Goal: Task Accomplishment & Management: Use online tool/utility

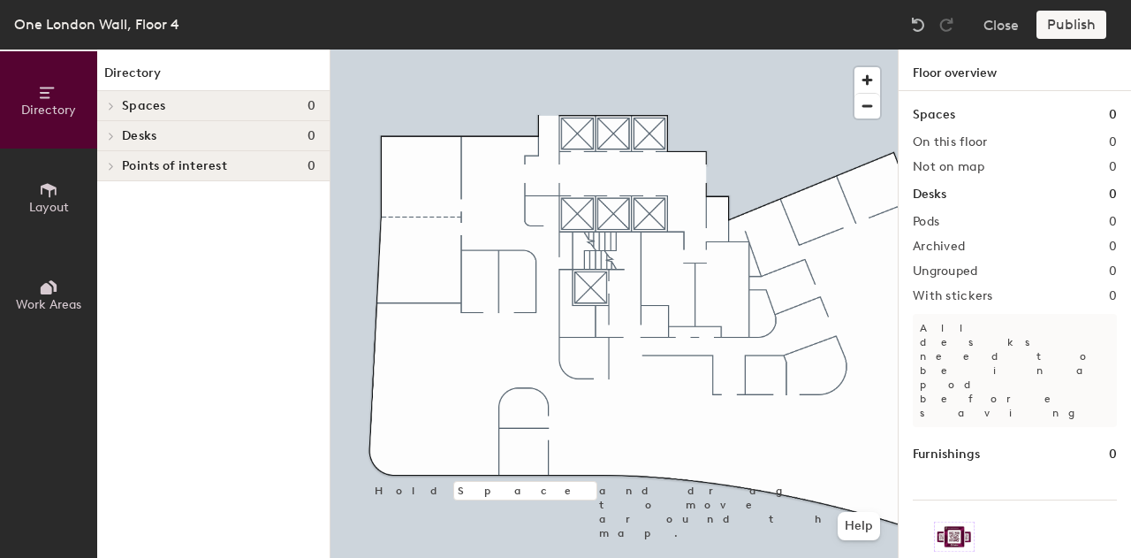
click at [422, 49] on div at bounding box center [614, 49] width 567 height 0
click at [422, 196] on div at bounding box center [424, 198] width 4 height 4
click at [54, 180] on icon at bounding box center [48, 189] width 19 height 19
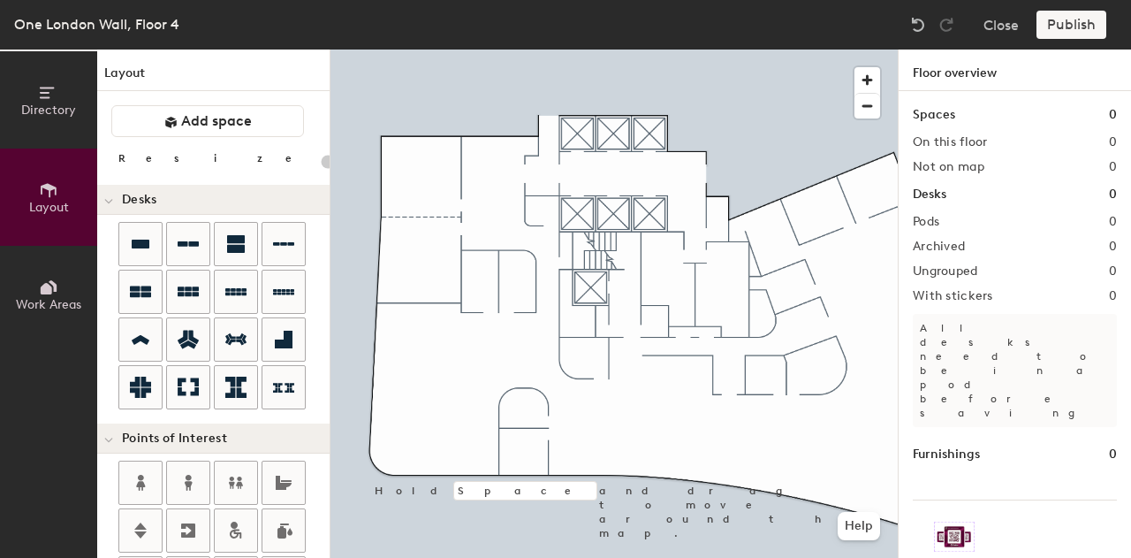
click at [39, 288] on icon at bounding box center [48, 287] width 19 height 19
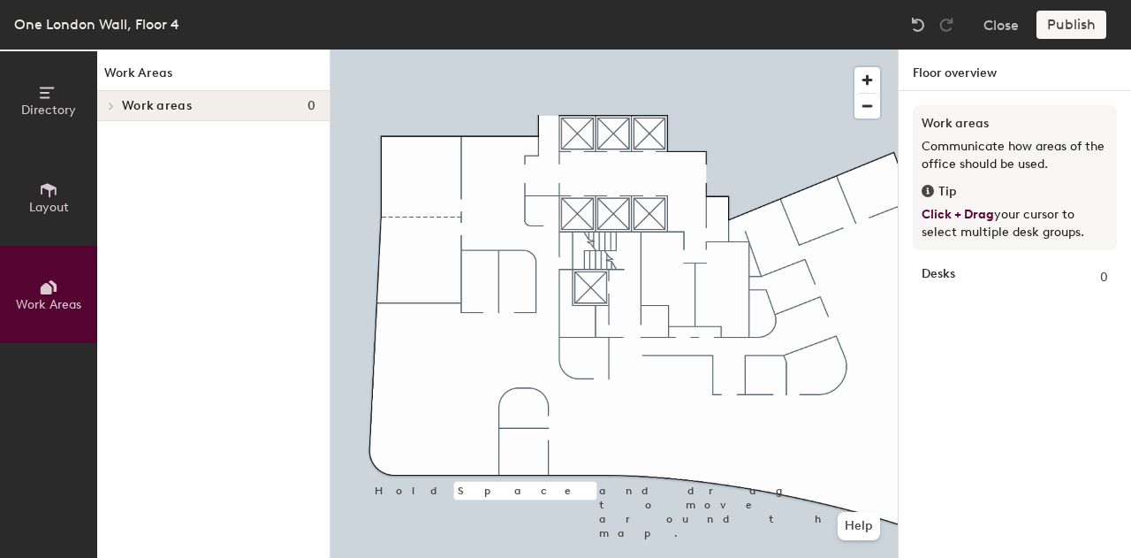
click at [40, 202] on span "Layout" at bounding box center [49, 207] width 40 height 15
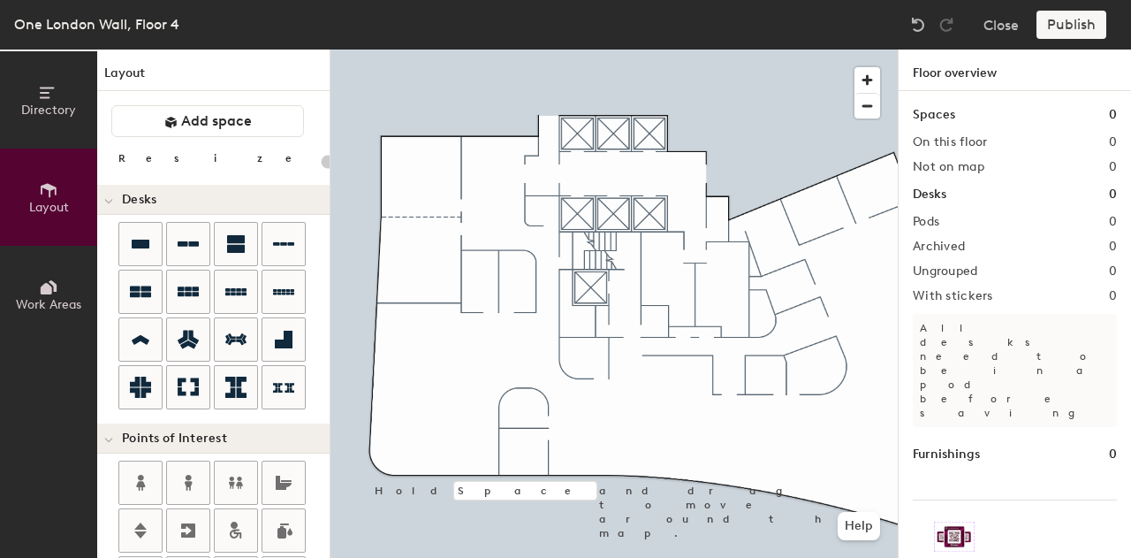
click at [55, 93] on icon at bounding box center [48, 92] width 19 height 19
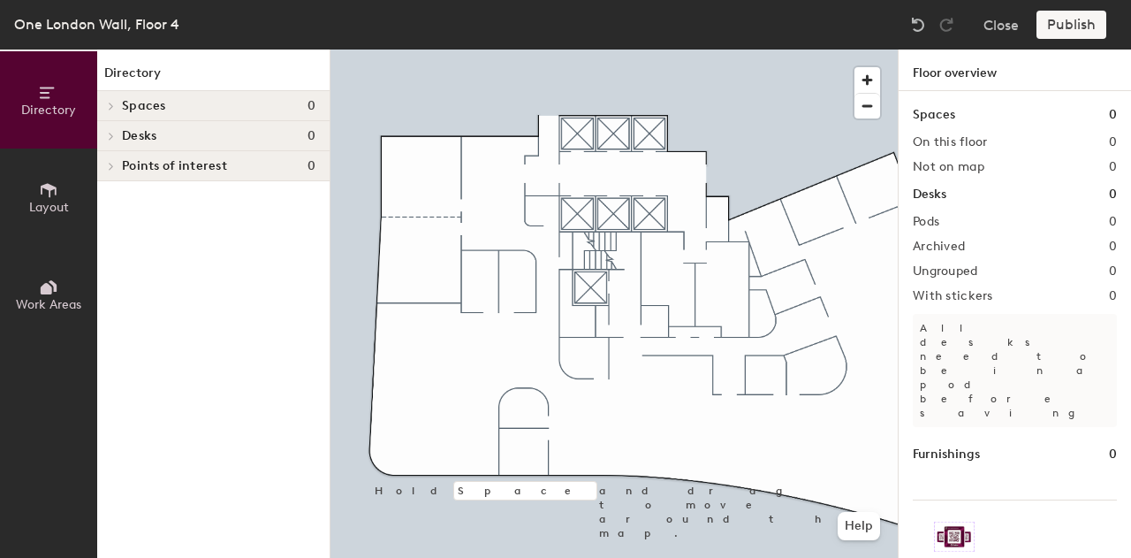
click at [202, 107] on h4 "Spaces 0" at bounding box center [219, 106] width 194 height 14
click at [950, 142] on h2 "On this floor" at bounding box center [950, 142] width 75 height 14
click at [959, 92] on div "Spaces 0 On this floor 0 Not on map 0 Desks 0 Pods 0 Archived 0 Ungrouped 0 Wit…" at bounding box center [1015, 345] width 232 height 508
click at [970, 305] on div "Spaces 0 On this floor 0 Not on map 0 Desks 0 Pods 0 Archived 0 Ungrouped 0 Wit…" at bounding box center [1015, 345] width 232 height 508
click at [51, 204] on span "Layout" at bounding box center [49, 207] width 40 height 15
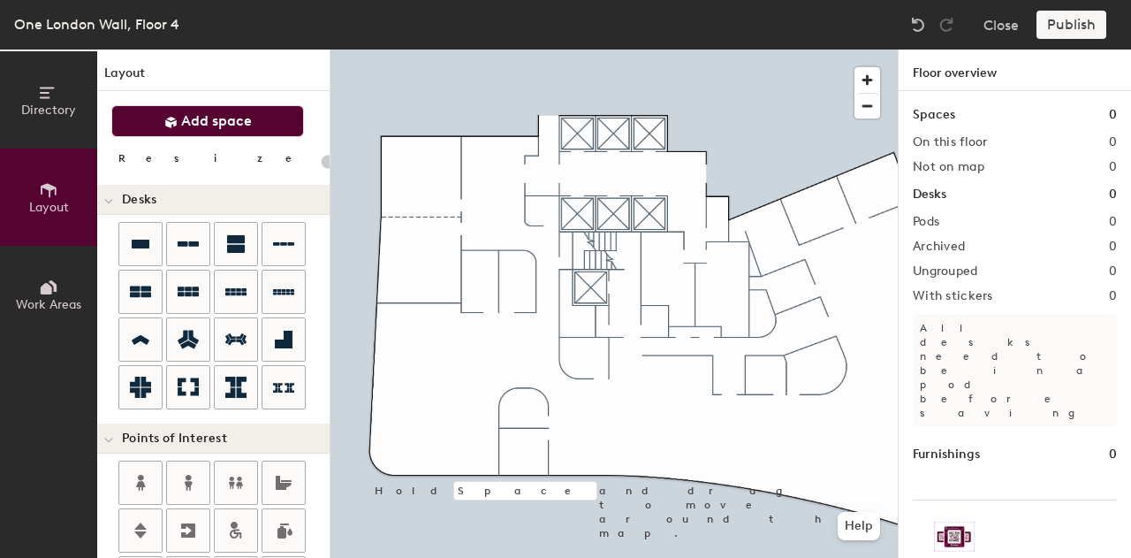
click at [220, 121] on span "Add space" at bounding box center [216, 121] width 71 height 18
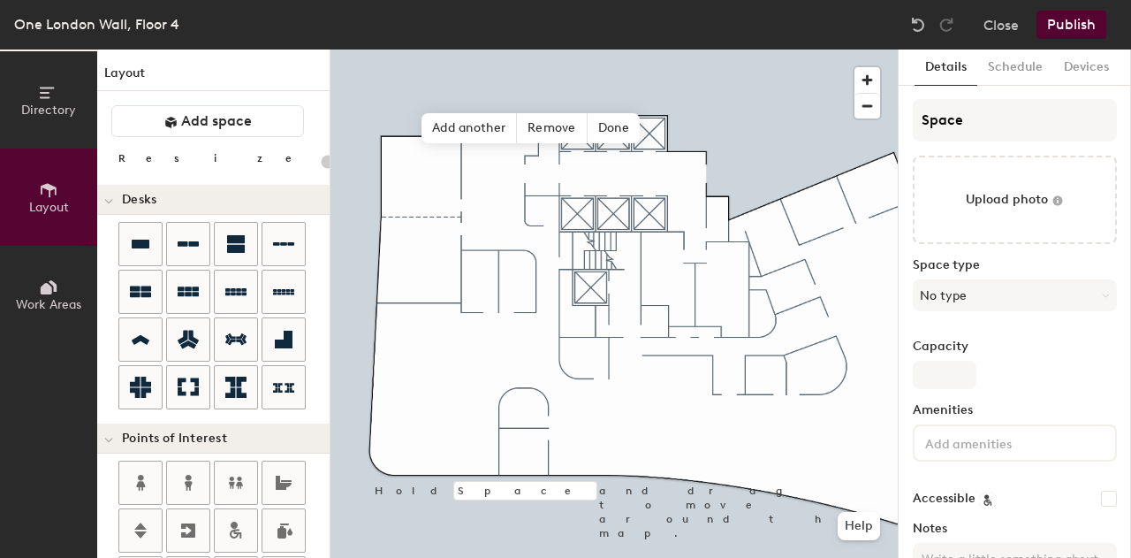
type input "20"
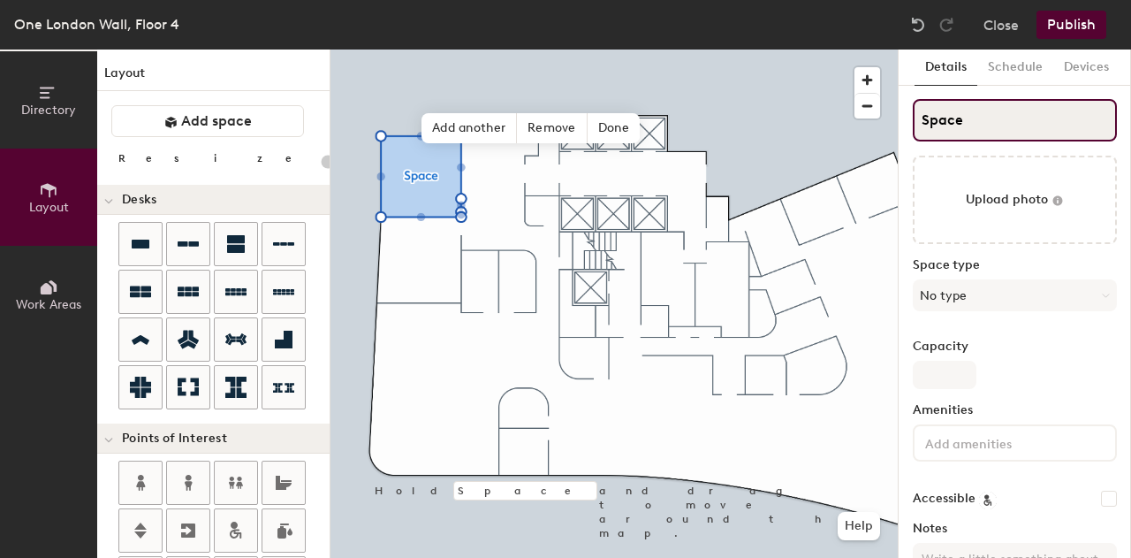
click at [992, 123] on input "Space" at bounding box center [1015, 120] width 204 height 42
click at [864, 121] on div "Directory Layout Work Areas Layout Add space Resize Desks Points of Interest Fu…" at bounding box center [565, 303] width 1131 height 508
type input "S"
type input "20"
type input "St"
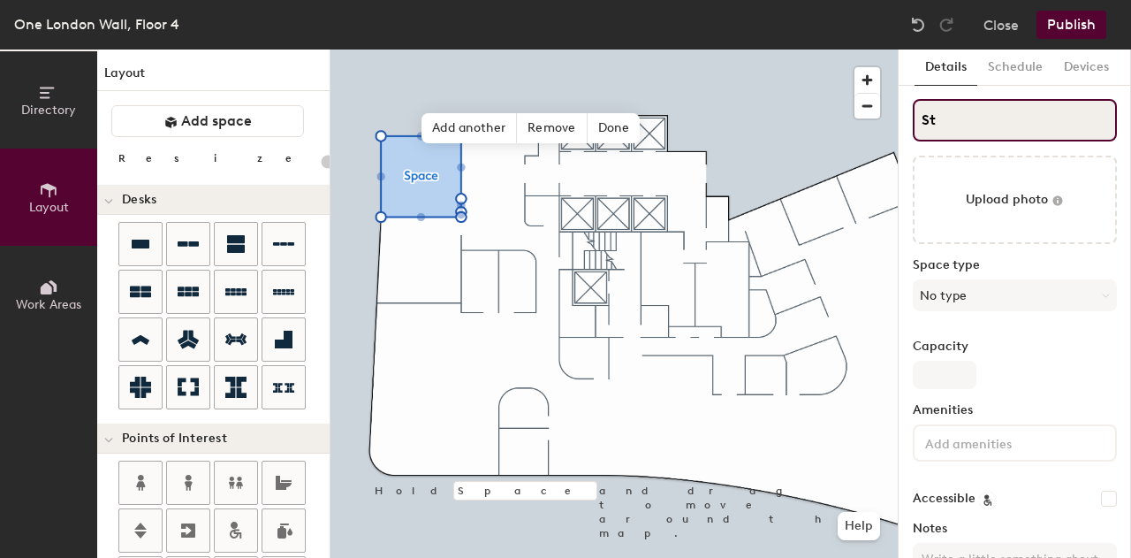
type input "20"
type input "St."
type input "20"
type input "St.P"
type input "20"
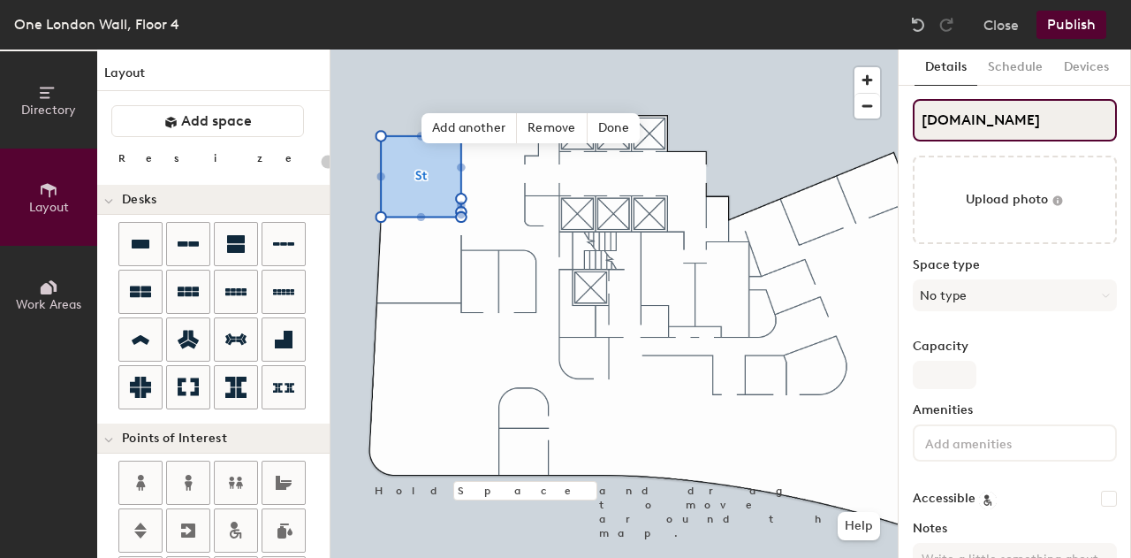
type input "St.Pau"
type input "20"
type input "St.Paul"
type input "20"
type input "St.Paul'"
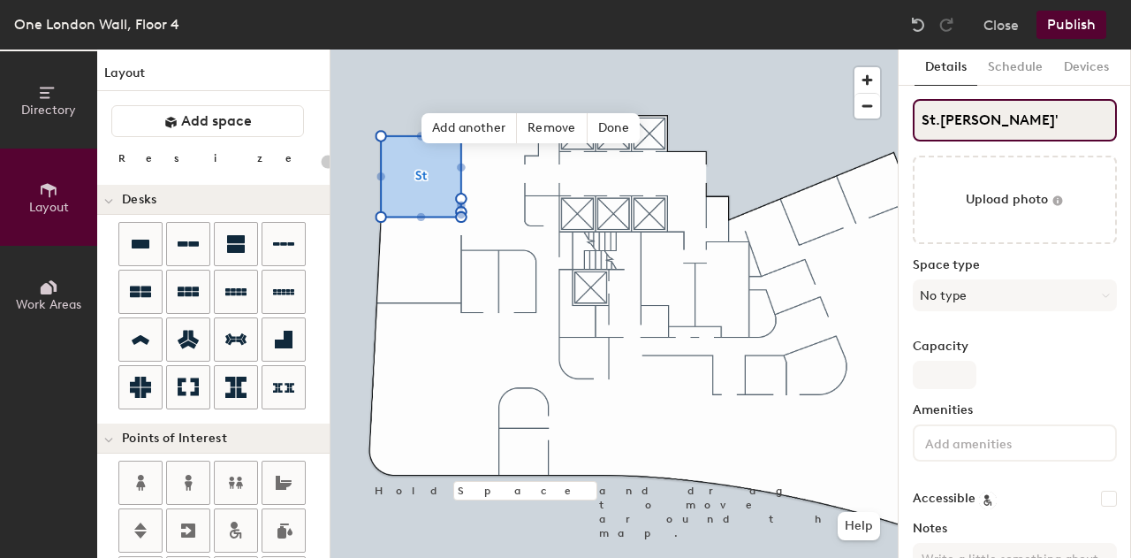
type input "20"
type input "St.Paul's"
type input "20"
type input "St.Paul's"
type input "20"
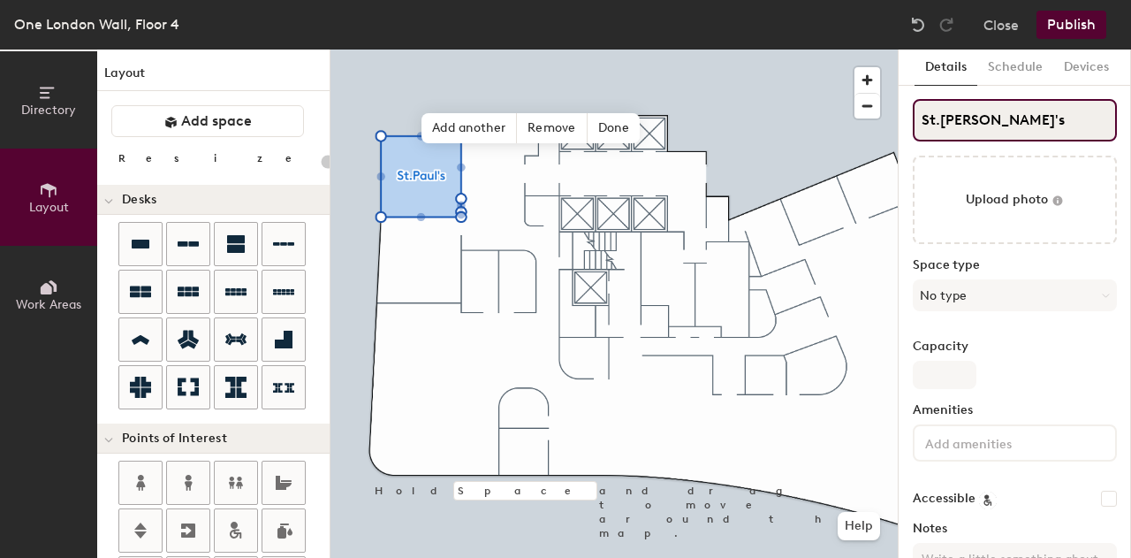
type input "St.Paul's"
type input "20"
type input "St.Paul's"
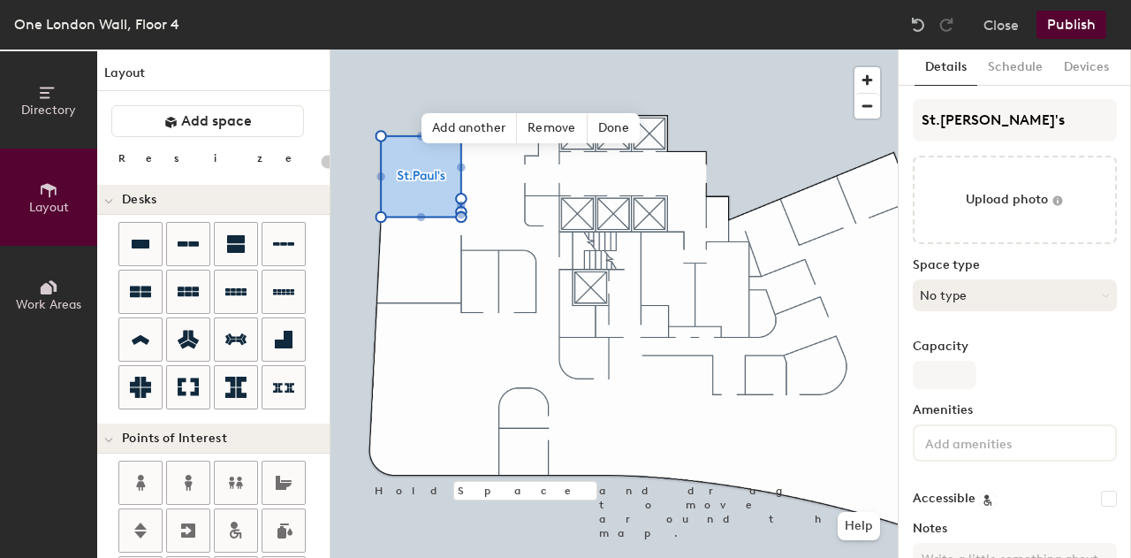
click at [1071, 300] on button "No type" at bounding box center [1015, 295] width 204 height 32
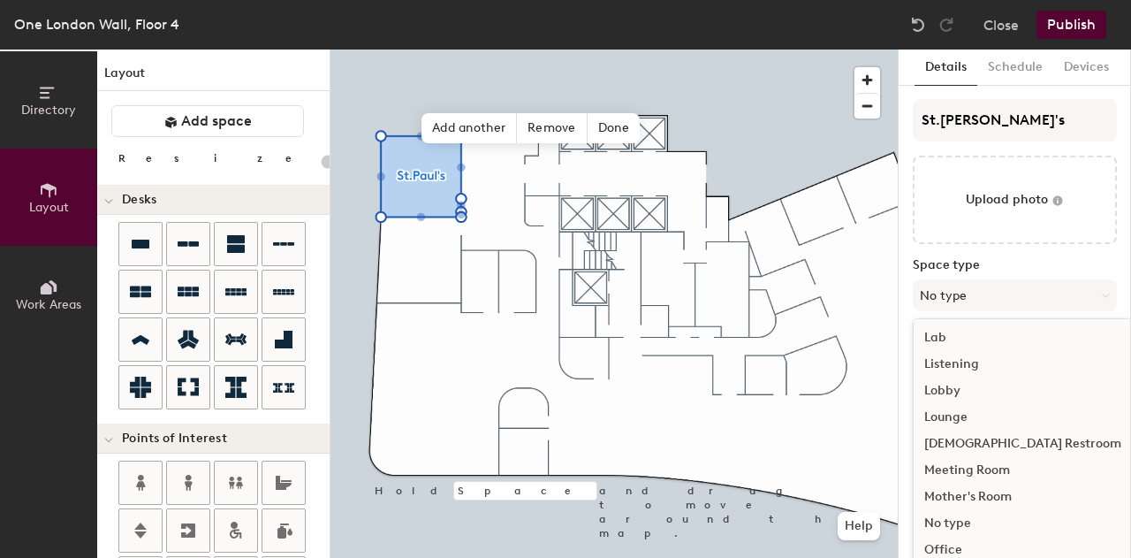
scroll to position [350, 0]
click at [987, 462] on div "Meeting Room" at bounding box center [1023, 466] width 218 height 27
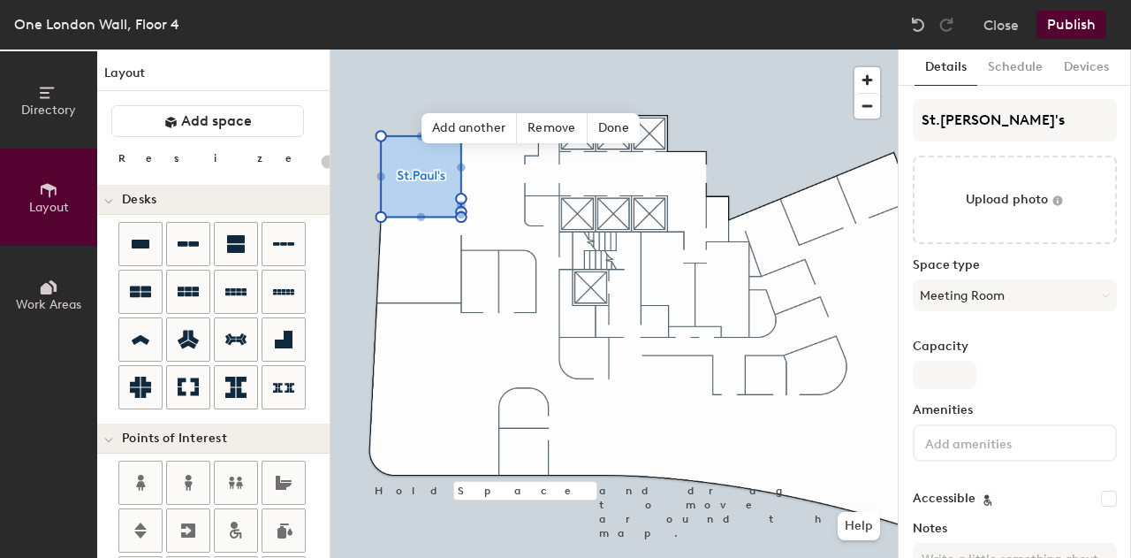
type input "20"
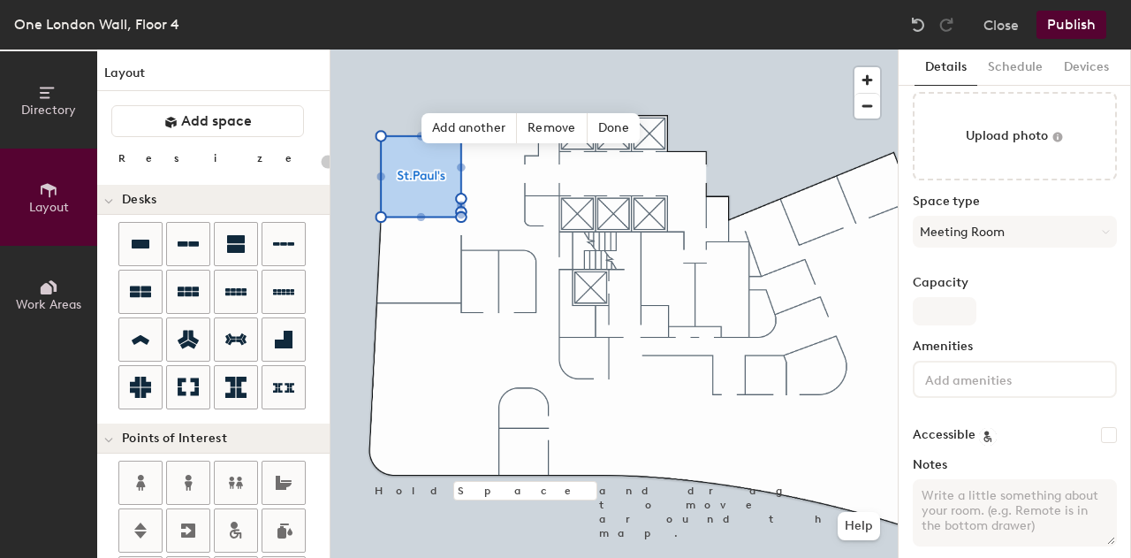
scroll to position [80, 0]
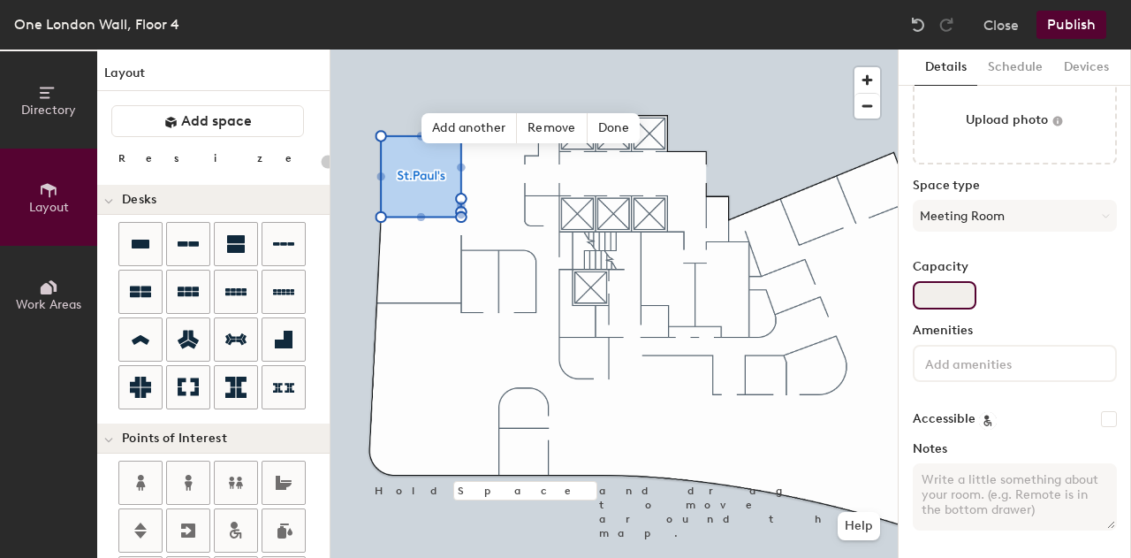
click at [955, 286] on input "Capacity" at bounding box center [945, 295] width 64 height 28
type input "12"
type input "20"
type input "12"
click at [1000, 374] on div at bounding box center [1015, 363] width 204 height 37
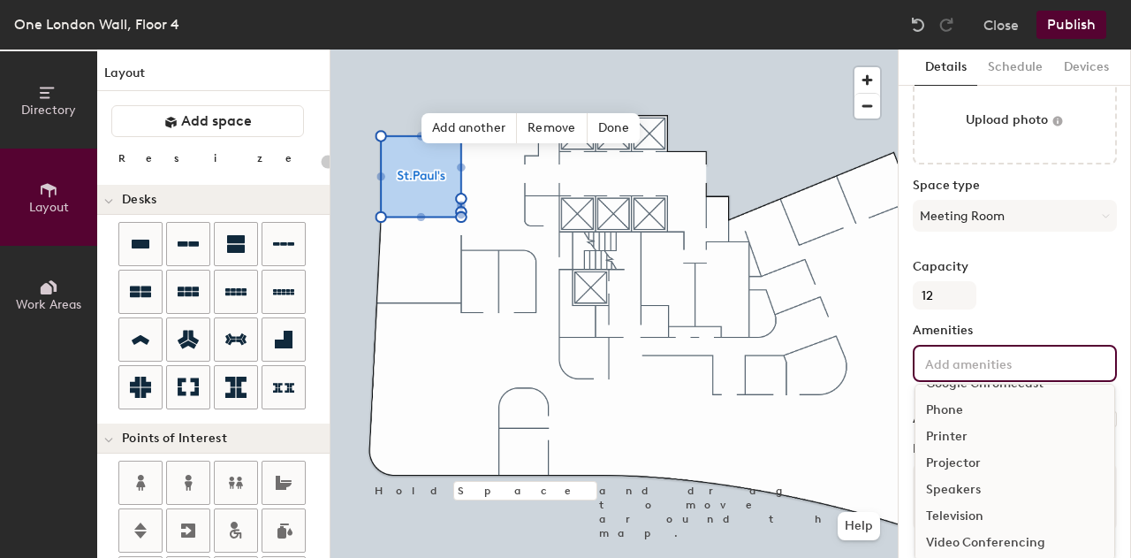
scroll to position [103, 0]
click at [998, 491] on div "Television" at bounding box center [1015, 487] width 199 height 27
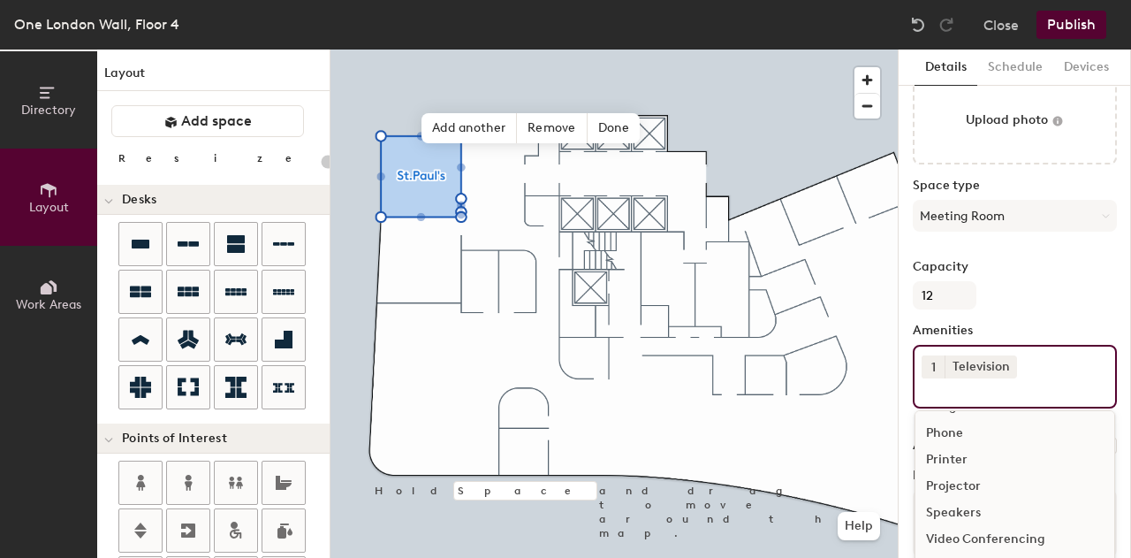
scroll to position [77, 0]
click at [1034, 365] on div "1 Television Apple TV Computer Google Chromecast Phone Printer Projector Speake…" at bounding box center [1015, 377] width 204 height 64
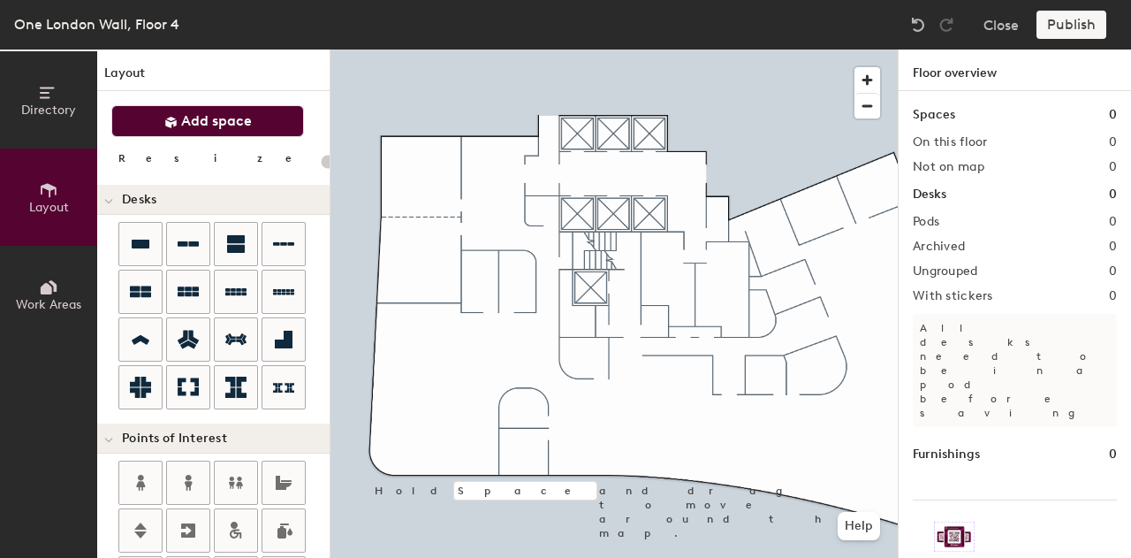
click at [225, 120] on span "Add space" at bounding box center [216, 121] width 71 height 18
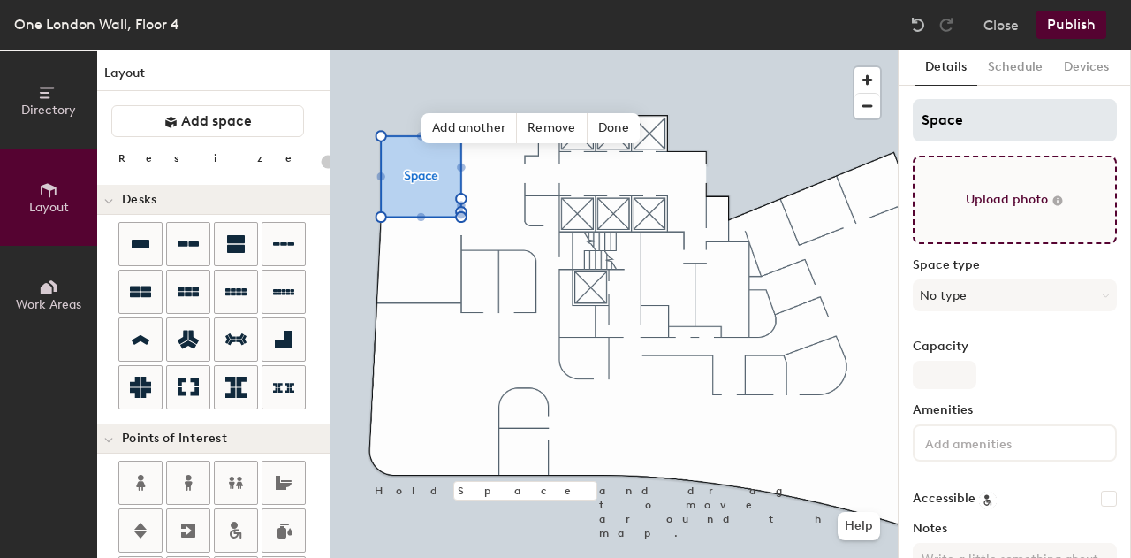
type input "20"
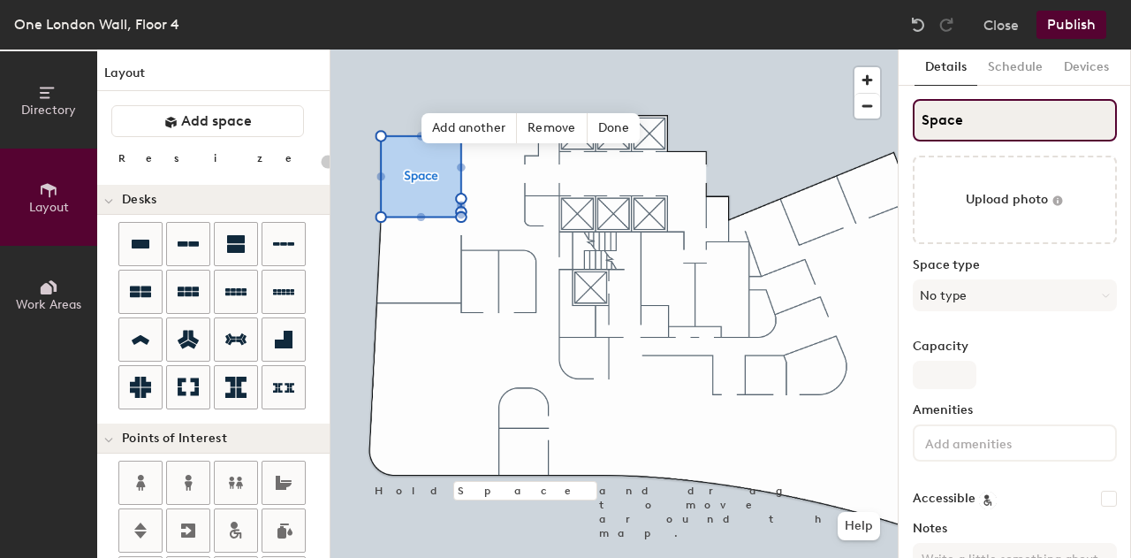
click at [972, 127] on input "Space" at bounding box center [1015, 120] width 204 height 42
click at [806, 125] on div "Directory Layout Work Areas Layout Add space Resize Desks Points of Interest Fu…" at bounding box center [565, 303] width 1131 height 508
click at [988, 118] on input "Space" at bounding box center [1015, 120] width 204 height 42
type input "S"
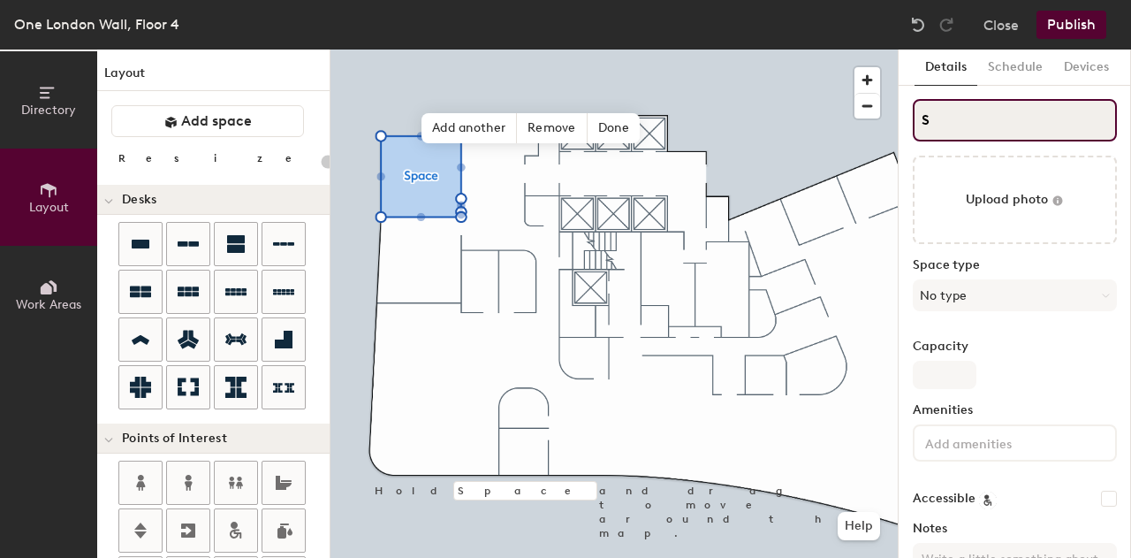
type input "20"
type input "St."
type input "20"
type input "St."
type input "20"
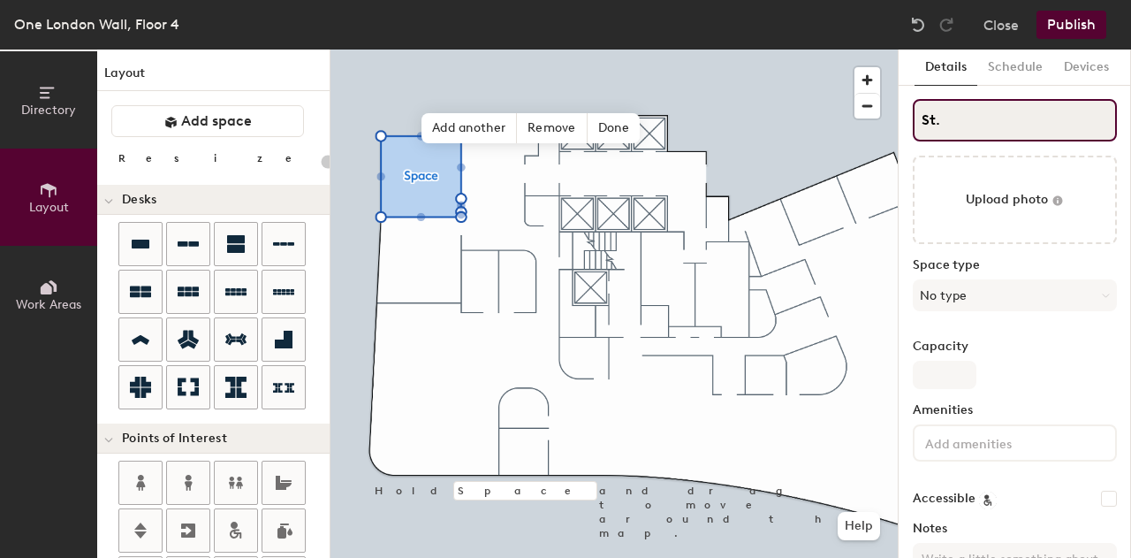
type input "St. O"
type input "20"
type input "St."
type input "20"
type input "St."
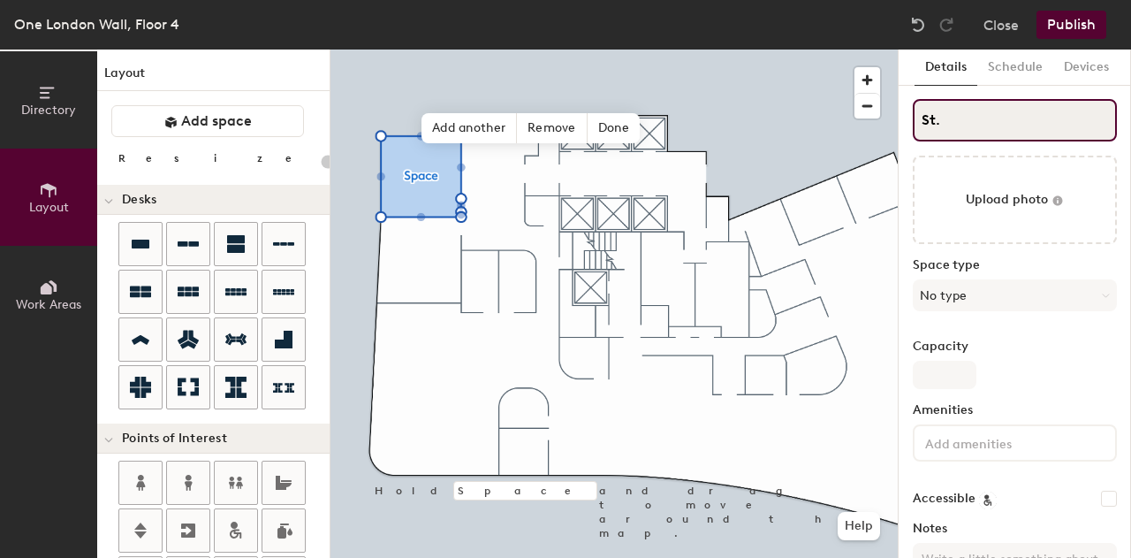
type input "20"
type input "St.P"
type input "20"
type input "St.Pau"
type input "20"
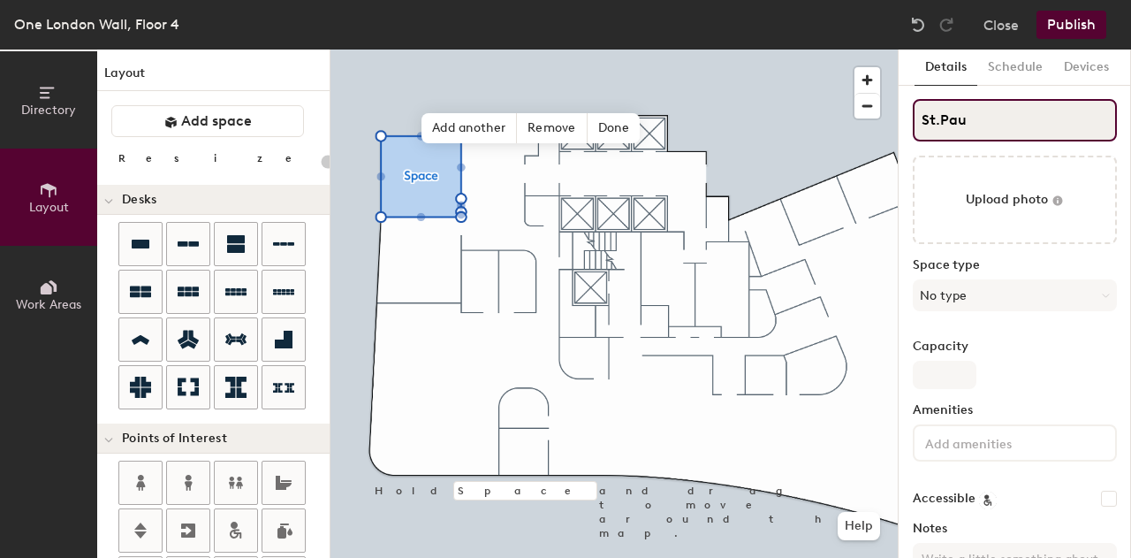
type input "St.Paul"
type input "20"
type input "St.Paul's"
type input "20"
type input "St.Paul's"
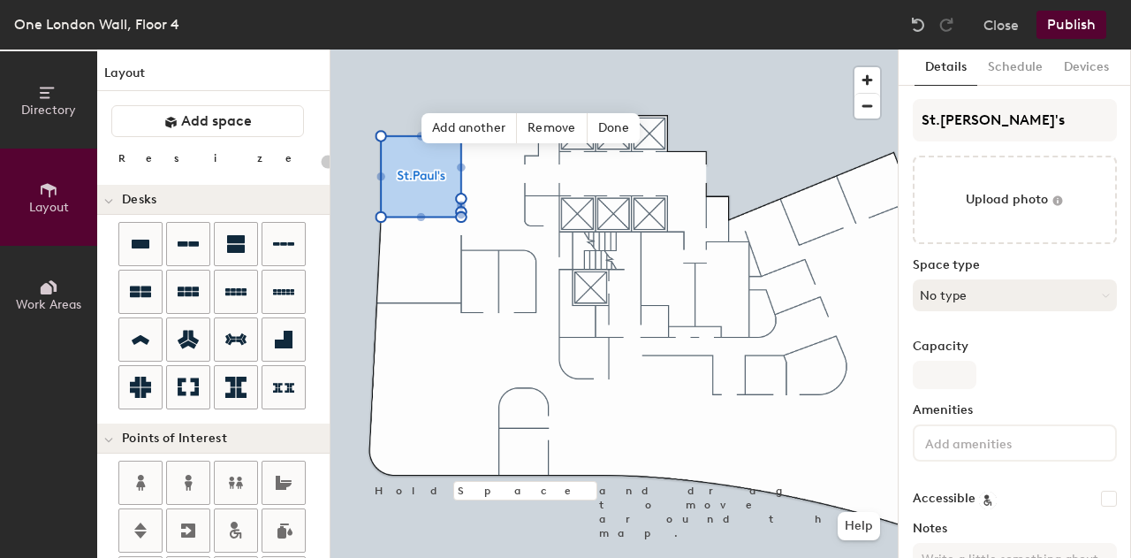
click at [949, 293] on button "No type" at bounding box center [1015, 295] width 204 height 32
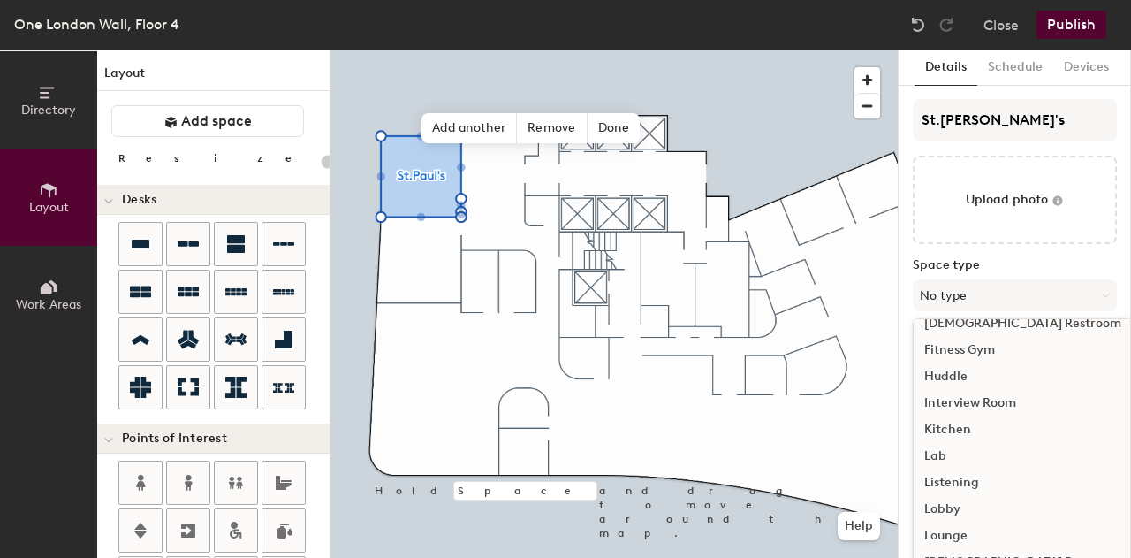
scroll to position [310, 0]
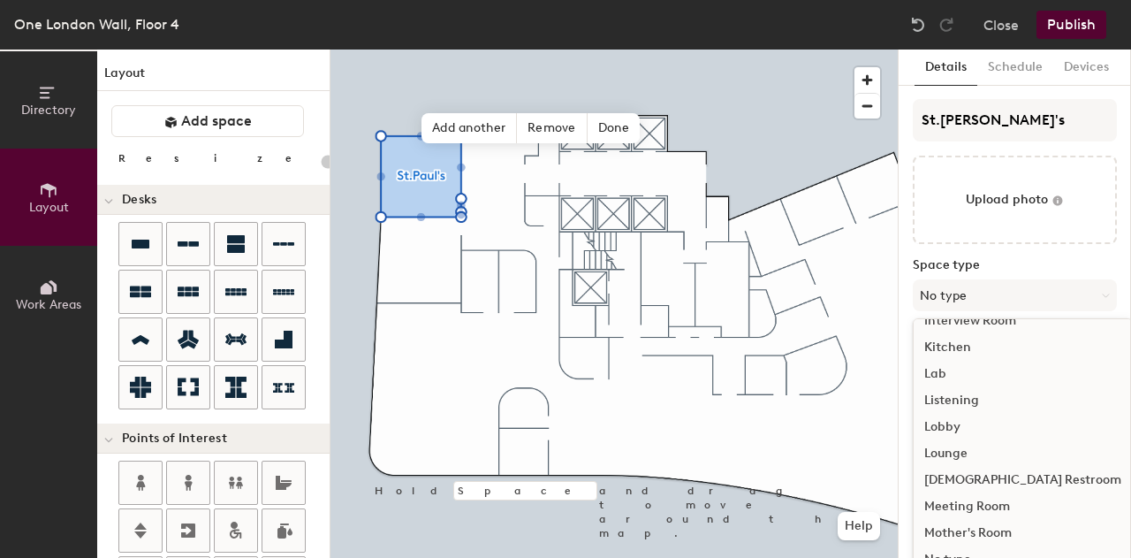
click at [993, 513] on div "Meeting Room" at bounding box center [1023, 506] width 218 height 27
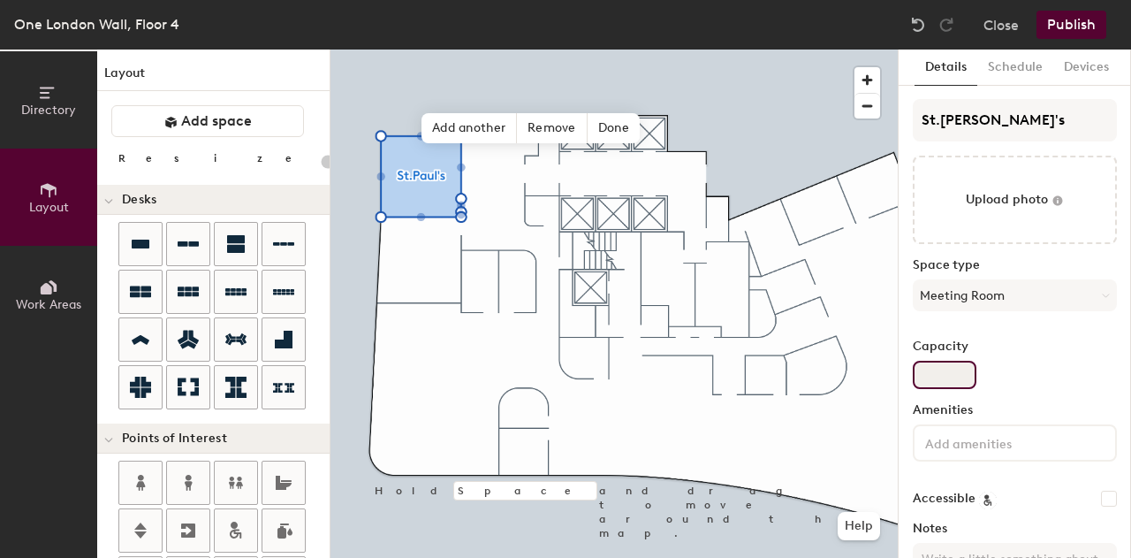
click at [954, 368] on input "Capacity" at bounding box center [945, 375] width 64 height 28
type input "20"
type input "12"
type input "20"
type input "12"
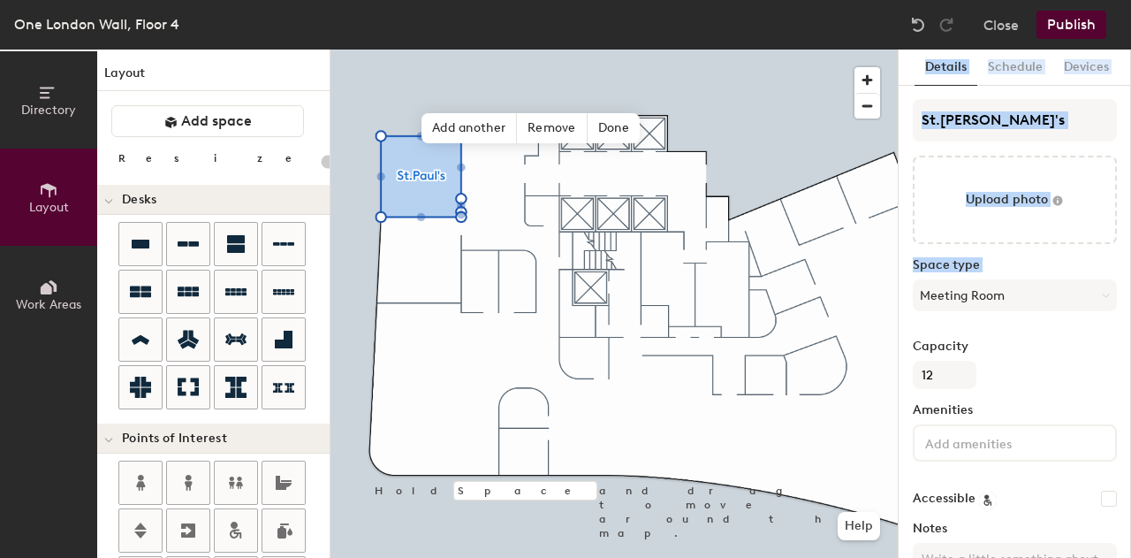
drag, startPoint x: 1129, startPoint y: 300, endPoint x: 1125, endPoint y: 367, distance: 67.3
click at [1125, 367] on div "Directory Layout Work Areas Layout Add space Resize Desks Points of Interest Fu…" at bounding box center [565, 303] width 1131 height 508
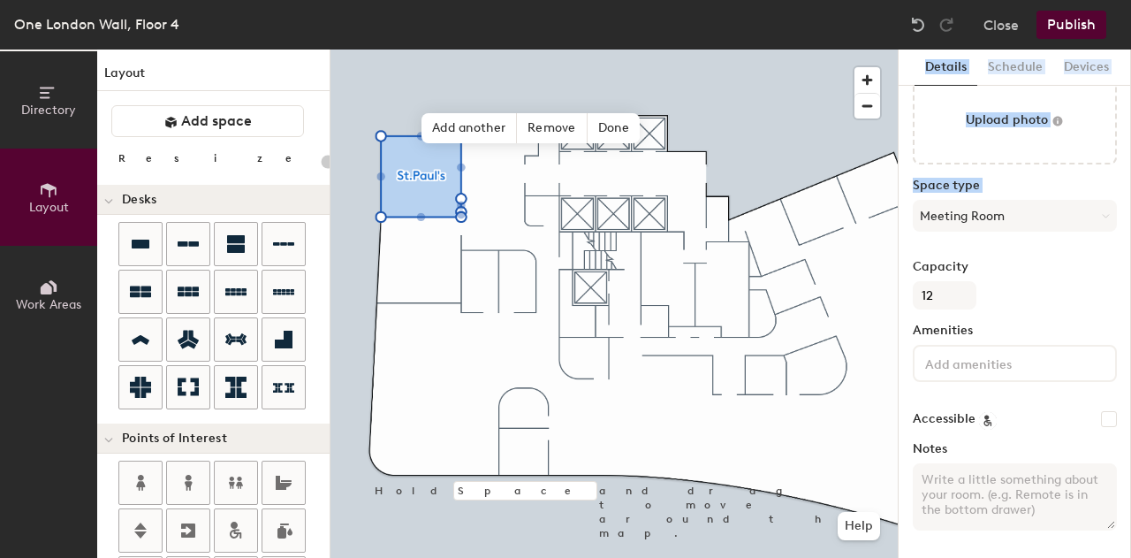
scroll to position [0, 0]
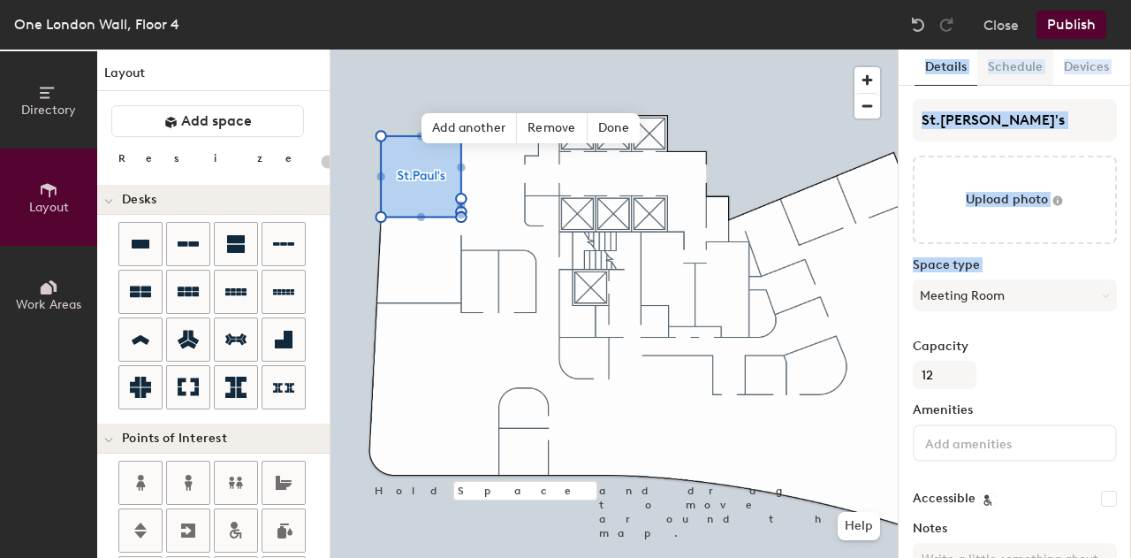
click at [1002, 62] on button "Schedule" at bounding box center [1015, 67] width 76 height 36
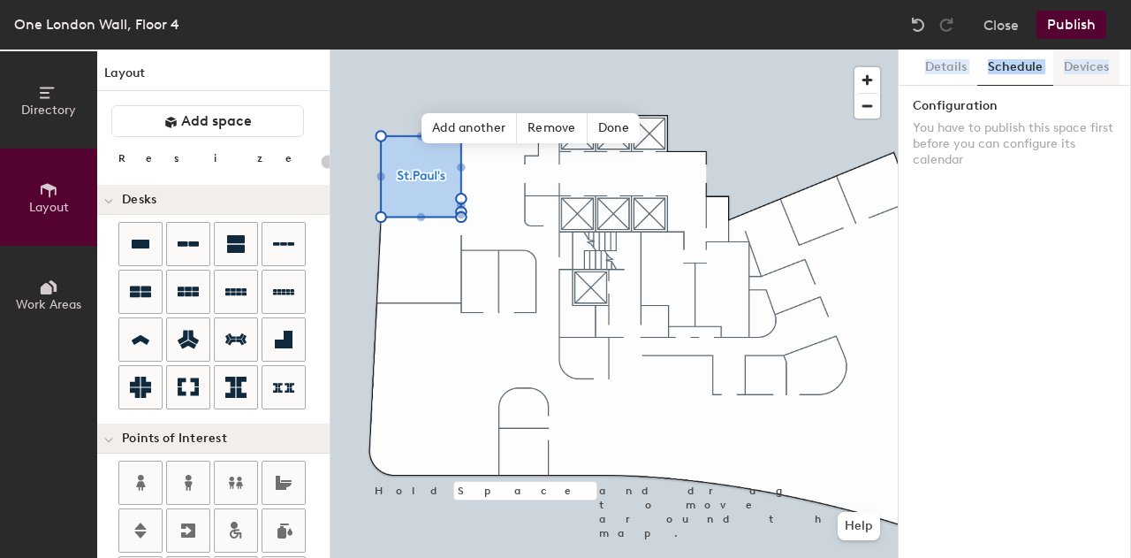
click at [1084, 66] on button "Devices" at bounding box center [1086, 67] width 66 height 36
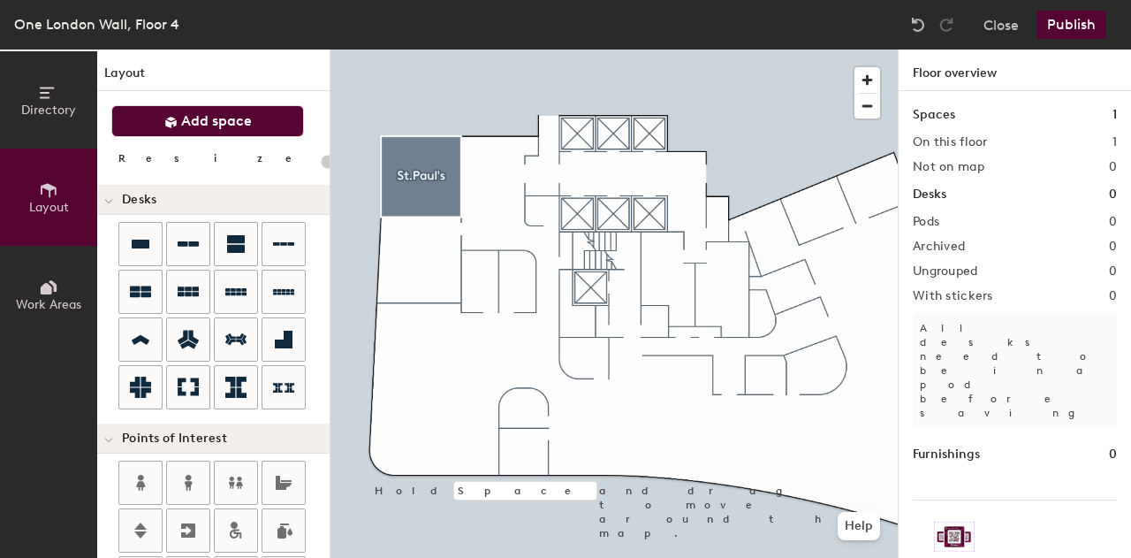
click at [213, 115] on span "Add space" at bounding box center [216, 121] width 71 height 18
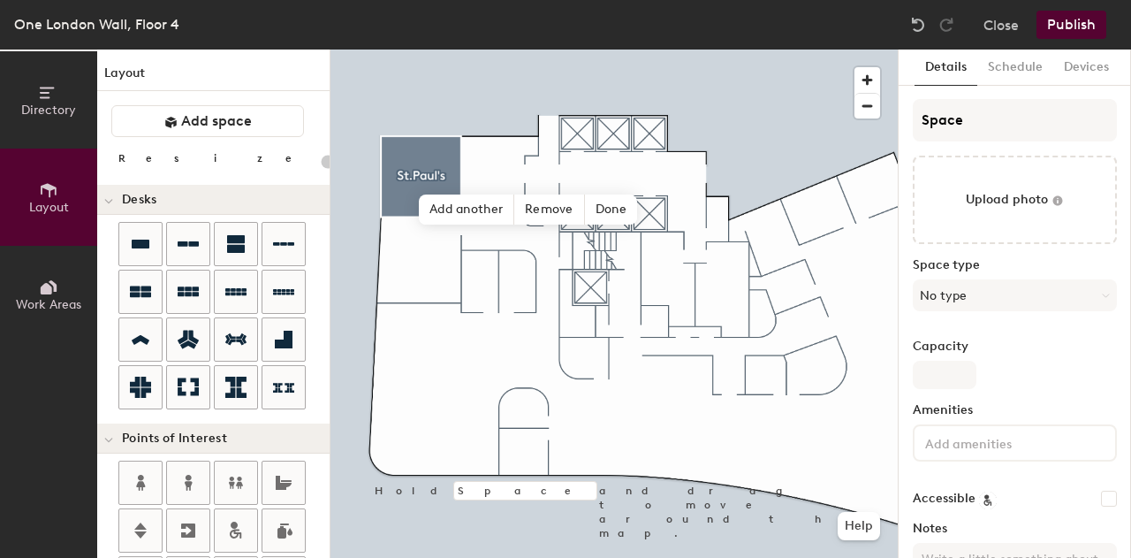
type input "20"
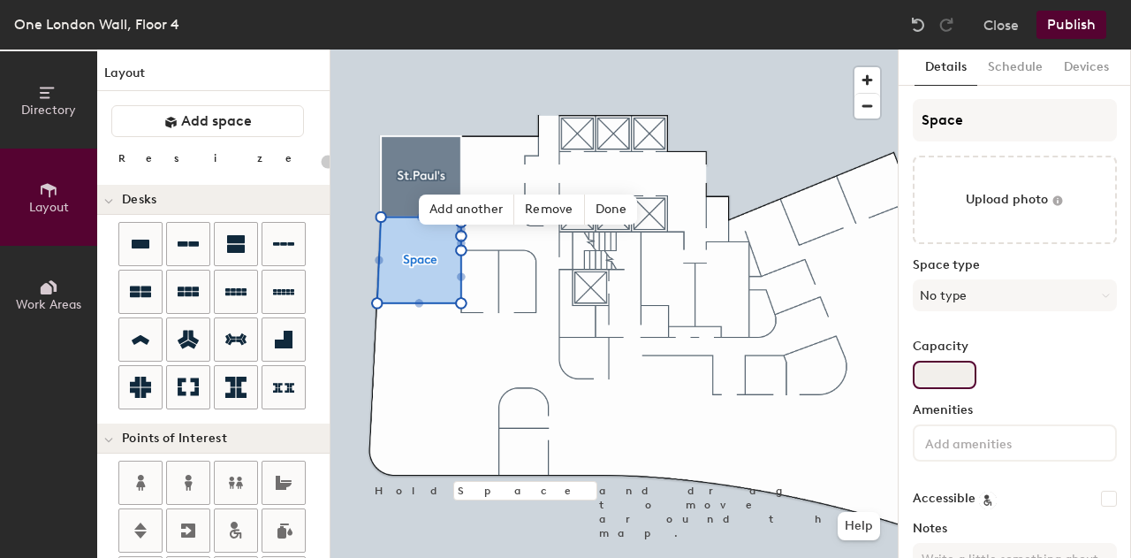
click at [939, 372] on input "Capacity" at bounding box center [945, 375] width 64 height 28
type input "10"
type input "20"
type input "10"
type input "20"
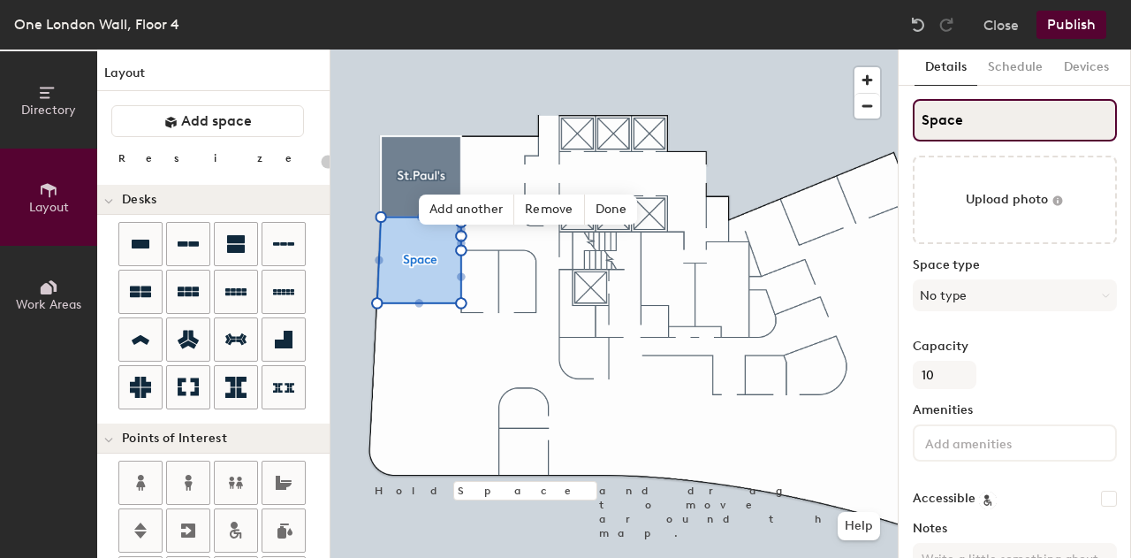
click at [981, 125] on input "Space" at bounding box center [1015, 120] width 204 height 42
type input "B"
type input "20"
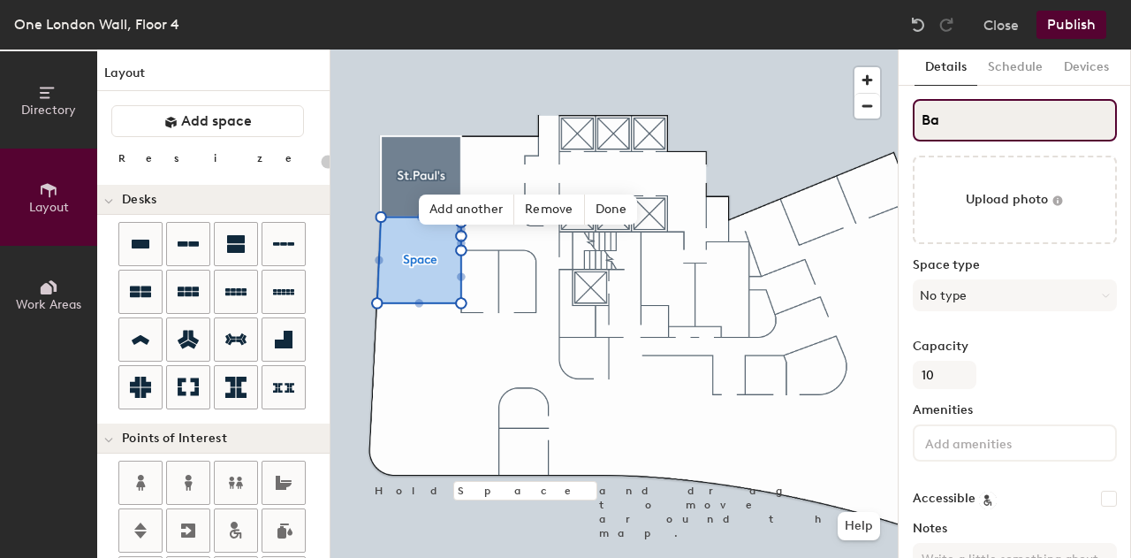
type input "Bar"
type input "20"
type input "Barb"
type input "20"
type input "Barbi"
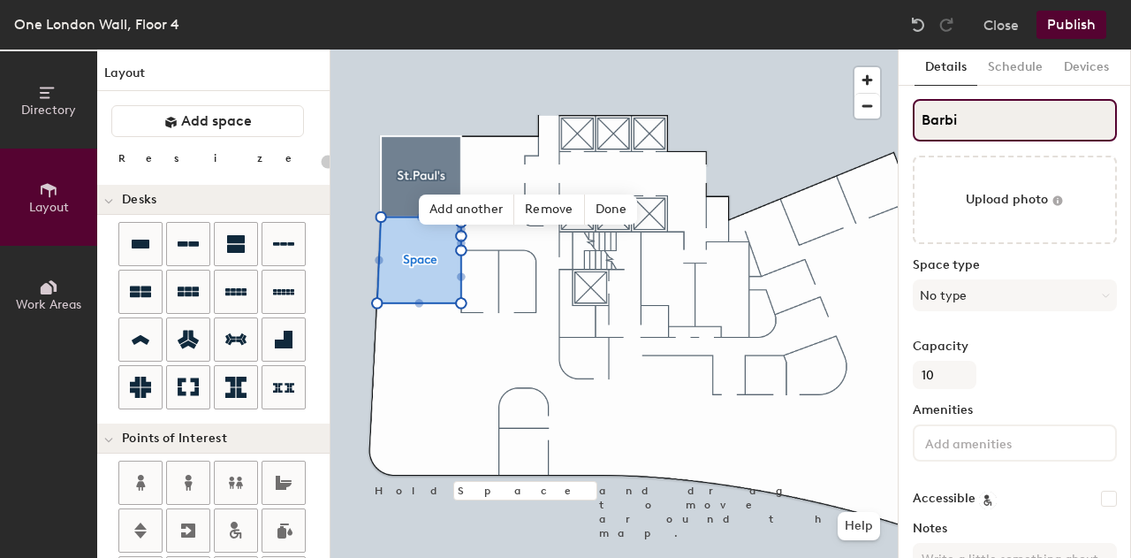
type input "20"
type input "Barbican"
type input "20"
type input "Barbican"
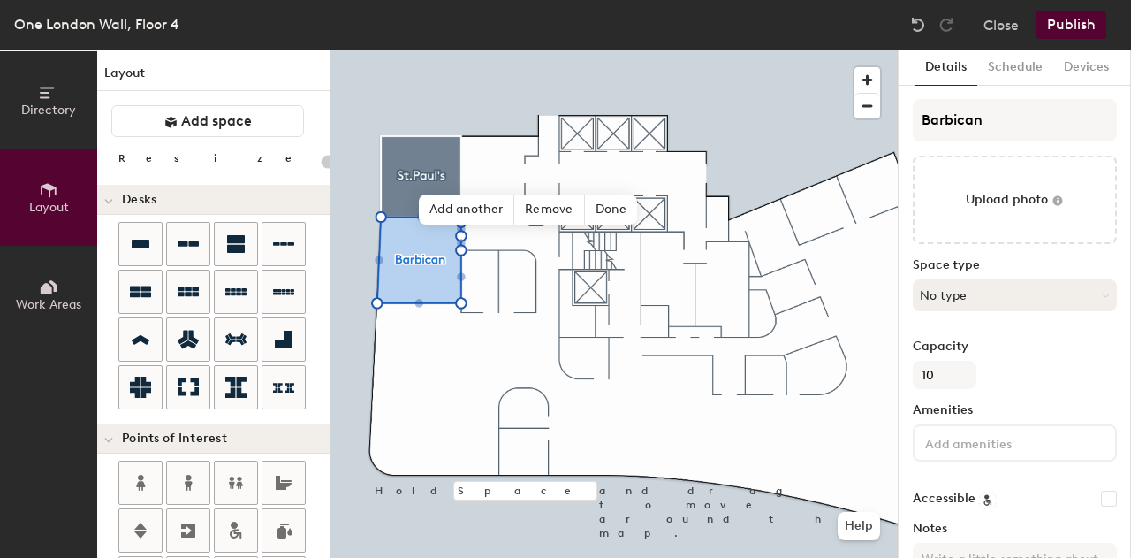
click at [1061, 290] on button "No type" at bounding box center [1015, 295] width 204 height 32
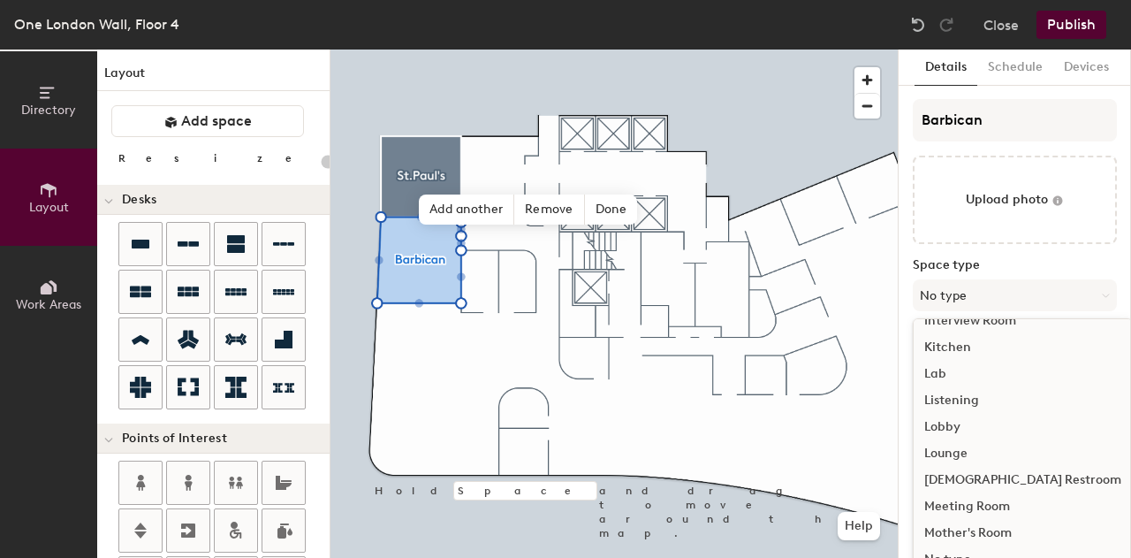
scroll to position [321, 0]
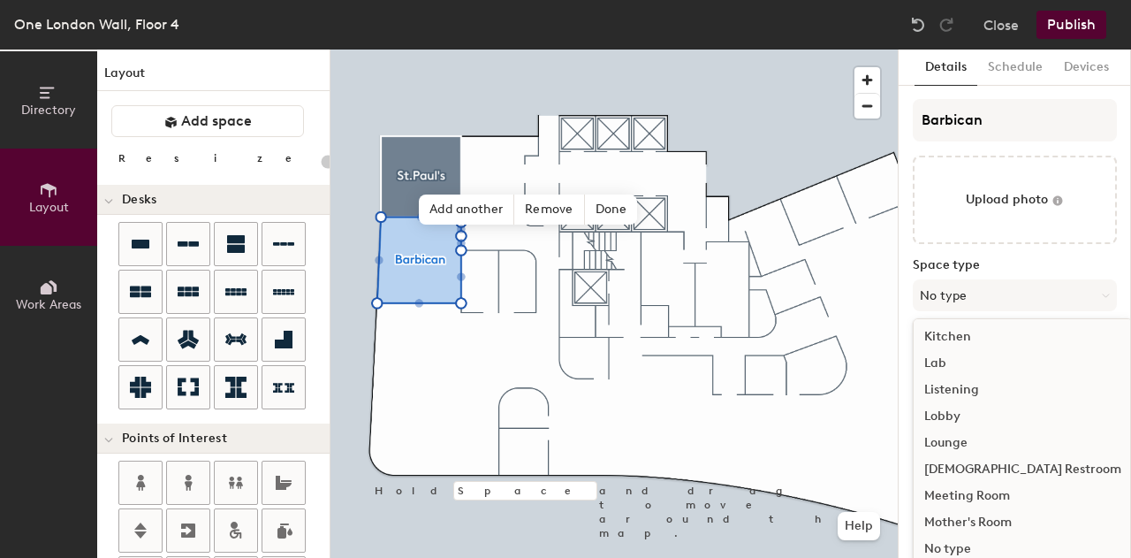
click at [991, 498] on div "Meeting Room" at bounding box center [1023, 496] width 218 height 27
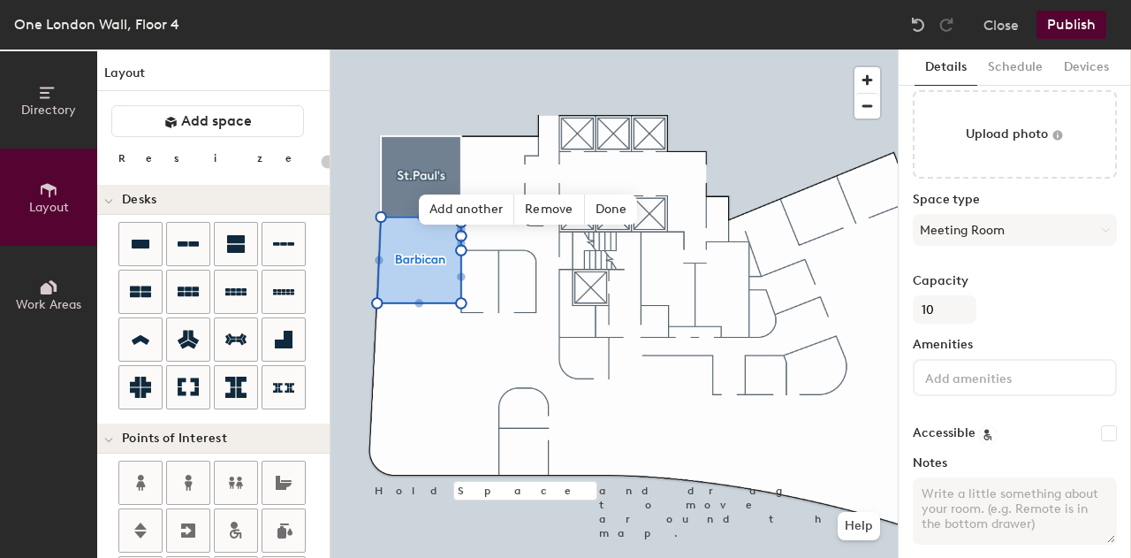
scroll to position [80, 0]
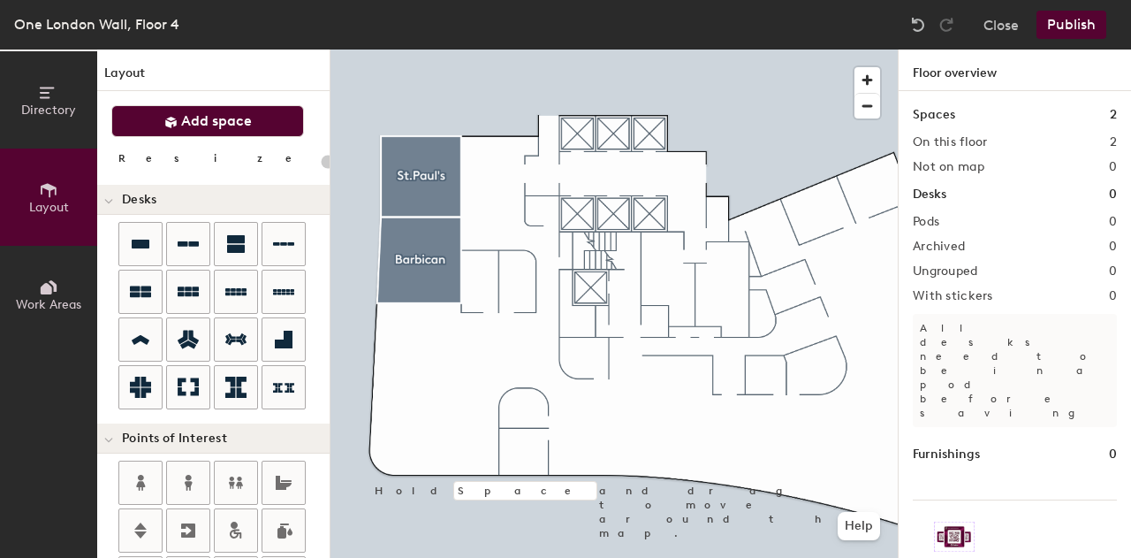
click at [254, 123] on button "Add space" at bounding box center [207, 121] width 193 height 32
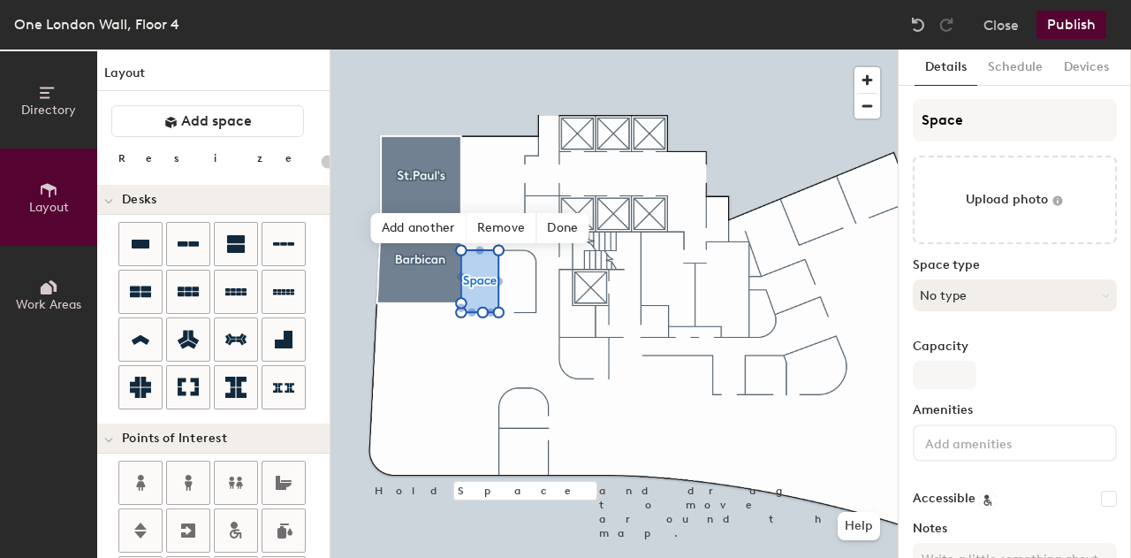
click at [967, 300] on button "No type" at bounding box center [1015, 295] width 204 height 32
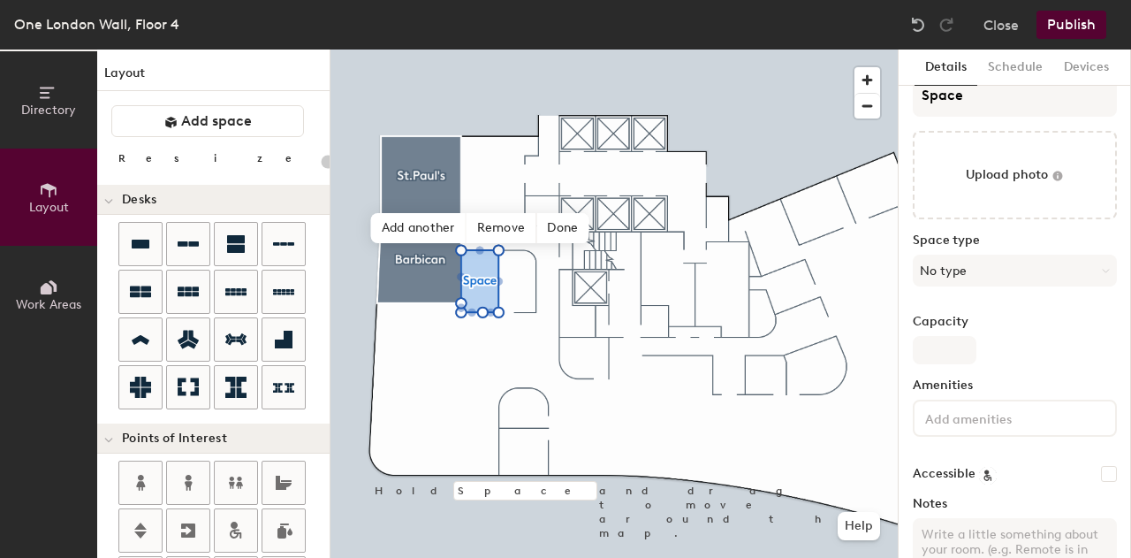
scroll to position [24, 0]
click at [1036, 275] on button "No type" at bounding box center [1015, 271] width 204 height 32
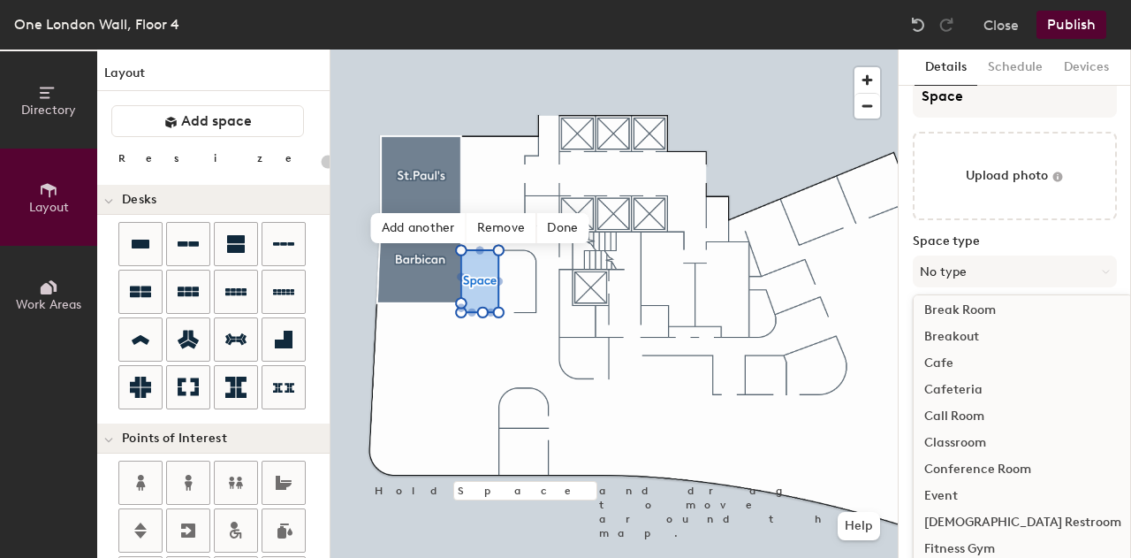
scroll to position [0, 0]
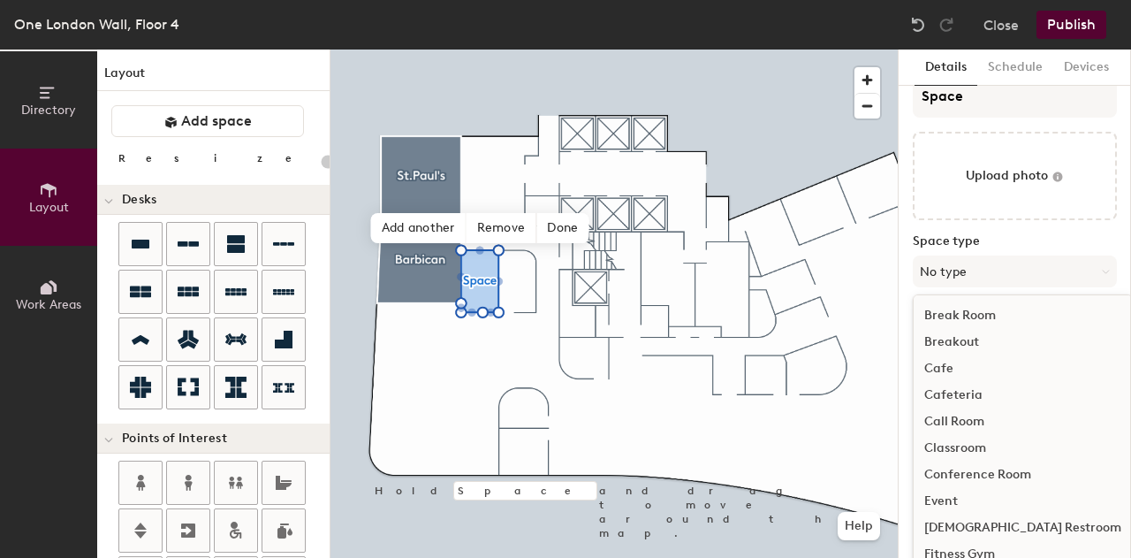
click at [941, 369] on div "Cafe" at bounding box center [1023, 368] width 218 height 27
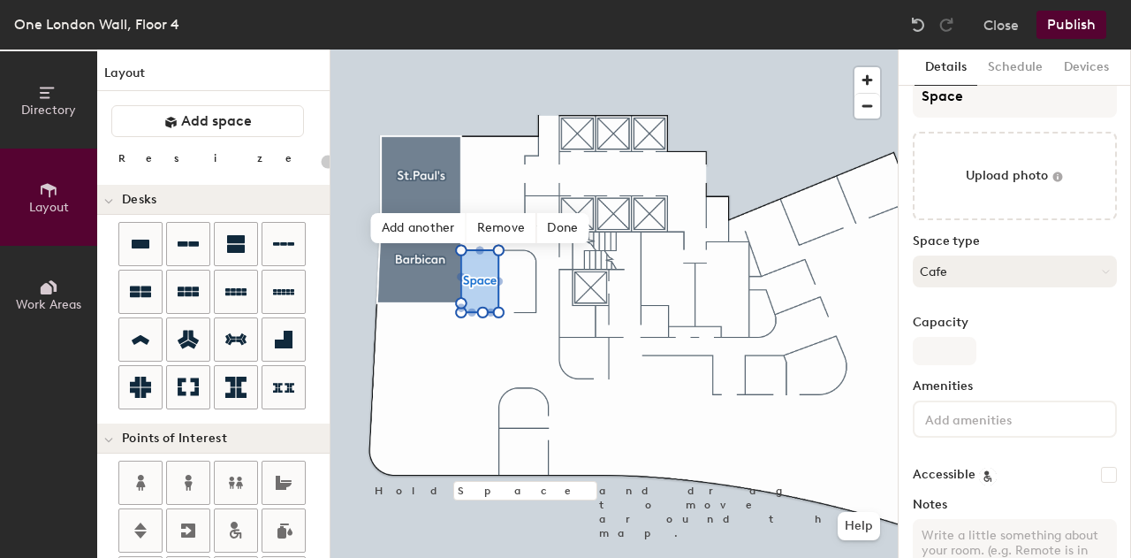
click at [993, 273] on button "Cafe" at bounding box center [1015, 271] width 204 height 32
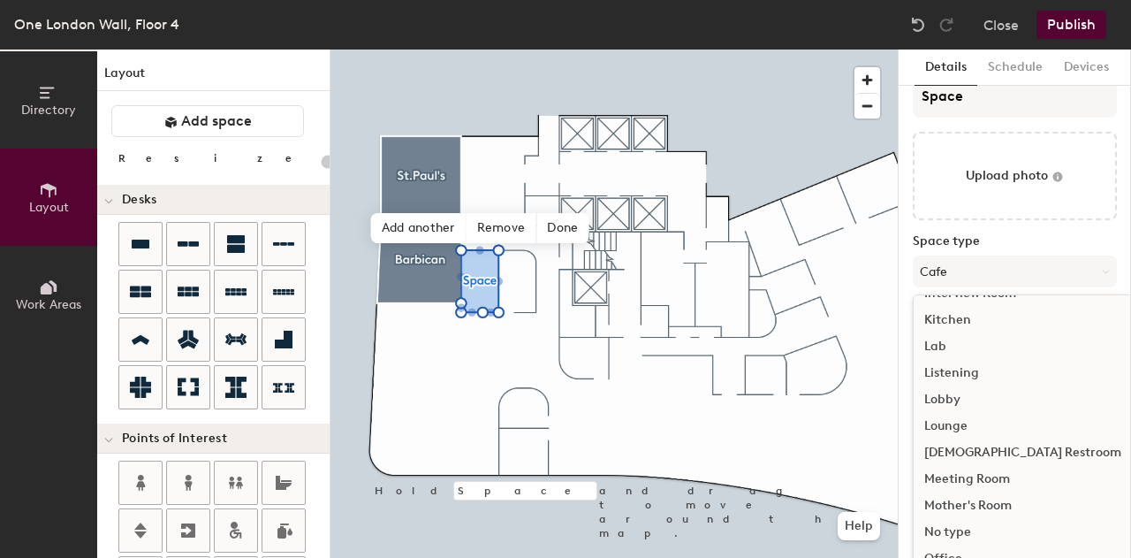
scroll to position [279, 0]
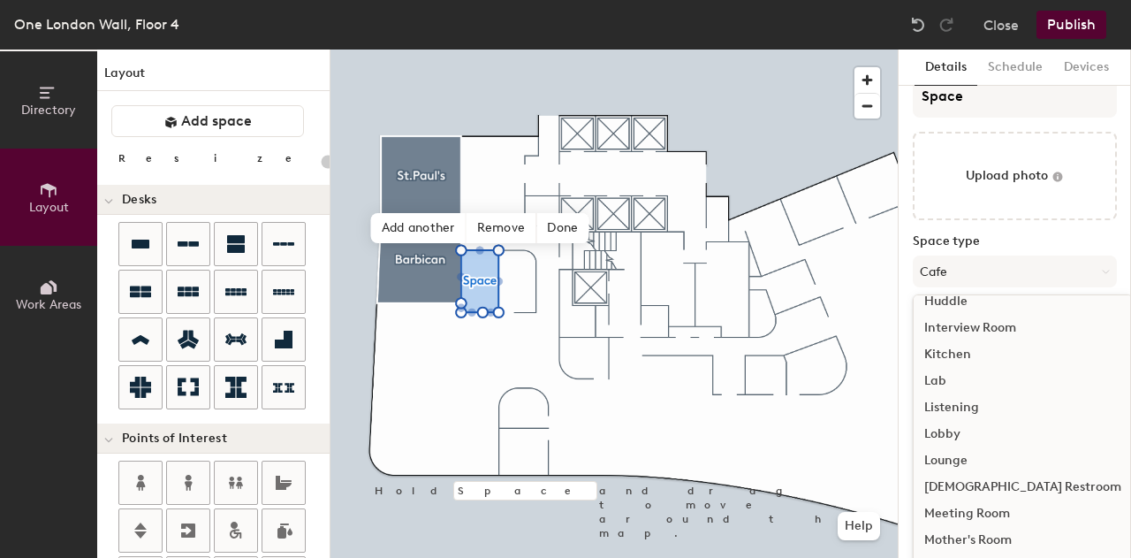
click at [962, 351] on div "Kitchen" at bounding box center [1023, 354] width 218 height 27
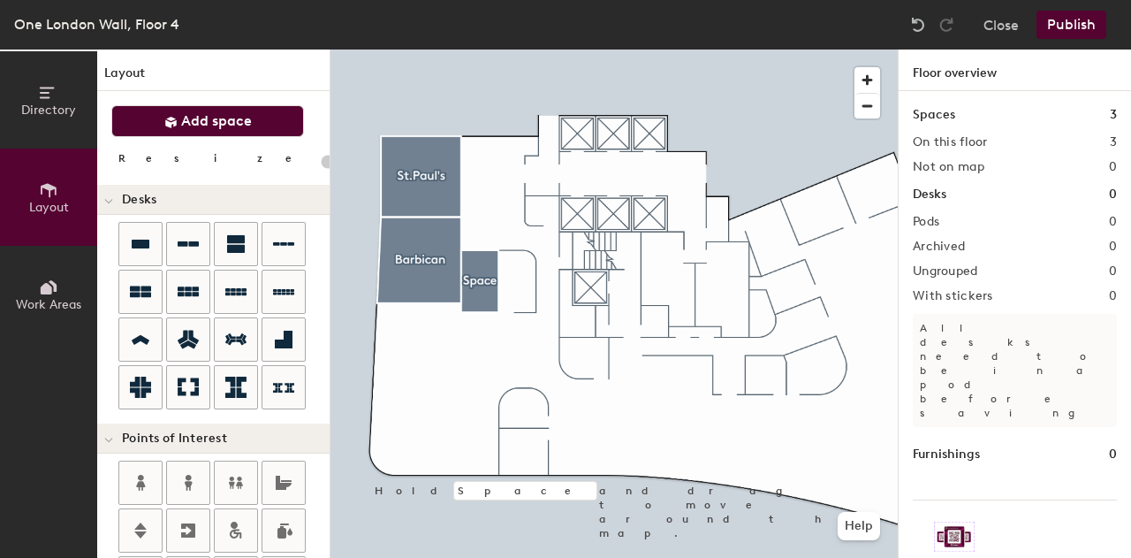
click at [170, 131] on button "Add space" at bounding box center [207, 121] width 193 height 32
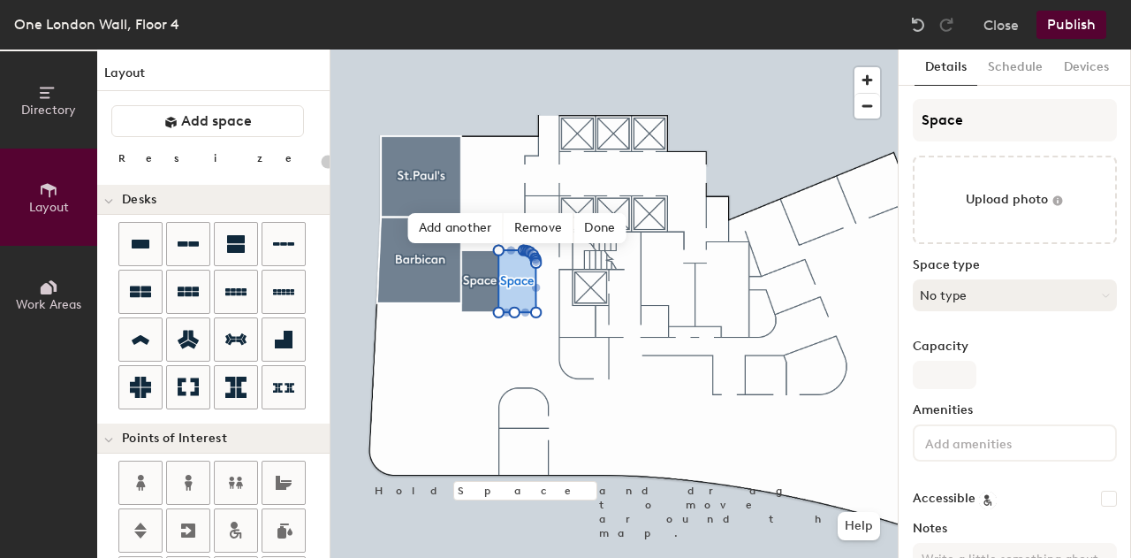
click at [1036, 290] on button "No type" at bounding box center [1015, 295] width 204 height 32
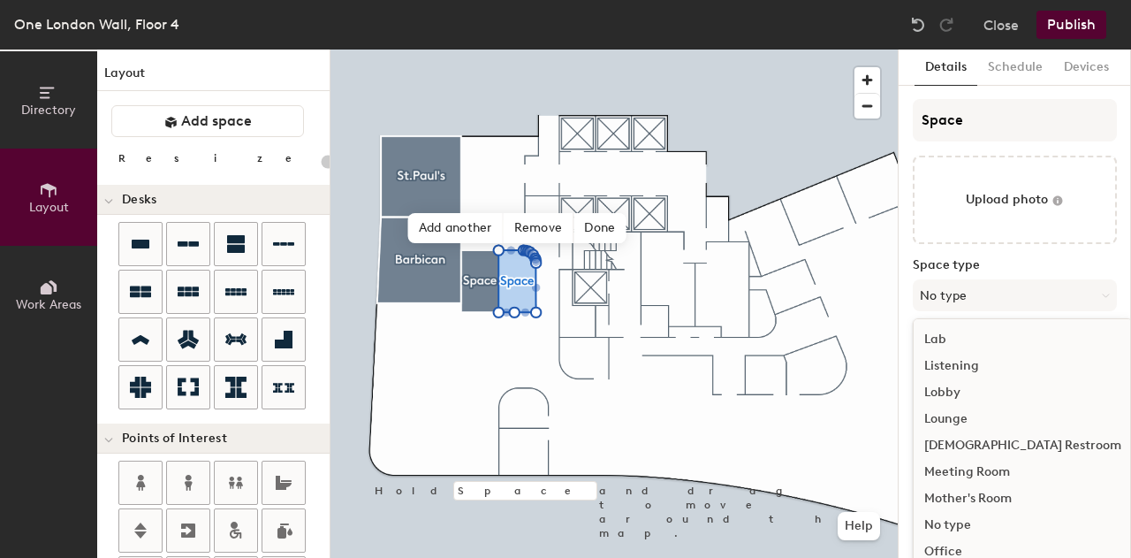
scroll to position [346, 0]
click at [940, 338] on div "Lab" at bounding box center [1023, 337] width 218 height 27
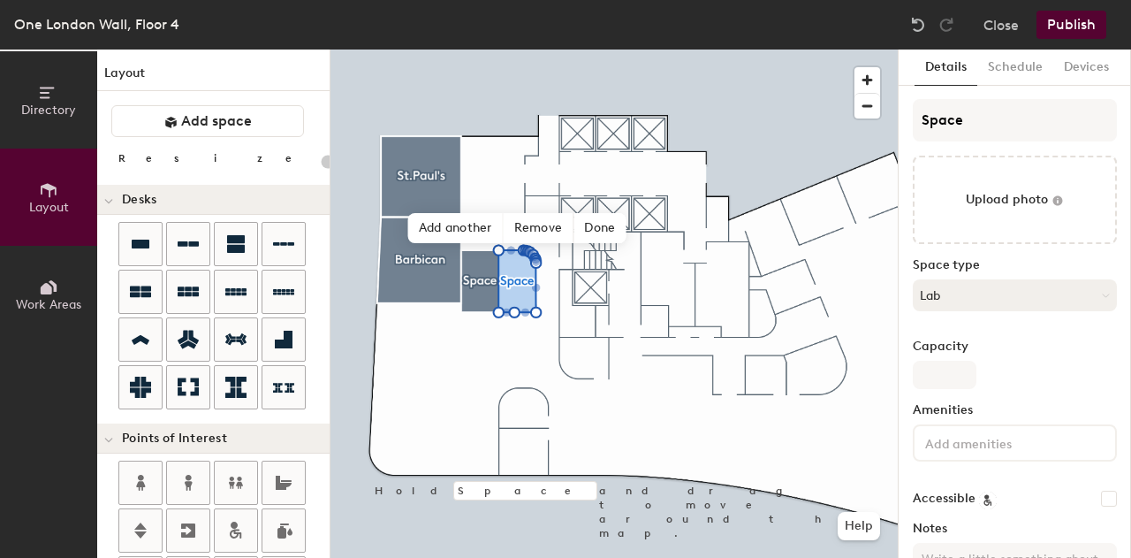
click at [946, 300] on button "Lab" at bounding box center [1015, 295] width 204 height 32
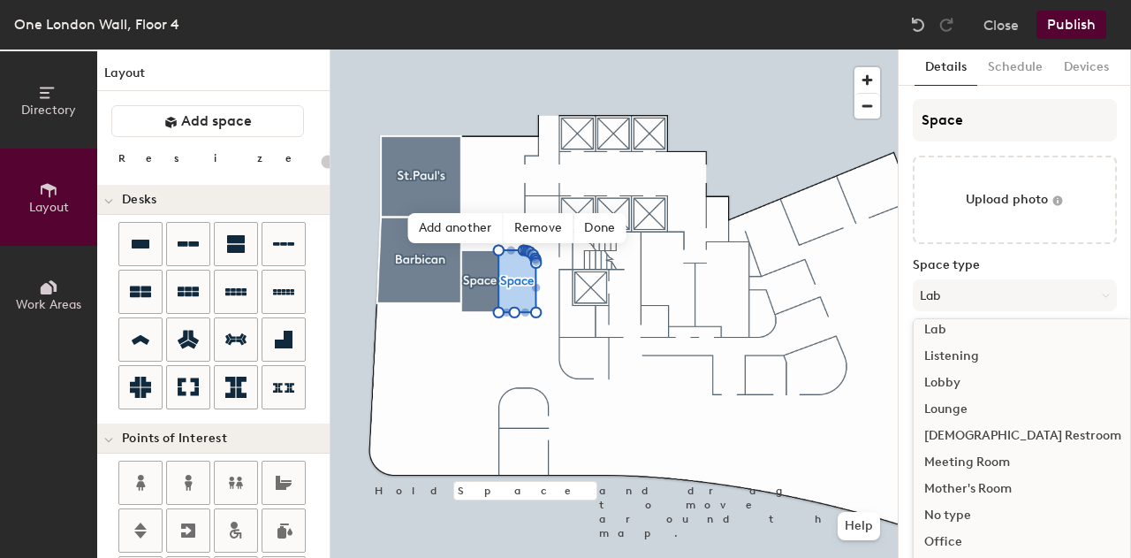
scroll to position [395, 0]
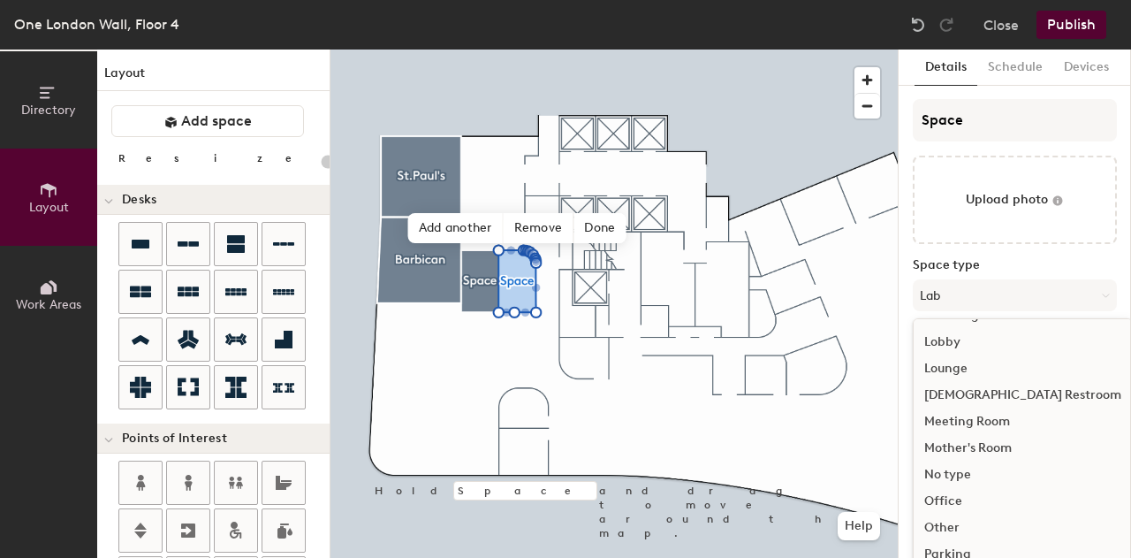
click at [966, 525] on div "Other" at bounding box center [1023, 527] width 218 height 27
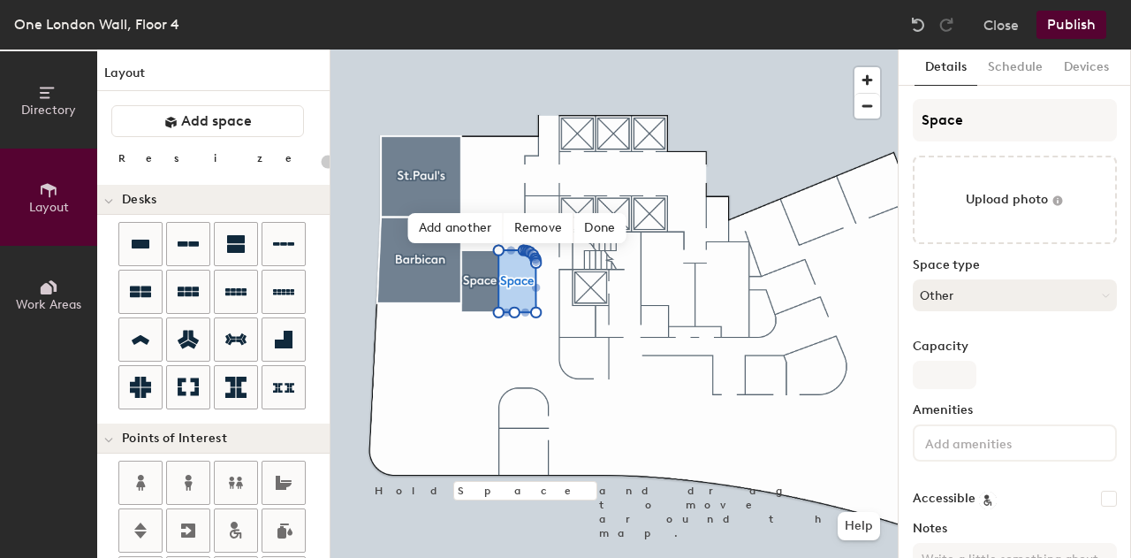
click at [969, 295] on button "Other" at bounding box center [1015, 295] width 204 height 32
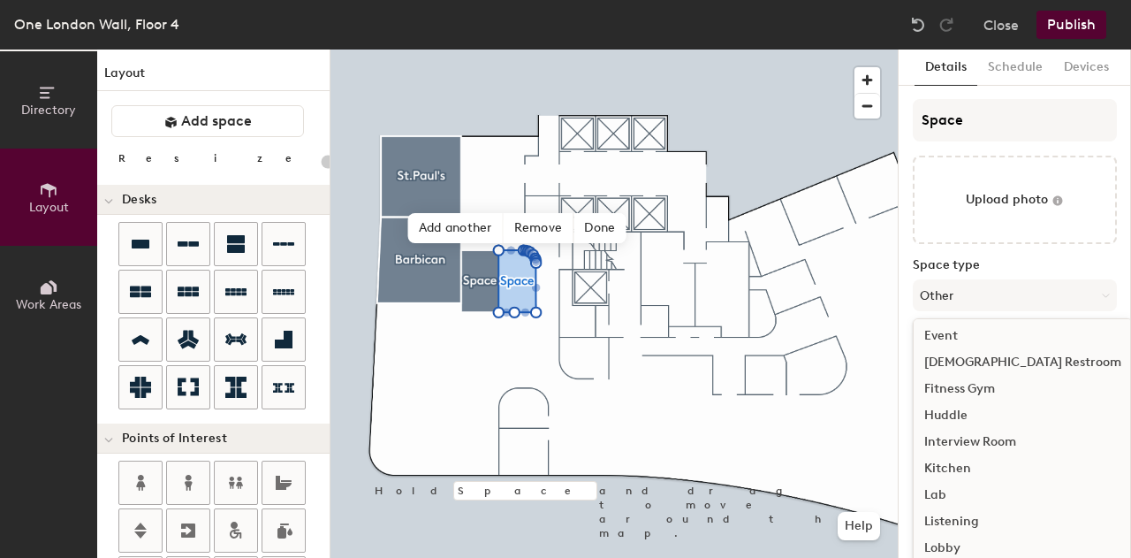
scroll to position [188, 0]
click at [953, 496] on div "Lab" at bounding box center [1023, 496] width 218 height 27
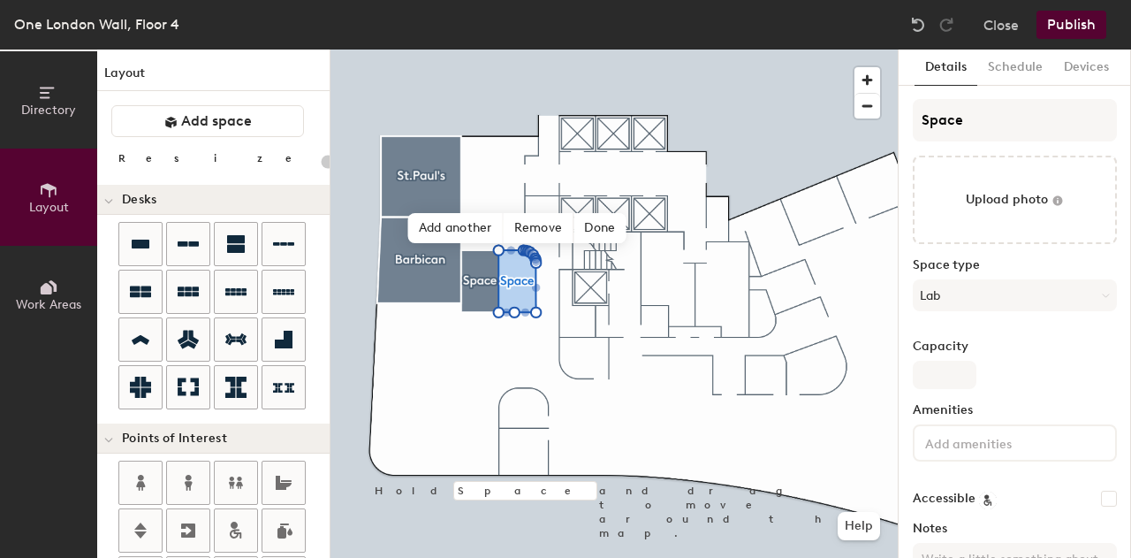
type input "20"
click at [1010, 339] on label "Capacity" at bounding box center [1015, 346] width 204 height 14
click at [977, 361] on input "Capacity" at bounding box center [945, 375] width 64 height 28
click at [952, 294] on button "Lab" at bounding box center [1015, 295] width 204 height 32
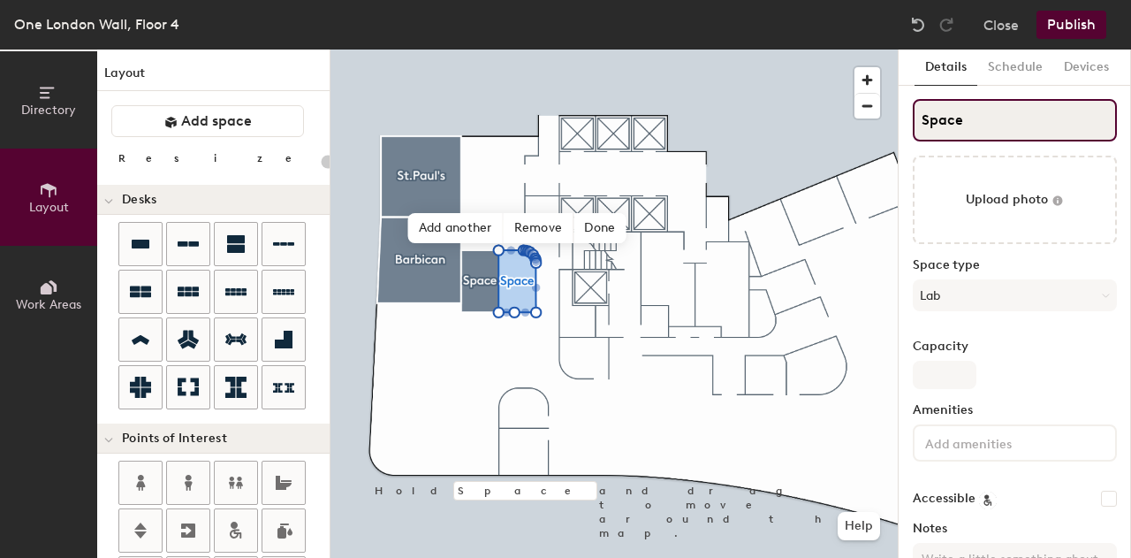
click at [968, 113] on input "Space" at bounding box center [1015, 120] width 204 height 42
click at [812, 106] on div "Directory Layout Work Areas Layout Add space Resize Desks Points of Interest Fu…" at bounding box center [565, 303] width 1131 height 508
type input "S"
type input "20"
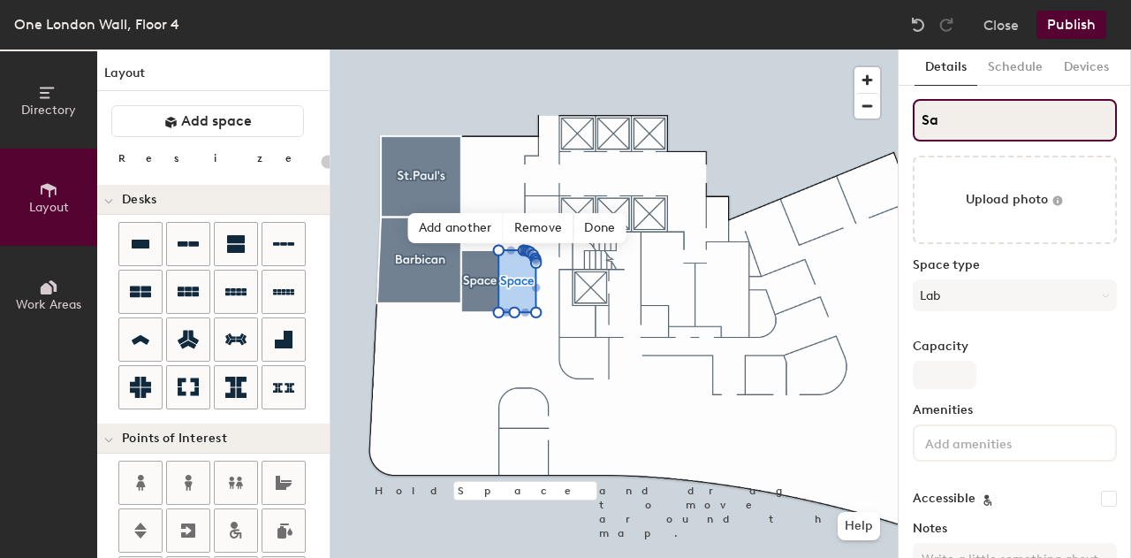
type input "Sam"
type input "20"
type input "Samp"
type input "20"
type input "Sampl"
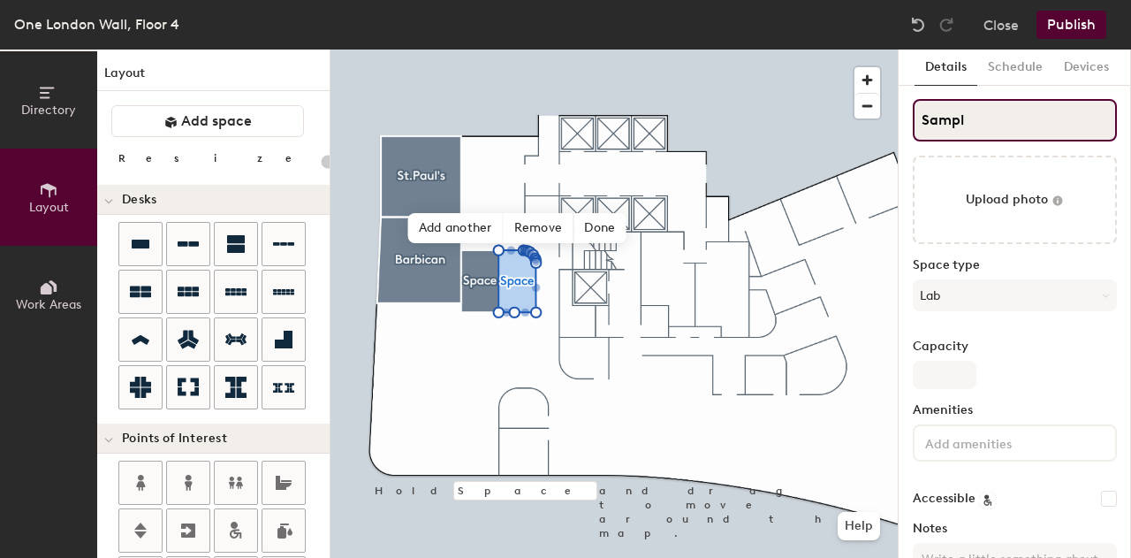
type input "20"
type input "Sample"
type input "20"
type input "Sample R"
type input "20"
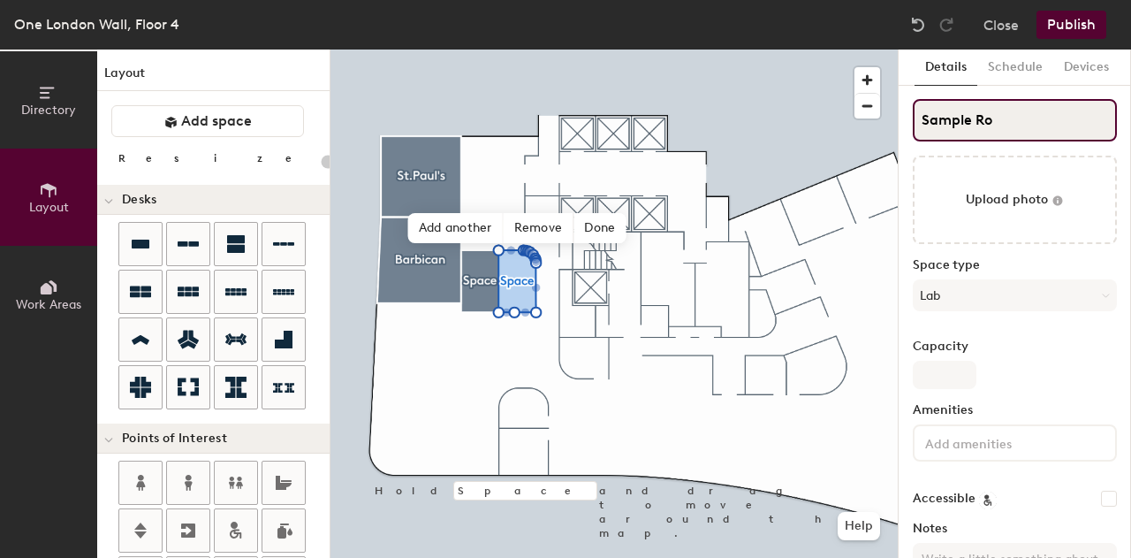
type input "Sample Roo"
type input "20"
type input "Sample Room"
type input "20"
type input "Sample Room"
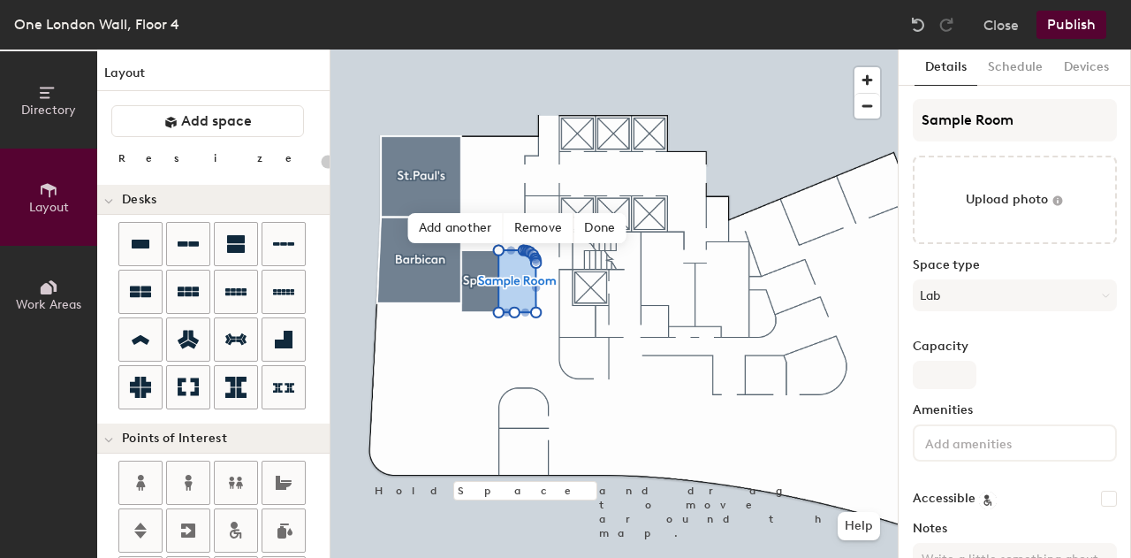
scroll to position [80, 0]
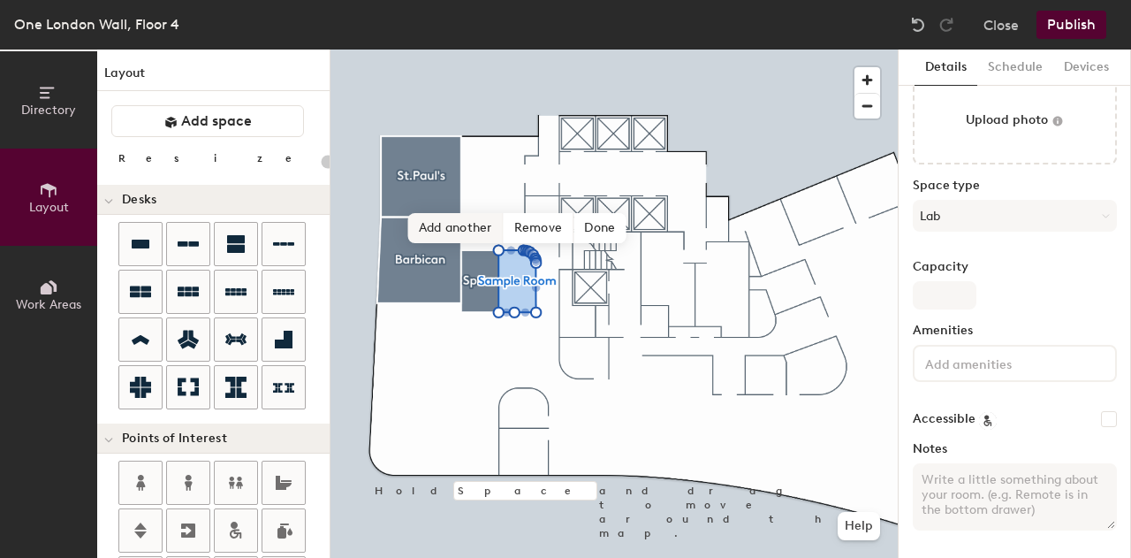
click at [483, 227] on span "Add another" at bounding box center [455, 228] width 95 height 30
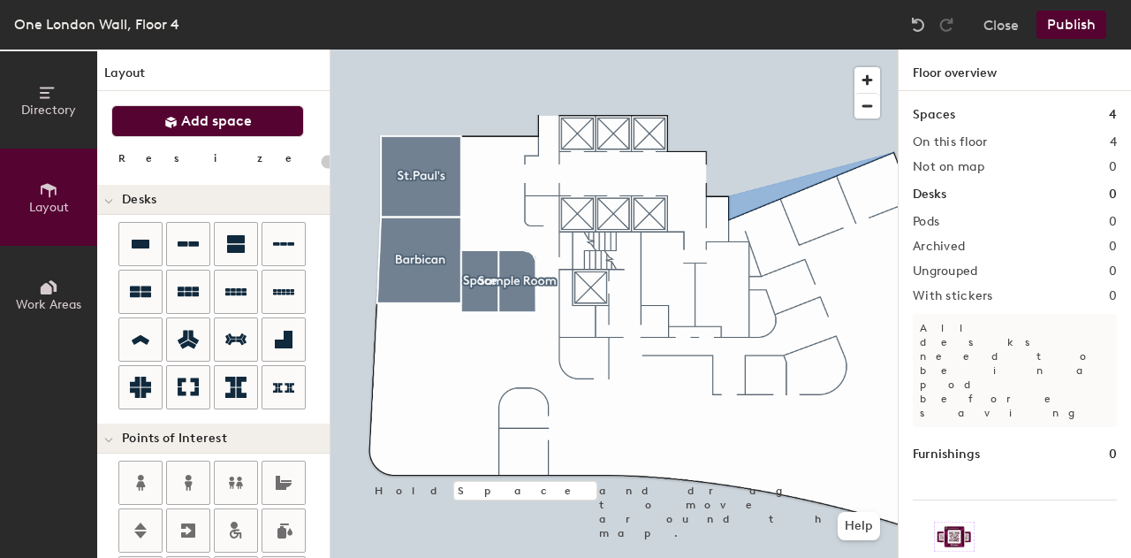
scroll to position [35, 0]
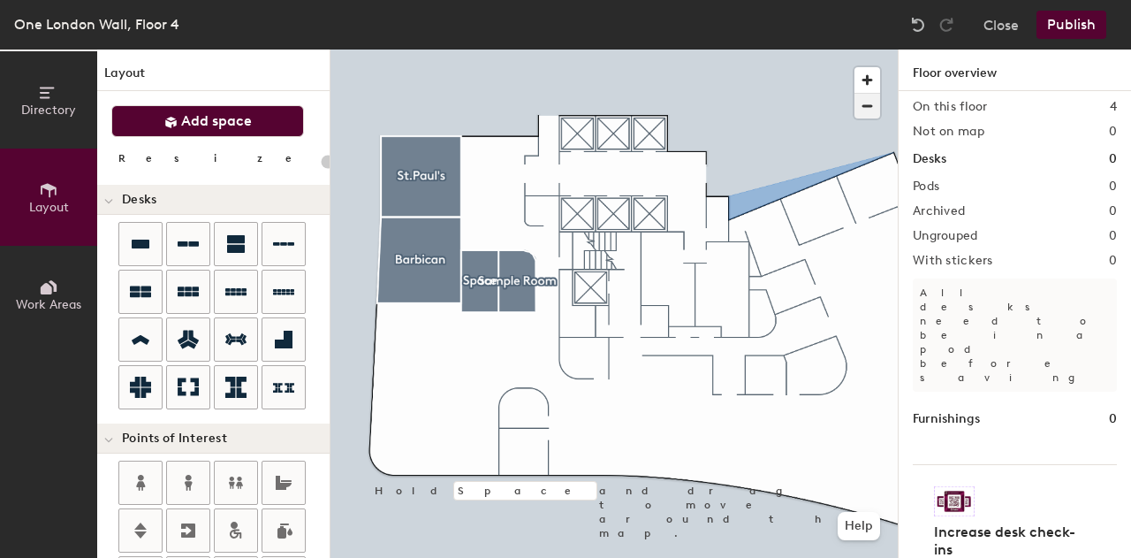
click at [870, 105] on span "button" at bounding box center [868, 106] width 26 height 25
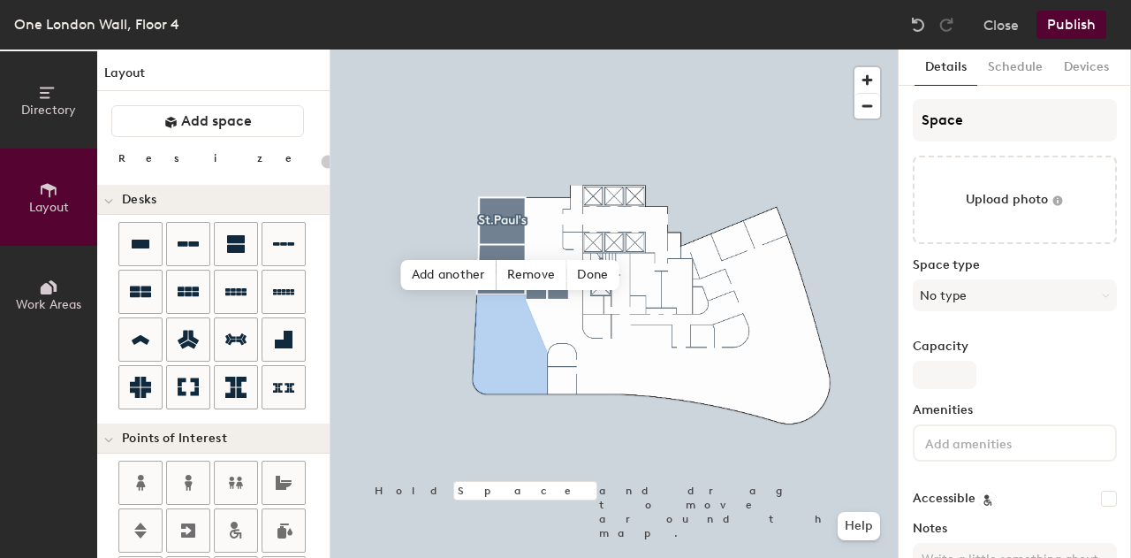
type input "20"
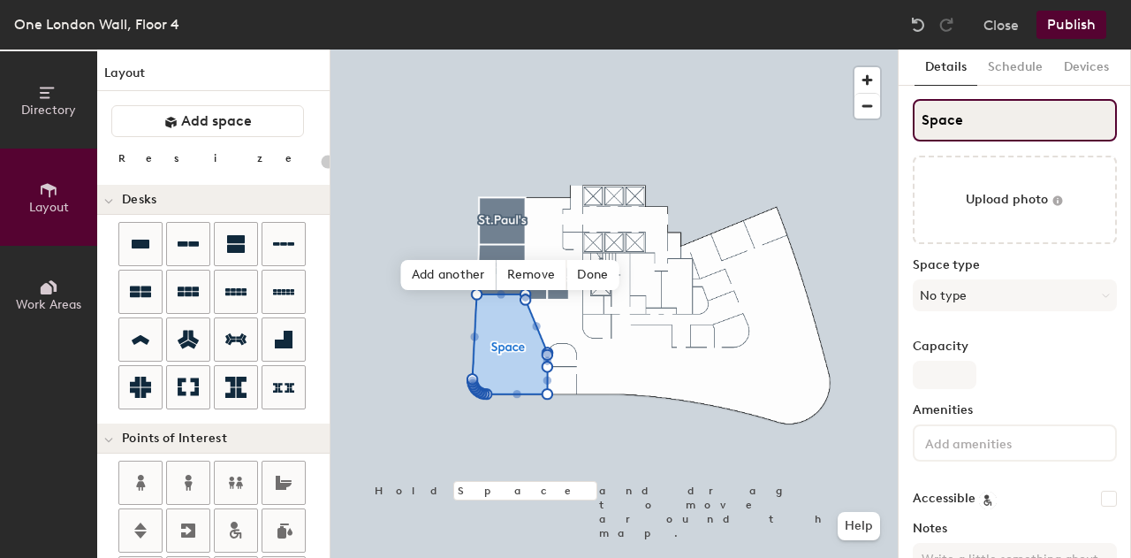
click at [866, 125] on div "Directory Layout Work Areas Layout Add space Resize Desks Points of Interest Fu…" at bounding box center [565, 303] width 1131 height 508
type input "T"
type input "20"
type input "Te"
type input "20"
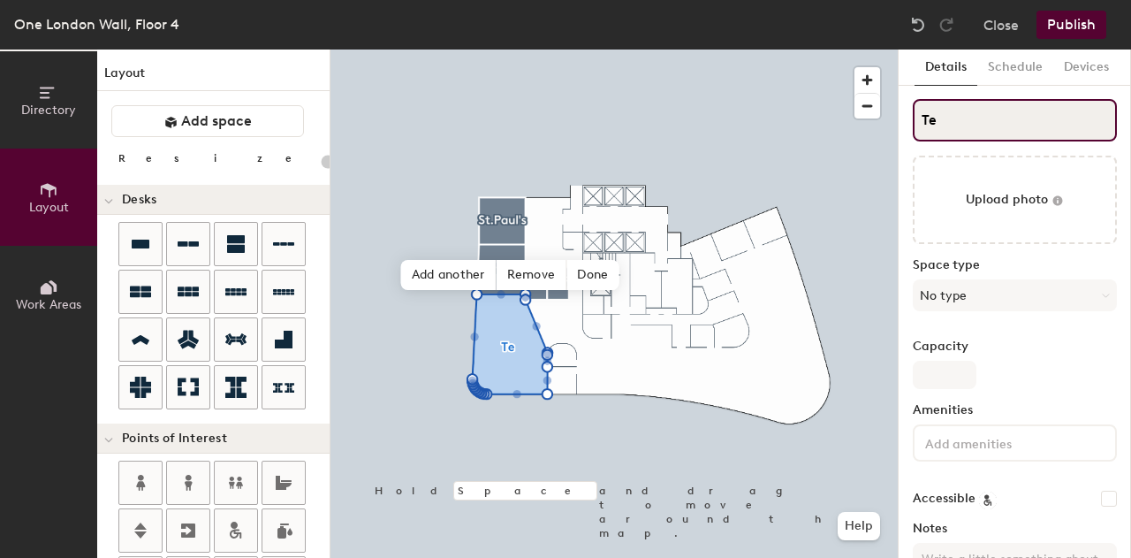
type input "Tea"
type input "20"
type input "Tea"
type input "20"
type input "Tea P"
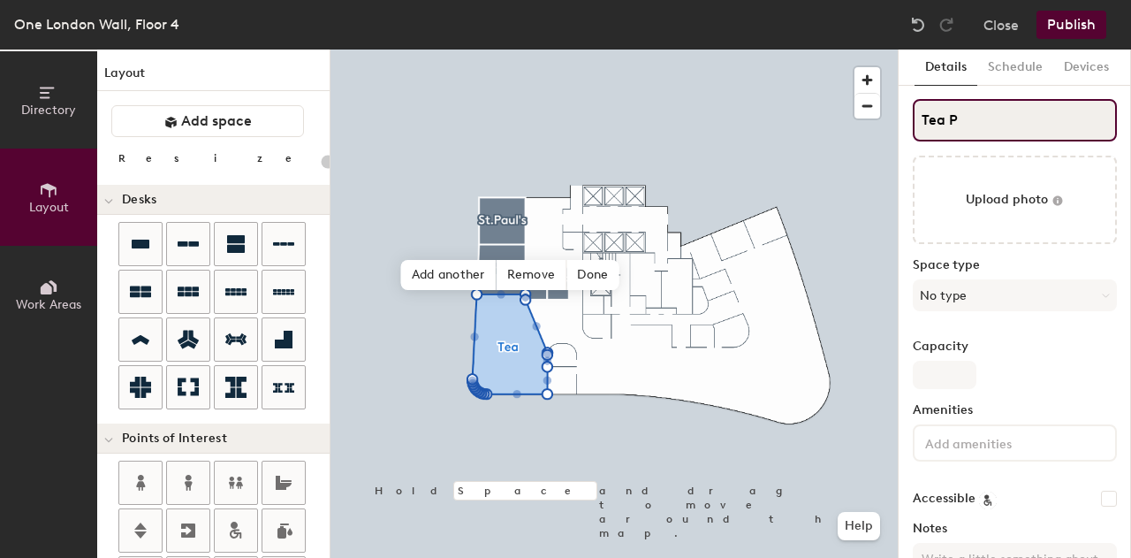
type input "20"
type input "Tea Po"
type input "20"
type input "Tea Poi"
type input "20"
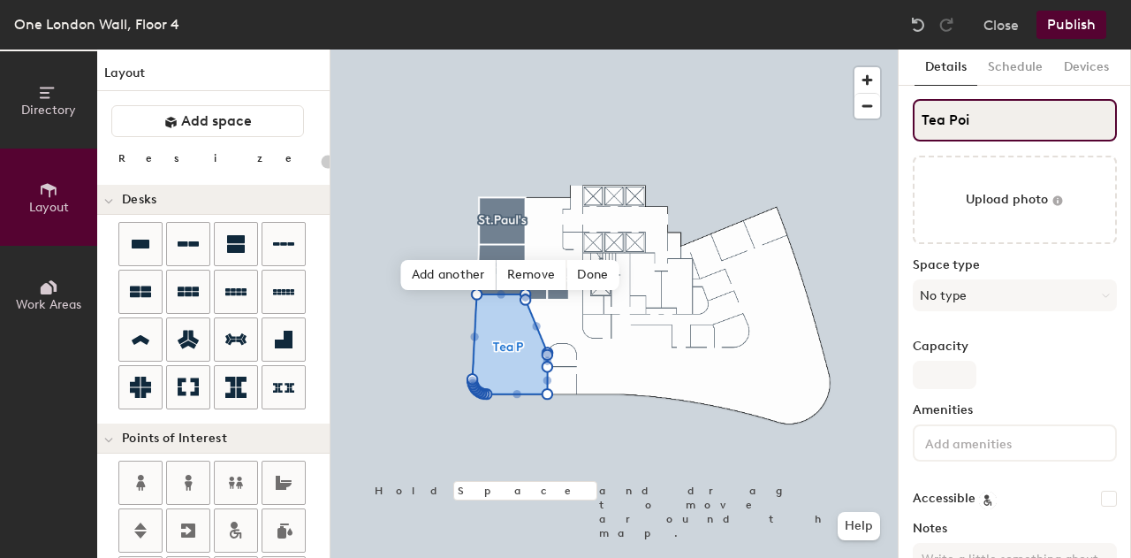
type input "Tea Poin"
type input "20"
type input "Tea Point"
type input "20"
type input "Tea Poin"
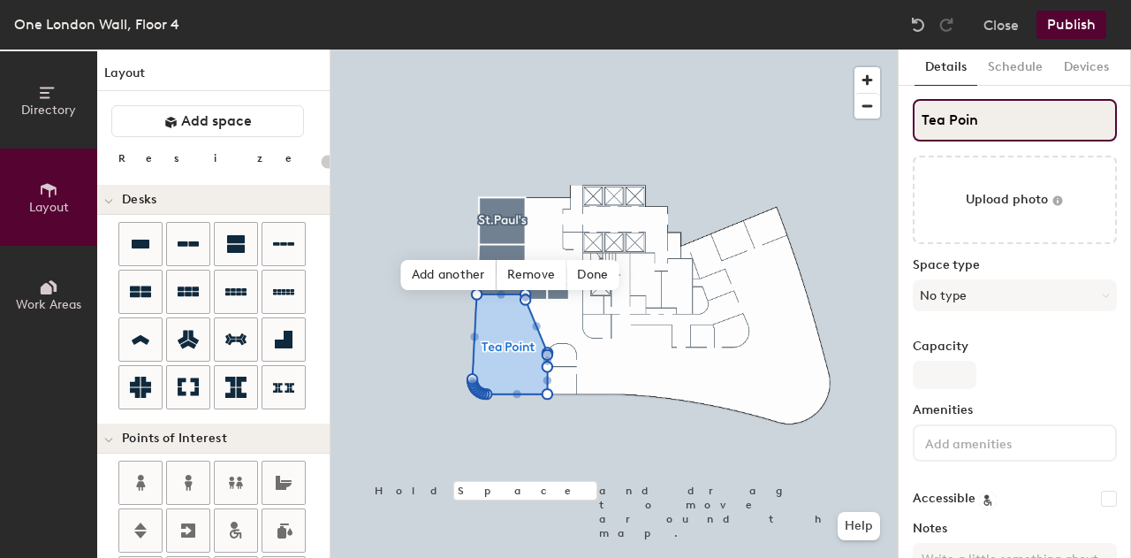
type input "20"
type input "T"
type input "20"
type input "T"
type input "20"
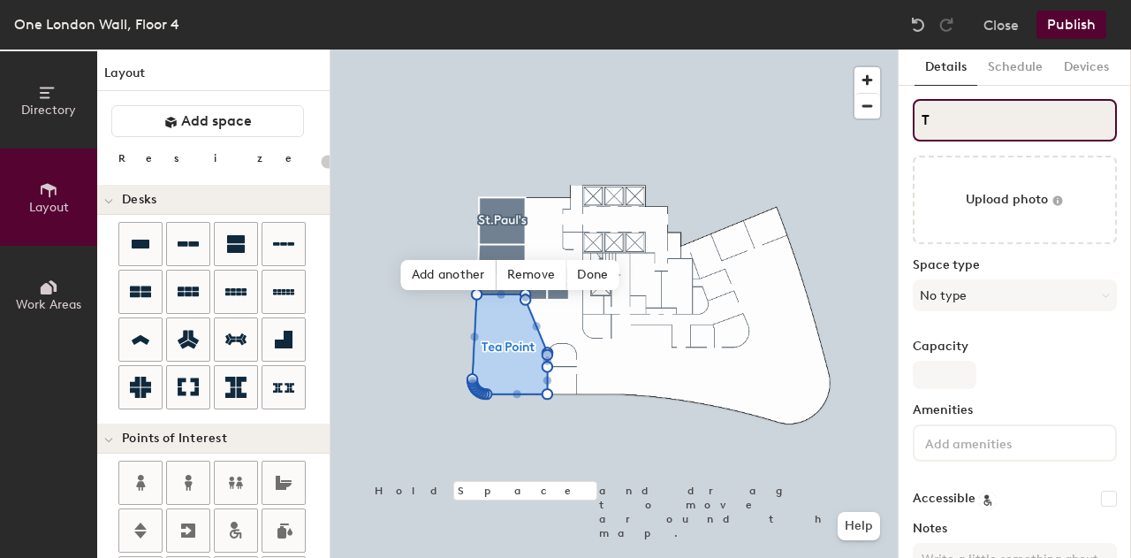
type input "T"
type input "20"
click at [946, 116] on input "T" at bounding box center [1015, 120] width 204 height 42
type input "Tc"
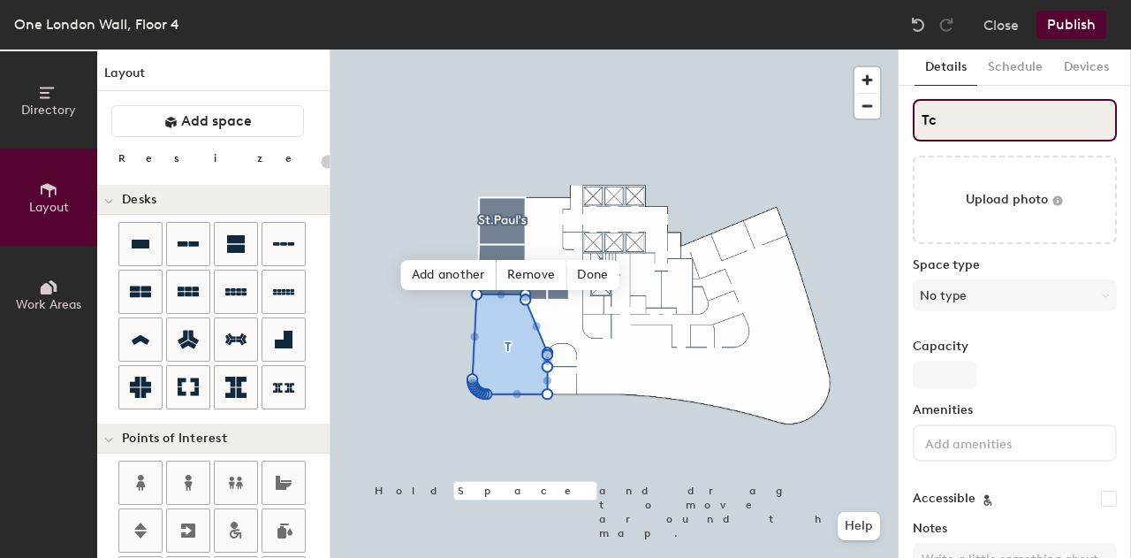
type input "20"
type input "T"
type input "20"
type input "T"
type input "20"
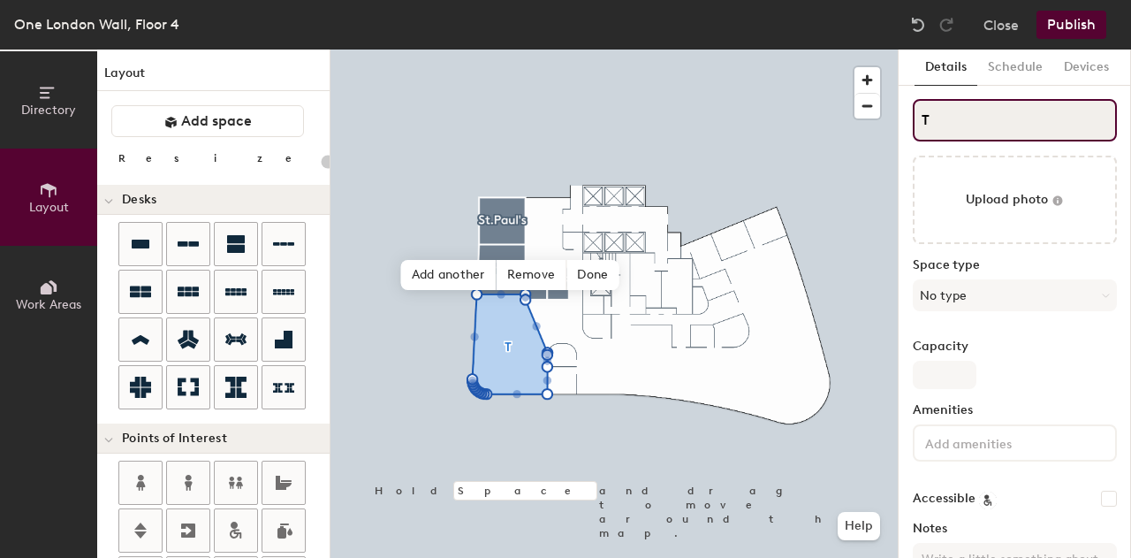
type input "T"
type input "20"
type input "T"
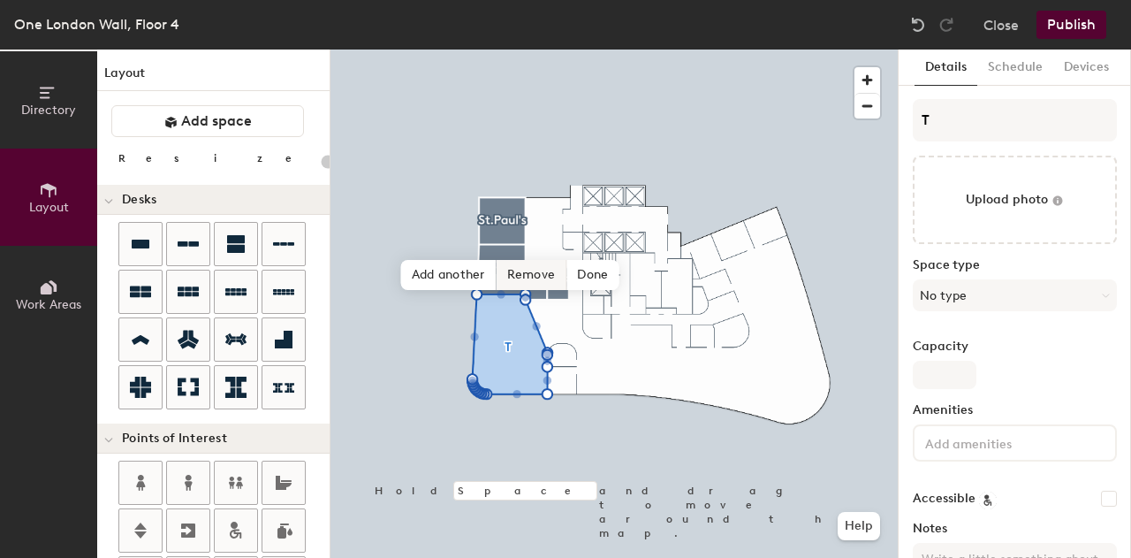
click at [527, 280] on span "Remove" at bounding box center [532, 275] width 71 height 30
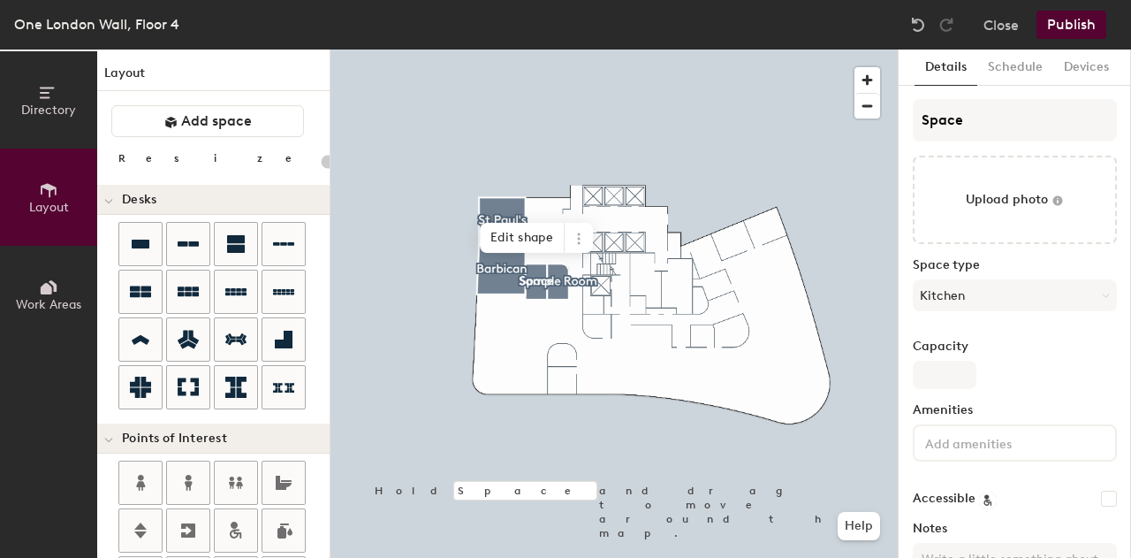
type input "20"
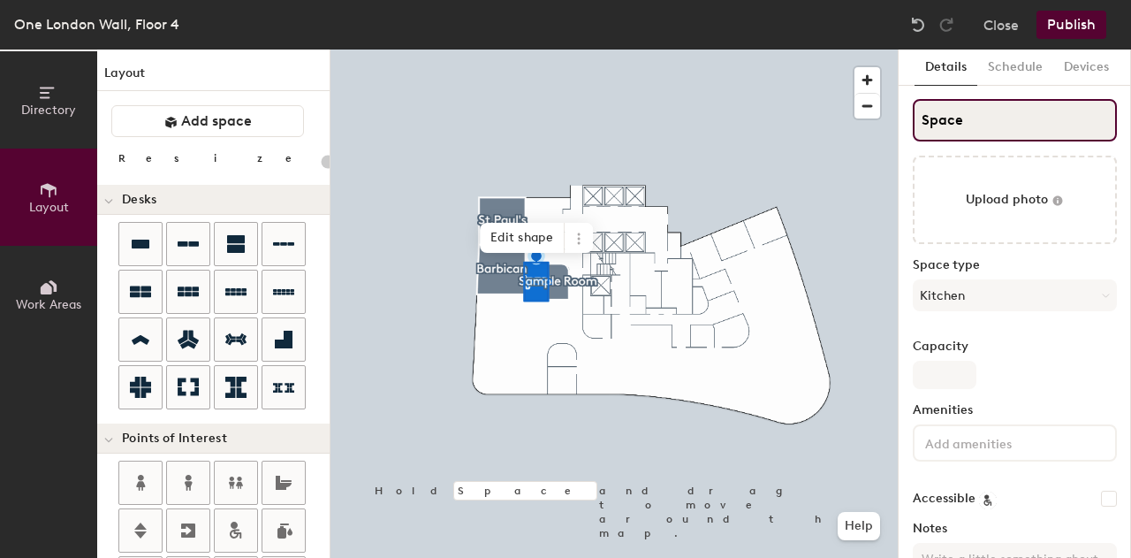
click at [970, 117] on input "Space" at bounding box center [1015, 120] width 204 height 42
type input "K"
type input "20"
type input "Kit"
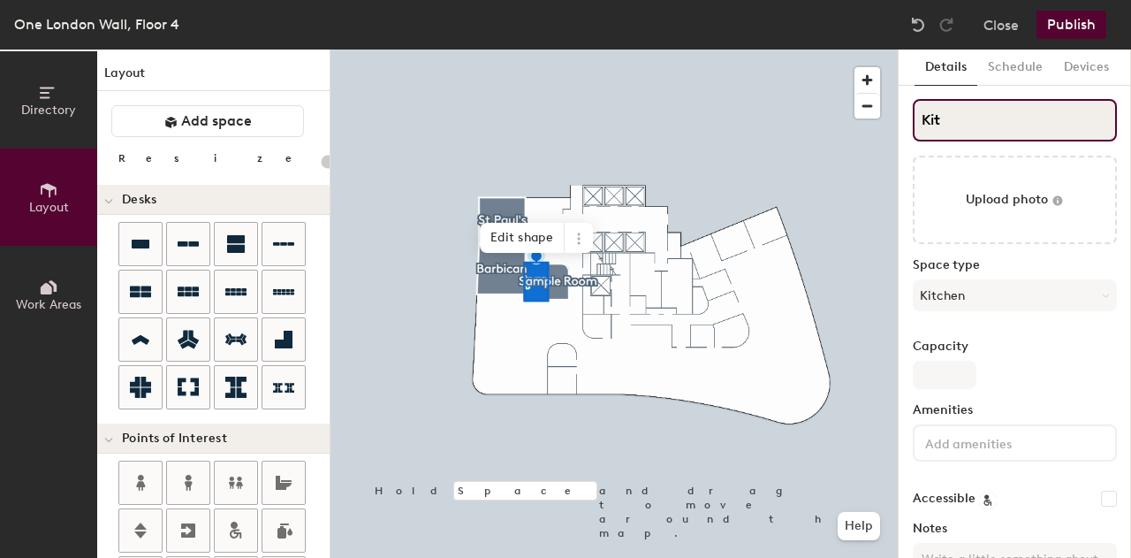
type input "20"
type input "Kitc"
type input "20"
type input "Kitch"
type input "20"
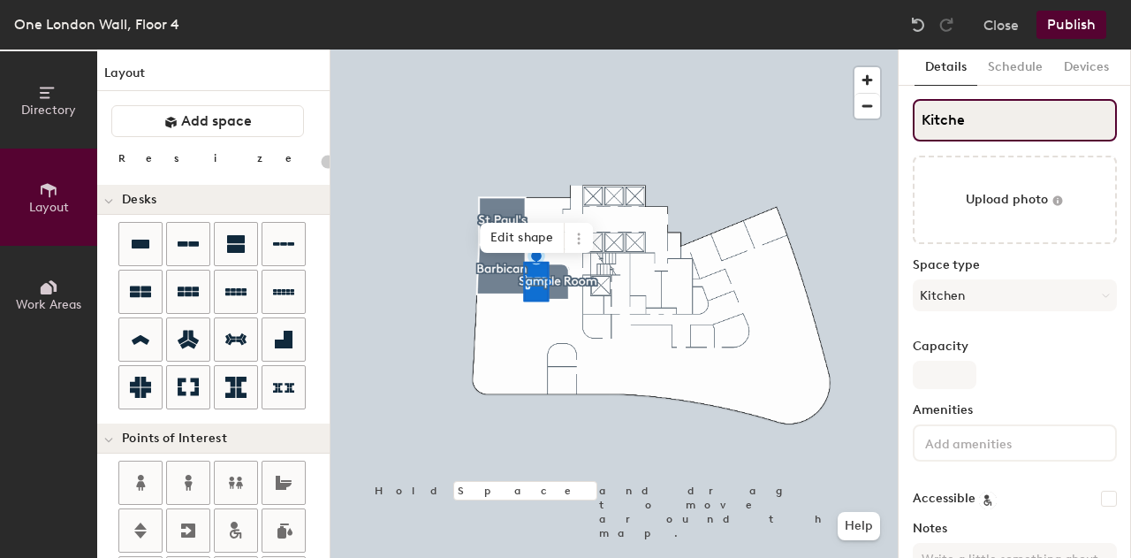
type input "Kitchen"
type input "20"
type input "Kitchen"
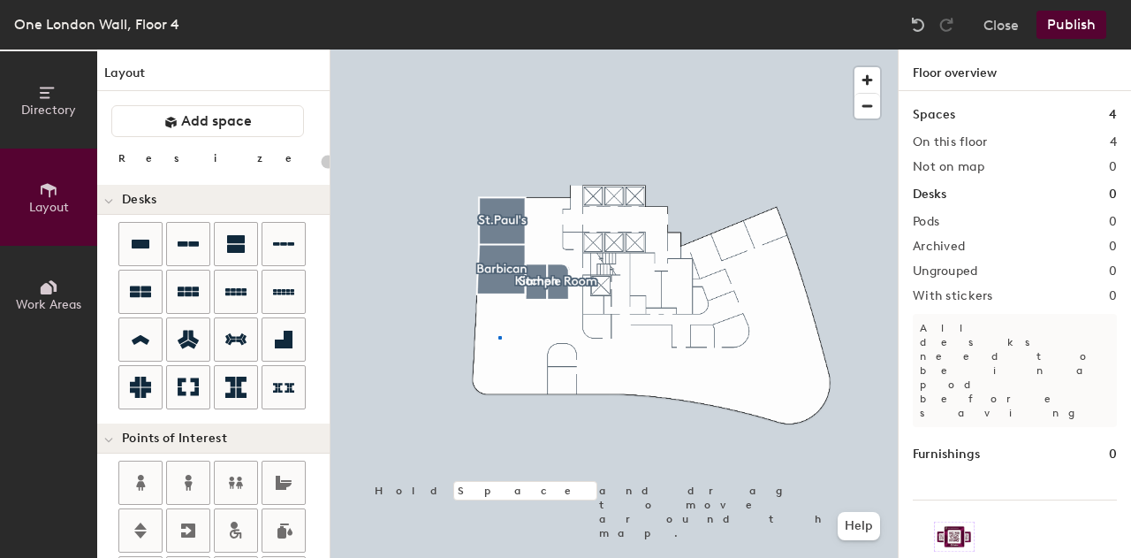
click at [498, 49] on div at bounding box center [614, 49] width 567 height 0
drag, startPoint x: 909, startPoint y: 160, endPoint x: 498, endPoint y: 336, distance: 447.0
click at [498, 336] on div at bounding box center [500, 338] width 4 height 4
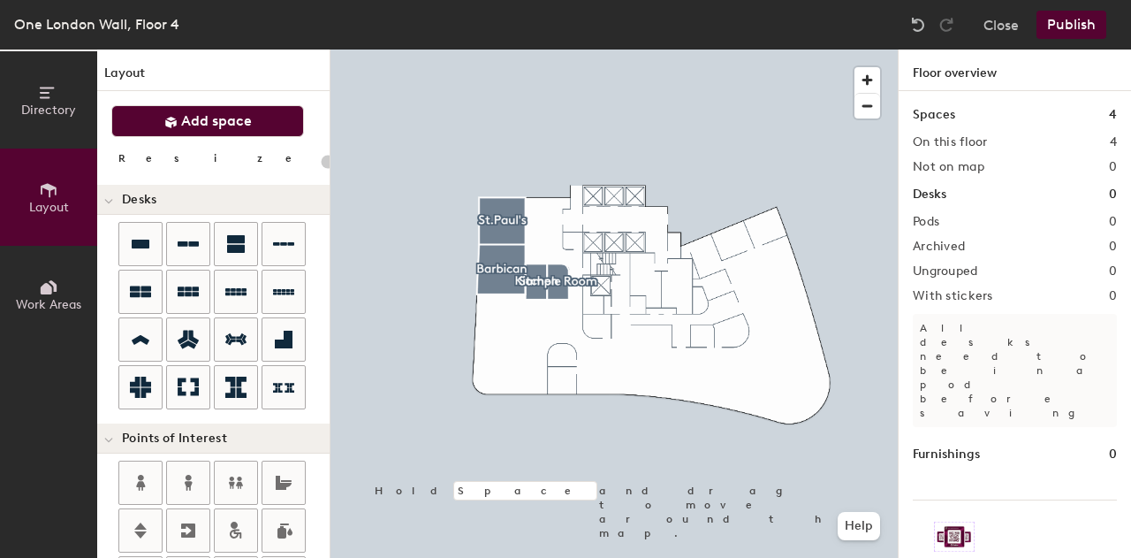
click at [235, 114] on span "Add space" at bounding box center [216, 121] width 71 height 18
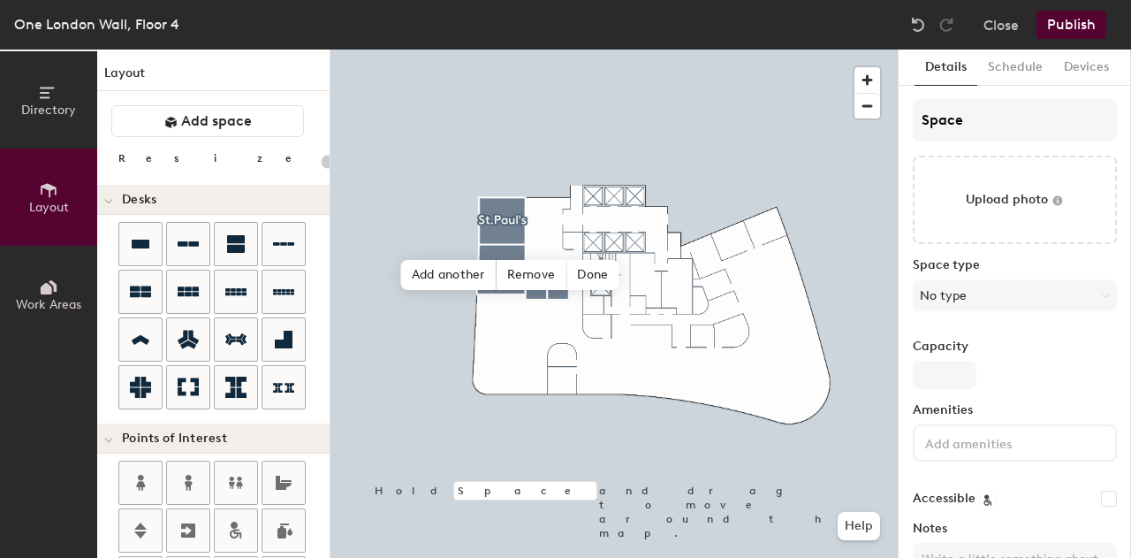
type input "20"
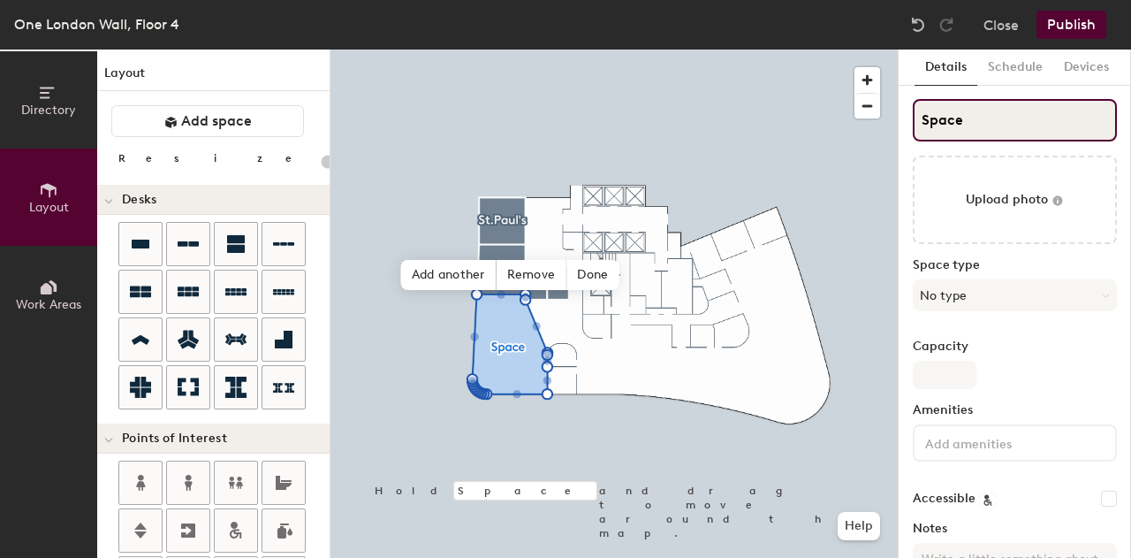
click at [988, 115] on input "Space" at bounding box center [1015, 120] width 204 height 42
type input "T"
type input "20"
type input "Te"
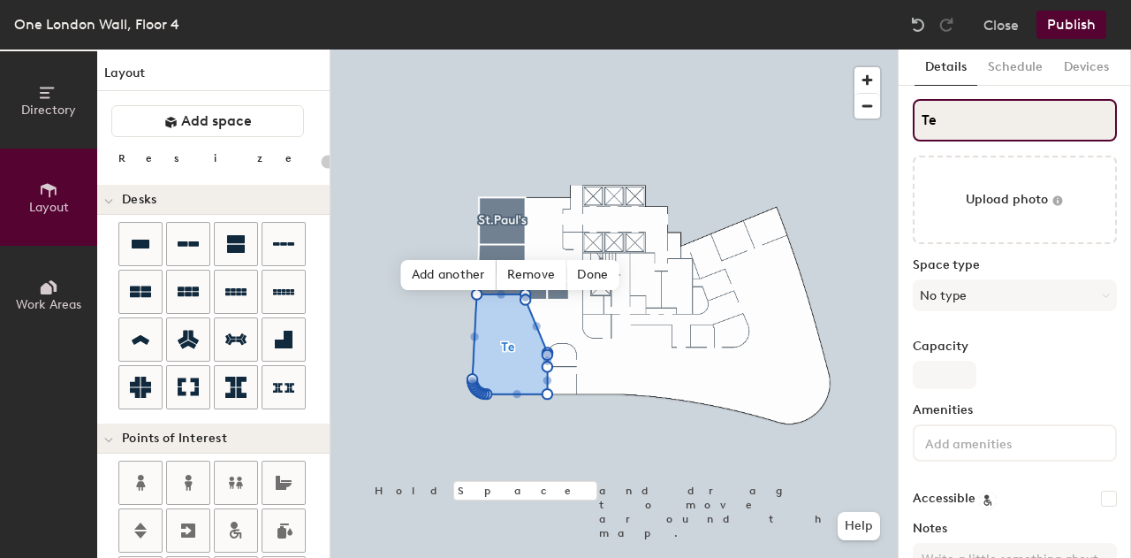
type input "20"
type input "Tea"
type input "20"
type input "Tea"
type input "20"
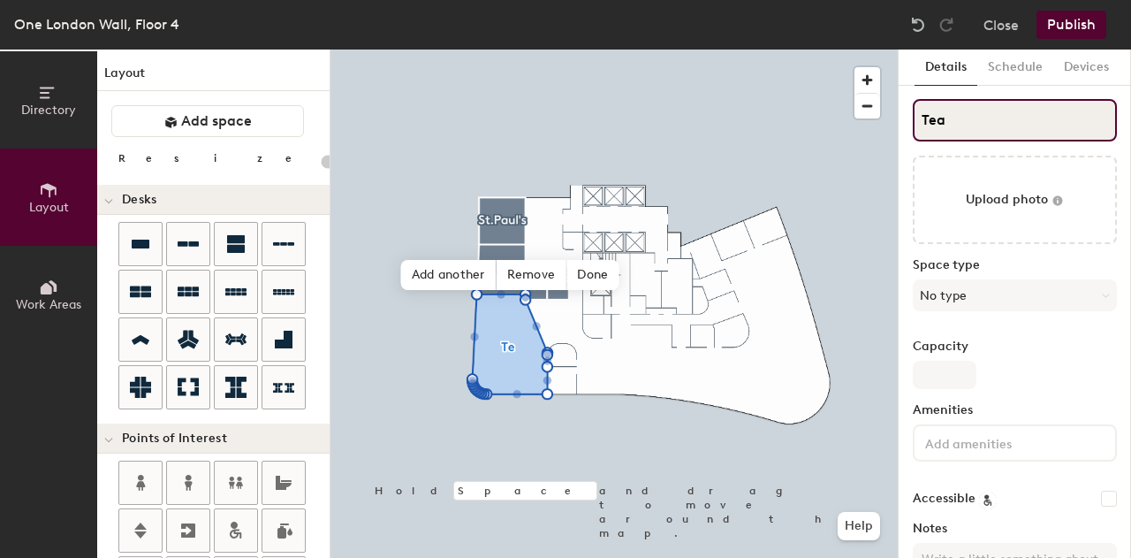
type input "Tea P"
type input "20"
type input "Tea Po"
type input "20"
type input "Tea Poi"
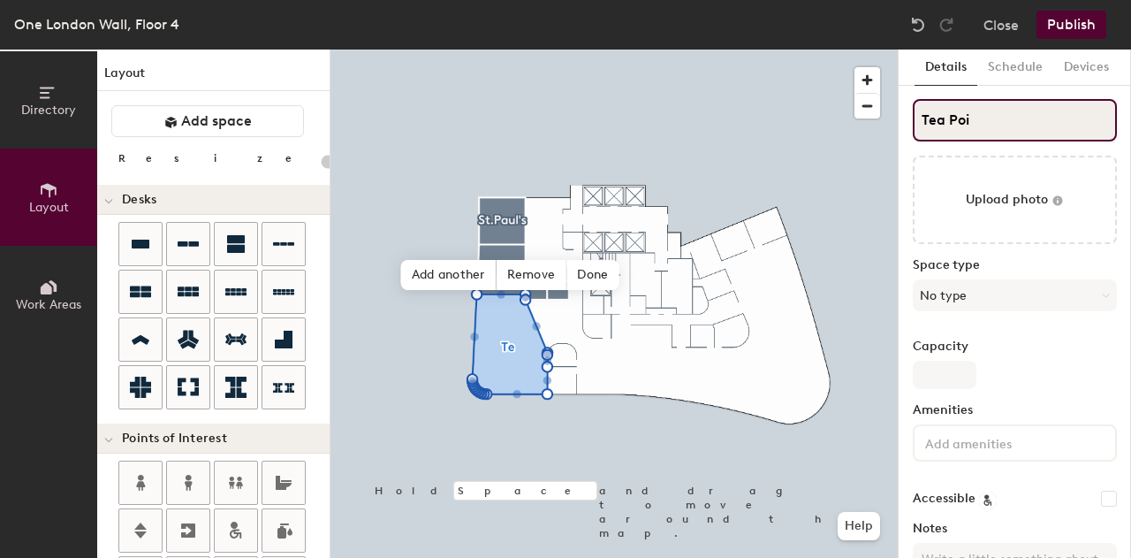
type input "20"
type input "Tea Poin"
type input "20"
type input "Tea Point"
type input "20"
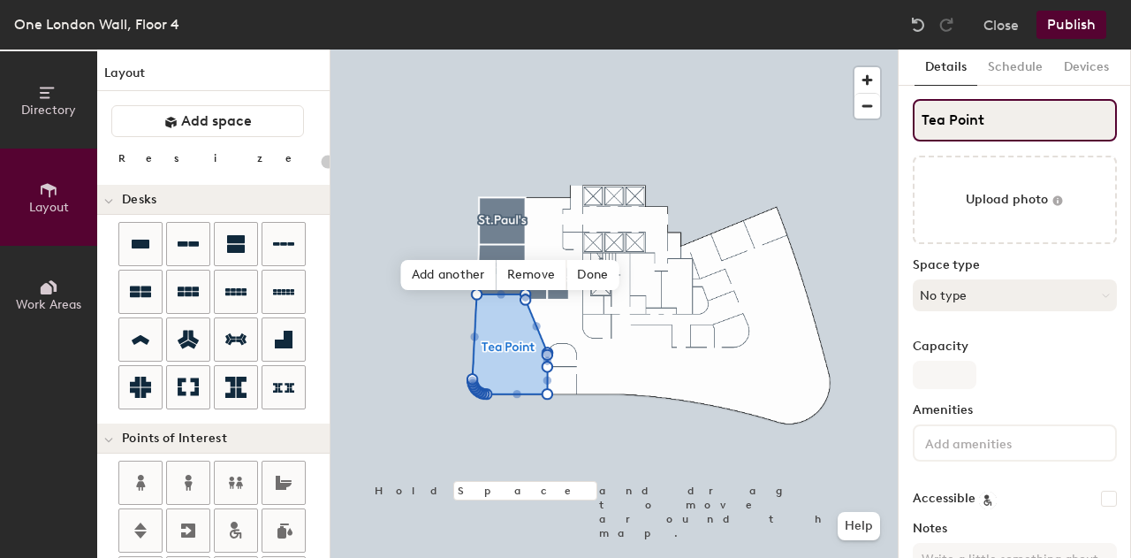
type input "Tea Point"
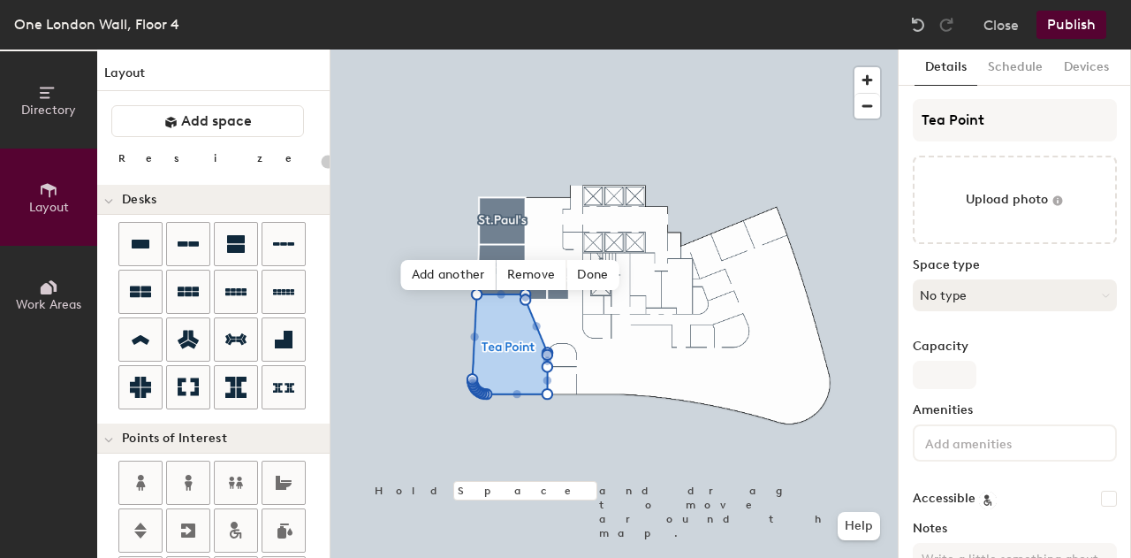
click at [953, 293] on button "No type" at bounding box center [1015, 295] width 204 height 32
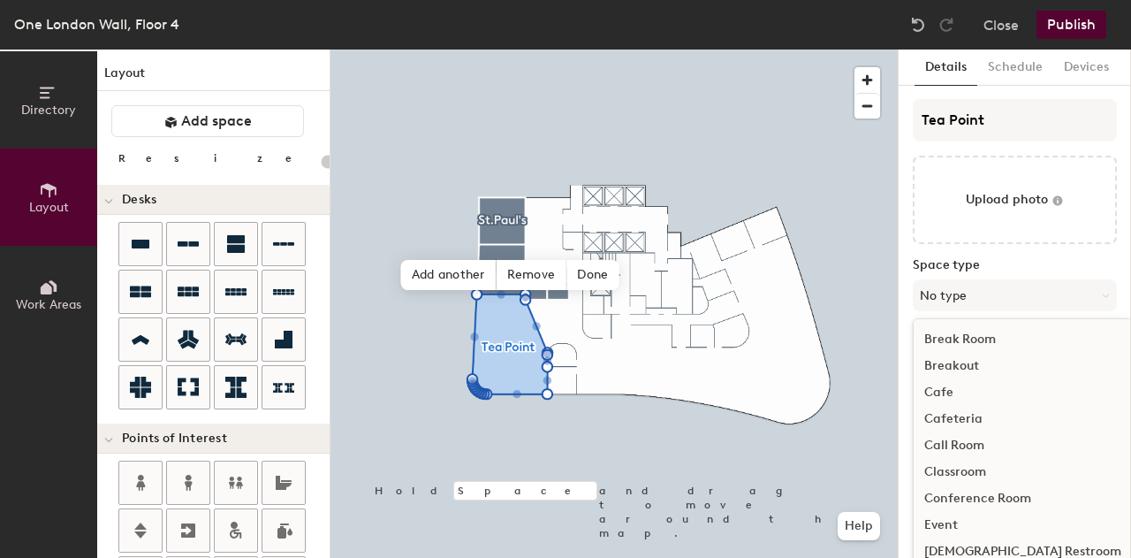
click at [969, 393] on div "Cafe" at bounding box center [1023, 392] width 218 height 27
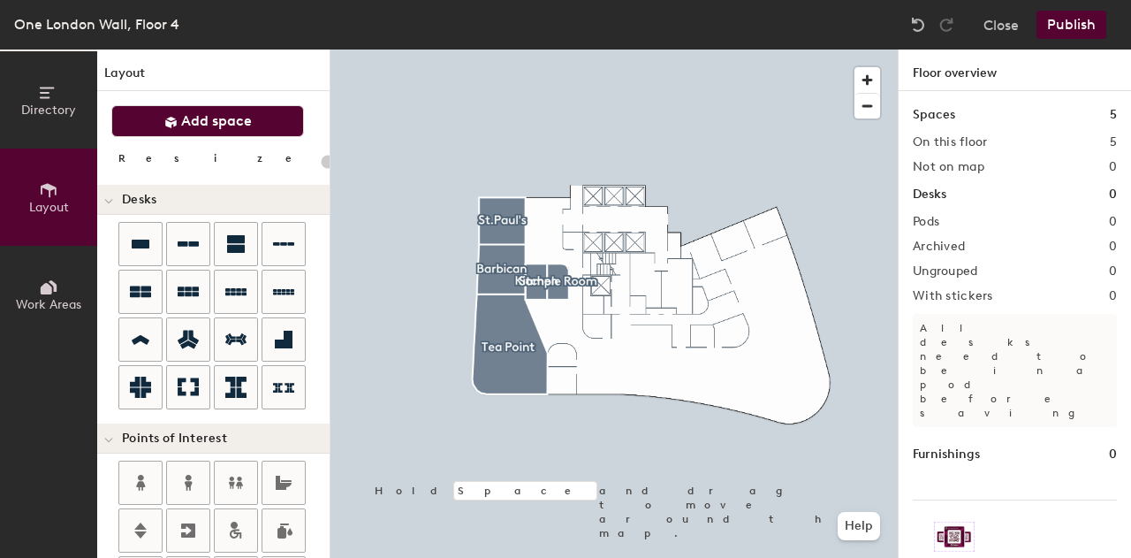
click at [177, 120] on icon at bounding box center [170, 122] width 13 height 13
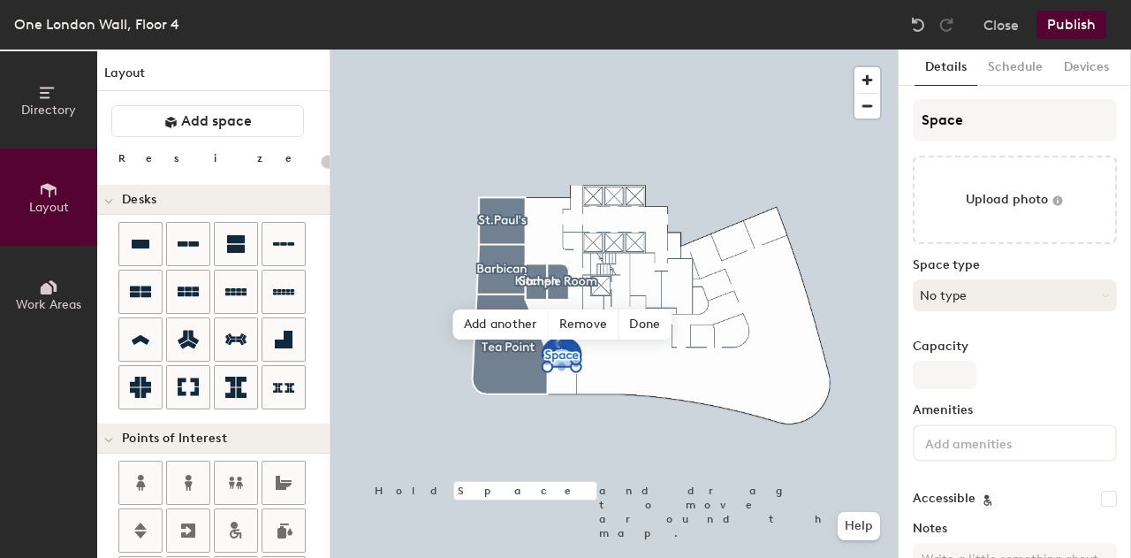
click at [967, 297] on button "No type" at bounding box center [1015, 295] width 204 height 32
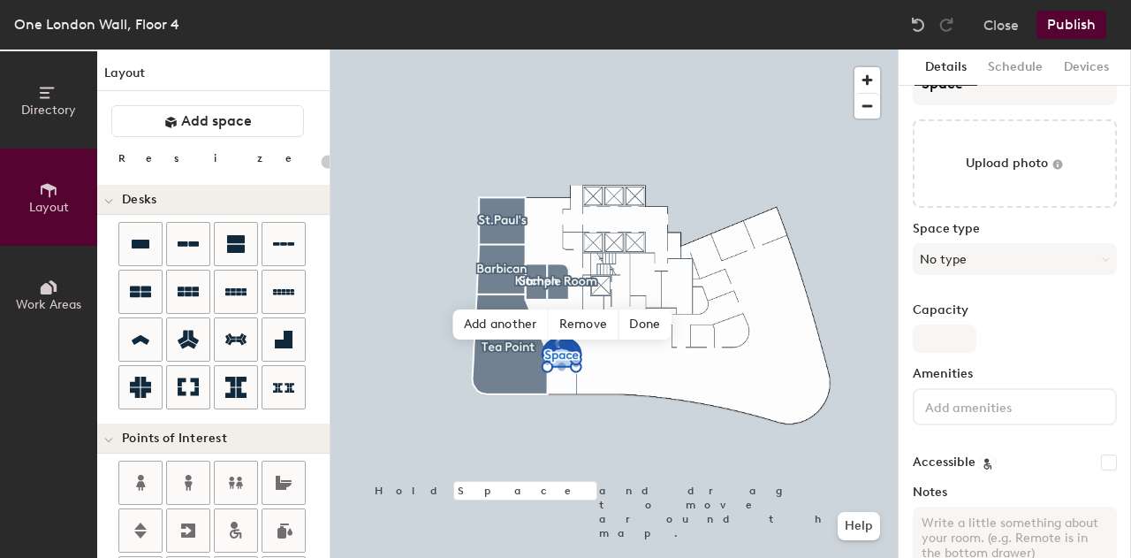
scroll to position [48, 0]
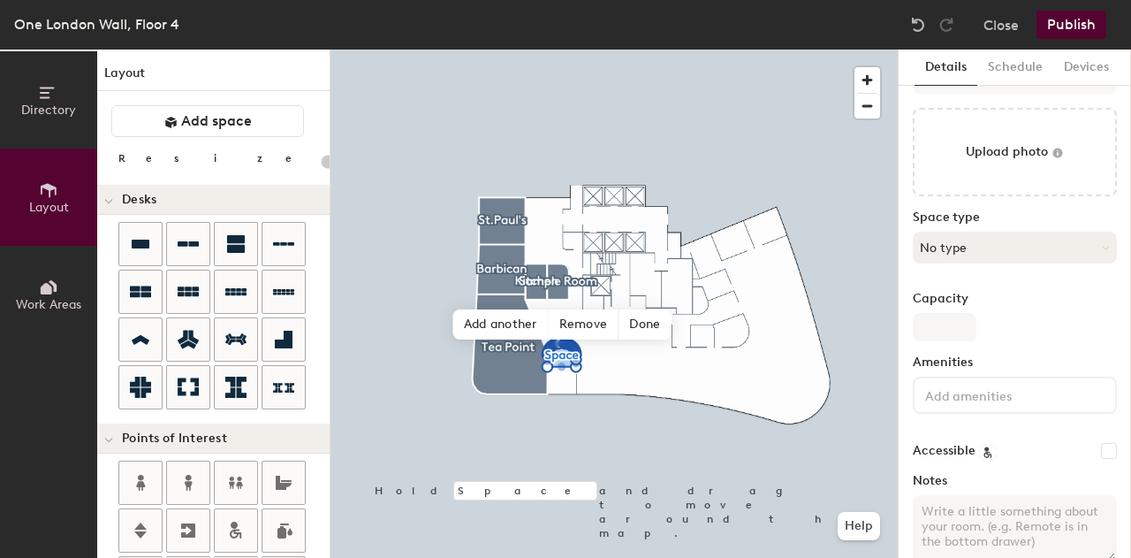
click at [994, 249] on button "No type" at bounding box center [1015, 248] width 204 height 32
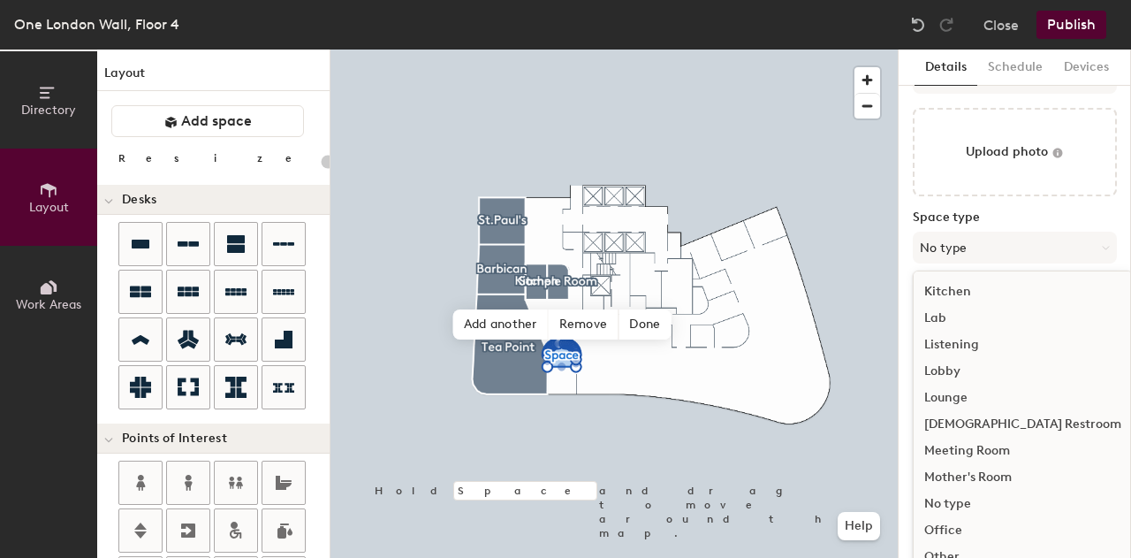
scroll to position [395, 0]
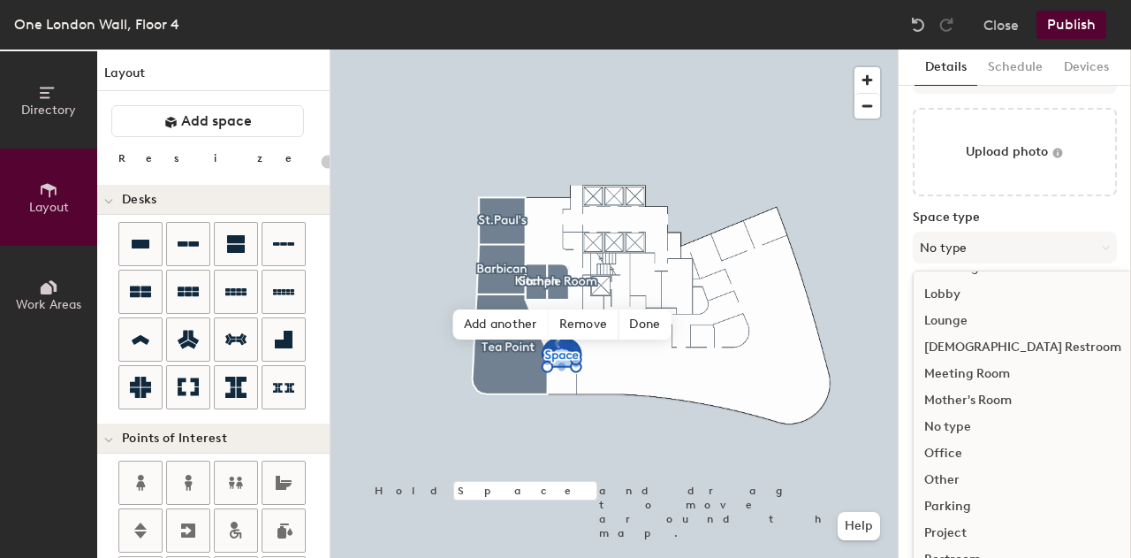
click at [950, 556] on div "Restroom" at bounding box center [1023, 559] width 218 height 27
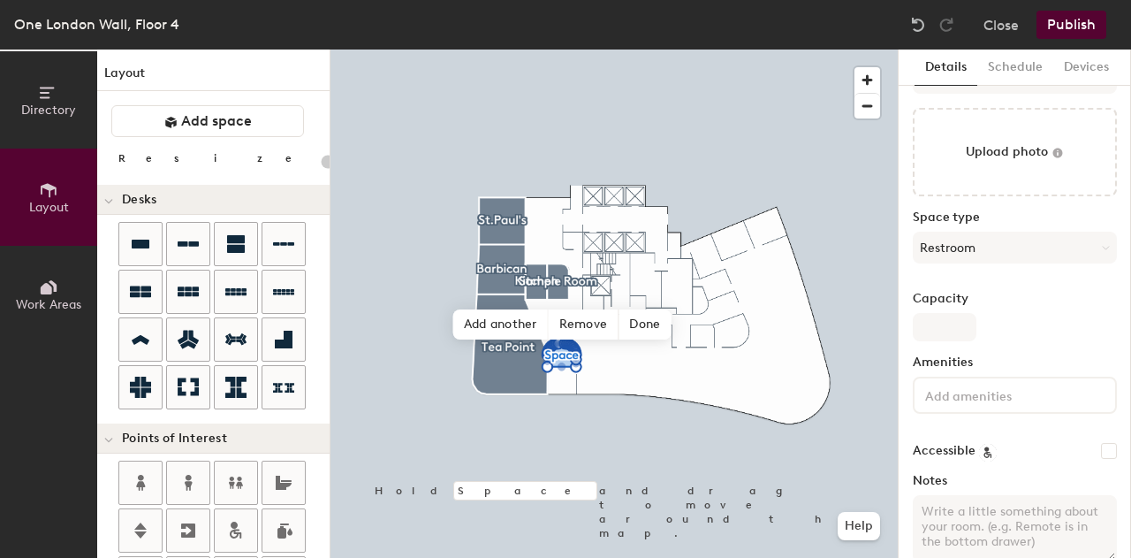
type input "20"
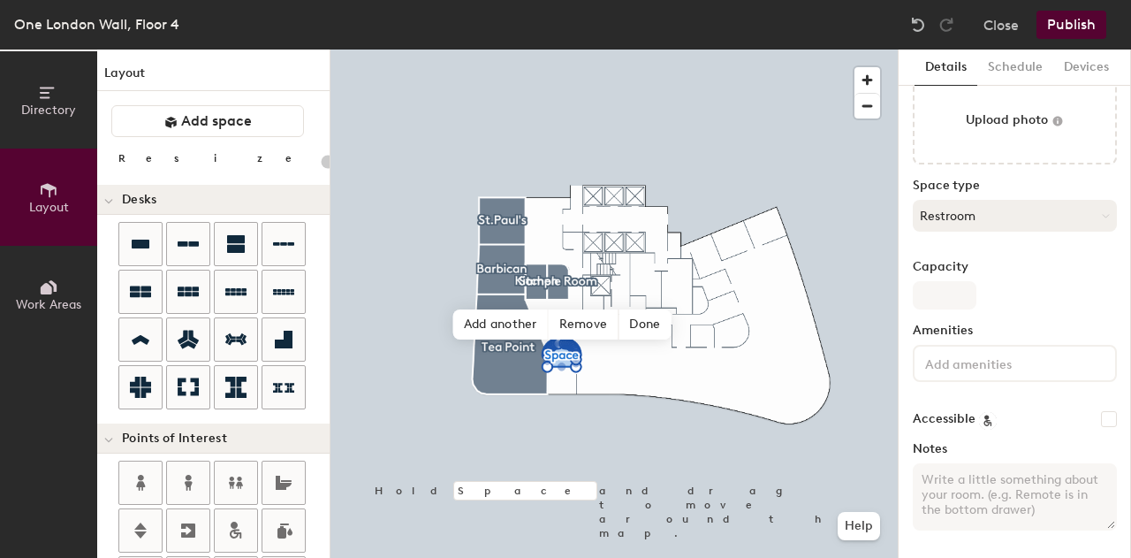
click at [1027, 208] on button "Restroom" at bounding box center [1015, 216] width 204 height 32
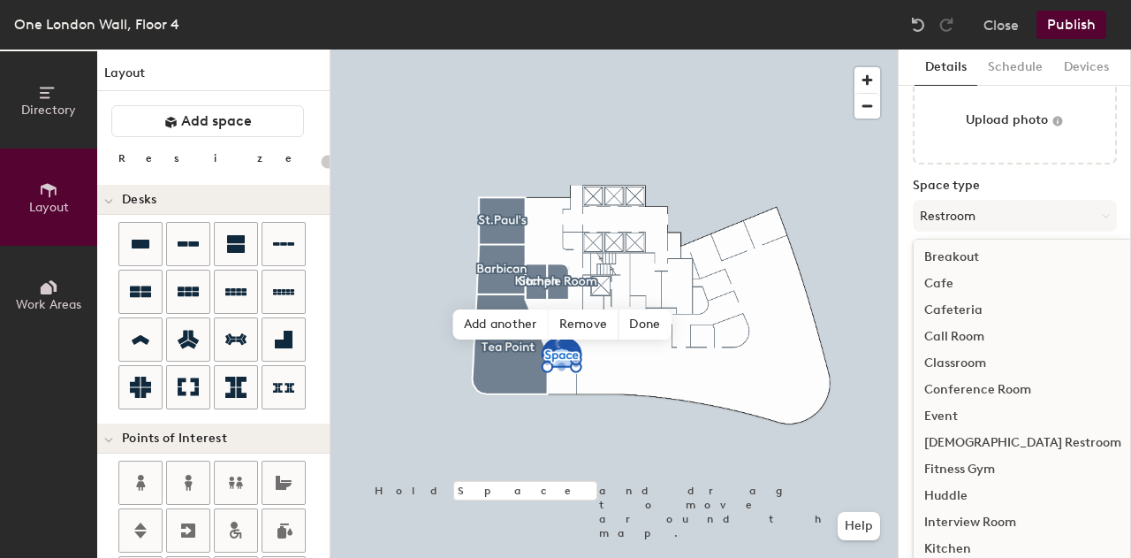
scroll to position [23, 0]
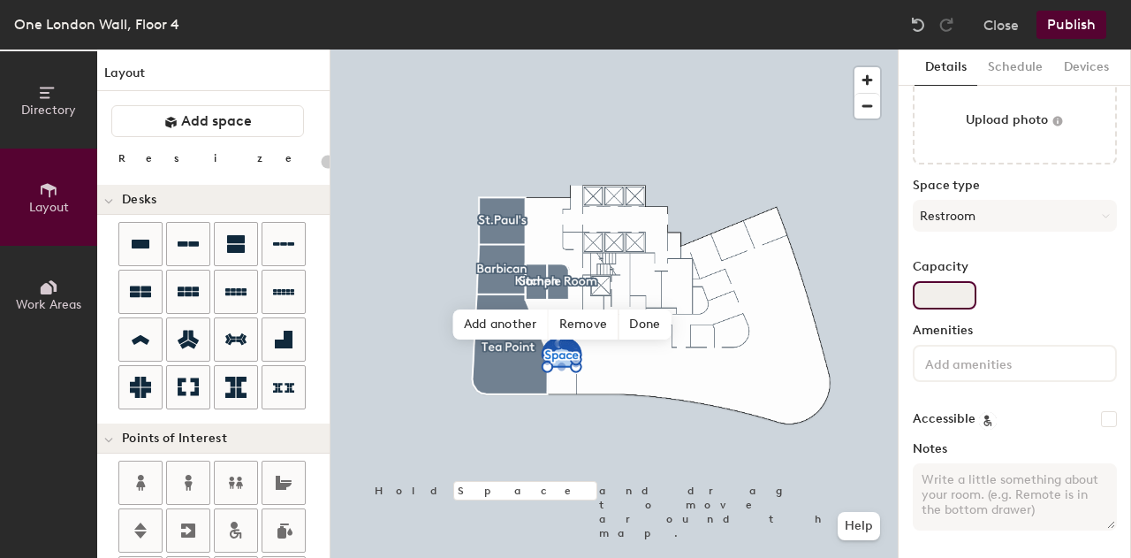
click at [1105, 307] on div "Details Schedule Devices Space Upload photo Space type Restroom Capacity Amenit…" at bounding box center [1015, 303] width 232 height 508
click at [1039, 204] on button "Restroom" at bounding box center [1015, 216] width 204 height 32
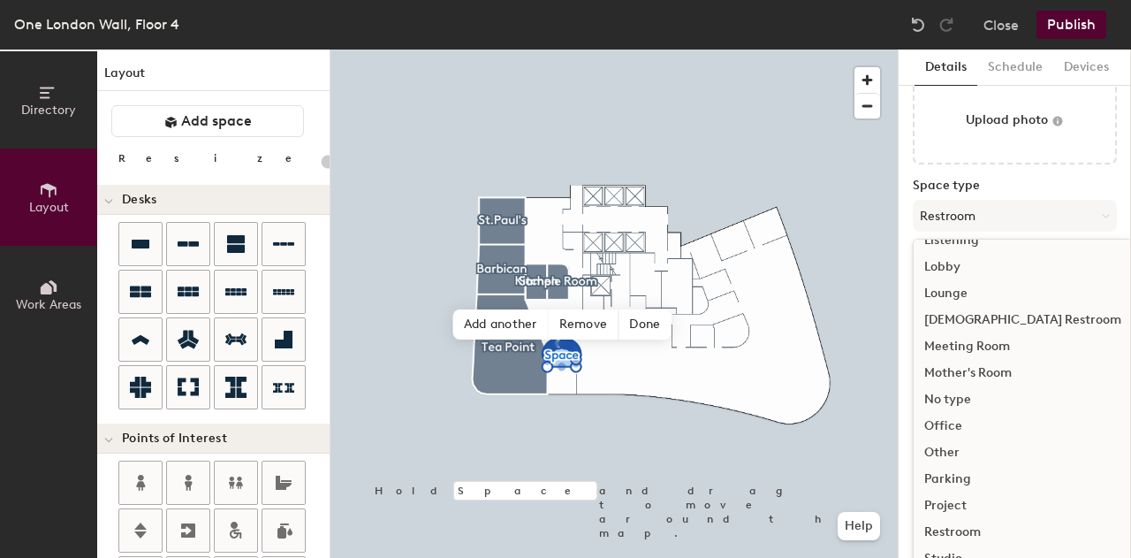
scroll to position [395, 0]
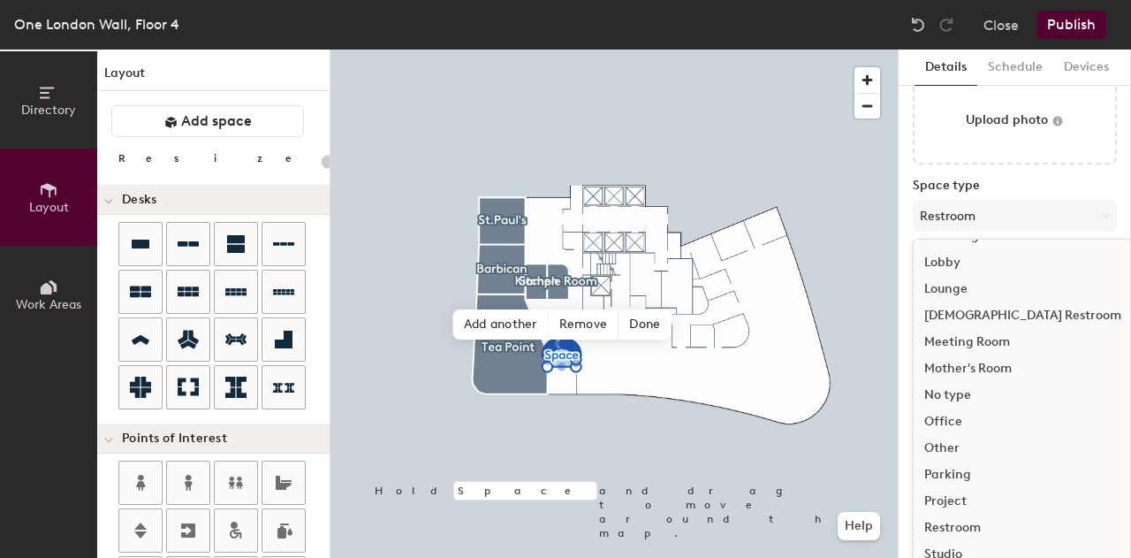
click at [1005, 342] on div "Meeting Room" at bounding box center [1023, 342] width 218 height 27
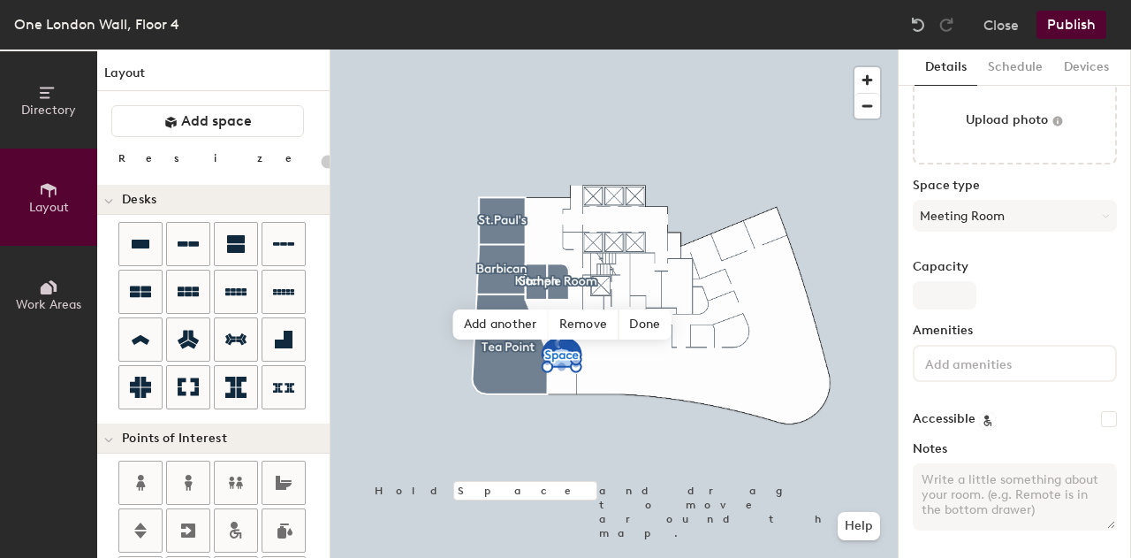
type input "20"
click at [960, 295] on input "Capacity" at bounding box center [945, 295] width 64 height 28
type input "3"
type input "20"
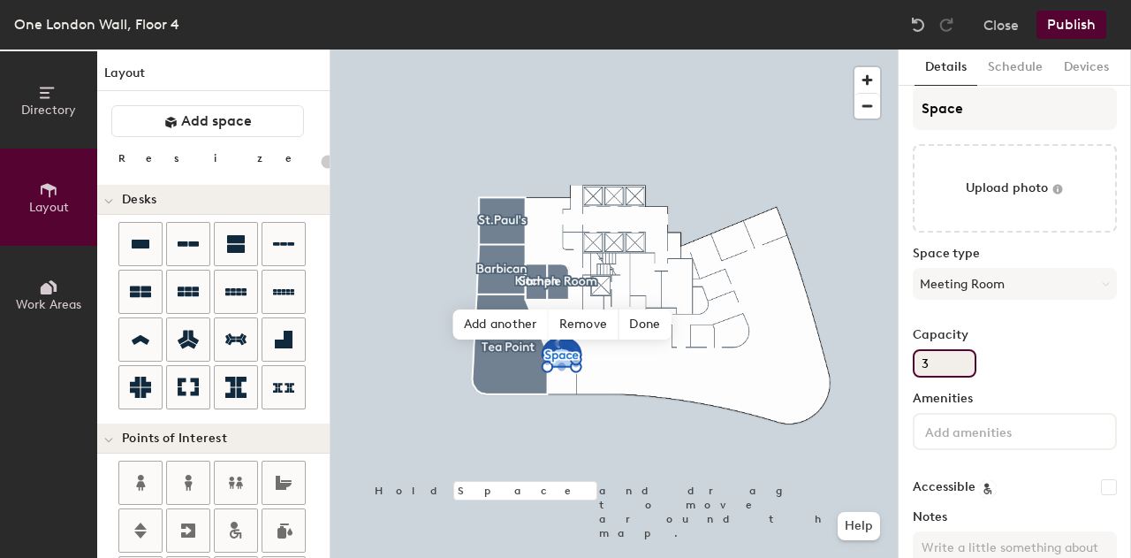
scroll to position [0, 0]
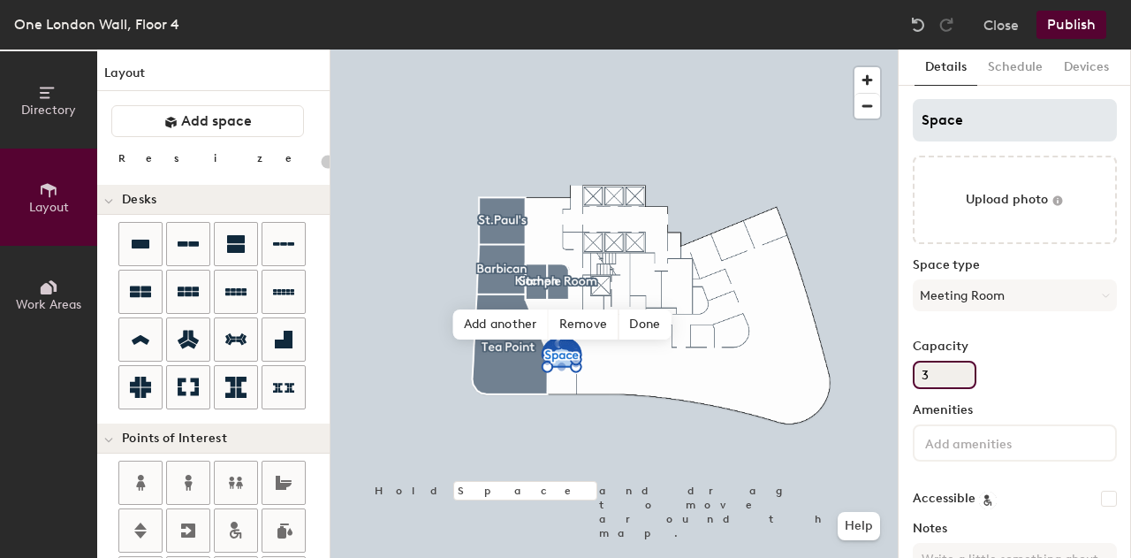
type input "3"
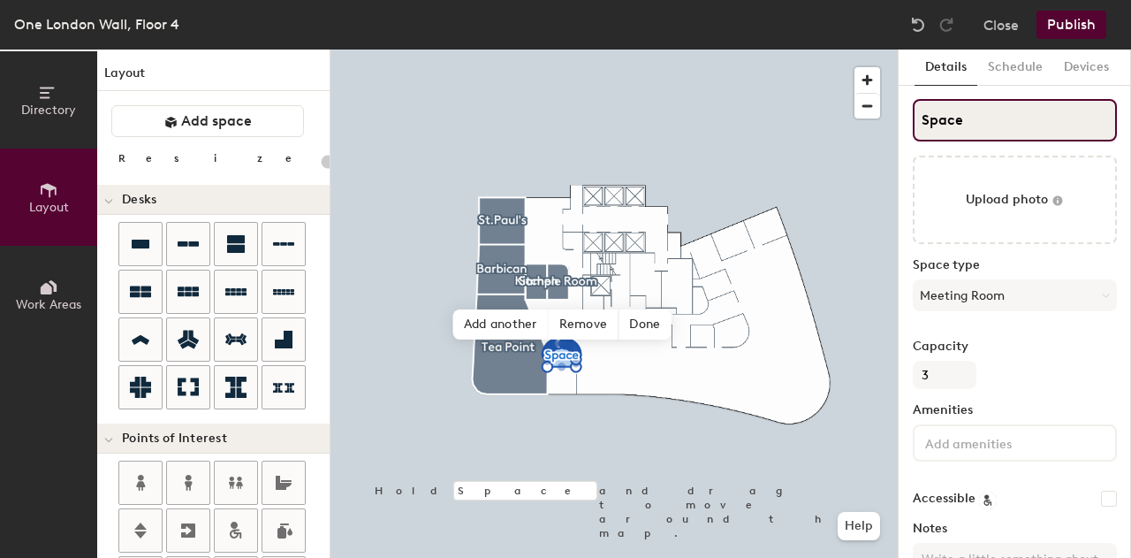
drag, startPoint x: 987, startPoint y: 118, endPoint x: 916, endPoint y: 118, distance: 70.7
click at [916, 118] on input "Space" at bounding box center [1015, 120] width 204 height 42
type input "S"
type input "20"
type input "Swe"
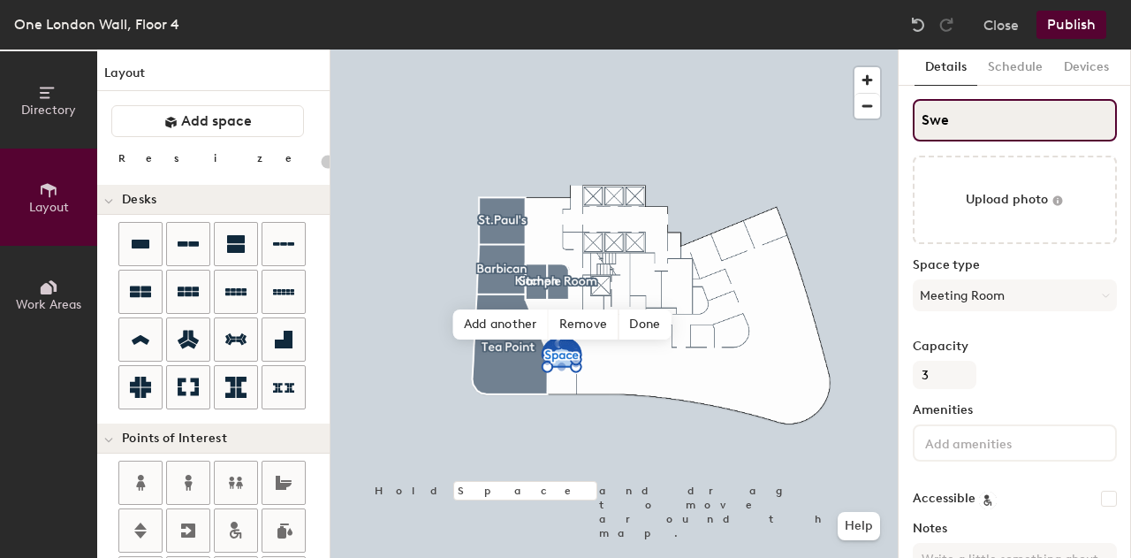
type input "20"
type input "Swee"
type input "20"
type input "Sweet"
type input "20"
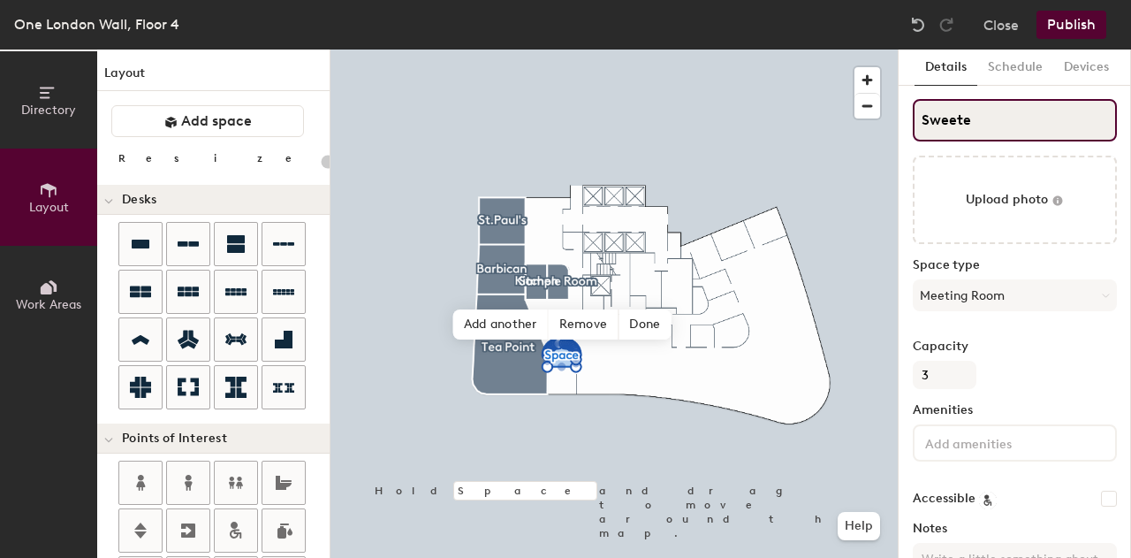
type input "Sweeten"
type input "20"
type input "Sweetener"
type input "20"
type input "Sweeteners"
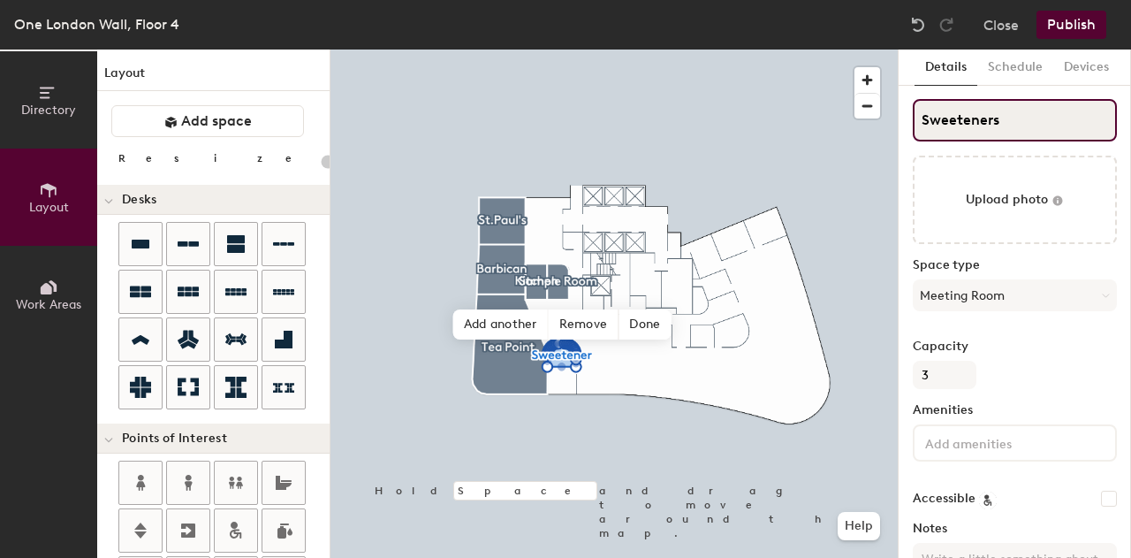
type input "20"
type input "Sweeteners"
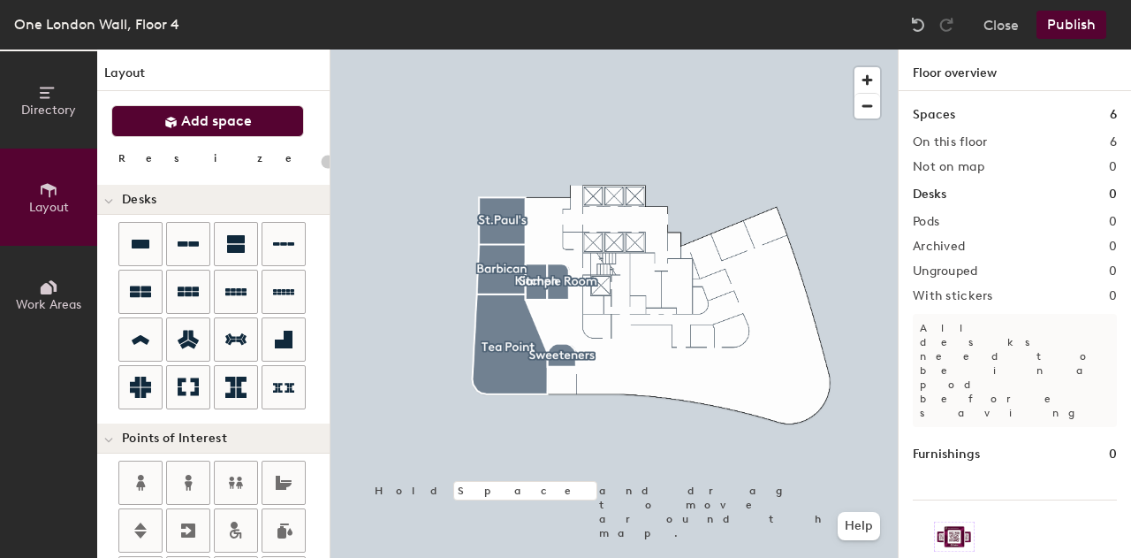
click at [244, 123] on span "Add space" at bounding box center [216, 121] width 71 height 18
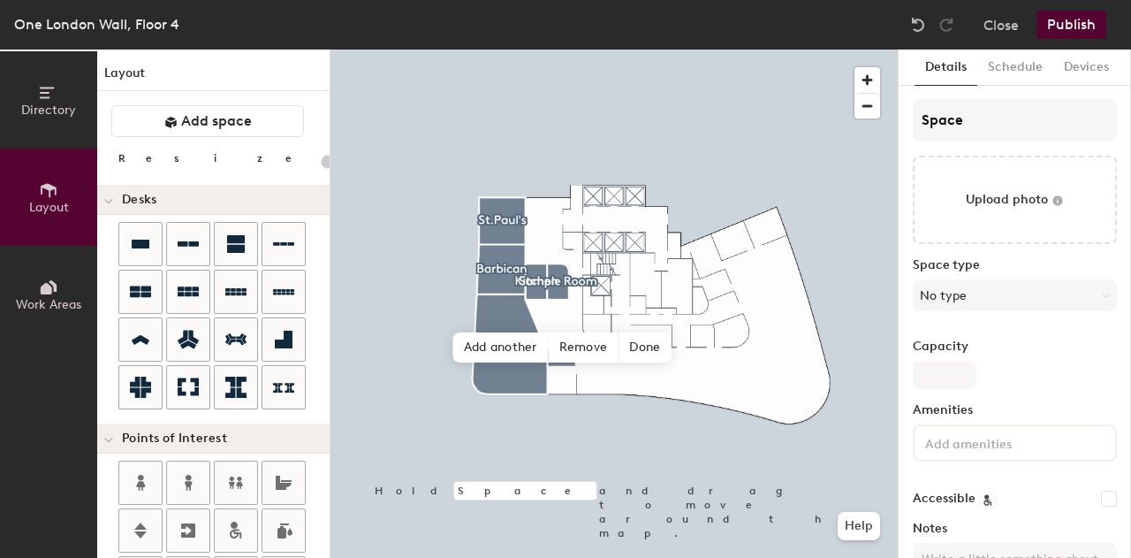
type input "20"
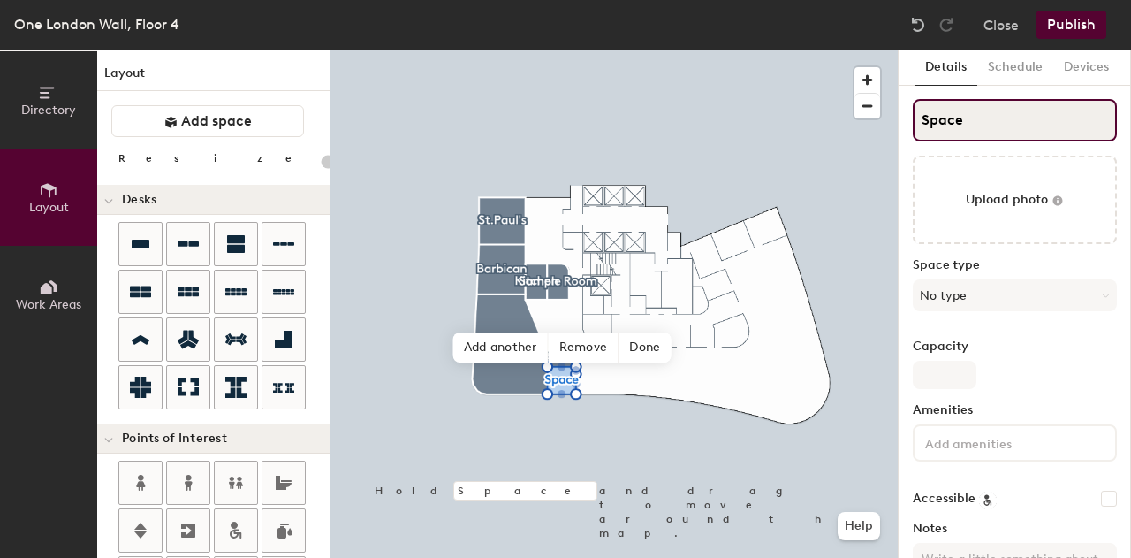
click at [827, 104] on div "Directory Layout Work Areas Layout Add space Resize Desks Points of Interest Fu…" at bounding box center [565, 303] width 1131 height 508
type input "A"
type input "20"
type input "Am"
type input "20"
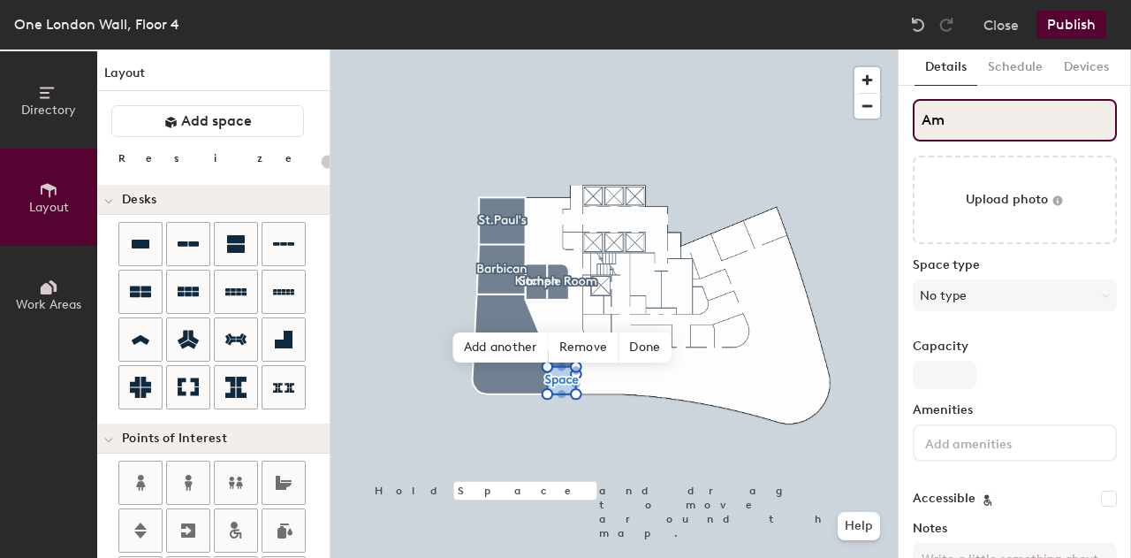
type input "Ami"
type input "20"
type input "Amin"
type input "20"
type input "Aminos"
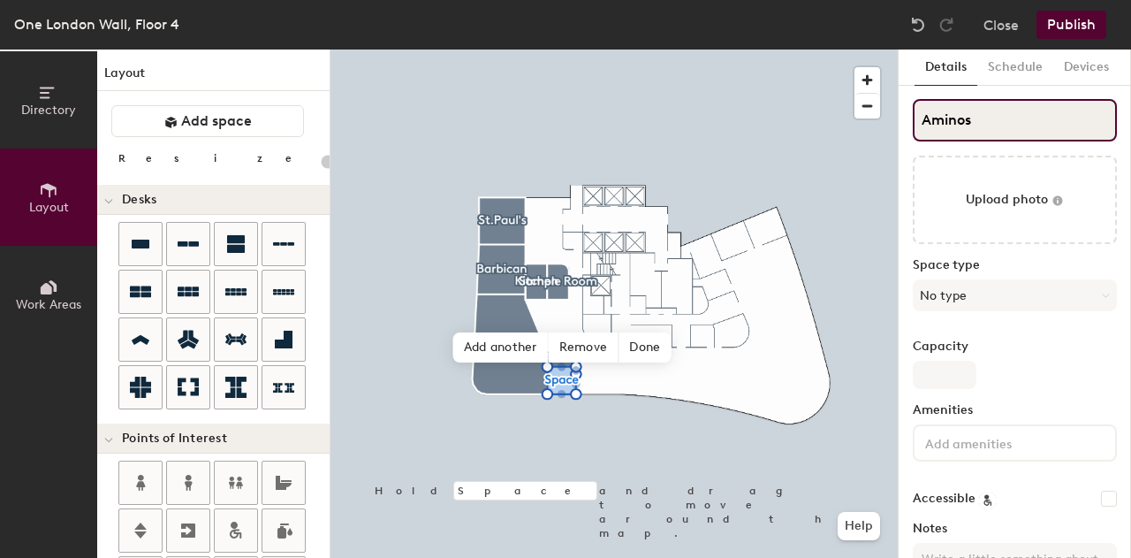
type input "20"
type input "Aminos"
type input "20"
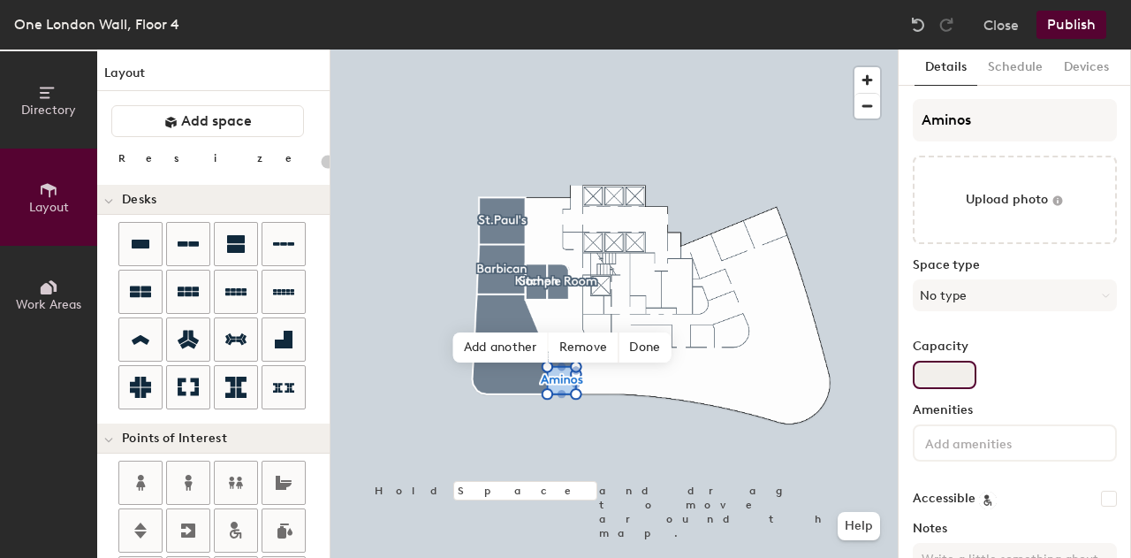
click at [933, 378] on input "Capacity" at bounding box center [945, 375] width 64 height 28
type input "4"
type input "20"
type input "4"
click at [1000, 294] on button "No type" at bounding box center [1015, 295] width 204 height 32
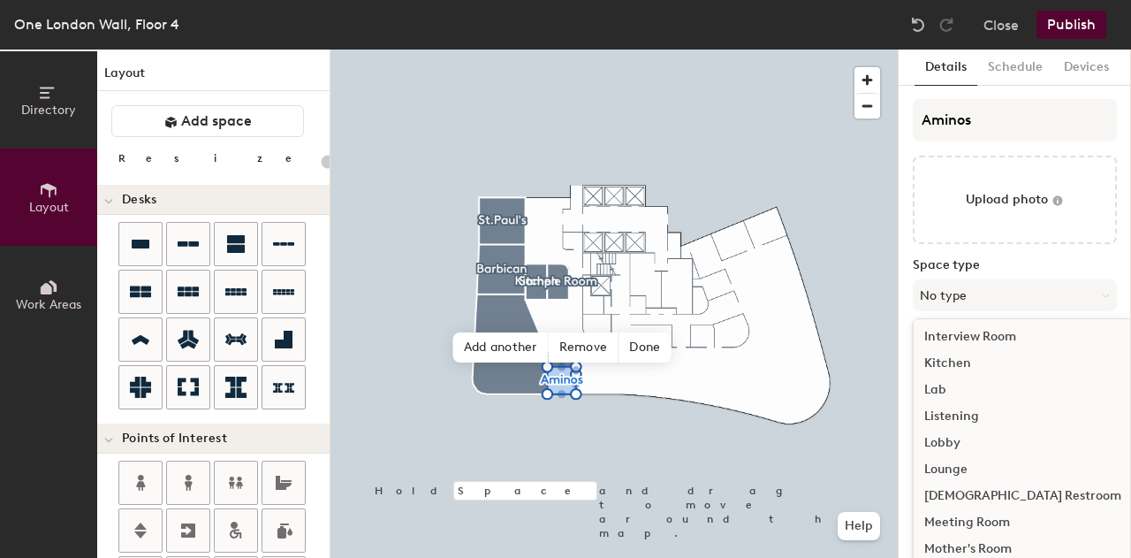
scroll to position [316, 0]
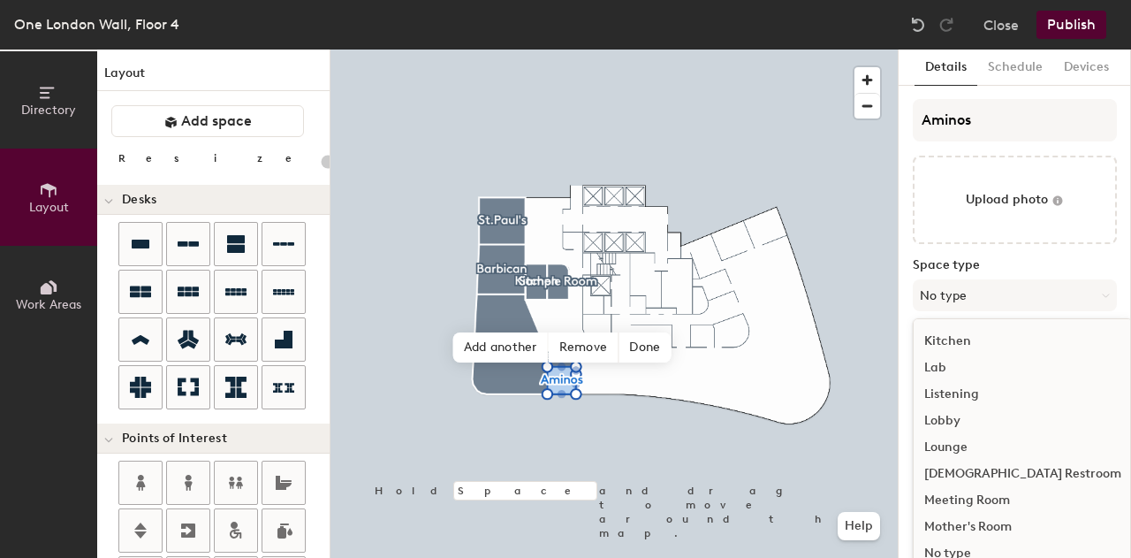
click at [970, 505] on div "Meeting Room" at bounding box center [1023, 500] width 218 height 27
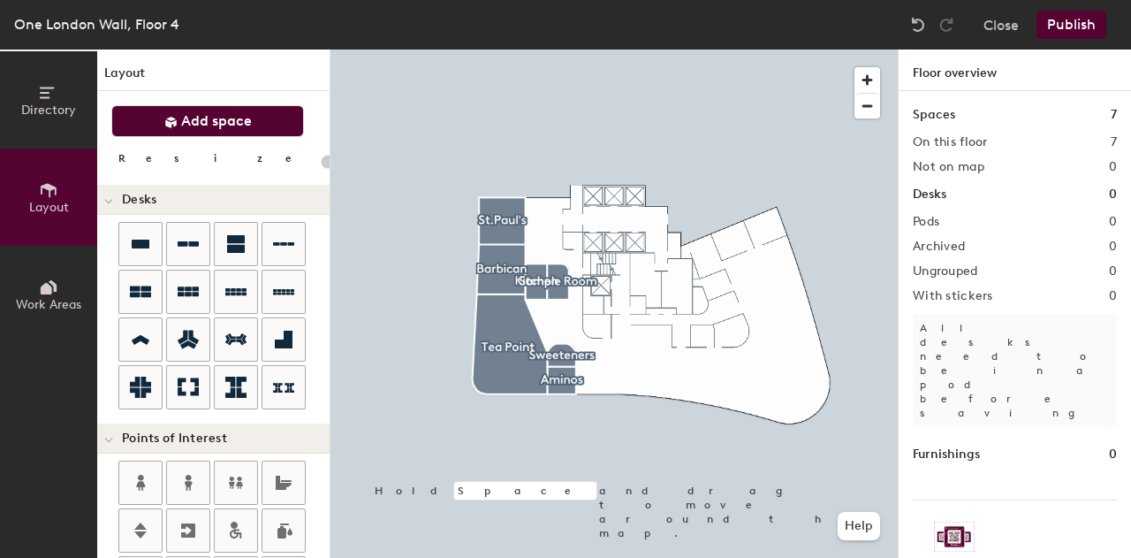
click at [265, 124] on button "Add space" at bounding box center [207, 121] width 193 height 32
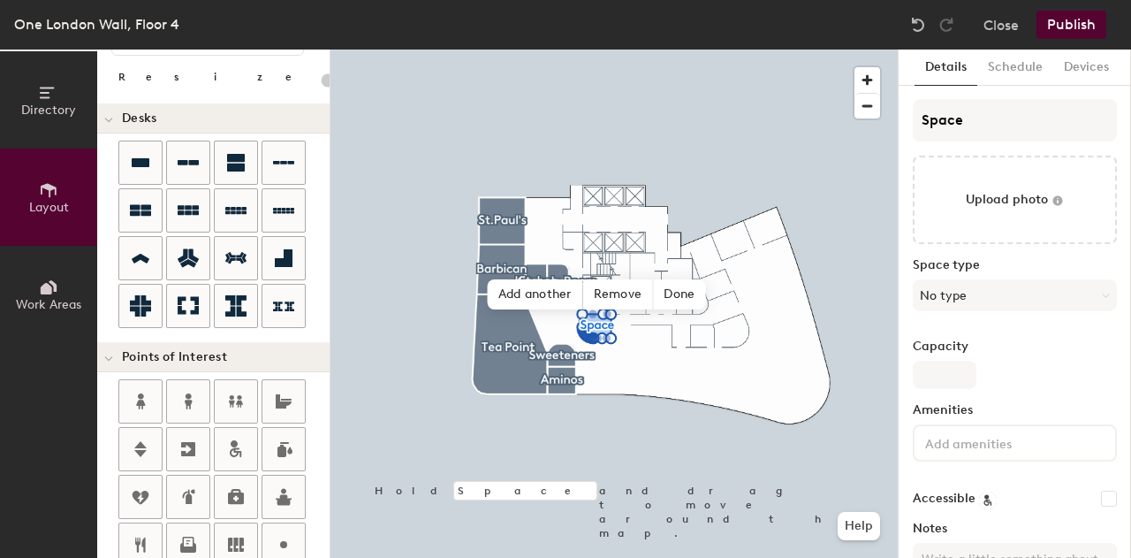
scroll to position [83, 0]
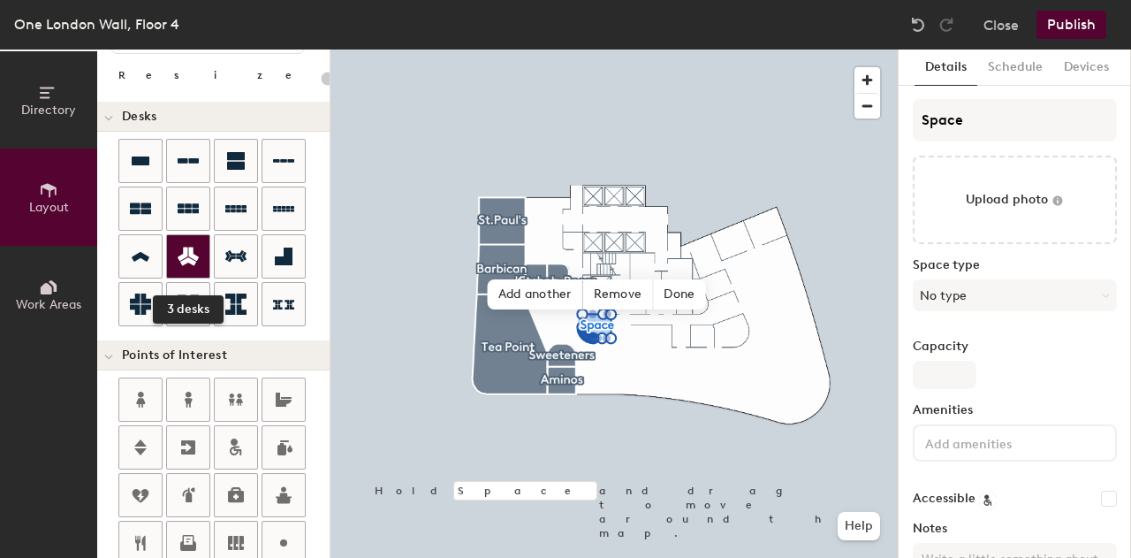
click at [193, 262] on icon at bounding box center [188, 256] width 21 height 19
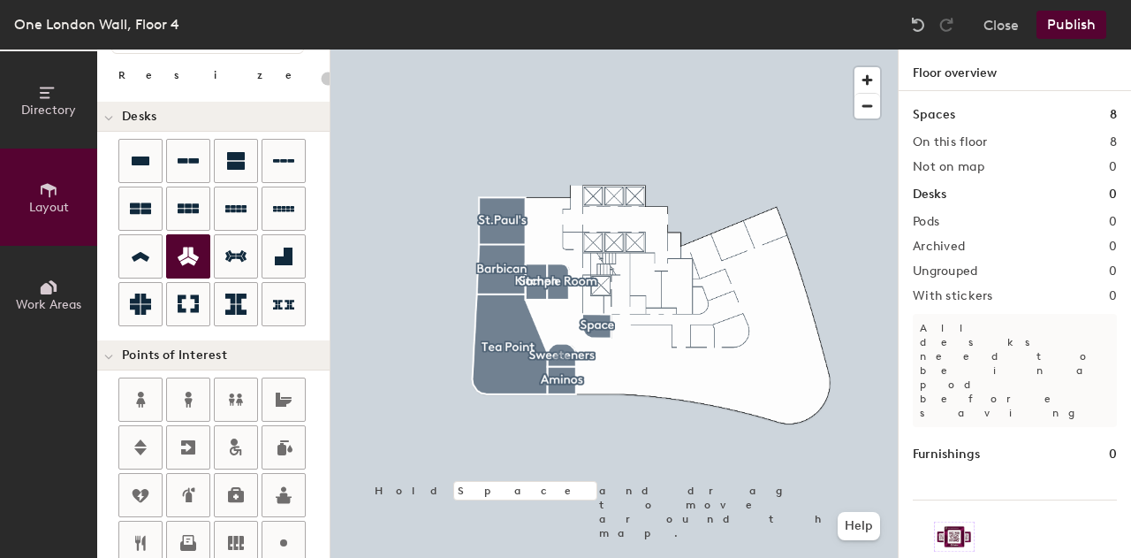
type input "100"
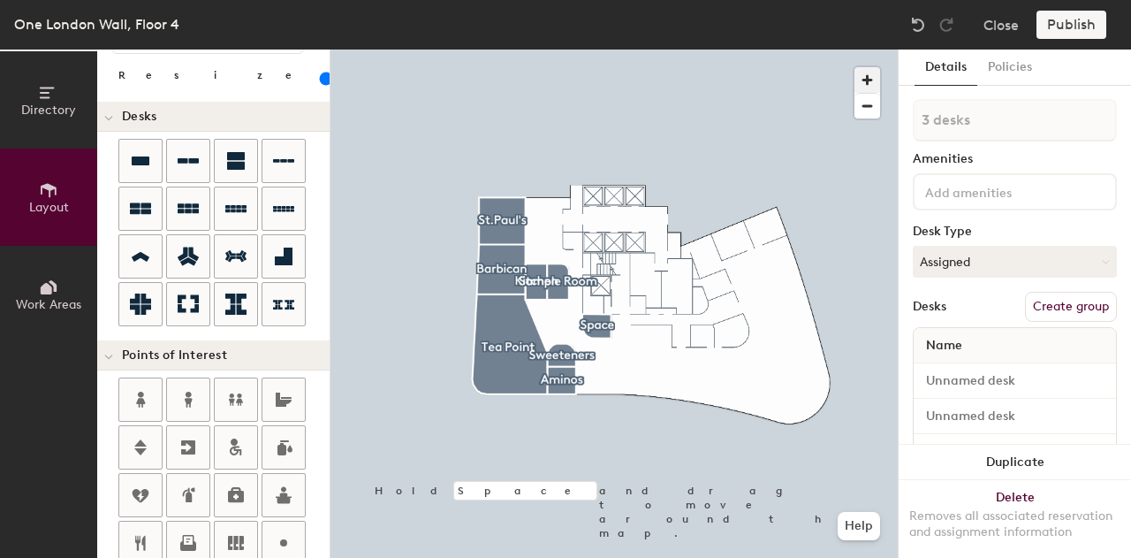
click at [859, 81] on span "button" at bounding box center [868, 80] width 26 height 26
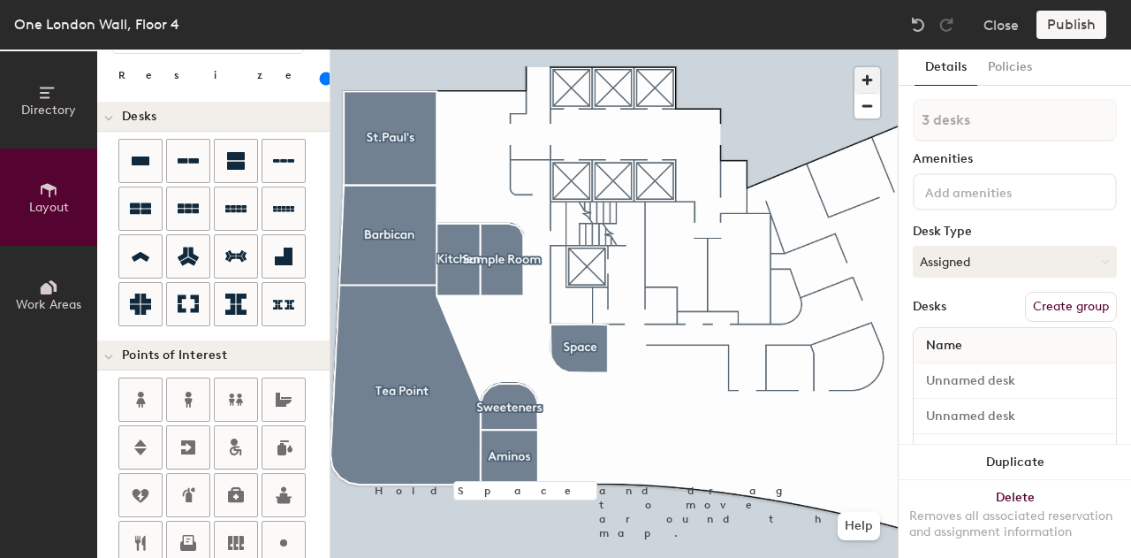
click at [871, 79] on span "button" at bounding box center [868, 80] width 26 height 26
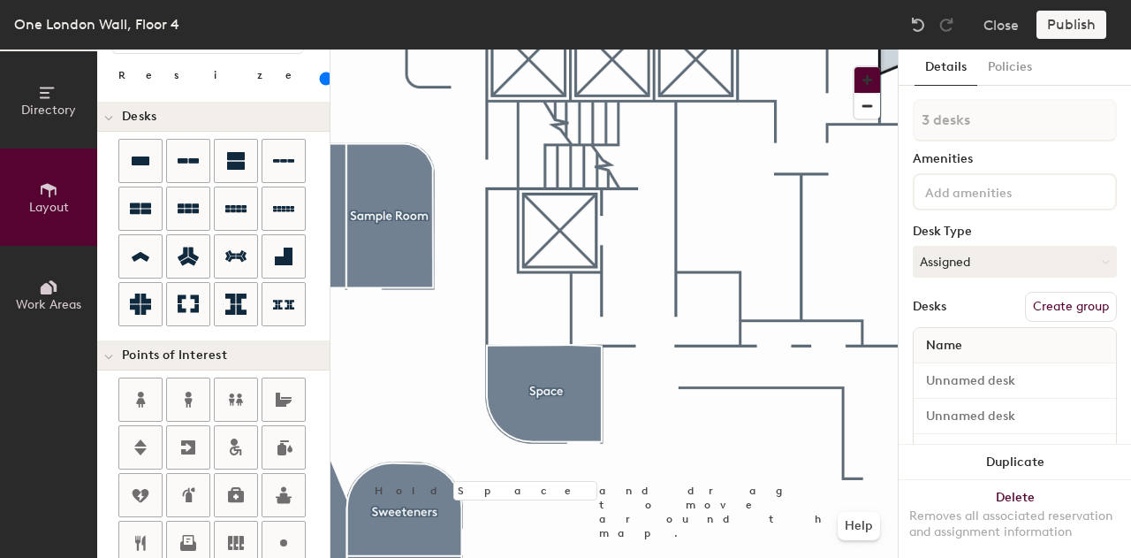
scroll to position [65, 0]
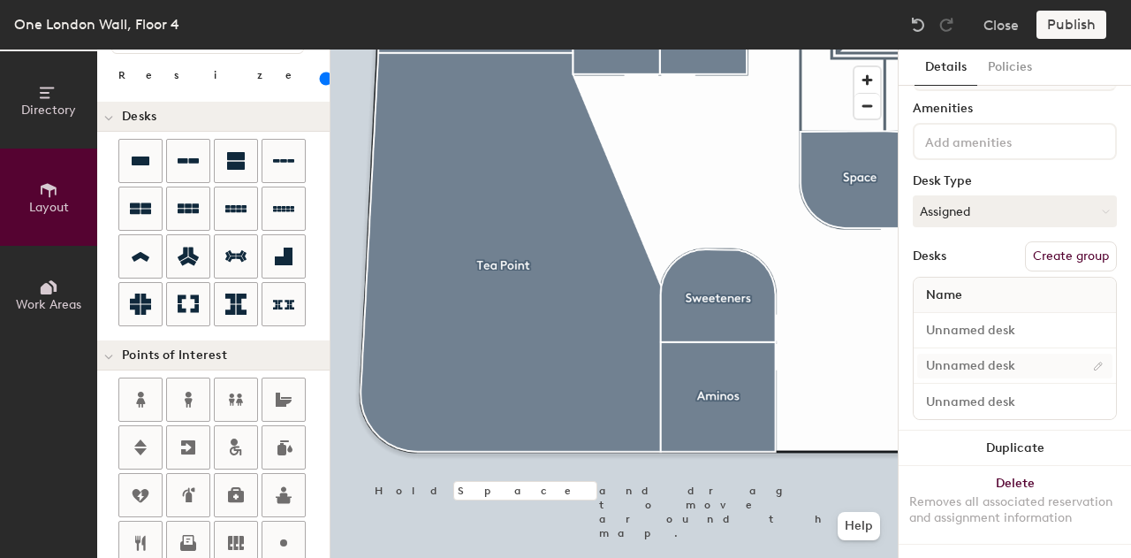
type input "1 desk"
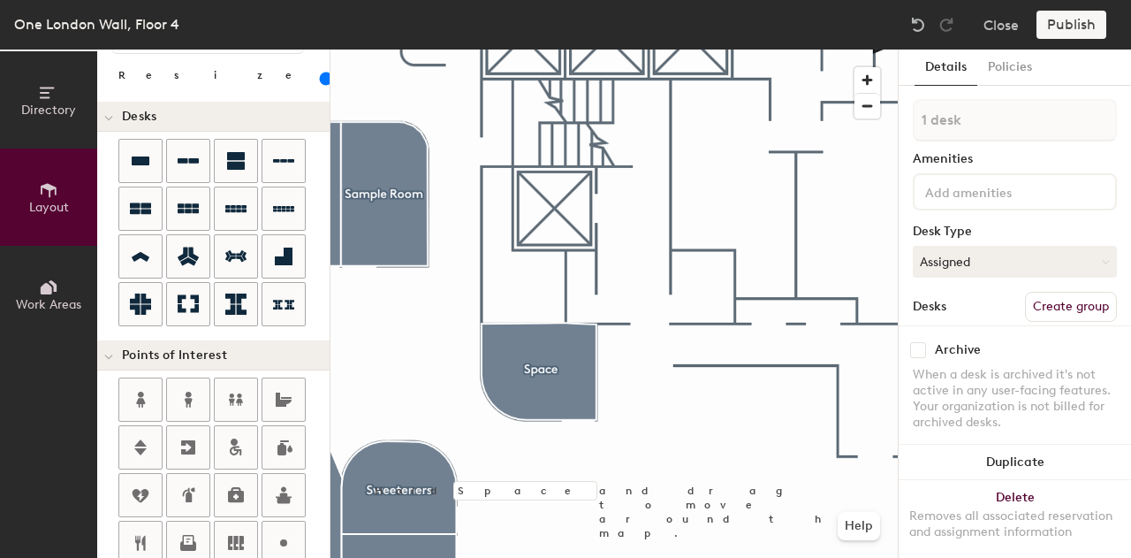
scroll to position [0, 0]
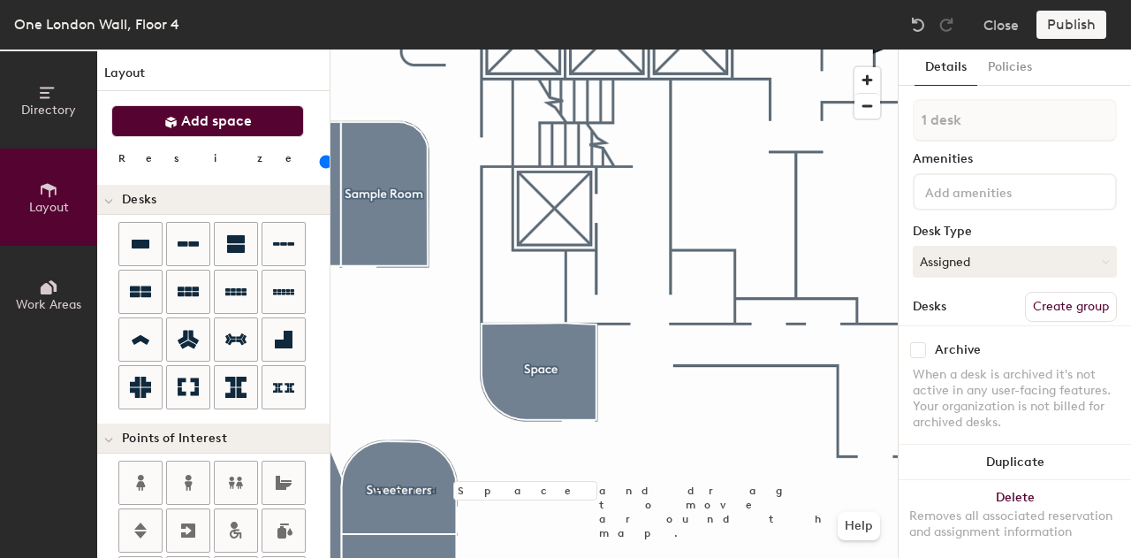
click at [241, 118] on span "Add space" at bounding box center [216, 121] width 71 height 18
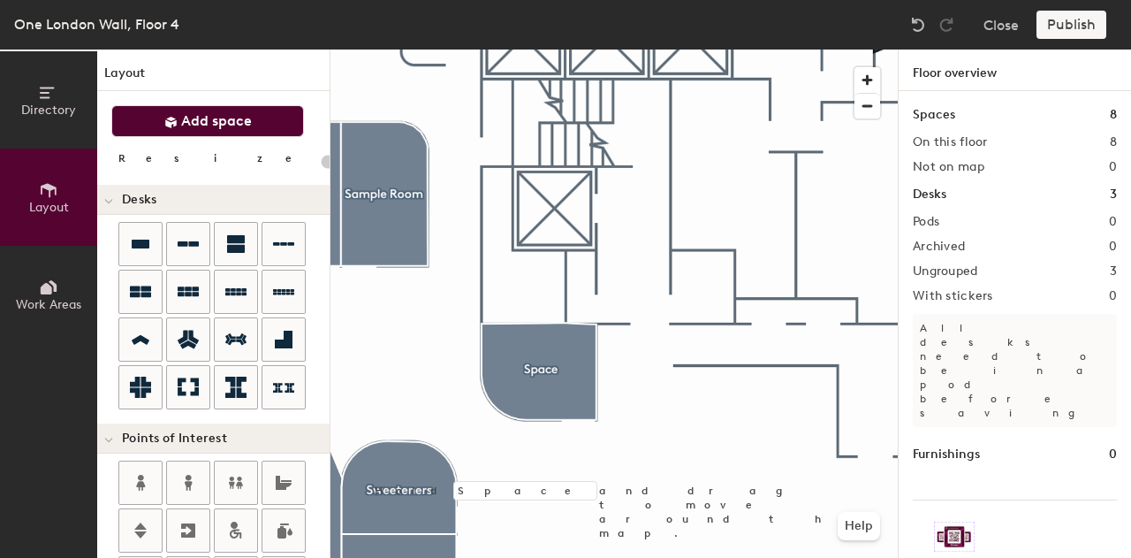
type input "20"
click at [864, 104] on span "button" at bounding box center [868, 106] width 26 height 25
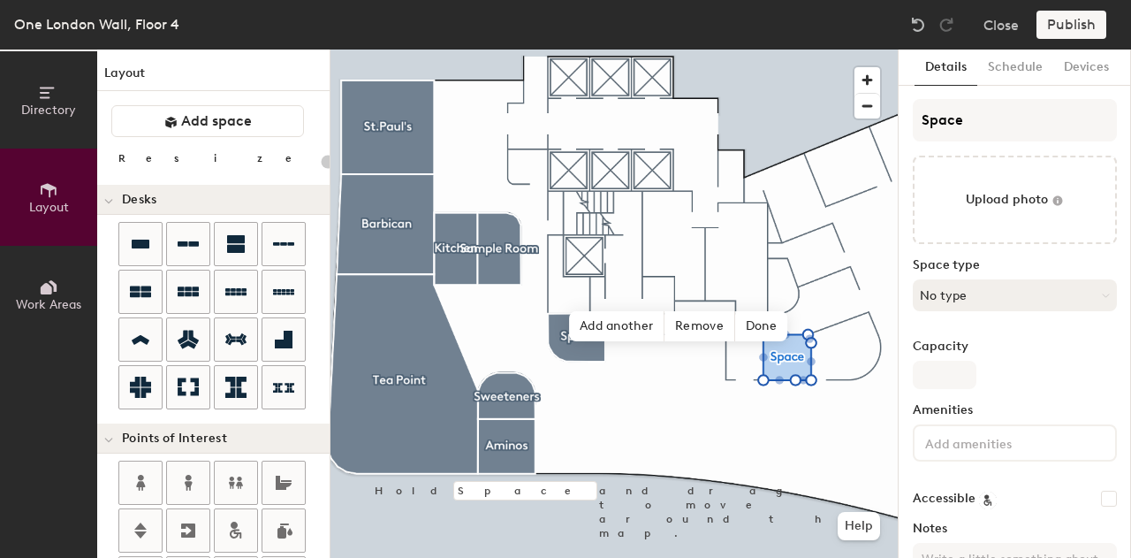
click at [993, 285] on button "No type" at bounding box center [1015, 295] width 204 height 32
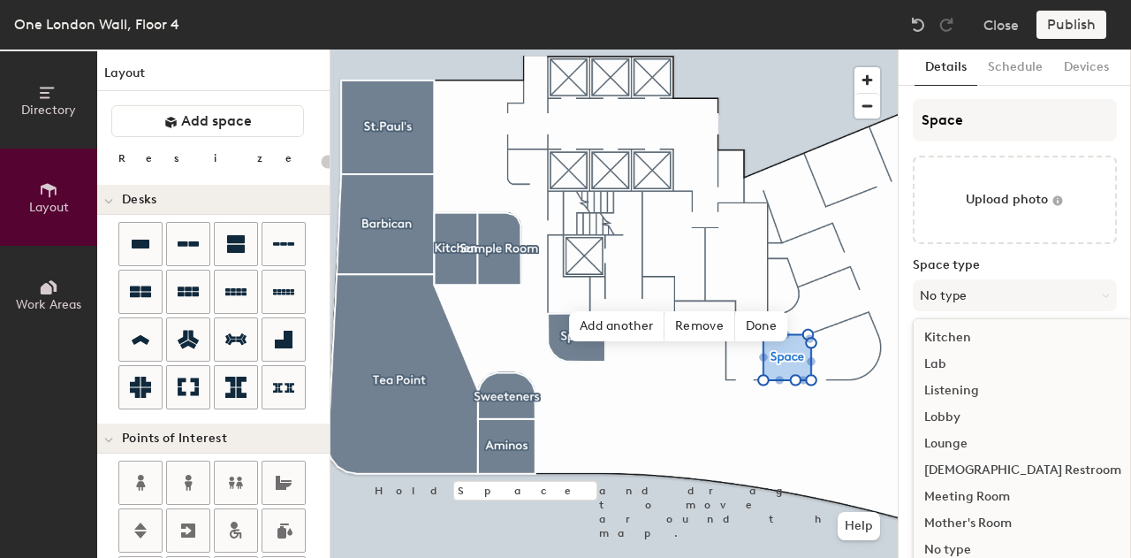
scroll to position [339, 0]
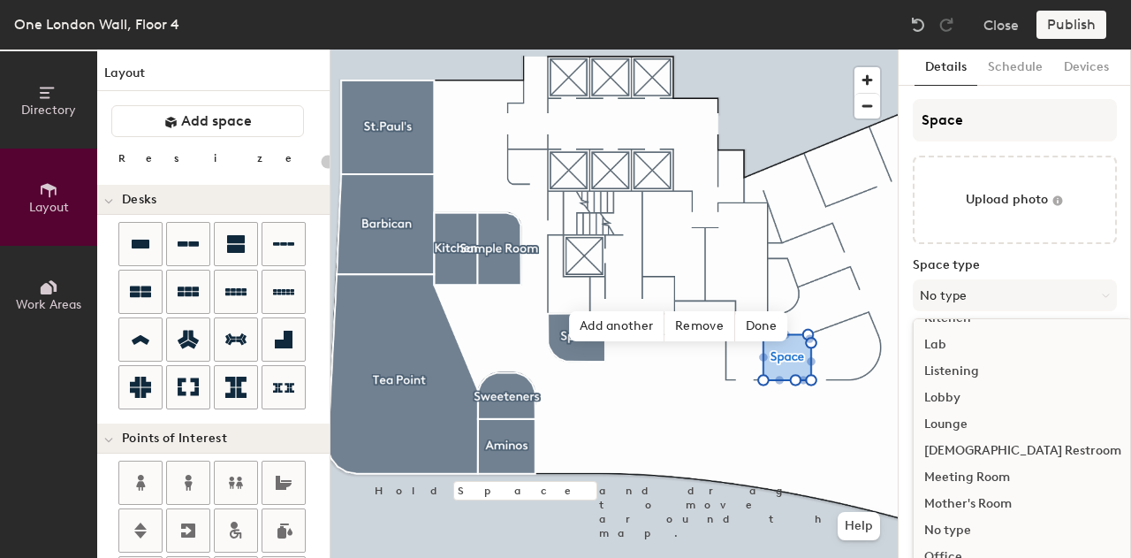
click at [985, 473] on div "Meeting Room" at bounding box center [1023, 477] width 218 height 27
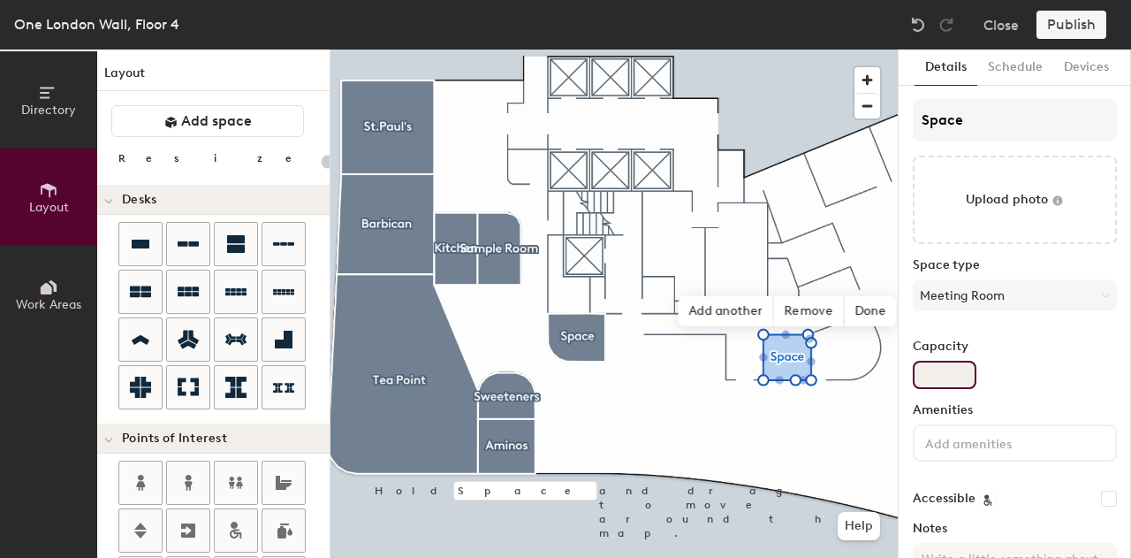
click at [962, 361] on input "Capacity" at bounding box center [945, 375] width 64 height 28
type input "20"
type input "3"
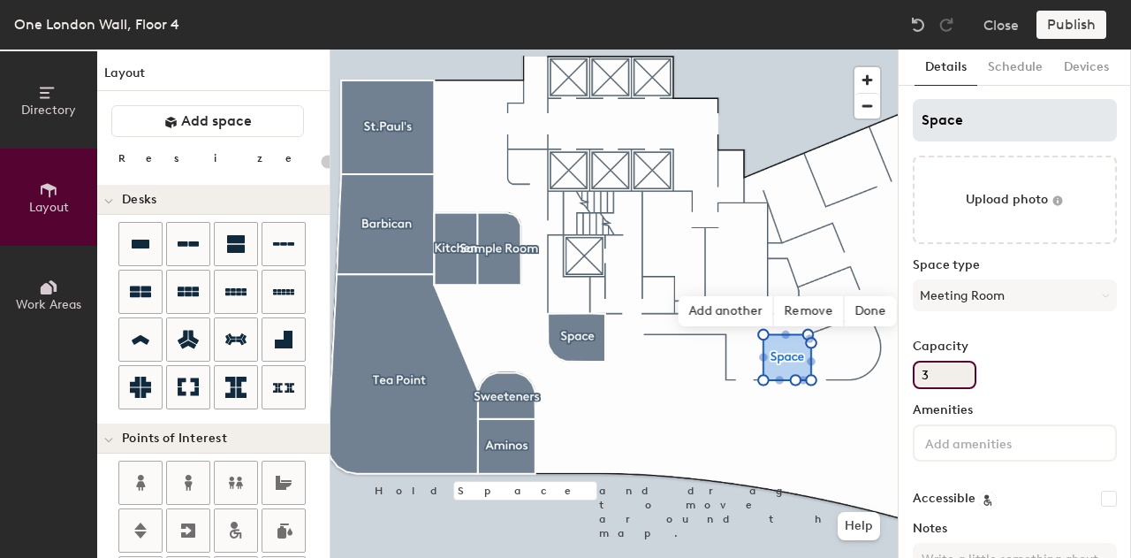
type input "20"
type input "3"
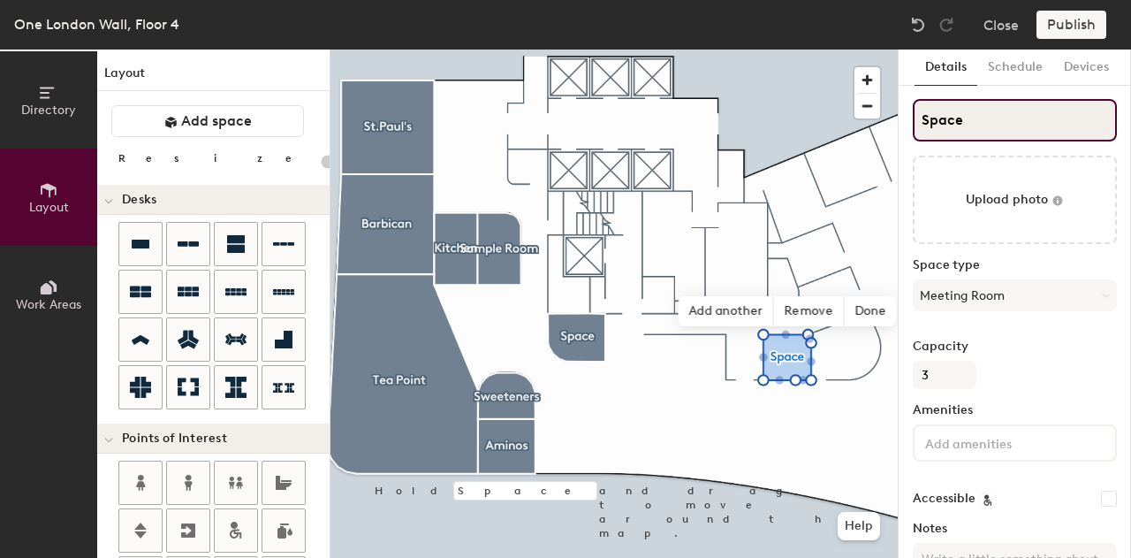
click at [984, 129] on input "Space" at bounding box center [1015, 120] width 204 height 42
type input "C"
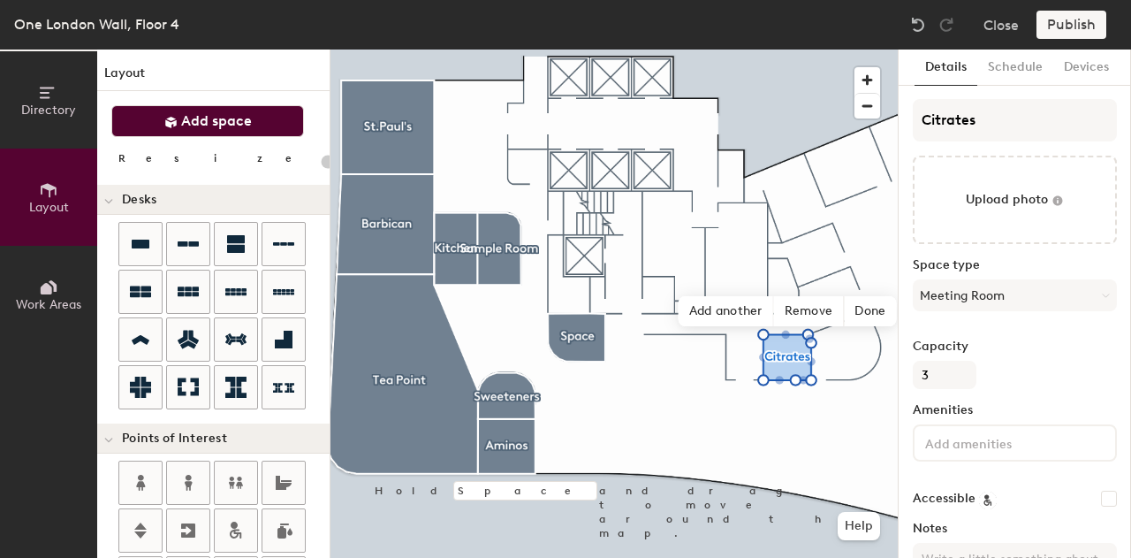
click at [209, 118] on span "Add space" at bounding box center [216, 121] width 71 height 18
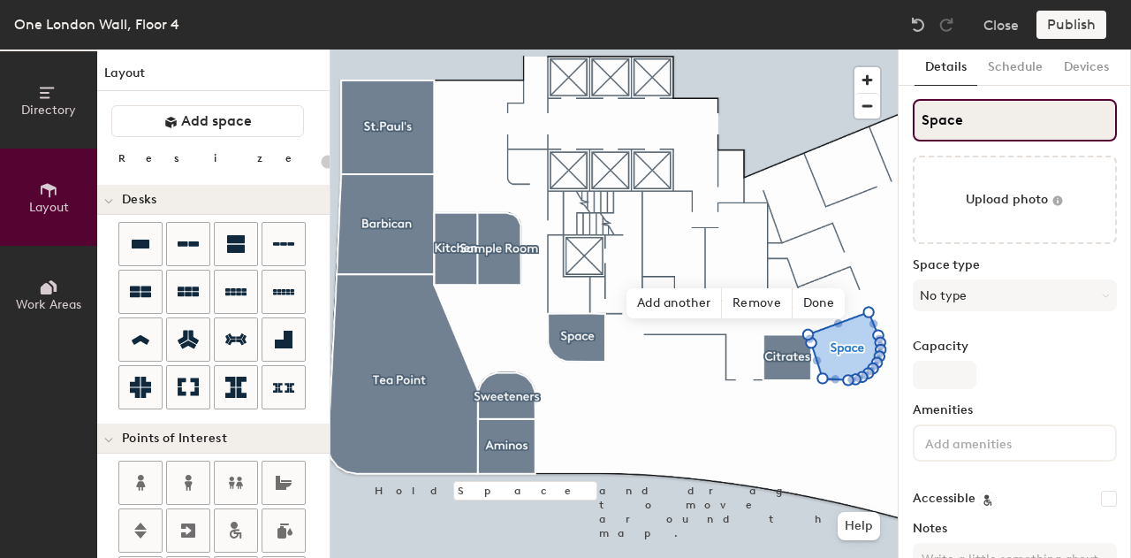
click at [870, 120] on div "Directory Layout Work Areas Layout Add space Resize Desks Points of Interest Fu…" at bounding box center [565, 303] width 1131 height 508
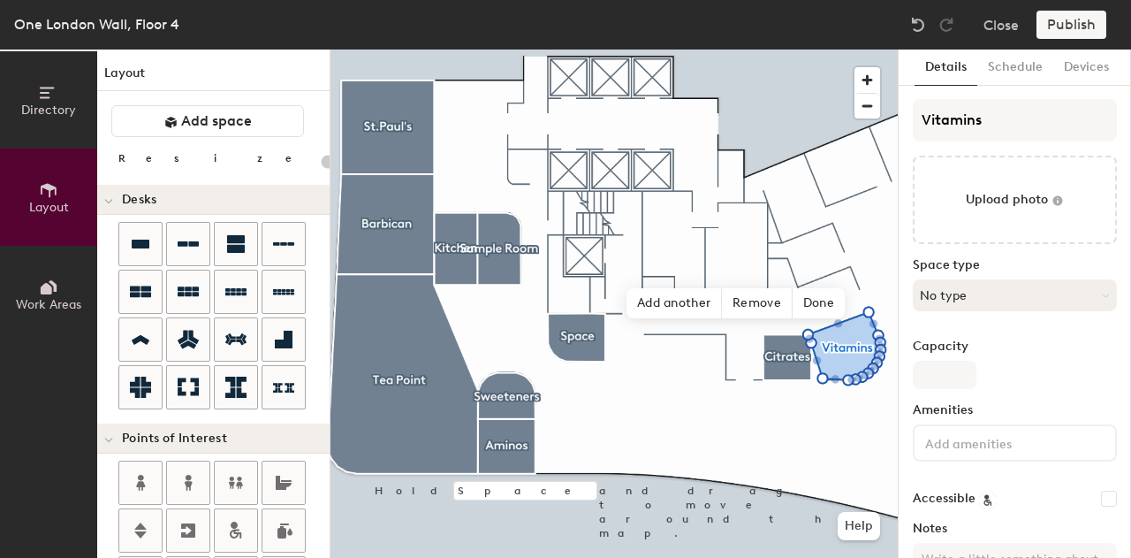
click at [981, 299] on button "No type" at bounding box center [1015, 295] width 204 height 32
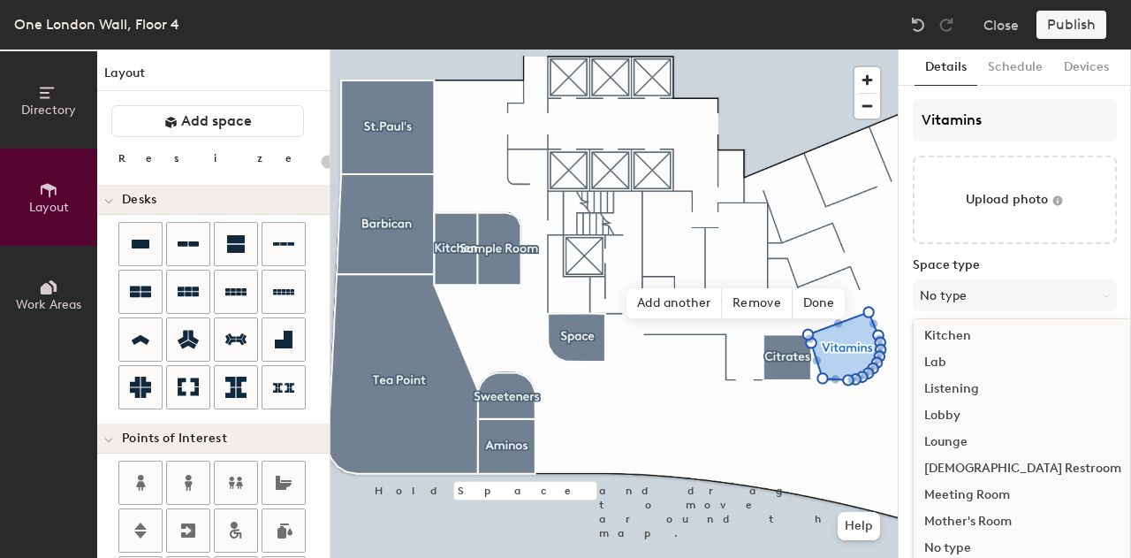
scroll to position [321, 0]
click at [981, 503] on div "Meeting Room" at bounding box center [1023, 496] width 218 height 27
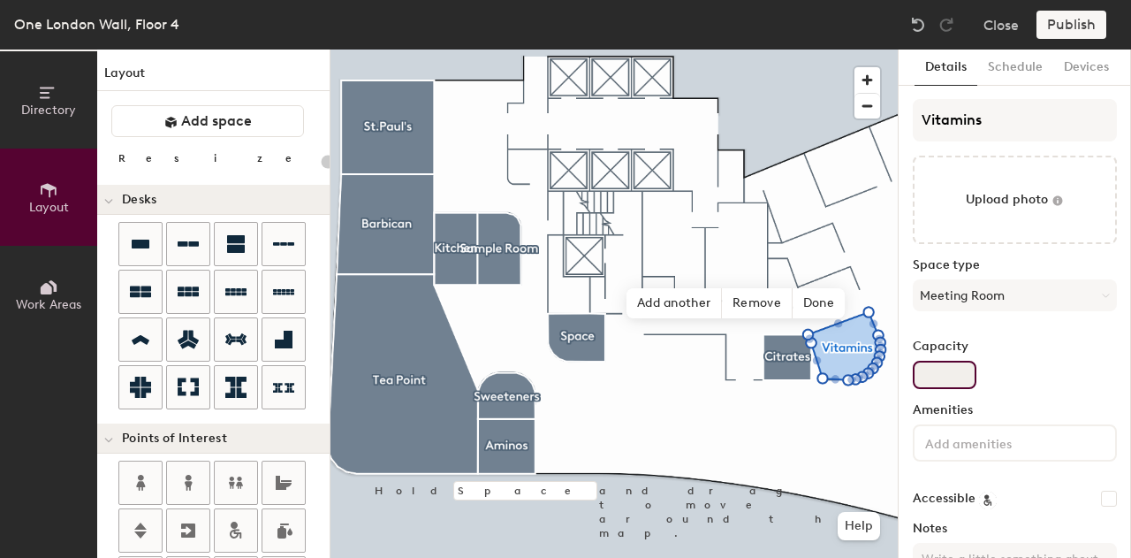
click at [956, 378] on input "Capacity" at bounding box center [945, 375] width 64 height 28
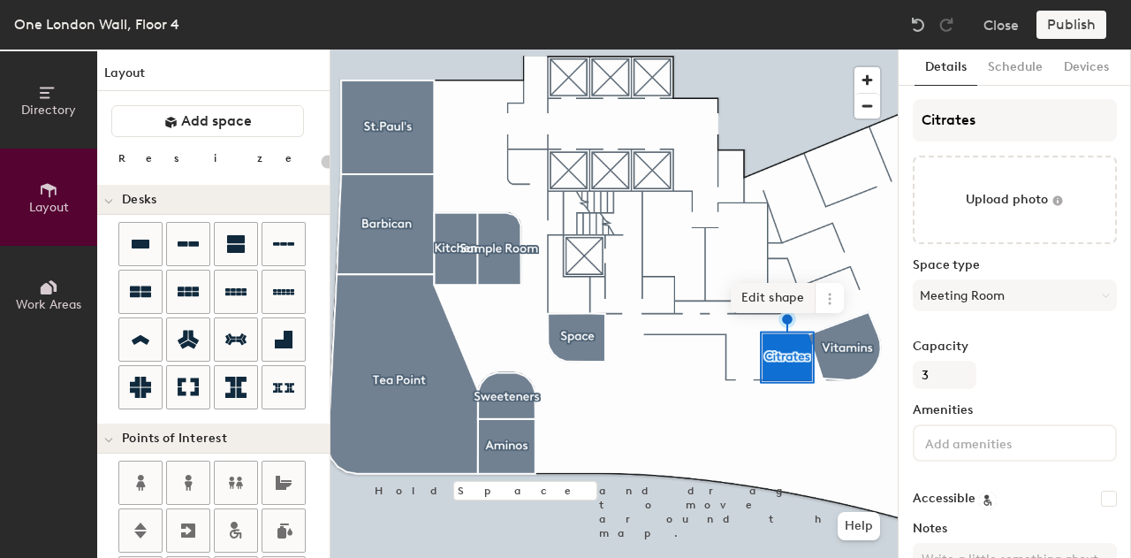
click at [772, 307] on span "Edit shape" at bounding box center [773, 298] width 85 height 30
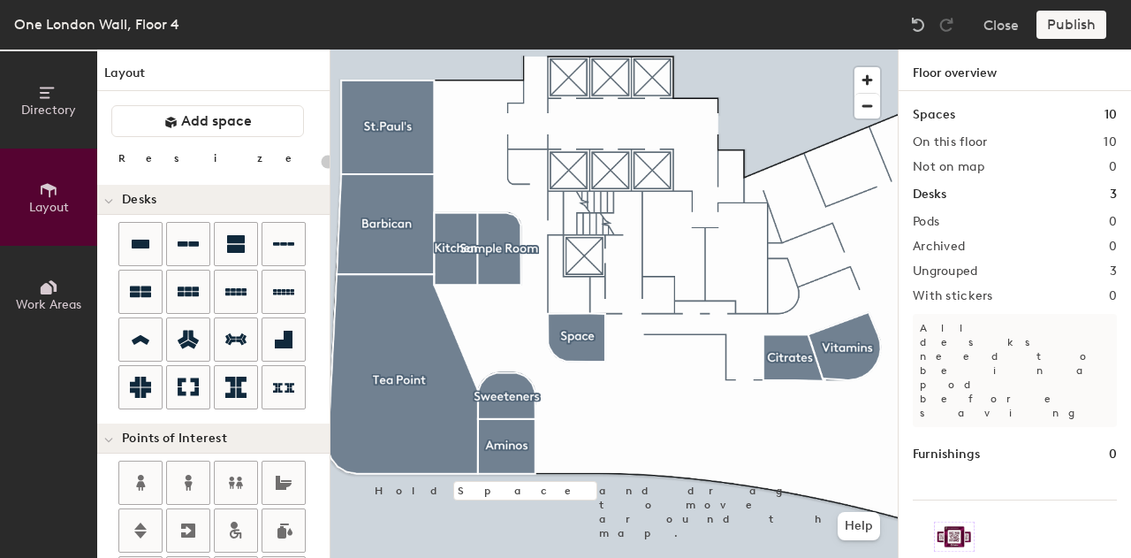
type input "20"
click at [861, 98] on span "button" at bounding box center [868, 106] width 26 height 25
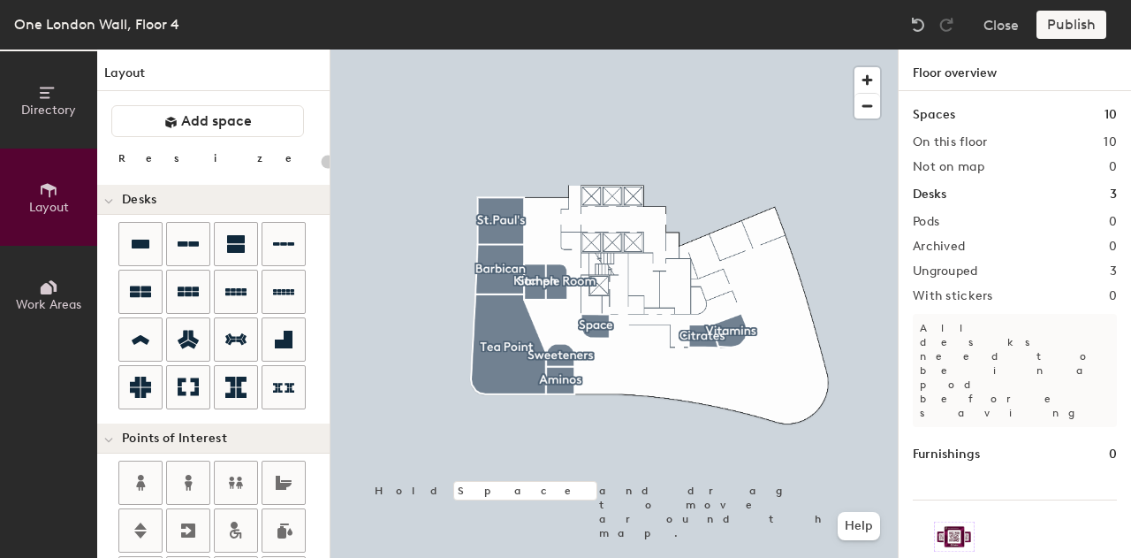
click at [209, 139] on div "Layout Add space Resize Desks Points of Interest Furnishings Seating Tables Boo…" at bounding box center [213, 303] width 232 height 508
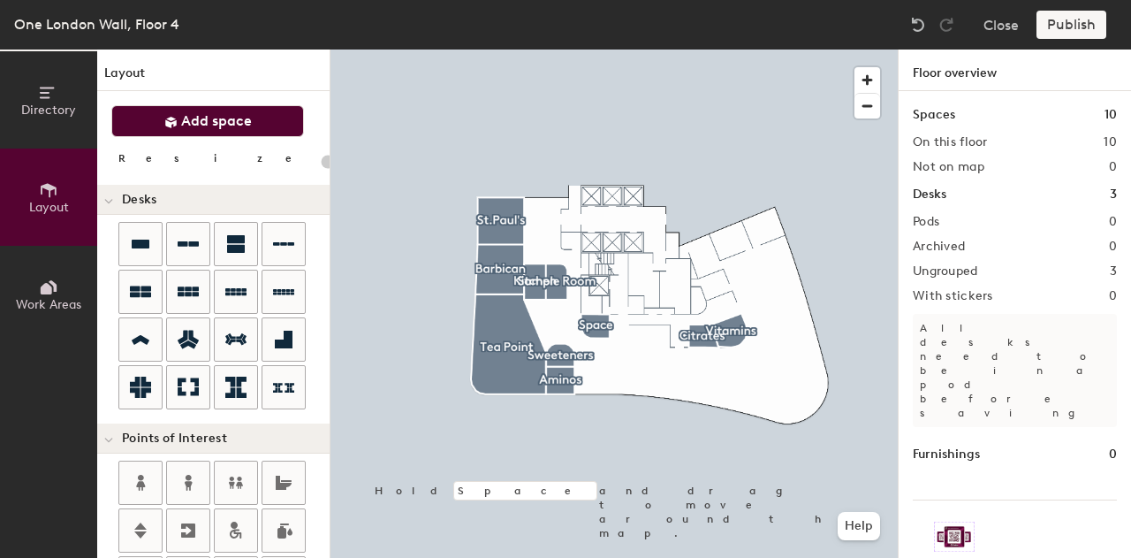
click at [198, 113] on span "Add space" at bounding box center [216, 121] width 71 height 18
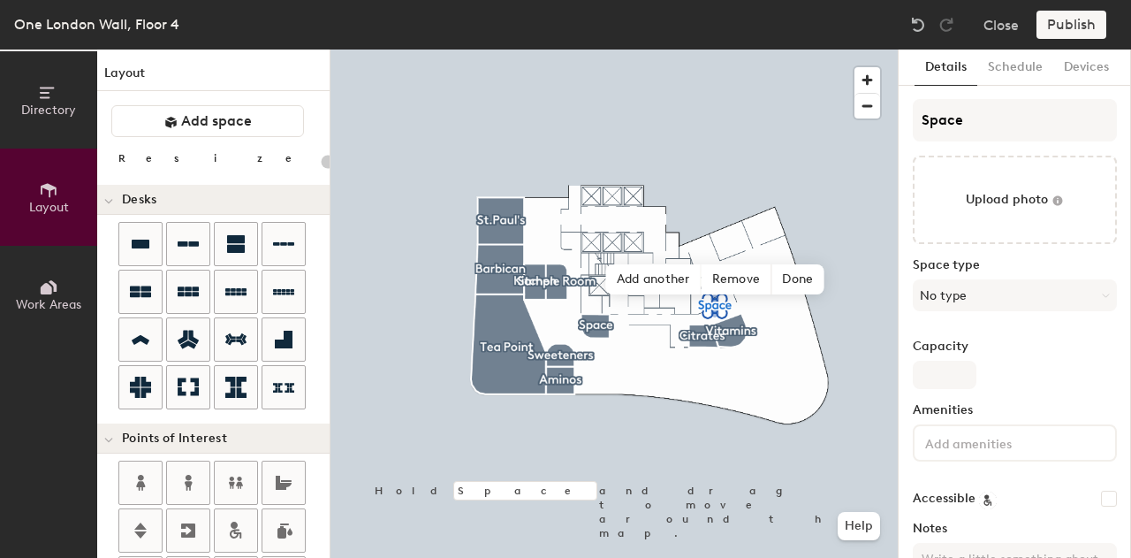
click at [1022, 277] on div "Space type No type" at bounding box center [1015, 291] width 204 height 67
click at [1027, 292] on button "No type" at bounding box center [1015, 295] width 204 height 32
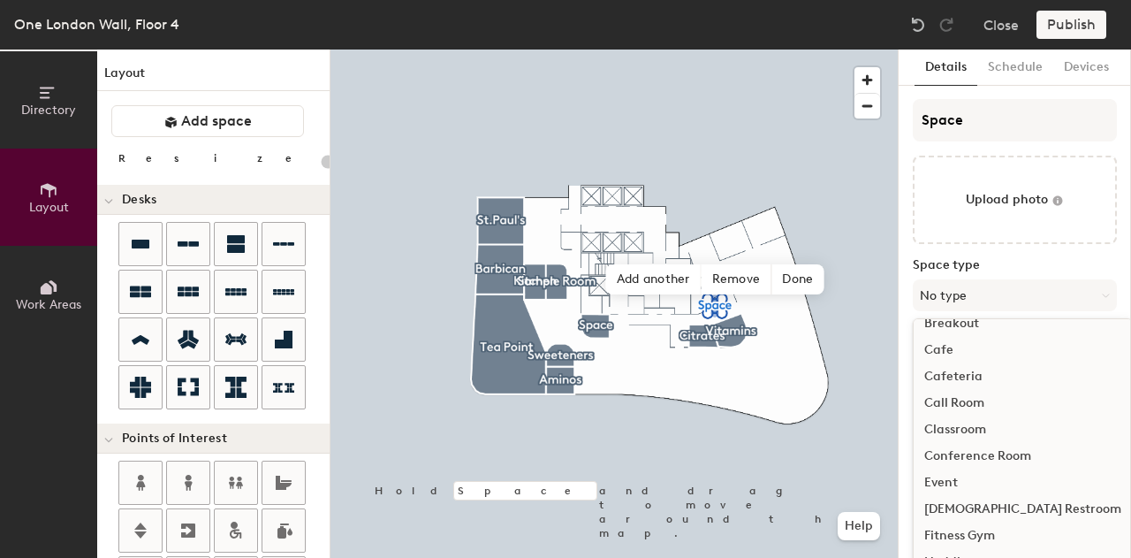
scroll to position [44, 0]
click at [977, 405] on div "Call Room" at bounding box center [1023, 401] width 218 height 27
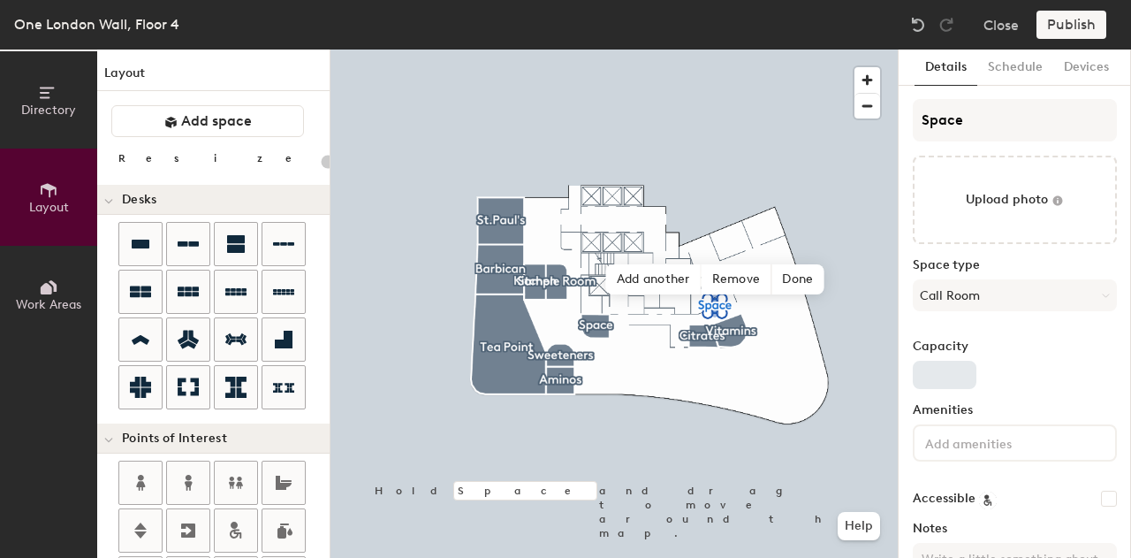
type input "20"
click at [939, 369] on input "Capacity" at bounding box center [945, 375] width 64 height 28
type input "1"
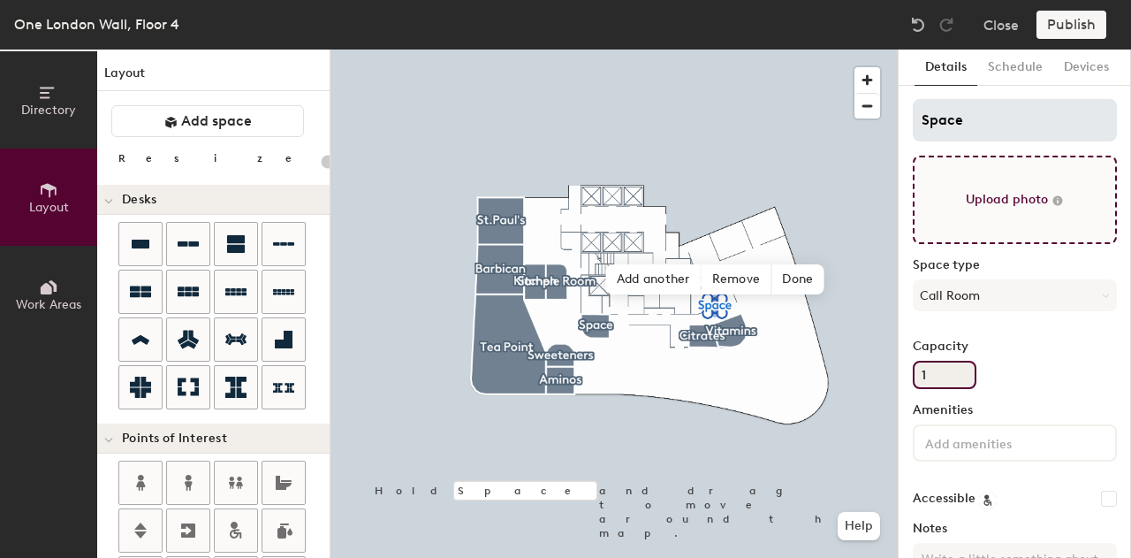
type input "20"
type input "1"
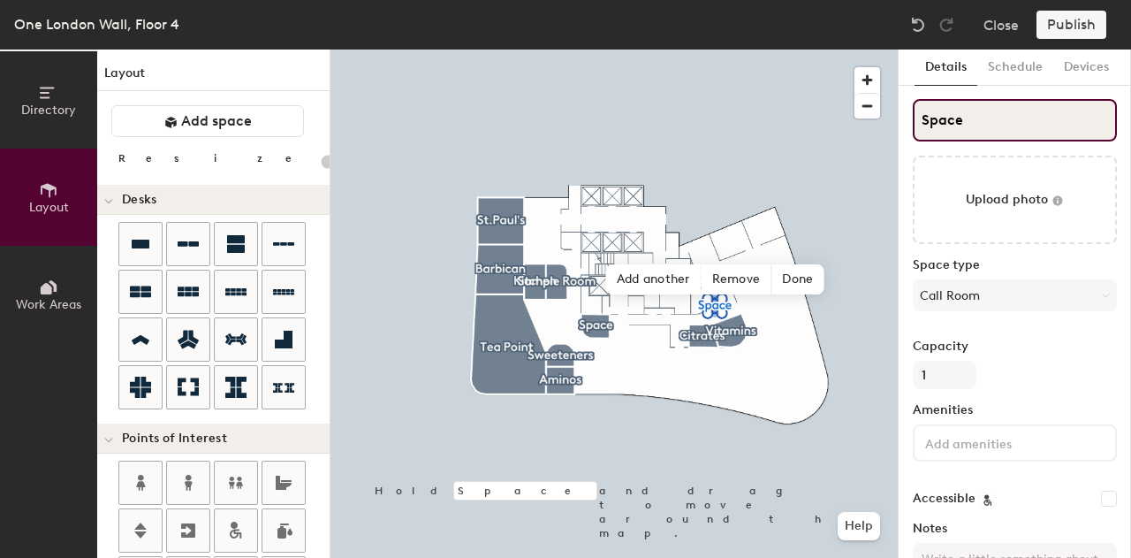
click at [994, 107] on input "Space" at bounding box center [1015, 120] width 204 height 42
click at [994, 108] on input "Space" at bounding box center [1015, 120] width 204 height 42
type input "B"
type input "20"
type input "Bo"
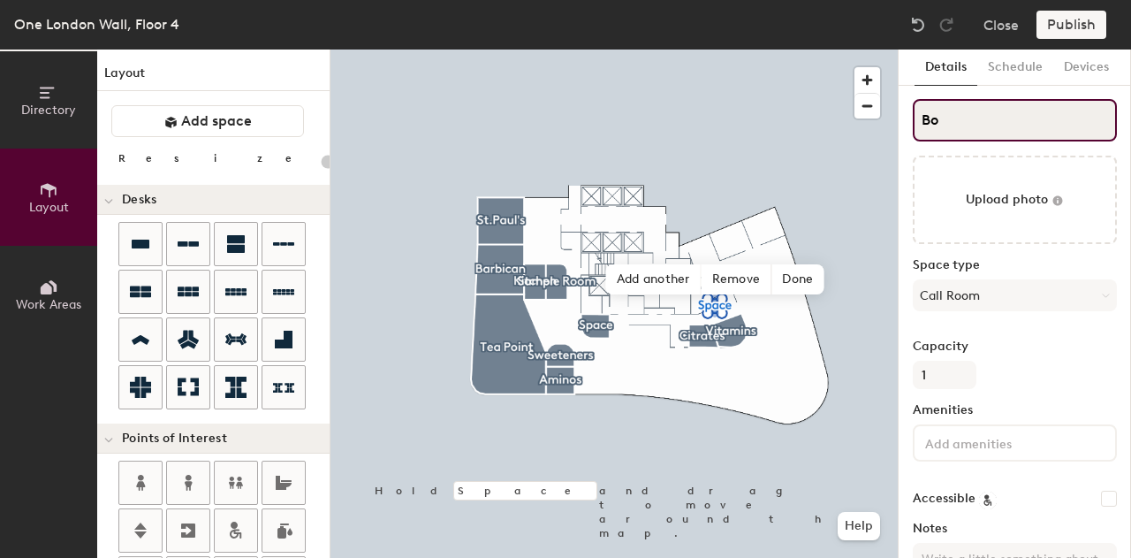
type input "20"
type input "Booth"
type input "20"
type input "Booth"
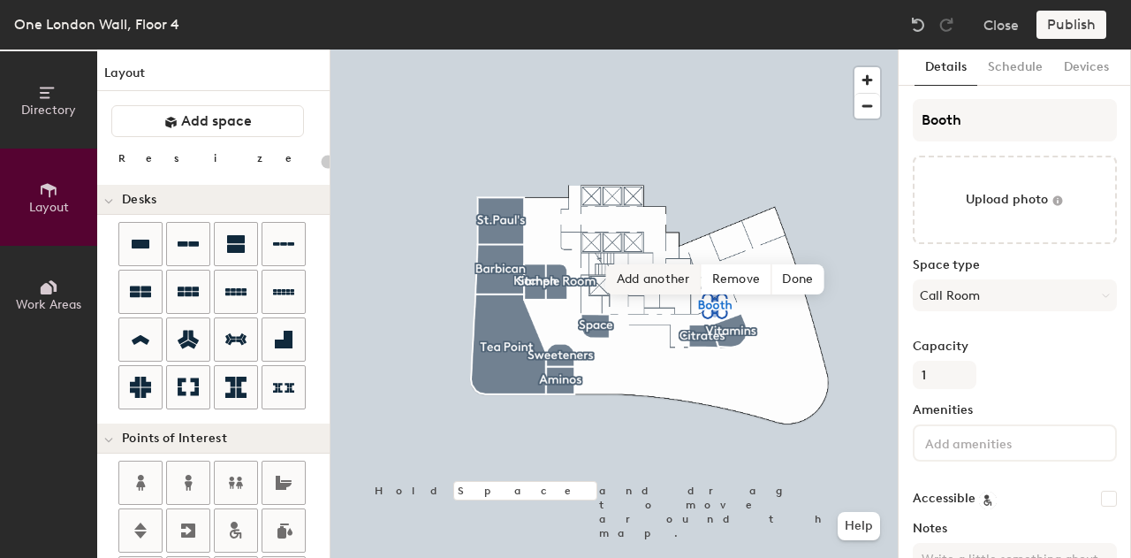
click at [676, 278] on span "Add another" at bounding box center [653, 279] width 95 height 30
type input "20"
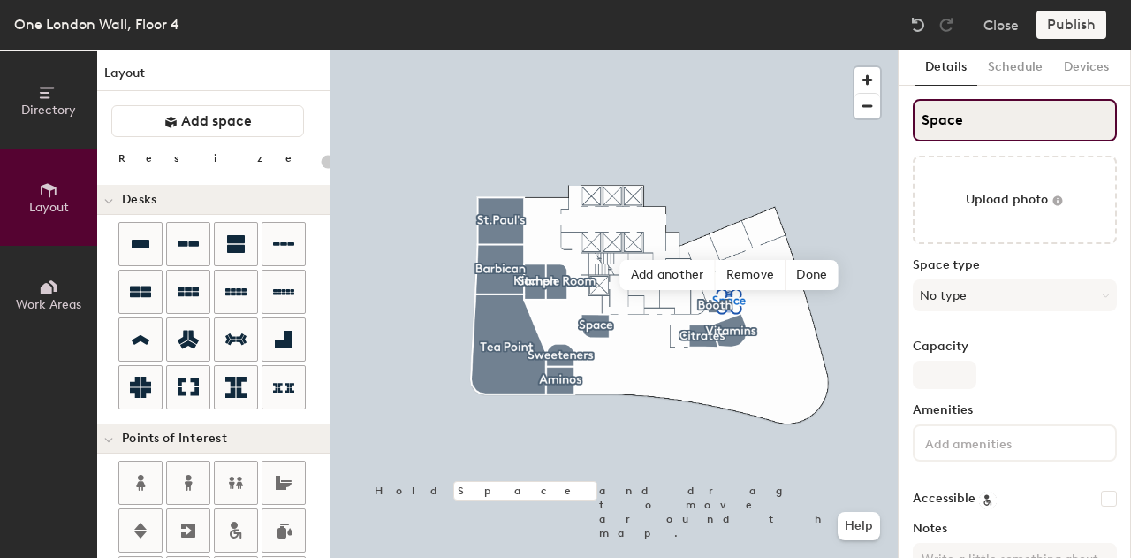
click at [972, 127] on input "Space" at bounding box center [1015, 120] width 204 height 42
type input "B"
type input "20"
type input "Bo"
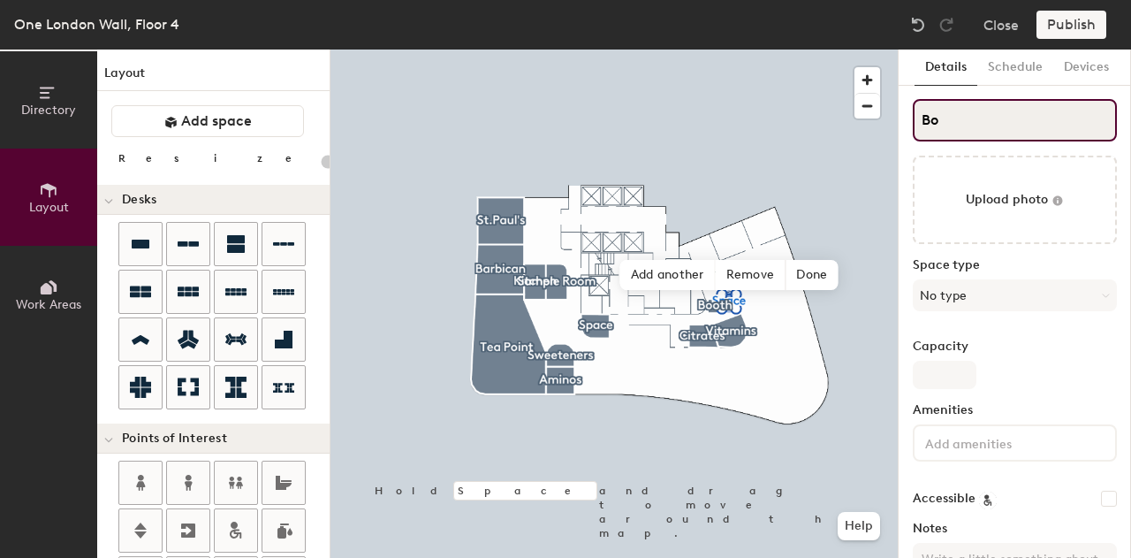
type input "20"
type input "Boo"
type input "20"
type input "Booth"
type input "20"
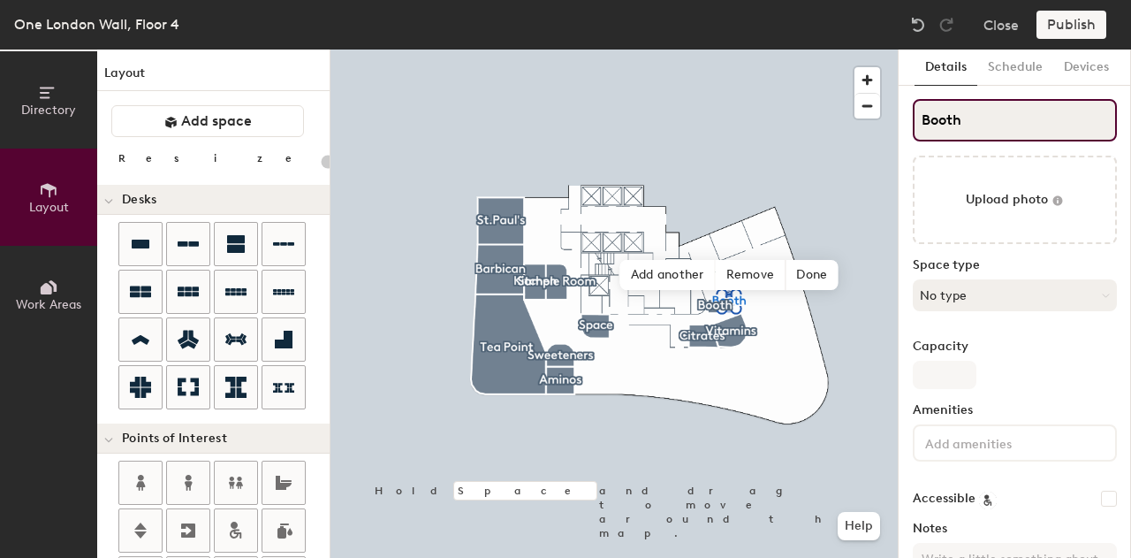
type input "Booth"
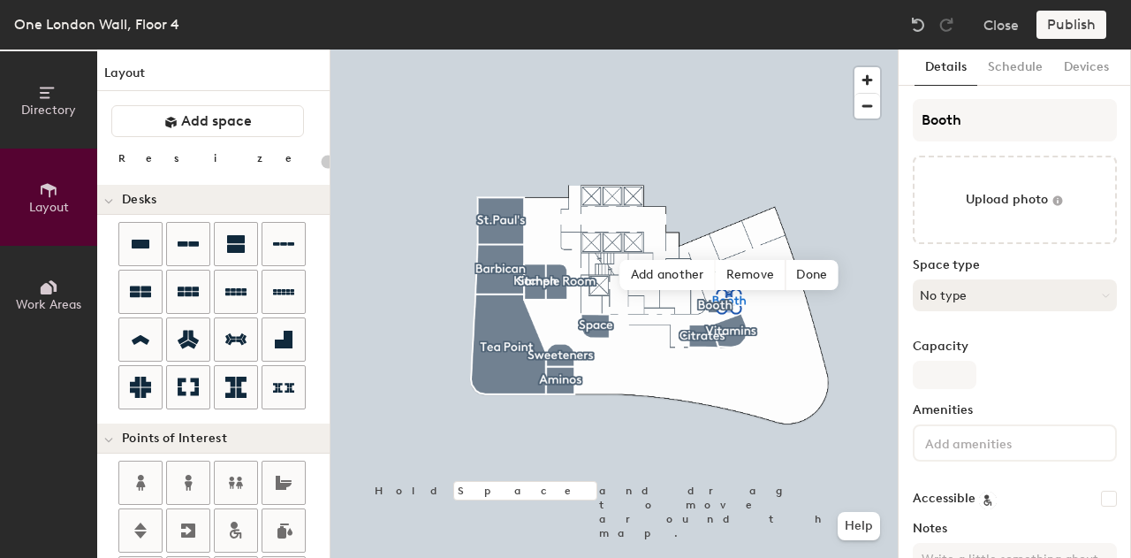
click at [1011, 305] on button "No type" at bounding box center [1015, 295] width 204 height 32
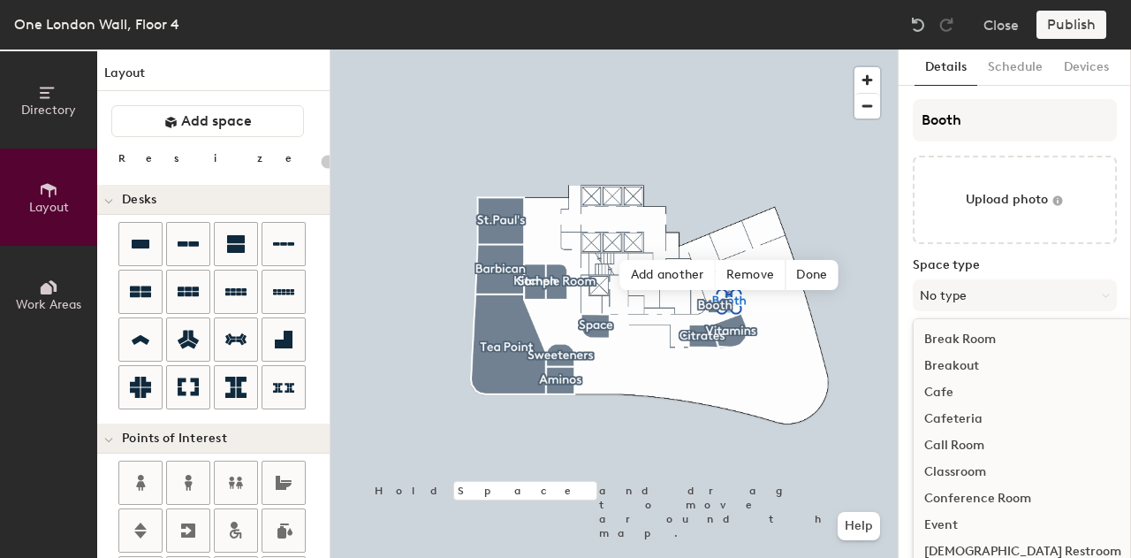
click at [983, 436] on div "Call Room" at bounding box center [1023, 445] width 218 height 27
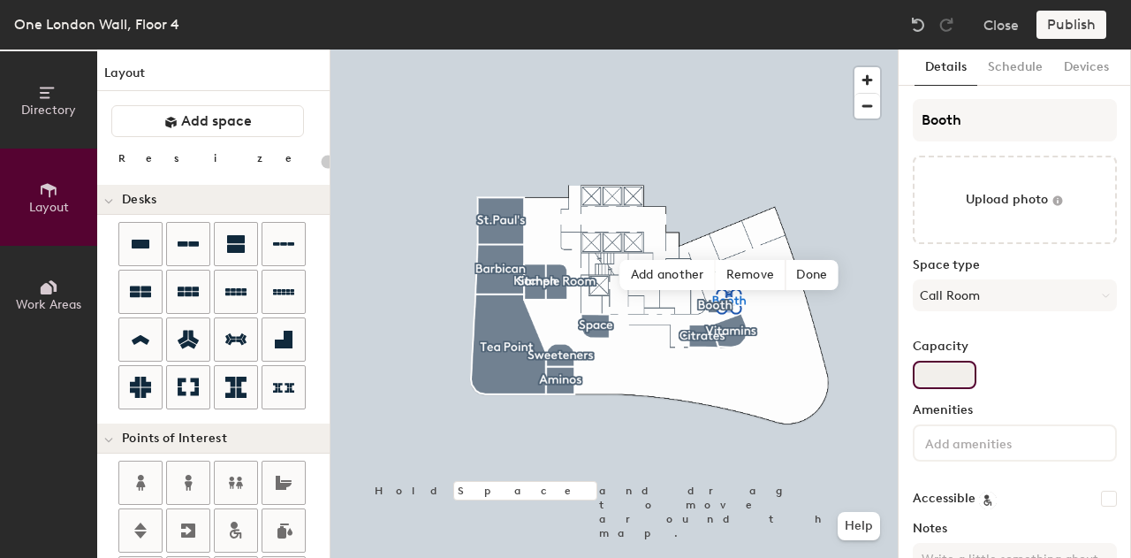
click at [949, 373] on input "Capacity" at bounding box center [945, 375] width 64 height 28
type input "20"
type input "1"
type input "20"
type input "1"
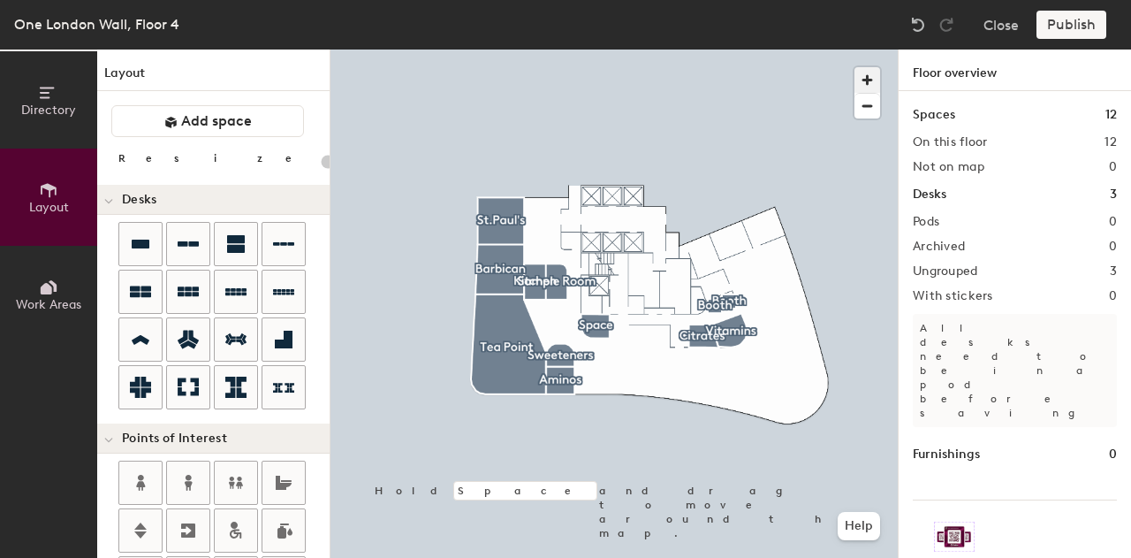
click at [869, 73] on span "button" at bounding box center [868, 80] width 26 height 26
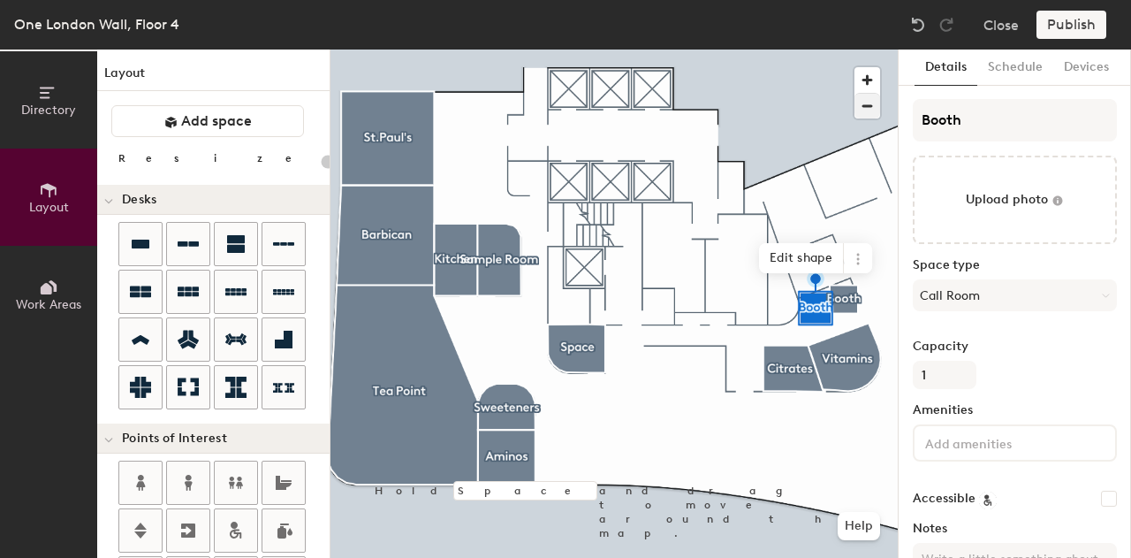
type input "20"
click at [812, 261] on span "Edit shape" at bounding box center [801, 258] width 85 height 30
click at [864, 79] on span "button" at bounding box center [868, 80] width 26 height 26
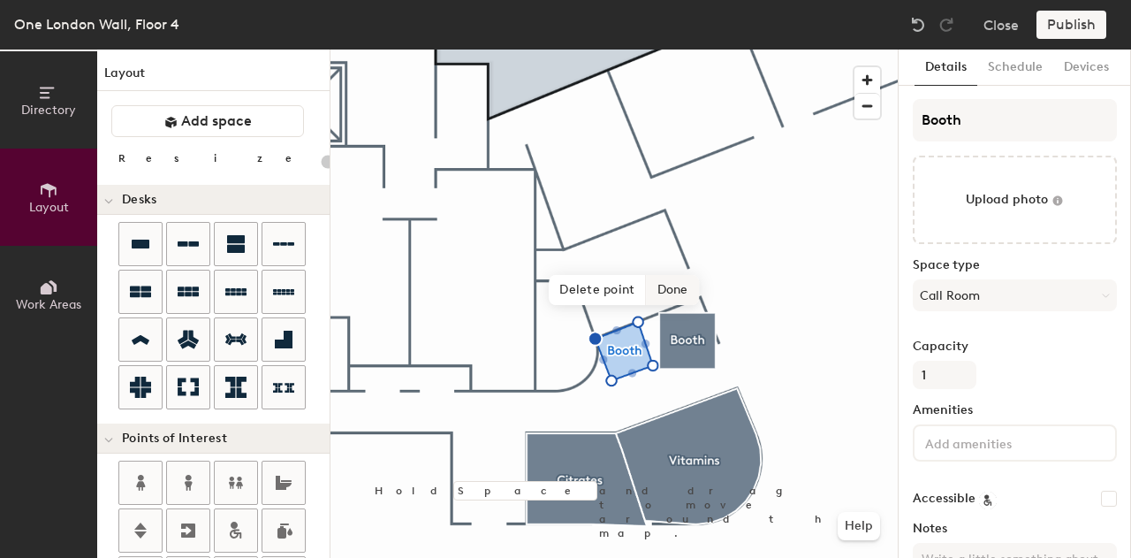
click at [675, 287] on span "Done" at bounding box center [673, 290] width 52 height 30
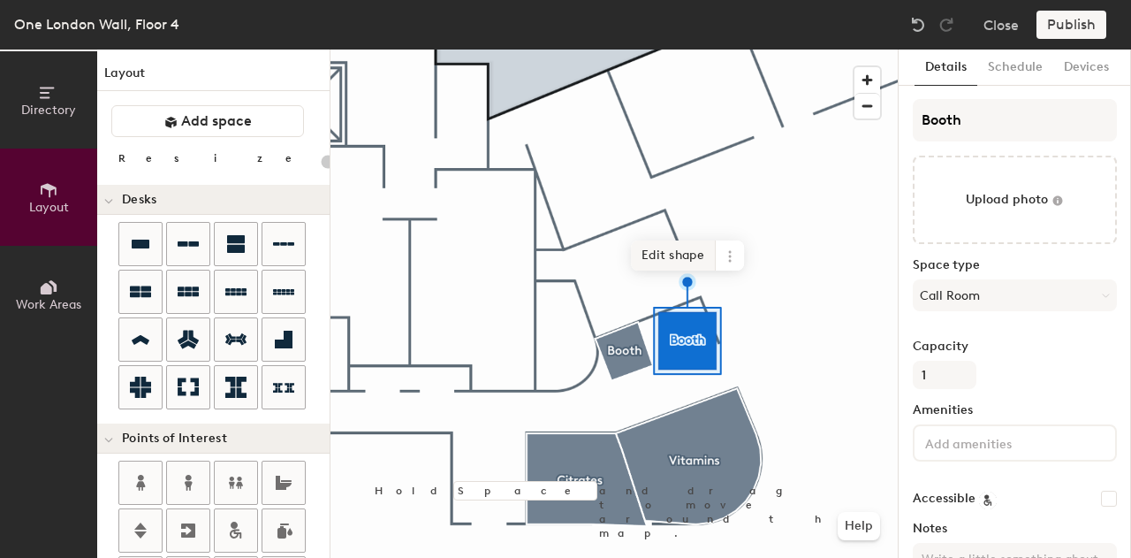
click at [681, 250] on span "Edit shape" at bounding box center [673, 255] width 85 height 30
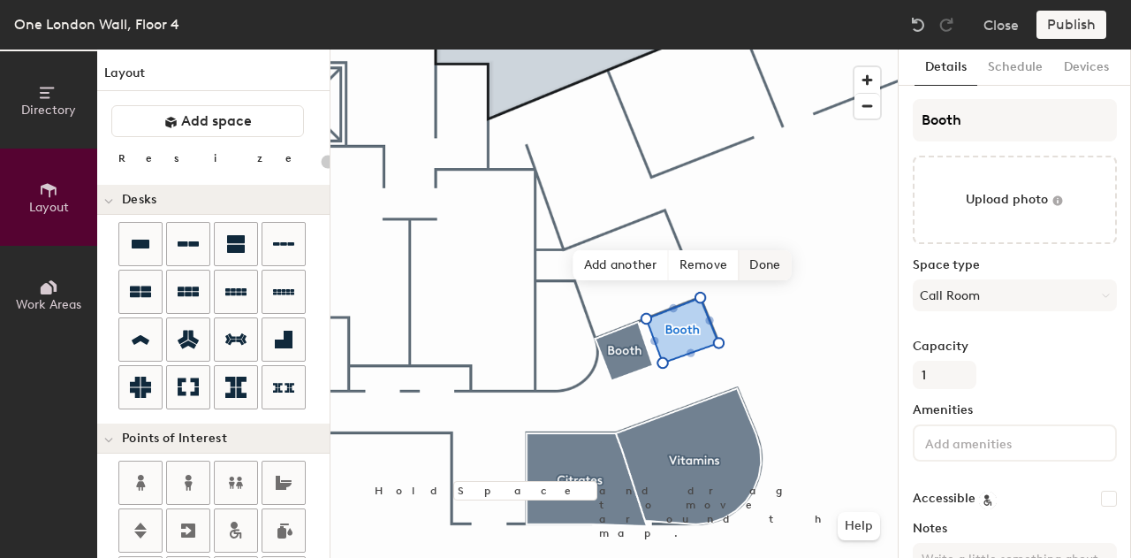
click at [765, 262] on span "Done" at bounding box center [765, 265] width 52 height 30
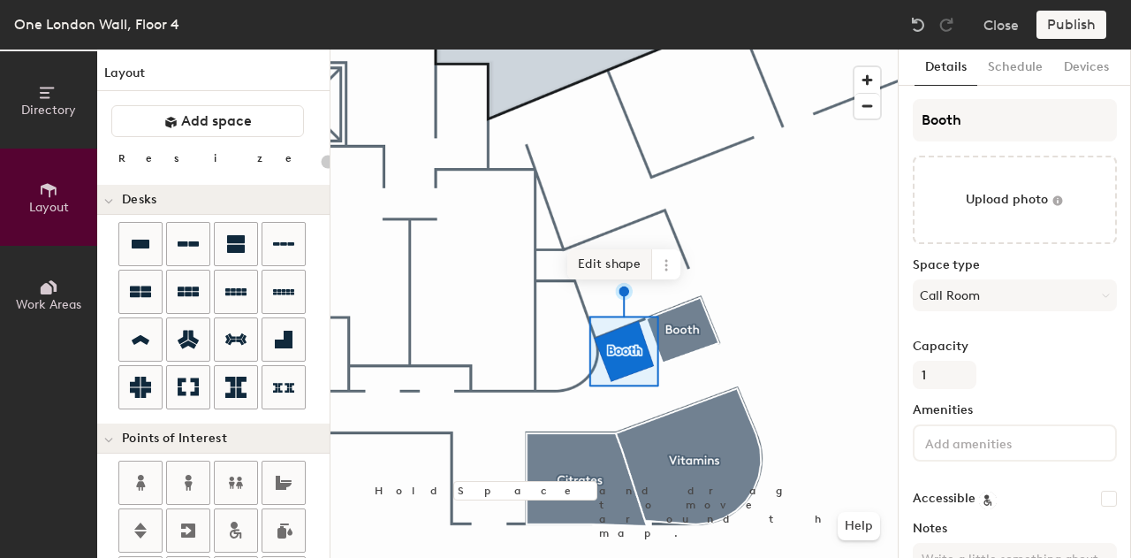
click at [612, 255] on span "Edit shape" at bounding box center [609, 264] width 85 height 30
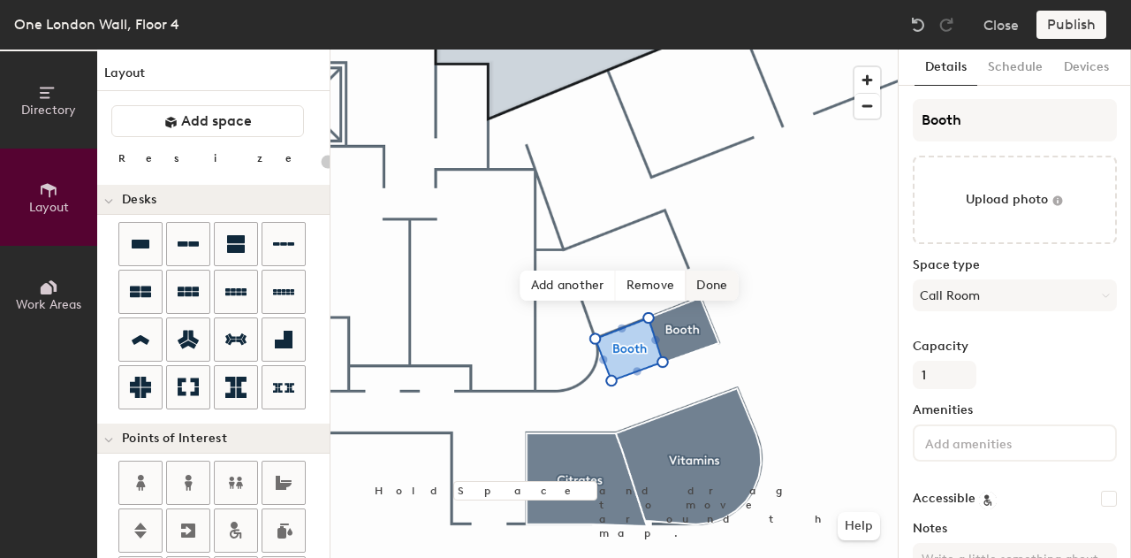
click at [717, 280] on span "Done" at bounding box center [712, 285] width 52 height 30
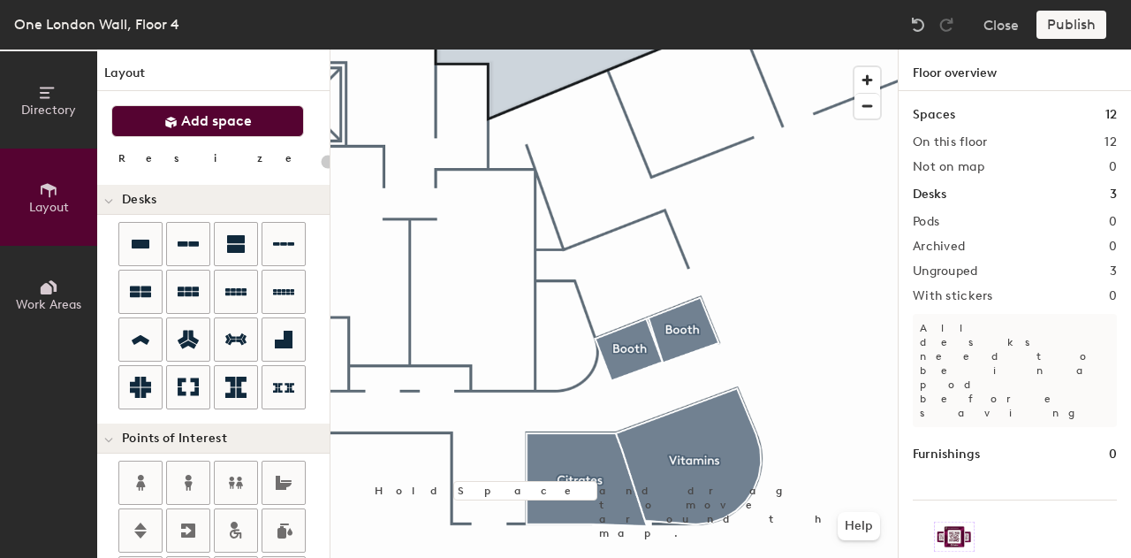
click at [193, 130] on button "Add space" at bounding box center [207, 121] width 193 height 32
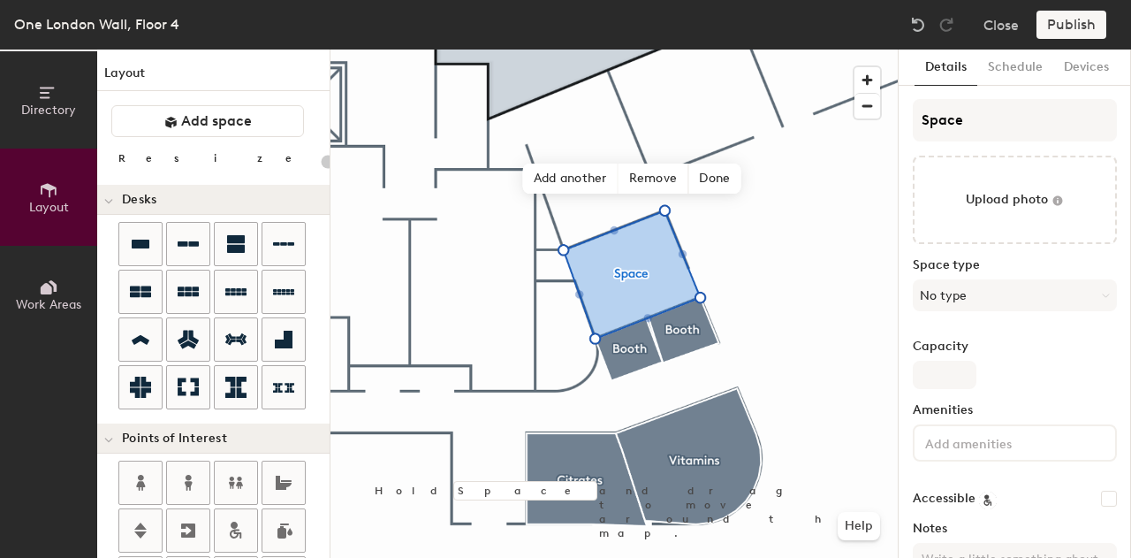
type input "20"
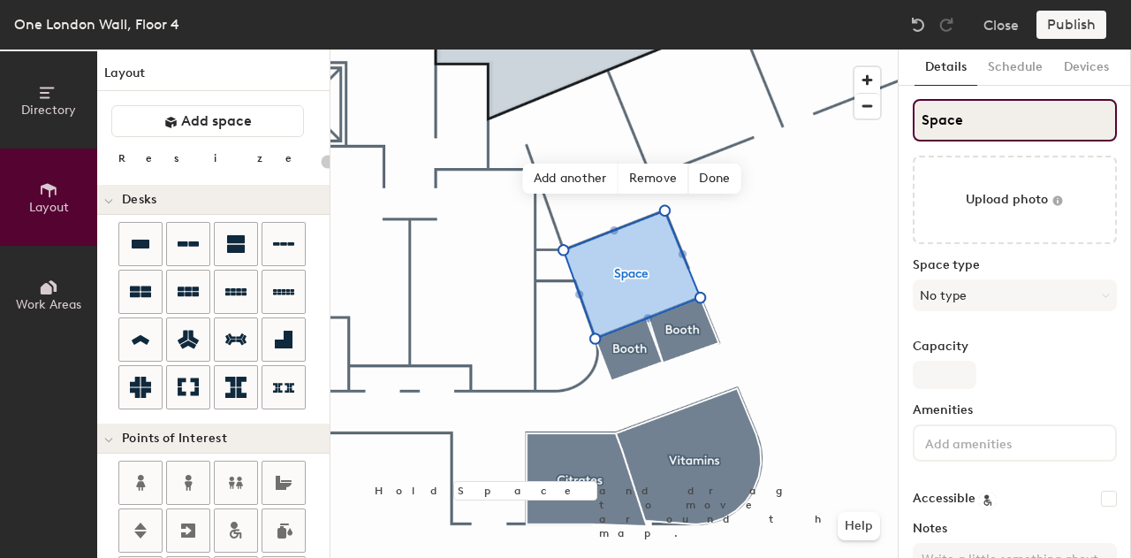
click at [838, 133] on div "Directory Layout Work Areas Layout Add space Resize Desks Points of Interest Fu…" at bounding box center [565, 303] width 1131 height 508
type input "P"
type input "20"
type input "Pro"
type input "20"
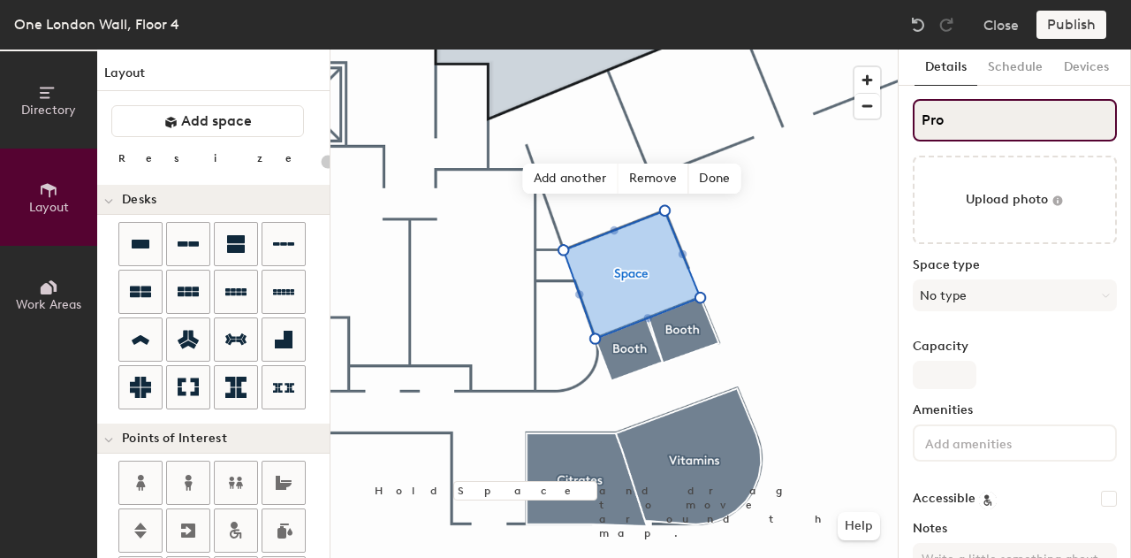
type input "Prot"
type input "20"
type input "Prote"
type input "20"
type input "Protesi"
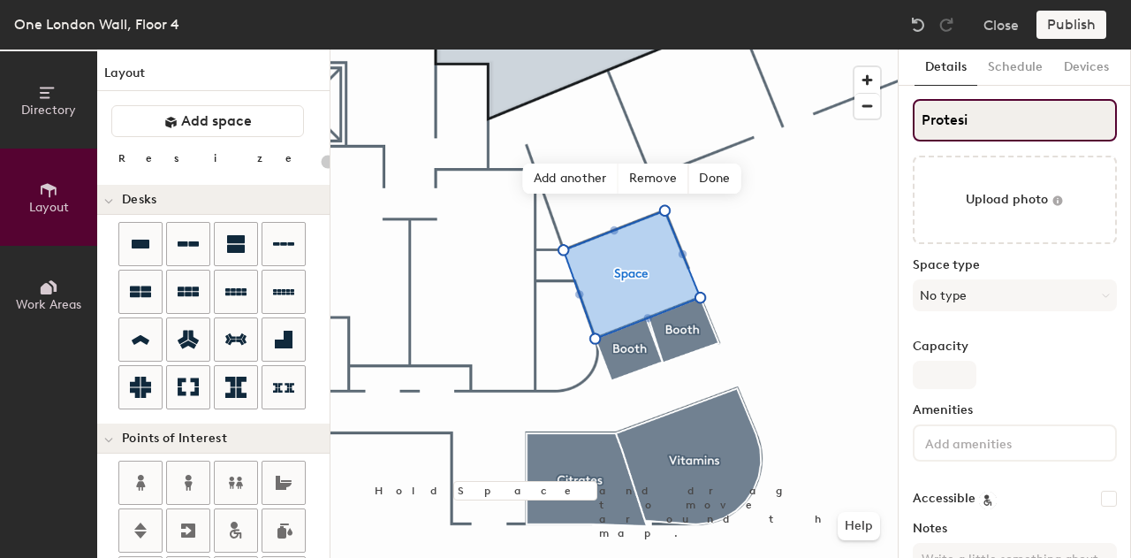
type input "20"
type input "Protes"
type input "20"
type input "Prote"
type input "20"
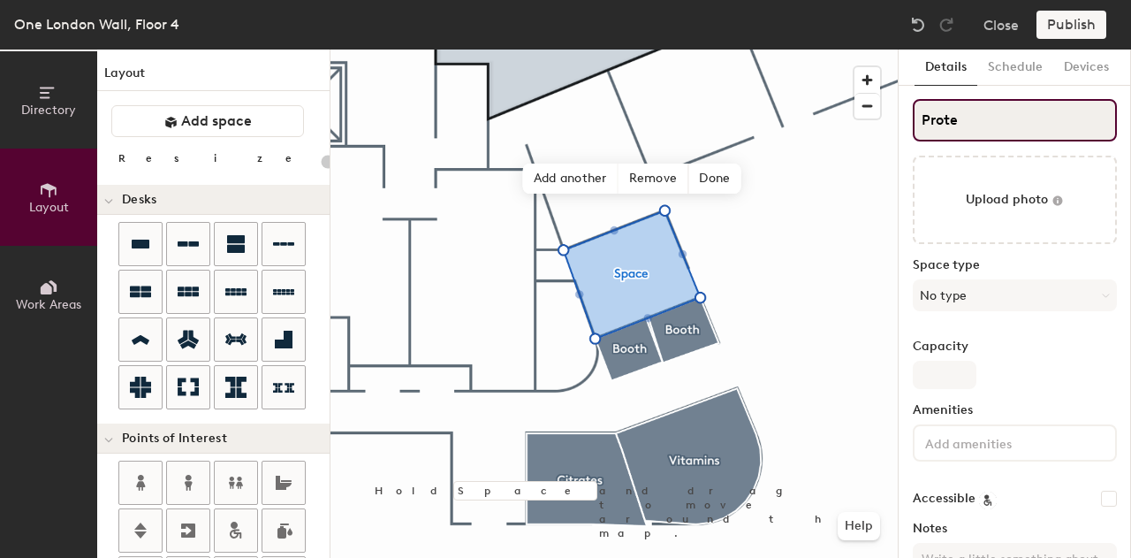
type input "Protei"
type input "20"
type input "Proteis"
type input "20"
type input "Protei"
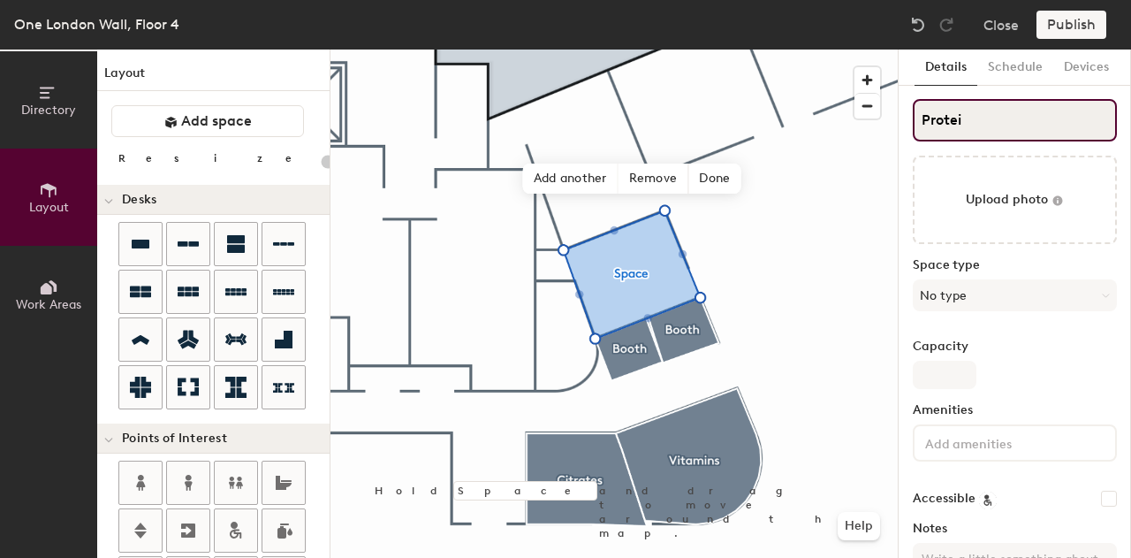
type input "20"
type input "Proteins"
type input "20"
type input "Proteins"
type input "20"
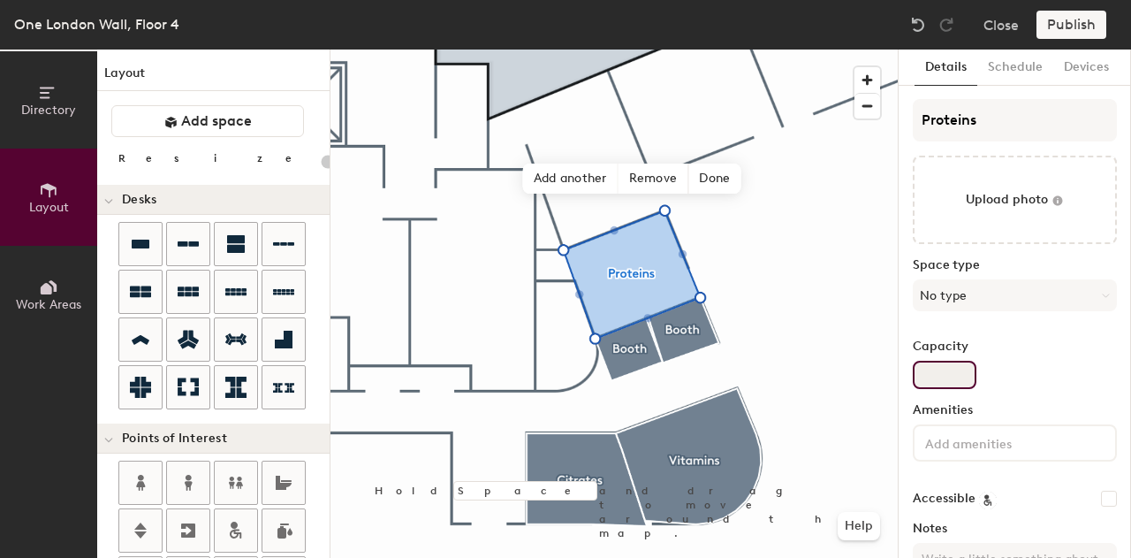
click at [938, 369] on input "Capacity" at bounding box center [945, 375] width 64 height 28
type input "3"
click at [178, 333] on icon at bounding box center [188, 339] width 21 height 21
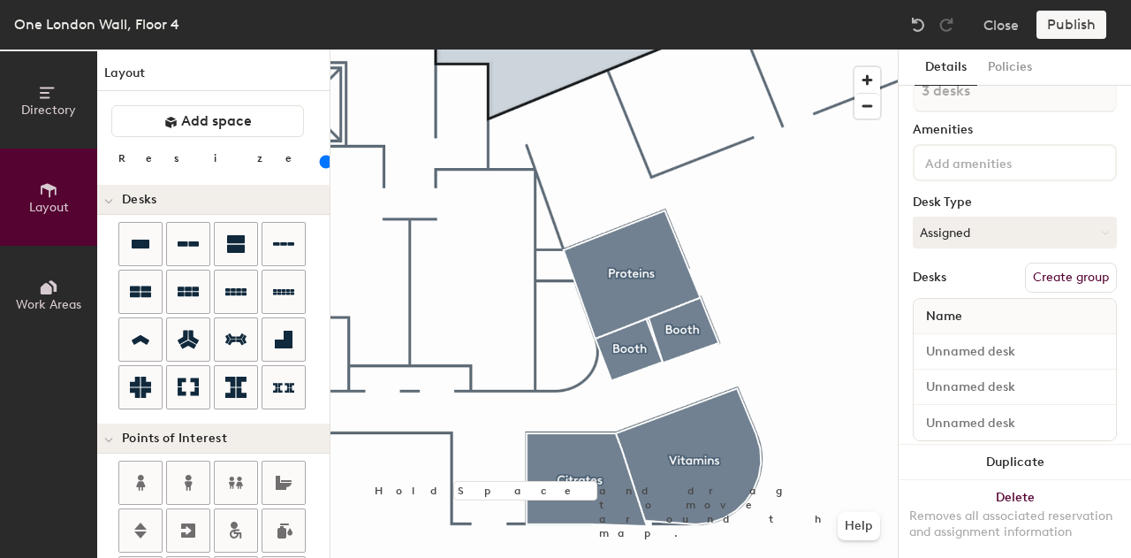
scroll to position [0, 0]
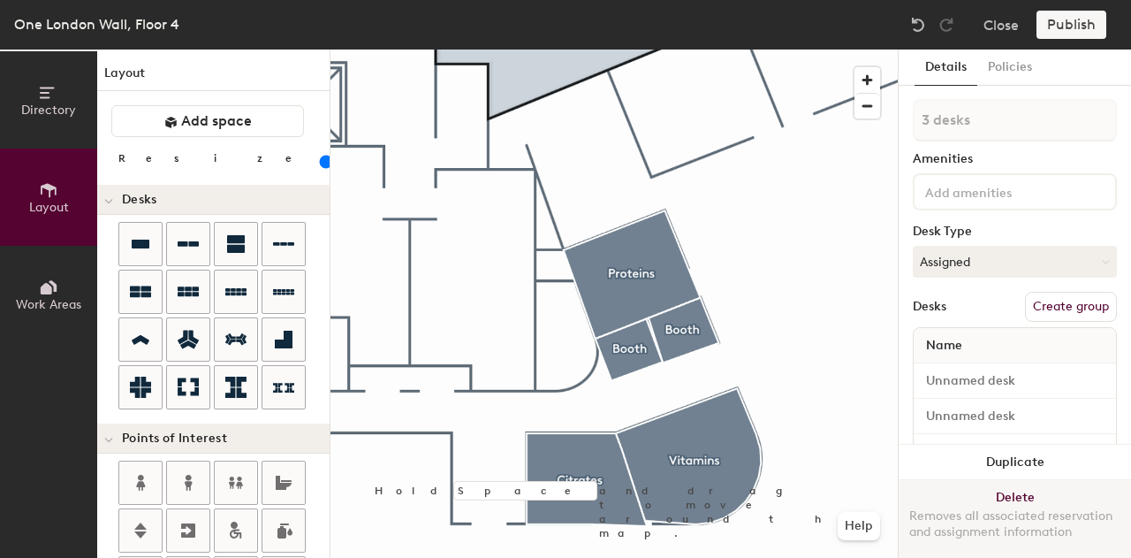
click at [1012, 489] on button "Delete Removes all associated reservation and assignment information" at bounding box center [1015, 519] width 232 height 78
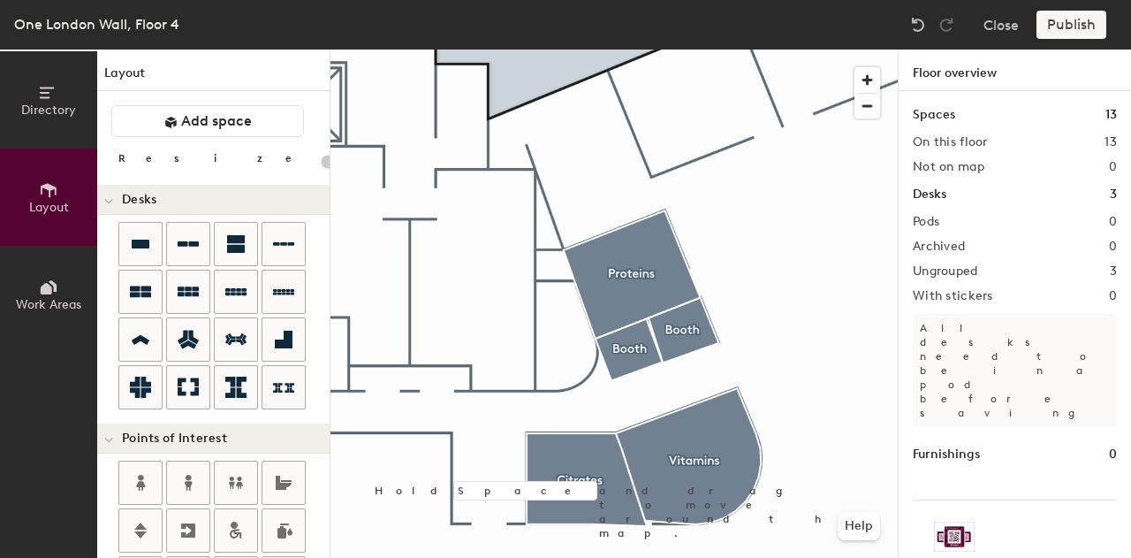
type input "20"
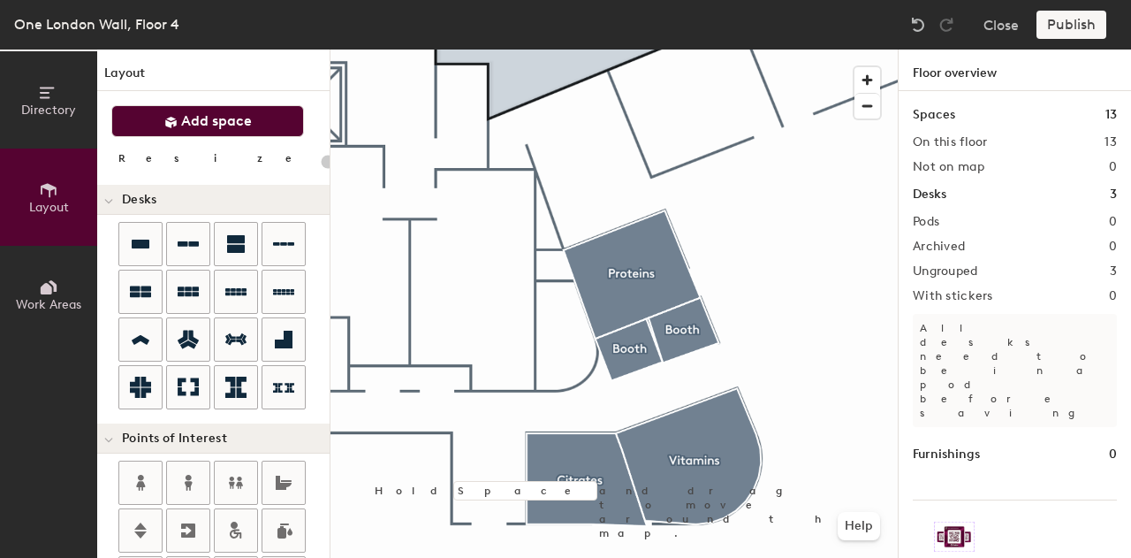
click at [224, 117] on span "Add space" at bounding box center [216, 121] width 71 height 18
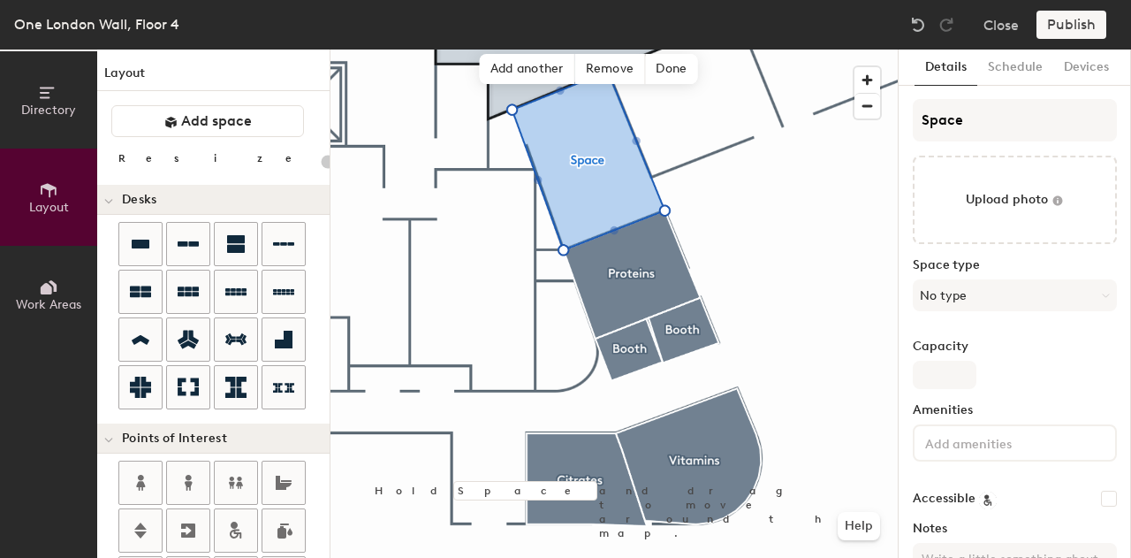
type input "20"
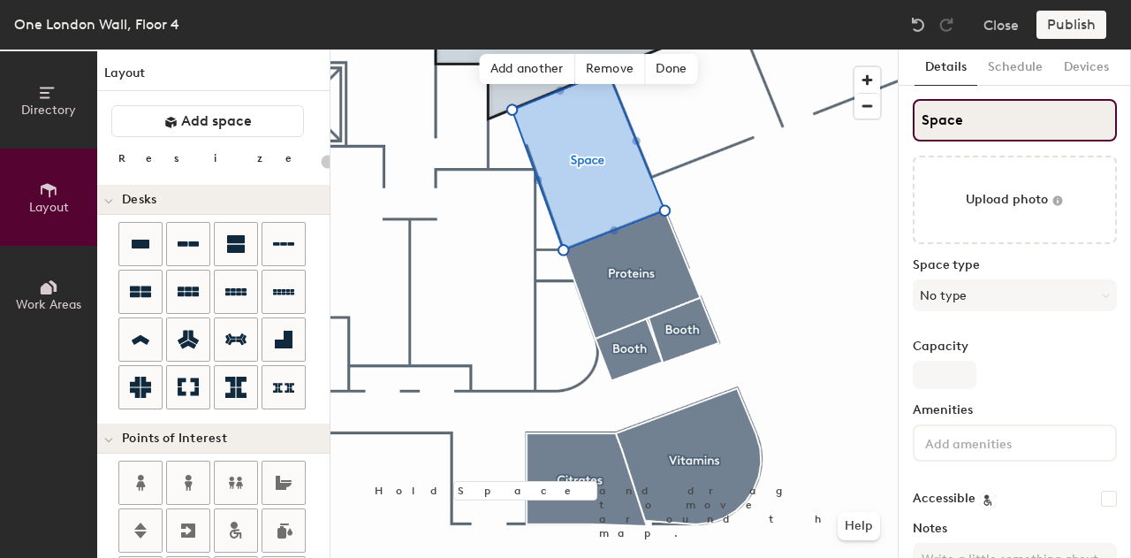
click at [886, 121] on div "Directory Layout Work Areas Layout Add space Resize Desks Points of Interest Fu…" at bounding box center [565, 303] width 1131 height 508
type input "I"
type input "20"
type input "IT"
type input "20"
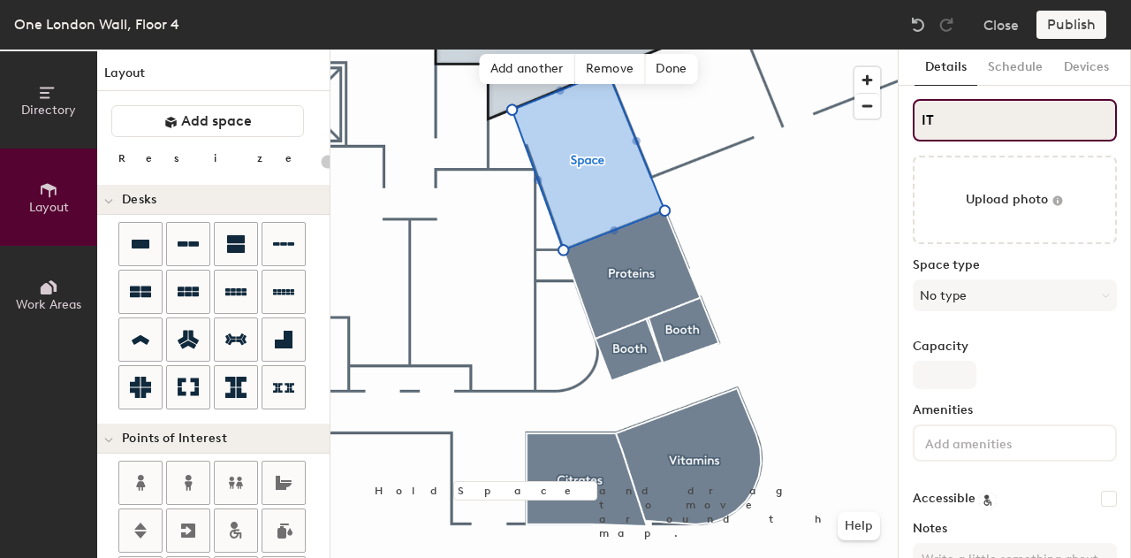
type input "IT"
type input "20"
type input "IT ro"
type input "20"
type input "IT roo"
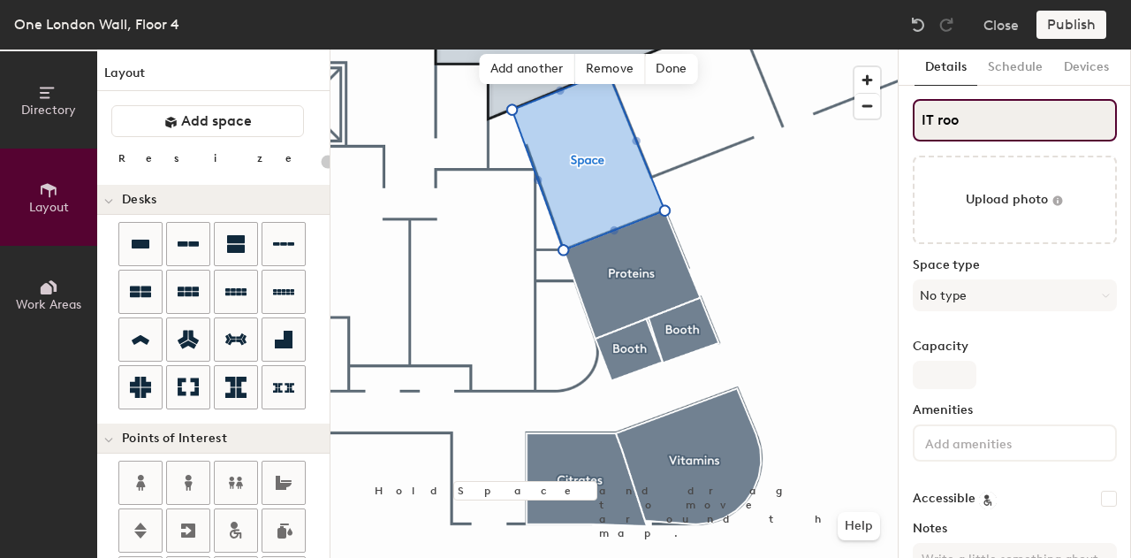
type input "20"
type input "IT room"
type input "20"
type input "IT roo"
type input "20"
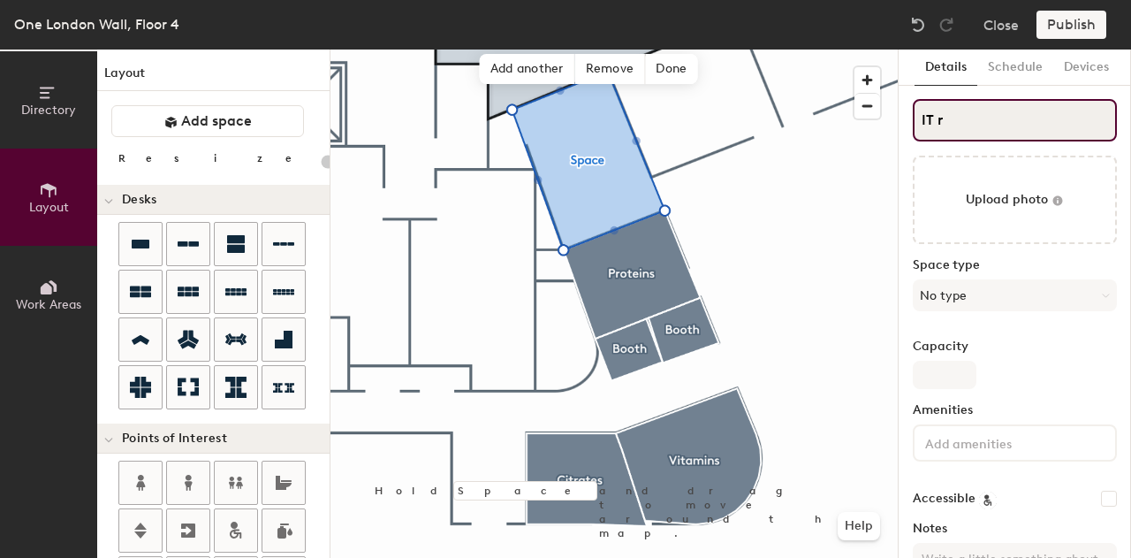
type input "IT"
type input "20"
type input "IT R"
type input "20"
type input "IT Roo"
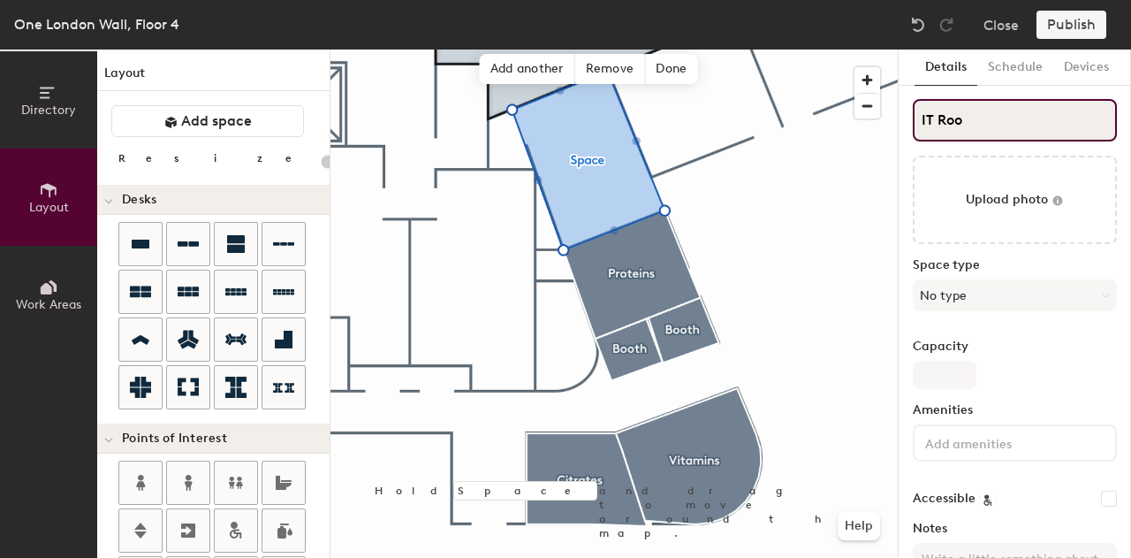
type input "20"
type input "IT Room"
type input "20"
type input "IT Room"
type input "20"
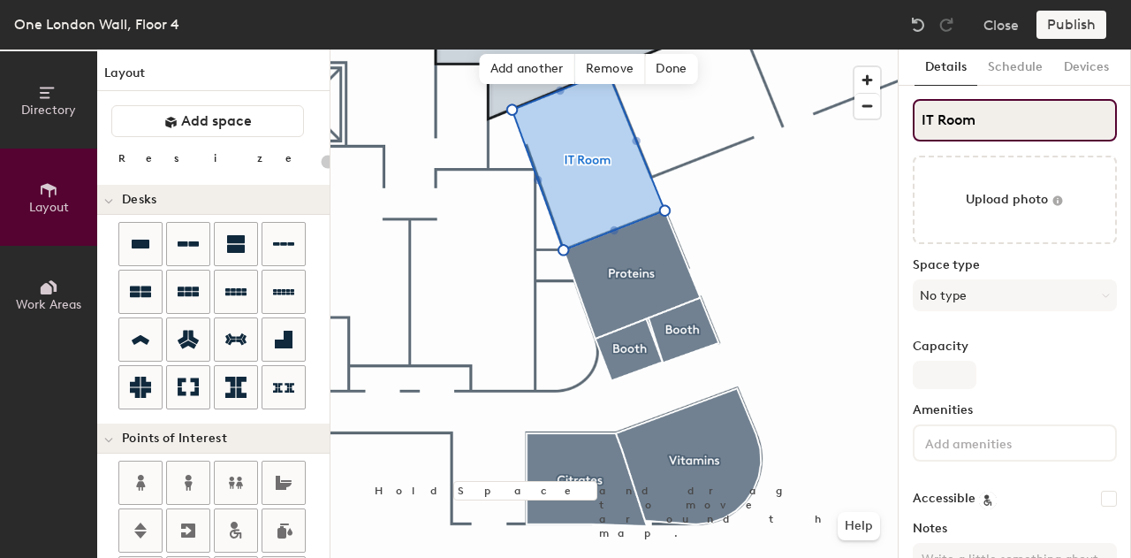
type input "IT Roo"
type input "20"
type input "IT"
type input "20"
type input "IT B"
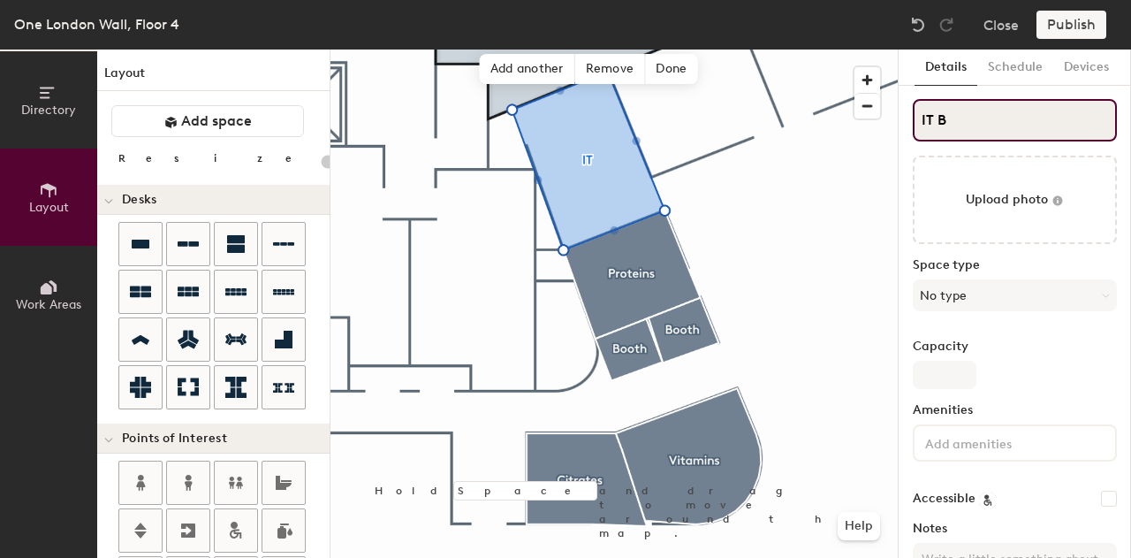
type input "20"
type input "IT Bui"
type input "20"
type input "IT Build"
type input "20"
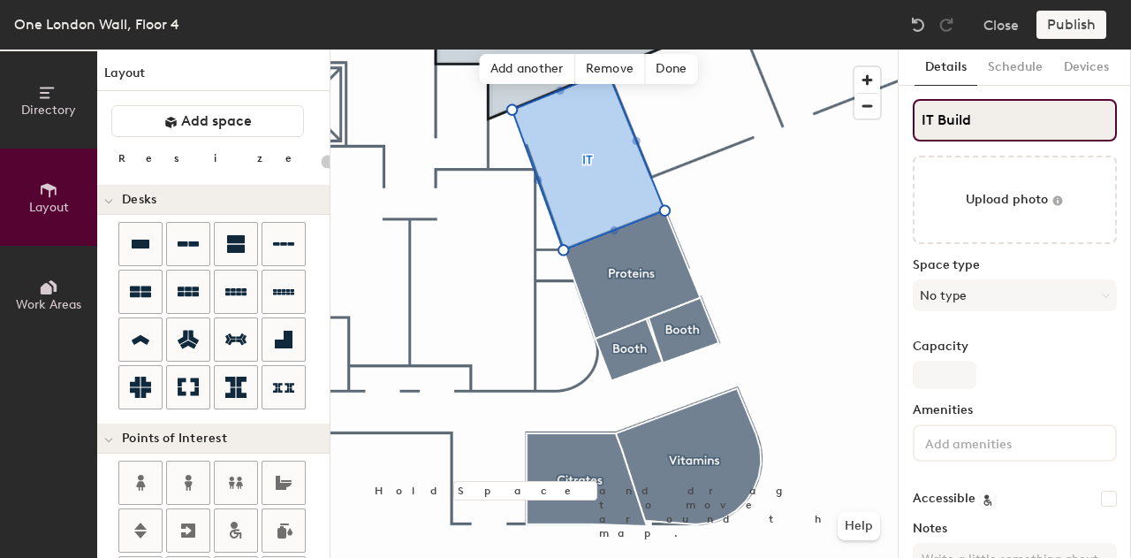
type input "IT Build"
type input "20"
click at [923, 118] on input "IT Build" at bounding box center [1015, 120] width 204 height 42
type input "CIT Build"
type input "20"
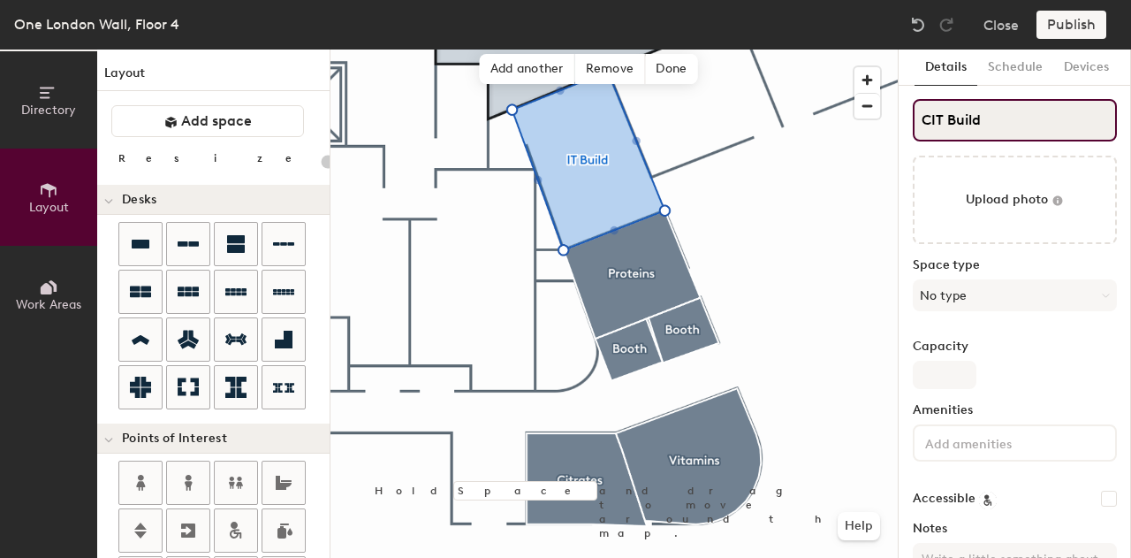
type input "CoIT Build"
type input "20"
type input "CooIT Build"
type input "20"
type input "CoIT Build"
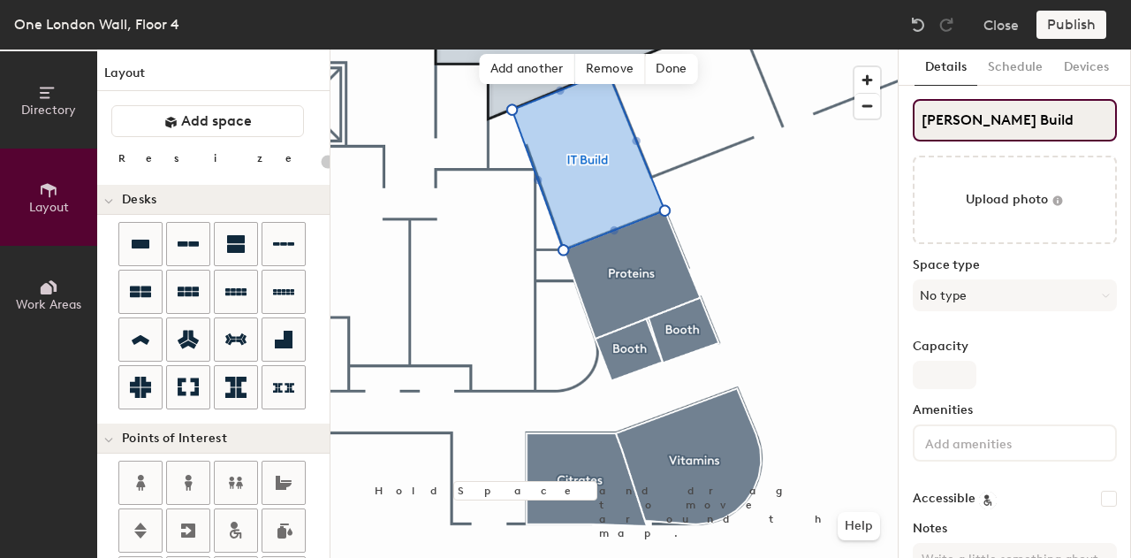
type input "20"
type input "CommIT Build"
type input "20"
type input "CommsIT Build"
type input "20"
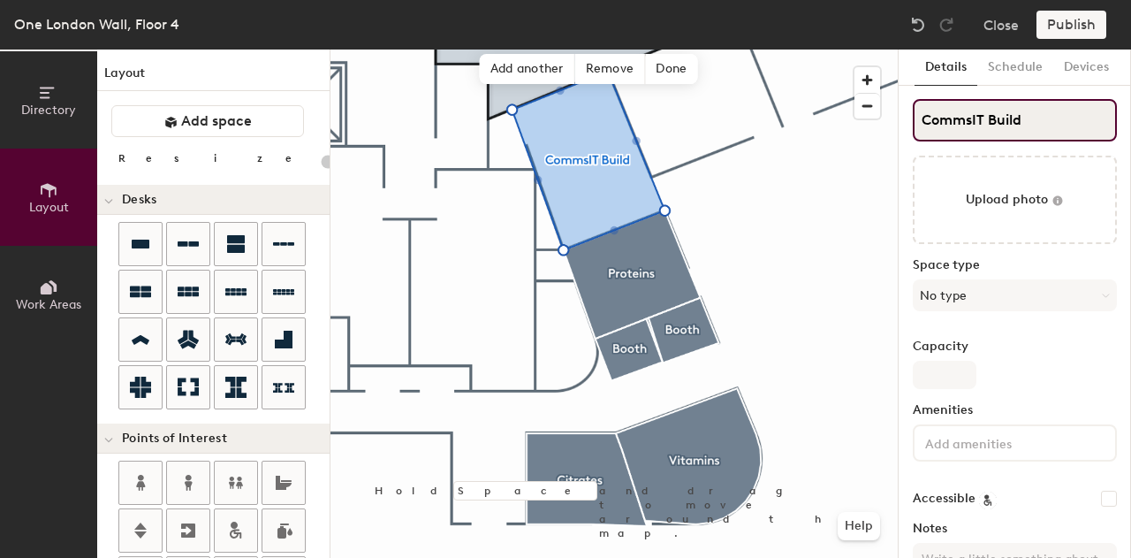
type input "Comms&IT Build"
type input "20"
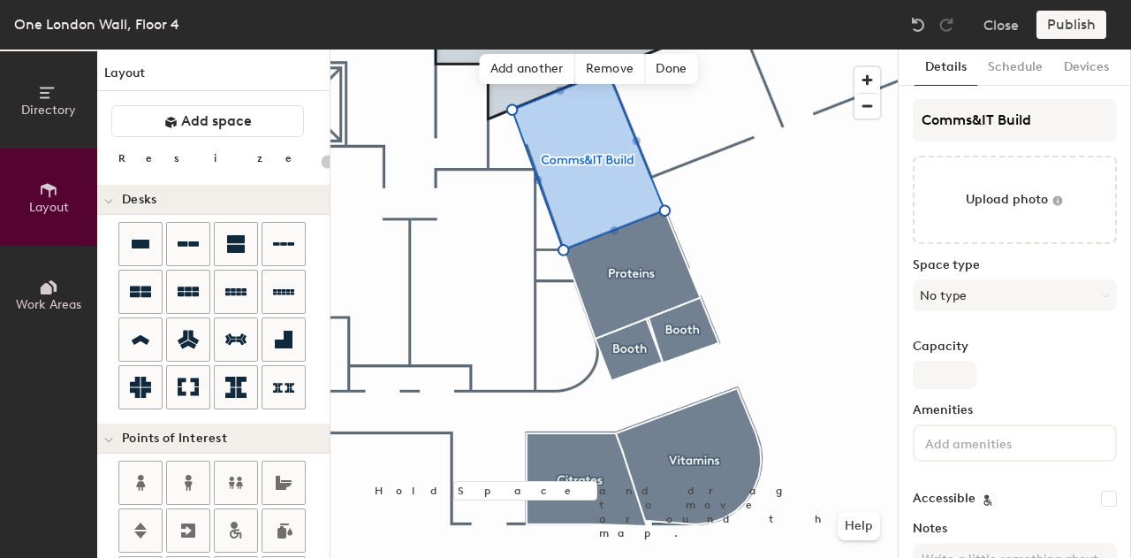
type input "Comms&IT Build"
click at [977, 303] on button "No type" at bounding box center [1015, 295] width 204 height 32
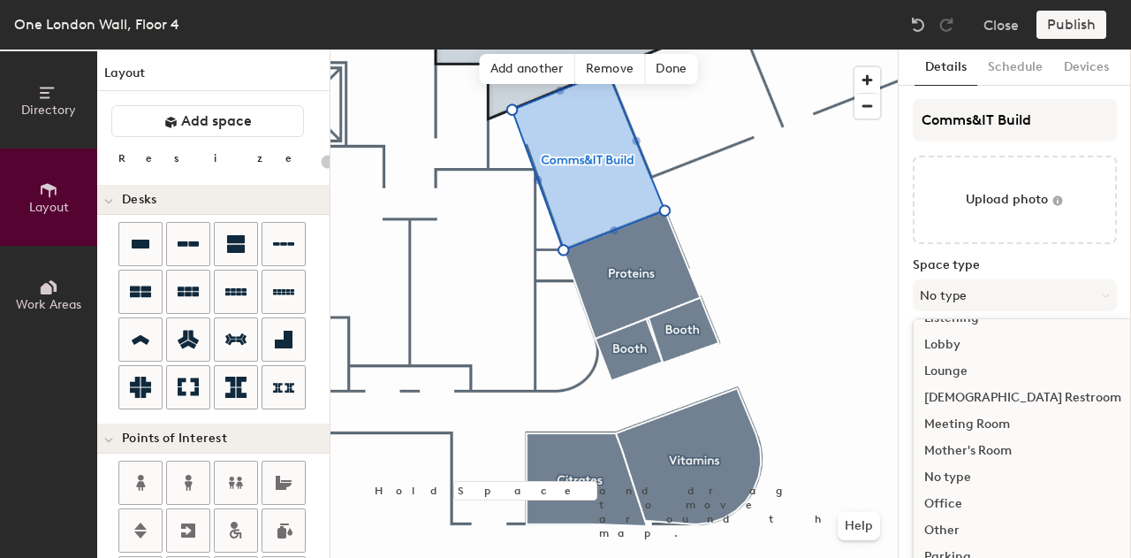
scroll to position [395, 0]
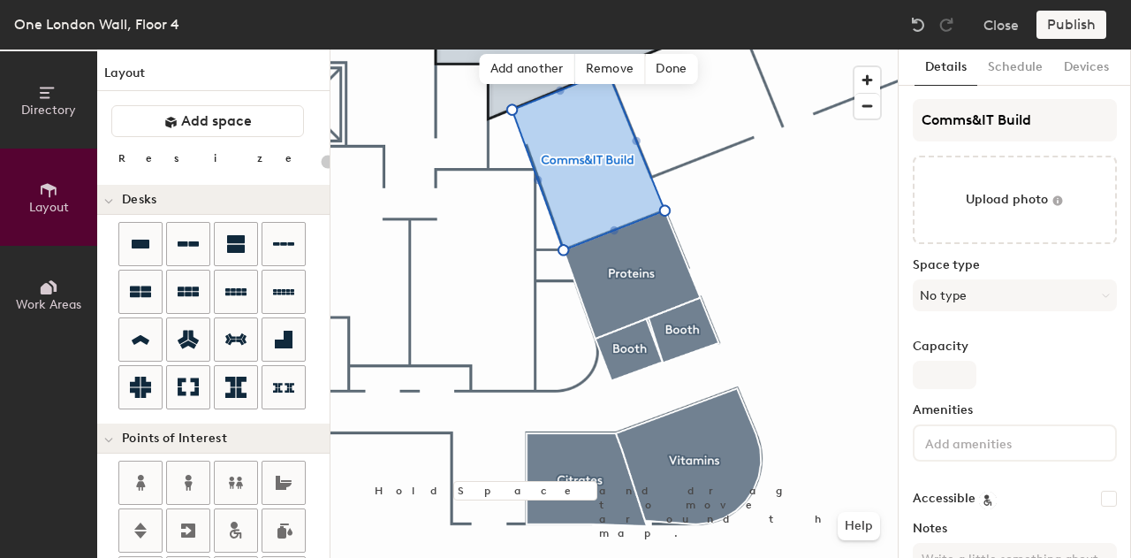
drag, startPoint x: 1130, startPoint y: 347, endPoint x: 1130, endPoint y: 396, distance: 48.6
click at [1130, 396] on div "Background Upload photo General Auto contrast High visibility Hide the logo Cus…" at bounding box center [1131, 262] width 0 height 331
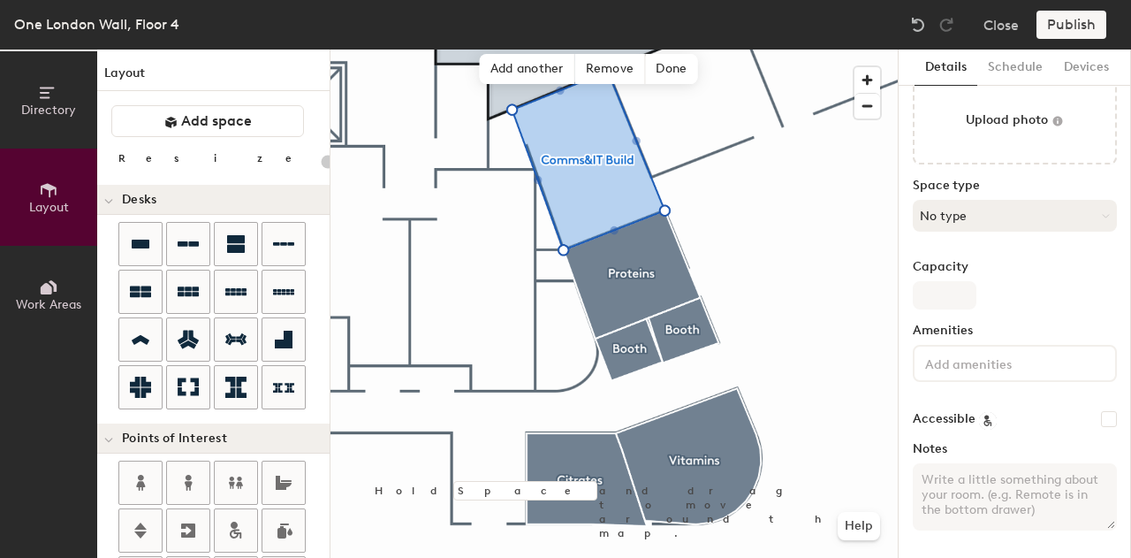
click at [1059, 216] on button "No type" at bounding box center [1015, 216] width 204 height 32
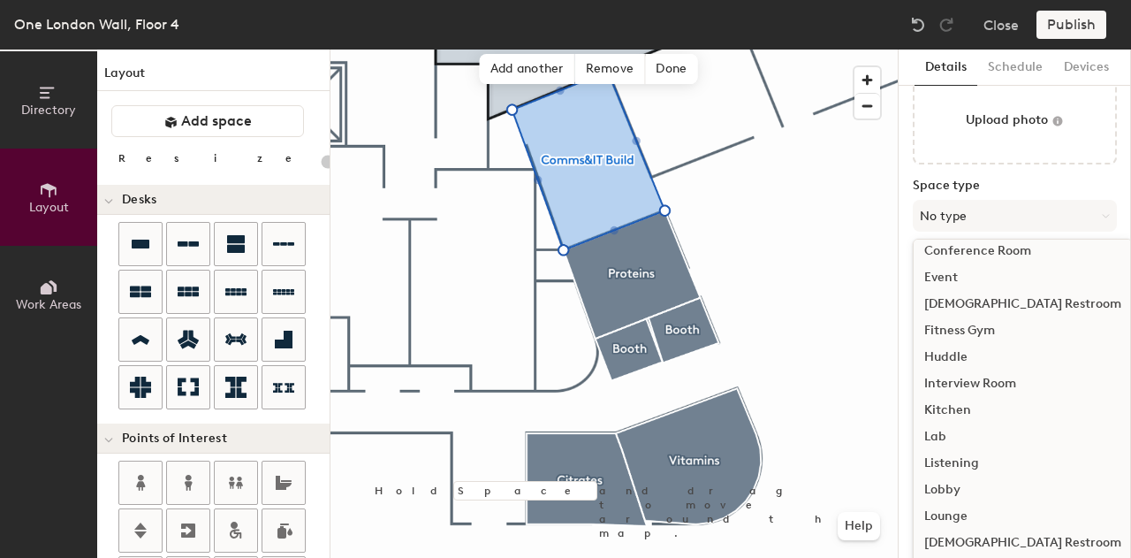
scroll to position [142, 0]
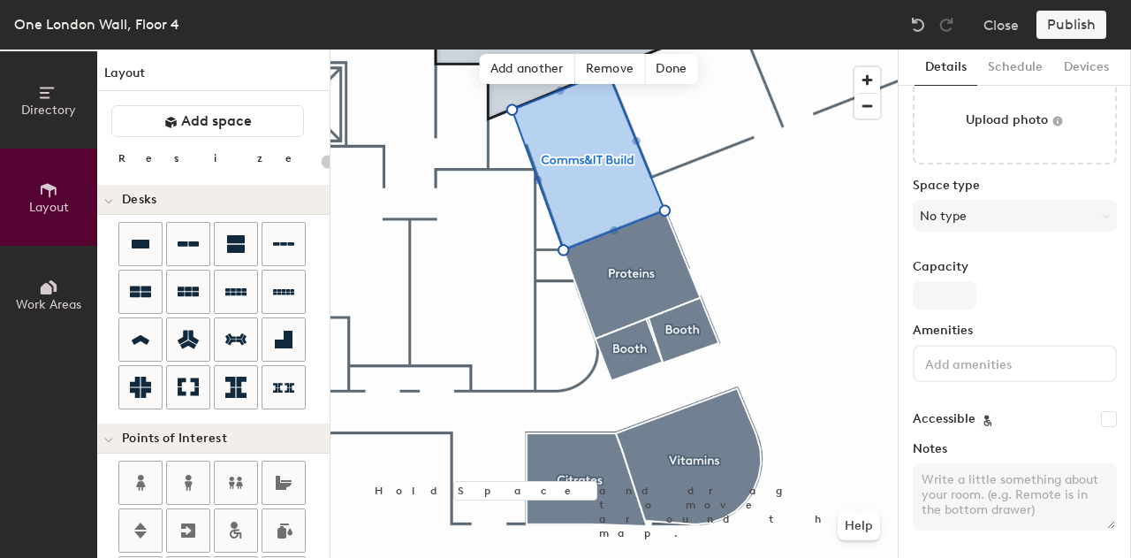
click at [1105, 347] on div "Details Schedule Devices Comms&IT Build Upload photo Space type No type Capacit…" at bounding box center [1015, 303] width 232 height 508
click at [1015, 208] on button "No type" at bounding box center [1015, 216] width 204 height 32
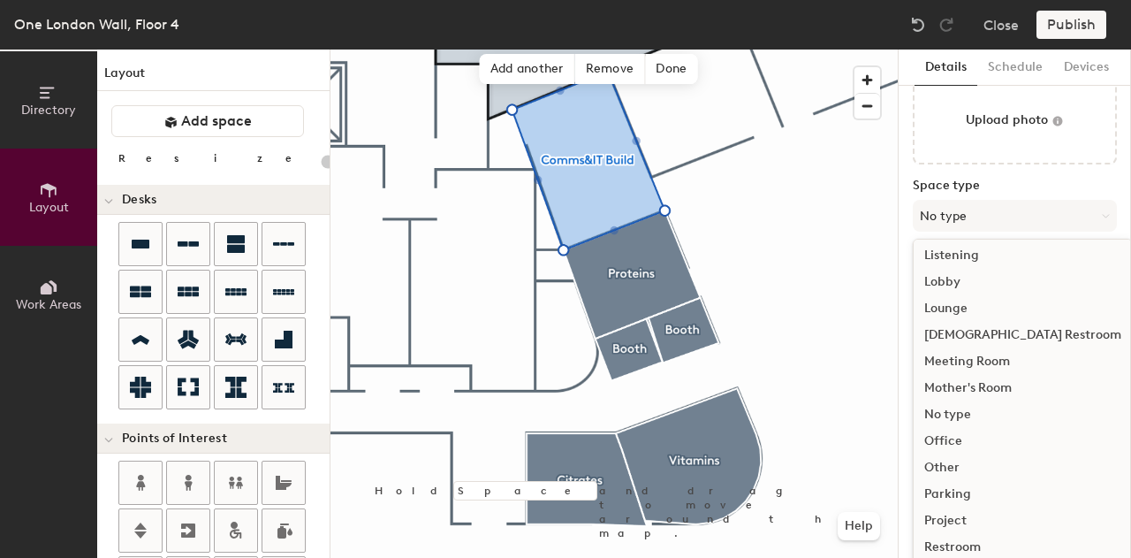
scroll to position [395, 0]
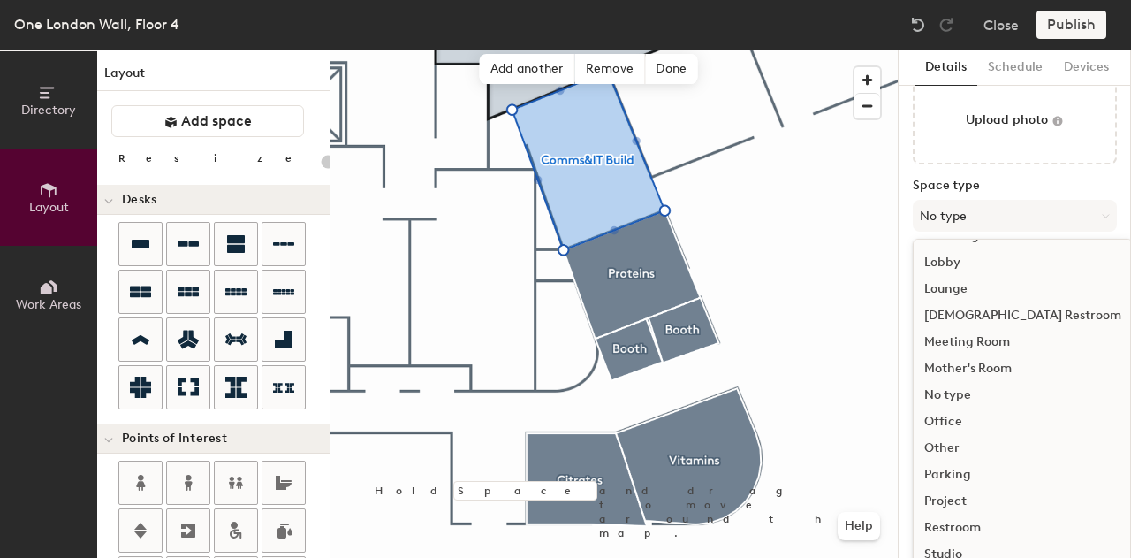
click at [948, 446] on div "Other" at bounding box center [1023, 448] width 218 height 27
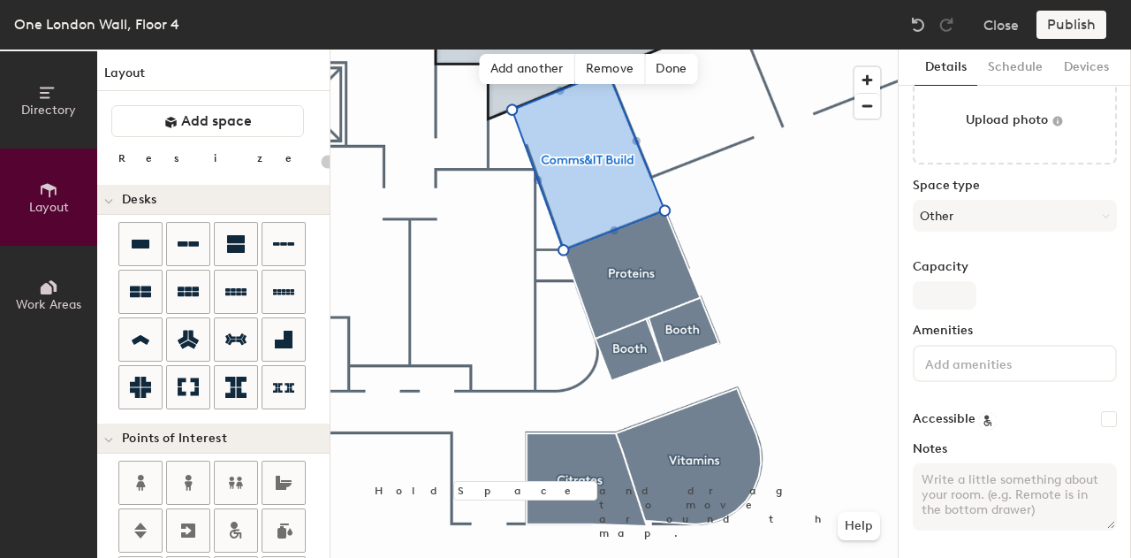
scroll to position [0, 0]
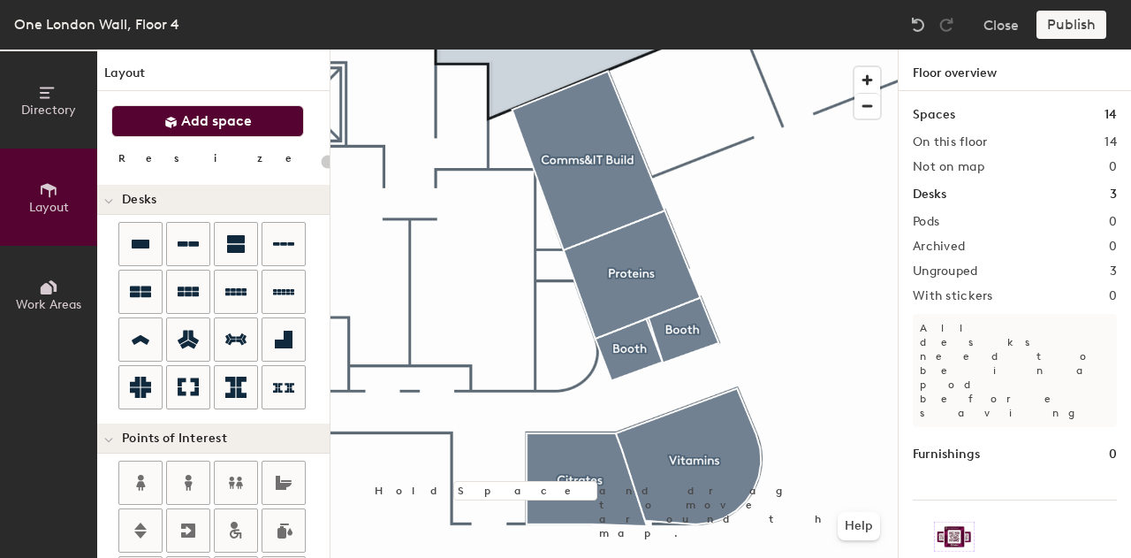
click at [220, 127] on span "Add space" at bounding box center [216, 121] width 71 height 18
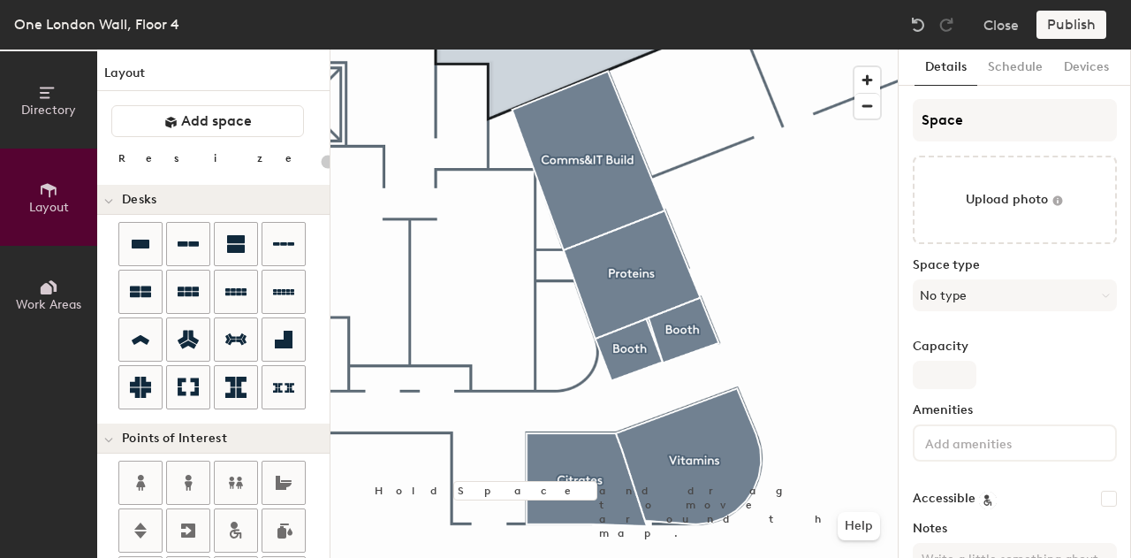
type input "20"
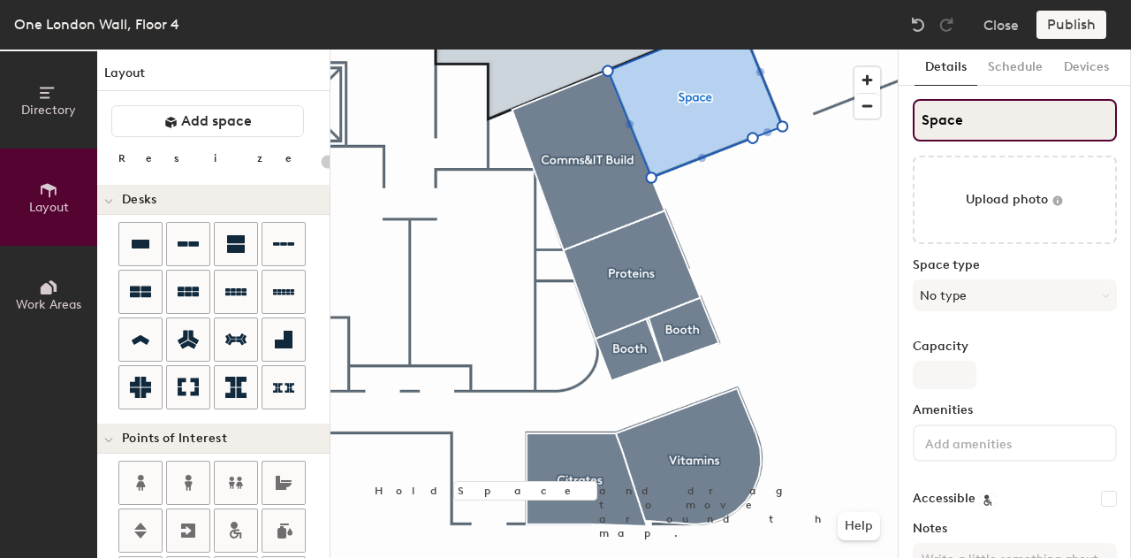
click at [870, 123] on div "Directory Layout Work Areas Layout Add space Resize Desks Points of Interest Fu…" at bounding box center [565, 303] width 1131 height 508
type input "O"
type input "20"
type input "Offi"
type input "20"
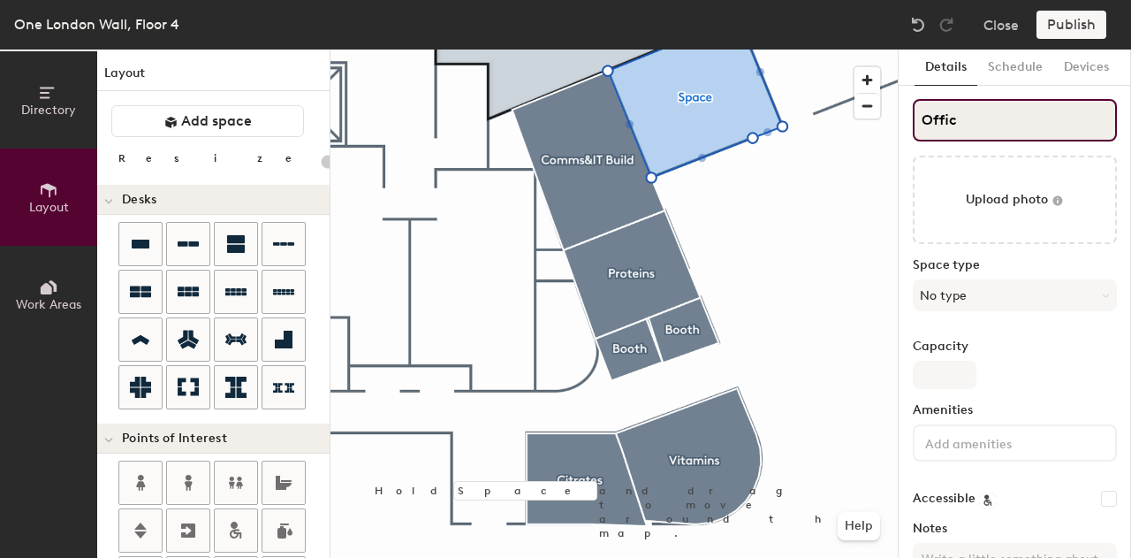
type input "Office"
type input "20"
type input "Office"
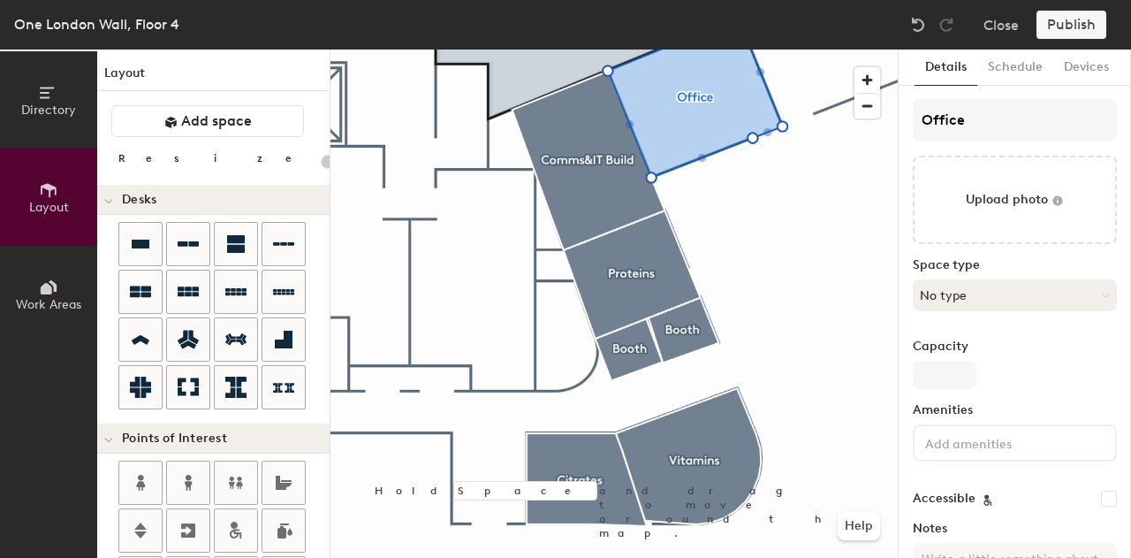
click at [986, 298] on button "No type" at bounding box center [1015, 295] width 204 height 32
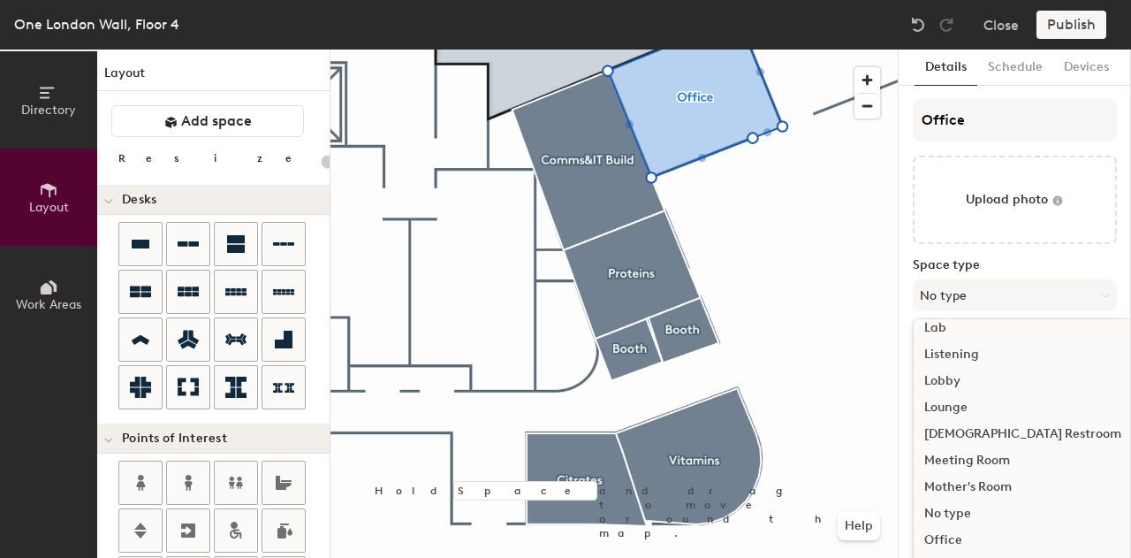
scroll to position [395, 0]
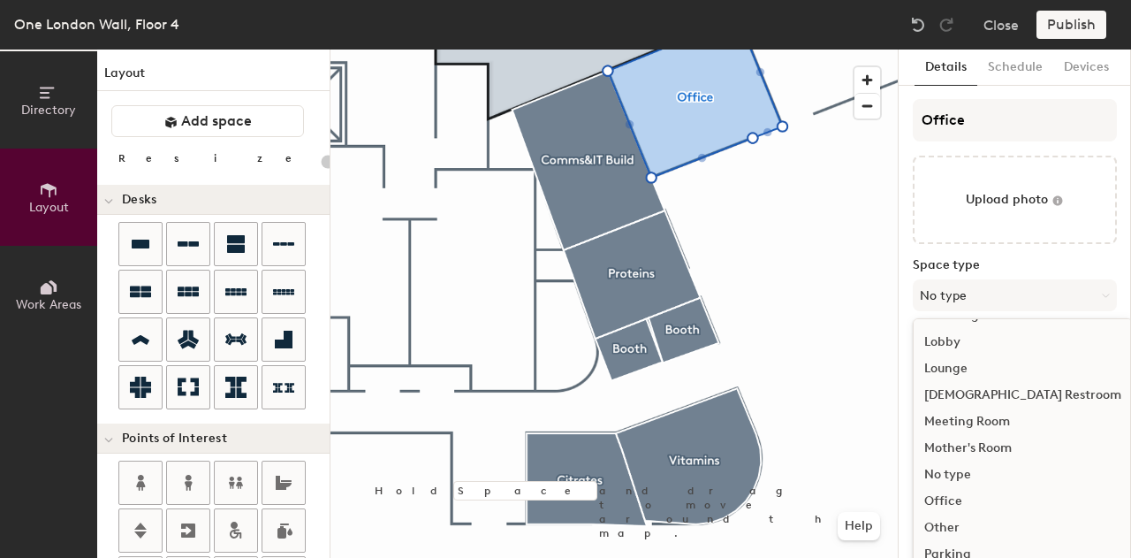
click at [941, 500] on div "Office" at bounding box center [1023, 501] width 218 height 27
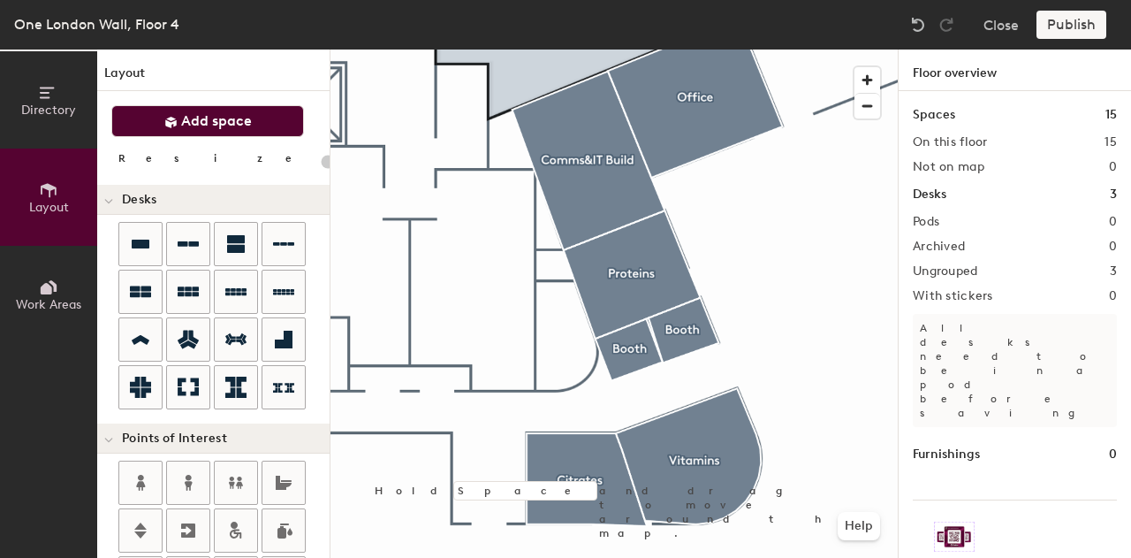
click at [171, 118] on icon at bounding box center [170, 122] width 11 height 11
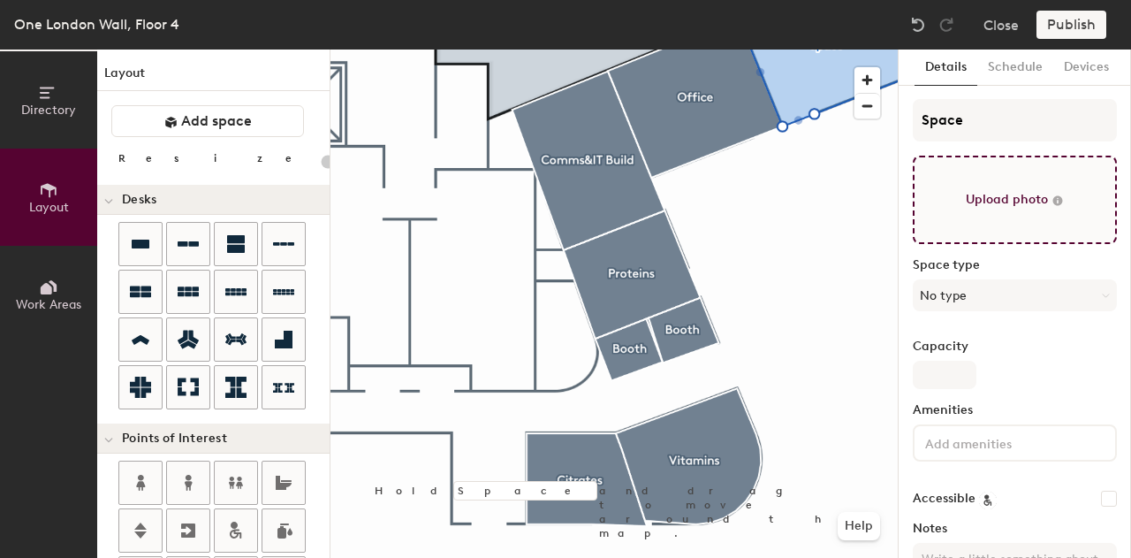
type input "20"
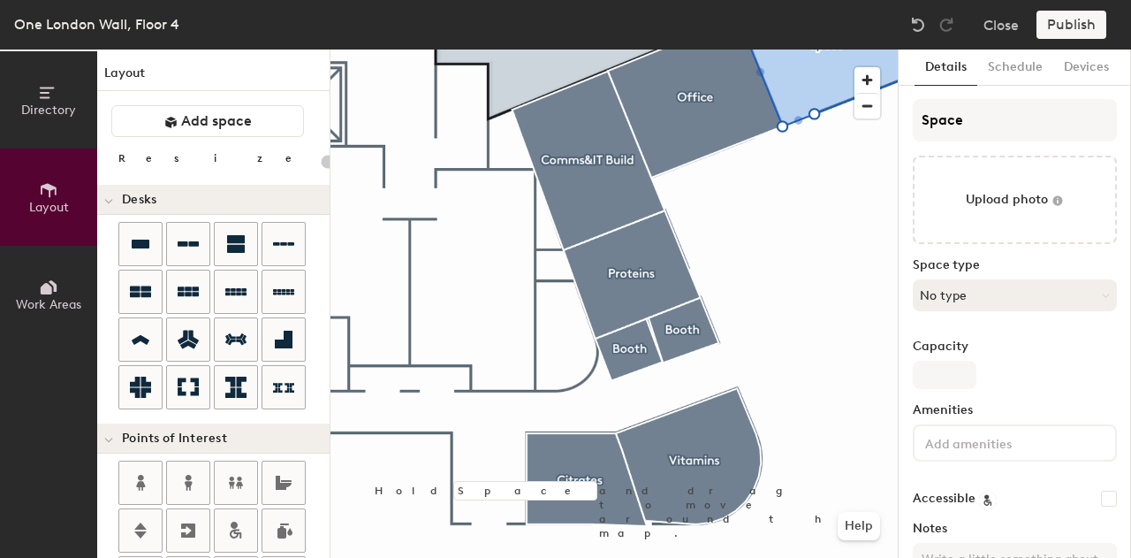
click at [988, 285] on button "No type" at bounding box center [1015, 295] width 204 height 32
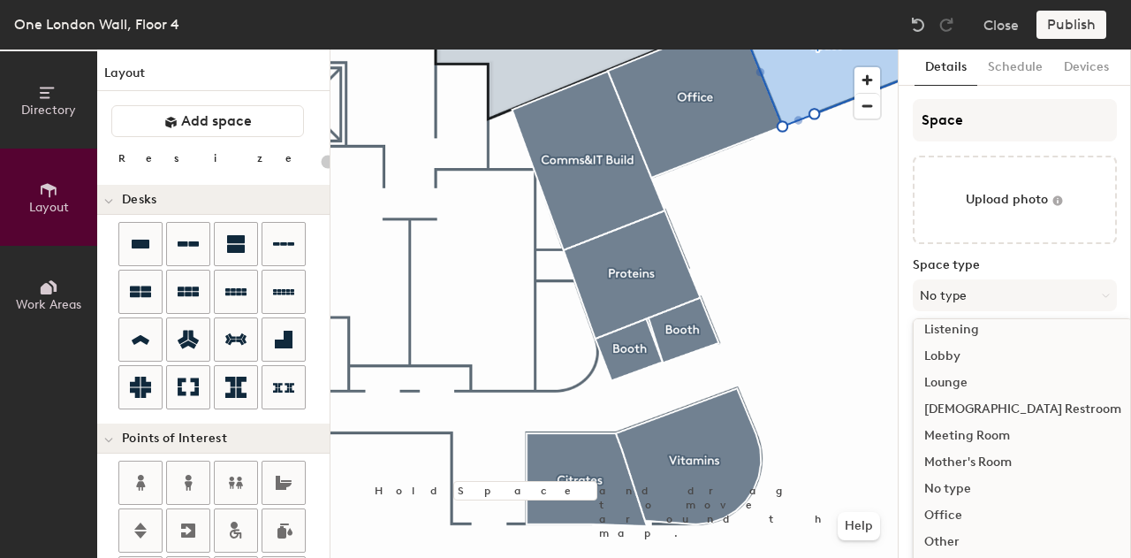
scroll to position [378, 0]
click at [995, 520] on div "Office" at bounding box center [1023, 518] width 218 height 27
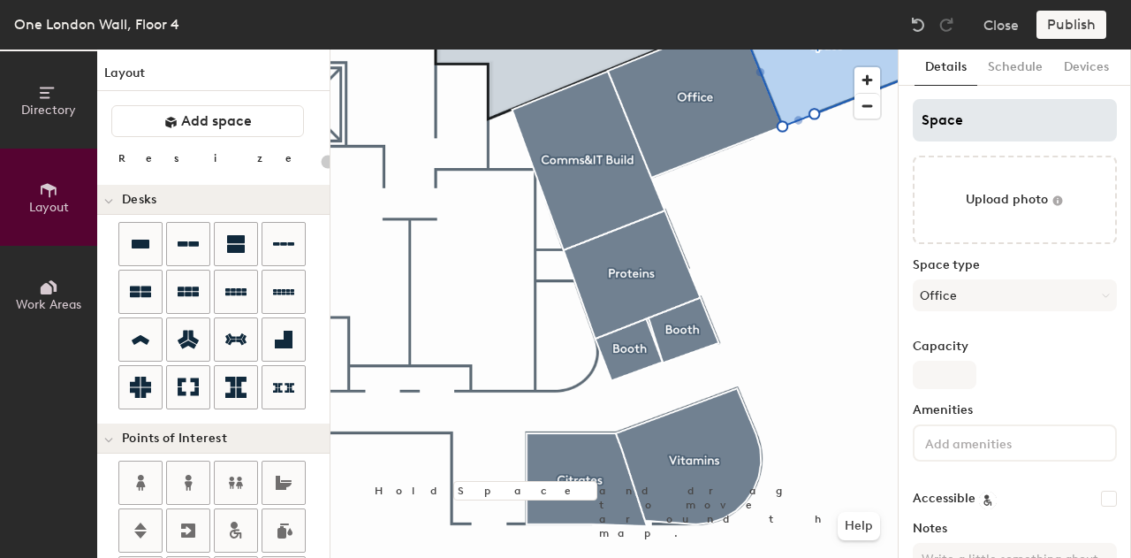
type input "20"
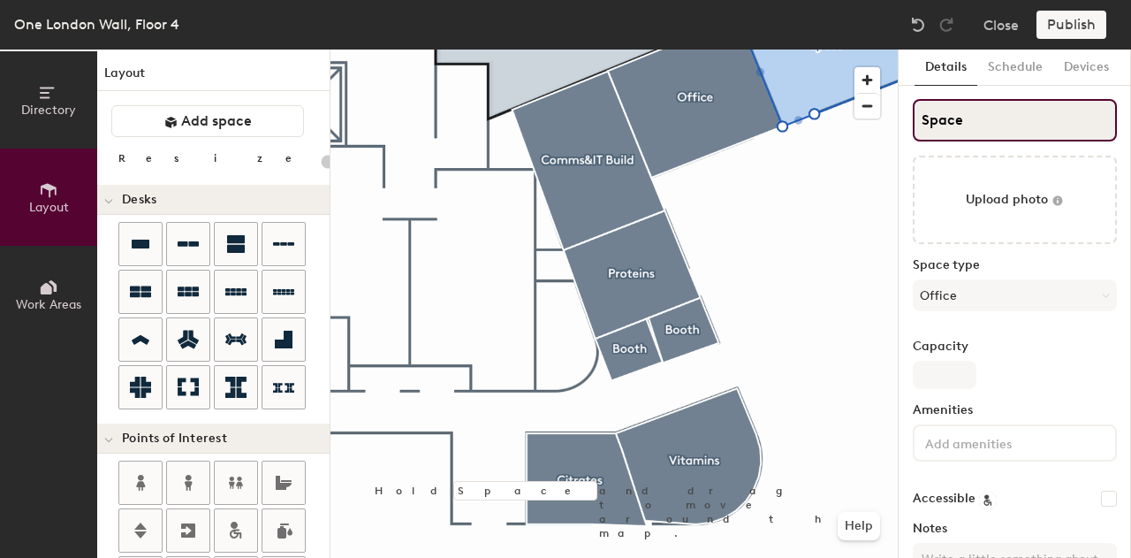
click at [977, 121] on input "Space" at bounding box center [1015, 120] width 204 height 42
type input "Of"
type input "20"
type input "Offi"
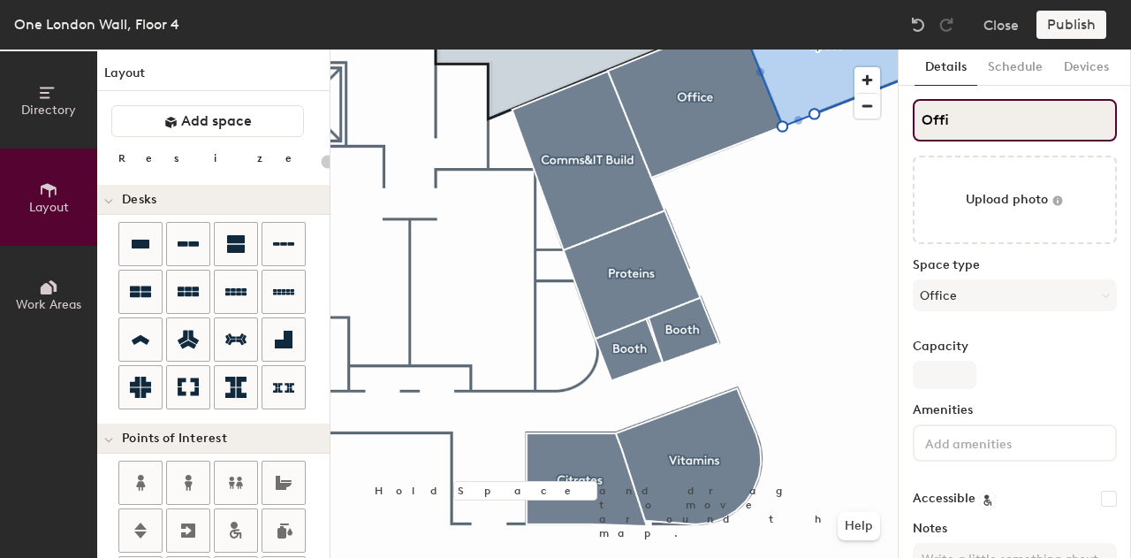
type input "20"
type input "Office"
type input "20"
type input "Office"
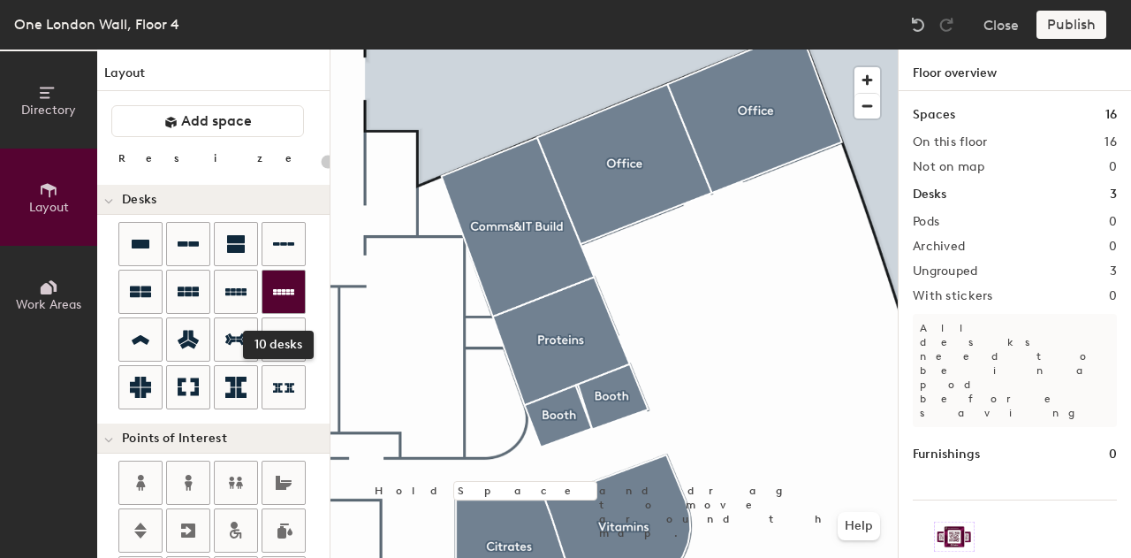
click at [273, 292] on icon at bounding box center [283, 292] width 21 height 6
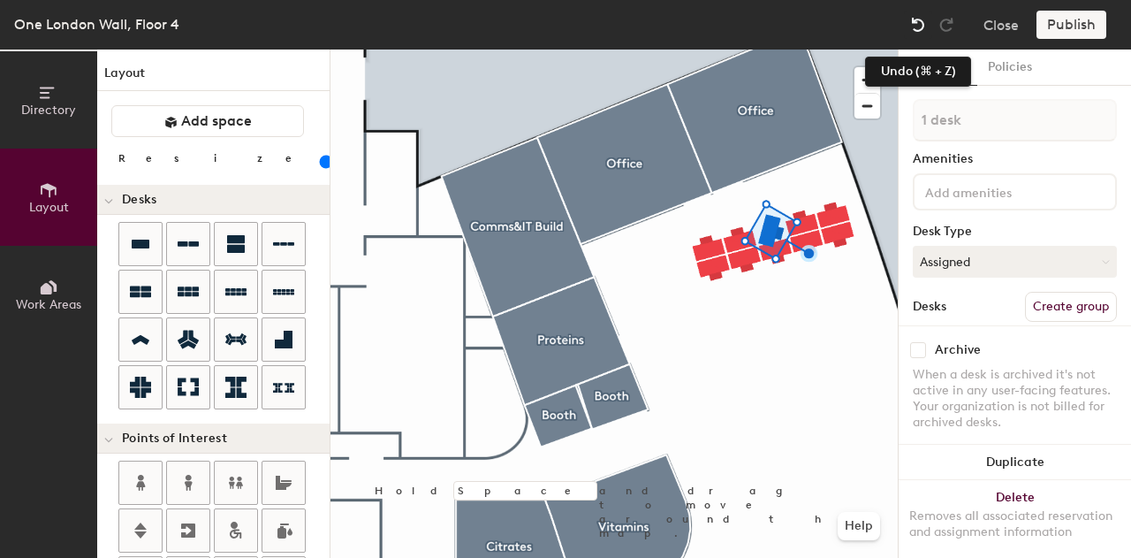
click at [921, 28] on img at bounding box center [918, 25] width 18 height 18
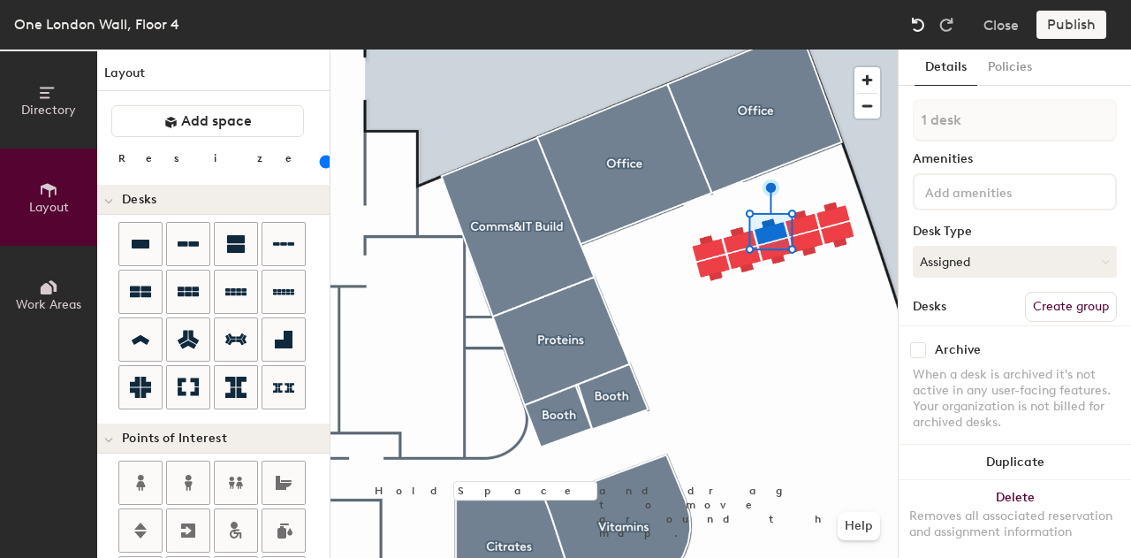
click at [921, 28] on img at bounding box center [918, 25] width 18 height 18
click at [919, 25] on img at bounding box center [918, 25] width 18 height 18
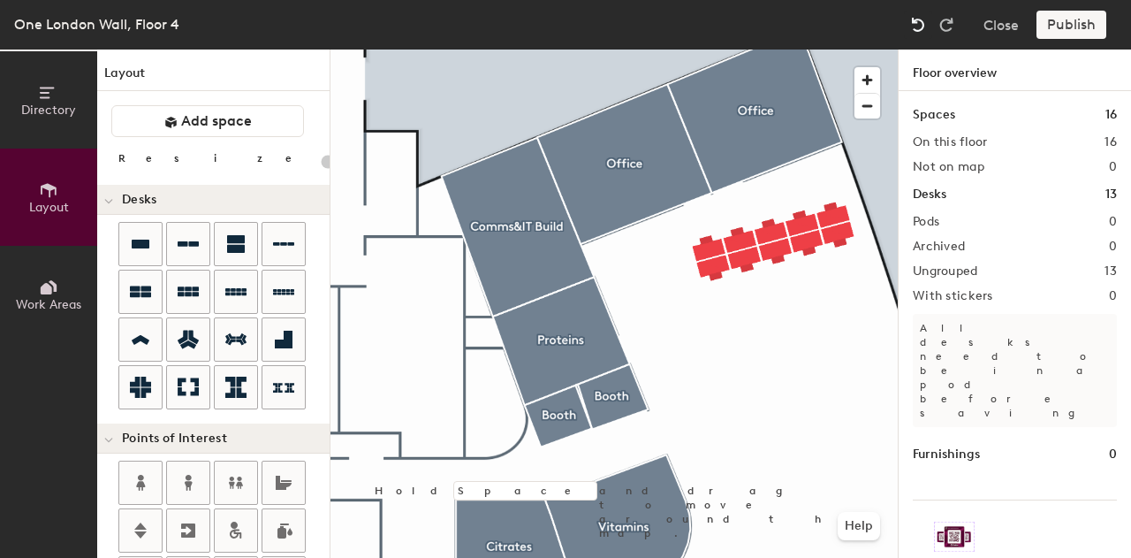
click at [919, 25] on img at bounding box center [918, 25] width 18 height 18
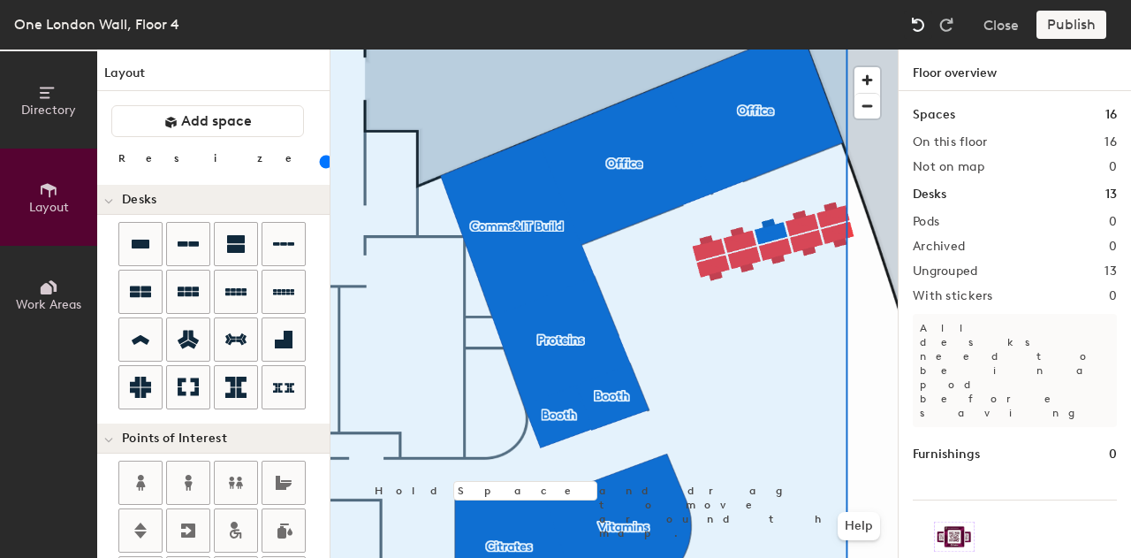
click at [919, 25] on img at bounding box center [918, 25] width 18 height 18
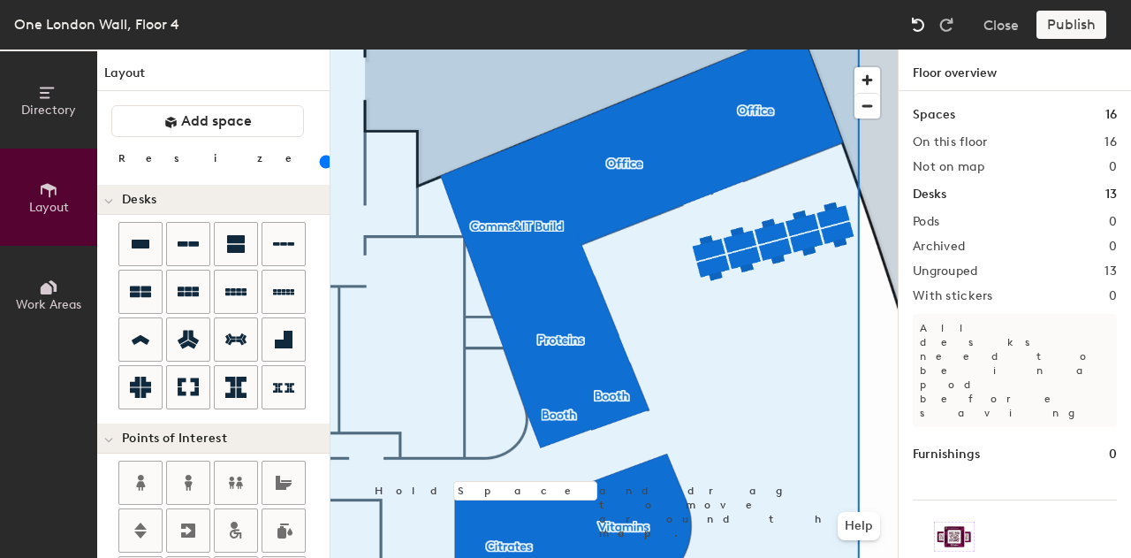
click at [919, 25] on img at bounding box center [918, 25] width 18 height 18
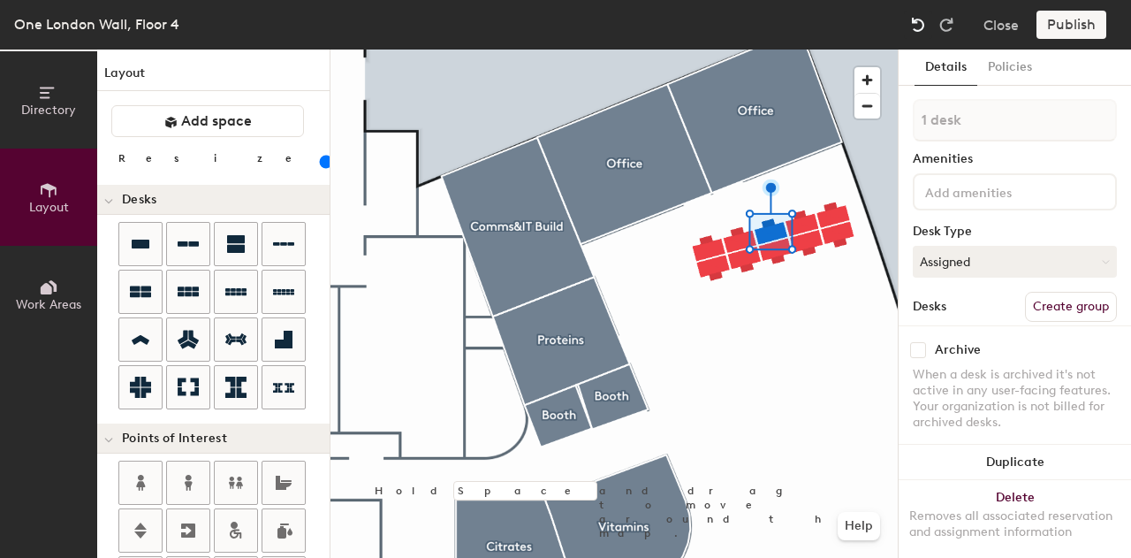
click at [919, 25] on img at bounding box center [918, 25] width 18 height 18
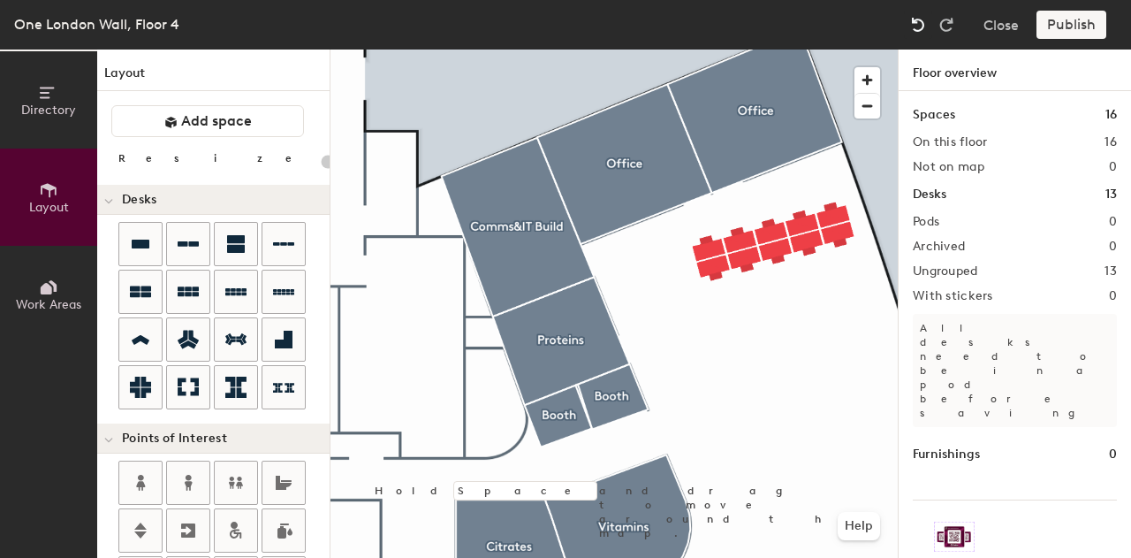
click at [919, 25] on img at bounding box center [918, 25] width 18 height 18
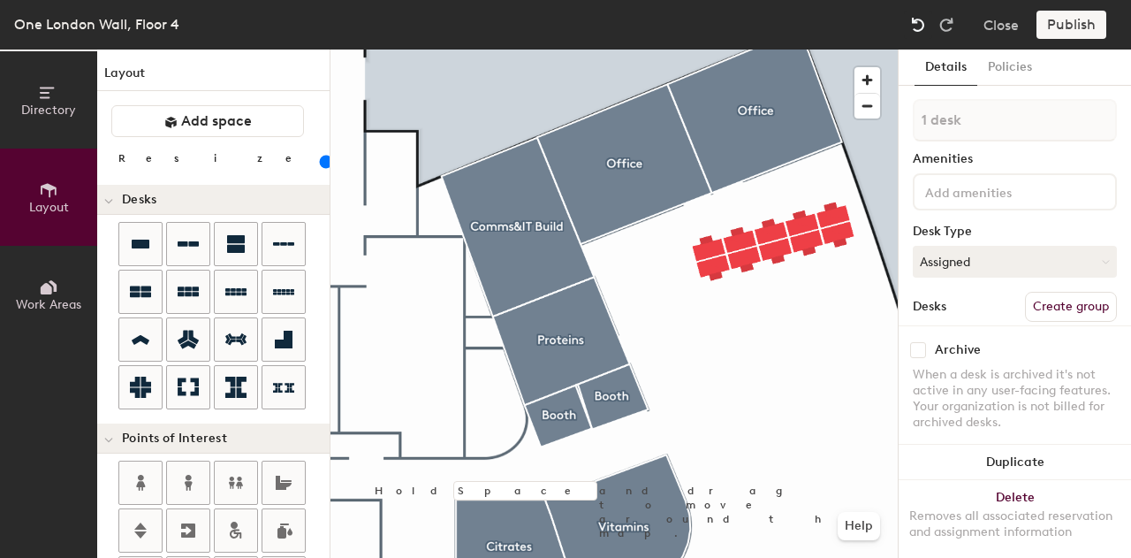
click at [919, 25] on img at bounding box center [918, 25] width 18 height 18
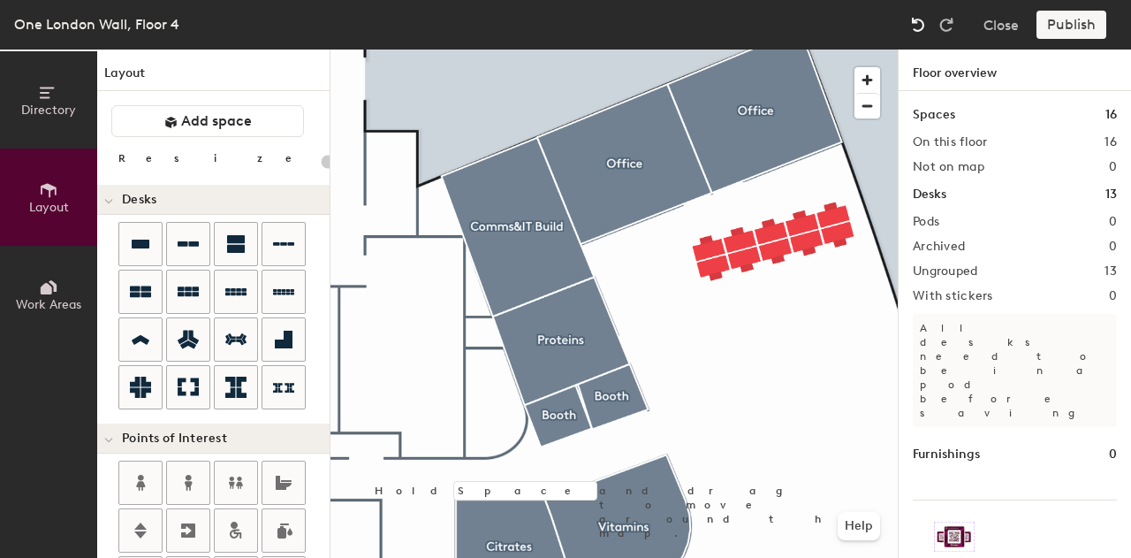
click at [919, 25] on img at bounding box center [918, 25] width 18 height 18
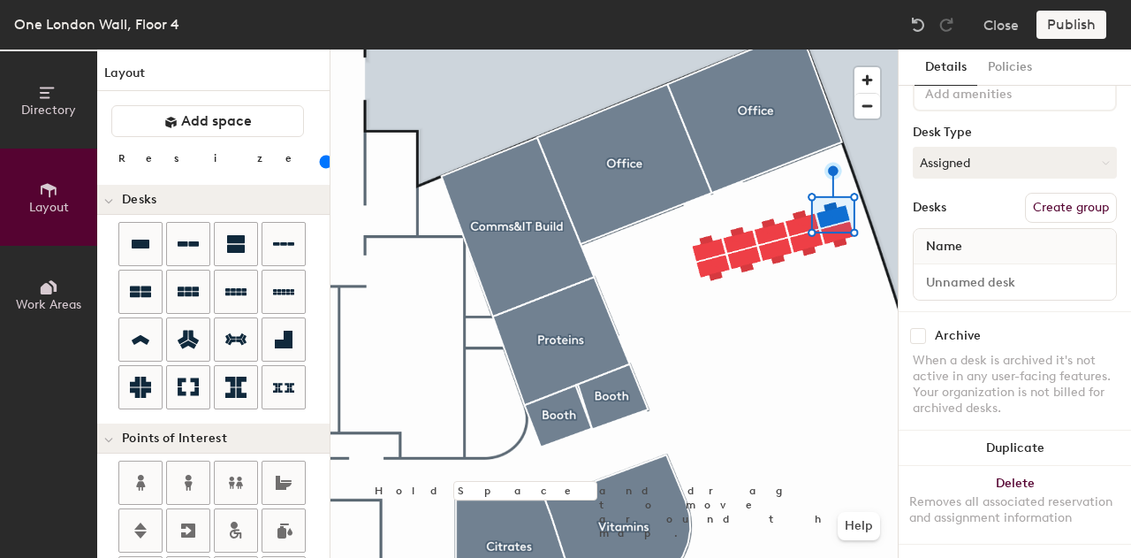
scroll to position [113, 0]
click at [1064, 156] on button "Assigned" at bounding box center [1015, 163] width 204 height 32
click at [941, 236] on div "Hot" at bounding box center [1002, 244] width 177 height 27
click at [1001, 153] on button "Assigned" at bounding box center [1015, 163] width 204 height 32
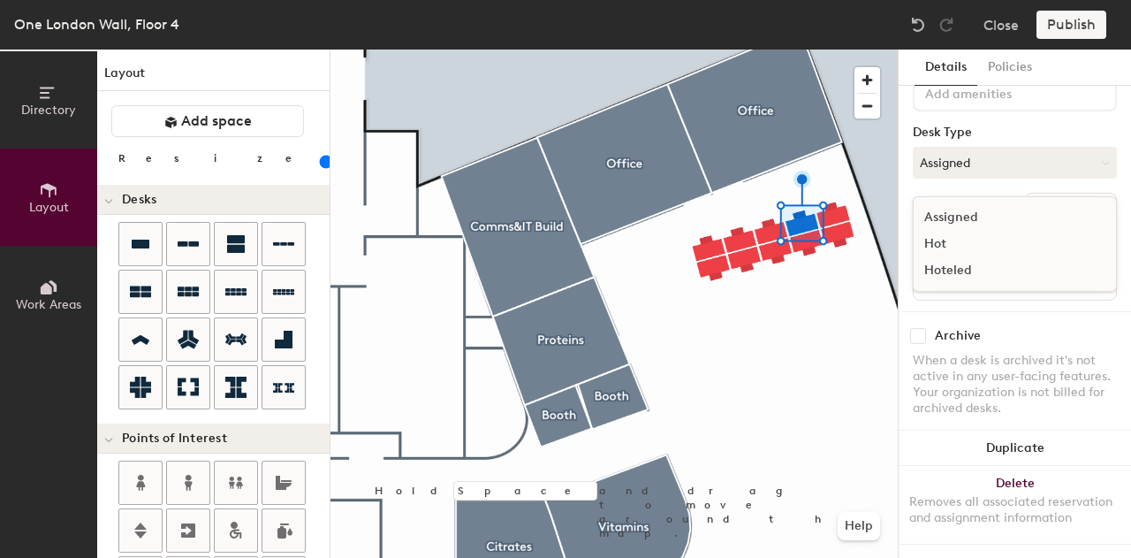
click at [970, 232] on div "Hot" at bounding box center [1002, 244] width 177 height 27
click at [974, 147] on button "Assigned" at bounding box center [1015, 163] width 204 height 32
click at [956, 231] on div "Hot" at bounding box center [1002, 244] width 177 height 27
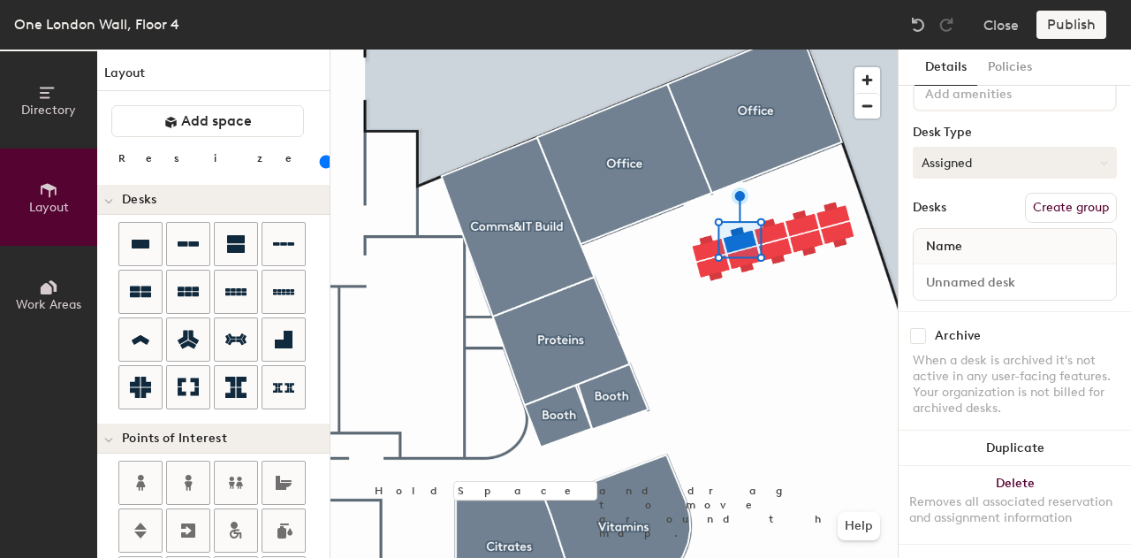
click at [989, 147] on button "Assigned" at bounding box center [1015, 163] width 204 height 32
click at [970, 231] on div "Hot" at bounding box center [1002, 244] width 177 height 27
click at [946, 147] on button "Assigned" at bounding box center [1015, 163] width 204 height 32
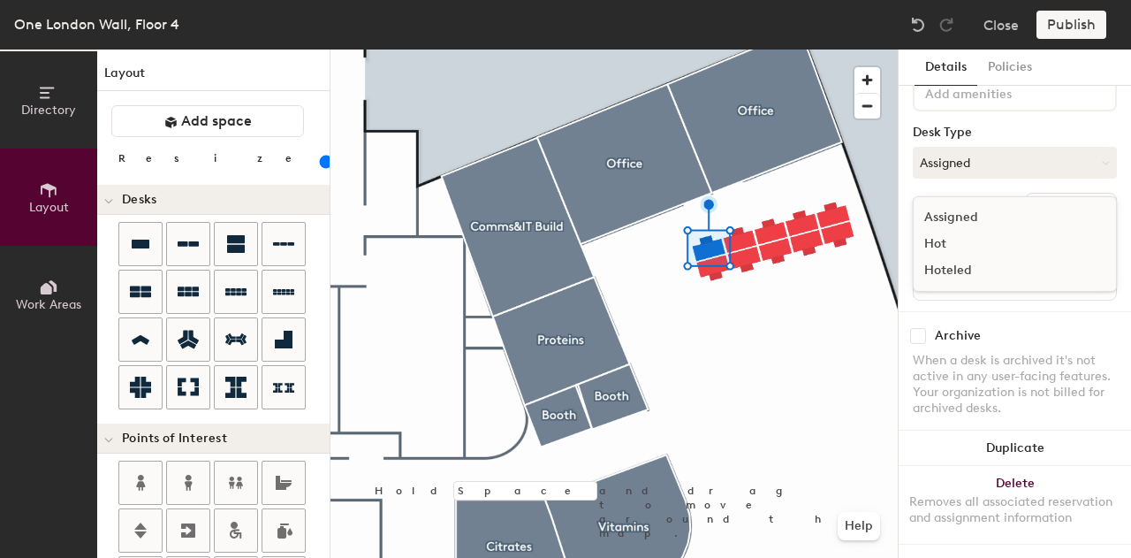
click at [959, 231] on div "Hot" at bounding box center [1002, 244] width 177 height 27
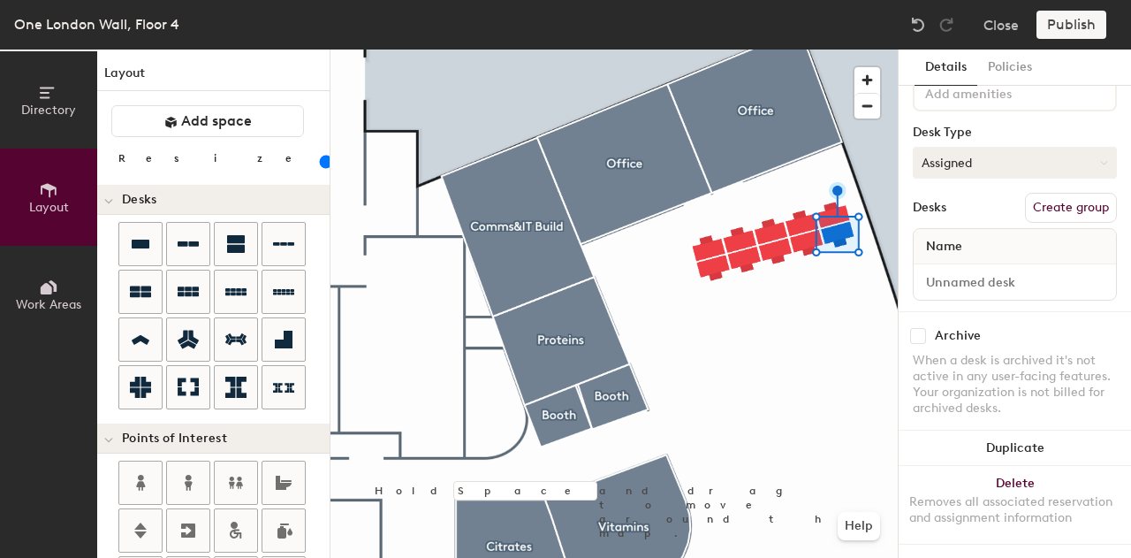
click at [959, 155] on button "Assigned" at bounding box center [1015, 163] width 204 height 32
click at [937, 231] on div "Hot" at bounding box center [1002, 244] width 177 height 27
click at [969, 149] on button "Assigned" at bounding box center [1015, 163] width 204 height 32
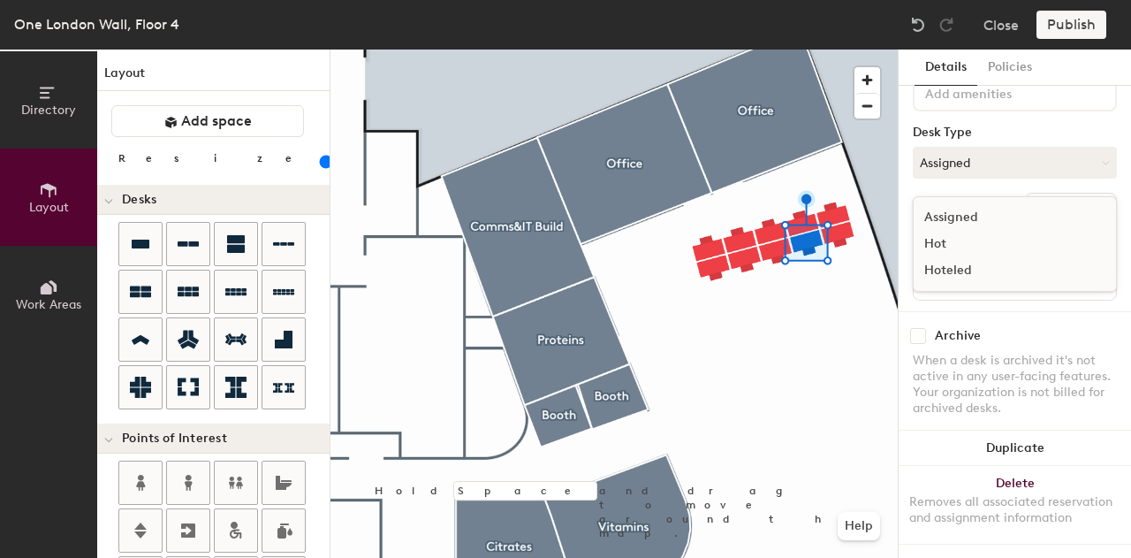
click at [936, 232] on div "Hot" at bounding box center [1002, 244] width 177 height 27
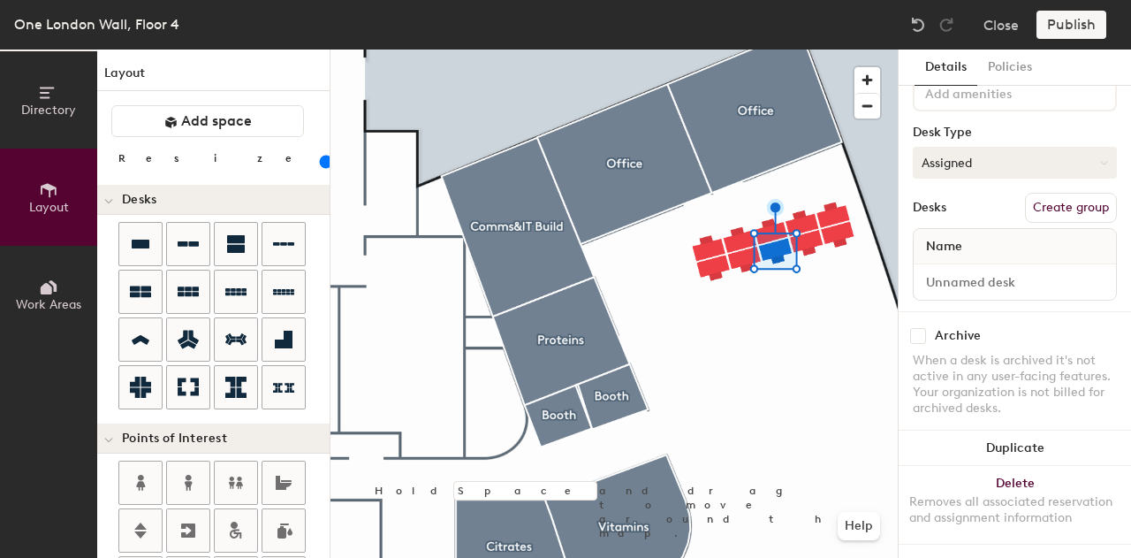
click at [969, 153] on button "Assigned" at bounding box center [1015, 163] width 204 height 32
click at [934, 232] on div "Hot" at bounding box center [1002, 244] width 177 height 27
click at [991, 147] on button "Assigned" at bounding box center [1015, 163] width 204 height 32
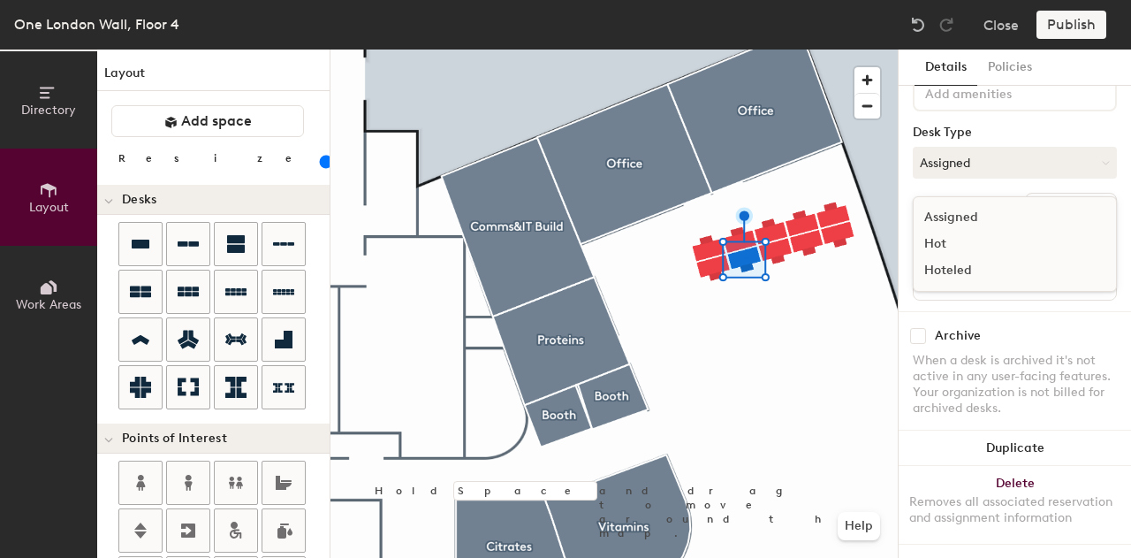
click at [947, 238] on div "Hot" at bounding box center [1002, 244] width 177 height 27
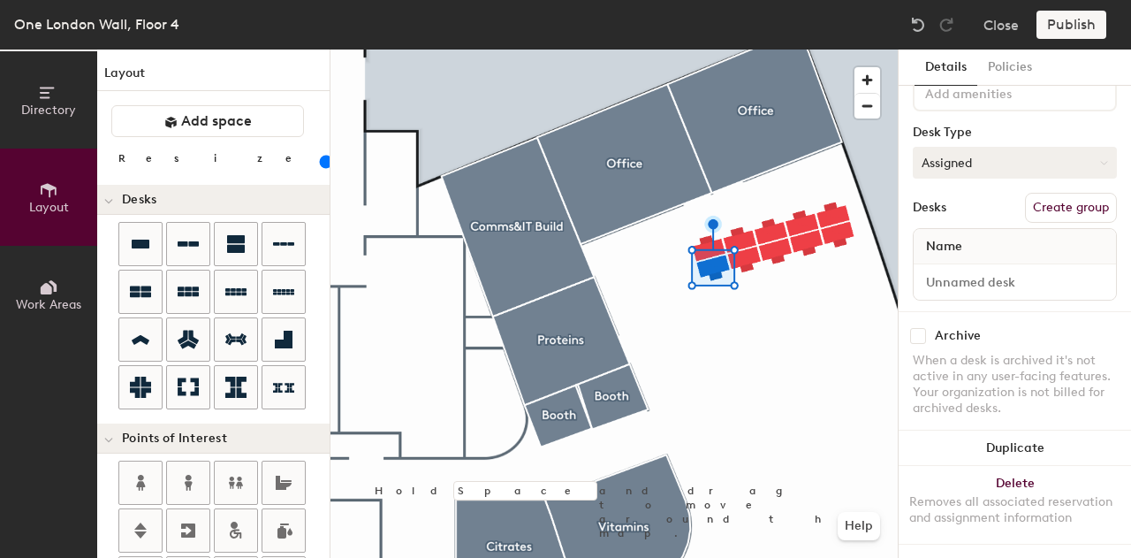
click at [992, 149] on button "Assigned" at bounding box center [1015, 163] width 204 height 32
click at [939, 231] on div "Hot" at bounding box center [1002, 244] width 177 height 27
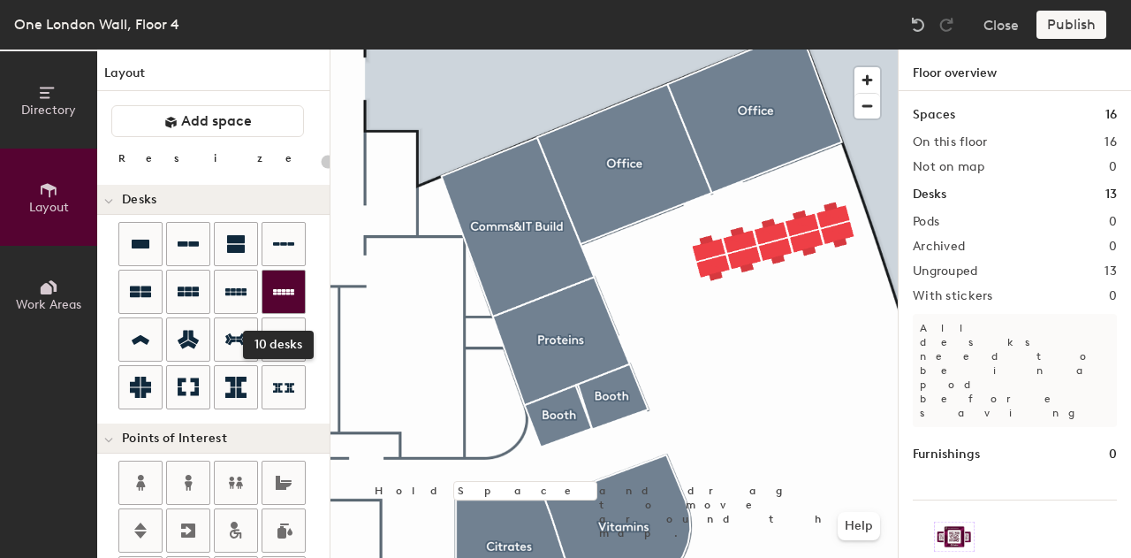
click at [282, 294] on icon at bounding box center [283, 291] width 21 height 21
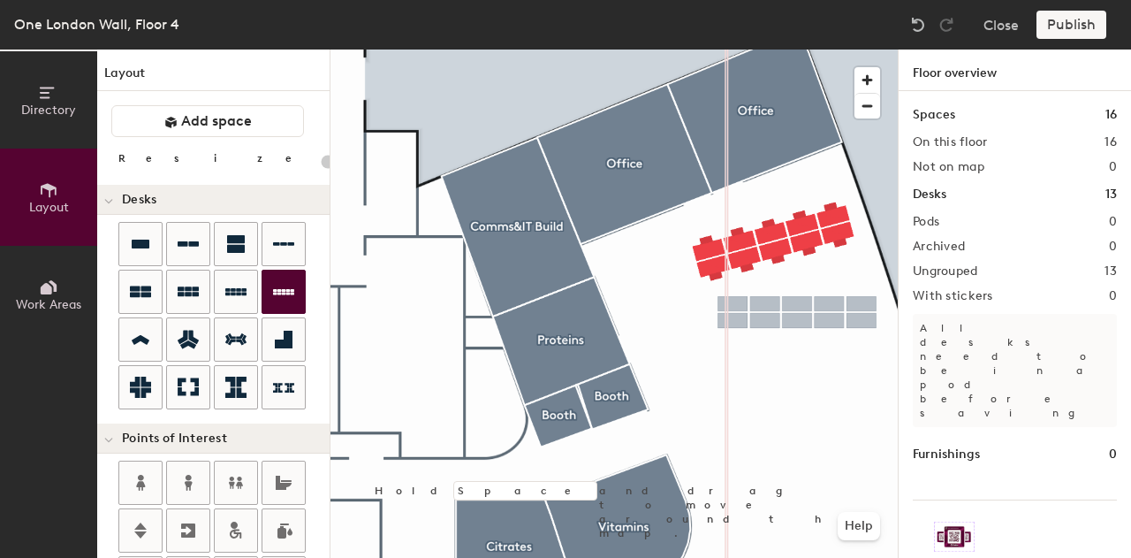
type input "100"
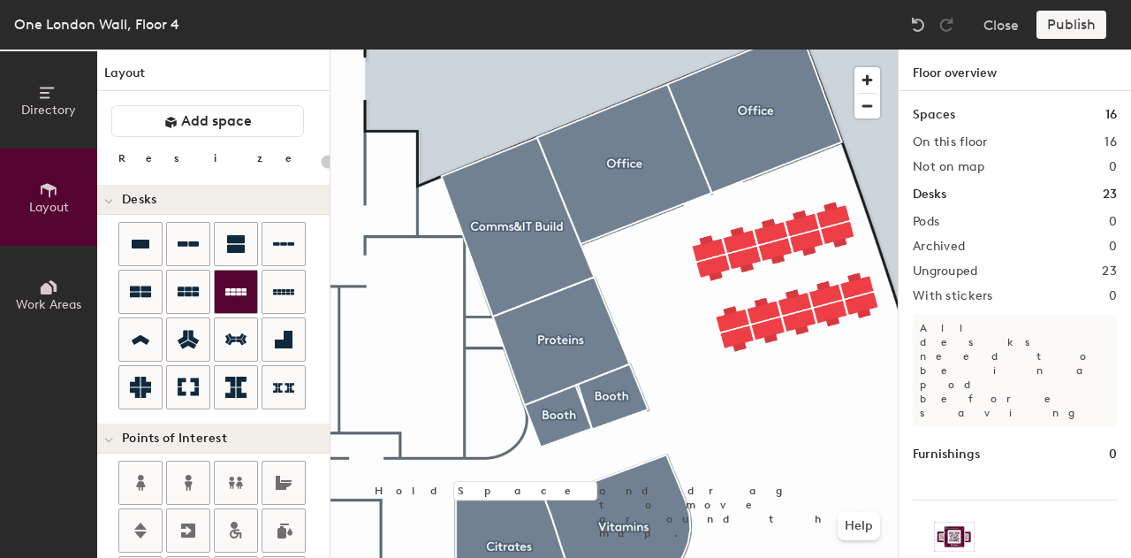
click at [238, 285] on icon at bounding box center [235, 291] width 21 height 21
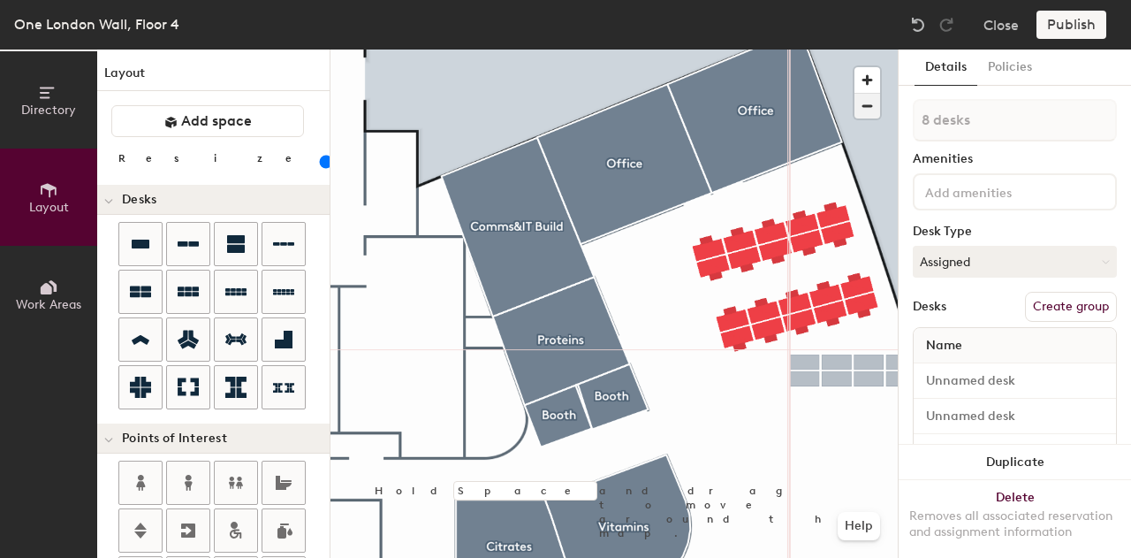
click at [858, 110] on span "button" at bounding box center [868, 106] width 26 height 25
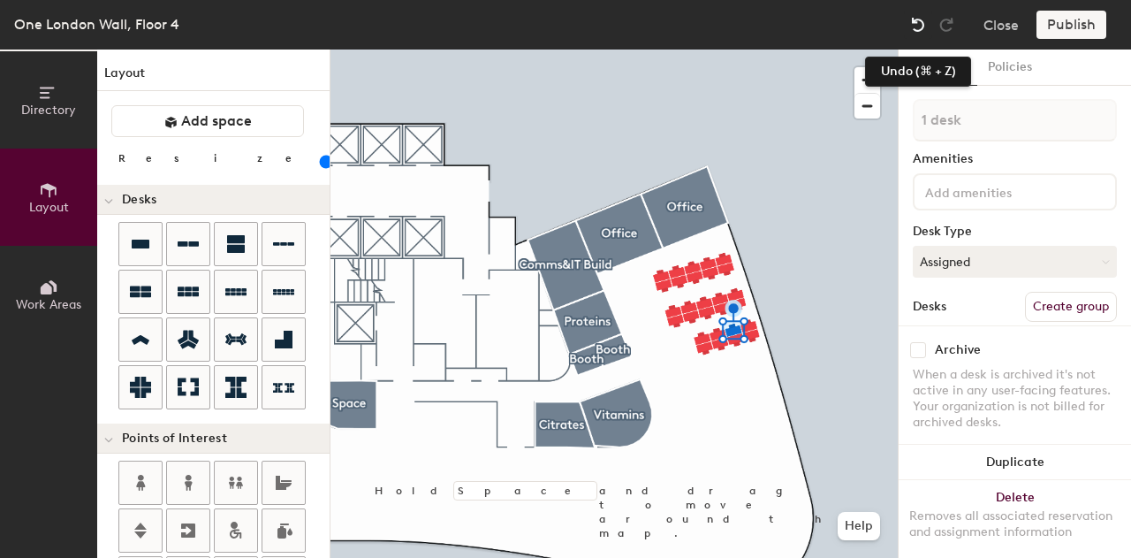
click at [909, 27] on div at bounding box center [918, 25] width 28 height 28
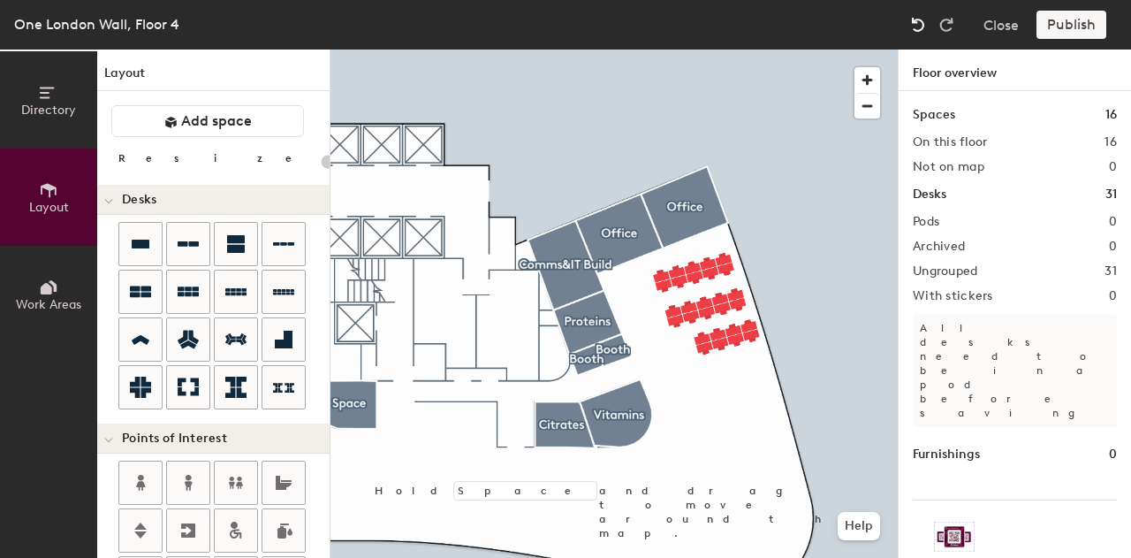
click at [914, 27] on img at bounding box center [918, 25] width 18 height 18
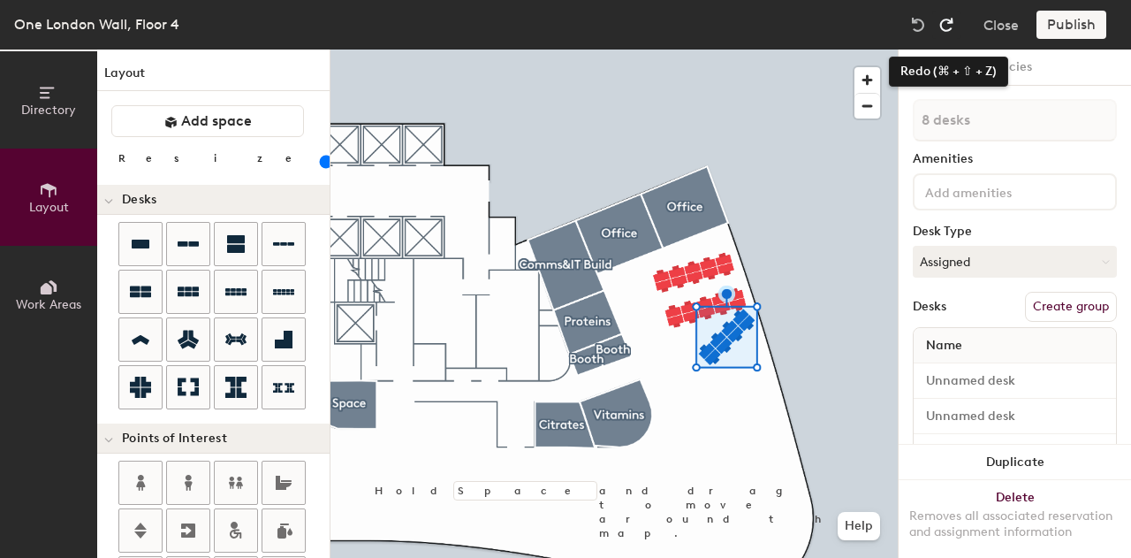
click at [944, 28] on img at bounding box center [947, 25] width 18 height 18
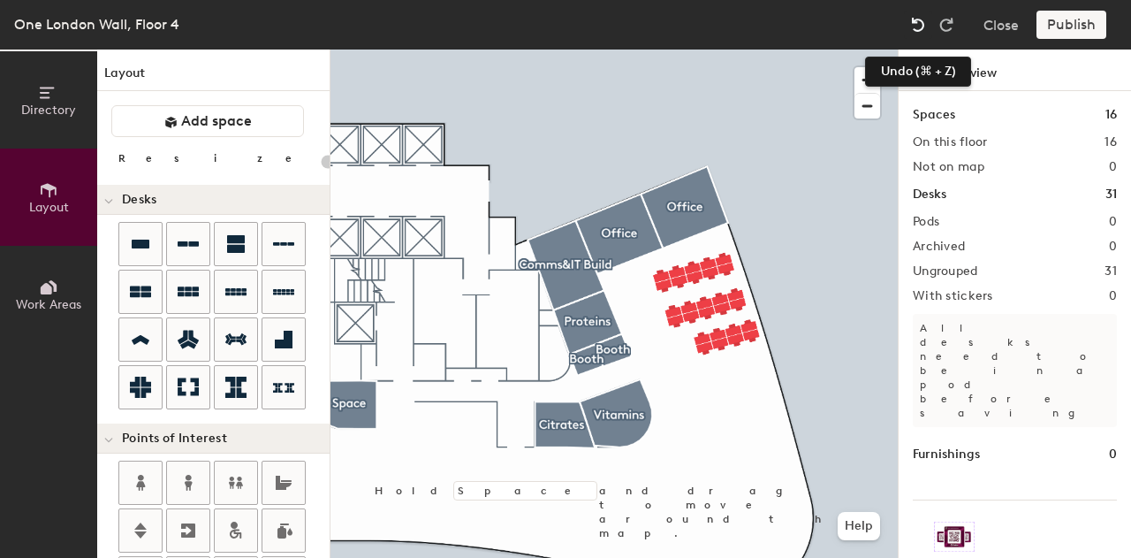
click at [920, 31] on img at bounding box center [918, 25] width 18 height 18
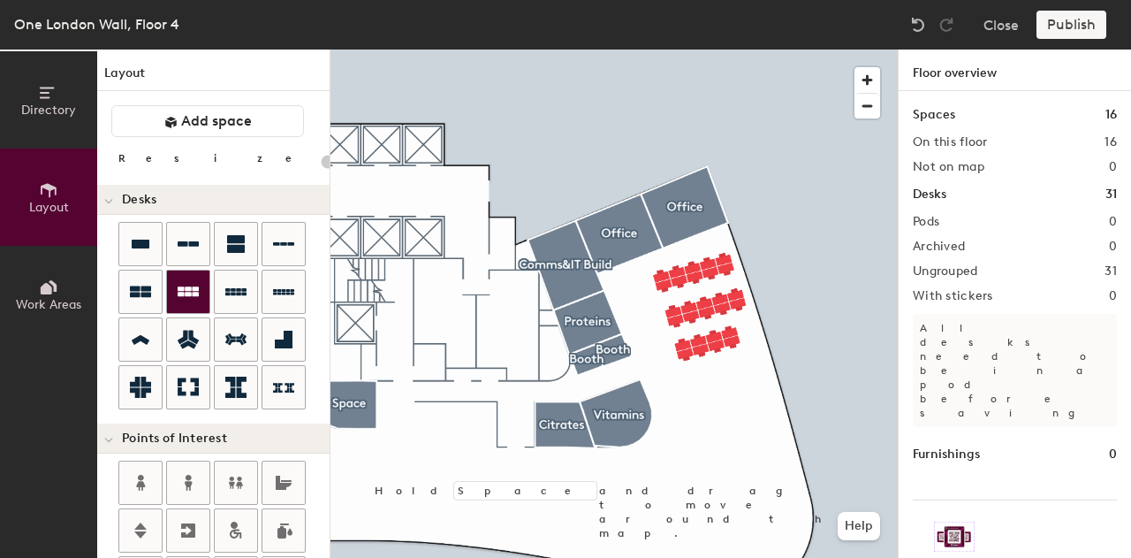
click at [179, 294] on icon at bounding box center [188, 291] width 21 height 10
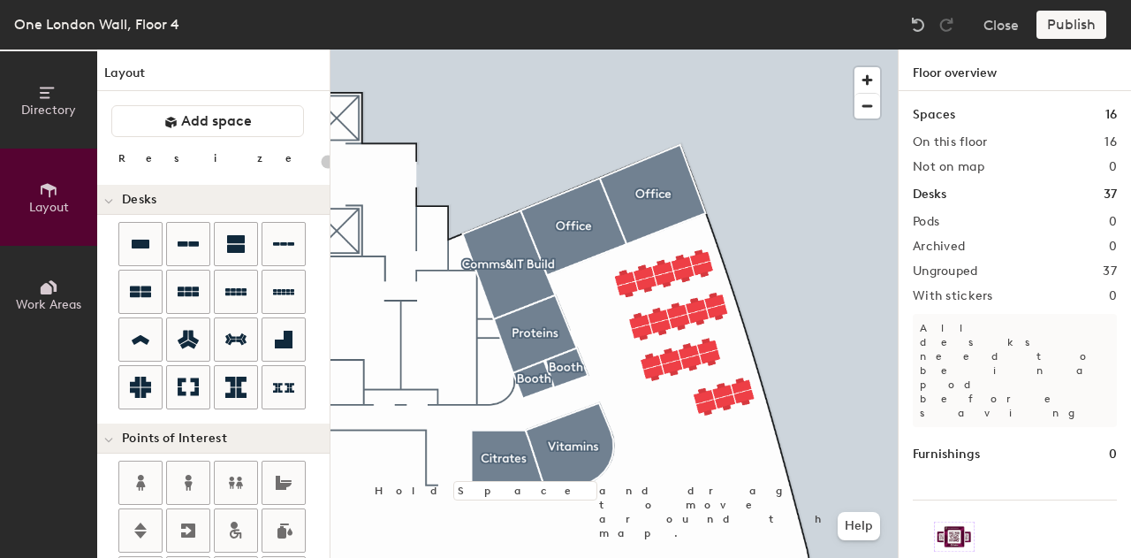
scroll to position [35, 0]
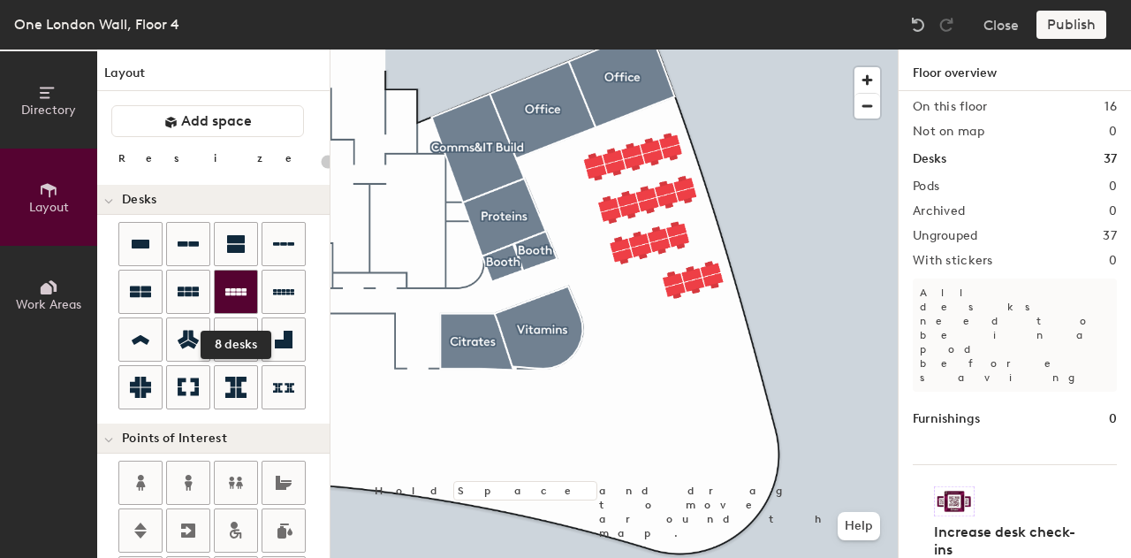
click at [232, 294] on icon at bounding box center [235, 291] width 21 height 21
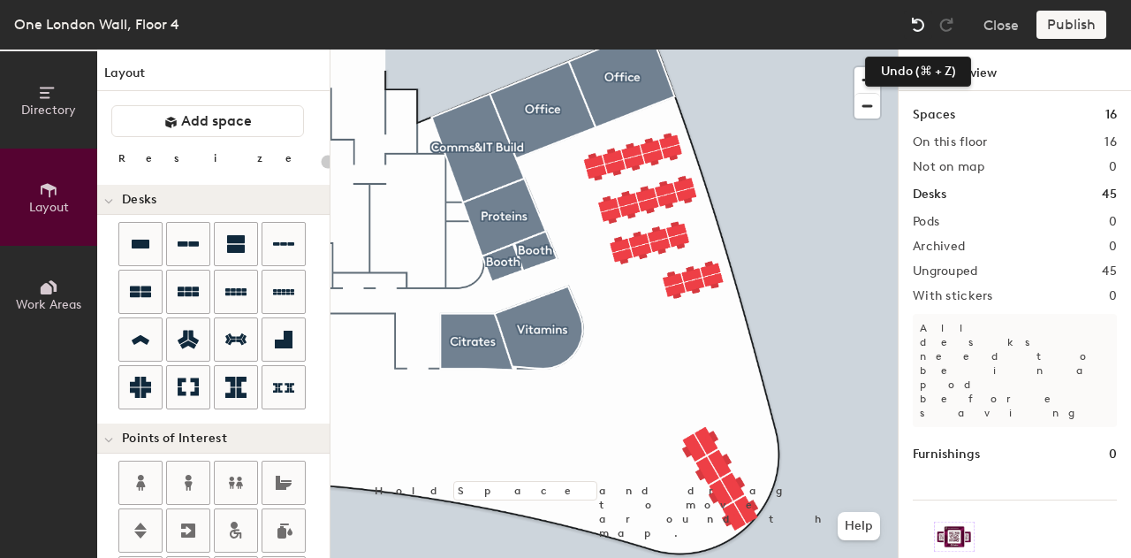
click at [924, 28] on img at bounding box center [918, 25] width 18 height 18
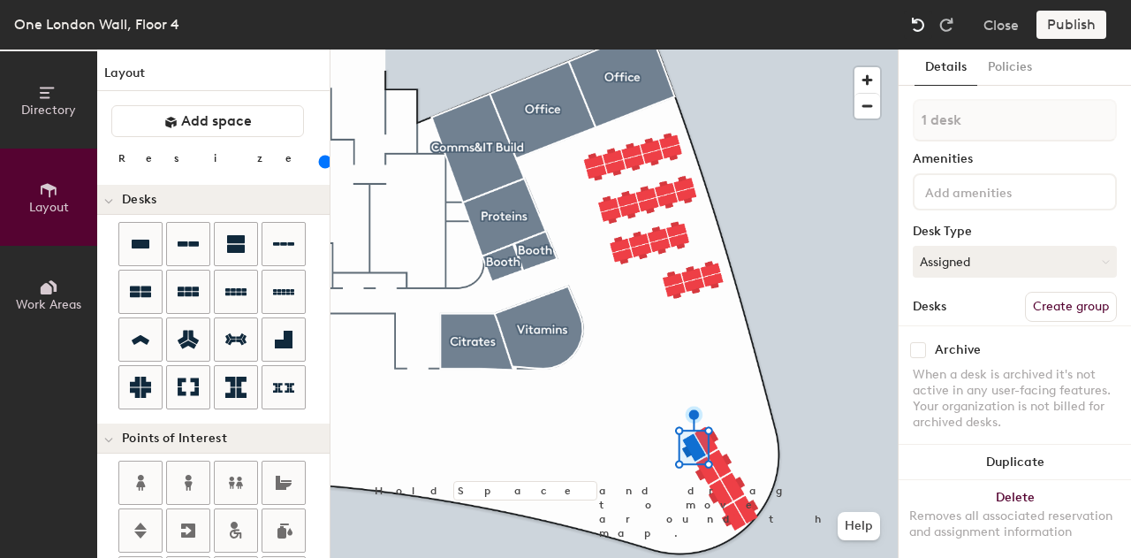
click at [924, 28] on img at bounding box center [918, 25] width 18 height 18
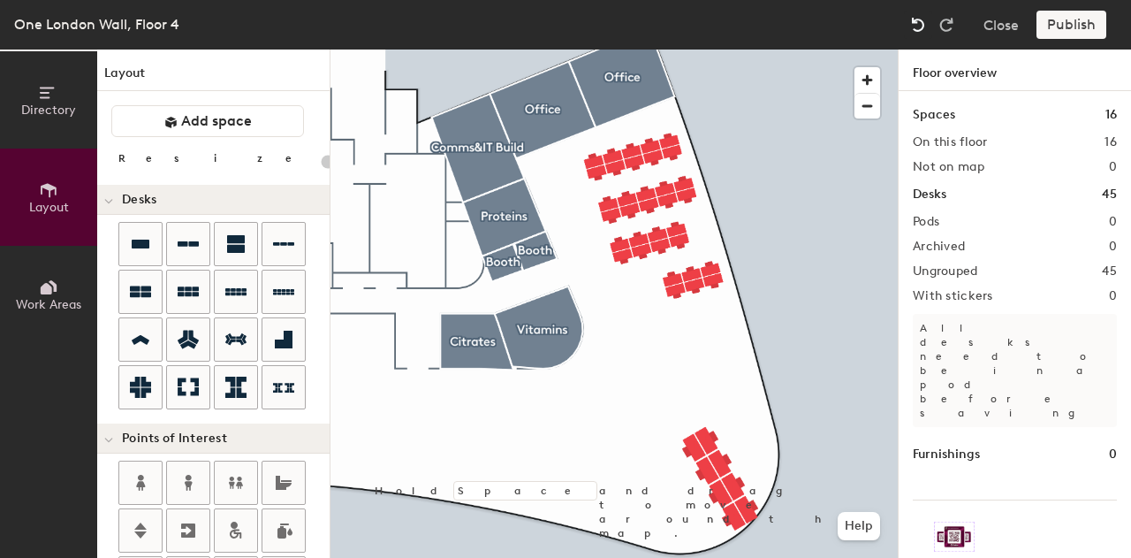
click at [924, 28] on img at bounding box center [918, 25] width 18 height 18
type input "140"
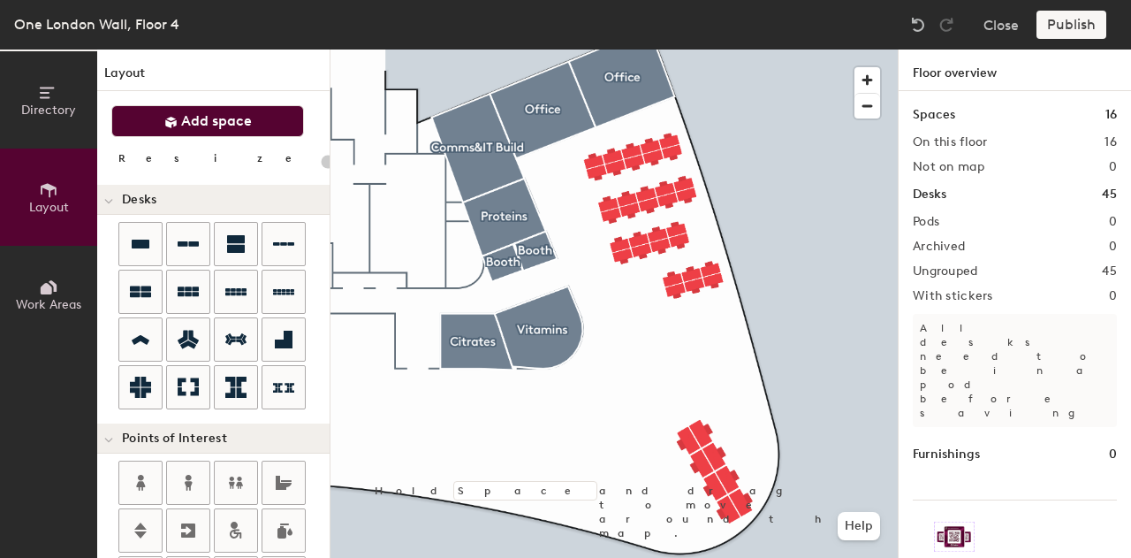
click at [192, 125] on span "Add space" at bounding box center [216, 121] width 71 height 18
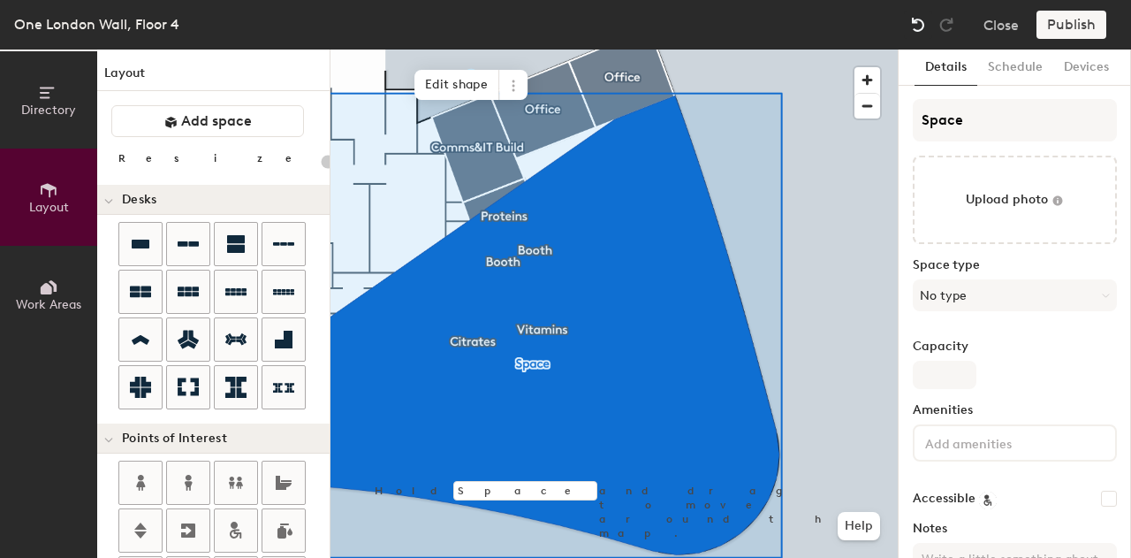
click at [912, 27] on img at bounding box center [918, 25] width 18 height 18
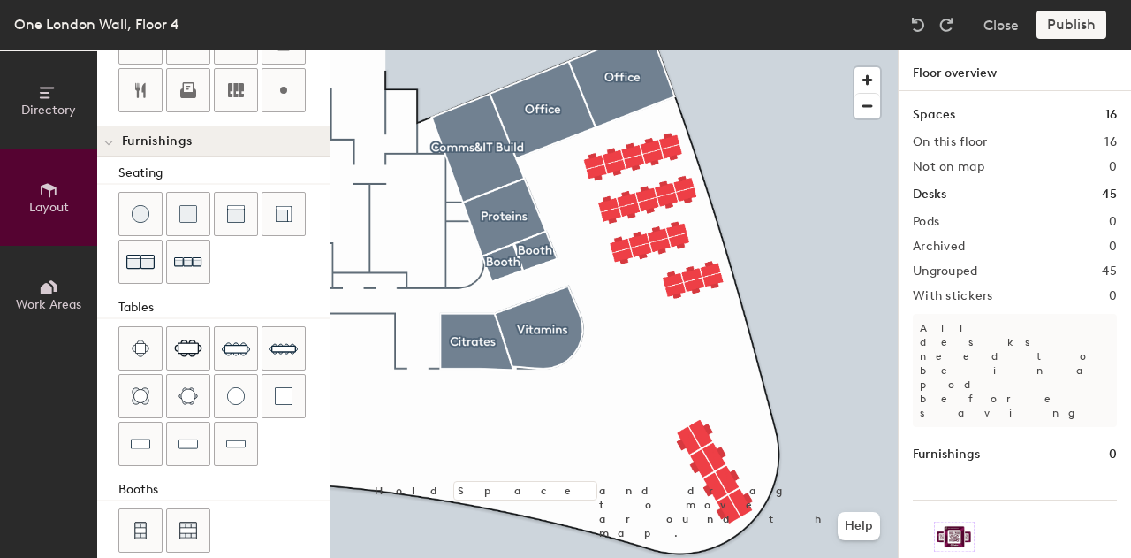
scroll to position [550, 0]
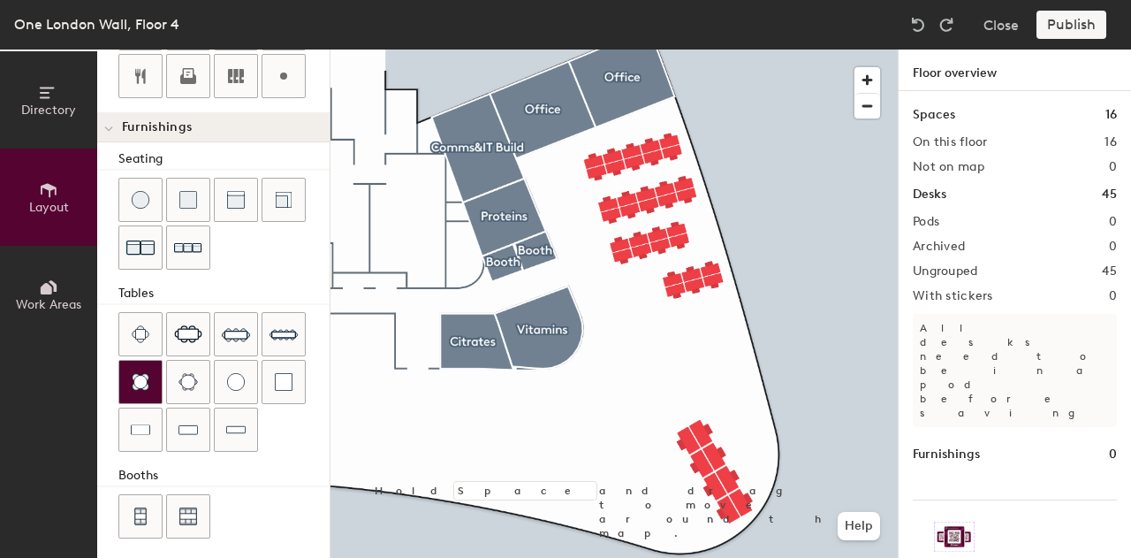
click at [138, 376] on img at bounding box center [141, 382] width 18 height 18
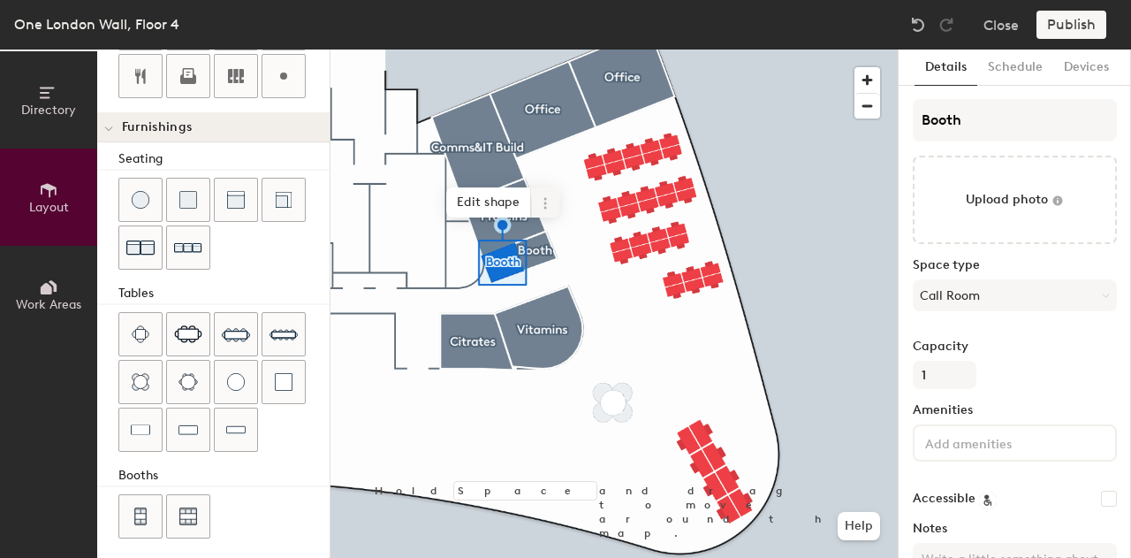
type input "20"
click at [546, 206] on icon at bounding box center [545, 203] width 14 height 14
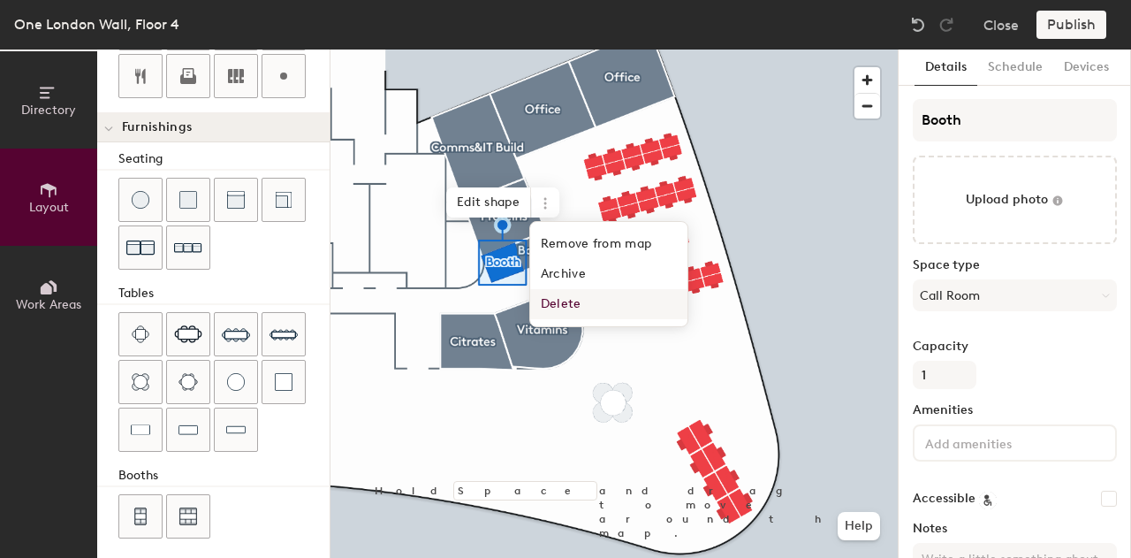
click at [567, 303] on span "Delete" at bounding box center [608, 304] width 157 height 30
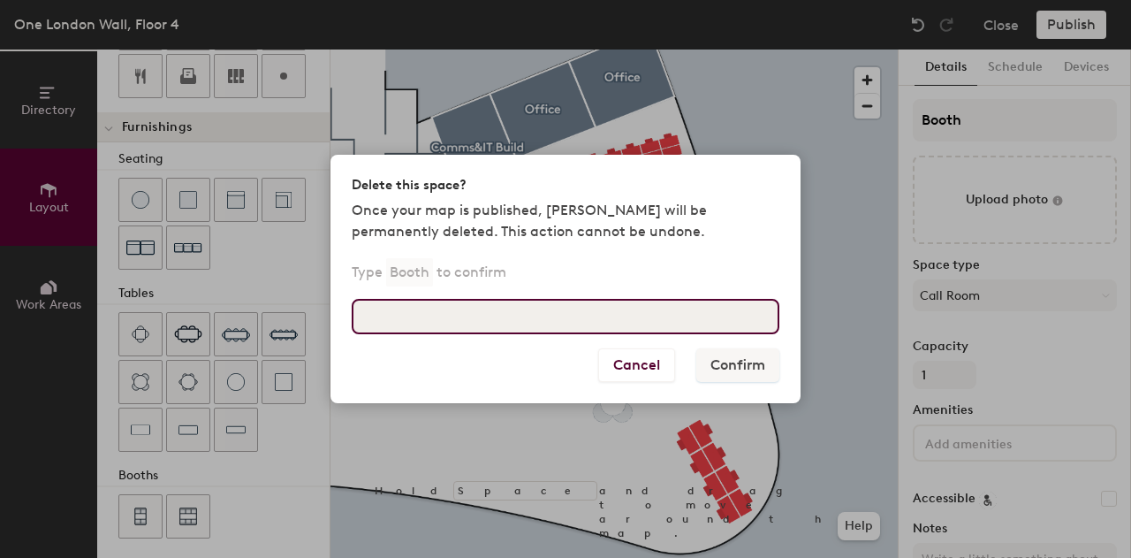
click at [603, 310] on input at bounding box center [566, 316] width 428 height 35
type input "Booth"
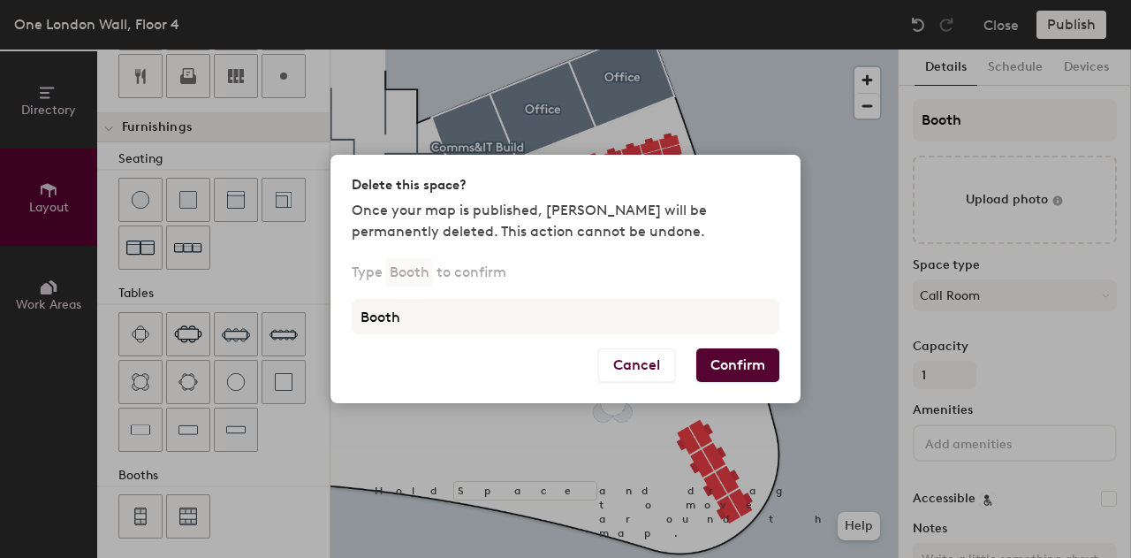
click at [754, 385] on div "Cancel Confirm" at bounding box center [566, 375] width 470 height 55
click at [749, 374] on button "Confirm" at bounding box center [737, 365] width 83 height 34
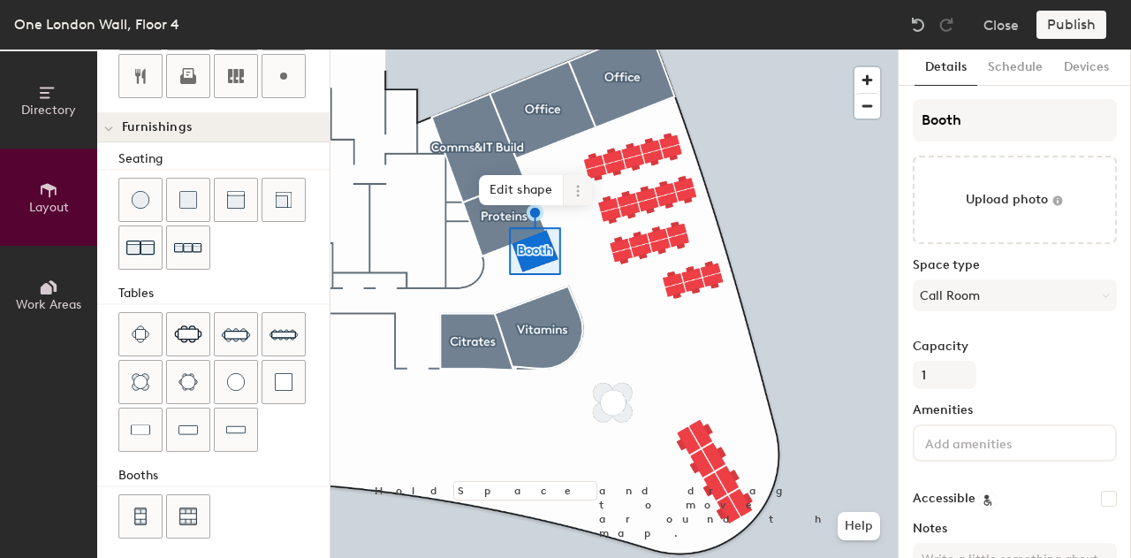
type input "20"
click at [576, 193] on icon at bounding box center [578, 191] width 14 height 14
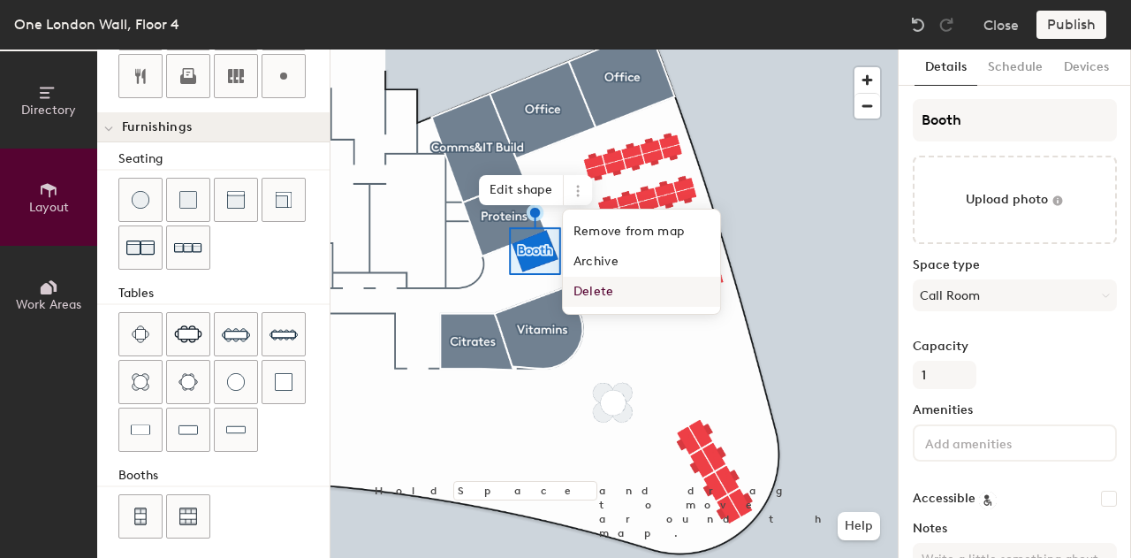
click at [593, 287] on span "Delete" at bounding box center [641, 292] width 157 height 30
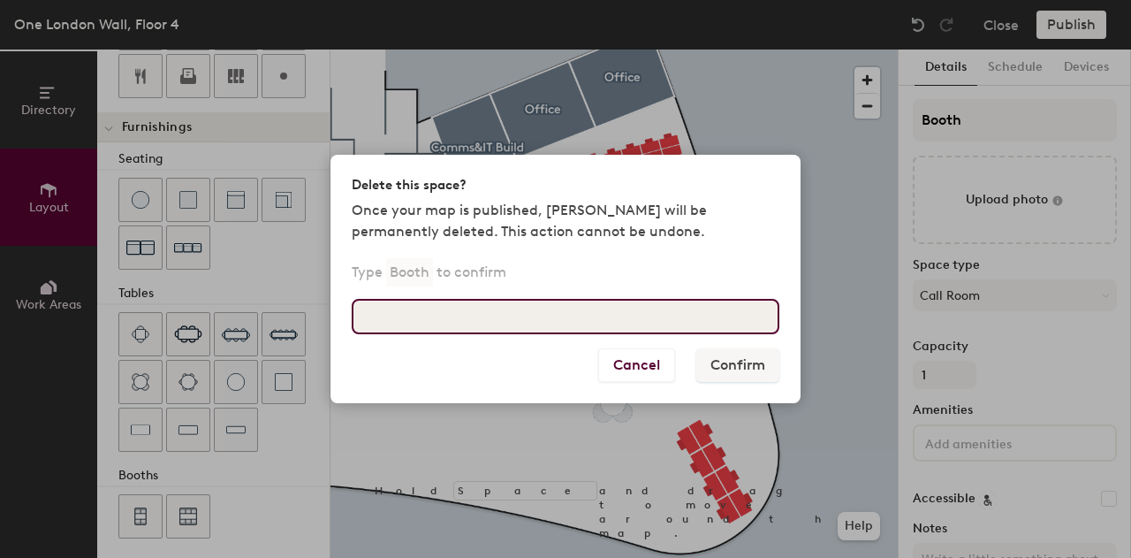
click at [596, 318] on input at bounding box center [566, 316] width 428 height 35
type input "Booth"
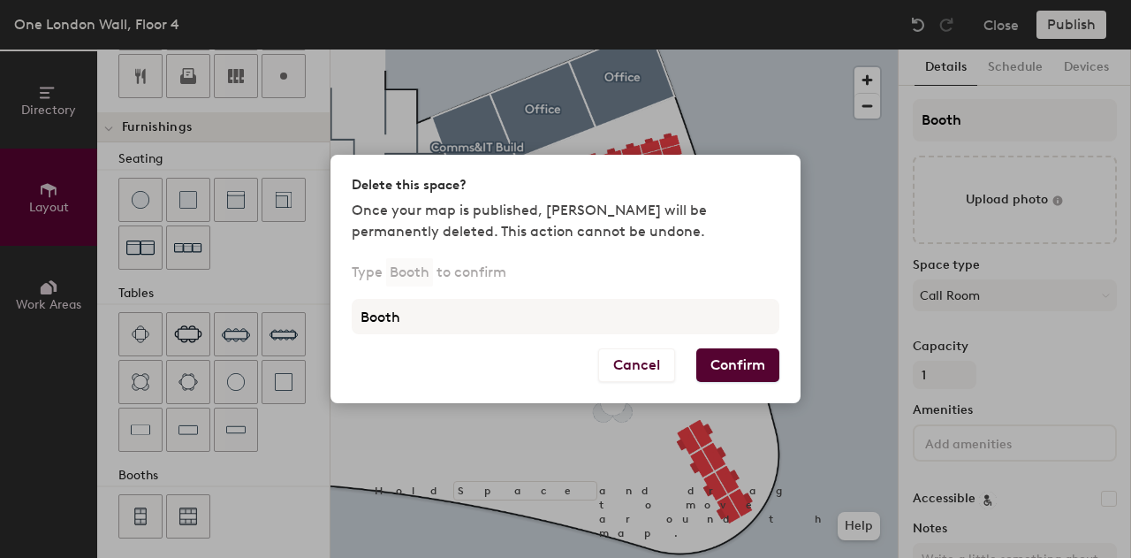
click at [737, 393] on div "Cancel Confirm" at bounding box center [566, 375] width 470 height 55
click at [730, 373] on button "Confirm" at bounding box center [737, 365] width 83 height 34
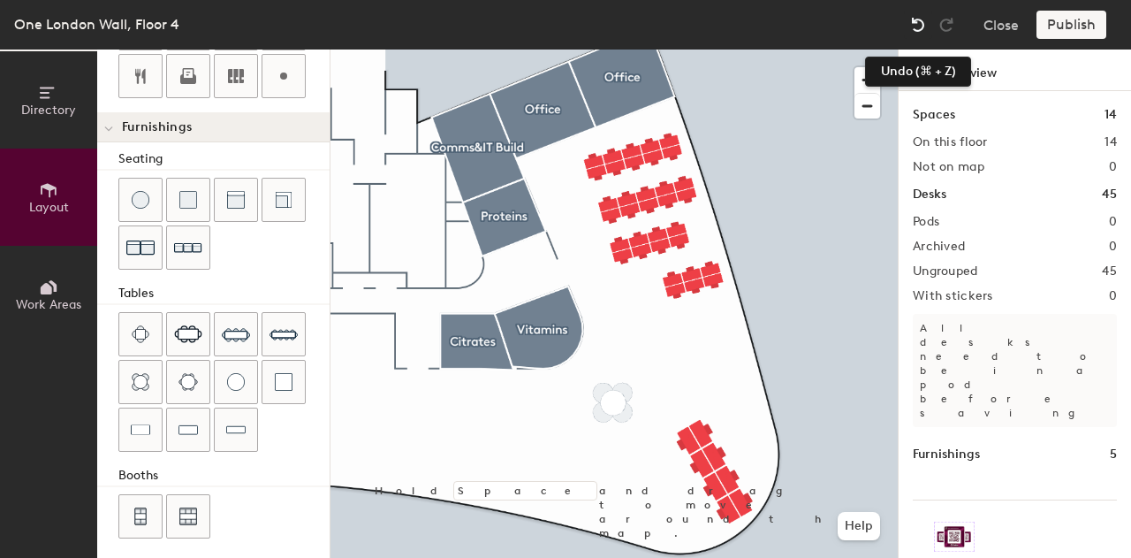
click at [916, 23] on img at bounding box center [918, 25] width 18 height 18
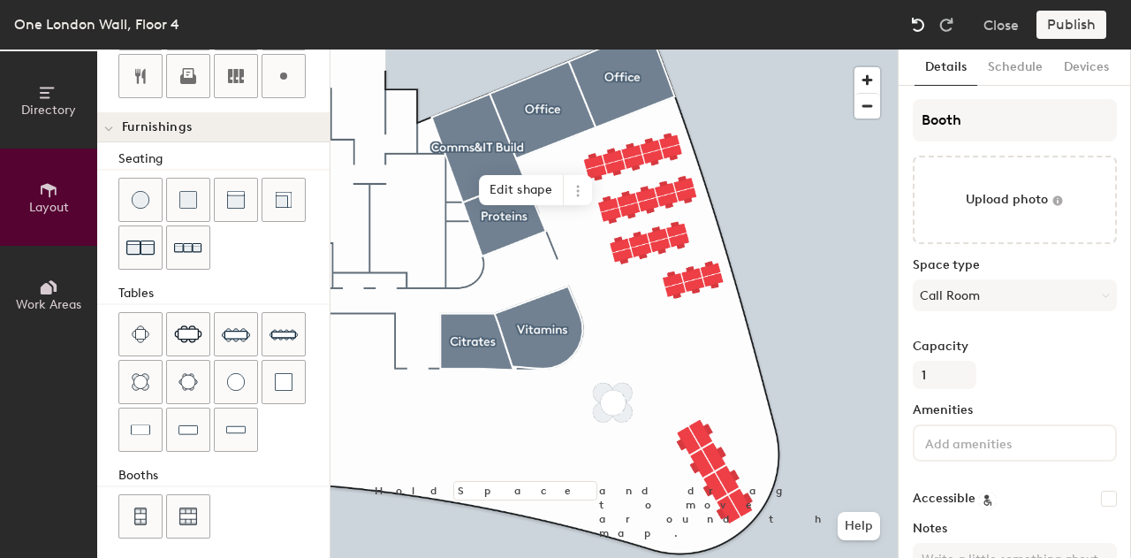
click at [916, 23] on img at bounding box center [918, 25] width 18 height 18
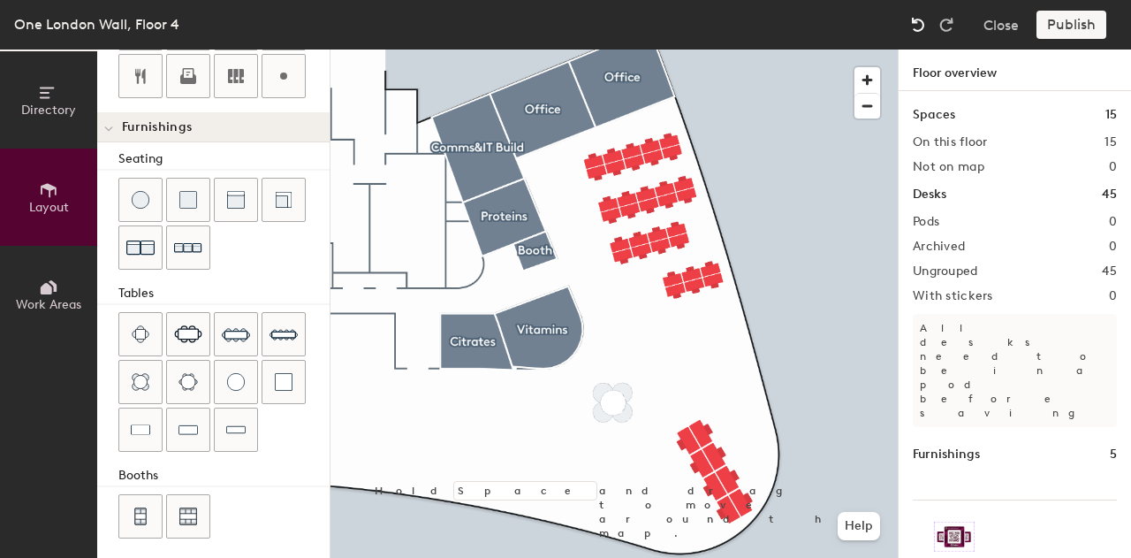
click at [919, 21] on img at bounding box center [918, 25] width 18 height 18
click at [134, 517] on div at bounding box center [140, 516] width 42 height 42
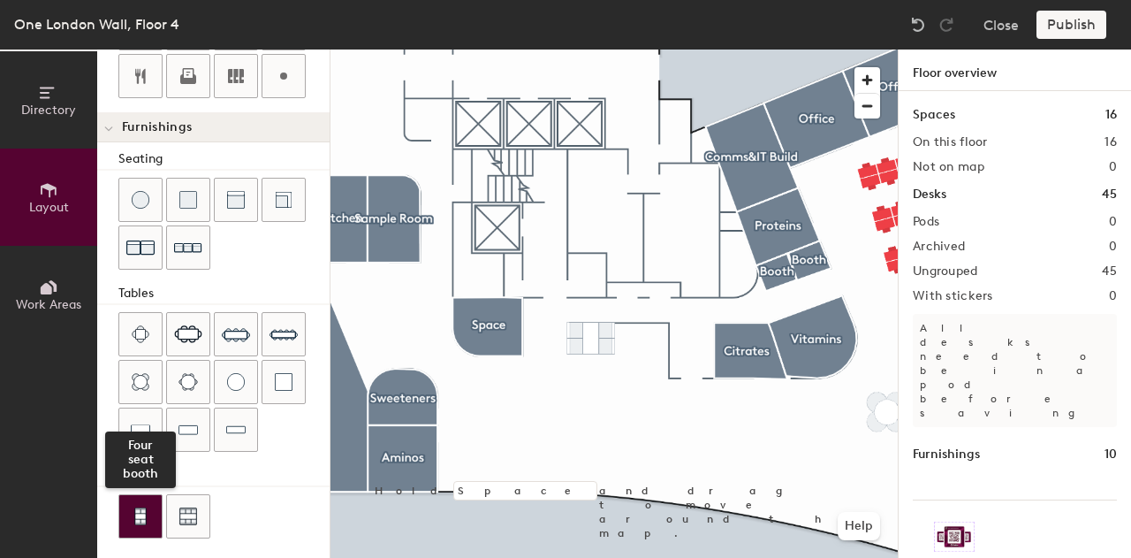
click at [148, 516] on div at bounding box center [140, 516] width 42 height 42
type input "60"
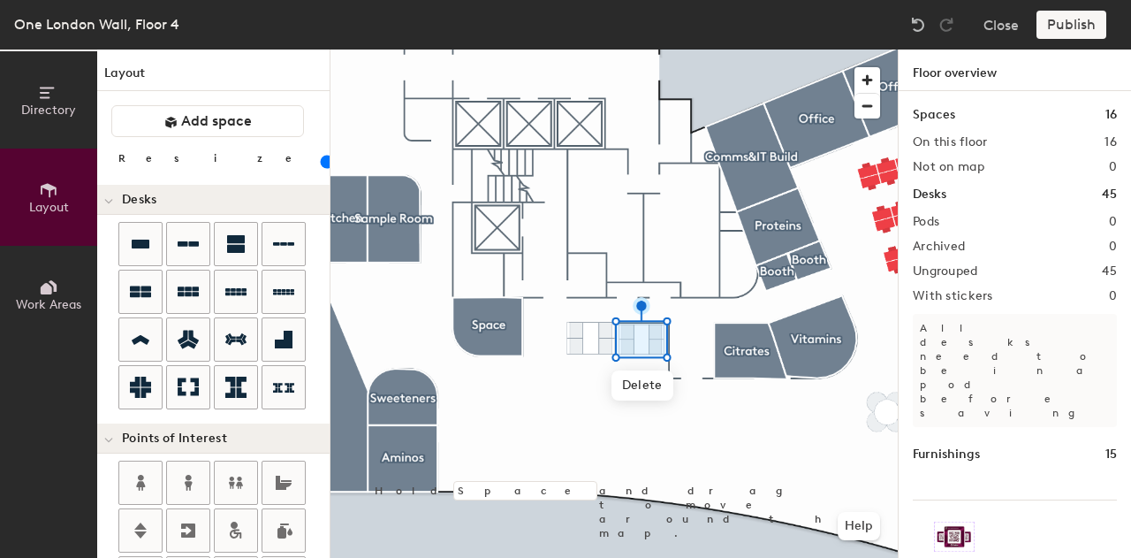
scroll to position [550, 0]
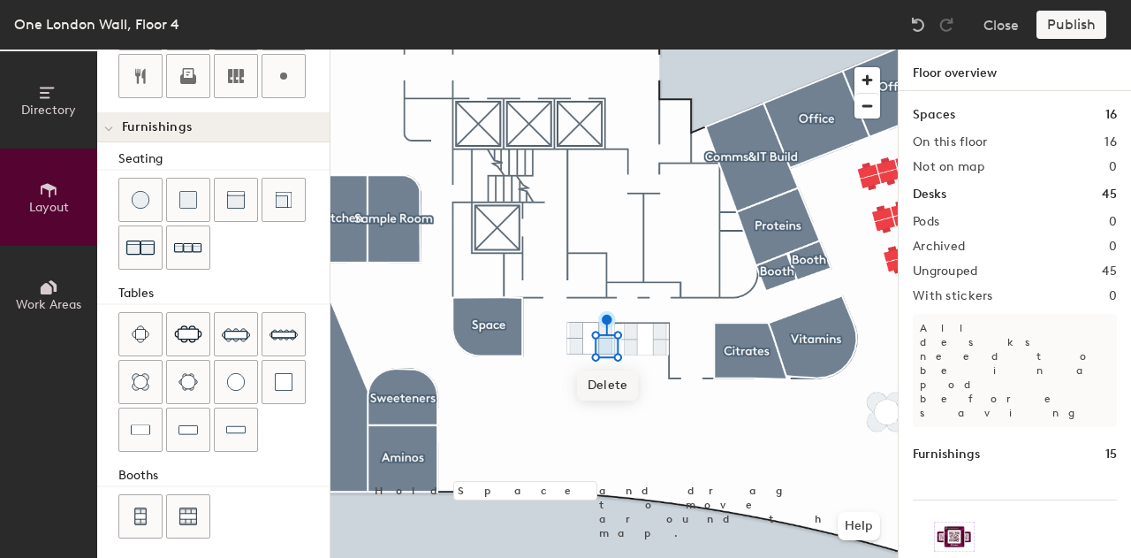
click at [608, 384] on span "Delete" at bounding box center [608, 385] width 62 height 30
click at [921, 17] on img at bounding box center [918, 25] width 18 height 18
click at [924, 33] on img at bounding box center [918, 25] width 18 height 18
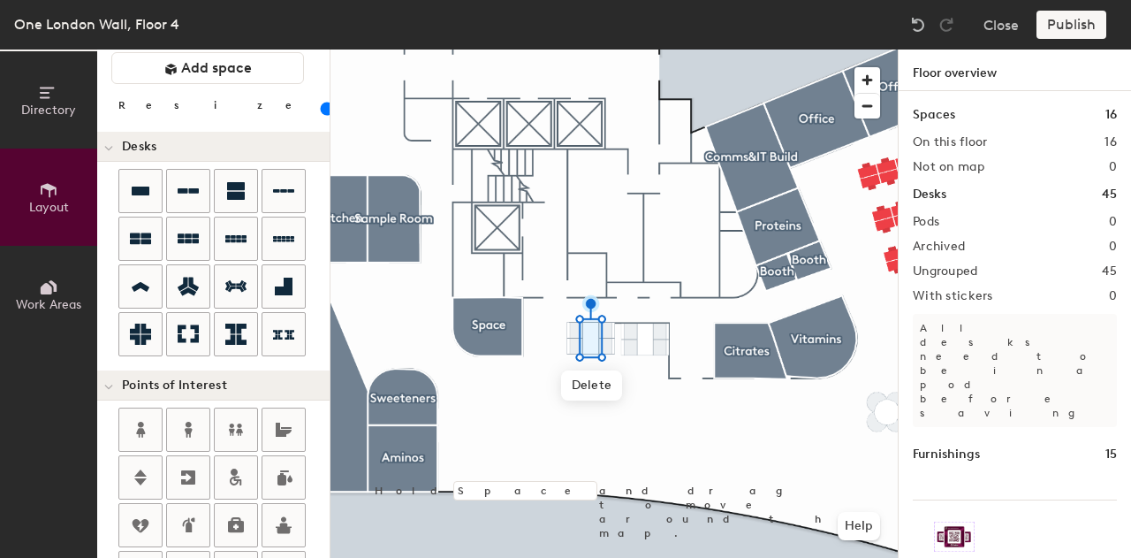
scroll to position [0, 0]
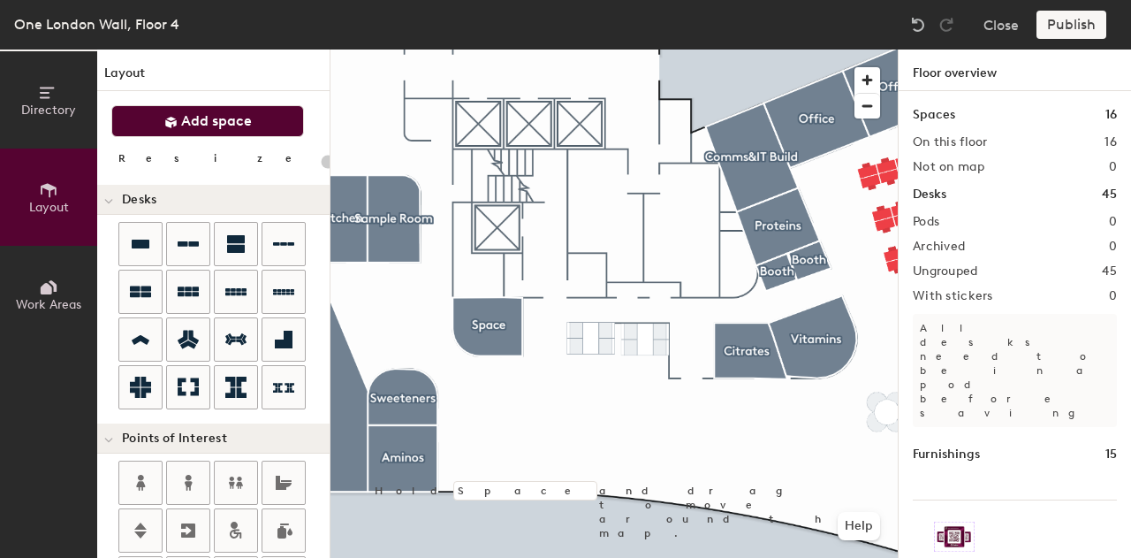
click at [171, 118] on icon at bounding box center [170, 122] width 11 height 11
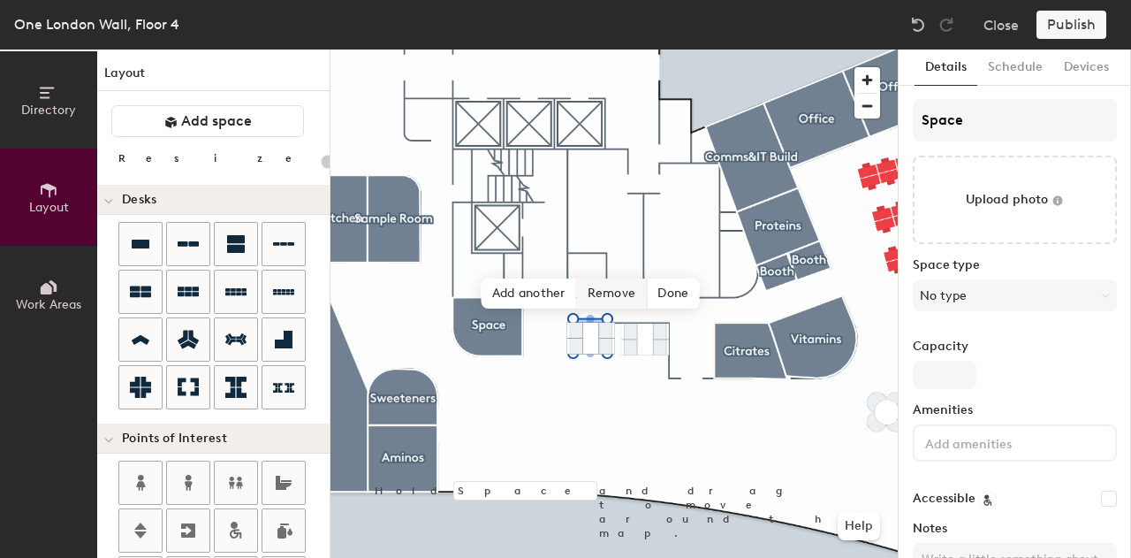
click at [637, 296] on span "Remove" at bounding box center [612, 293] width 71 height 30
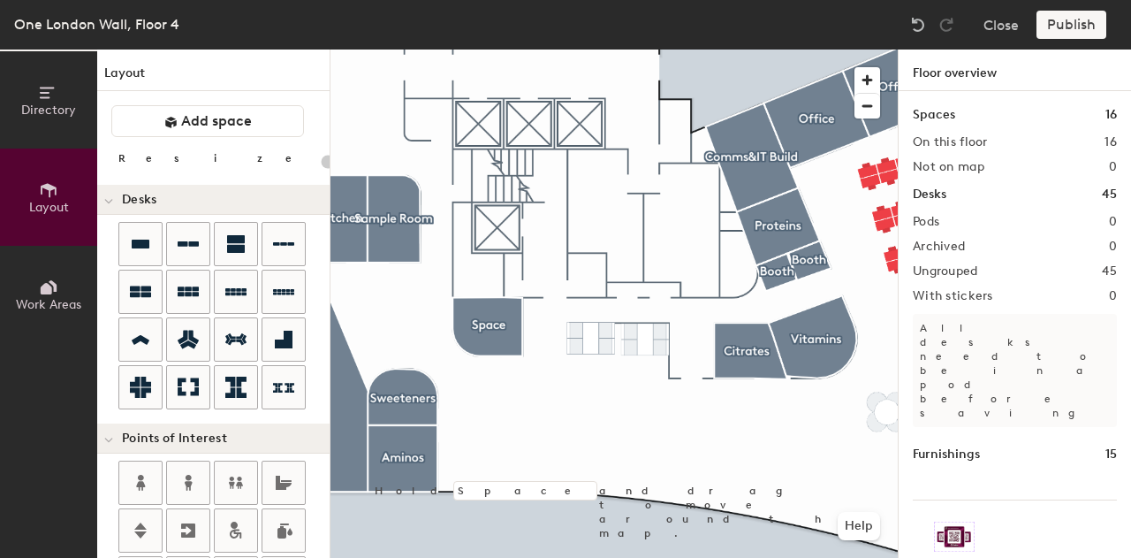
scroll to position [35, 0]
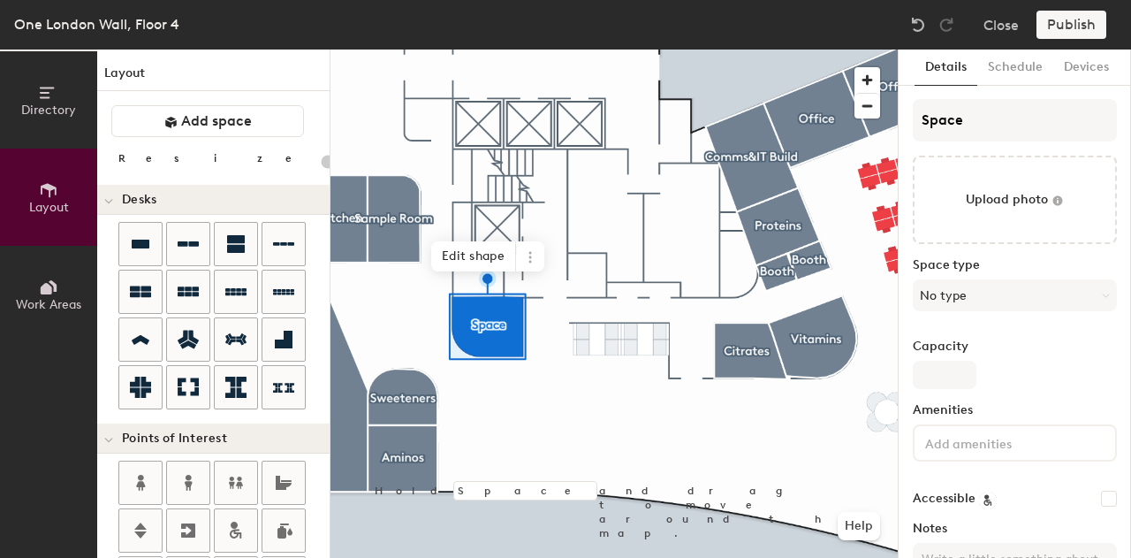
type input "20"
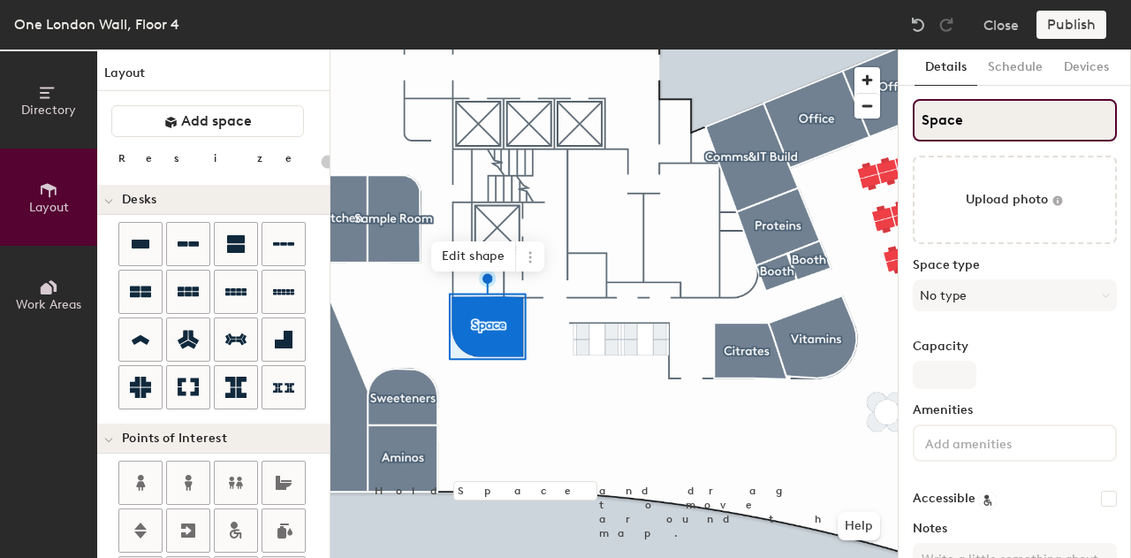
click at [833, 125] on div "Directory Layout Work Areas Layout Add space Resize Desks Points of Interest Fu…" at bounding box center [565, 303] width 1131 height 508
type input "W"
type input "20"
type input "Wel"
type input "20"
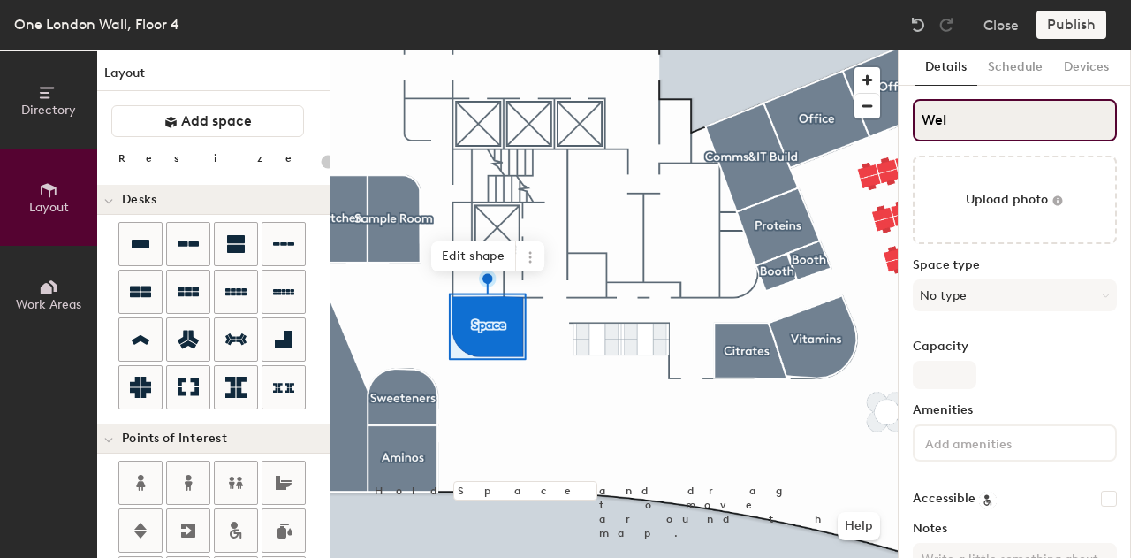
type input "Well"
type input "20"
type input "Wellne"
type input "20"
type input "Wellnes"
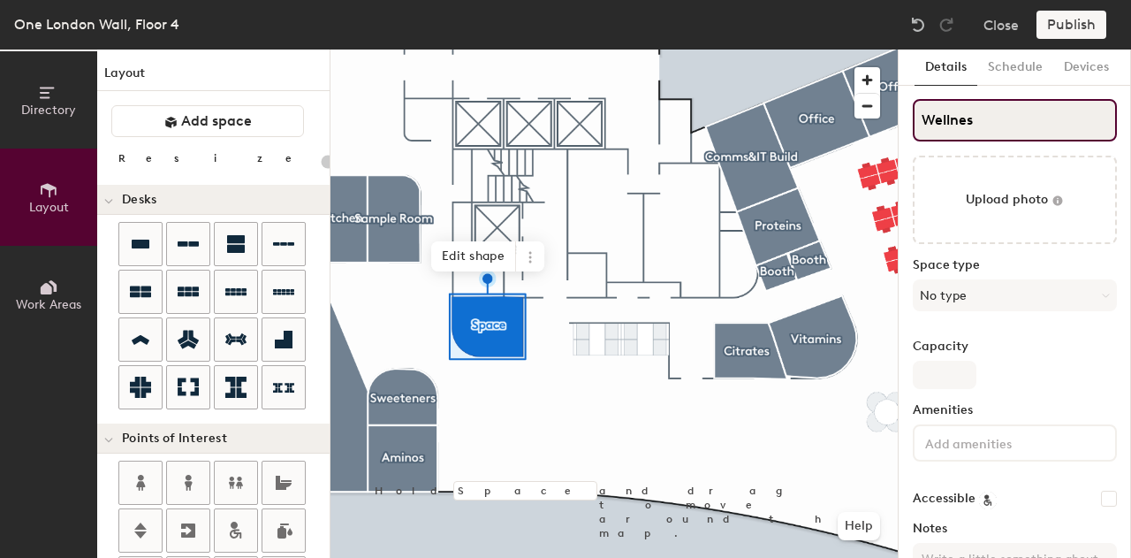
type input "20"
type input "Wellness"
type input "20"
type input "Wellness Ro"
type input "20"
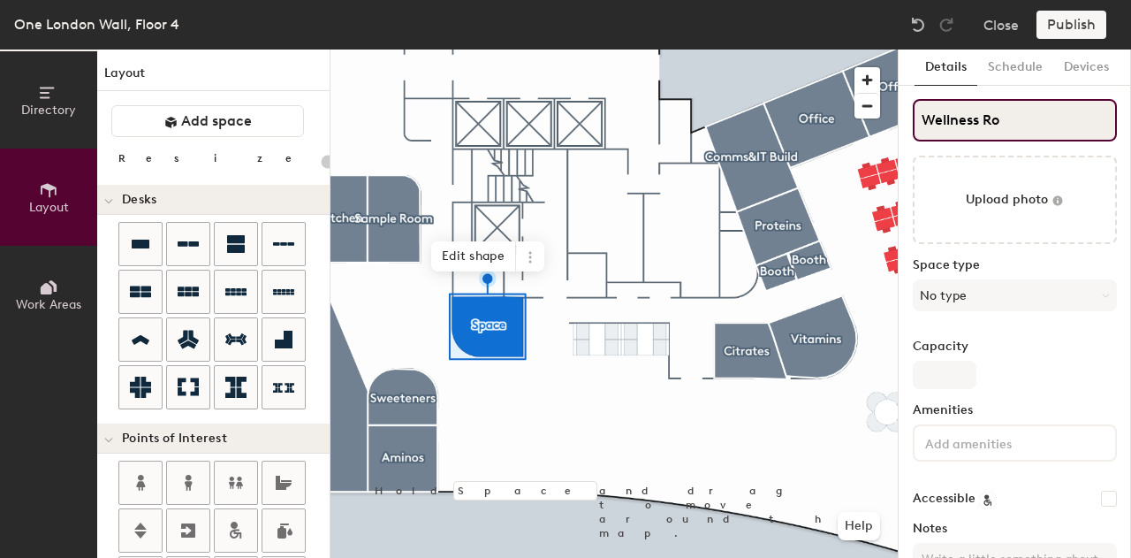
type input "Wellness Roo"
type input "20"
type input "Wellness Room"
type input "20"
type input "Wellness Room"
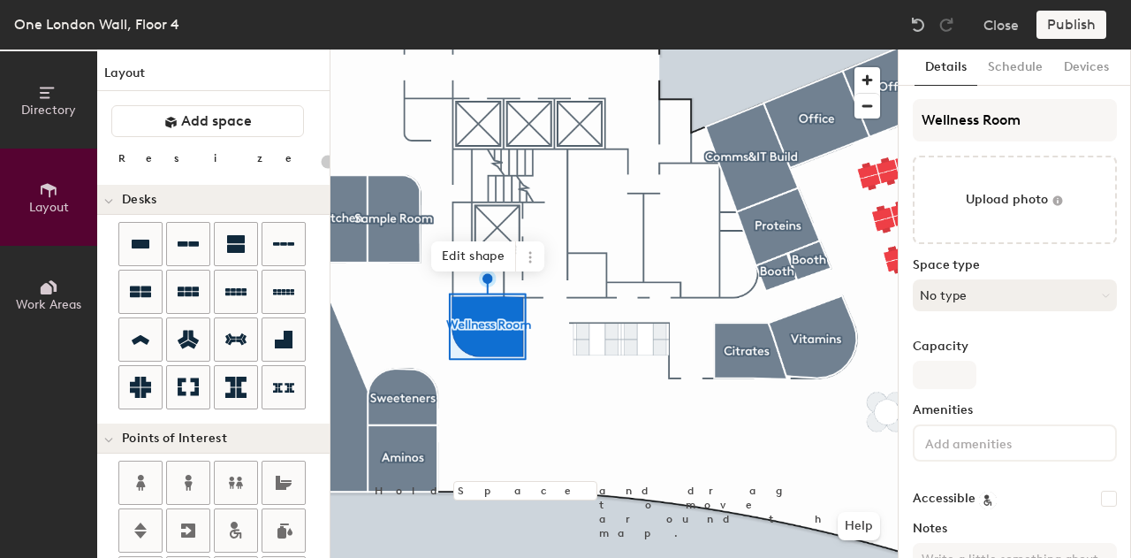
click at [1000, 287] on button "No type" at bounding box center [1015, 295] width 204 height 32
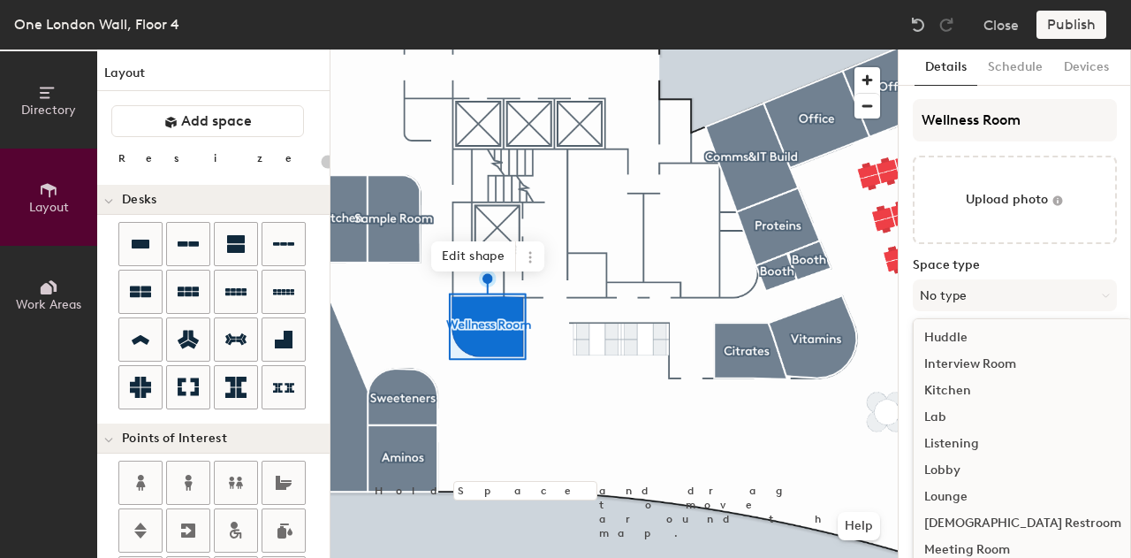
scroll to position [283, 0]
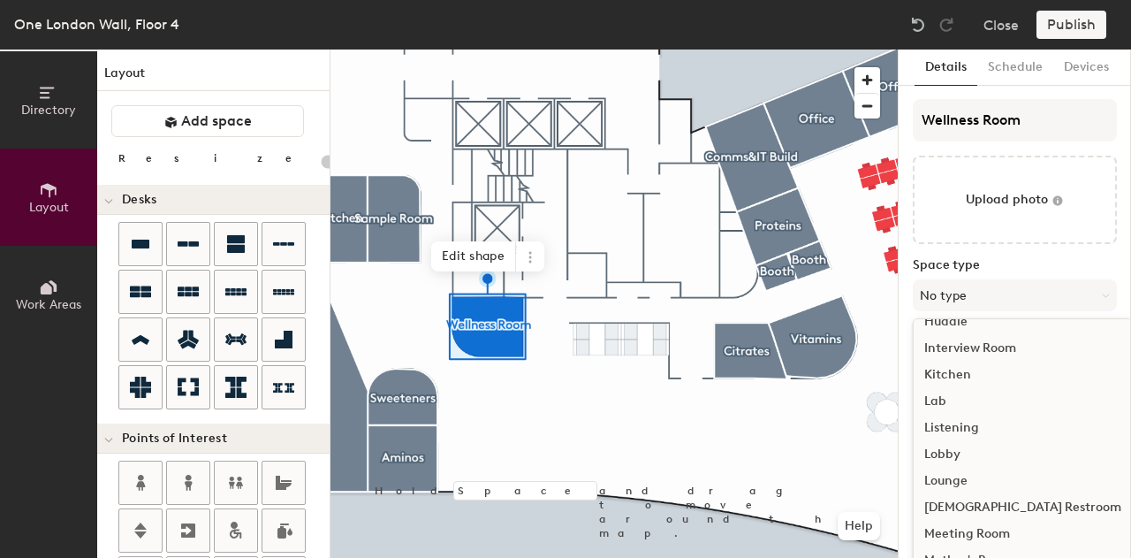
click at [972, 478] on div "Lounge" at bounding box center [1023, 481] width 218 height 27
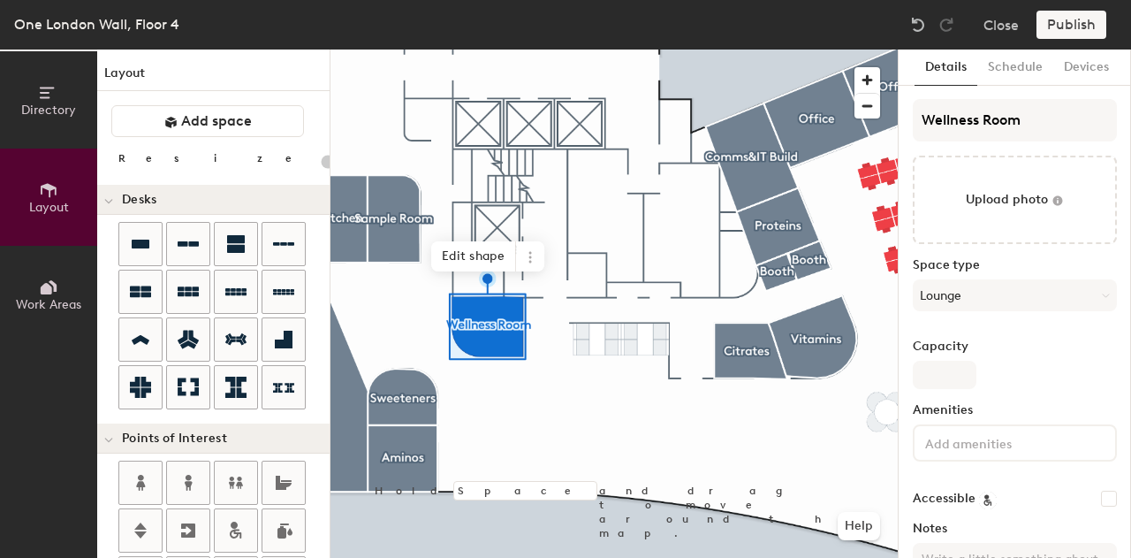
type input "20"
click at [937, 369] on input "Capacity" at bounding box center [945, 375] width 64 height 28
type input "2"
type input "20"
type input "2"
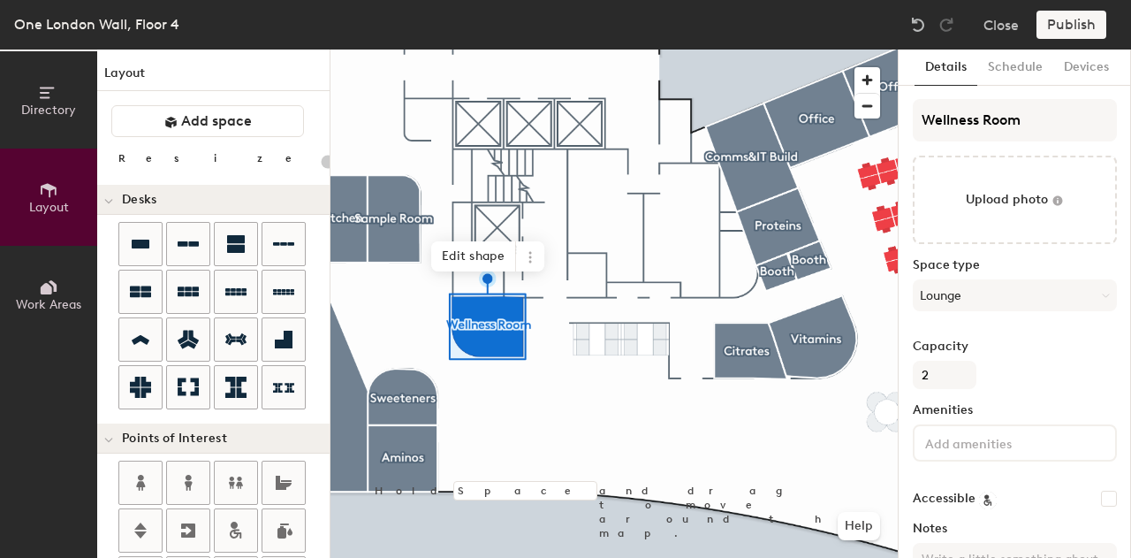
click at [1041, 377] on div "Capacity 2" at bounding box center [1015, 363] width 204 height 49
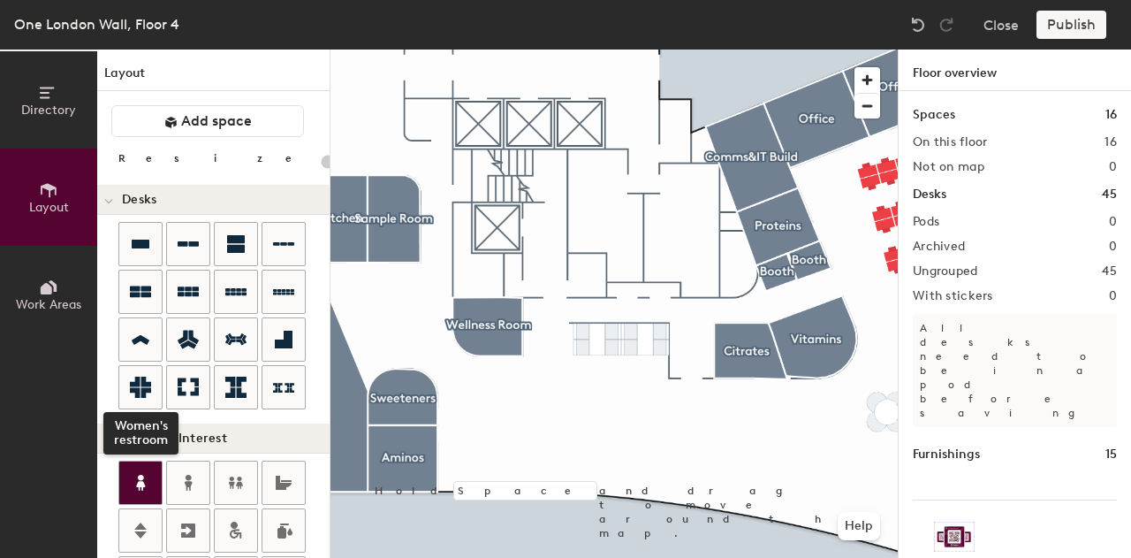
click at [148, 487] on icon at bounding box center [140, 482] width 21 height 21
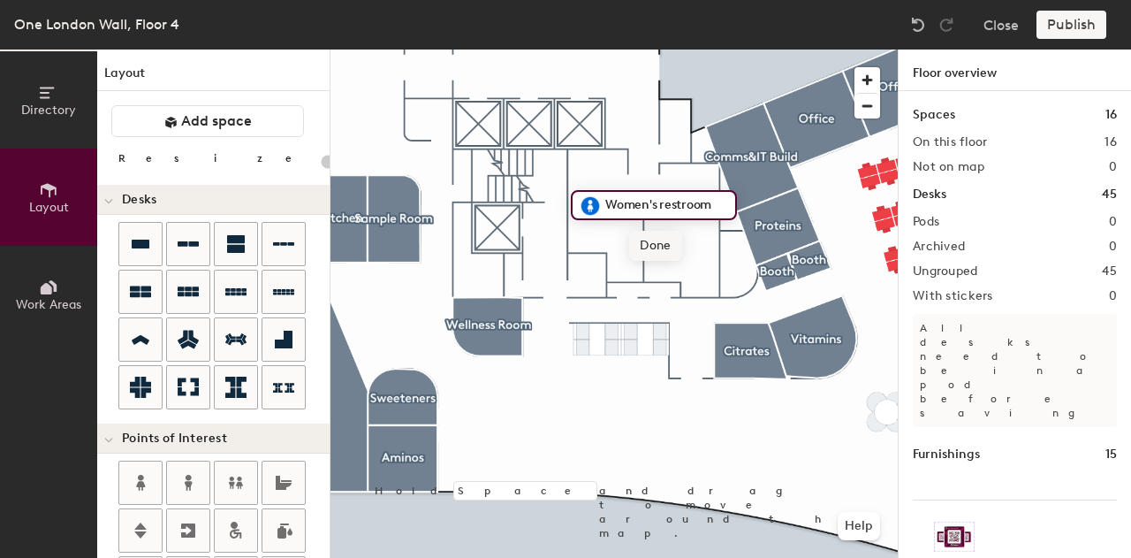
click at [664, 247] on span "Done" at bounding box center [655, 246] width 52 height 30
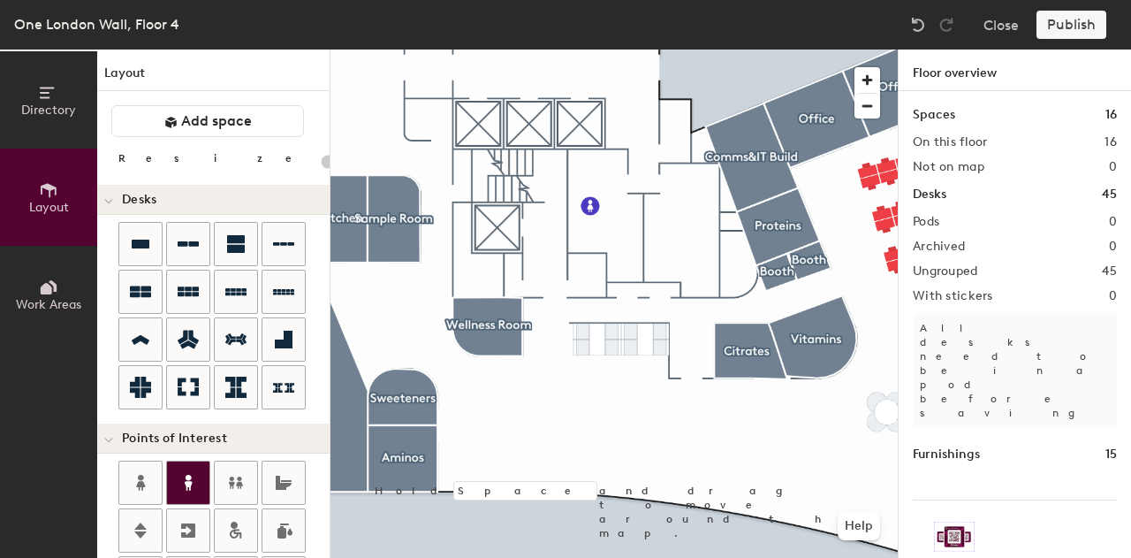
click at [189, 483] on icon at bounding box center [189, 483] width 8 height 16
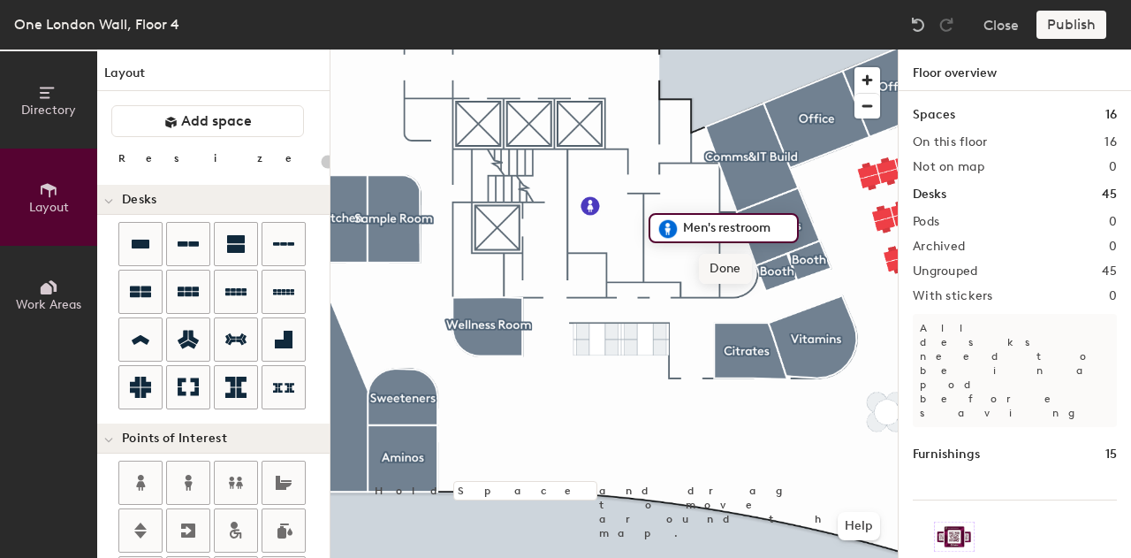
click at [736, 266] on span "Done" at bounding box center [725, 269] width 52 height 30
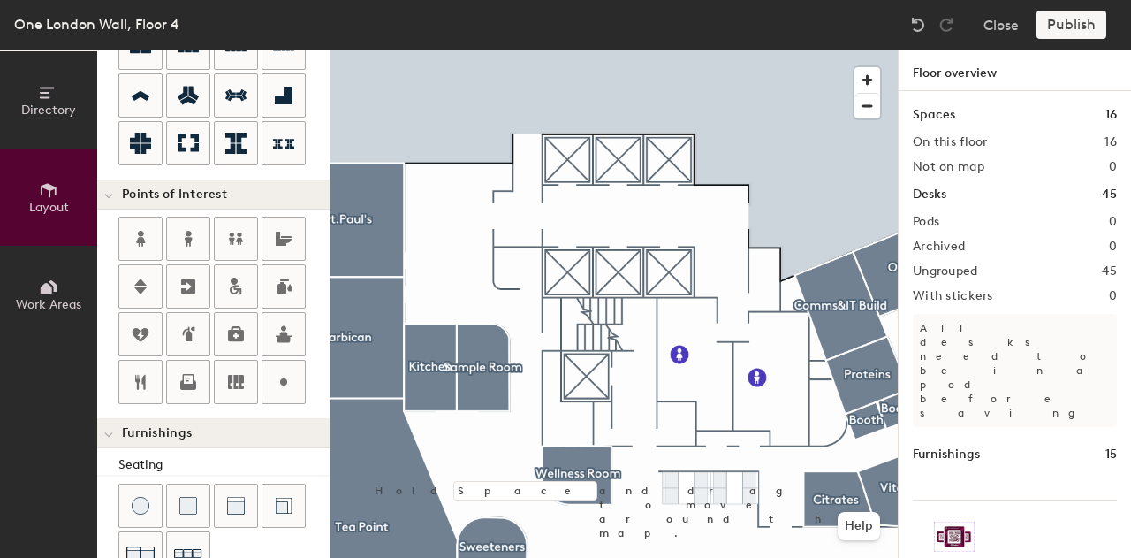
scroll to position [247, 0]
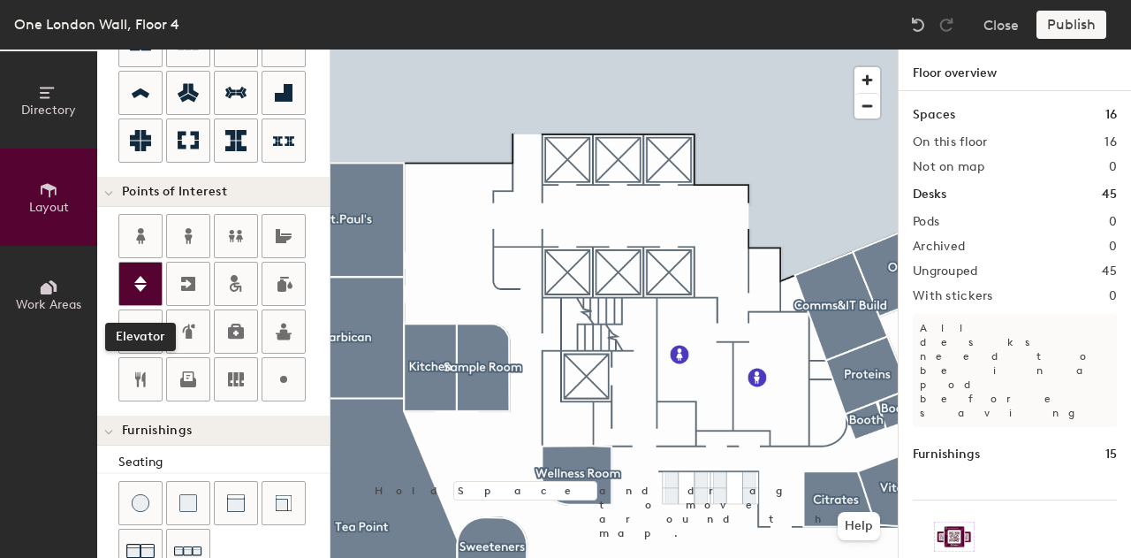
click at [138, 276] on icon at bounding box center [140, 284] width 12 height 16
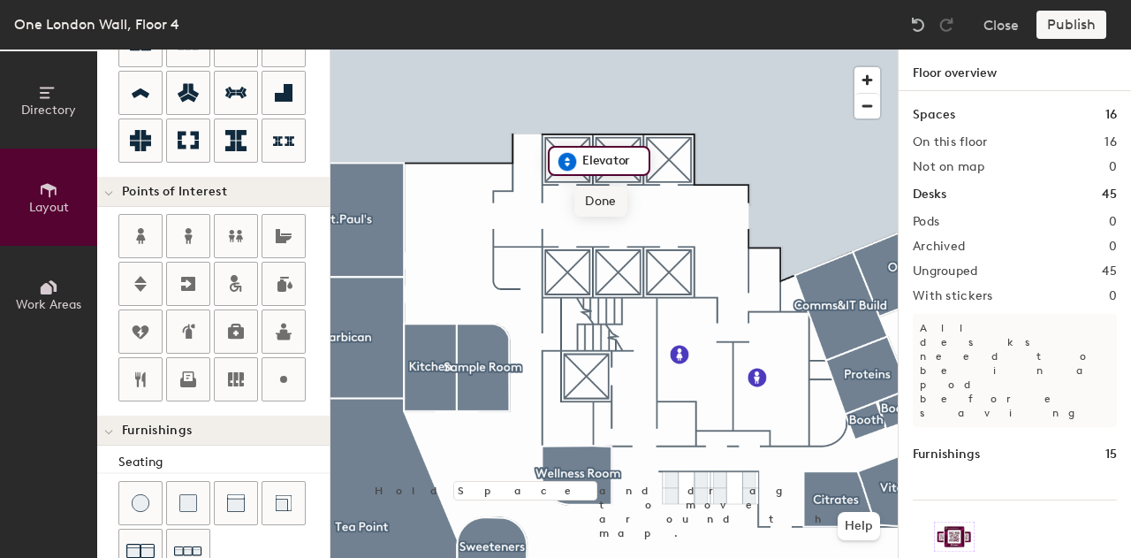
click at [604, 204] on span "Done" at bounding box center [600, 201] width 52 height 30
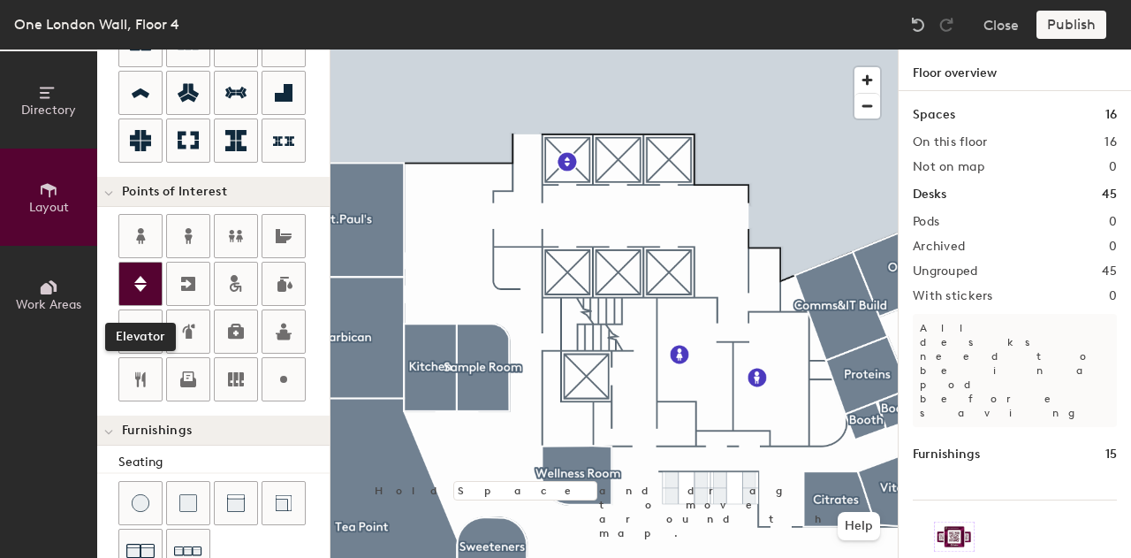
click at [138, 285] on icon at bounding box center [140, 283] width 21 height 21
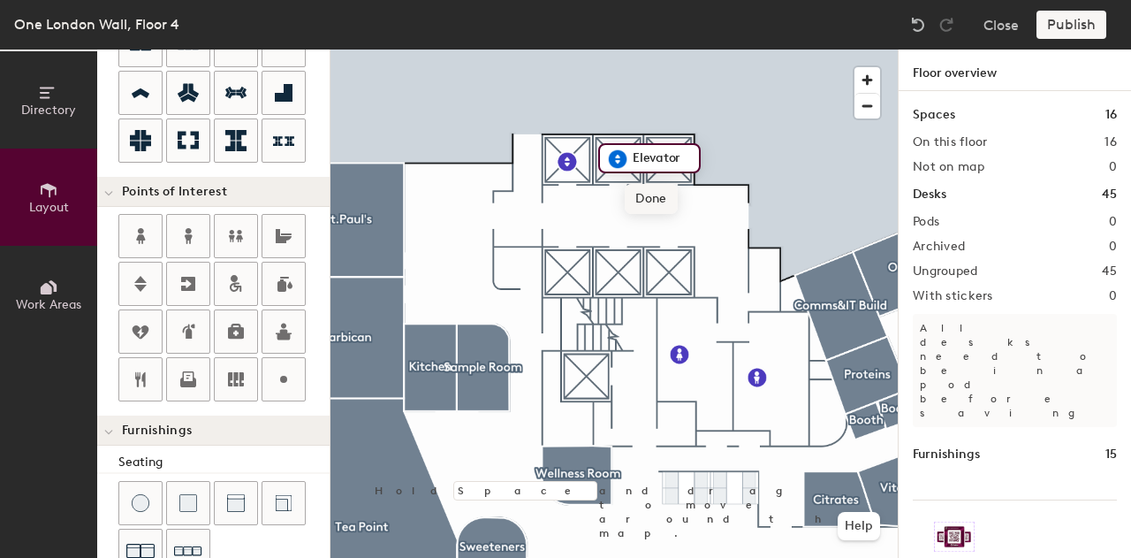
click at [649, 199] on span "Done" at bounding box center [651, 199] width 52 height 30
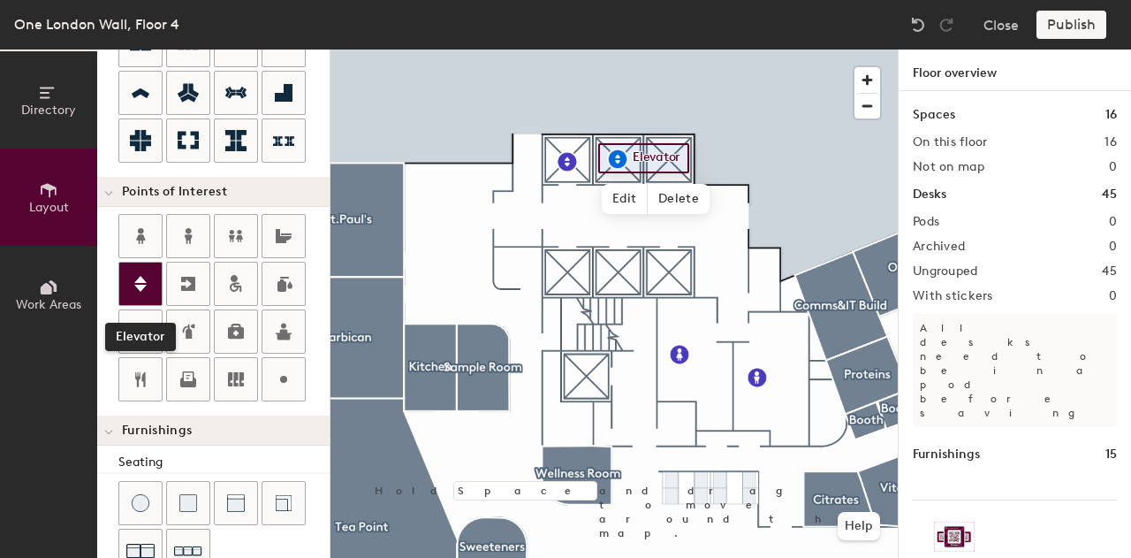
click at [152, 283] on div at bounding box center [140, 283] width 42 height 42
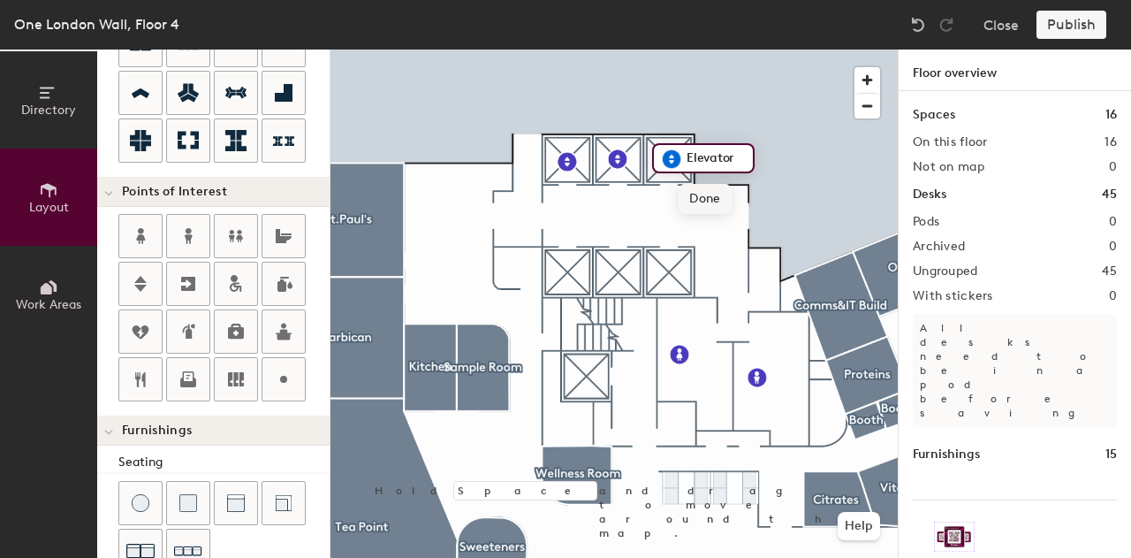
click at [721, 196] on span "Done" at bounding box center [705, 199] width 52 height 30
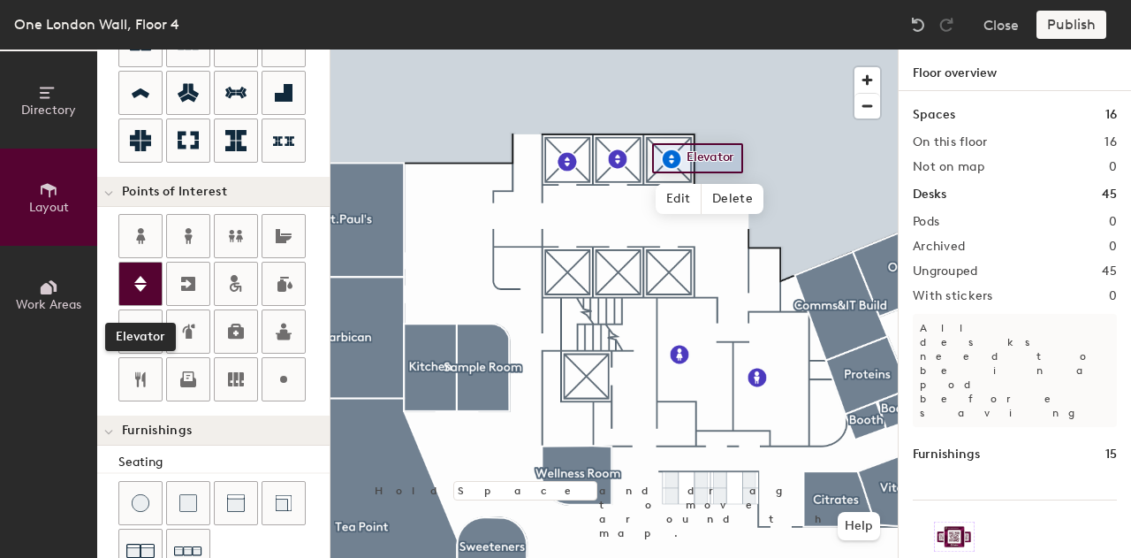
click at [145, 289] on icon at bounding box center [140, 283] width 21 height 21
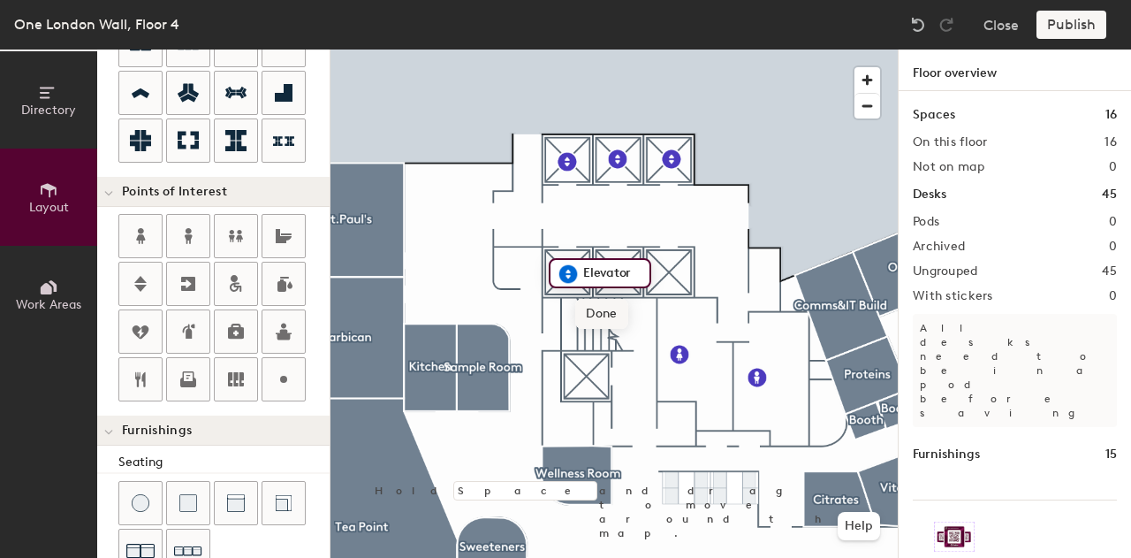
click at [607, 319] on span "Done" at bounding box center [601, 314] width 52 height 30
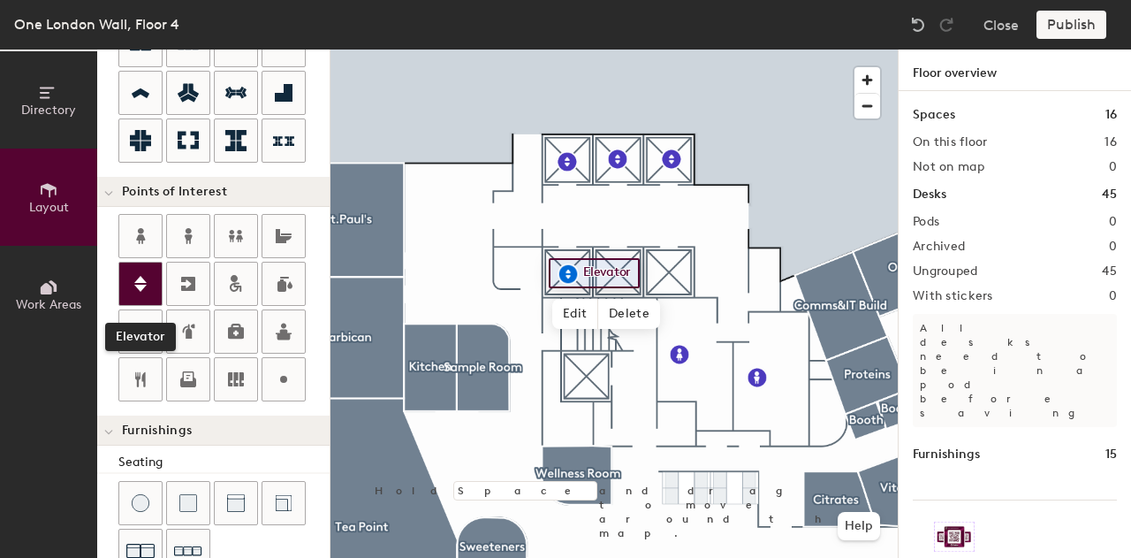
click at [153, 285] on div at bounding box center [140, 283] width 42 height 42
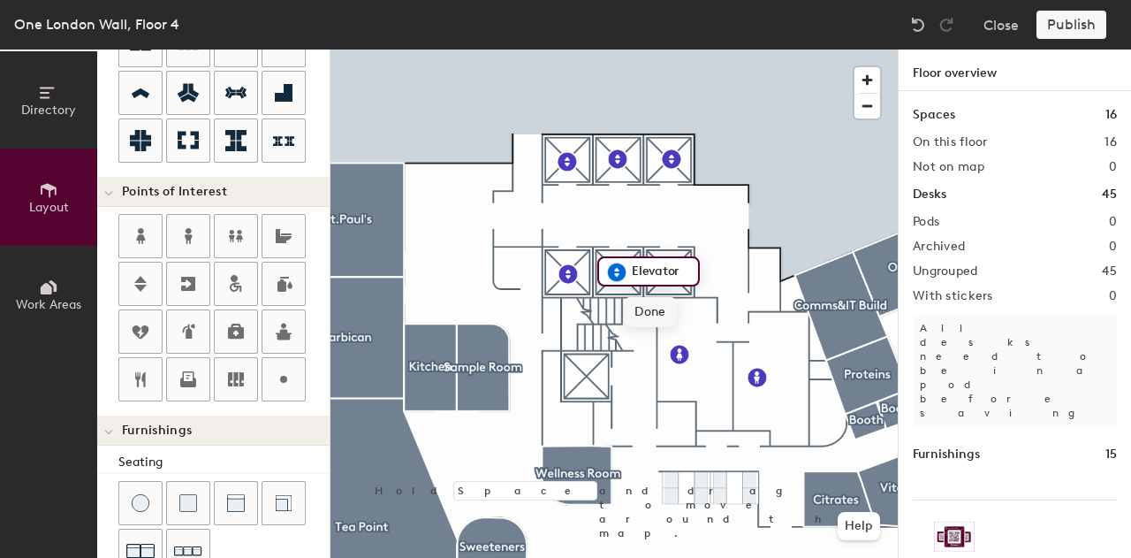
click at [650, 307] on span "Done" at bounding box center [650, 312] width 52 height 30
click at [131, 287] on icon at bounding box center [140, 283] width 21 height 21
click at [697, 308] on span "Done" at bounding box center [701, 313] width 52 height 30
type input "20"
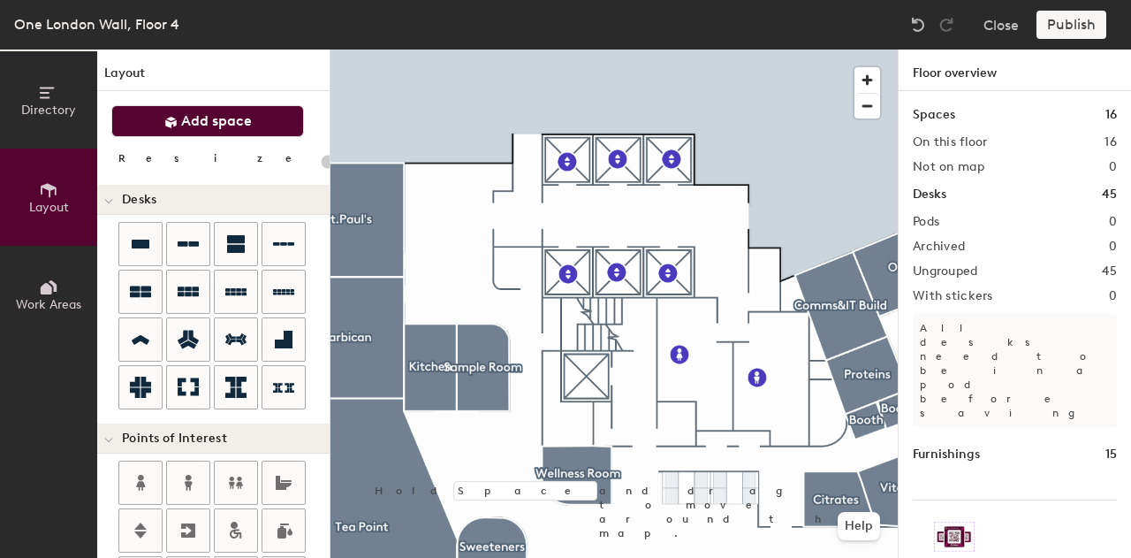
click at [202, 107] on button "Add space" at bounding box center [207, 121] width 193 height 32
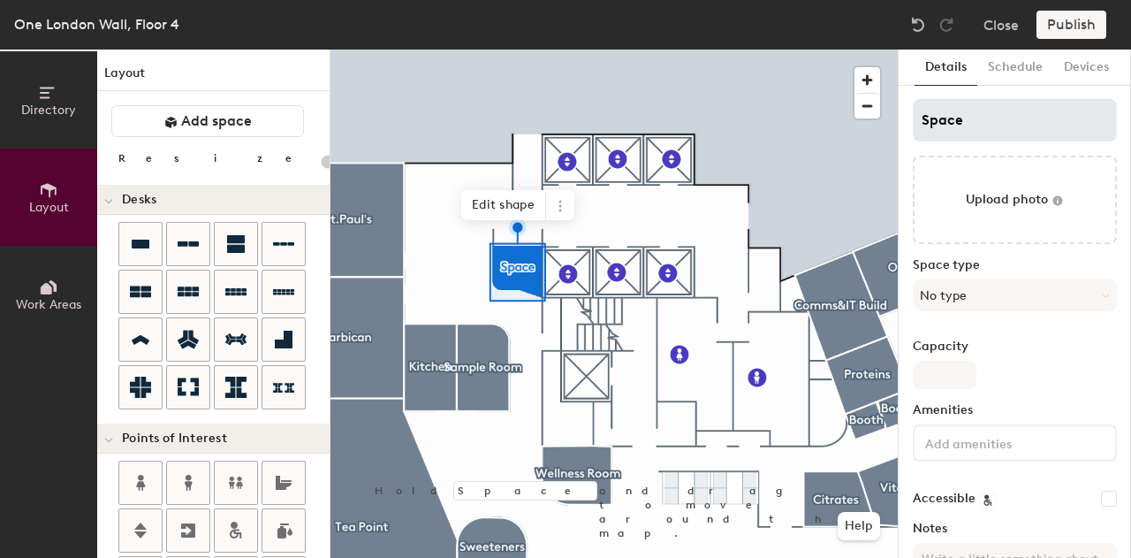
type input "20"
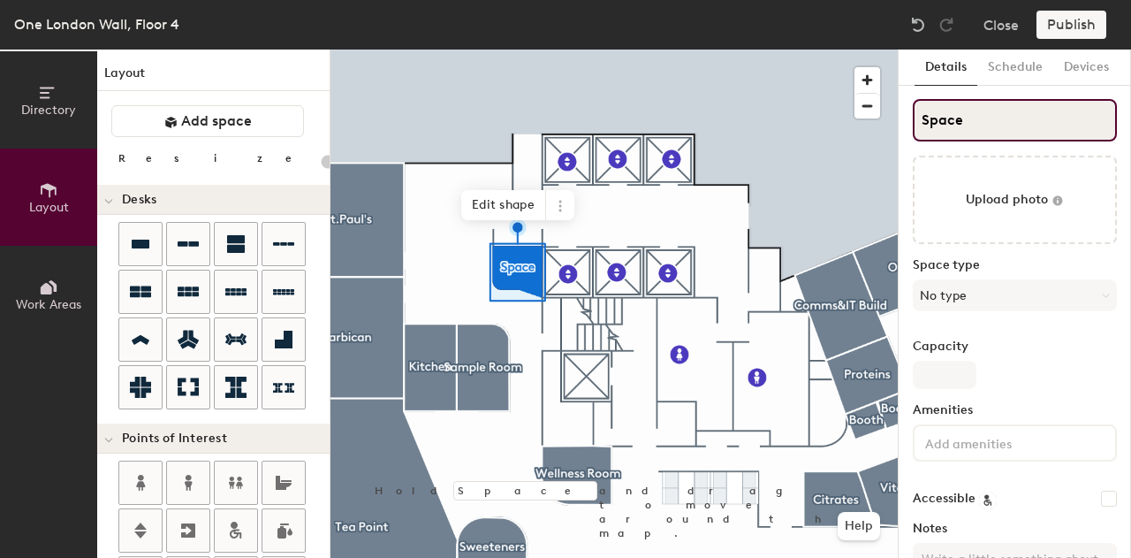
click at [815, 116] on div "Directory Layout Work Areas Layout Add space Resize Desks Points of Interest Fu…" at bounding box center [565, 303] width 1131 height 508
type input "S"
type input "20"
type input "So"
type input "20"
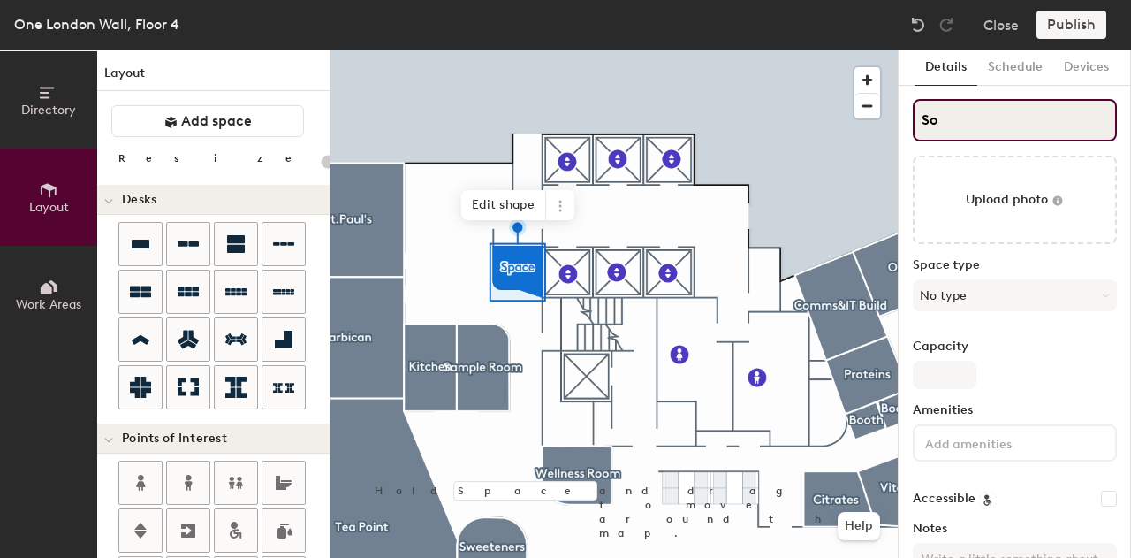
type input "Sot"
type input "20"
type input "S"
type input "20"
type input "St"
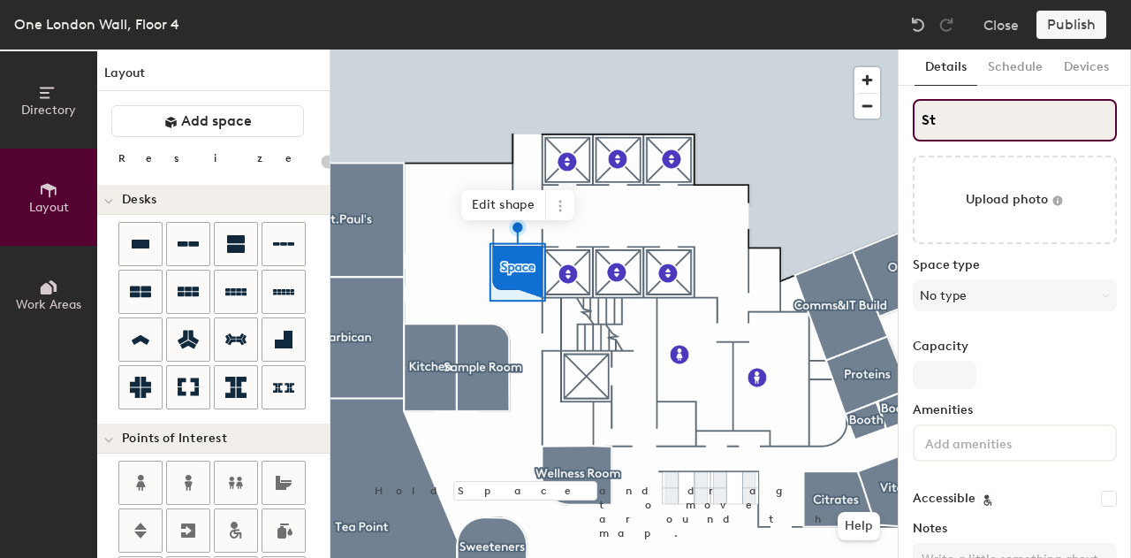
type input "20"
type input "Sto"
type input "20"
type input "Store"
type input "20"
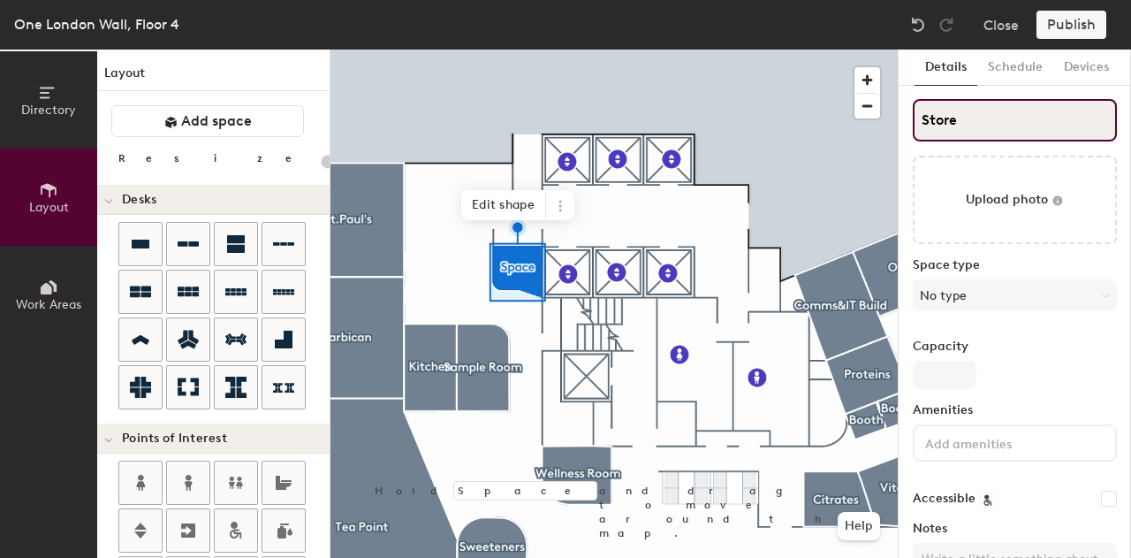
type input "Store"
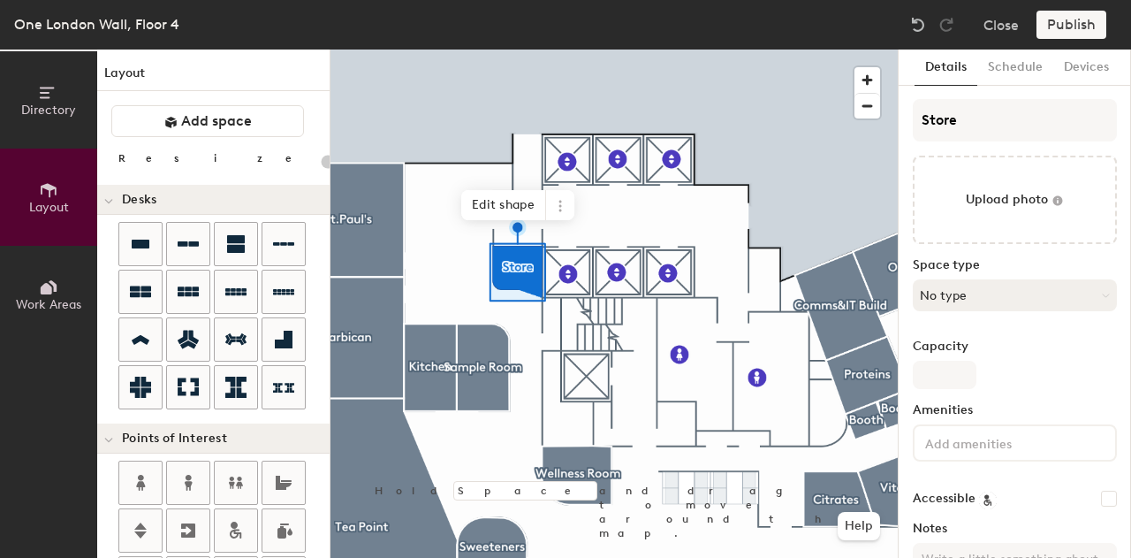
click at [969, 293] on button "No type" at bounding box center [1015, 295] width 204 height 32
drag, startPoint x: 1129, startPoint y: 254, endPoint x: 1130, endPoint y: 344, distance: 90.2
click at [1130, 344] on div "Configure room display Background Upload photo General Auto contrast High visib…" at bounding box center [1130, 303] width 1 height 508
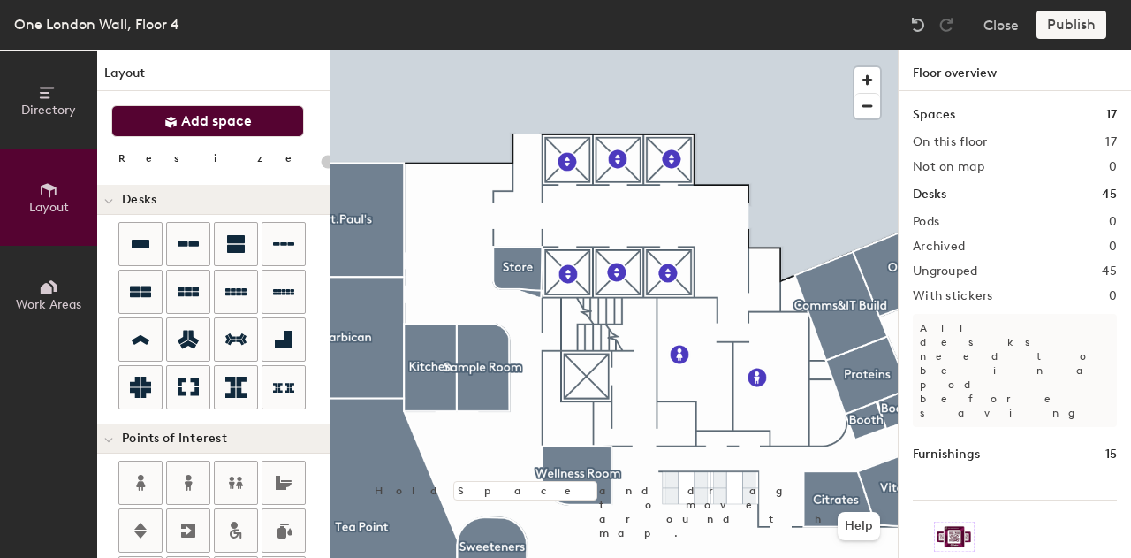
click at [214, 110] on button "Add space" at bounding box center [207, 121] width 193 height 32
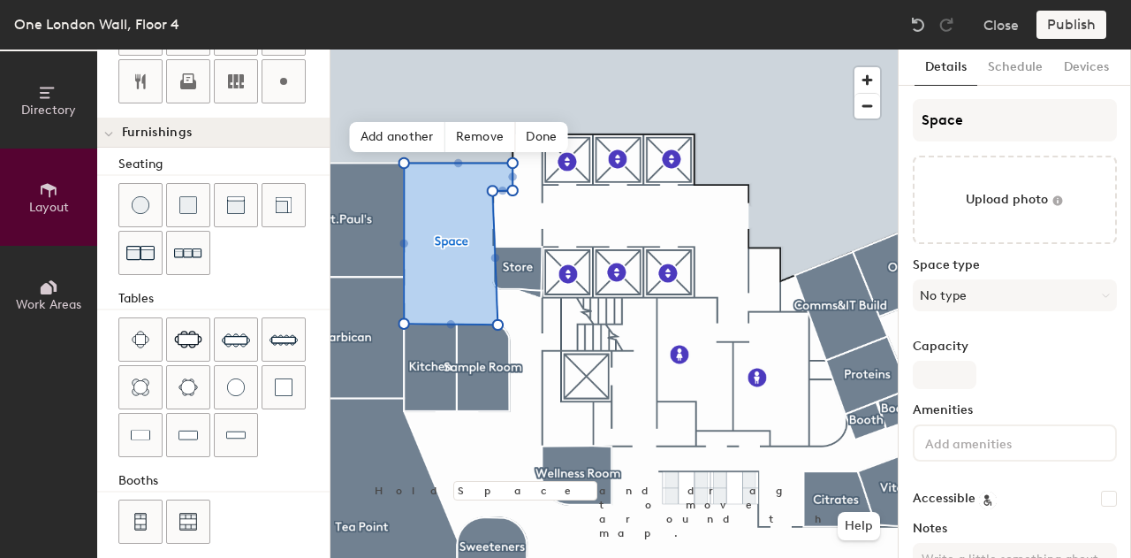
scroll to position [550, 0]
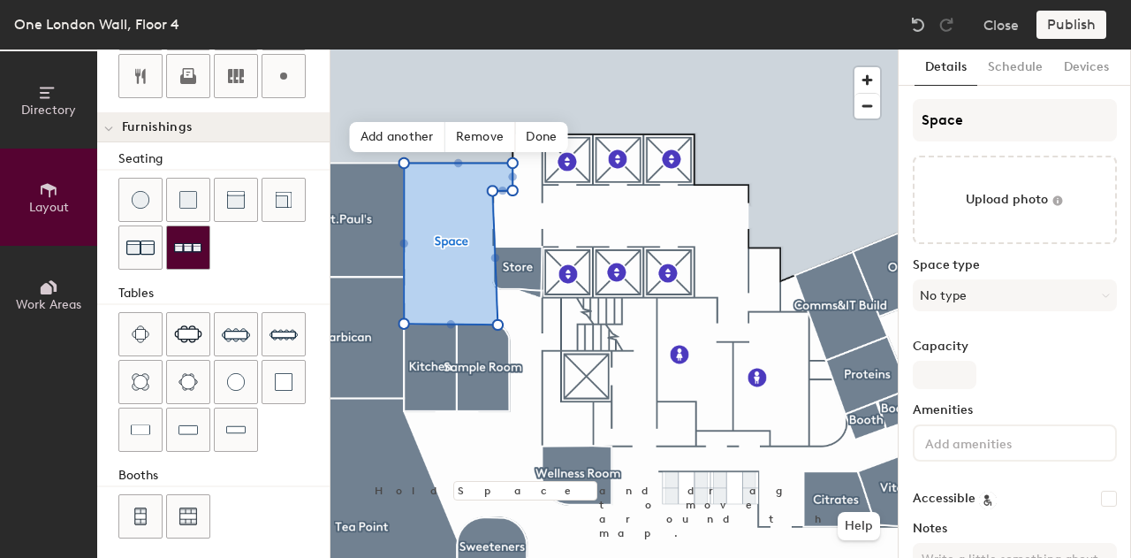
click at [191, 248] on img at bounding box center [188, 247] width 28 height 27
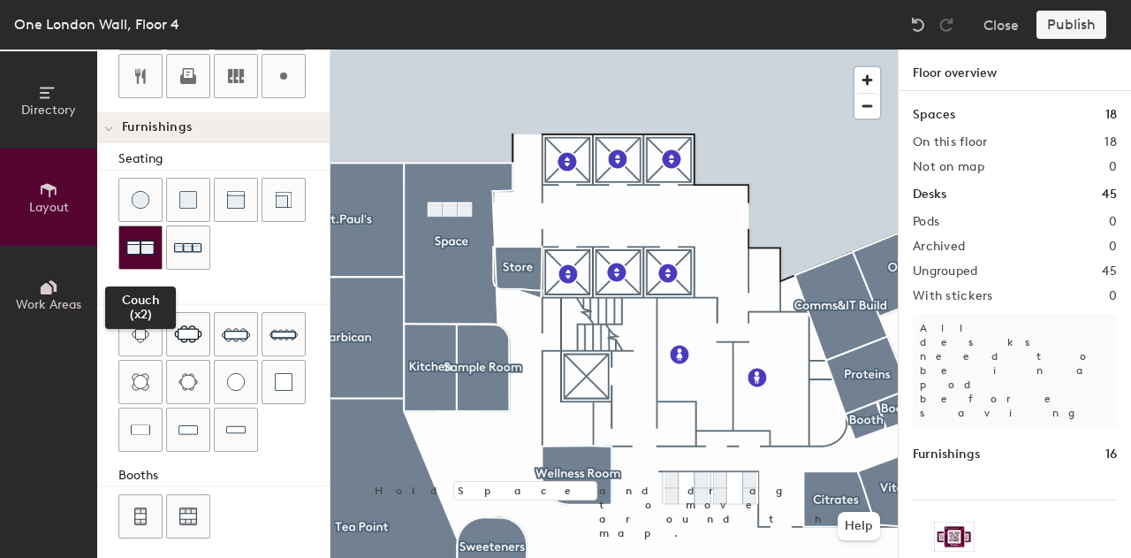
click at [144, 245] on img at bounding box center [140, 247] width 28 height 28
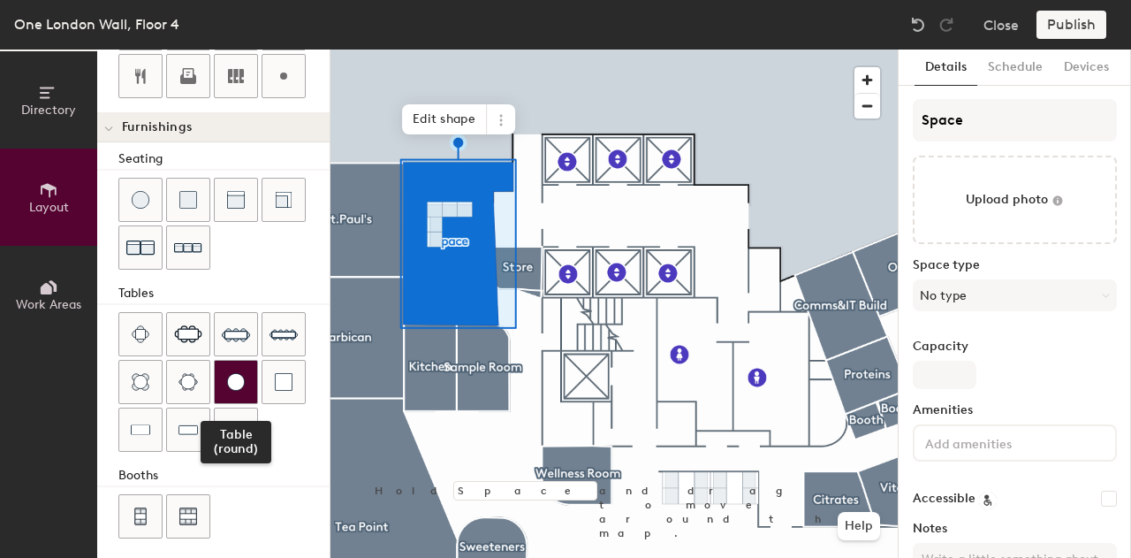
click at [240, 373] on img at bounding box center [236, 382] width 18 height 18
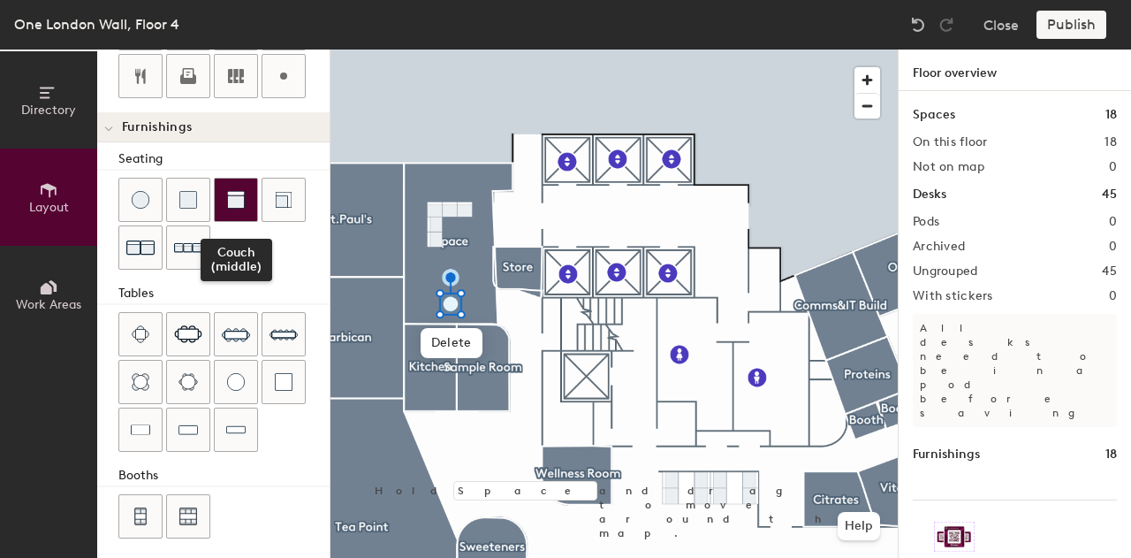
click at [224, 208] on div at bounding box center [236, 200] width 42 height 42
click at [234, 204] on div at bounding box center [236, 200] width 42 height 42
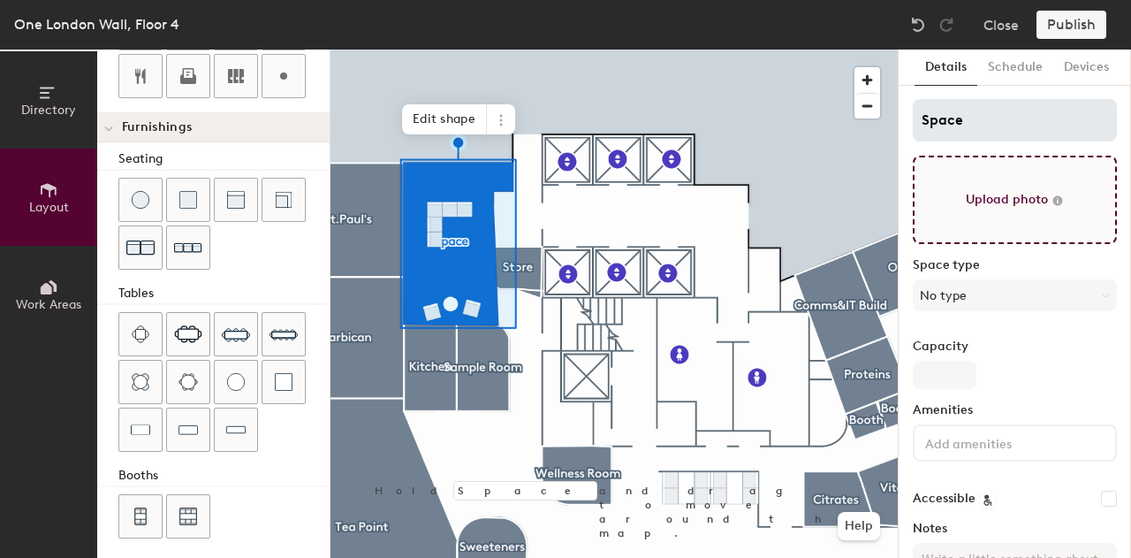
type input "20"
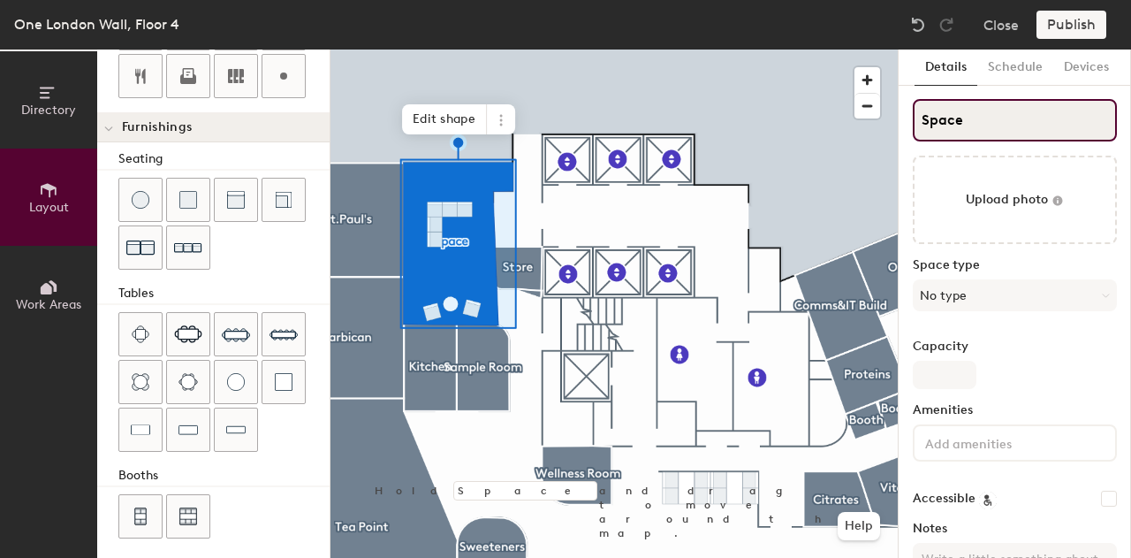
click at [877, 118] on div "Directory Layout Work Areas Layout Add space Resize Desks Points of Interest Fu…" at bounding box center [565, 303] width 1131 height 508
click at [970, 113] on input "Space" at bounding box center [1015, 120] width 204 height 42
type input "L"
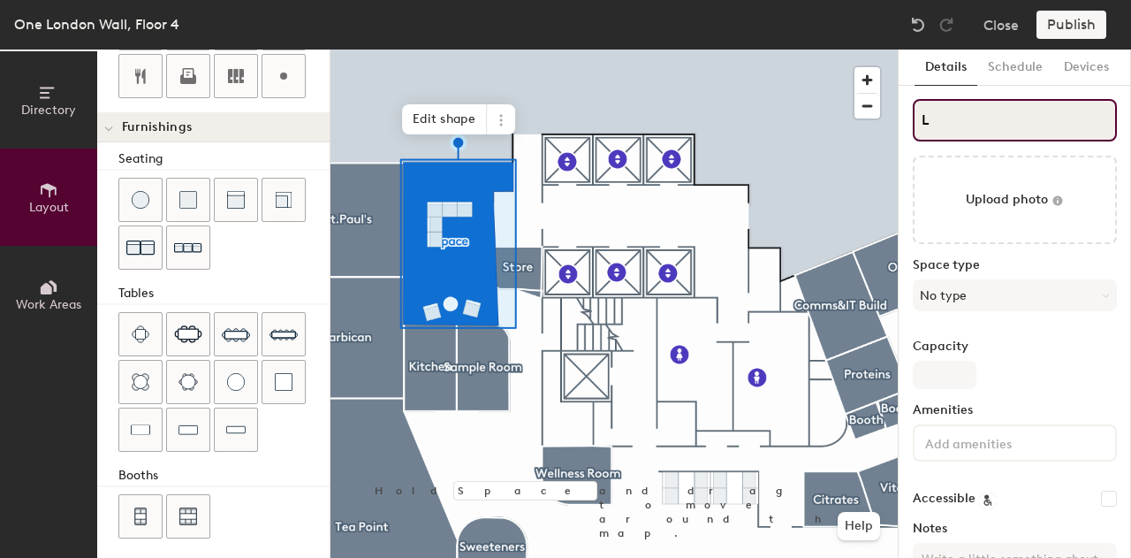
type input "20"
type input "Lo"
type input "20"
type input "Lou"
type input "20"
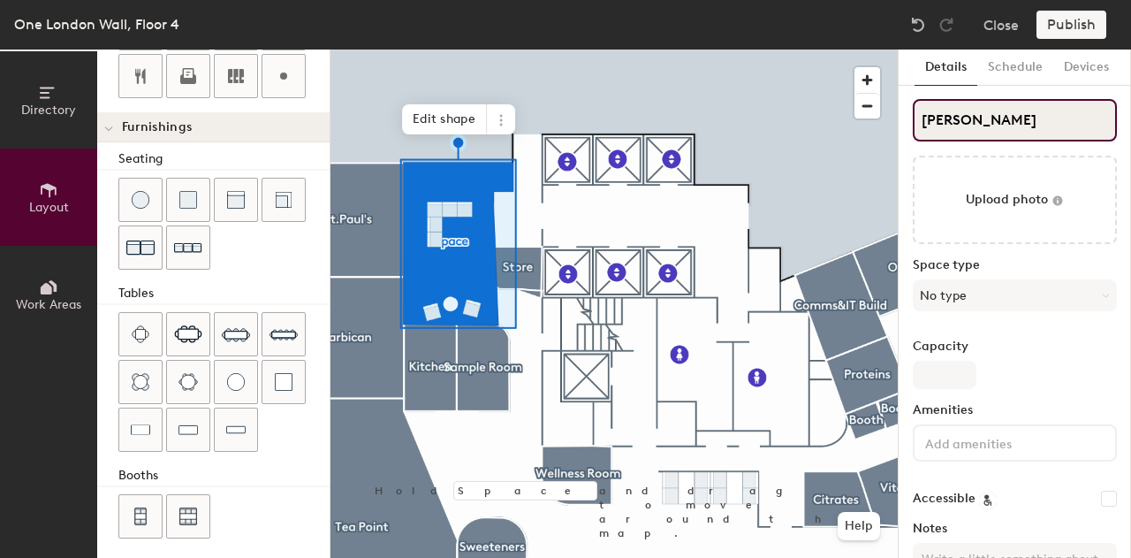
type input "Loun"
type input "20"
type input "Lounge"
type input "20"
type input "Lounge"
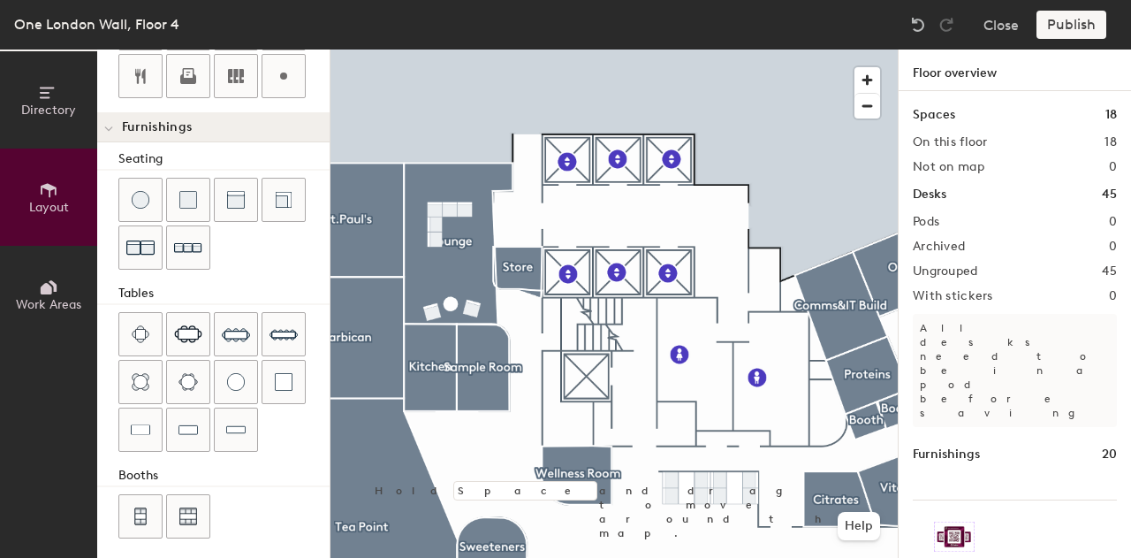
type input "20"
click at [868, 81] on span "button" at bounding box center [868, 80] width 26 height 26
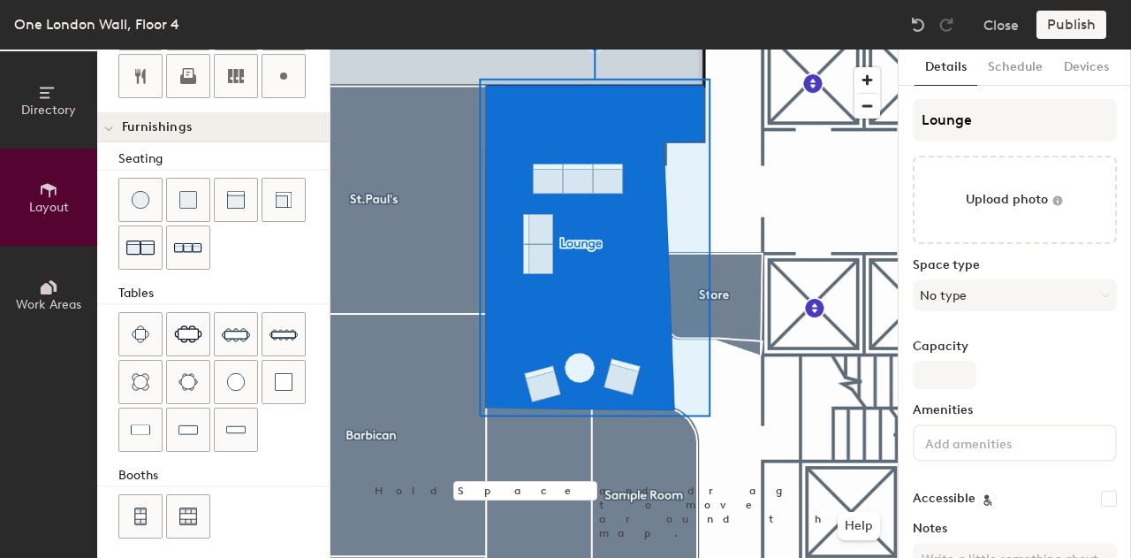
click at [1130, 133] on div "Background" at bounding box center [1145, 122] width 28 height 49
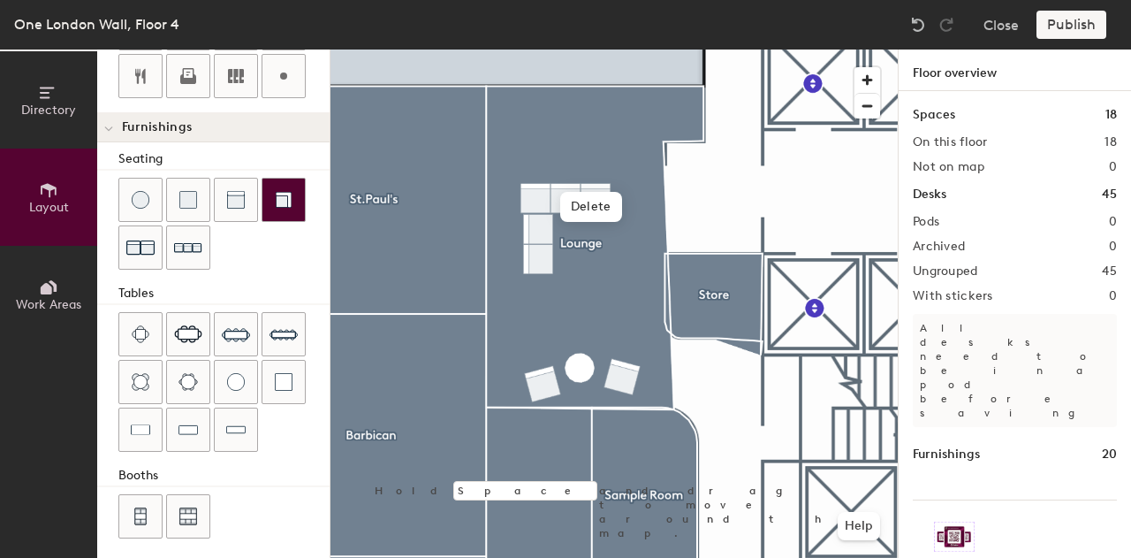
click at [293, 190] on div at bounding box center [283, 200] width 42 height 42
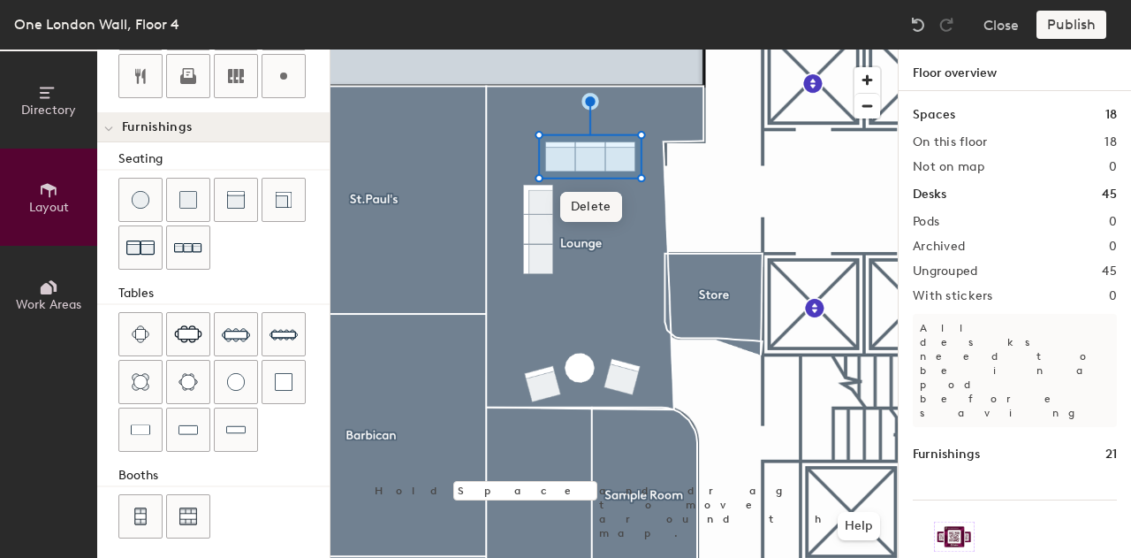
click at [589, 208] on span "Delete" at bounding box center [591, 207] width 62 height 30
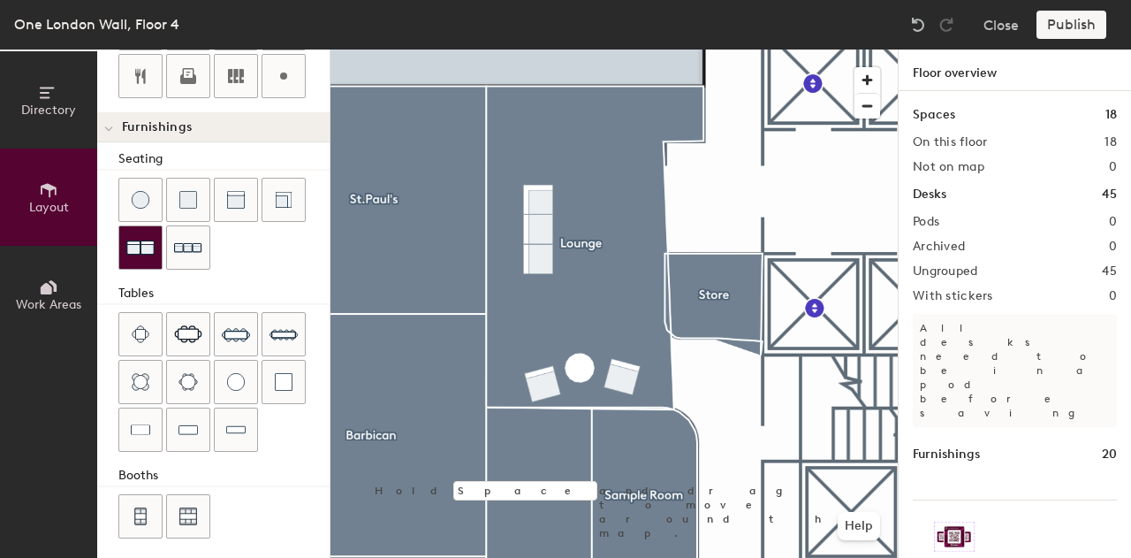
click at [145, 248] on img at bounding box center [140, 247] width 28 height 28
type input "20"
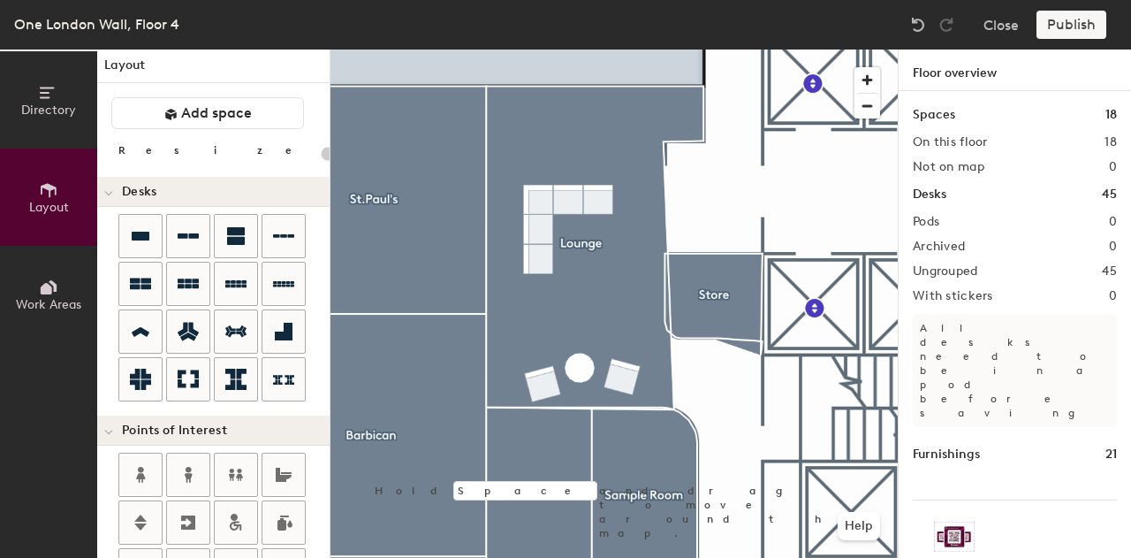
scroll to position [0, 0]
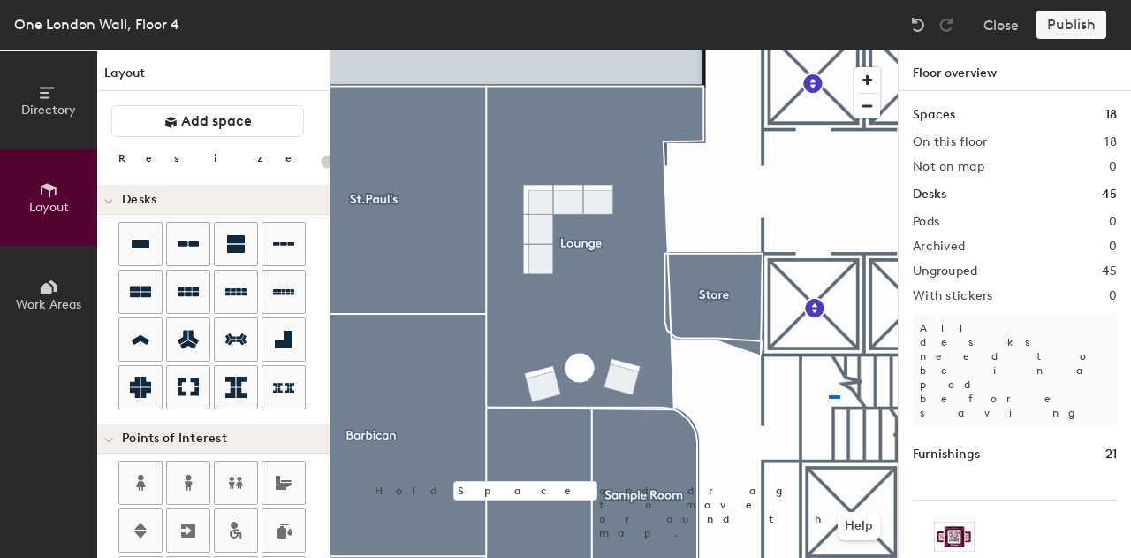
click at [829, 49] on div at bounding box center [614, 49] width 567 height 0
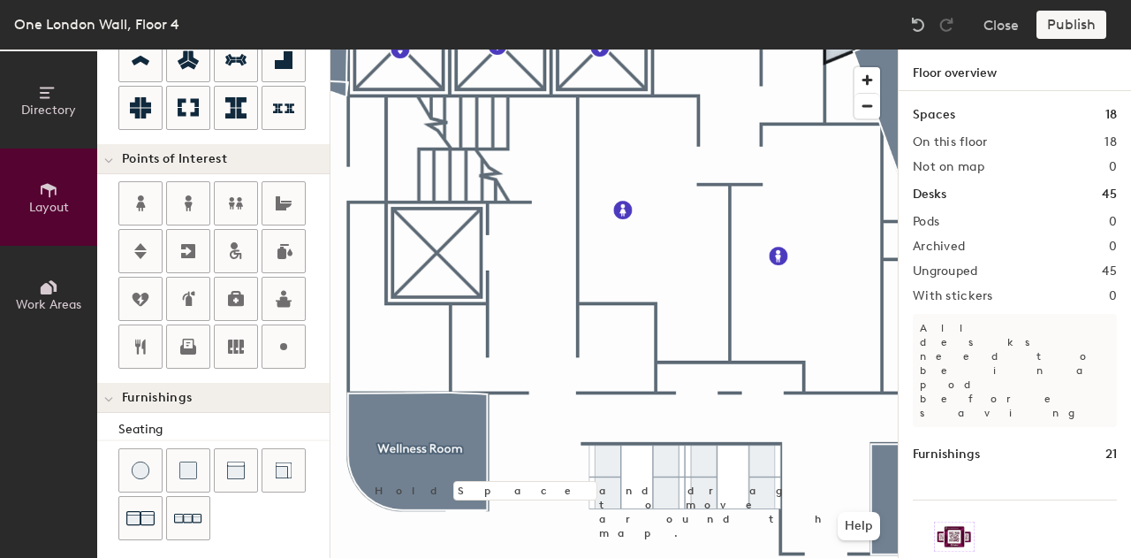
scroll to position [280, 0]
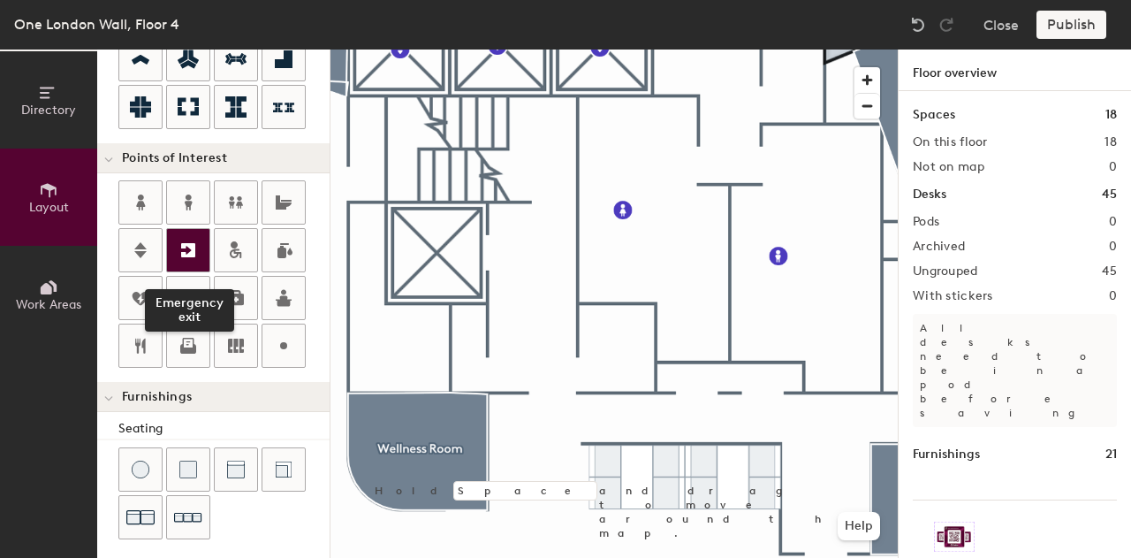
click at [189, 247] on icon at bounding box center [188, 250] width 21 height 21
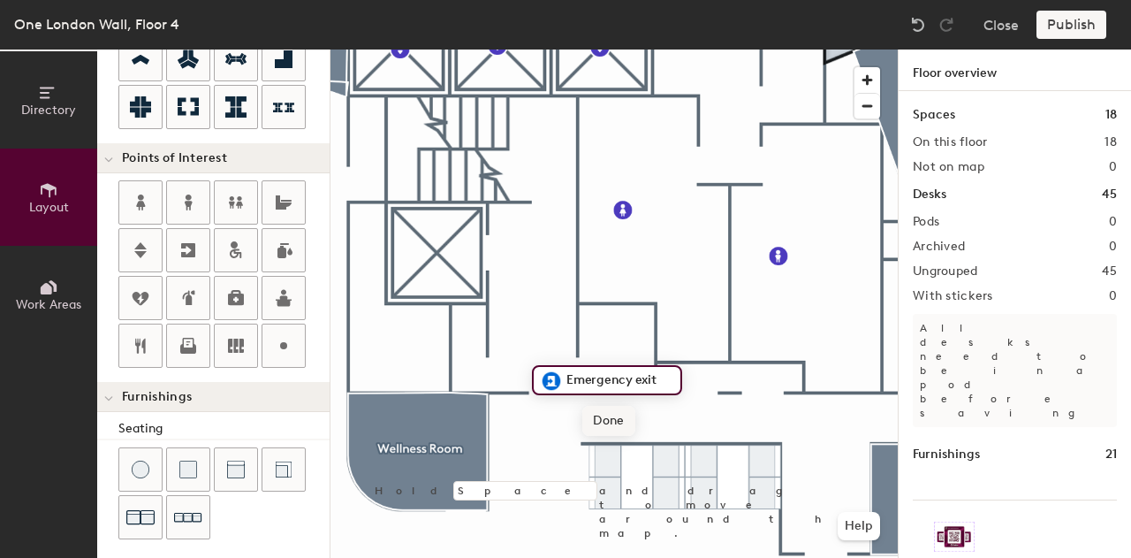
click at [600, 418] on span "Done" at bounding box center [608, 421] width 52 height 30
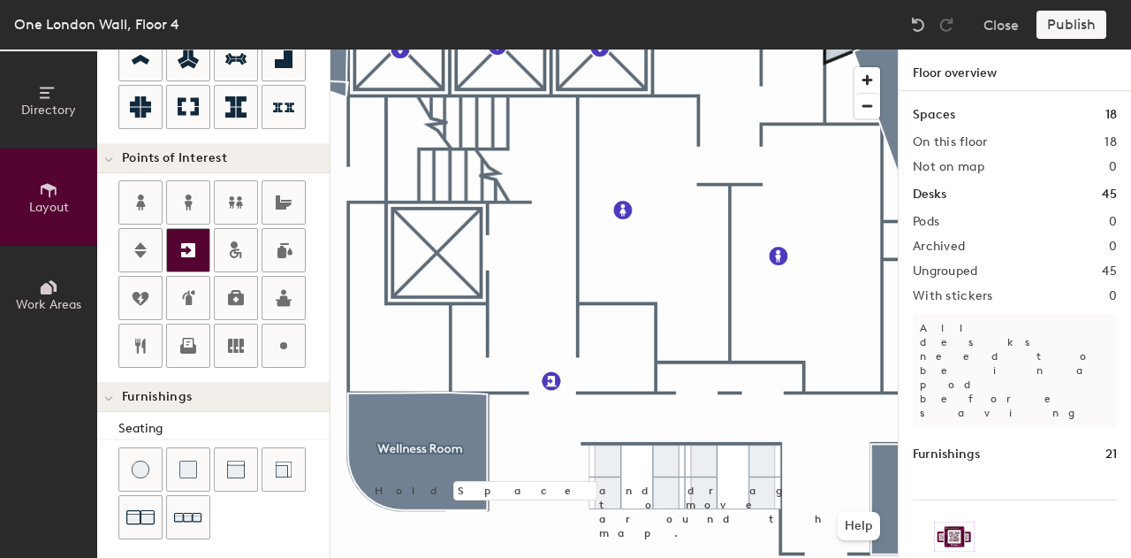
click at [196, 259] on div at bounding box center [188, 250] width 42 height 42
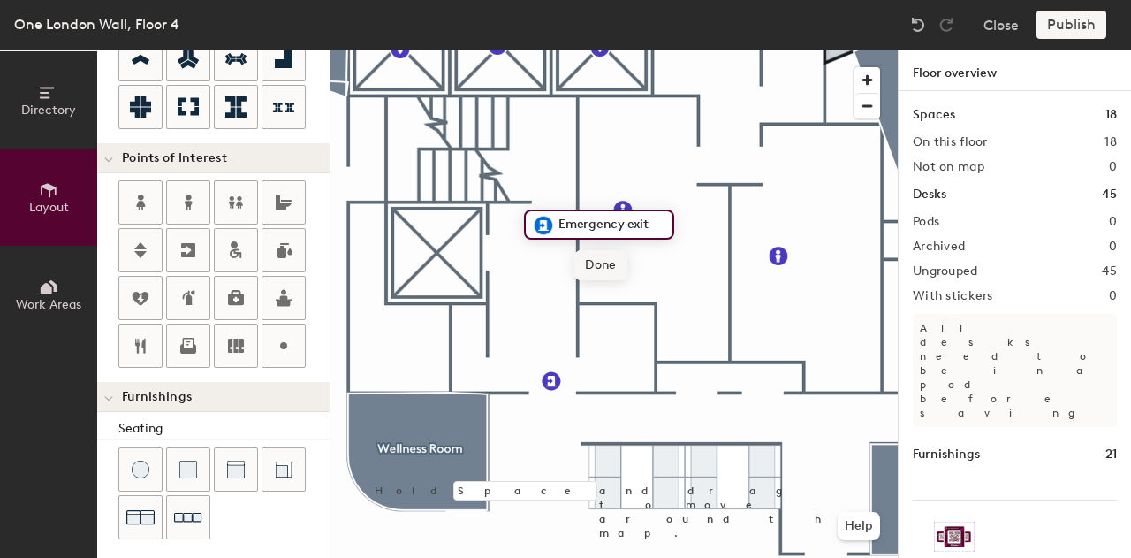
click at [603, 261] on span "Done" at bounding box center [600, 265] width 52 height 30
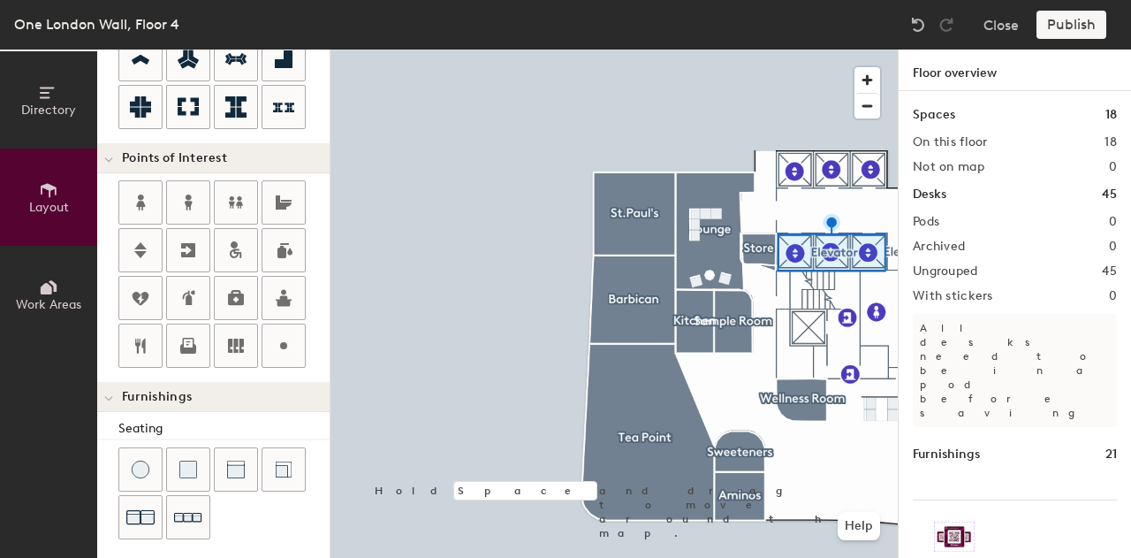
click at [411, 17] on div "One London Wall, Floor 4 Close Publish Directory Layout Work Areas Layout Add s…" at bounding box center [565, 279] width 1131 height 558
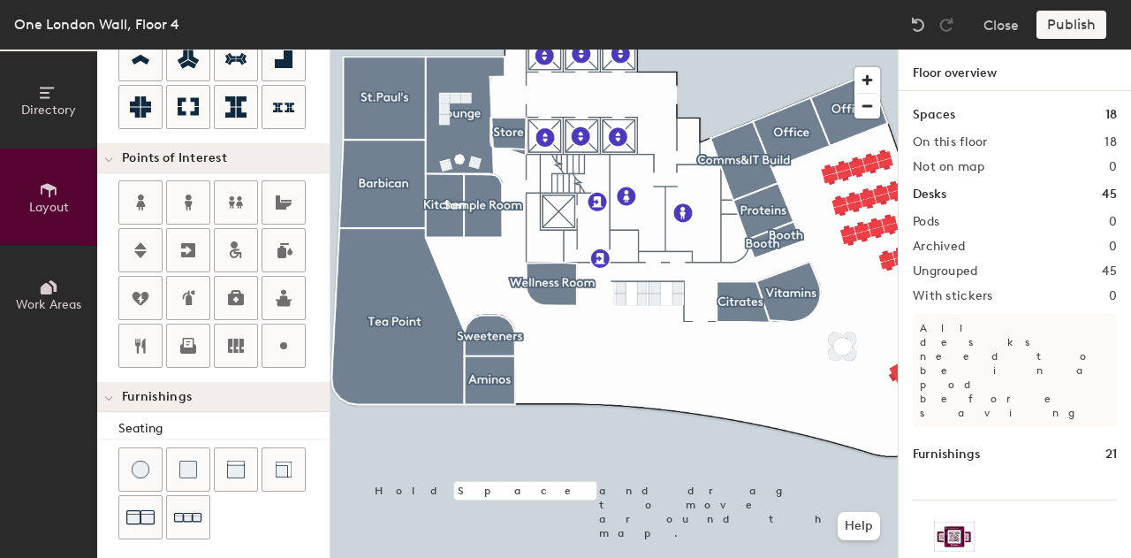
scroll to position [35, 0]
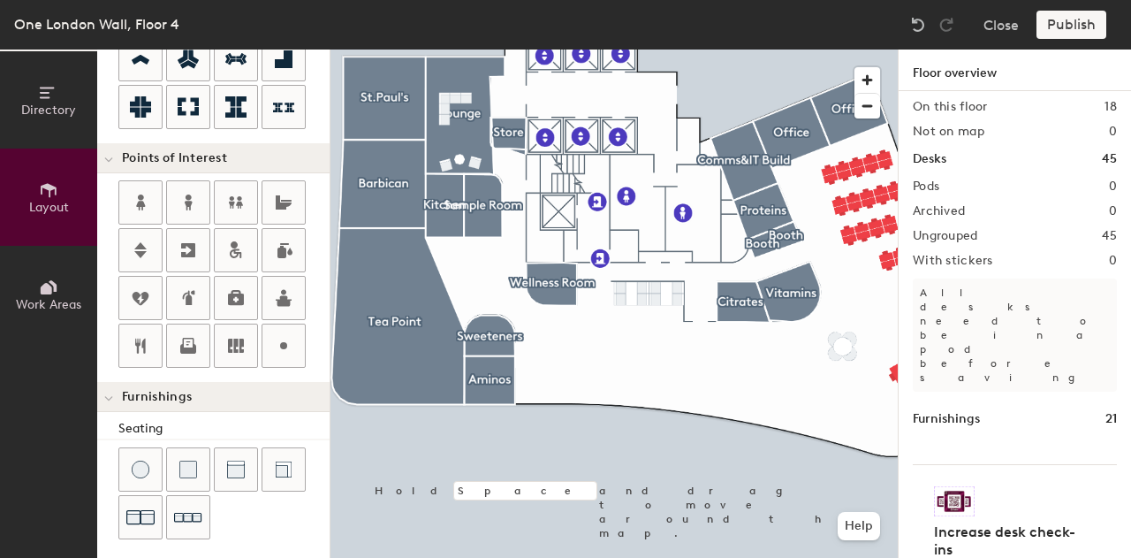
click at [698, 517] on div "Directory Layout Work Areas Layout Add space Resize Desks Points of Interest Fu…" at bounding box center [565, 303] width 1131 height 508
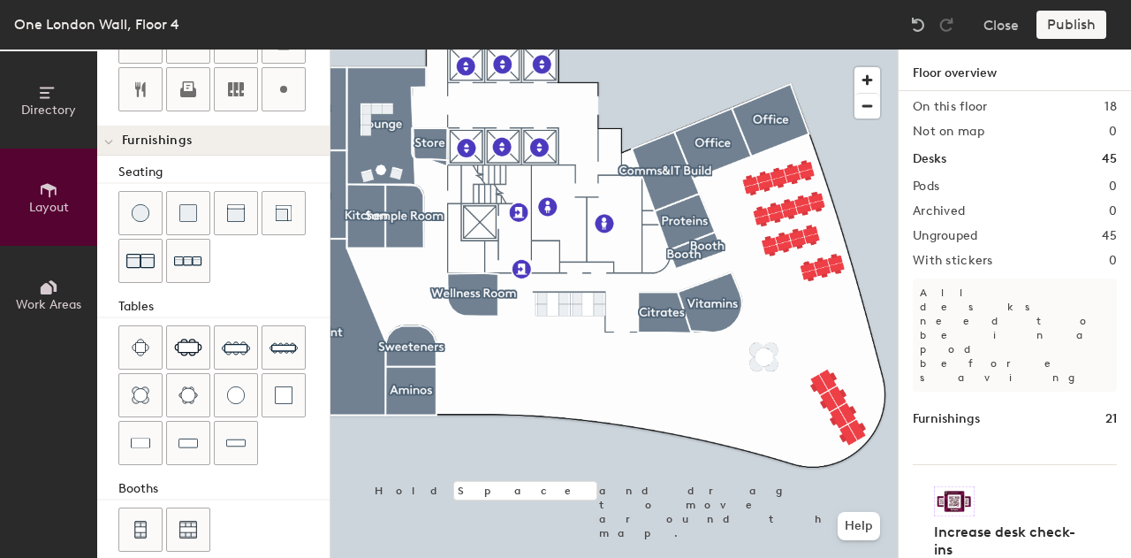
scroll to position [550, 0]
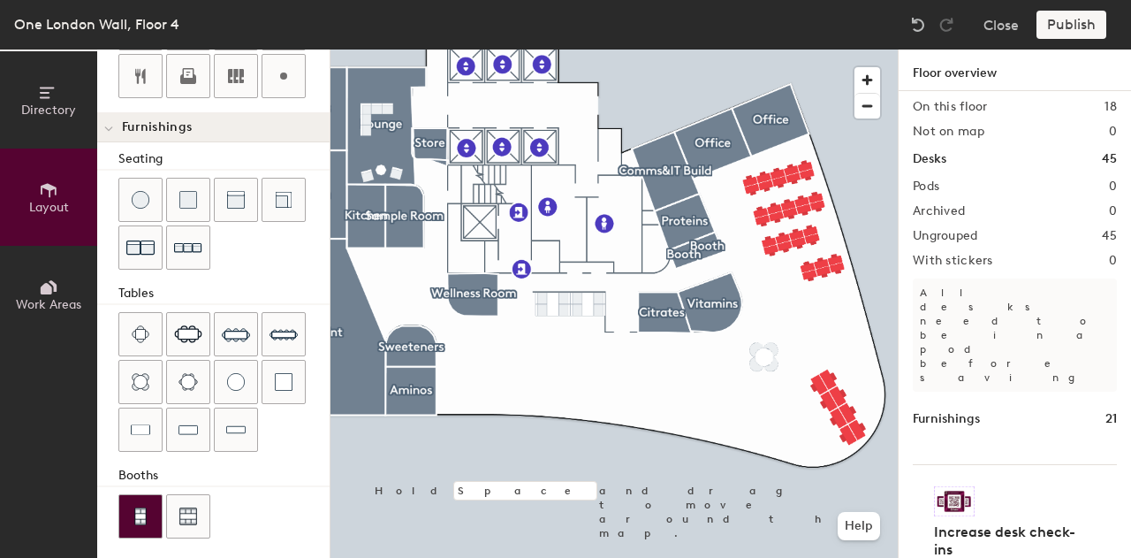
click at [136, 513] on img at bounding box center [141, 516] width 16 height 18
click at [837, 496] on span "Delete" at bounding box center [817, 483] width 62 height 30
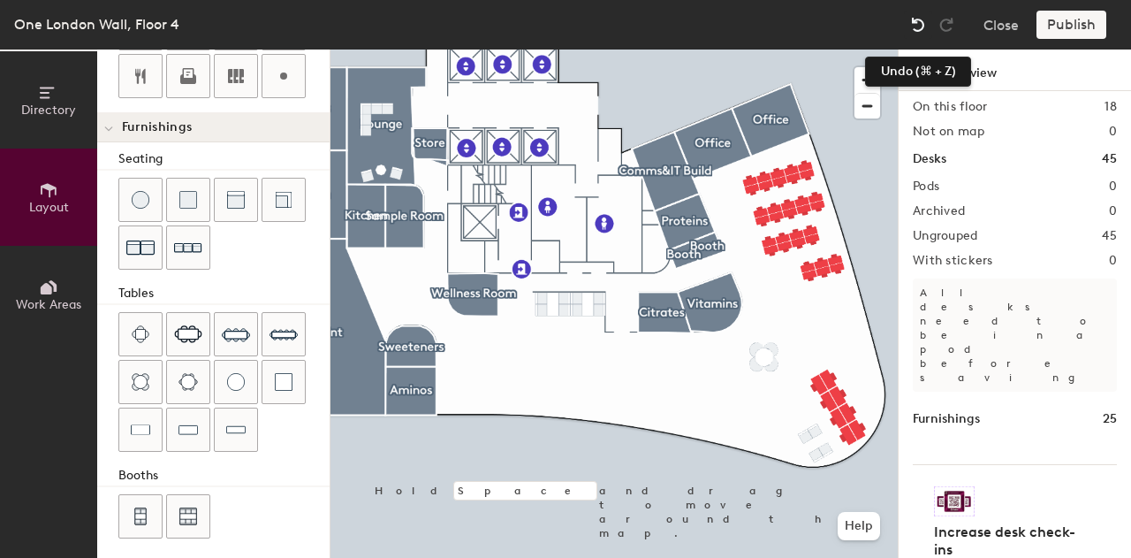
click at [923, 13] on div at bounding box center [918, 25] width 28 height 28
type input "20"
click at [859, 74] on span "button" at bounding box center [868, 80] width 26 height 26
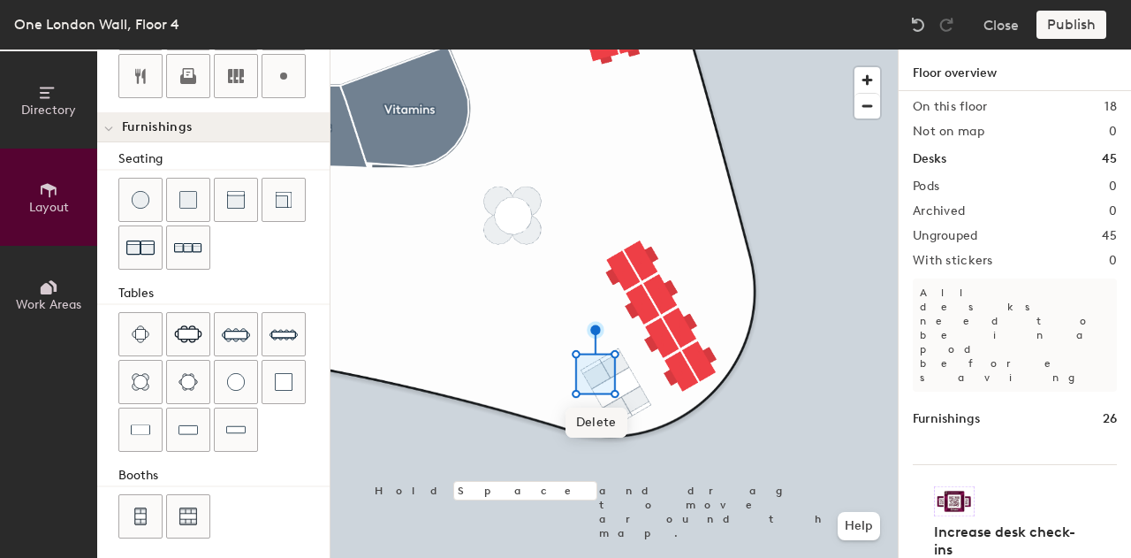
click at [606, 422] on span "Delete" at bounding box center [597, 422] width 62 height 30
click at [619, 466] on span "Delete" at bounding box center [619, 460] width 62 height 30
click at [632, 430] on span "Delete" at bounding box center [627, 429] width 62 height 30
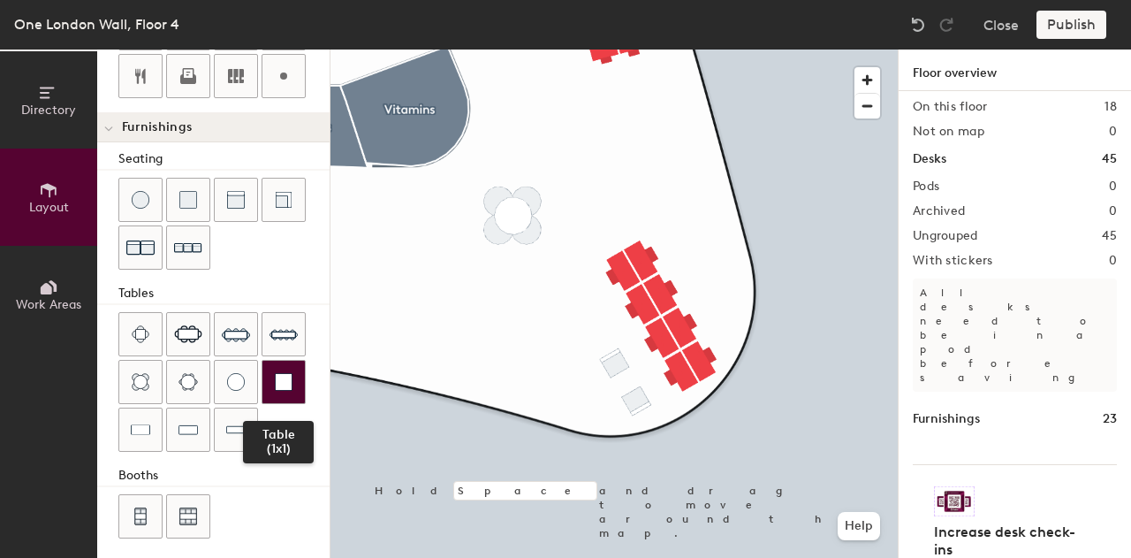
click at [275, 379] on img at bounding box center [284, 382] width 18 height 18
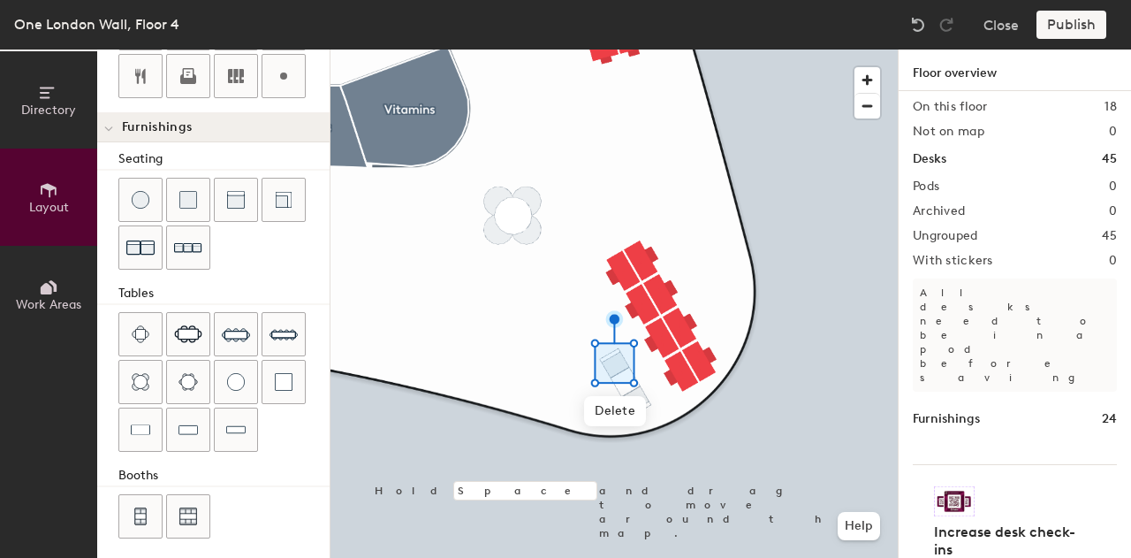
scroll to position [0, 0]
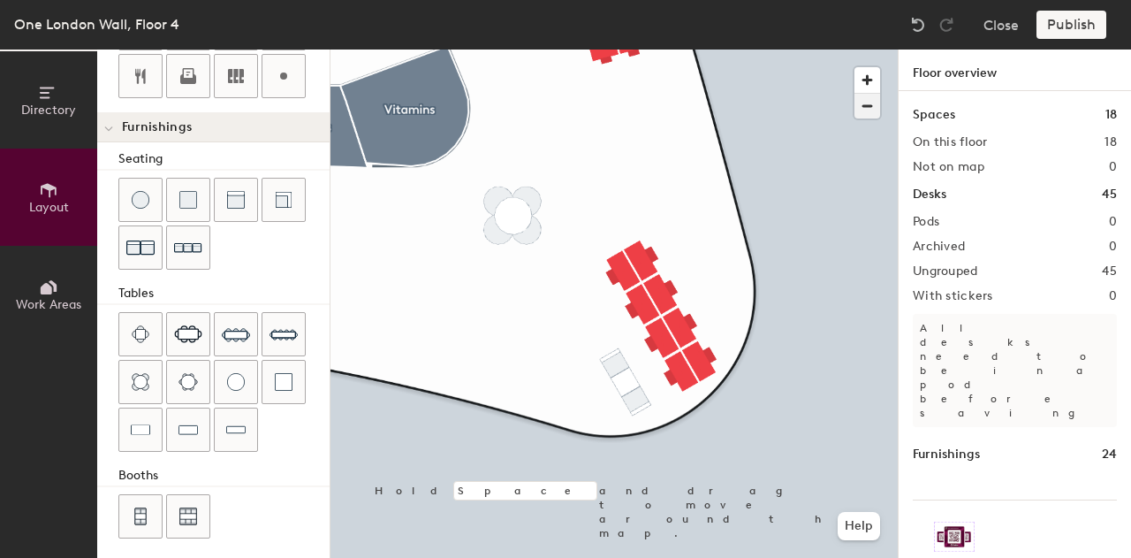
click at [857, 116] on span "button" at bounding box center [868, 106] width 26 height 25
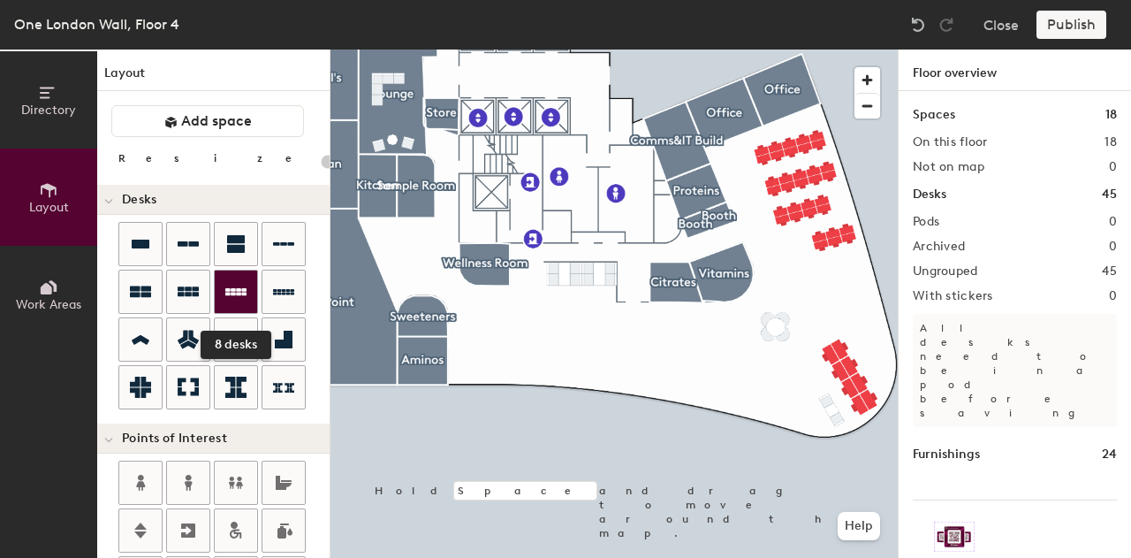
click at [223, 298] on div at bounding box center [236, 291] width 42 height 42
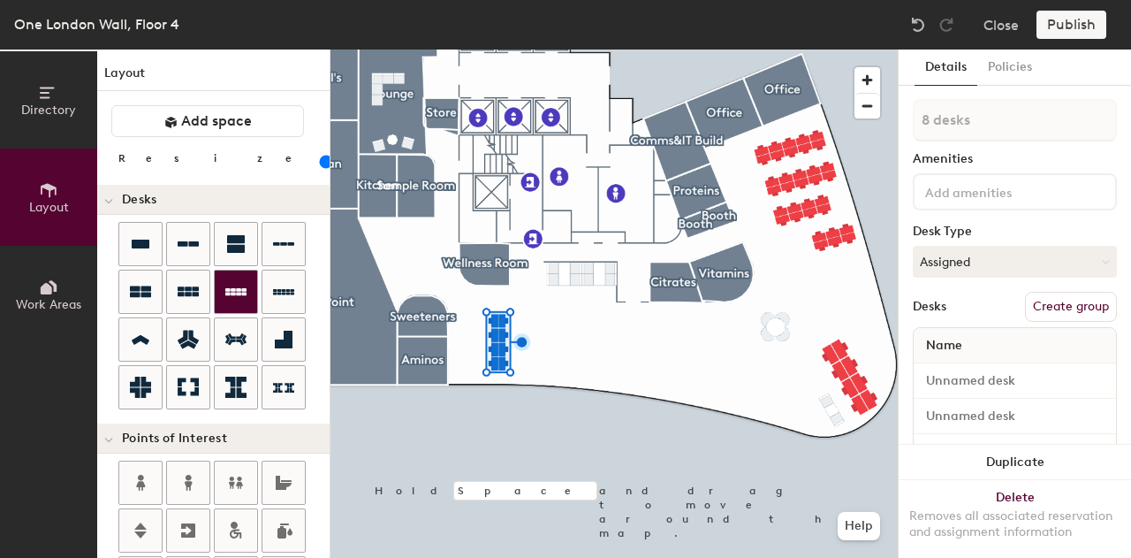
click at [239, 285] on icon at bounding box center [235, 291] width 21 height 21
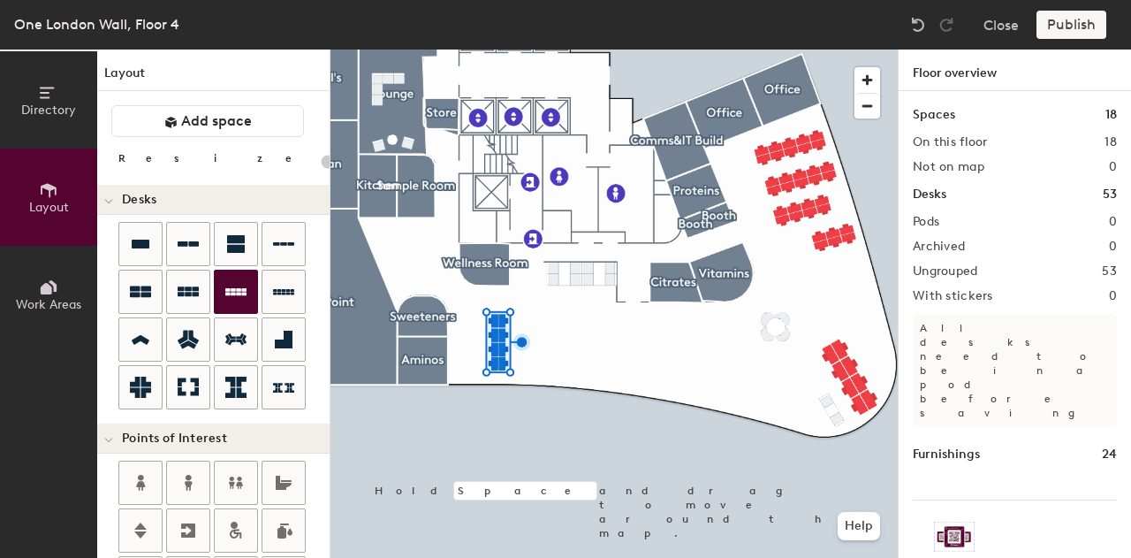
type input "100"
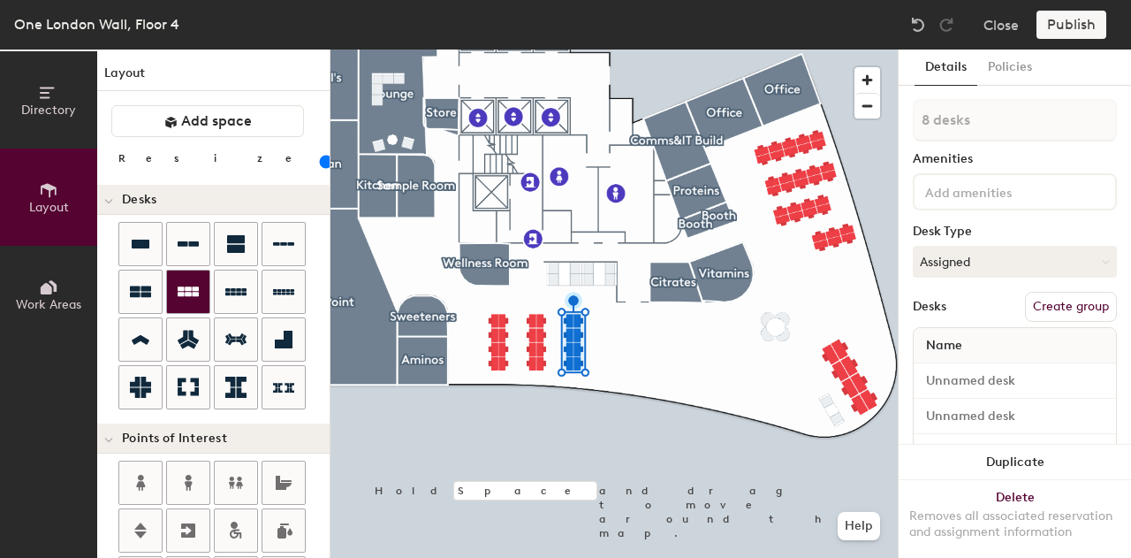
click at [186, 289] on icon at bounding box center [188, 291] width 21 height 10
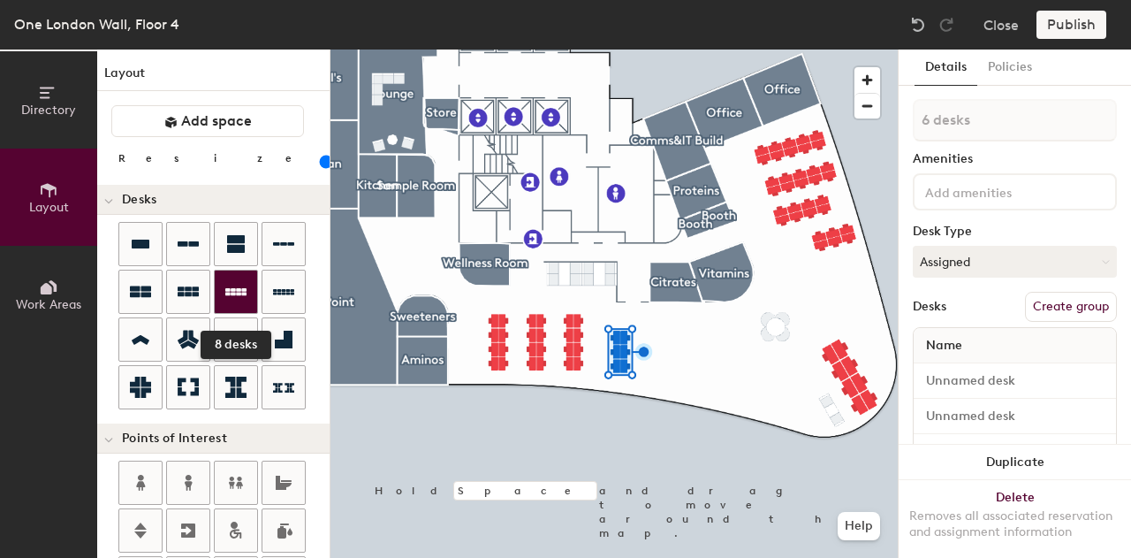
click at [228, 285] on icon at bounding box center [235, 291] width 21 height 21
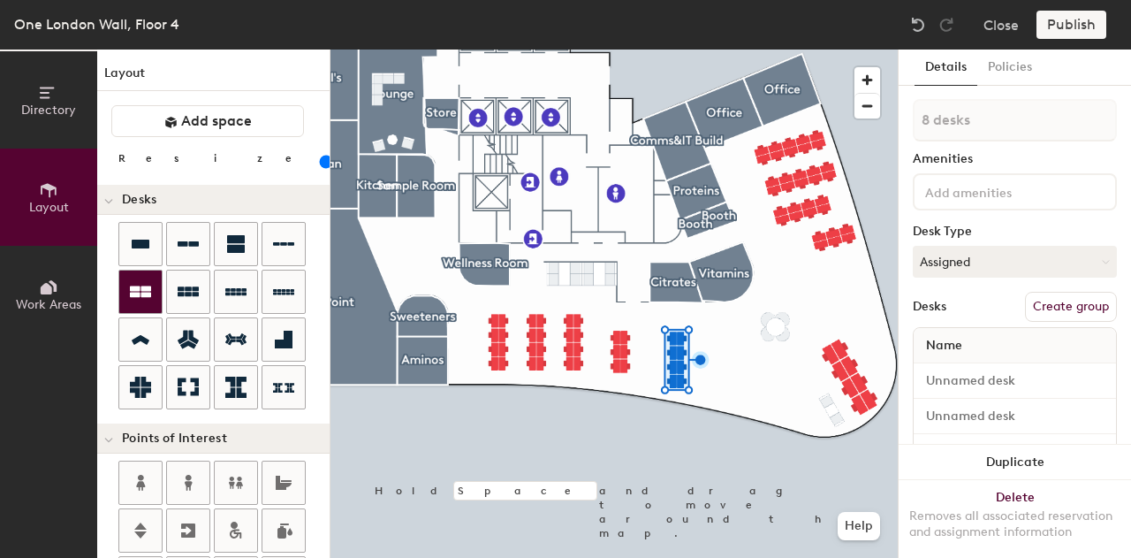
click at [147, 293] on icon at bounding box center [140, 291] width 21 height 11
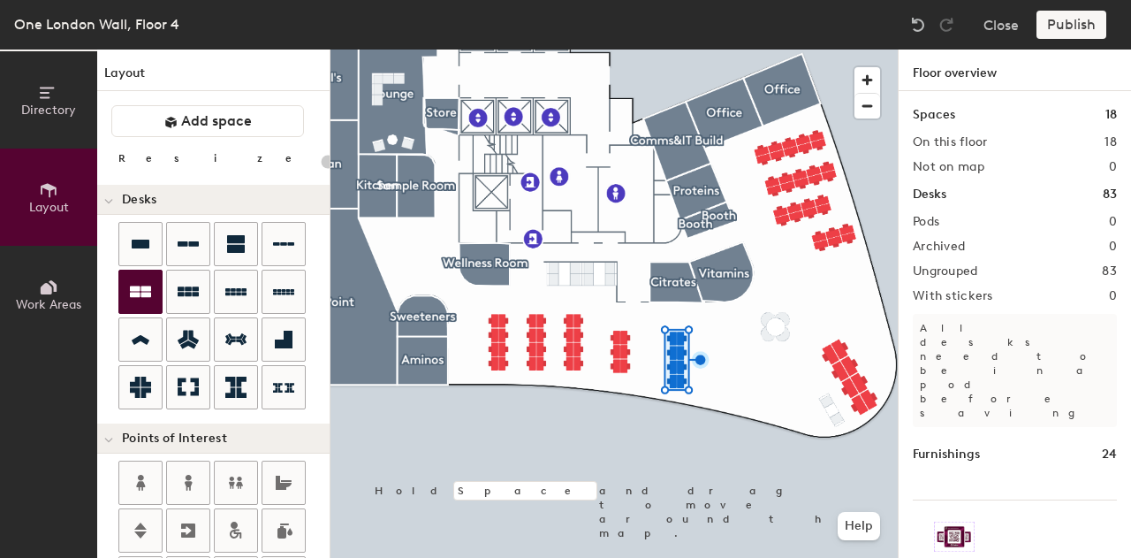
type input "100"
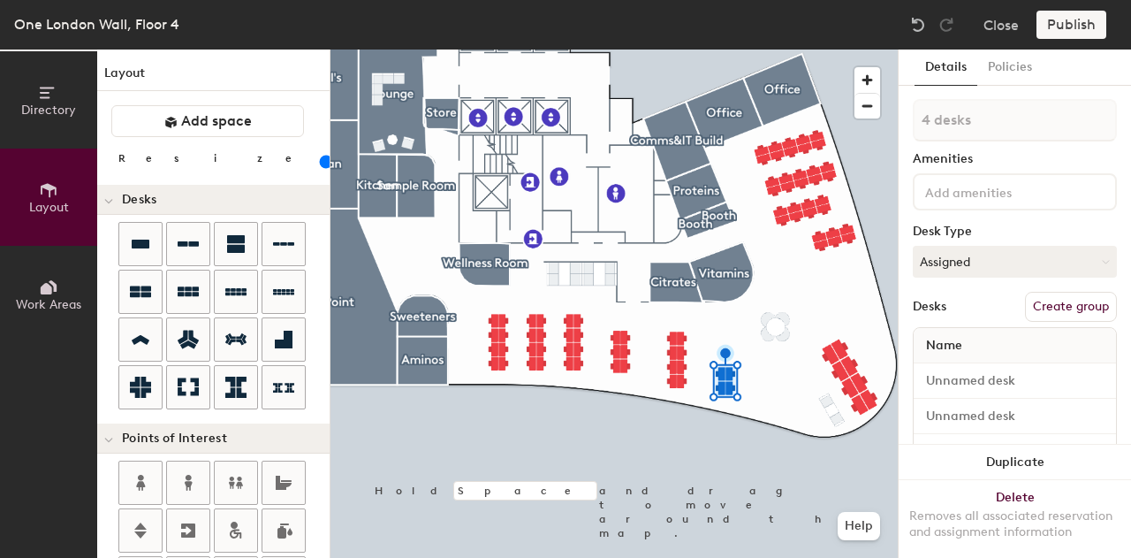
type input "1 desk"
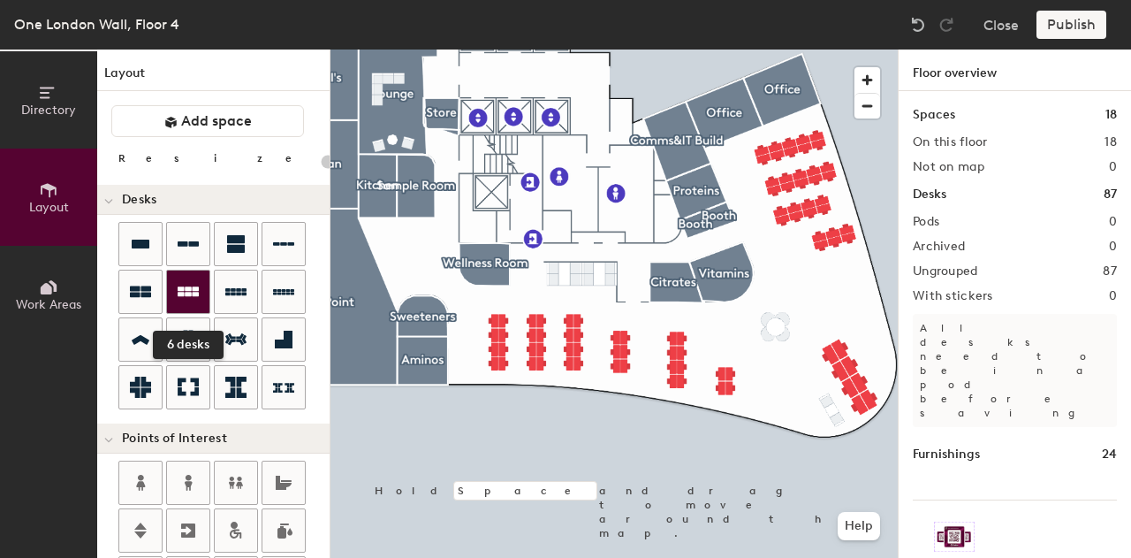
click at [195, 293] on icon at bounding box center [188, 291] width 21 height 10
click at [1087, 23] on div "Publish" at bounding box center [1077, 25] width 80 height 28
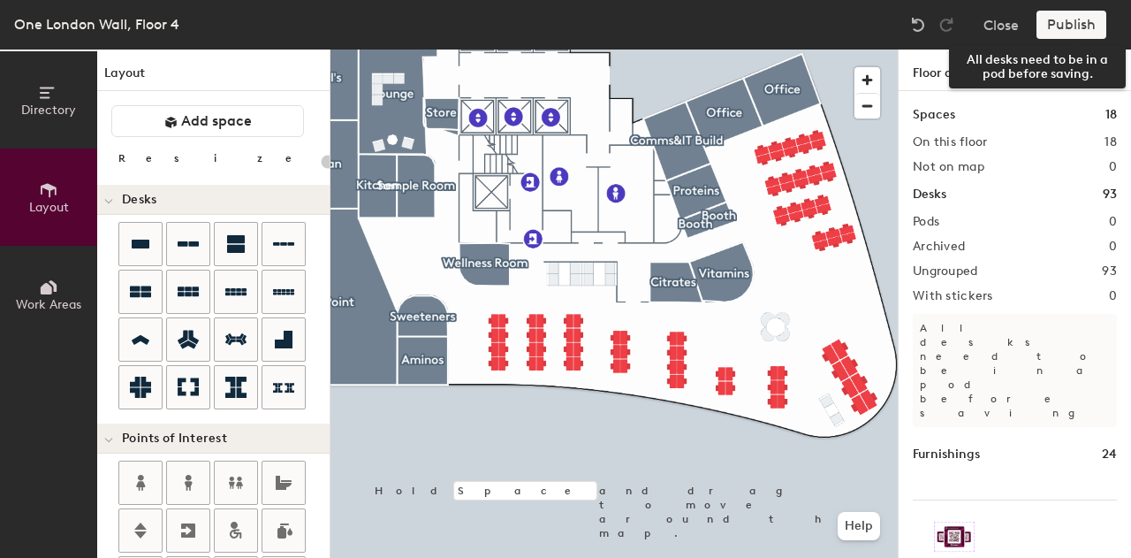
click at [1069, 24] on div "Publish" at bounding box center [1077, 25] width 80 height 28
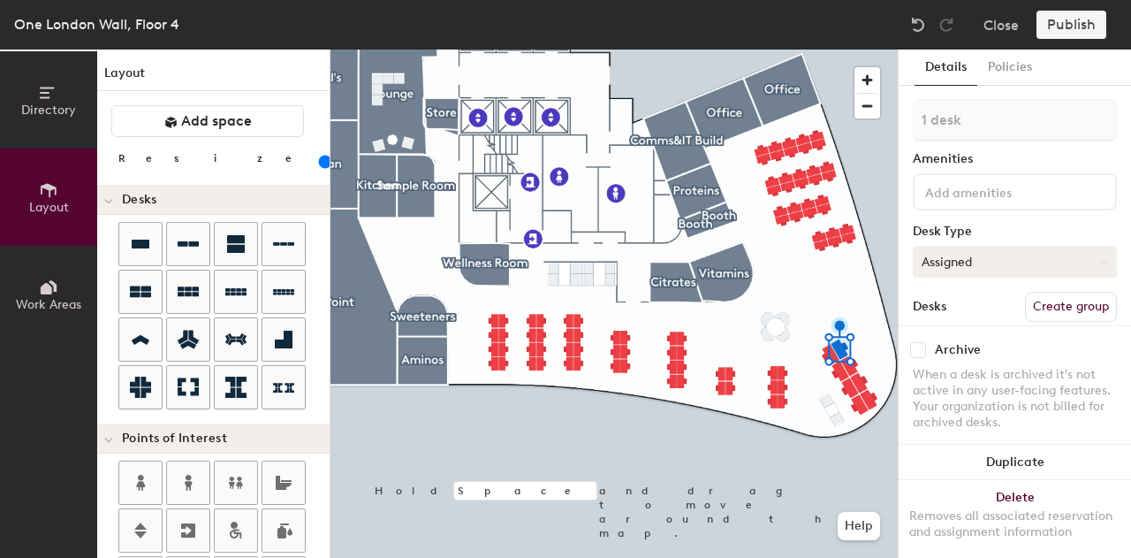
click at [970, 255] on button "Assigned" at bounding box center [1015, 262] width 204 height 32
click at [967, 341] on div "Hot" at bounding box center [1002, 343] width 177 height 27
click at [956, 274] on button "Hot" at bounding box center [1015, 262] width 204 height 32
click at [962, 365] on div "Hoteled" at bounding box center [1002, 369] width 177 height 27
click at [1089, 19] on div "Publish" at bounding box center [1077, 25] width 80 height 28
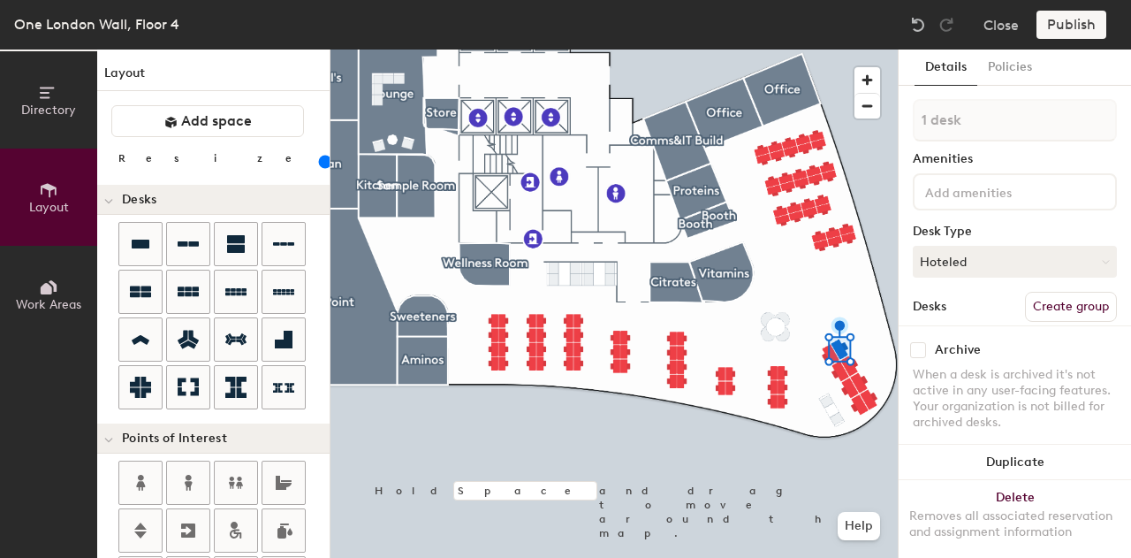
click at [1076, 25] on div "Publish" at bounding box center [1077, 25] width 80 height 28
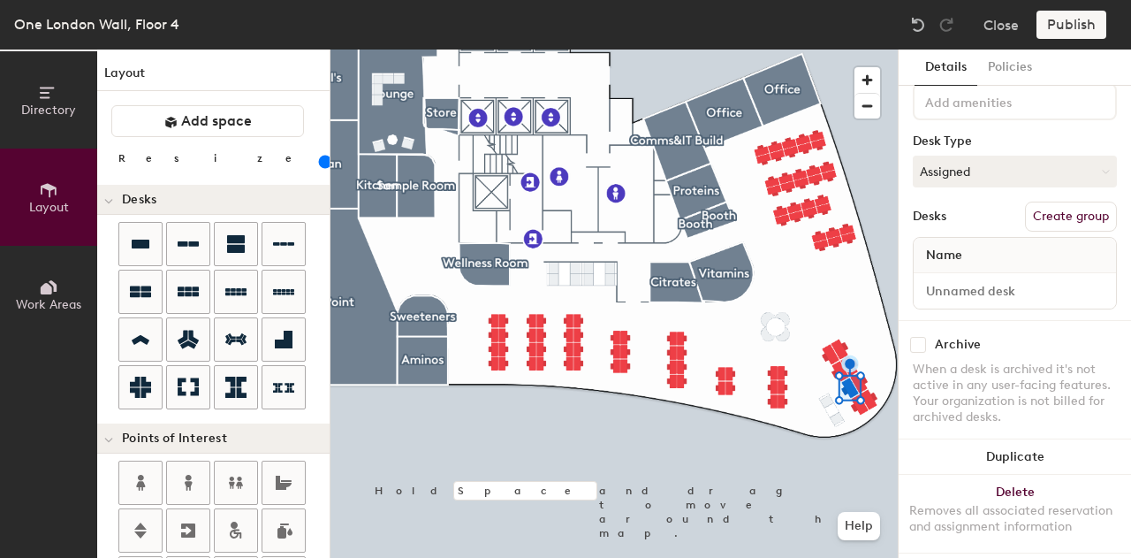
scroll to position [113, 0]
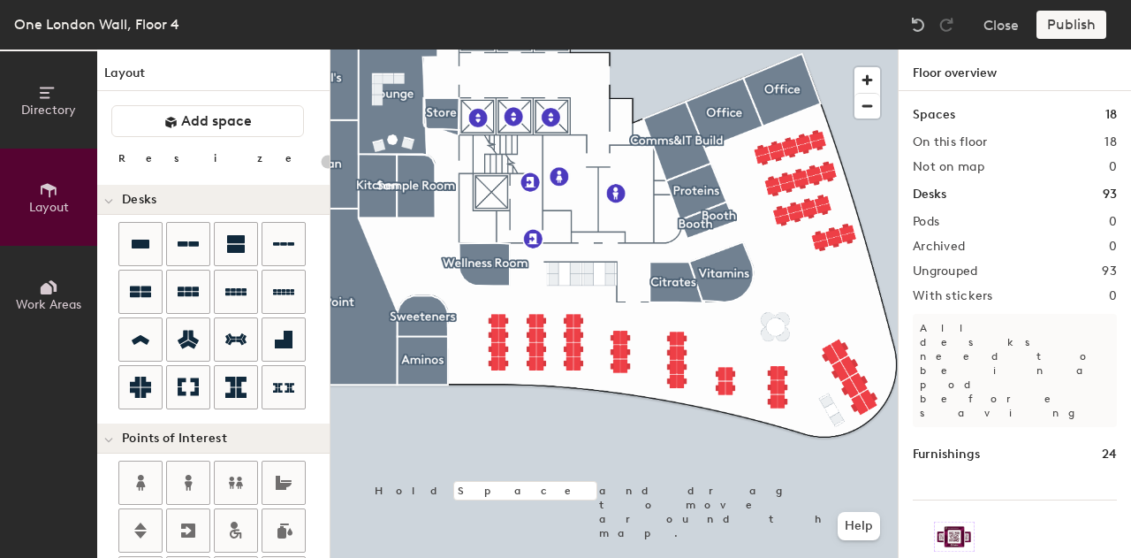
click at [1071, 20] on div "Publish" at bounding box center [1077, 25] width 80 height 28
type input "100"
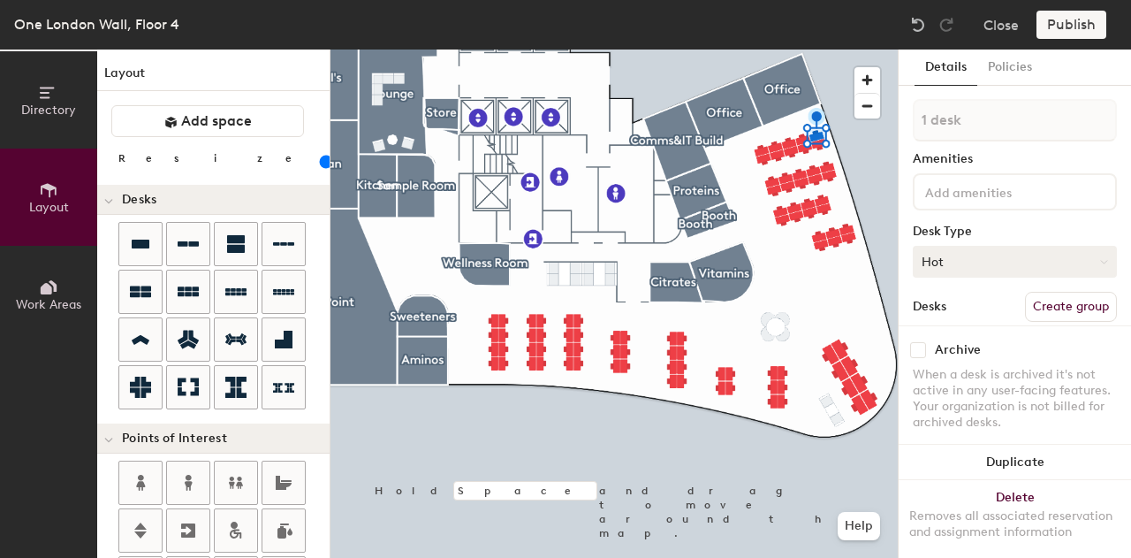
click at [963, 261] on button "Hot" at bounding box center [1015, 262] width 204 height 32
click at [972, 251] on button "Hot" at bounding box center [1015, 262] width 204 height 32
click at [972, 254] on button "Hot" at bounding box center [1015, 262] width 204 height 32
click at [961, 370] on div "Hoteled" at bounding box center [1002, 369] width 177 height 27
click at [999, 259] on button "Hot" at bounding box center [1015, 262] width 204 height 32
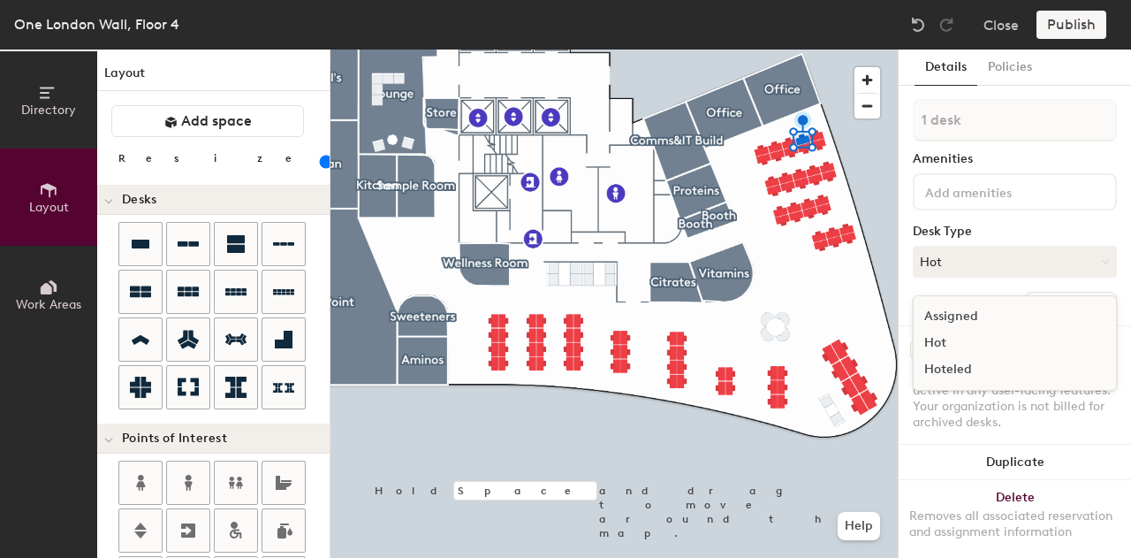
click at [968, 369] on div "Hoteled" at bounding box center [1002, 369] width 177 height 27
click at [990, 268] on button "Hot" at bounding box center [1015, 262] width 204 height 32
click at [991, 375] on div "Hoteled" at bounding box center [1002, 369] width 177 height 27
click at [964, 265] on button "Hot" at bounding box center [1015, 262] width 204 height 32
click at [973, 369] on div "Hoteled" at bounding box center [1002, 369] width 177 height 27
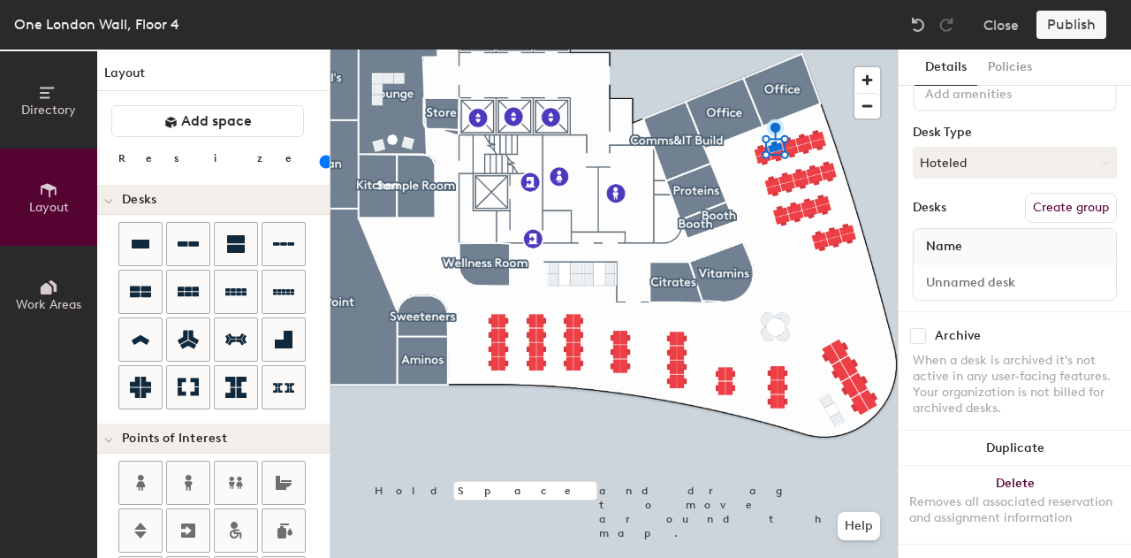
click at [995, 264] on div at bounding box center [1015, 281] width 202 height 35
click at [946, 231] on span "Name" at bounding box center [944, 247] width 54 height 32
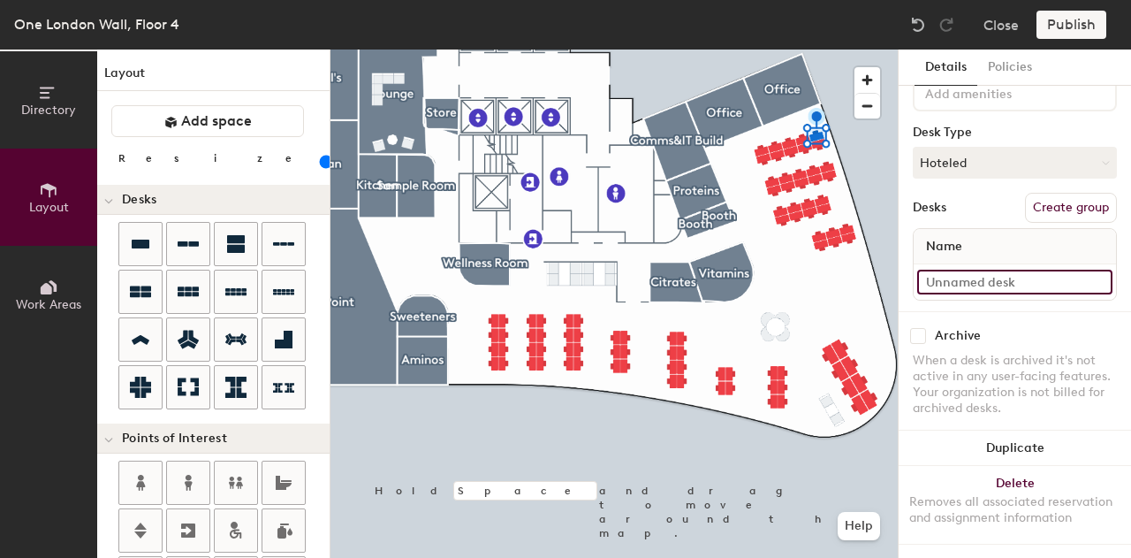
click at [1013, 270] on input at bounding box center [1014, 282] width 195 height 25
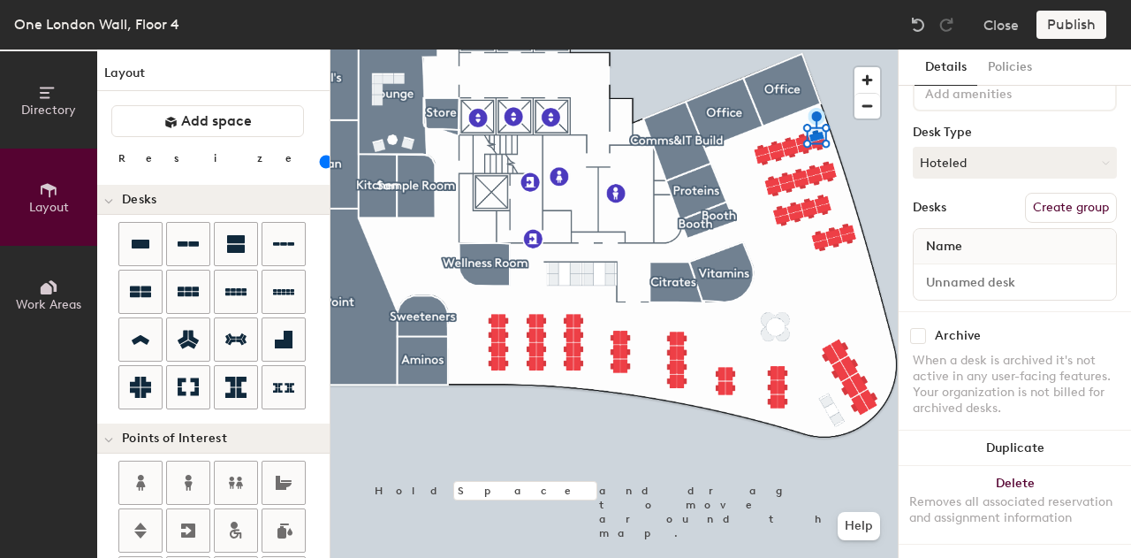
click at [977, 236] on div "Name" at bounding box center [1015, 246] width 202 height 35
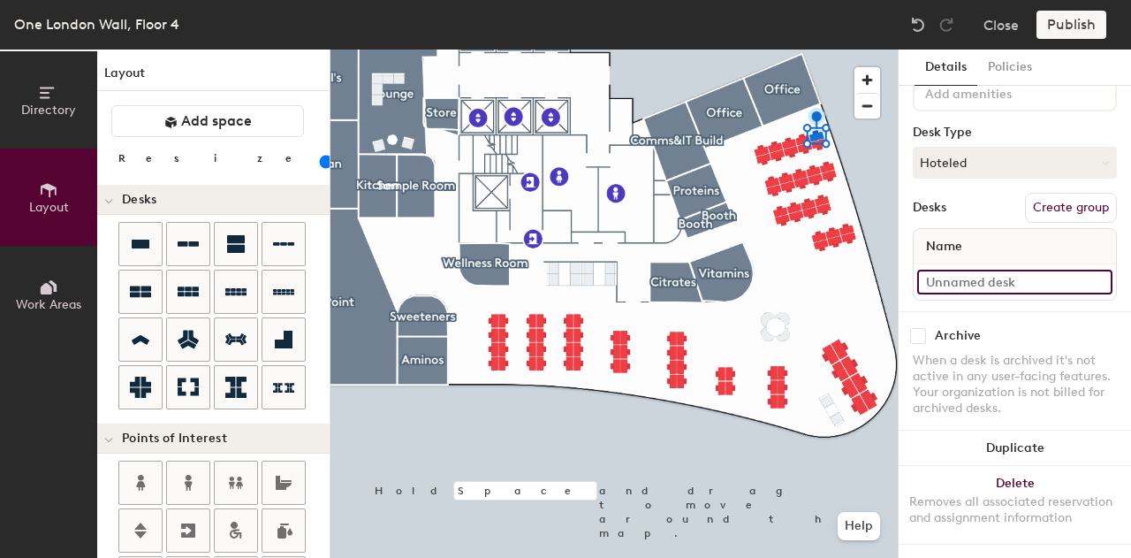
click at [994, 270] on input at bounding box center [1014, 282] width 195 height 25
type input "Desk 1"
click at [960, 270] on input at bounding box center [1014, 282] width 195 height 25
type input "Desk 2"
click at [950, 275] on input at bounding box center [1014, 282] width 195 height 25
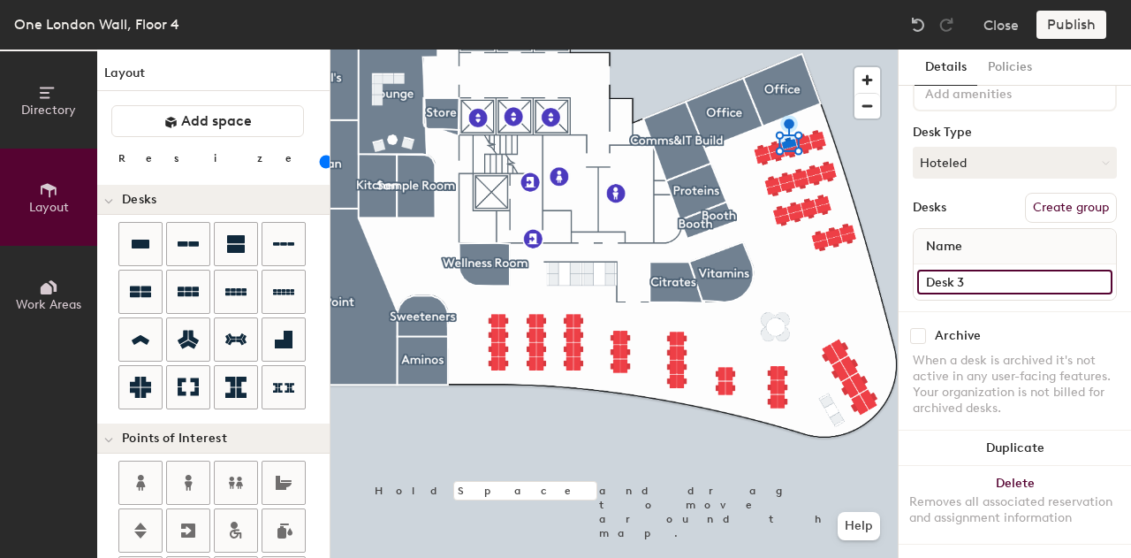
type input "Desk 3"
click at [965, 270] on input at bounding box center [1014, 282] width 195 height 25
type input "Desk 4"
click at [970, 270] on input at bounding box center [1014, 282] width 195 height 25
type input "Desk 5"
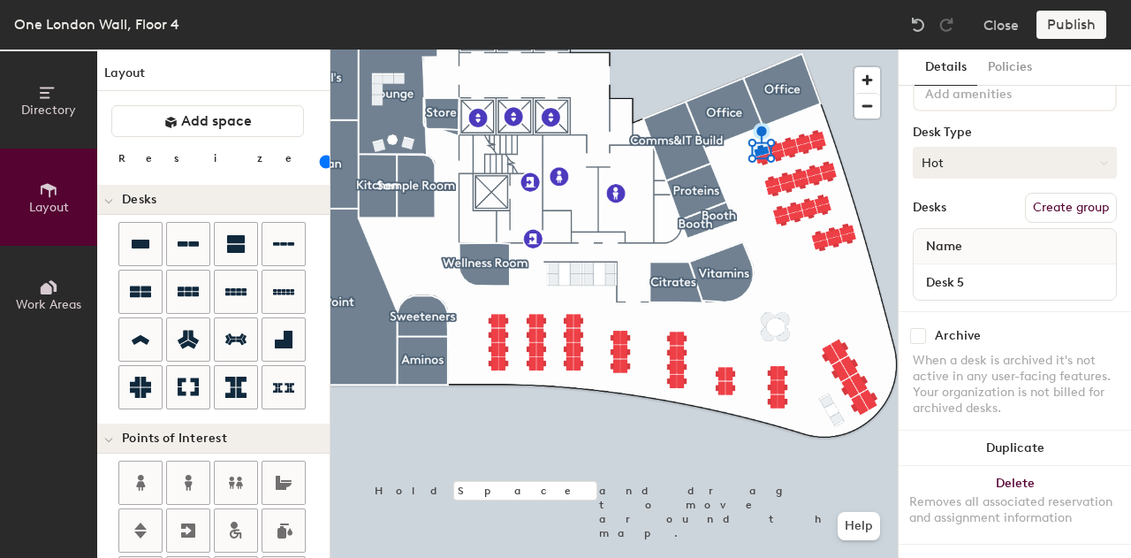
click at [962, 149] on button "Hot" at bounding box center [1015, 163] width 204 height 32
click at [970, 257] on div "Hoteled" at bounding box center [1002, 270] width 177 height 27
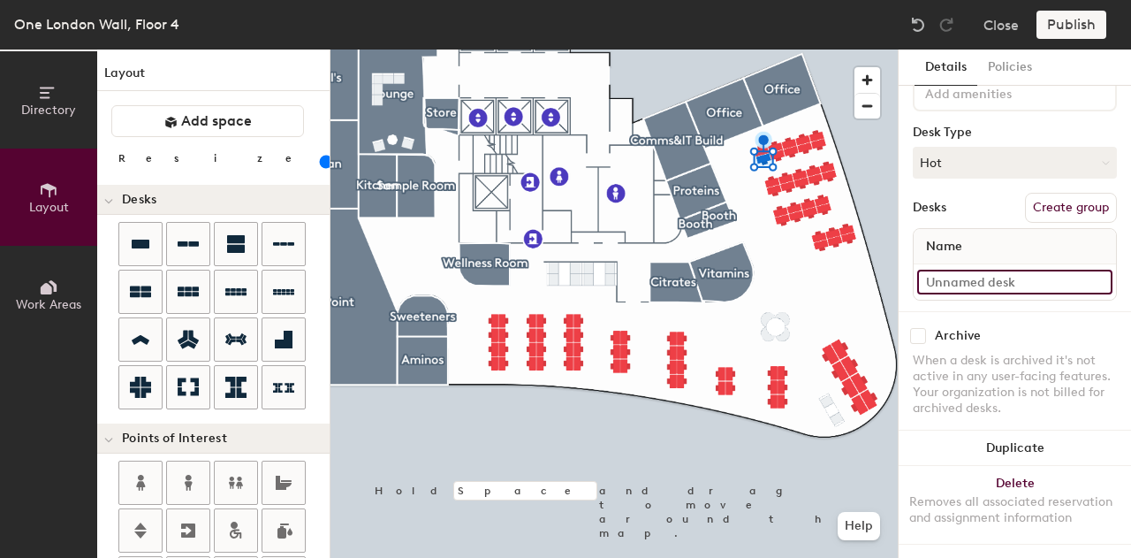
click at [963, 270] on input at bounding box center [1014, 282] width 195 height 25
type input "Desk 6"
click at [955, 278] on input at bounding box center [1014, 282] width 195 height 25
type input "Desk 7"
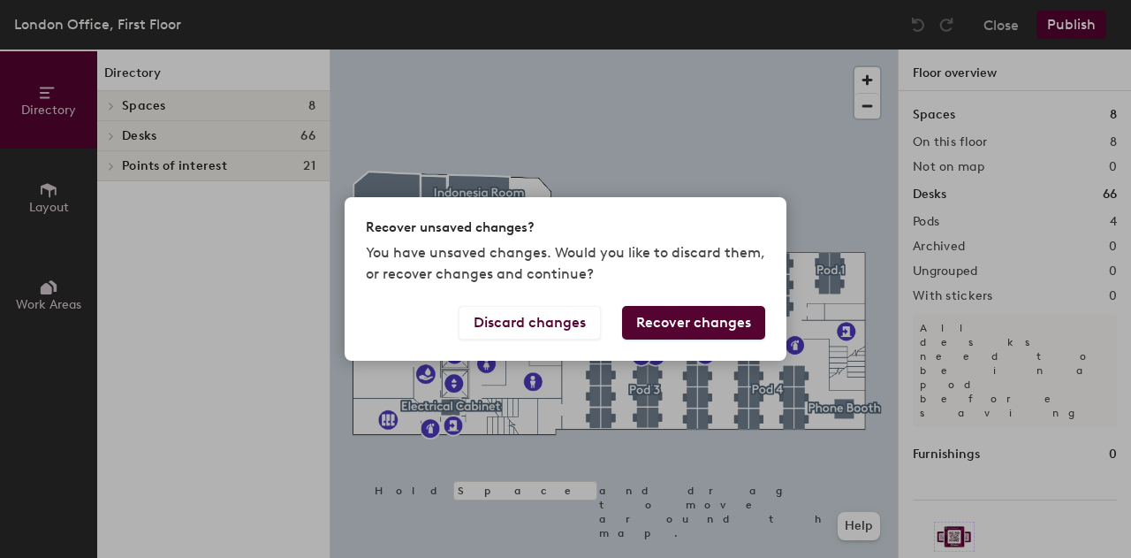
click at [638, 320] on button "Recover changes" at bounding box center [693, 323] width 143 height 34
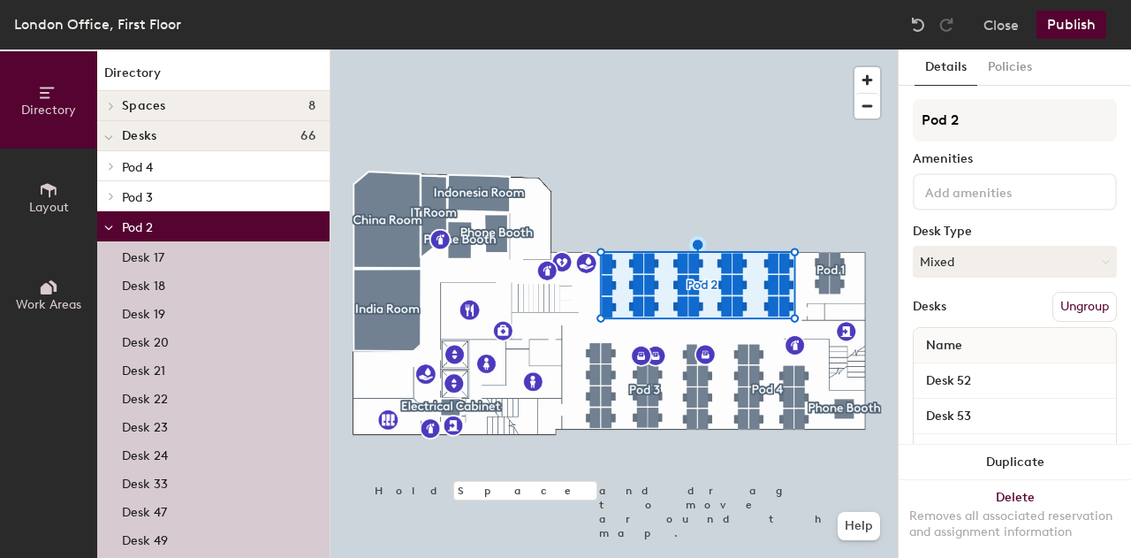
click at [780, 49] on div at bounding box center [614, 49] width 567 height 0
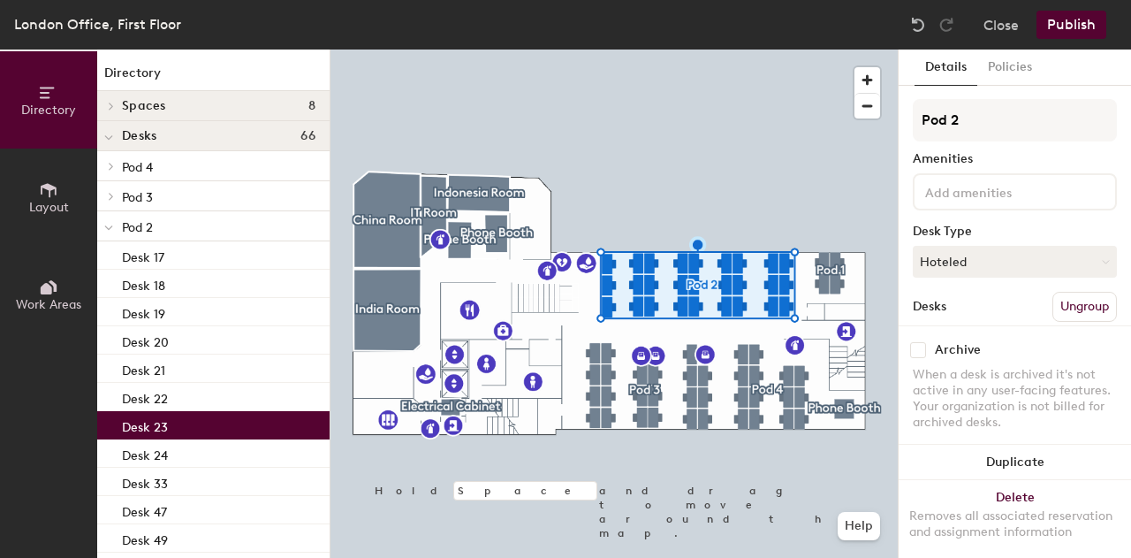
click at [783, 49] on div at bounding box center [614, 49] width 567 height 0
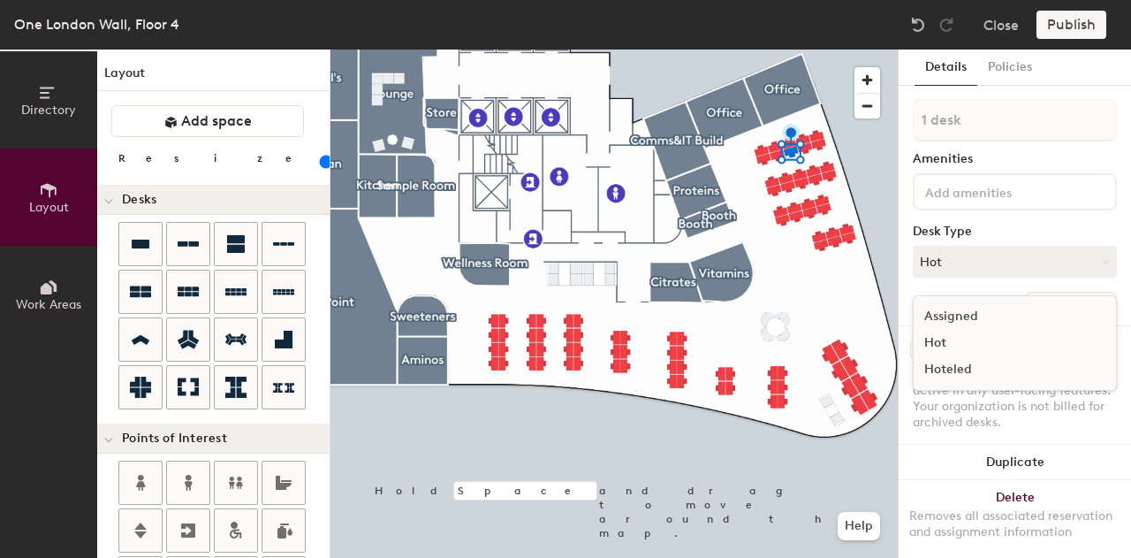
scroll to position [113, 0]
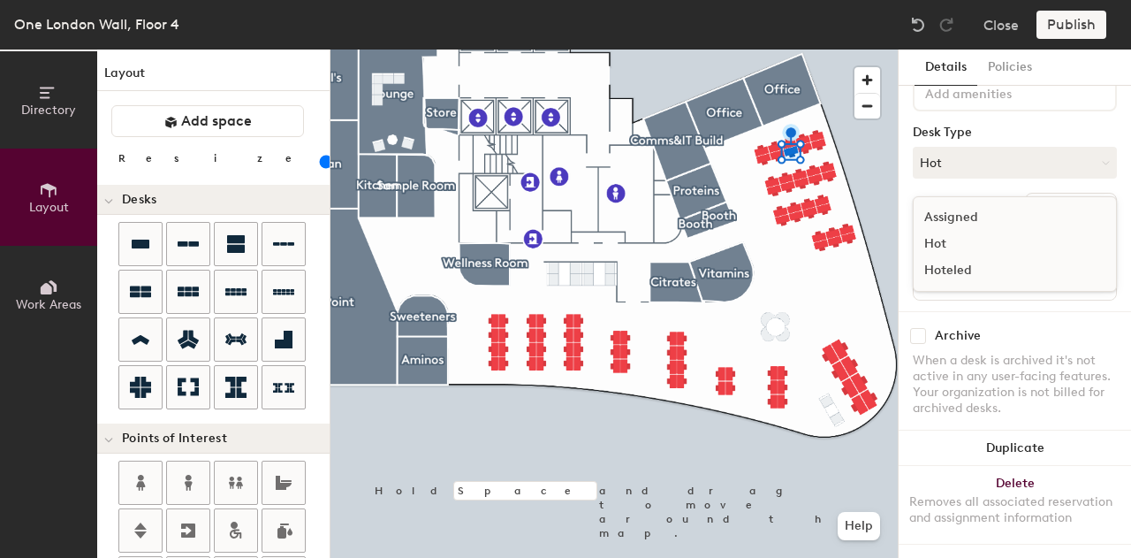
click at [951, 257] on div "Hoteled" at bounding box center [1002, 270] width 177 height 27
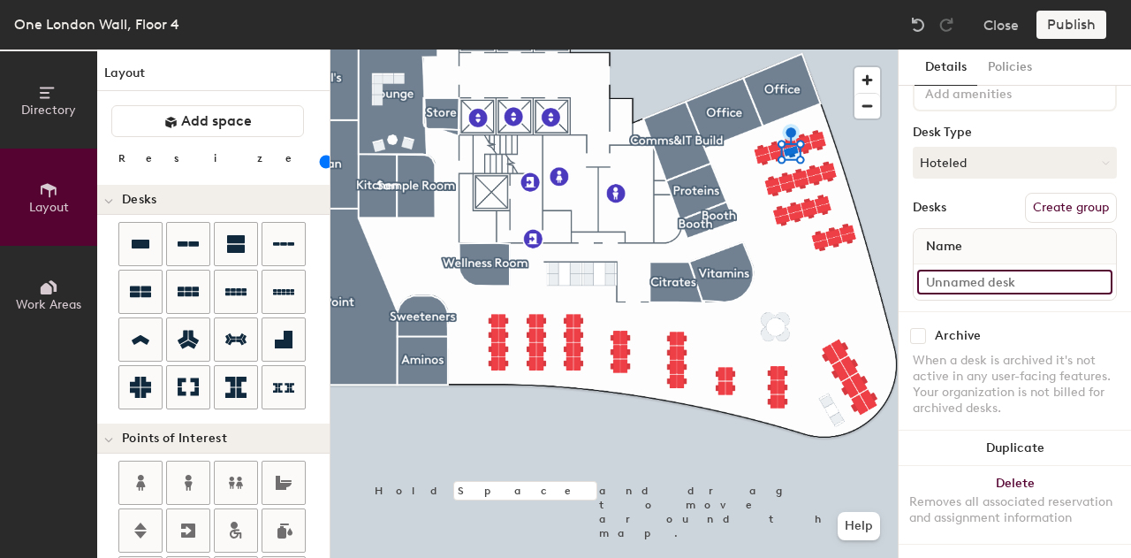
click at [956, 270] on input at bounding box center [1014, 282] width 195 height 25
click at [955, 270] on input at bounding box center [1014, 282] width 195 height 25
type input "Desk 8"
click at [956, 270] on input at bounding box center [1014, 282] width 195 height 25
type input "Desk 9"
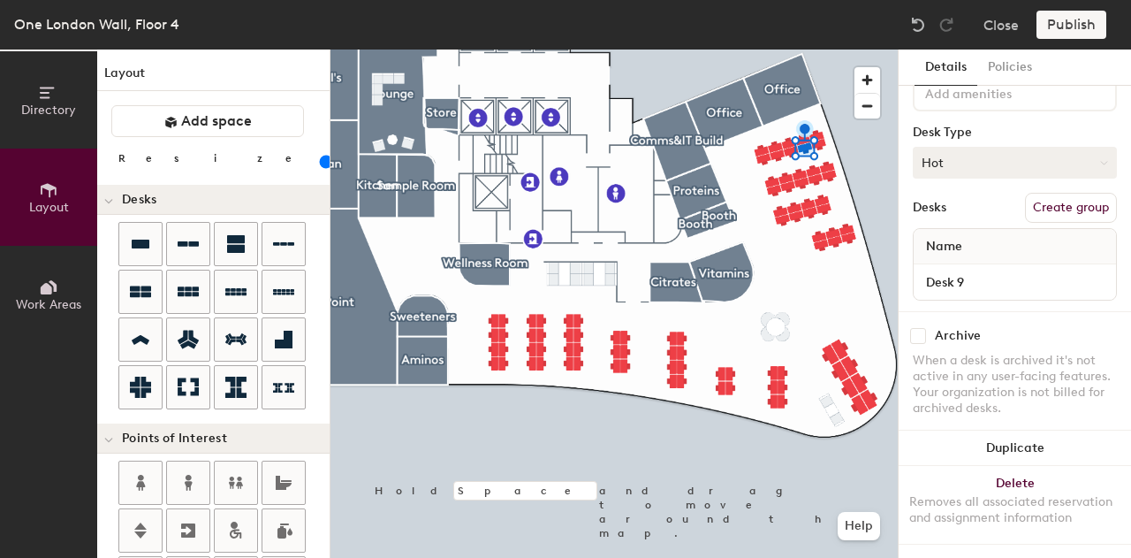
click at [957, 147] on button "Hot" at bounding box center [1015, 163] width 204 height 32
click at [961, 262] on div "Hoteled" at bounding box center [1002, 270] width 177 height 27
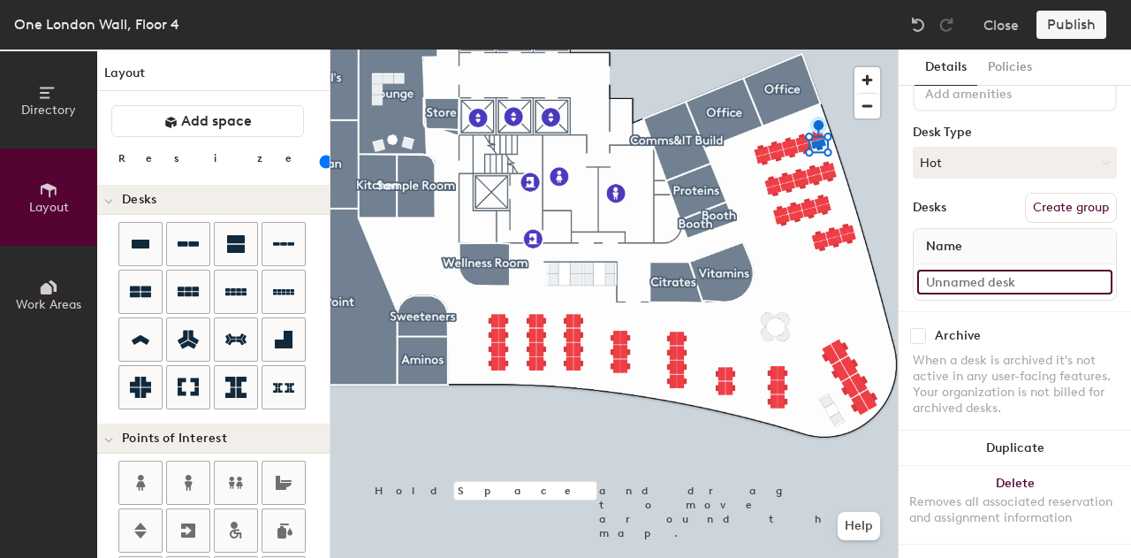
click at [961, 270] on input at bounding box center [1014, 282] width 195 height 25
type input "Desk 10"
click at [1025, 151] on button "Hot" at bounding box center [1015, 163] width 204 height 32
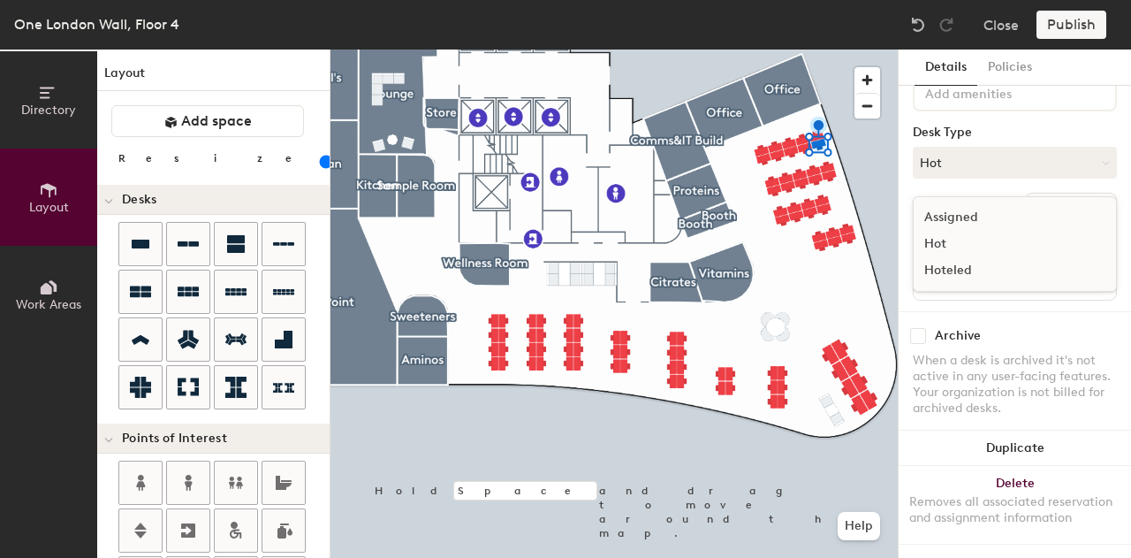
click at [977, 257] on div "Hoteled" at bounding box center [1002, 270] width 177 height 27
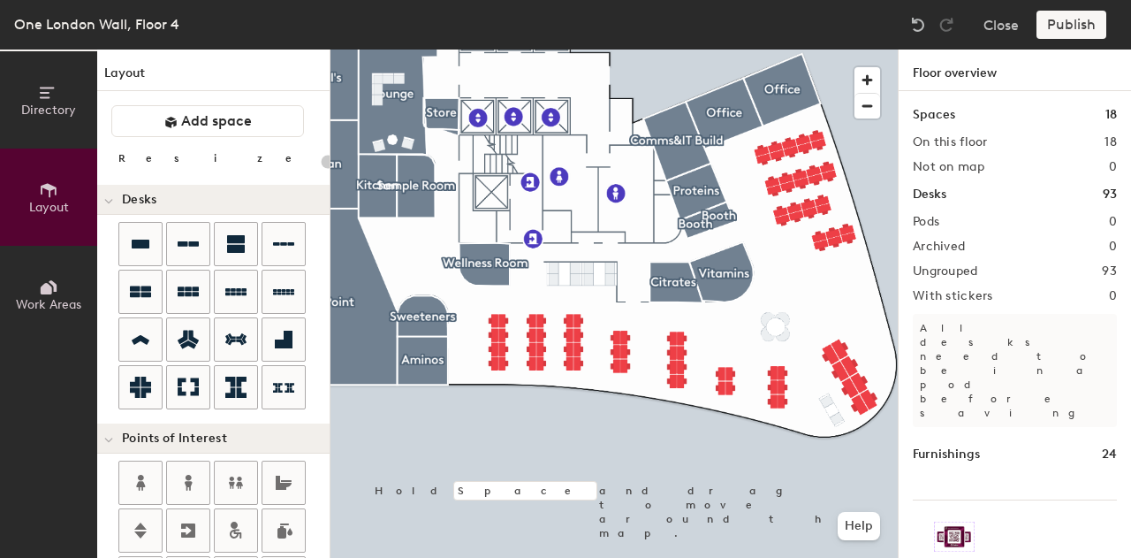
type input "100"
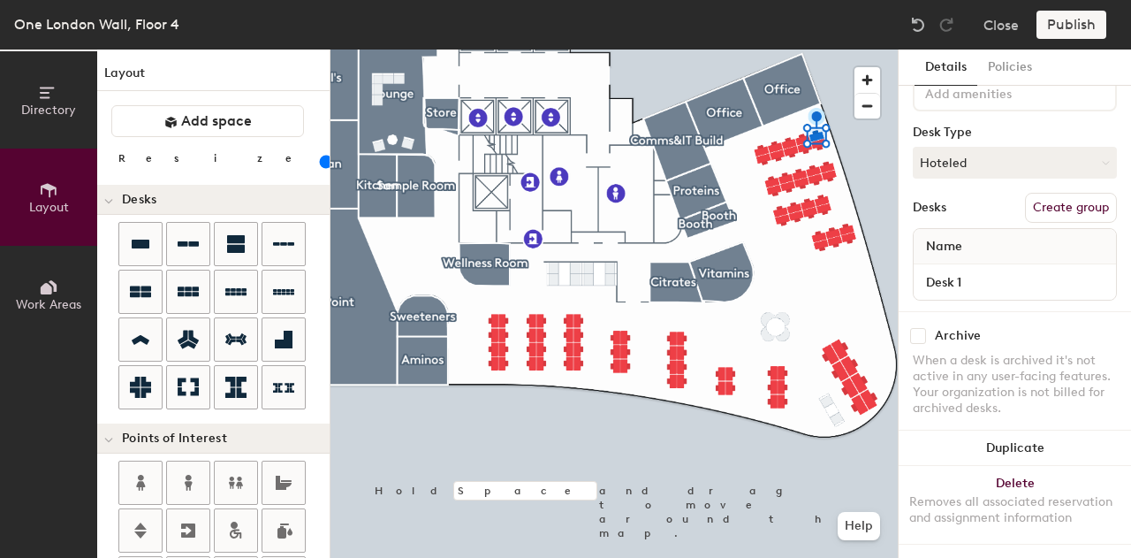
click at [1062, 197] on button "Create group" at bounding box center [1071, 208] width 92 height 30
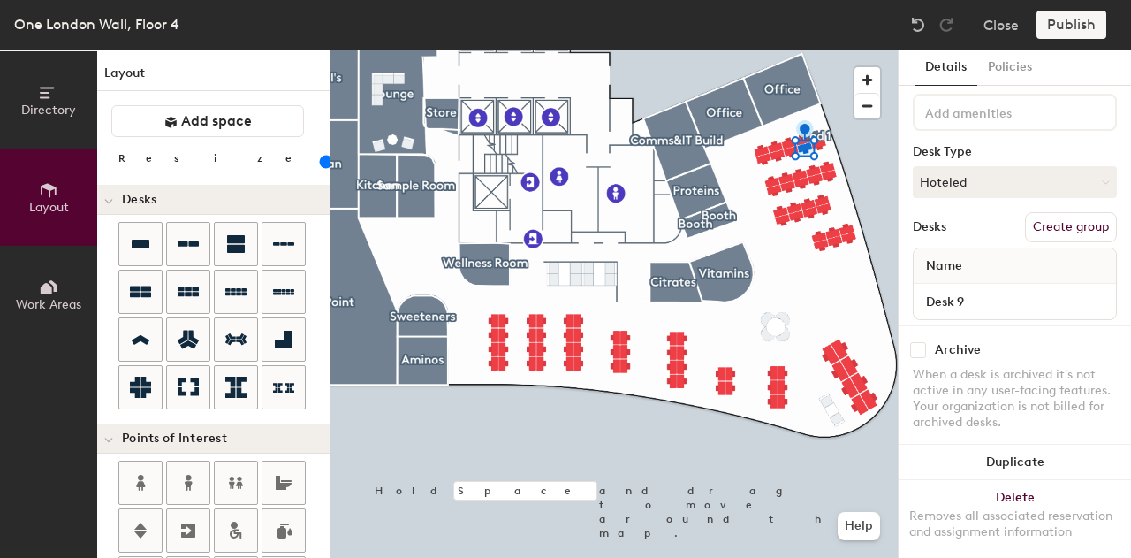
scroll to position [0, 0]
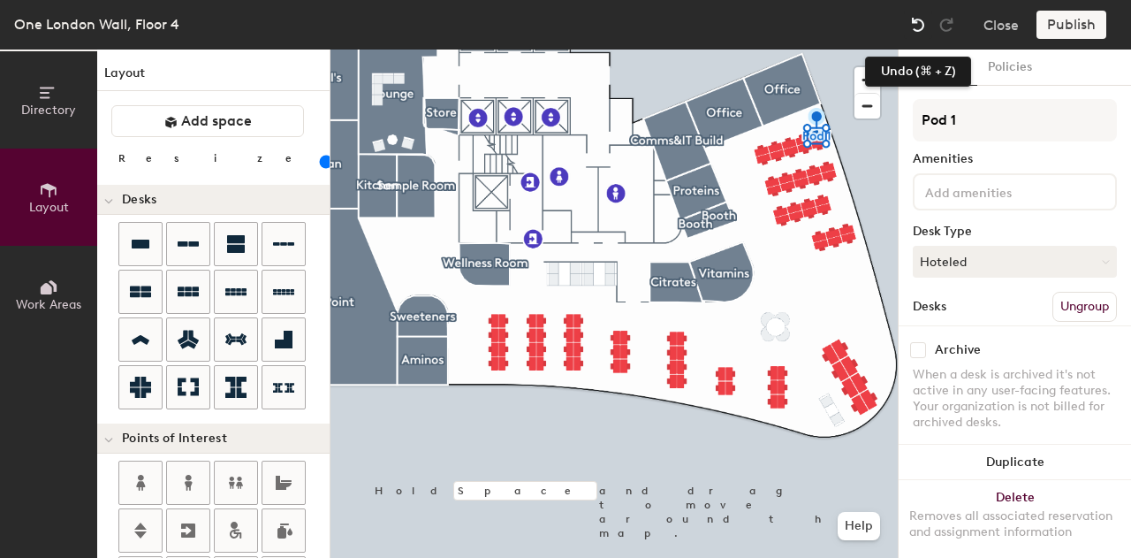
click at [916, 25] on img at bounding box center [918, 25] width 18 height 18
click at [920, 31] on img at bounding box center [918, 25] width 18 height 18
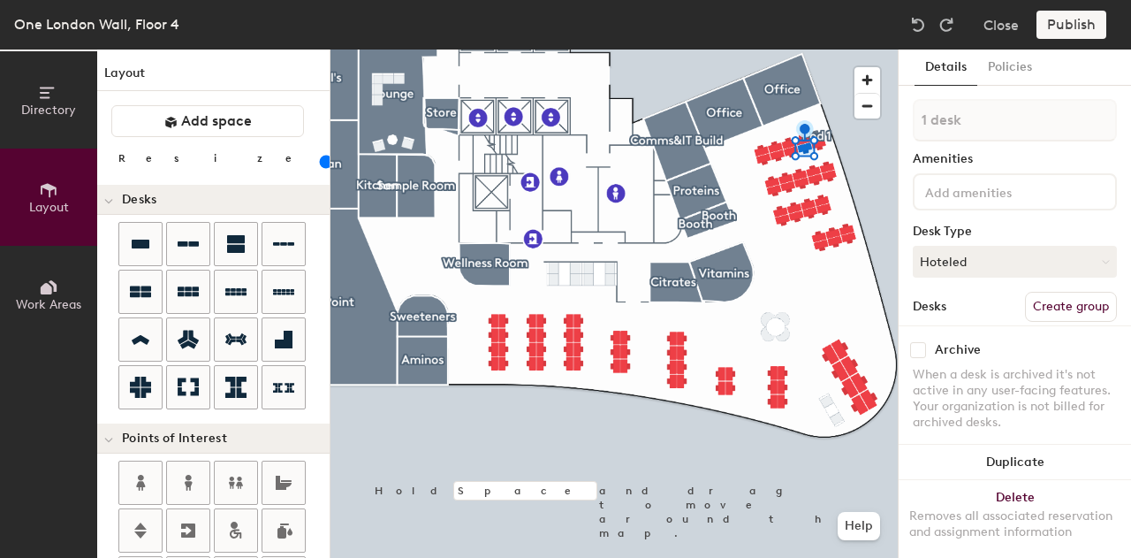
click at [1032, 304] on button "Create group" at bounding box center [1071, 307] width 92 height 30
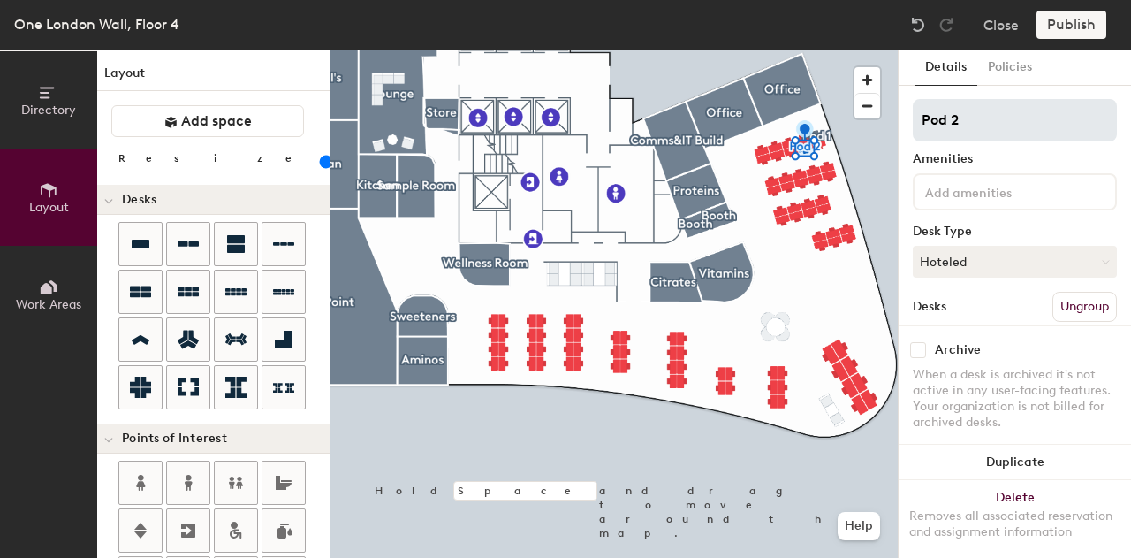
click at [972, 115] on input "Pod 2" at bounding box center [1015, 120] width 204 height 42
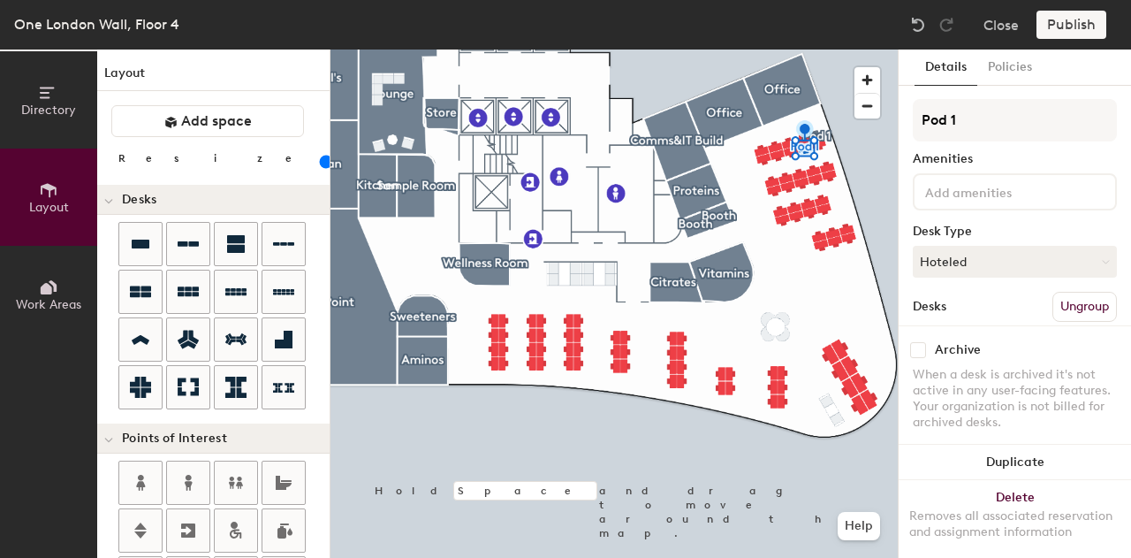
type input "Pod 1"
click at [1031, 299] on button "Create group" at bounding box center [1071, 307] width 92 height 30
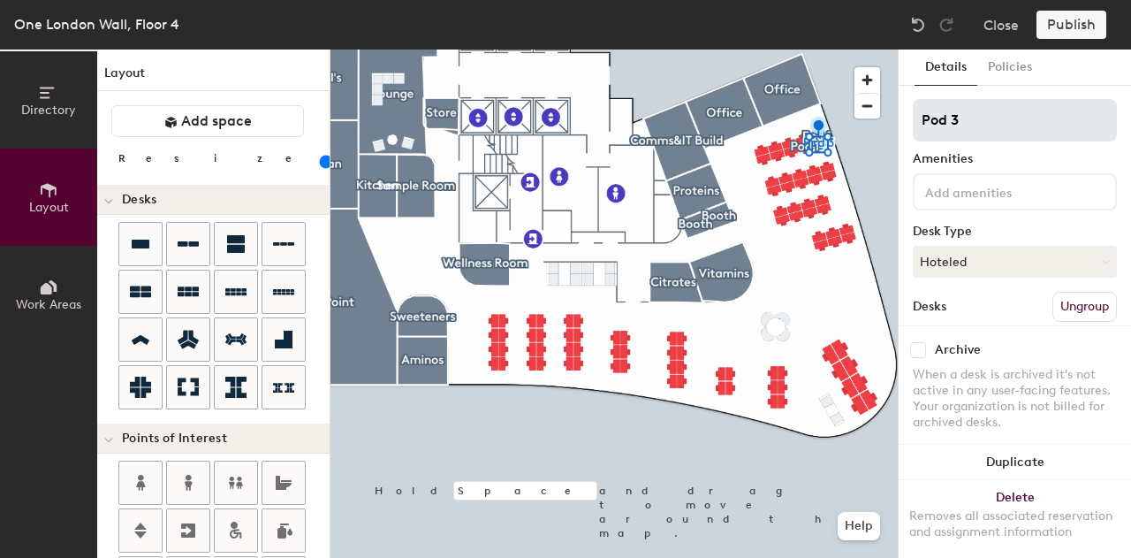
click at [969, 118] on input "Pod 3" at bounding box center [1015, 120] width 204 height 42
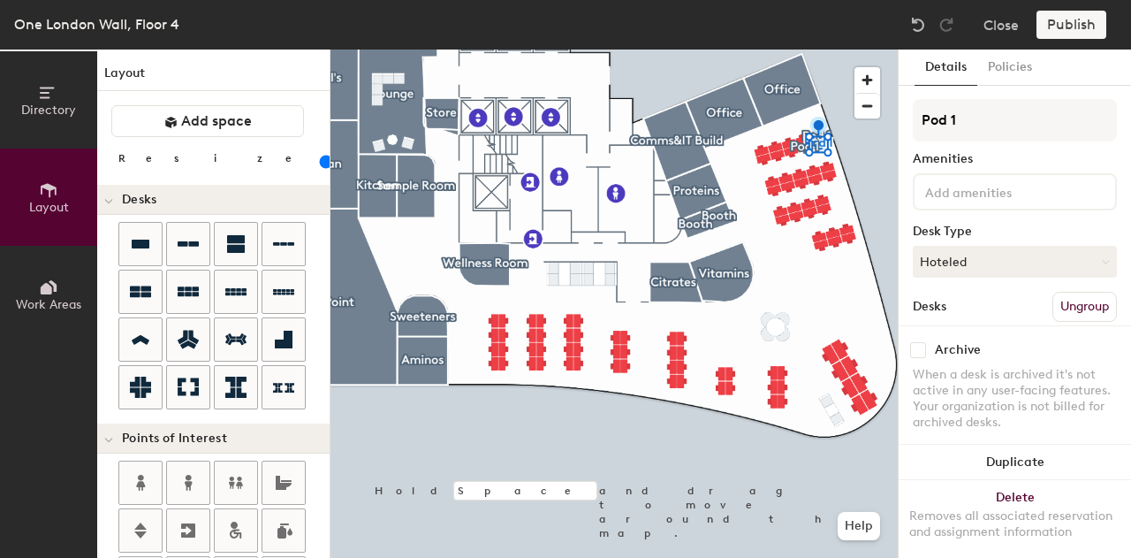
type input "Pod 1"
click at [990, 157] on div "Amenities" at bounding box center [1015, 159] width 204 height 14
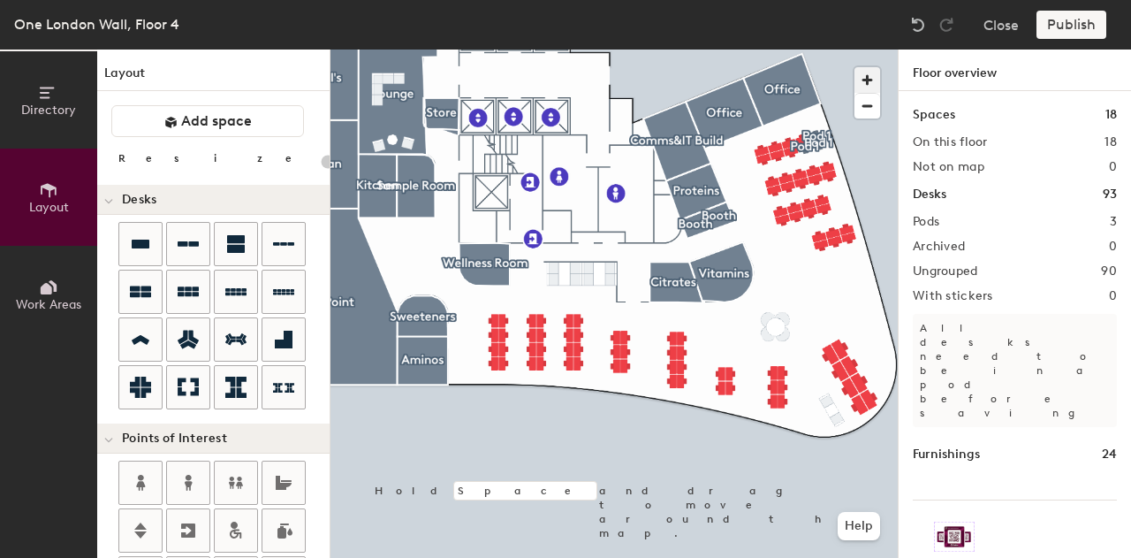
click at [870, 70] on span "button" at bounding box center [868, 80] width 26 height 26
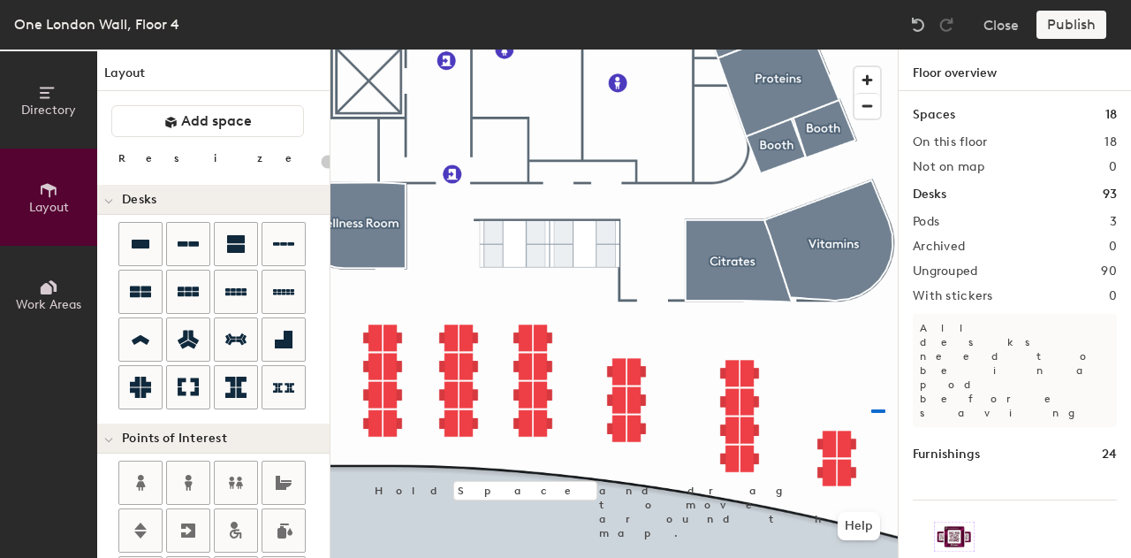
click at [871, 49] on div at bounding box center [614, 49] width 567 height 0
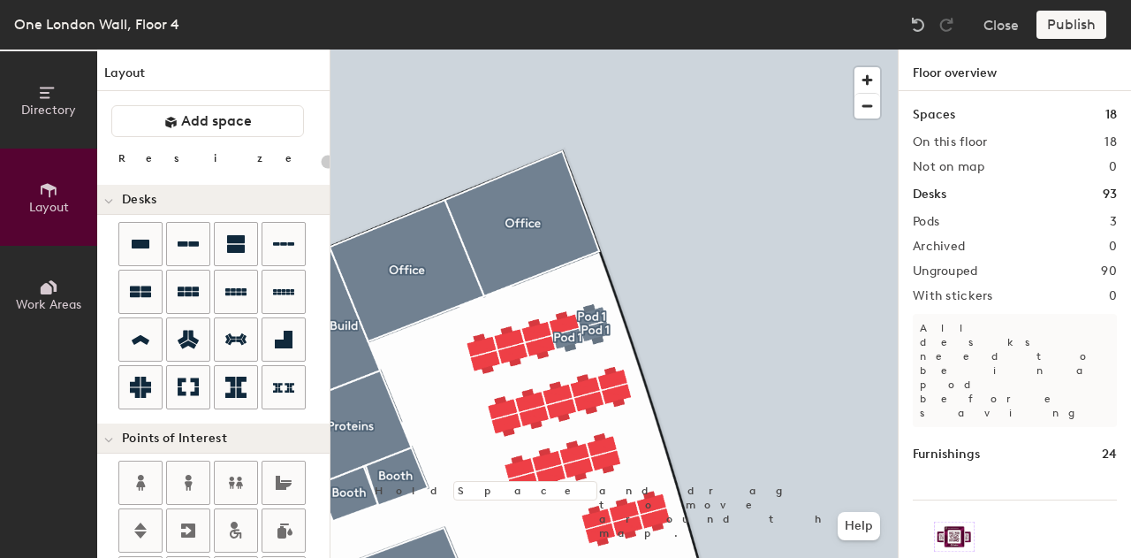
type input "100"
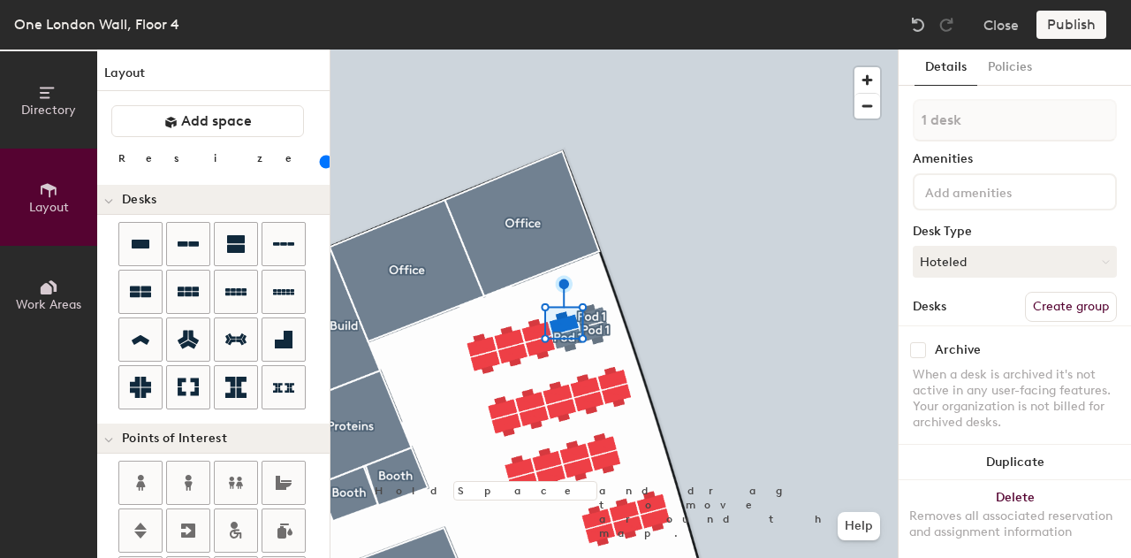
click at [1036, 306] on button "Create group" at bounding box center [1071, 307] width 92 height 30
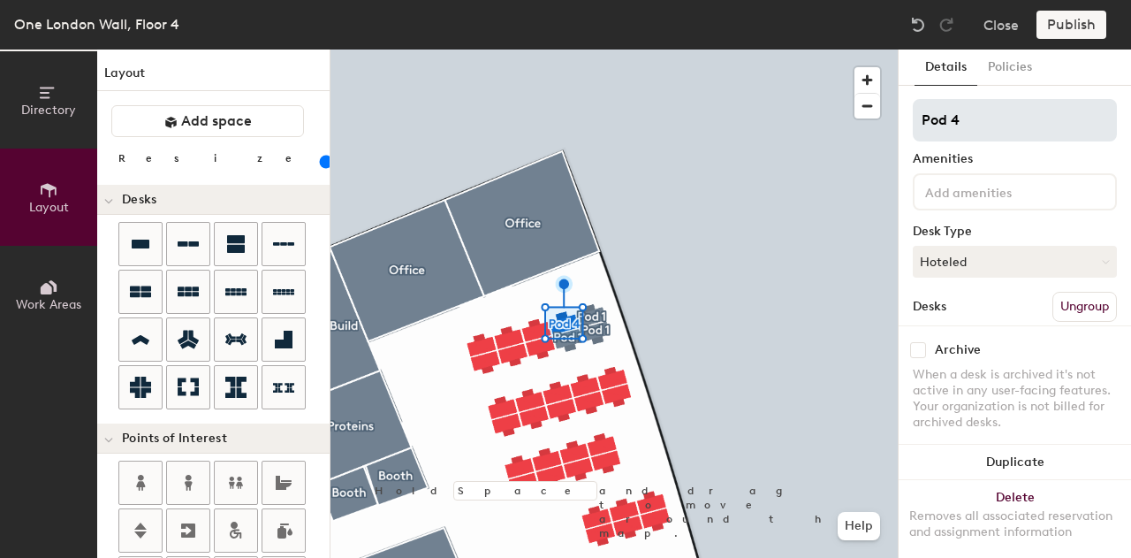
drag, startPoint x: 981, startPoint y: 121, endPoint x: 951, endPoint y: 121, distance: 30.0
click at [951, 121] on input "Pod 4" at bounding box center [1015, 120] width 204 height 42
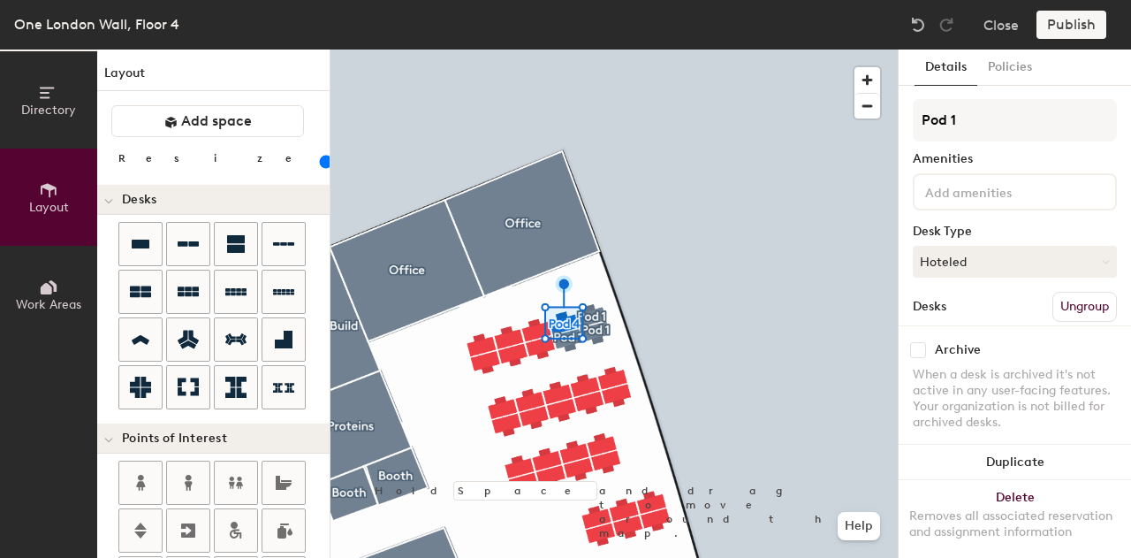
type input "Pod 1"
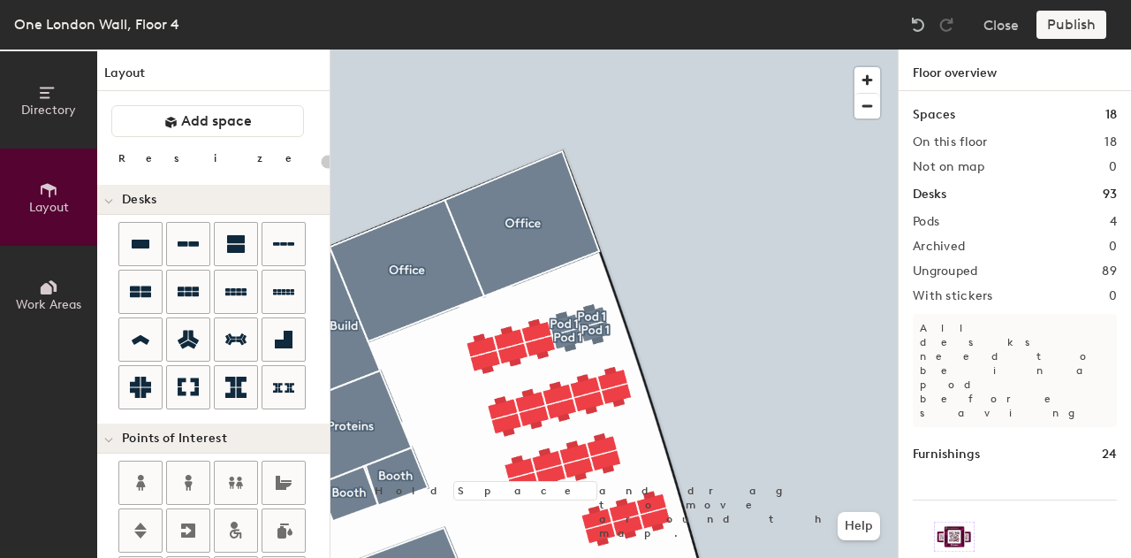
type input "100"
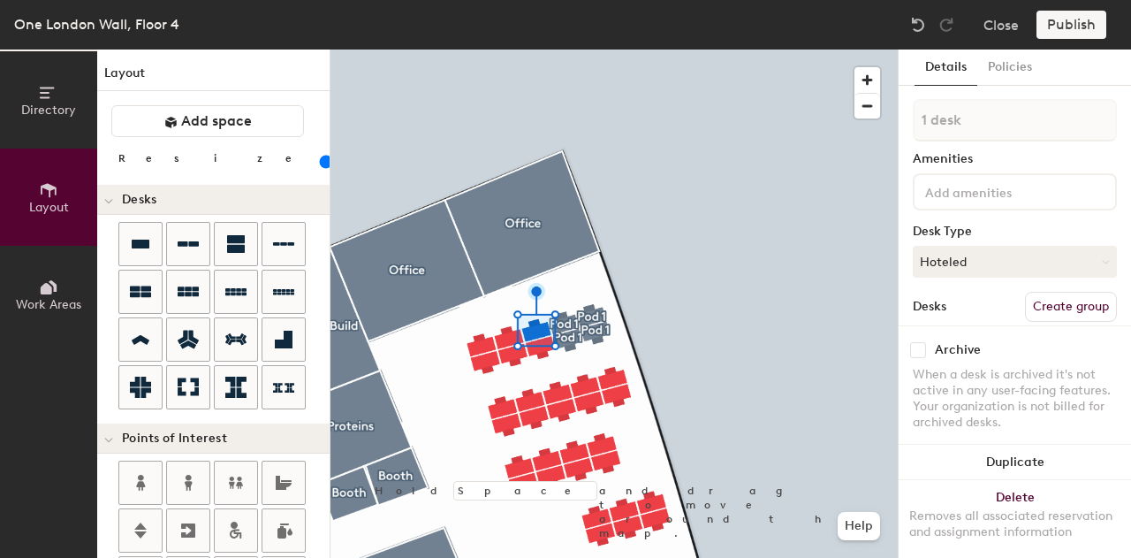
click at [1031, 307] on button "Create group" at bounding box center [1071, 307] width 92 height 30
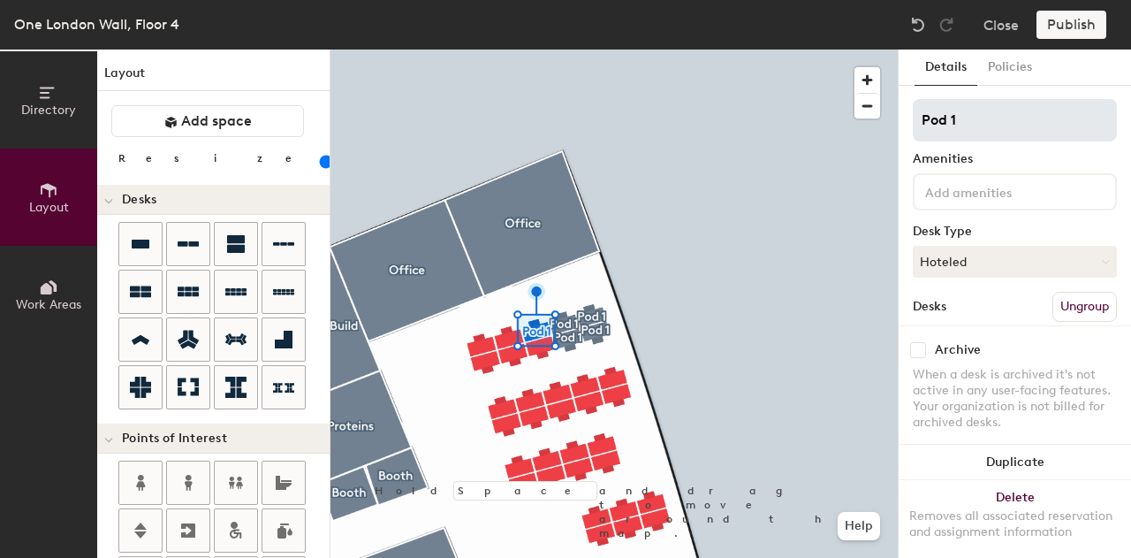
type input "Pod 1"
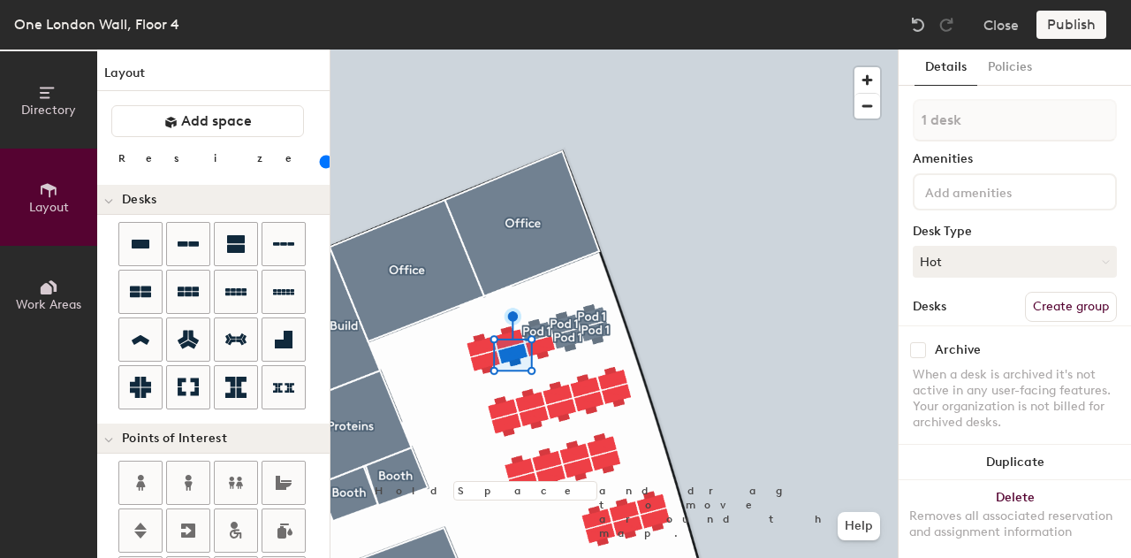
click at [1053, 305] on button "Create group" at bounding box center [1071, 307] width 92 height 30
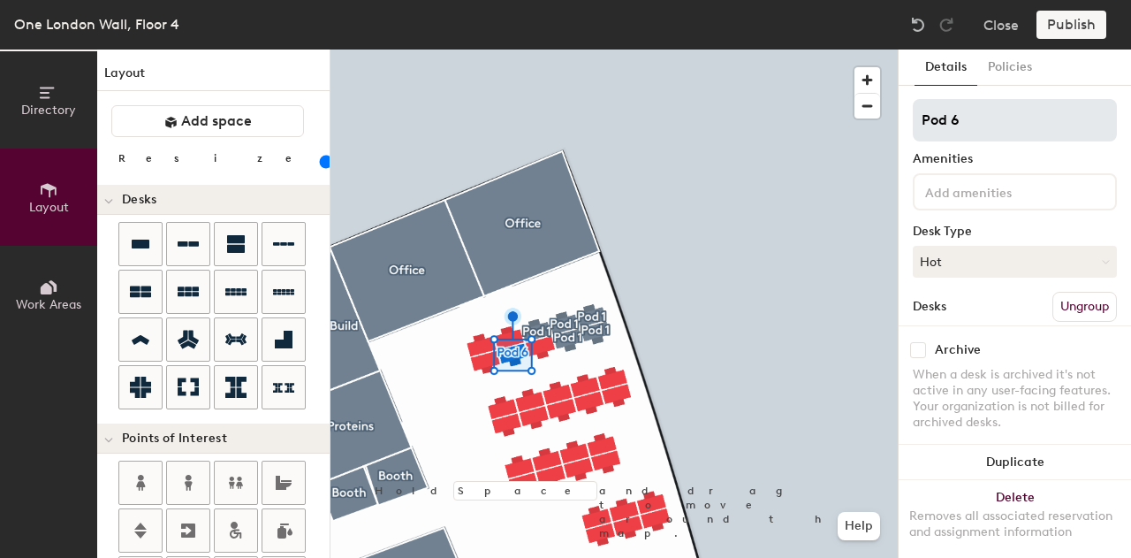
click at [974, 126] on input "Pod 6" at bounding box center [1015, 120] width 204 height 42
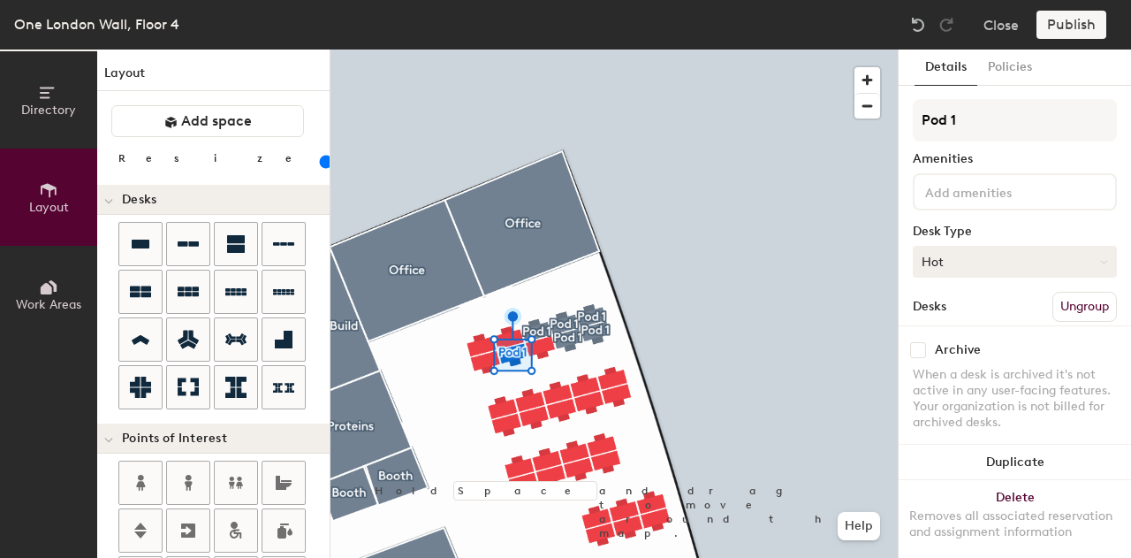
type input "Pod 1"
click at [981, 255] on button "Hot" at bounding box center [1015, 262] width 204 height 32
click at [960, 369] on div "Hoteled" at bounding box center [1002, 369] width 177 height 27
click at [1042, 306] on button "Create group" at bounding box center [1071, 307] width 92 height 30
type input "Pod 1"
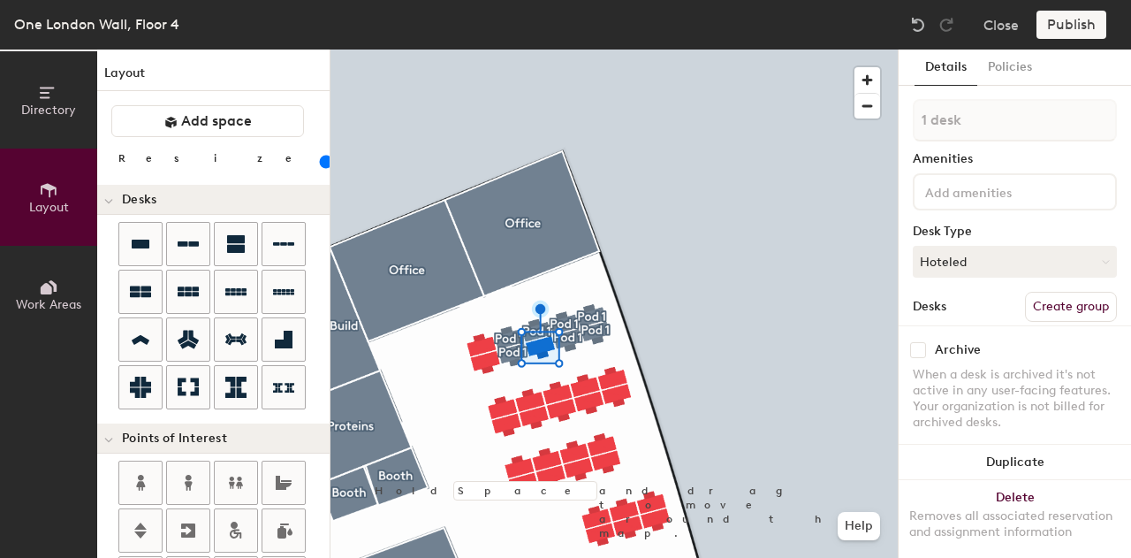
click at [1051, 300] on button "Create group" at bounding box center [1071, 307] width 92 height 30
type input "Pod 1"
click at [1048, 292] on button "Create group" at bounding box center [1071, 307] width 92 height 30
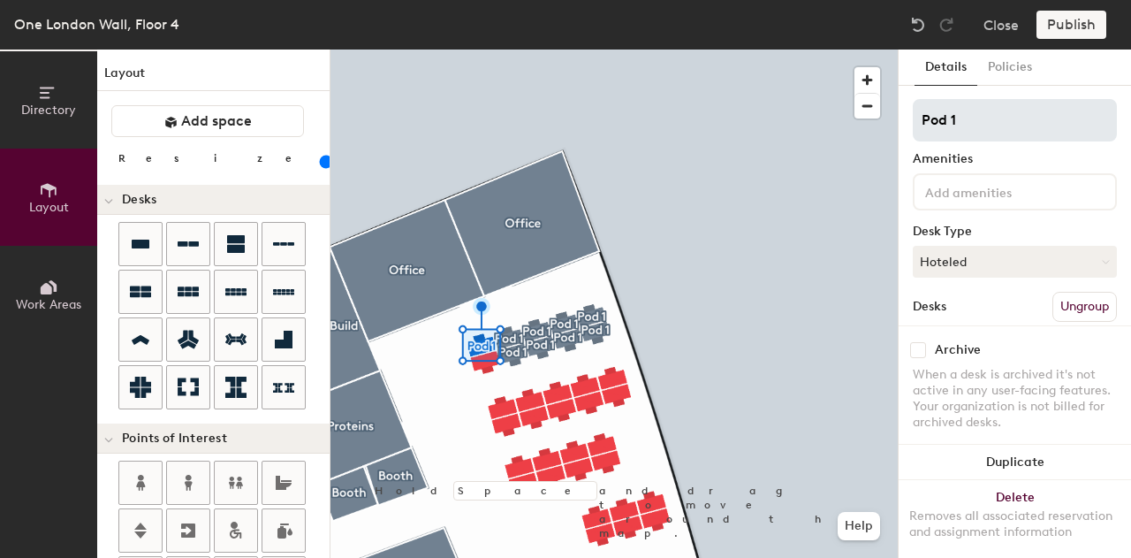
type input "Pod 1"
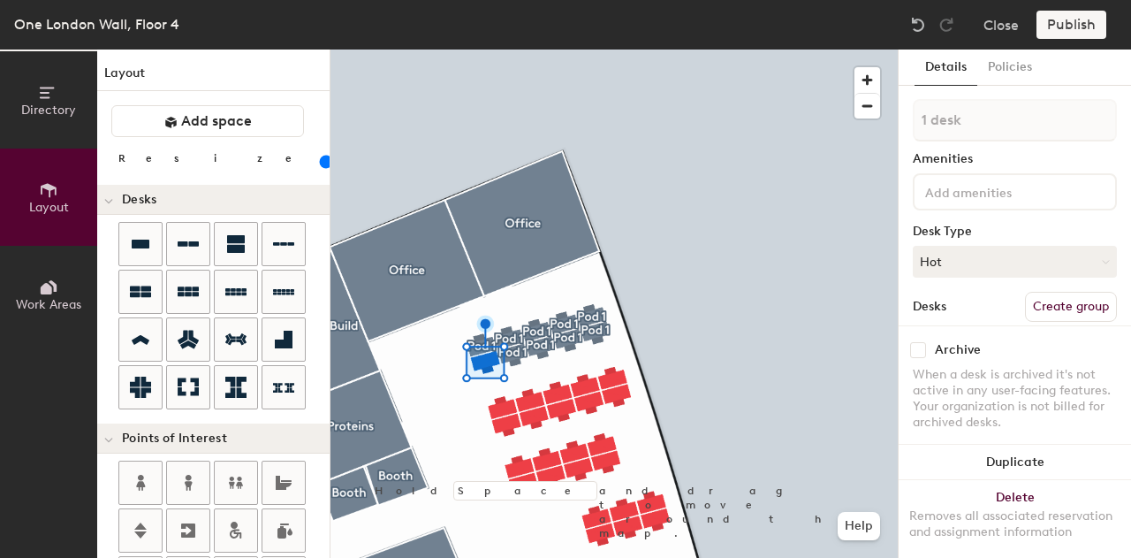
click at [1059, 305] on button "Create group" at bounding box center [1071, 307] width 92 height 30
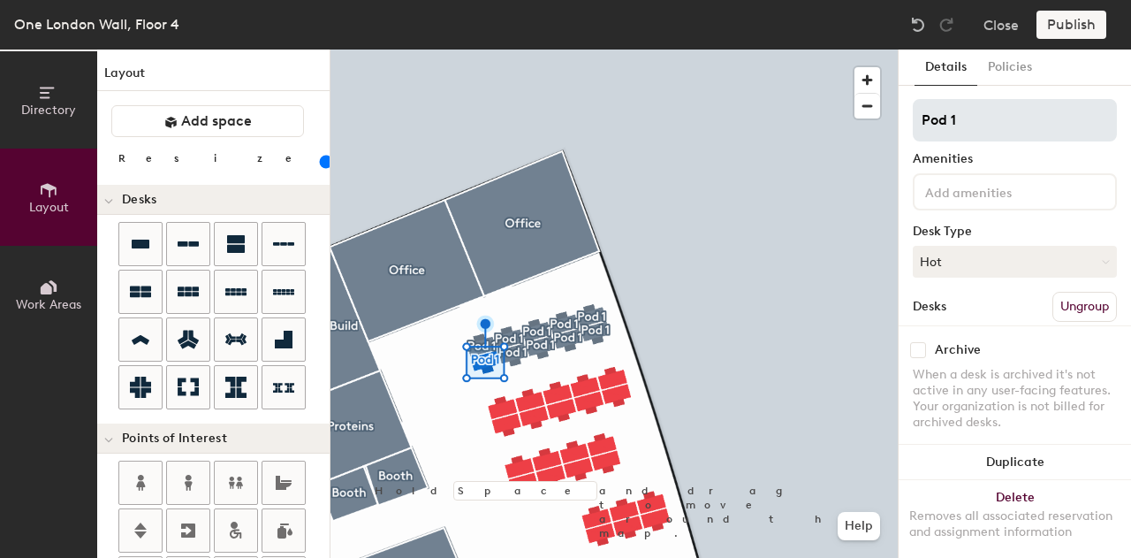
type input "Pod 1"
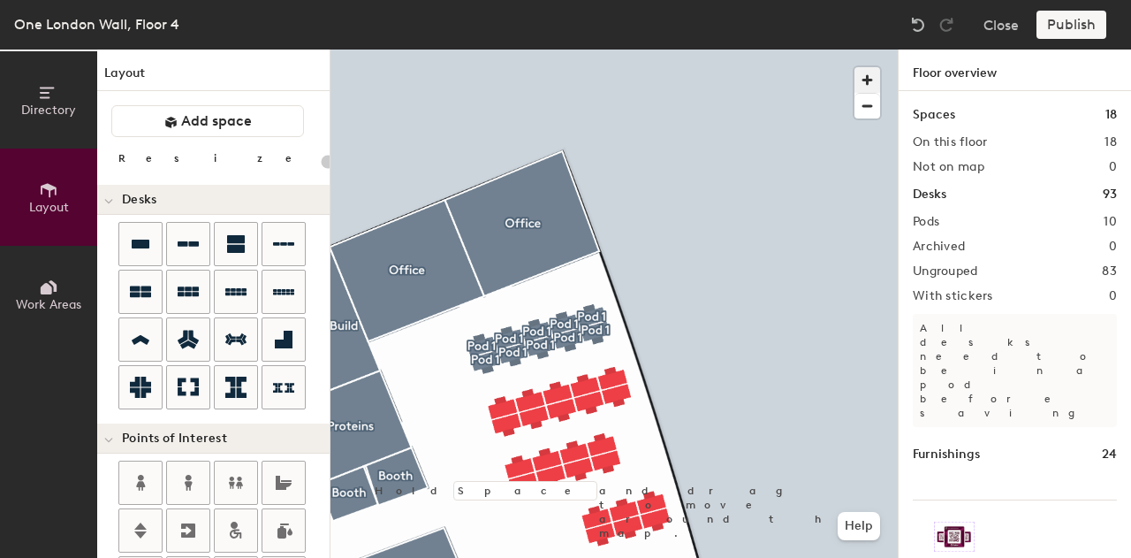
click at [873, 75] on span "button" at bounding box center [868, 80] width 26 height 26
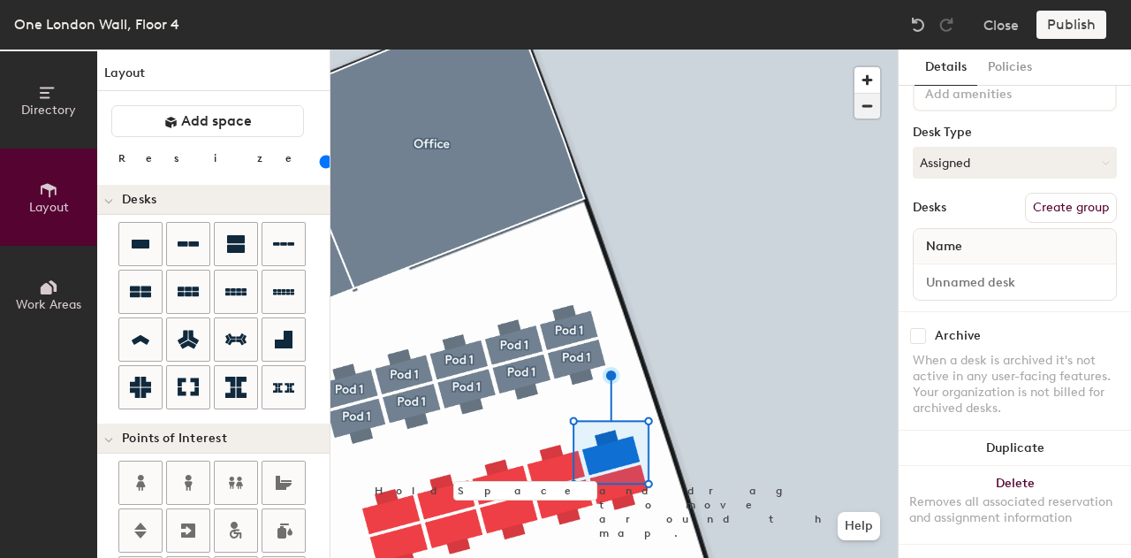
click at [877, 103] on span "button" at bounding box center [868, 106] width 26 height 25
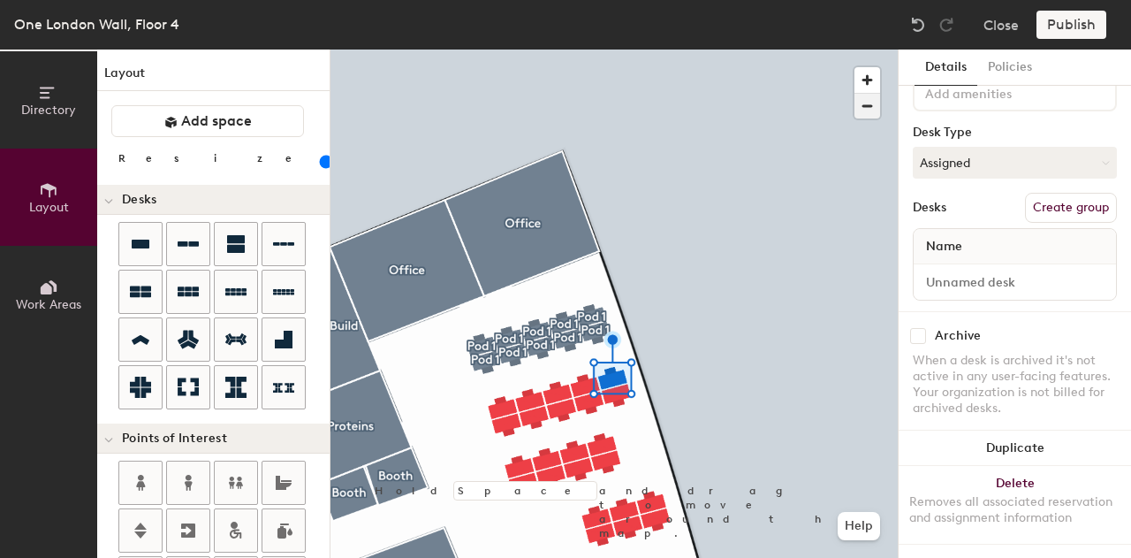
click at [863, 113] on span "button" at bounding box center [868, 106] width 26 height 25
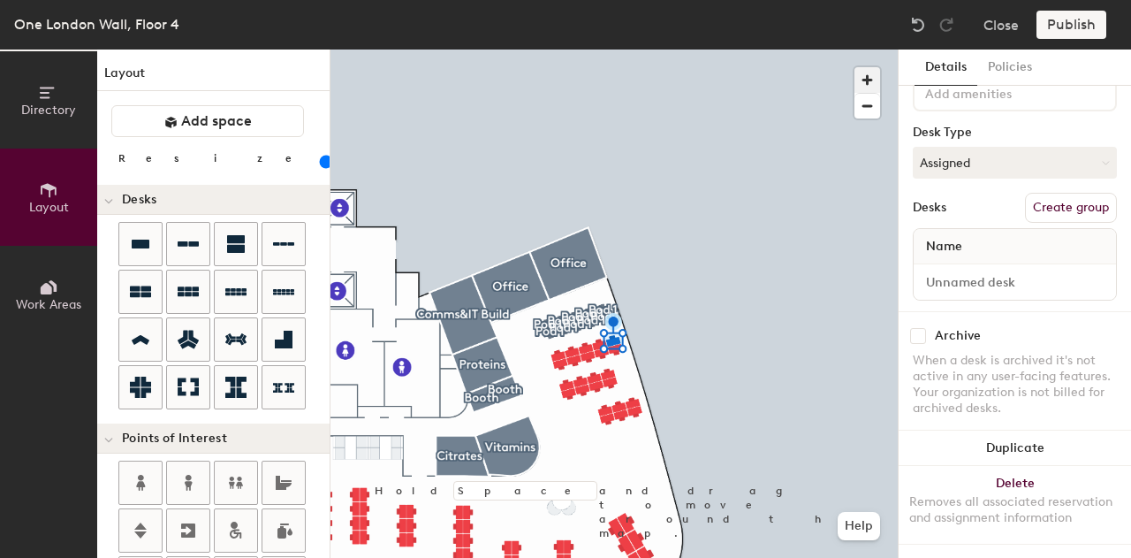
click at [864, 79] on span "button" at bounding box center [868, 80] width 26 height 26
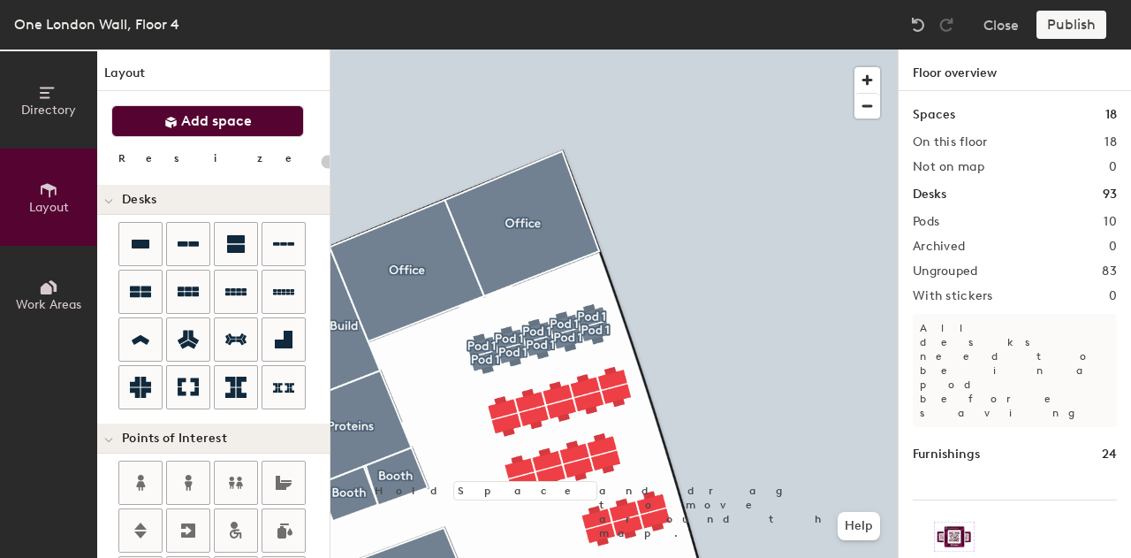
click at [238, 116] on span "Add space" at bounding box center [216, 121] width 71 height 18
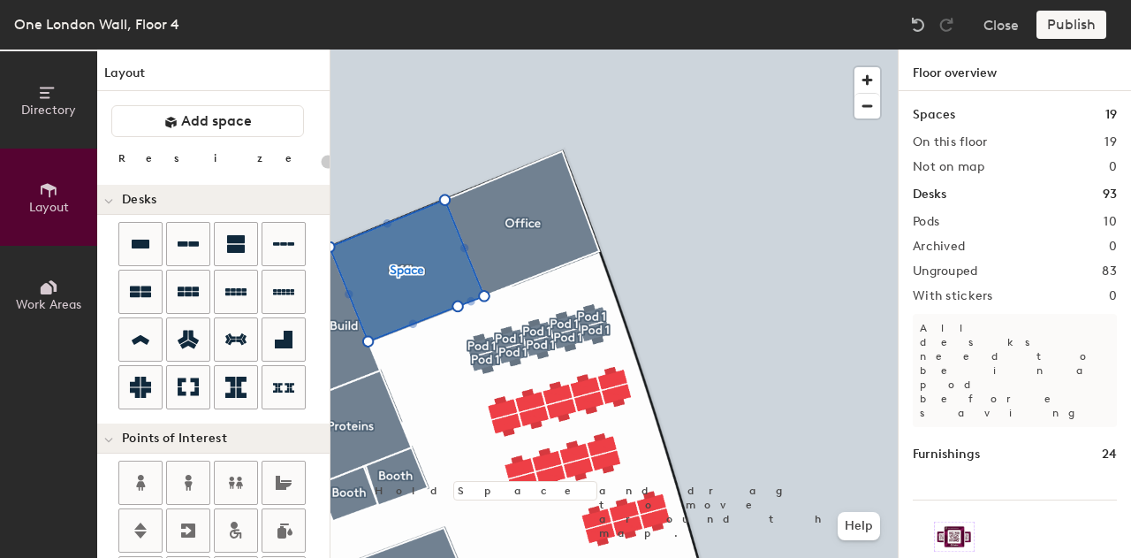
type input "20"
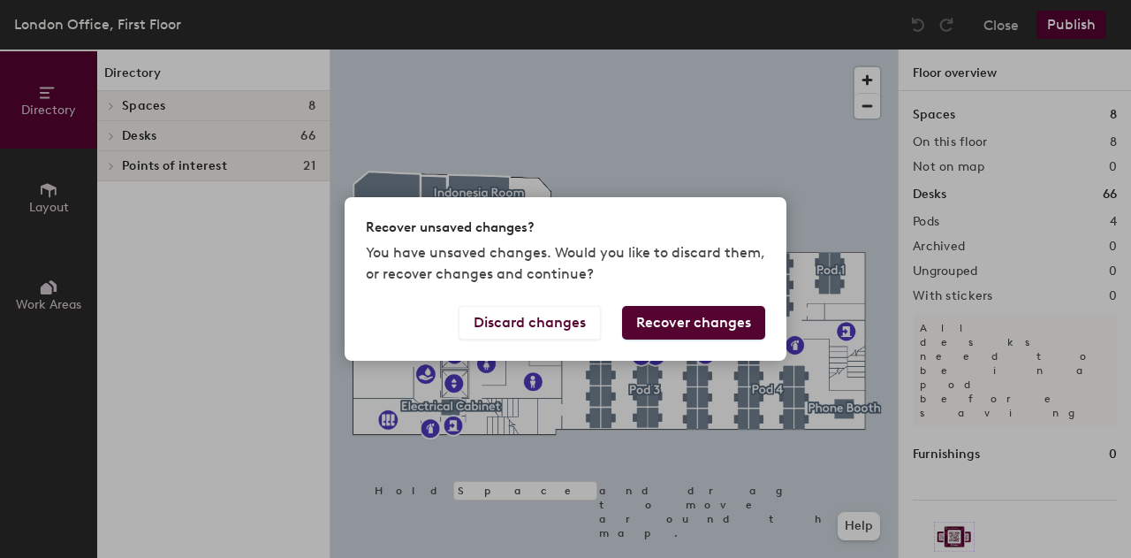
click at [659, 330] on button "Recover changes" at bounding box center [693, 323] width 143 height 34
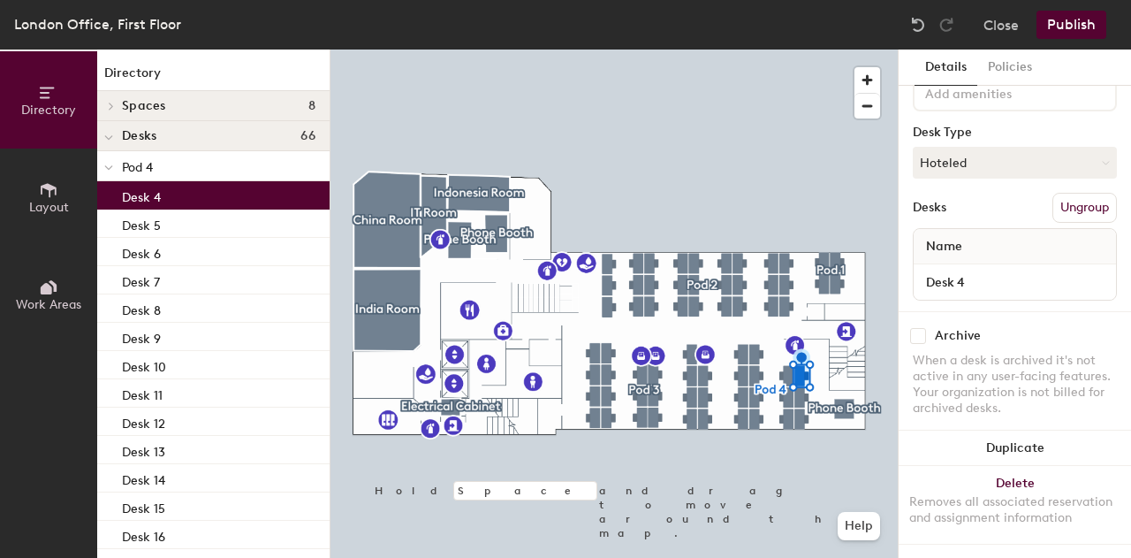
scroll to position [113, 0]
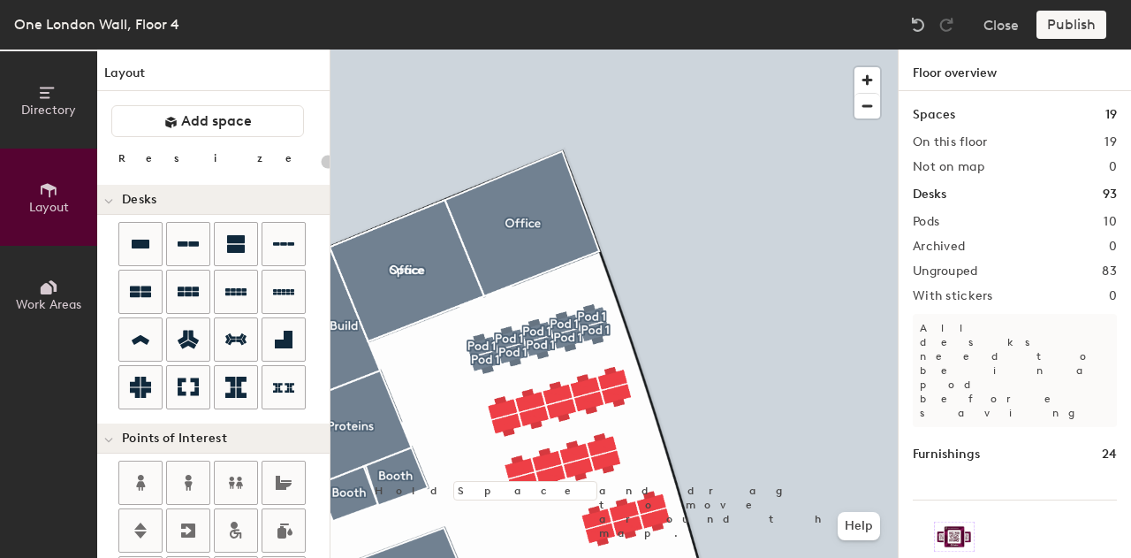
scroll to position [35, 0]
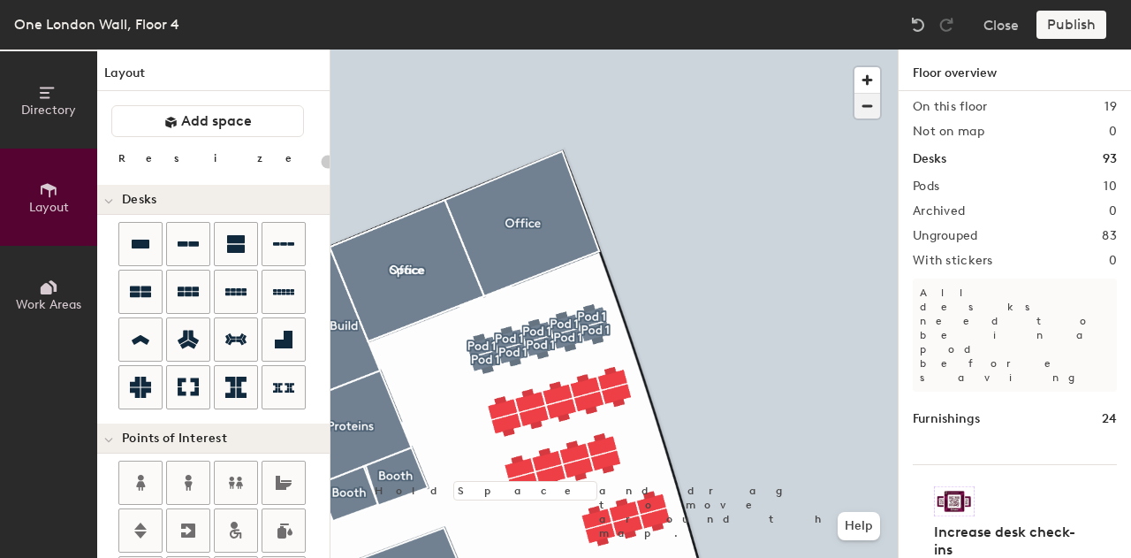
click at [870, 97] on span "button" at bounding box center [868, 106] width 26 height 25
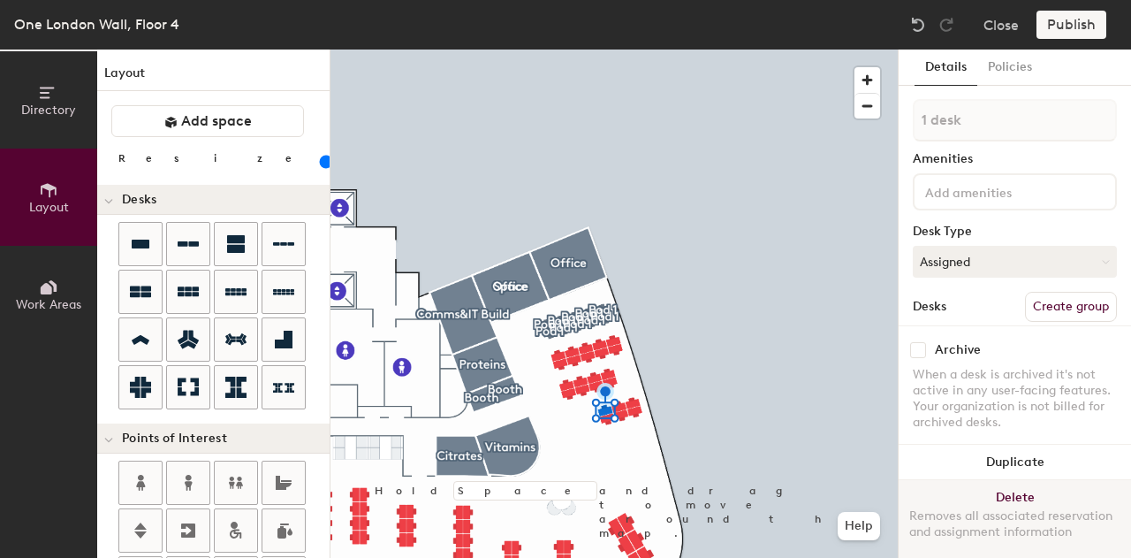
click at [1015, 483] on button "Delete Removes all associated reservation and assignment information" at bounding box center [1015, 519] width 232 height 78
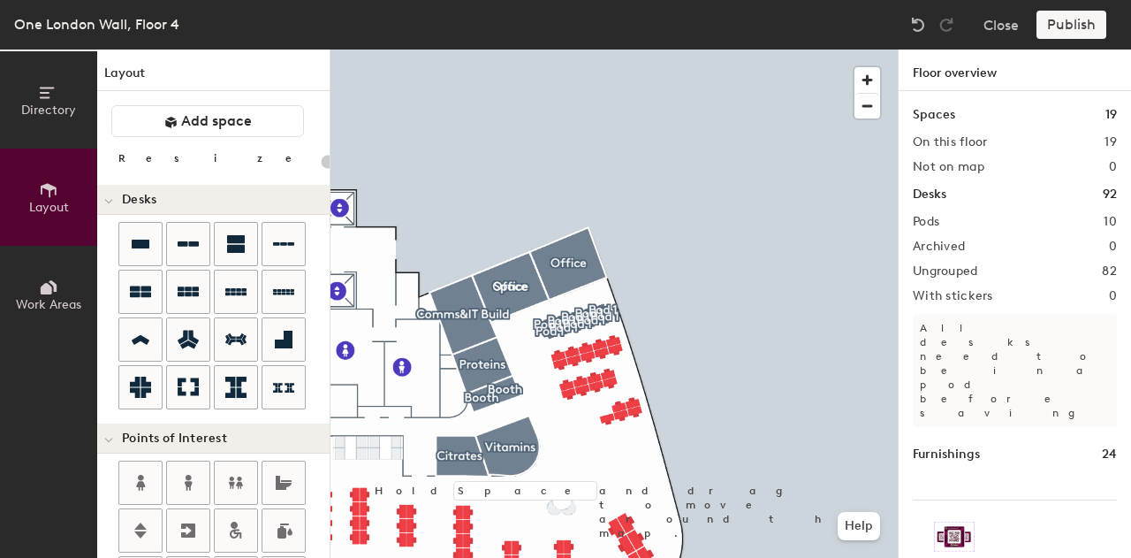
type input "20"
click at [622, 49] on div at bounding box center [614, 49] width 567 height 0
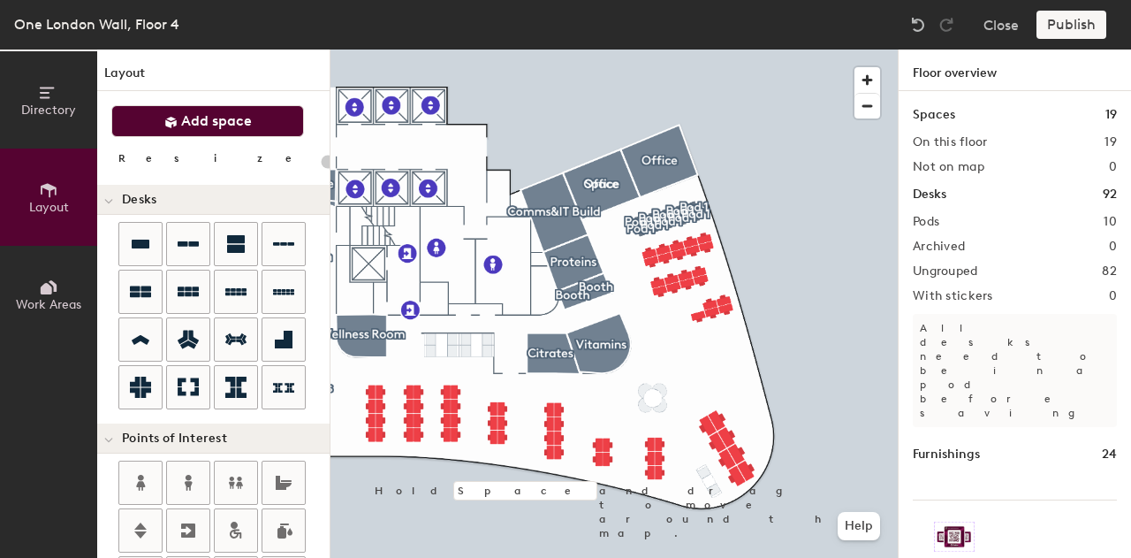
click at [267, 111] on button "Add space" at bounding box center [207, 121] width 193 height 32
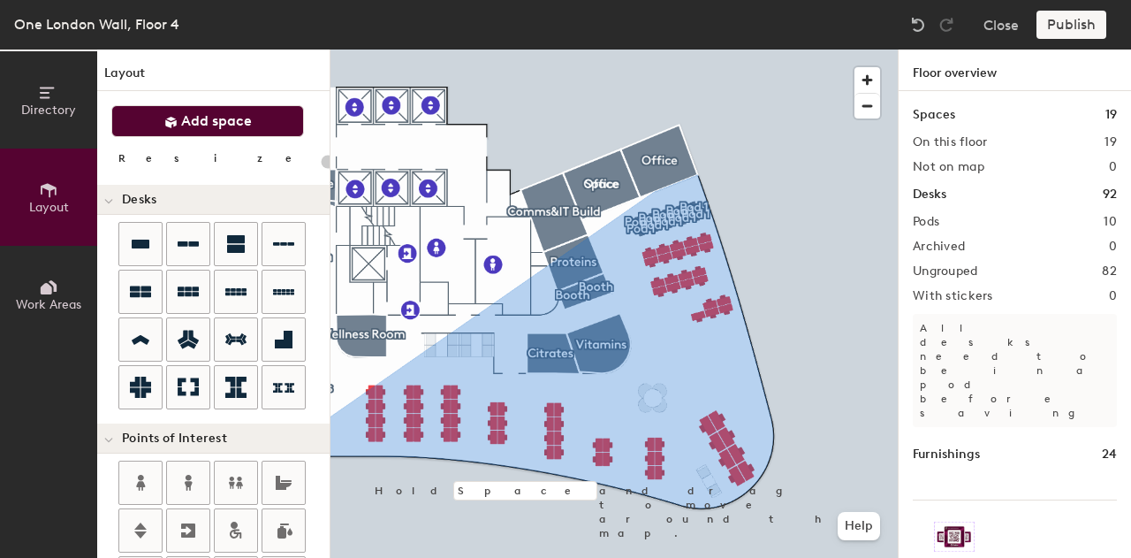
click at [111, 105] on button "Add space" at bounding box center [207, 121] width 193 height 32
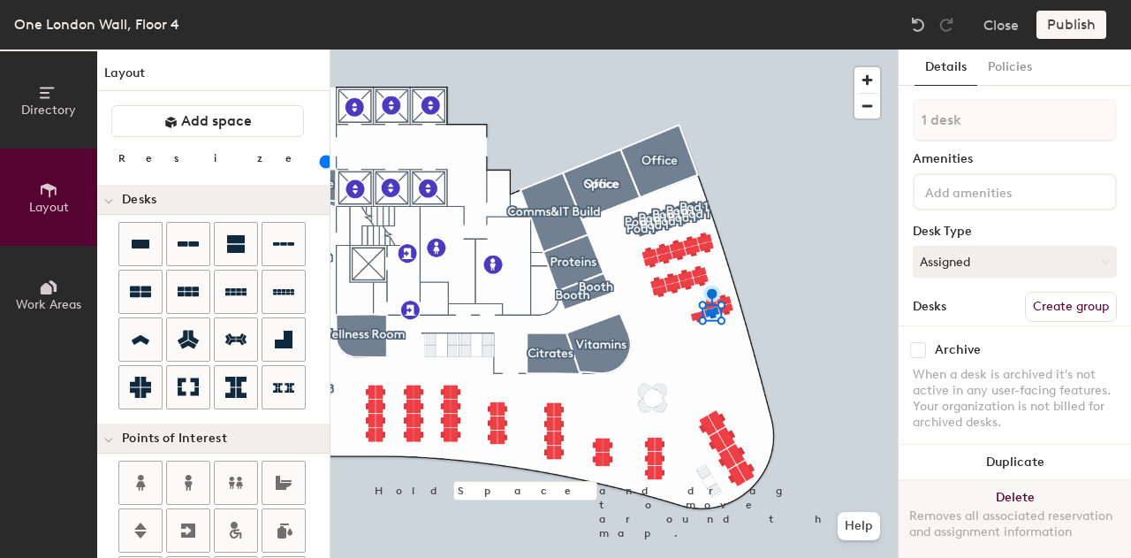
click at [993, 483] on button "Delete Removes all associated reservation and assignment information" at bounding box center [1015, 519] width 232 height 78
click at [970, 480] on button "Delete Removes all associated reservation and assignment information" at bounding box center [1015, 519] width 232 height 78
click at [983, 487] on button "Delete Removes all associated reservation and assignment information" at bounding box center [1015, 519] width 232 height 78
click at [951, 480] on button "Delete Removes all associated reservation and assignment information" at bounding box center [1015, 519] width 232 height 78
click at [990, 480] on button "Delete Removes all associated reservation and assignment information" at bounding box center [1015, 519] width 232 height 78
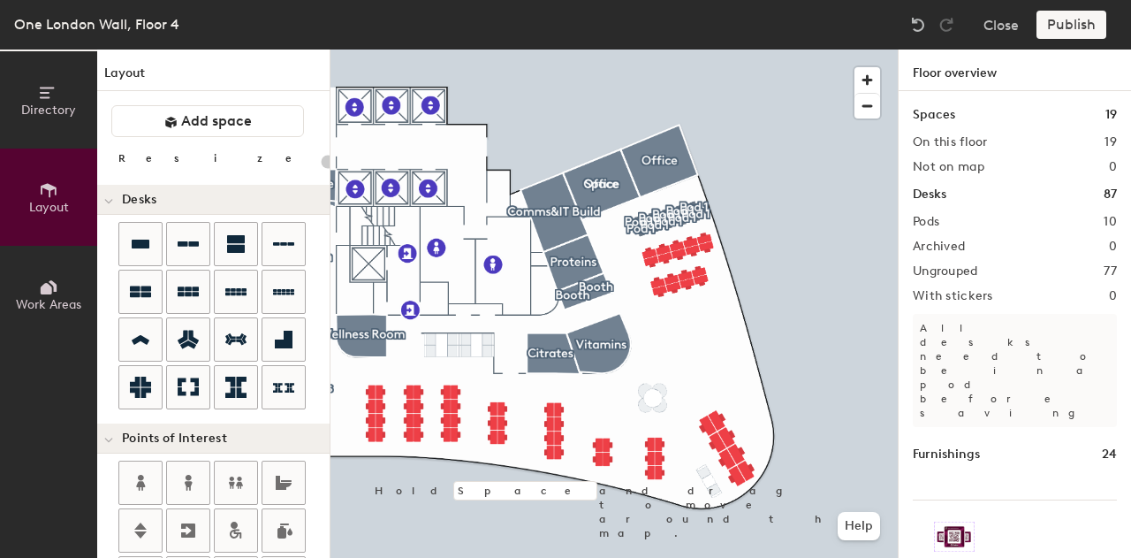
type input "20"
click at [19, 260] on button "Work Areas" at bounding box center [48, 294] width 97 height 97
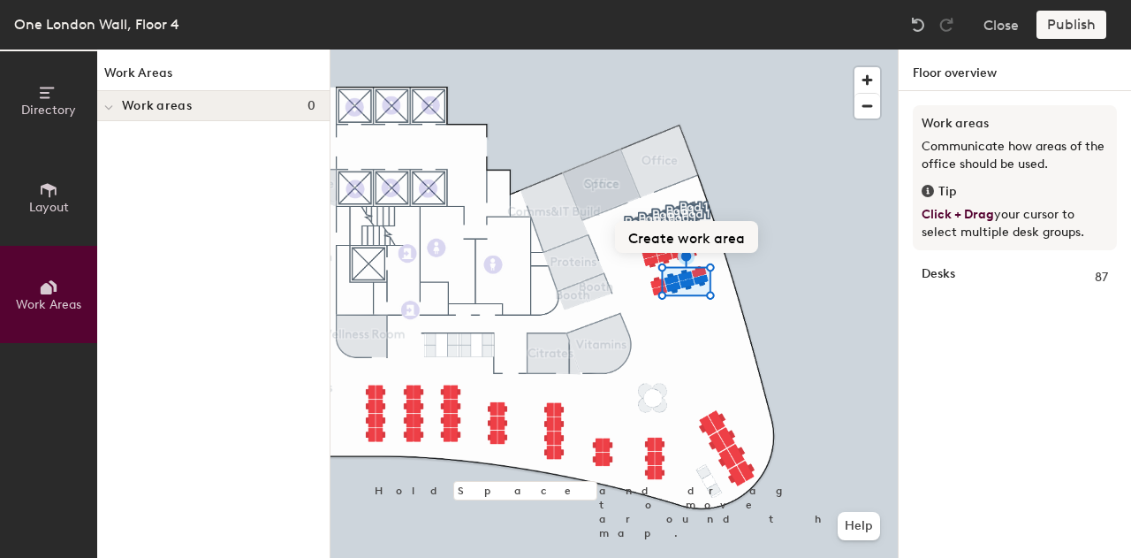
click at [695, 244] on button "Create work area" at bounding box center [686, 237] width 143 height 32
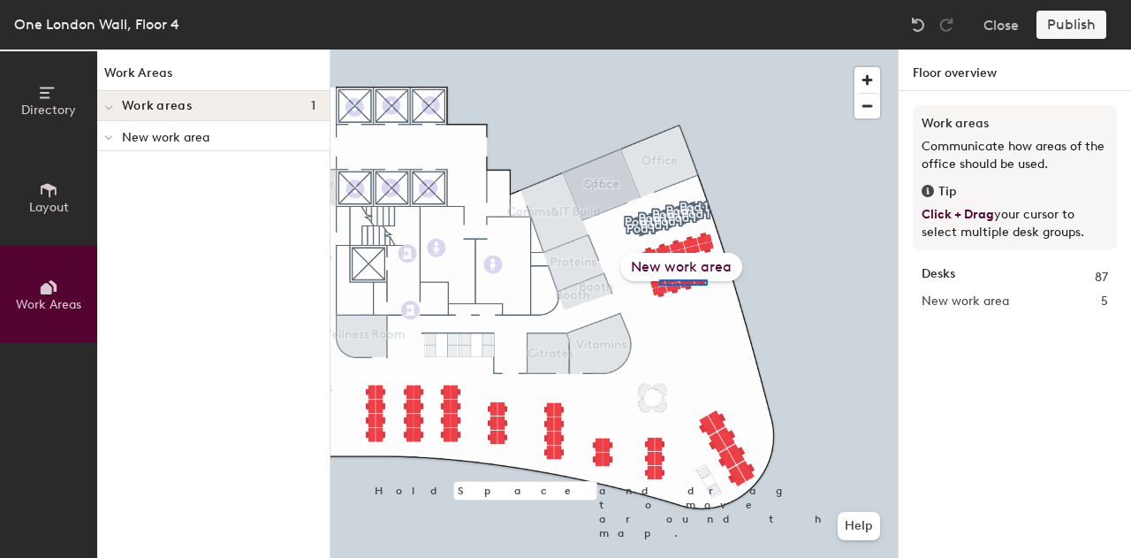
click at [707, 49] on div at bounding box center [614, 49] width 567 height 0
click at [697, 265] on div "New work area" at bounding box center [681, 267] width 122 height 28
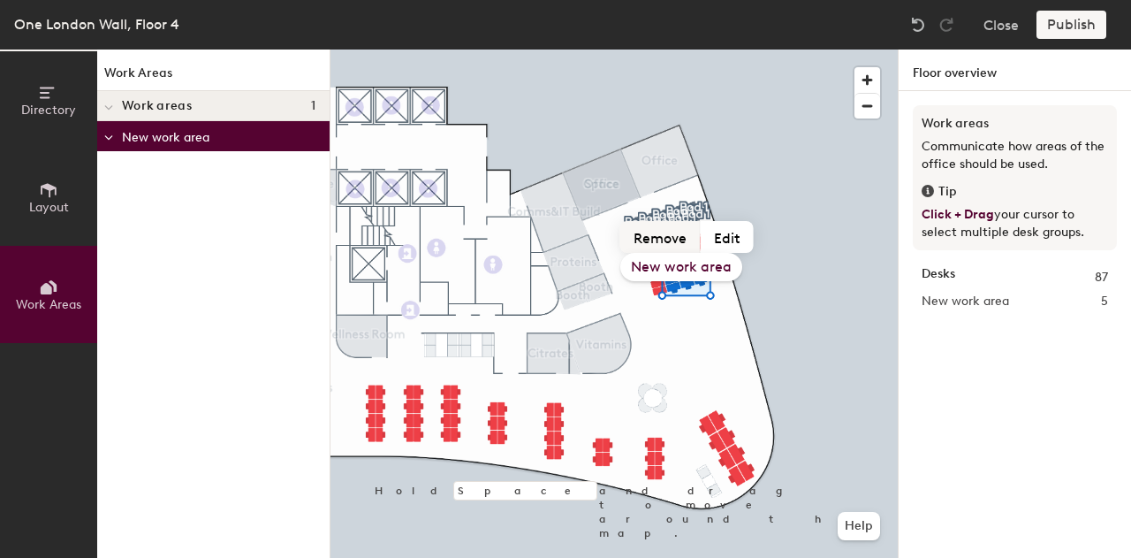
click at [673, 246] on button "Remove" at bounding box center [660, 237] width 80 height 32
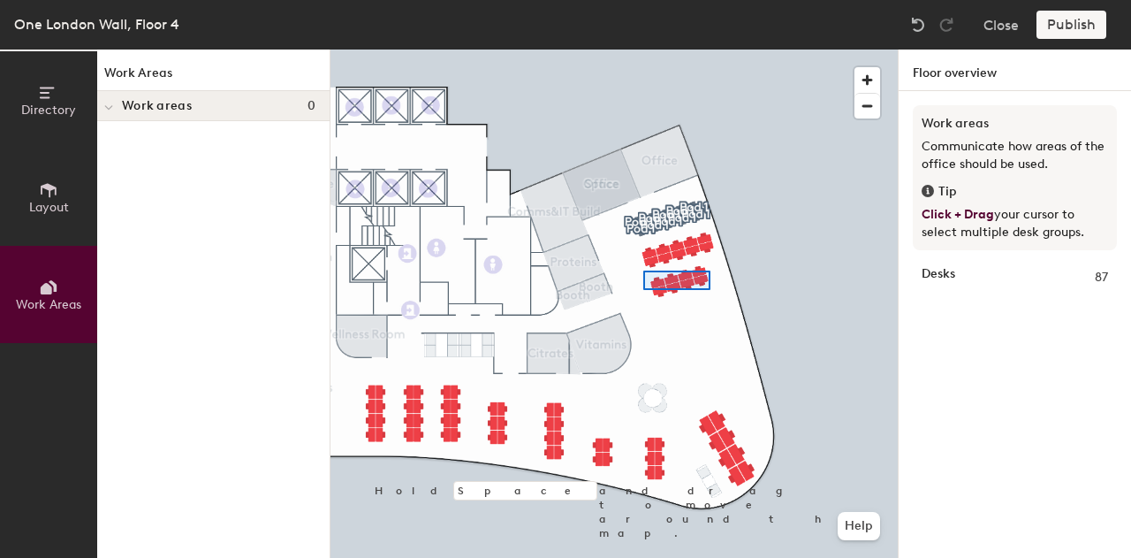
click at [643, 49] on div at bounding box center [614, 49] width 567 height 0
click at [631, 49] on div at bounding box center [614, 49] width 567 height 0
click at [55, 207] on span "Layout" at bounding box center [49, 207] width 40 height 15
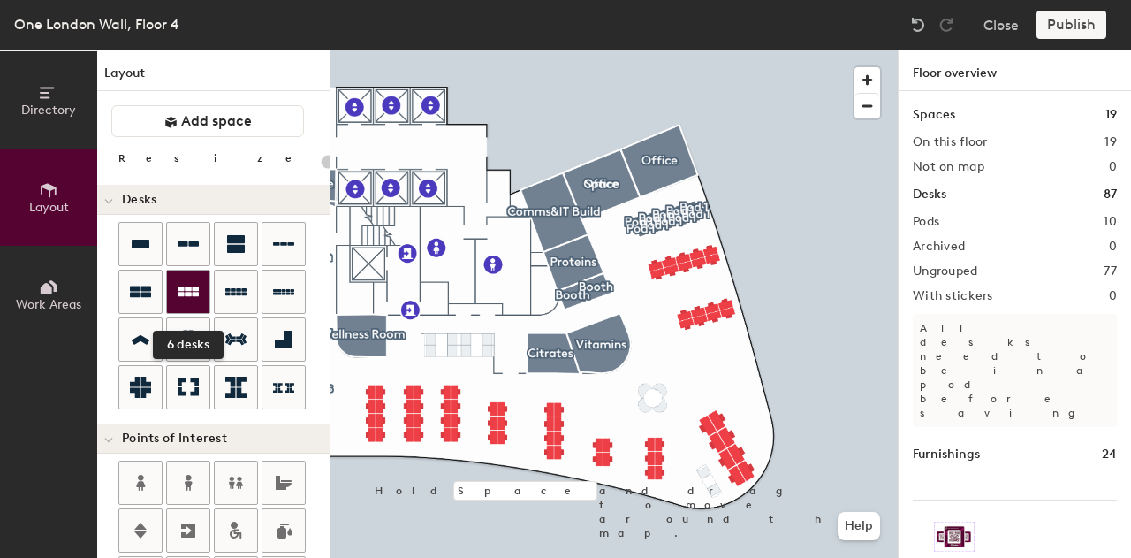
click at [188, 294] on icon at bounding box center [188, 291] width 21 height 10
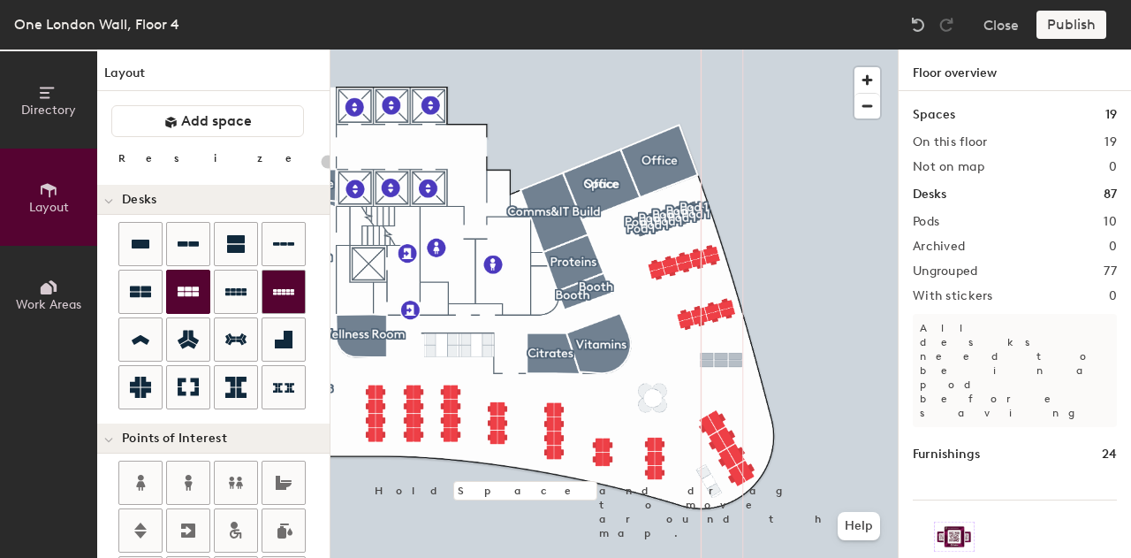
type input "100"
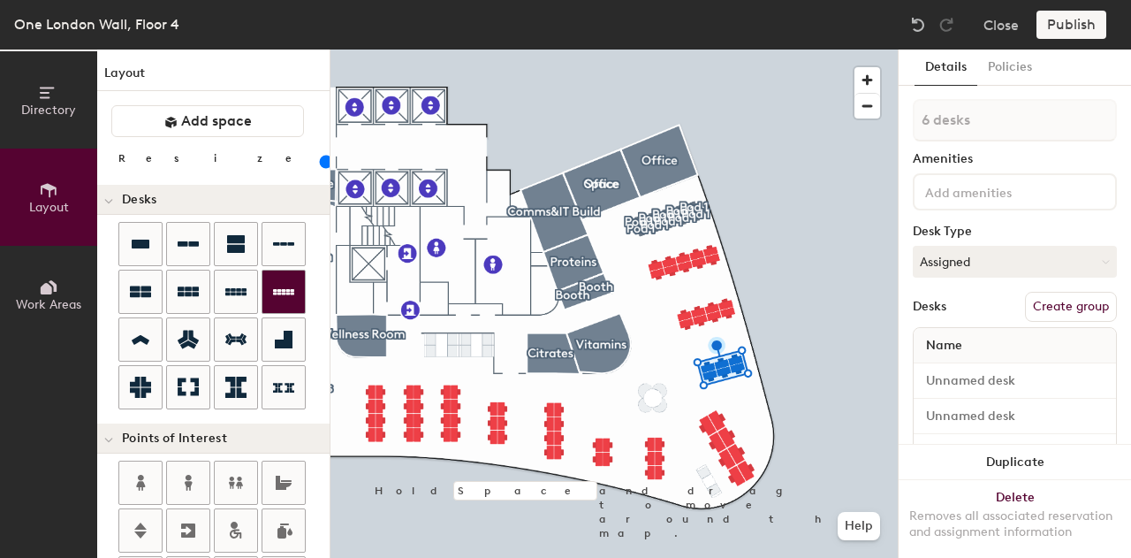
type input "1 desk"
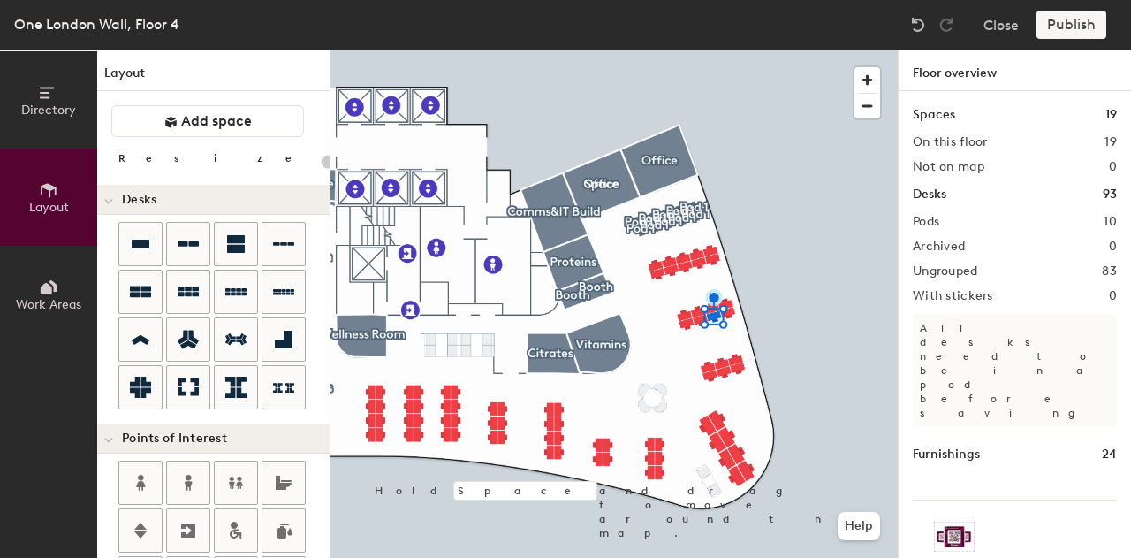
type input "20"
click at [39, 303] on span "Work Areas" at bounding box center [48, 304] width 65 height 15
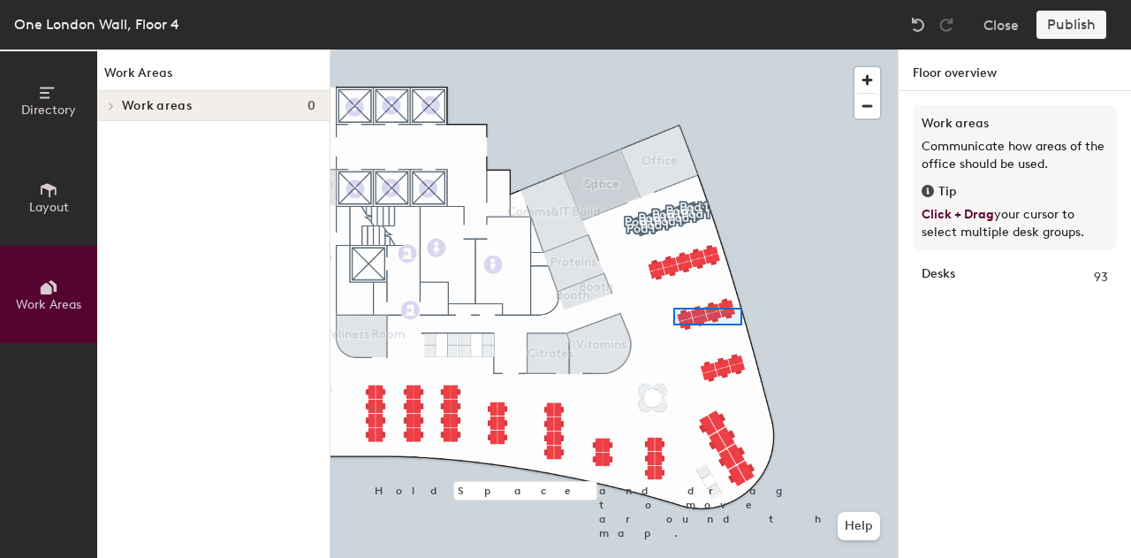
click at [671, 49] on div at bounding box center [614, 49] width 567 height 0
click at [658, 49] on div at bounding box center [614, 49] width 567 height 0
click at [698, 49] on div at bounding box center [614, 49] width 567 height 0
click at [652, 49] on div at bounding box center [614, 49] width 567 height 0
click at [647, 49] on div at bounding box center [614, 49] width 567 height 0
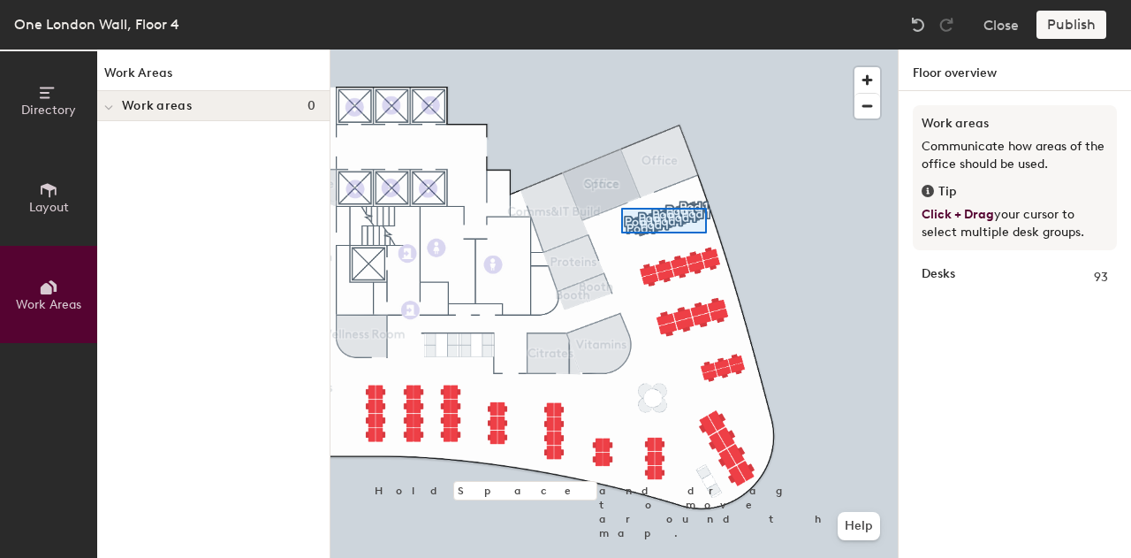
click at [621, 49] on div at bounding box center [614, 49] width 567 height 0
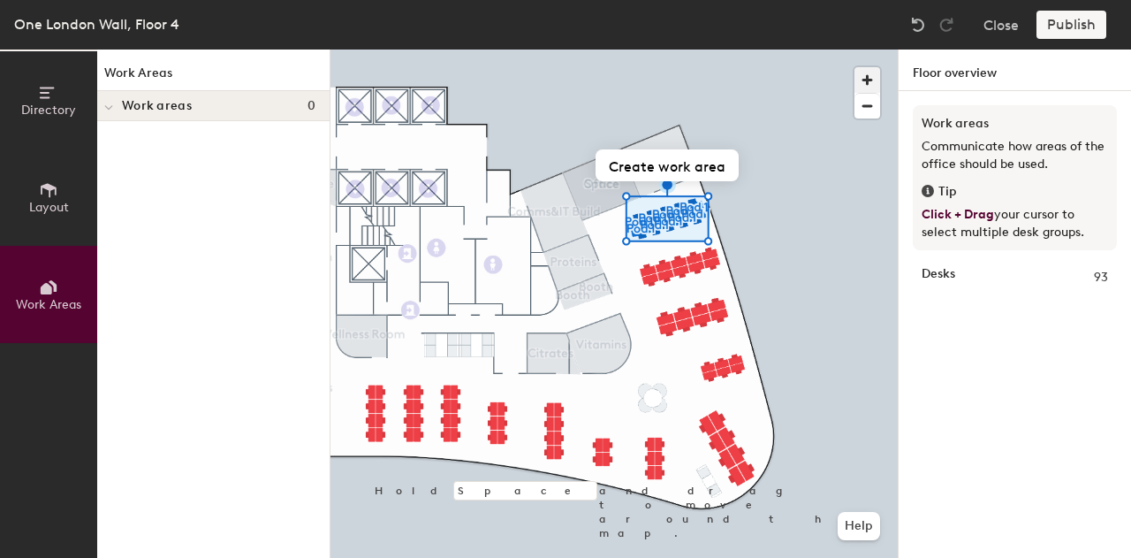
click at [867, 82] on span "button" at bounding box center [868, 80] width 26 height 26
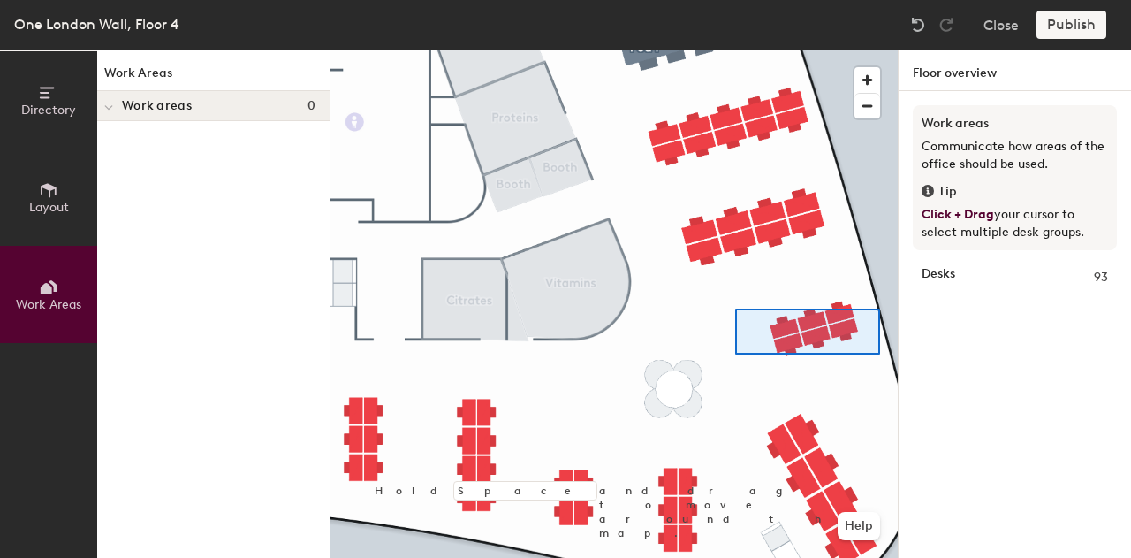
click at [736, 49] on div at bounding box center [614, 49] width 567 height 0
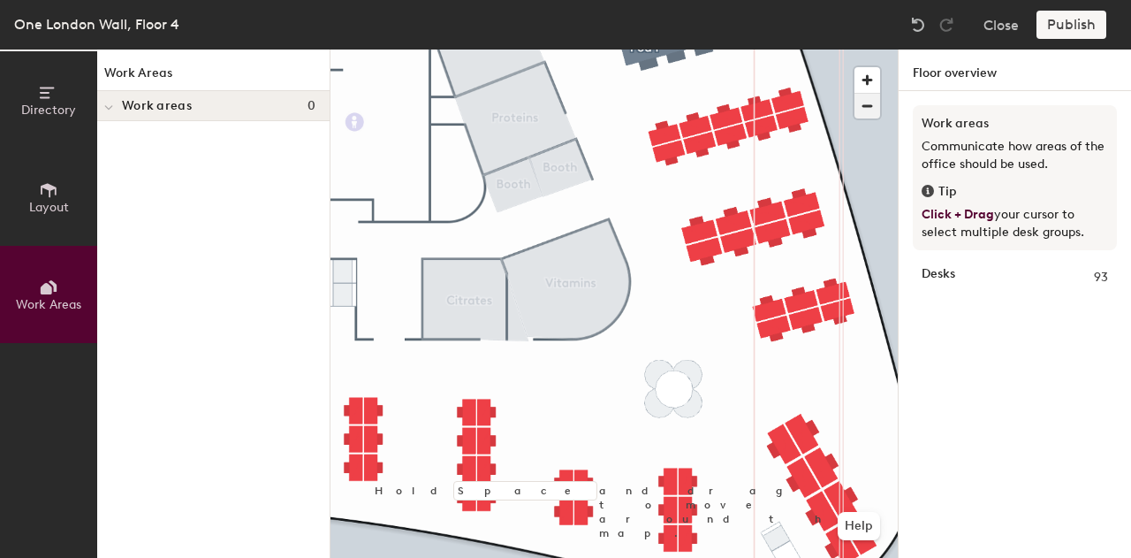
click at [865, 110] on span "button" at bounding box center [868, 106] width 26 height 25
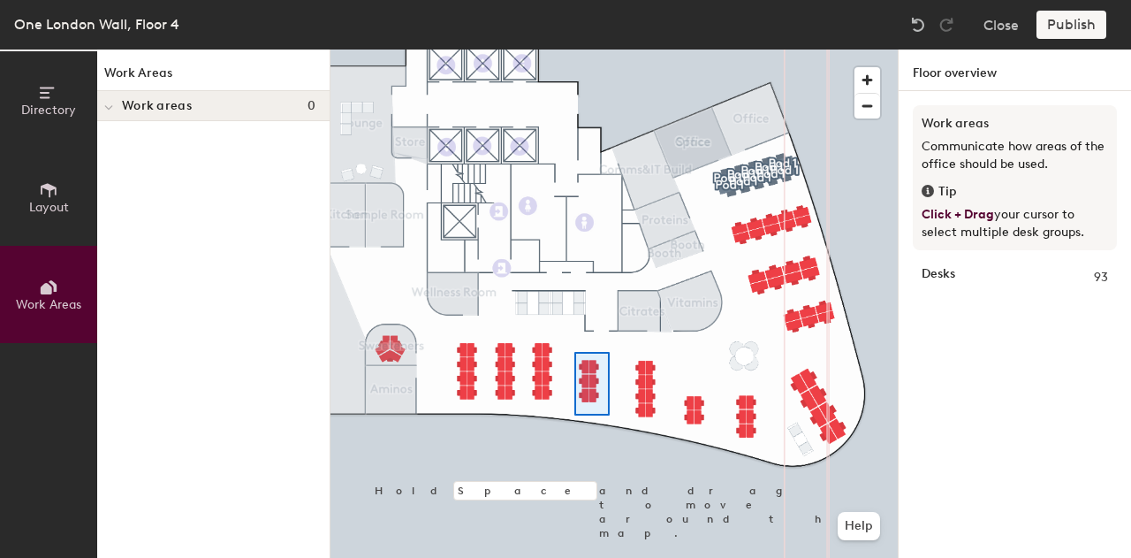
click at [574, 49] on div at bounding box center [614, 49] width 567 height 0
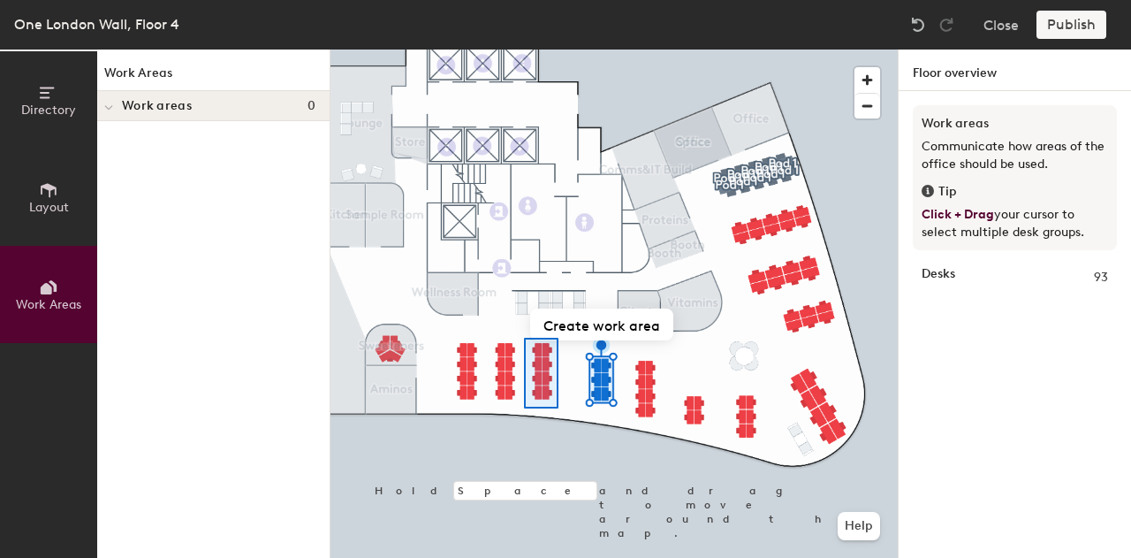
click at [524, 49] on div at bounding box center [614, 49] width 567 height 0
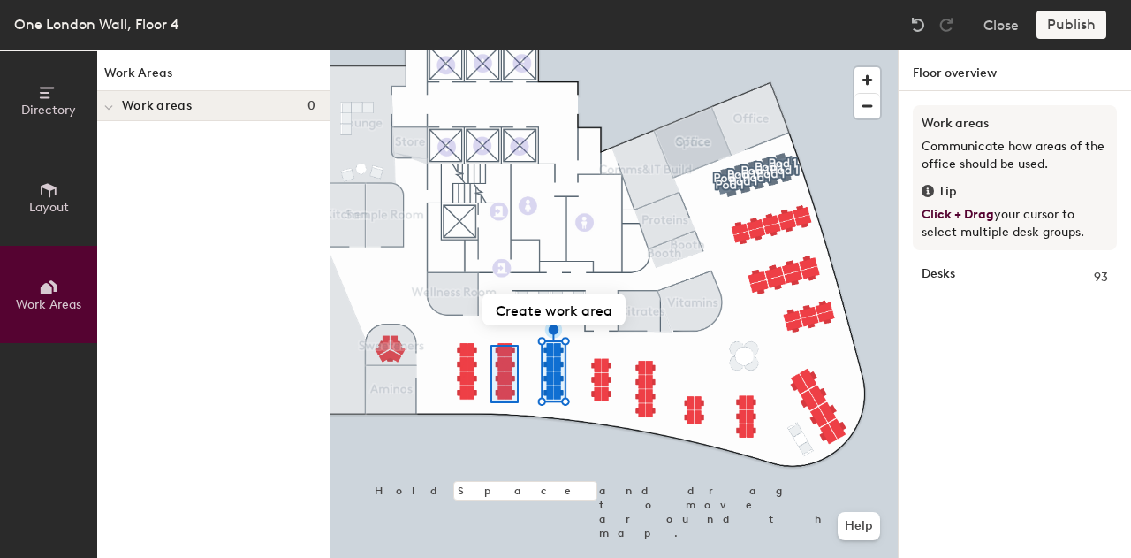
click at [491, 49] on div at bounding box center [614, 49] width 567 height 0
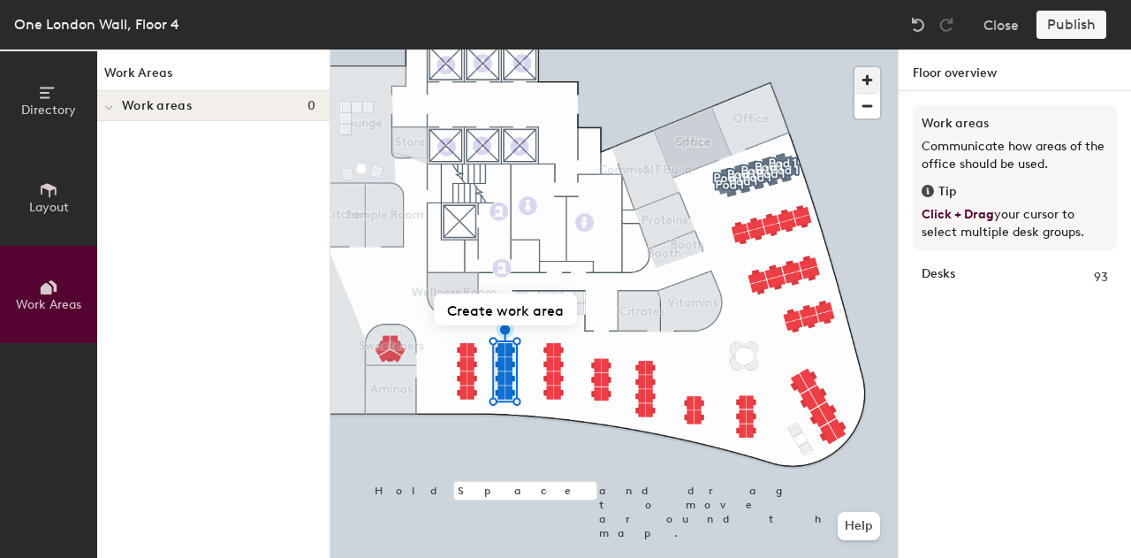
click at [868, 73] on span "button" at bounding box center [868, 80] width 26 height 26
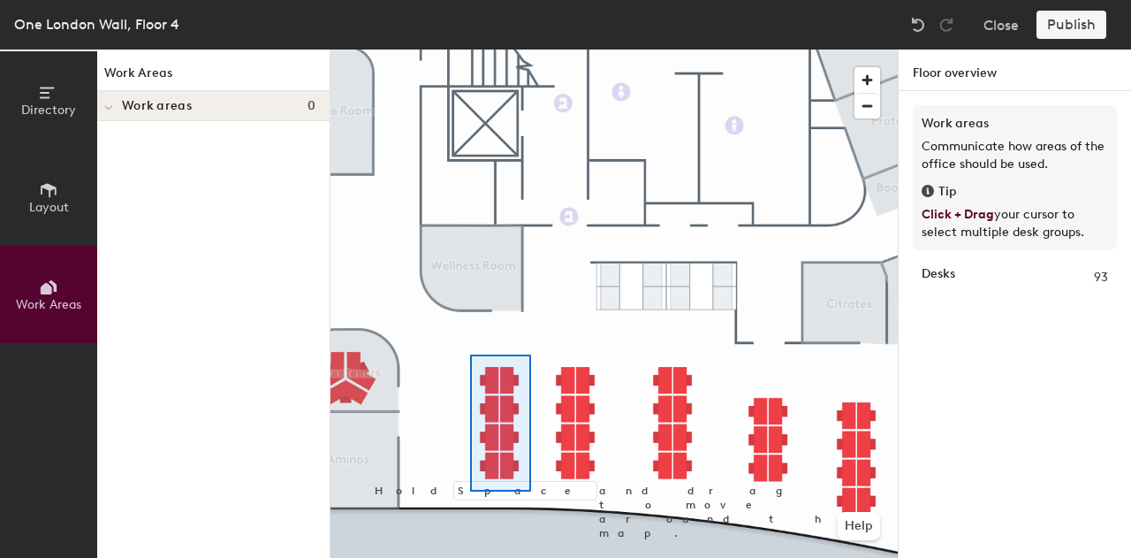
click at [468, 49] on div at bounding box center [614, 49] width 567 height 0
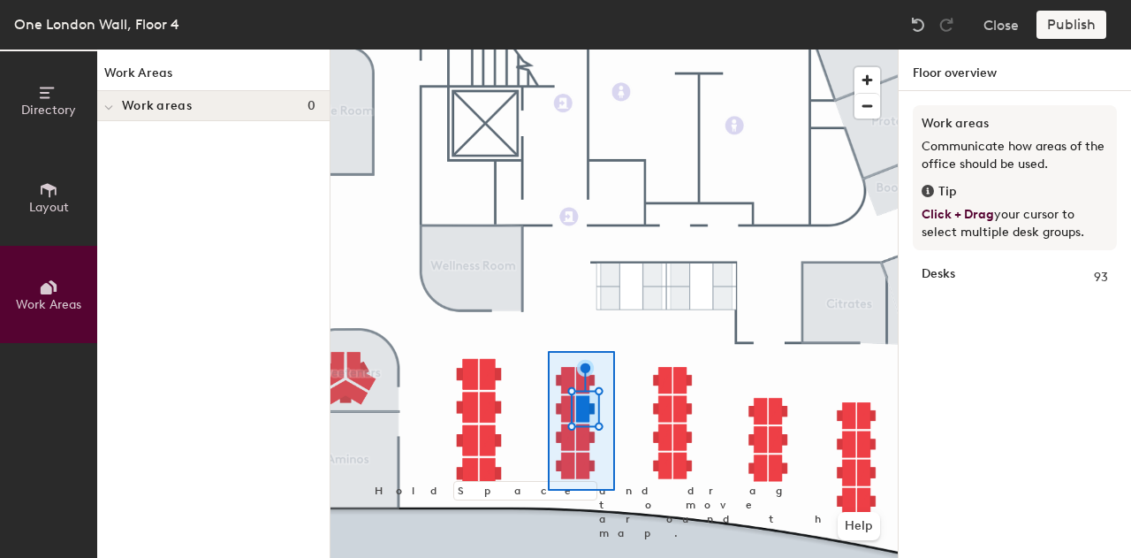
click at [548, 49] on div at bounding box center [614, 49] width 567 height 0
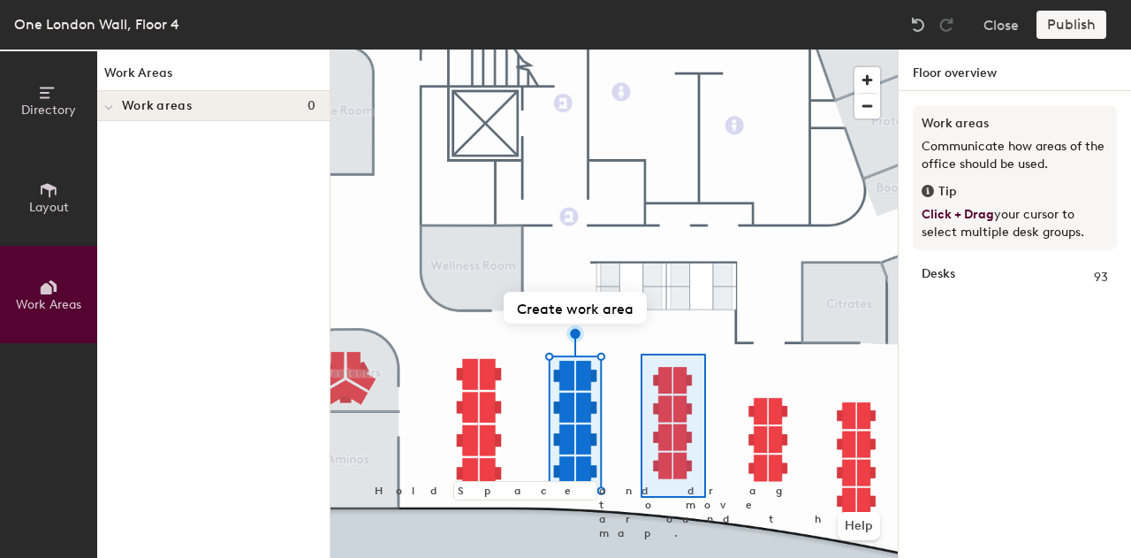
click at [641, 49] on div at bounding box center [614, 49] width 567 height 0
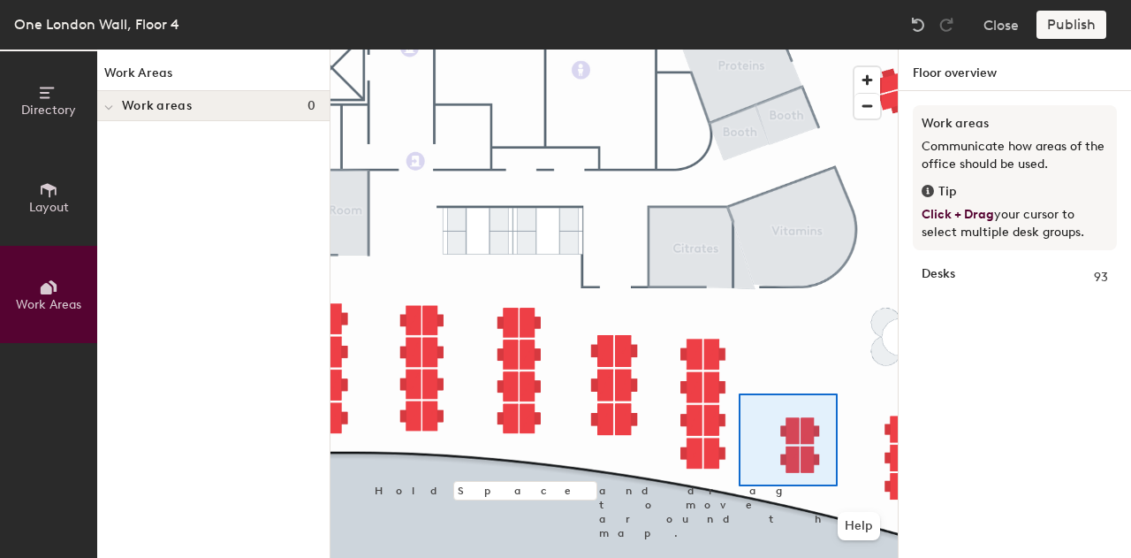
click at [739, 49] on div at bounding box center [614, 49] width 567 height 0
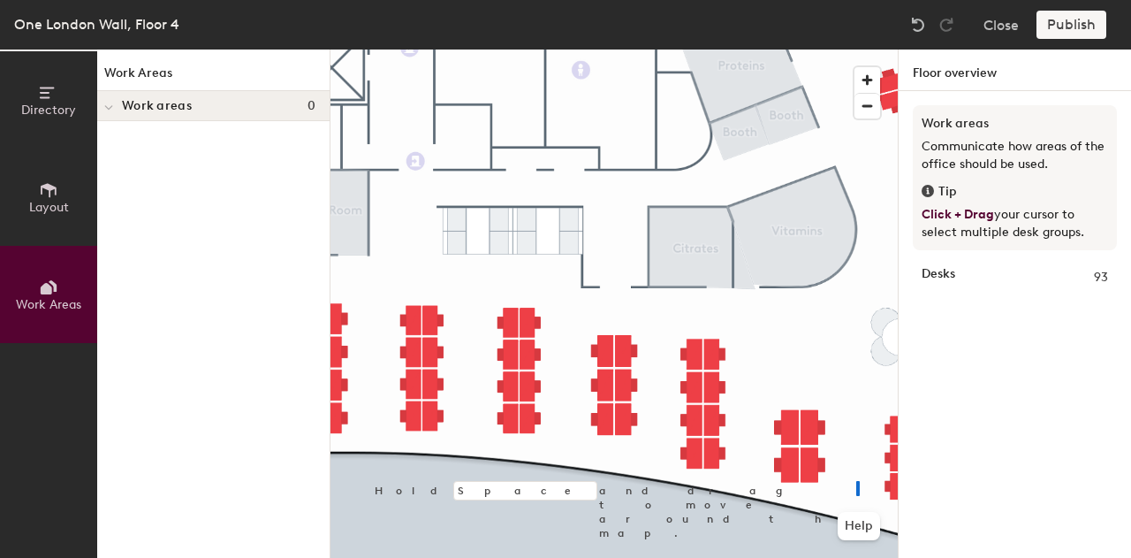
click at [856, 49] on div at bounding box center [614, 49] width 567 height 0
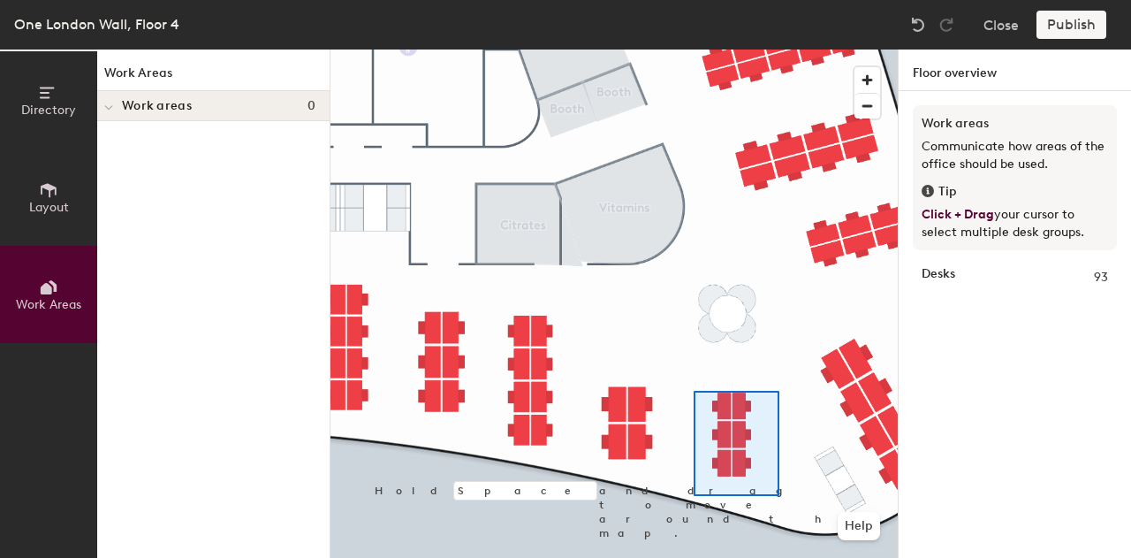
click at [694, 49] on div at bounding box center [614, 49] width 567 height 0
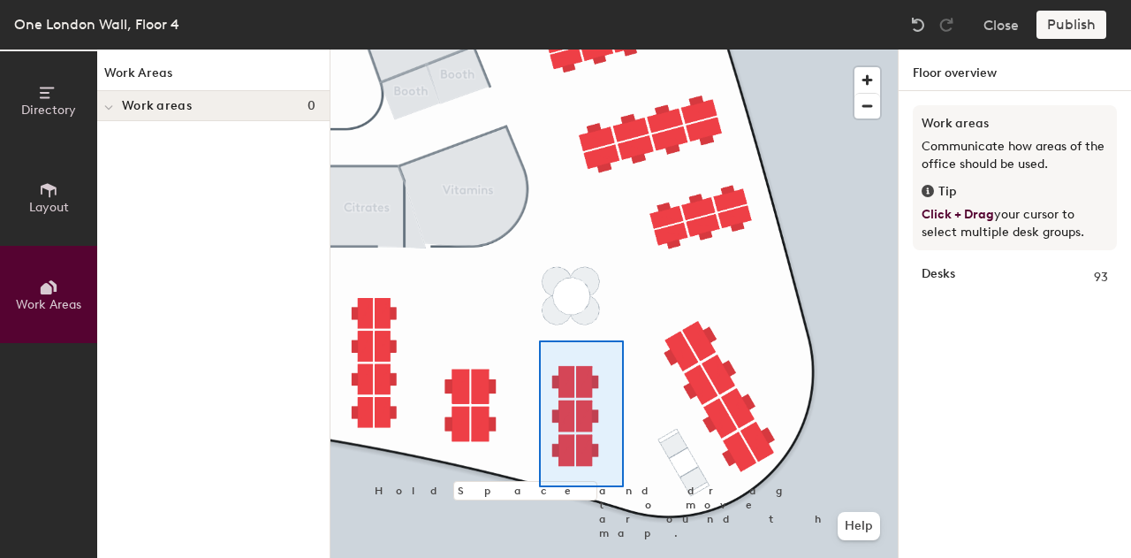
click at [539, 49] on div at bounding box center [614, 49] width 567 height 0
click at [521, 49] on div at bounding box center [614, 49] width 567 height 0
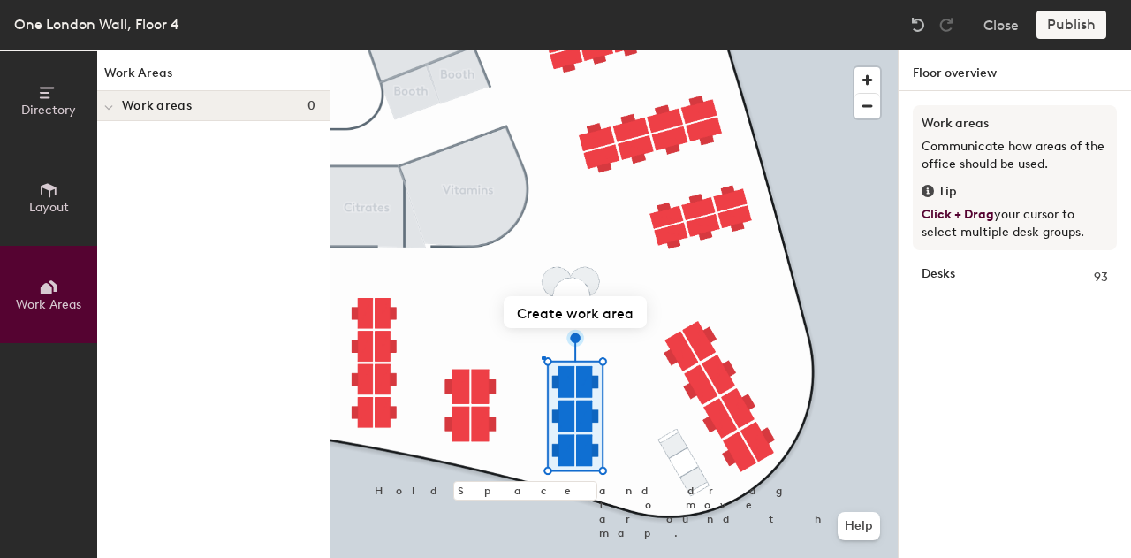
click at [543, 49] on div at bounding box center [614, 49] width 567 height 0
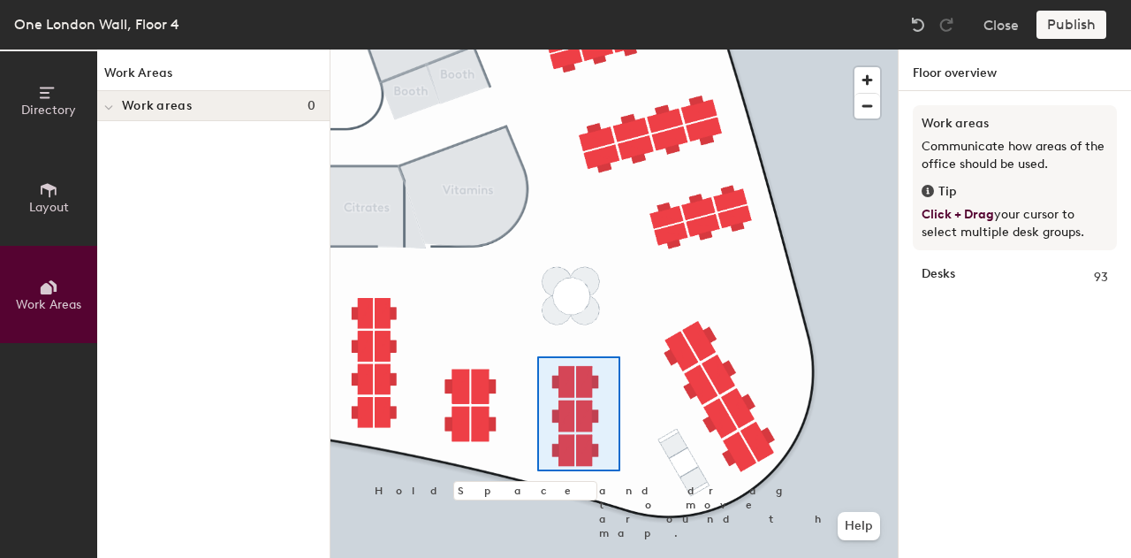
click at [530, 49] on div at bounding box center [614, 49] width 567 height 0
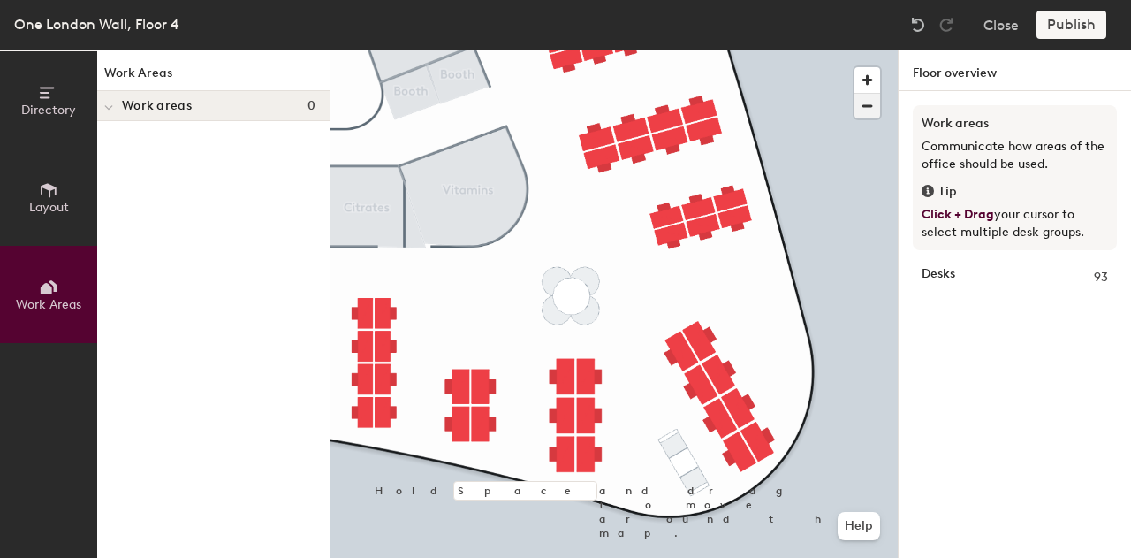
click at [863, 113] on span "button" at bounding box center [868, 106] width 26 height 25
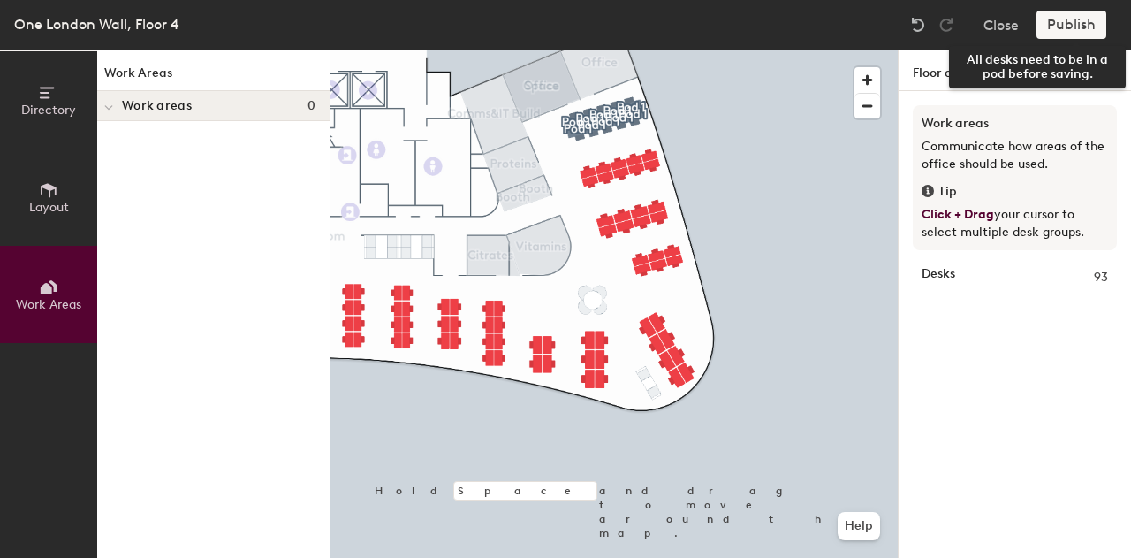
click at [1063, 22] on div "Publish" at bounding box center [1077, 25] width 80 height 28
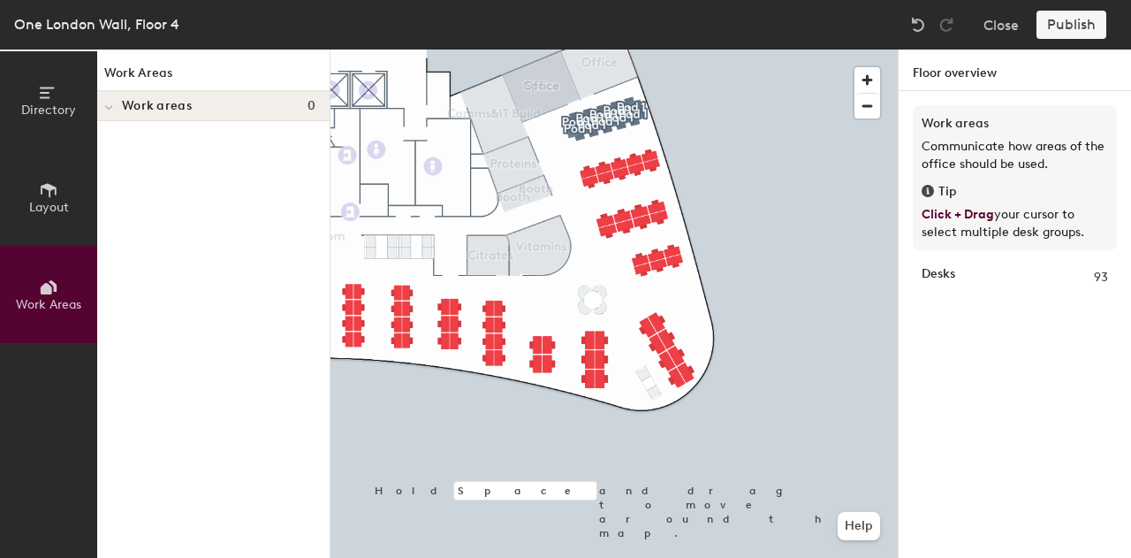
click at [1063, 24] on div "Publish" at bounding box center [1077, 25] width 80 height 28
click at [66, 209] on span "Layout" at bounding box center [49, 207] width 40 height 15
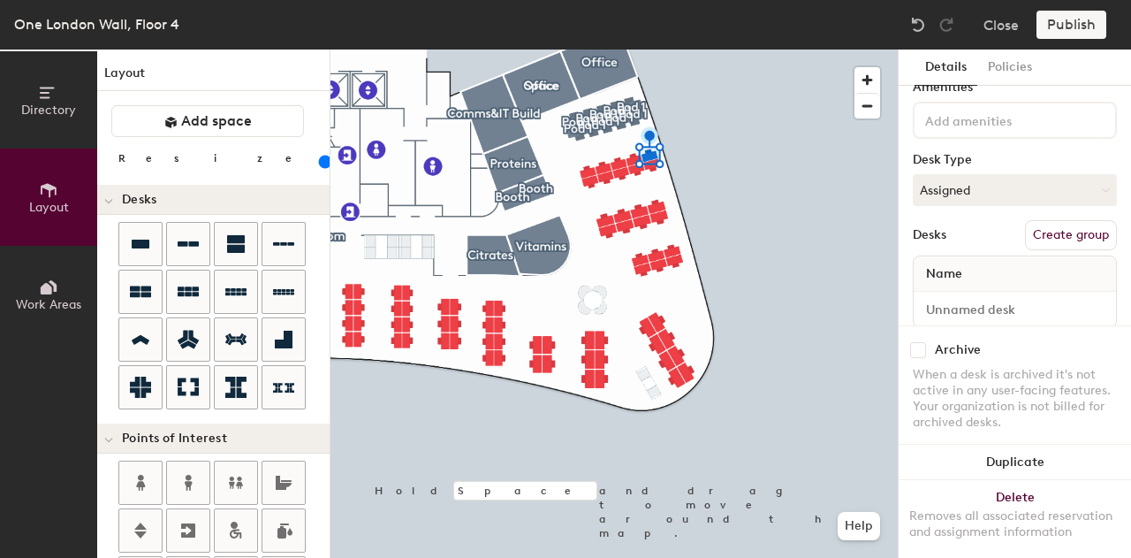
scroll to position [113, 0]
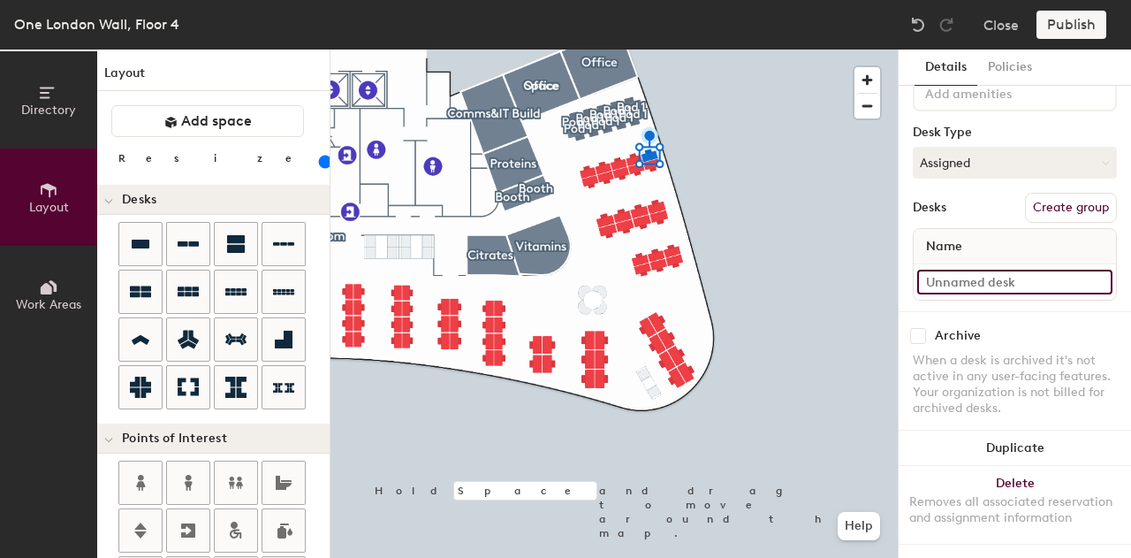
type input "120"
click at [1000, 270] on input at bounding box center [1014, 282] width 195 height 25
type input "D"
type input "120"
type input "De"
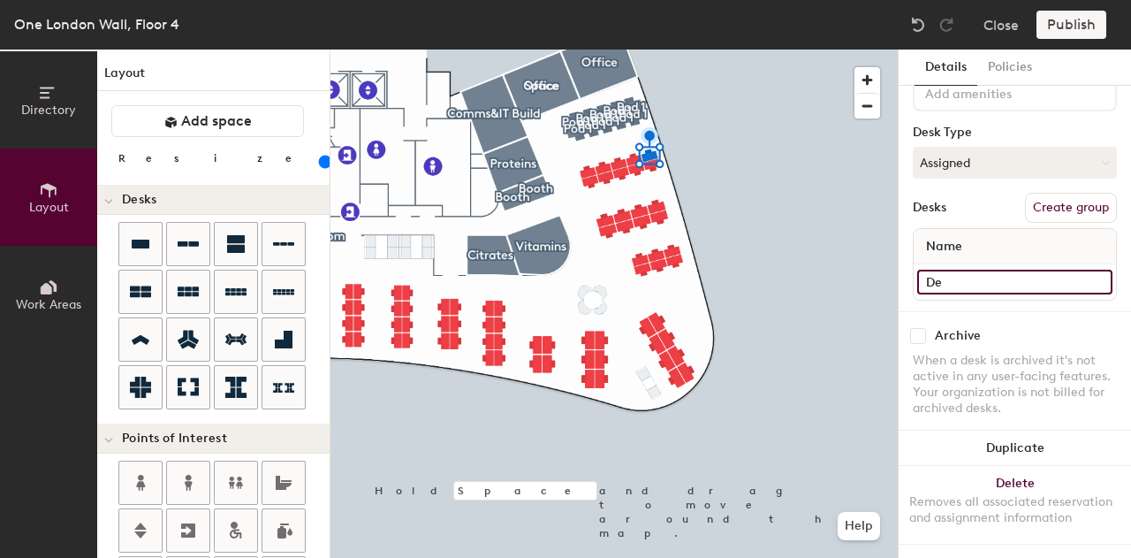
type input "120"
type input "Dek"
type input "120"
type input "De"
type input "120"
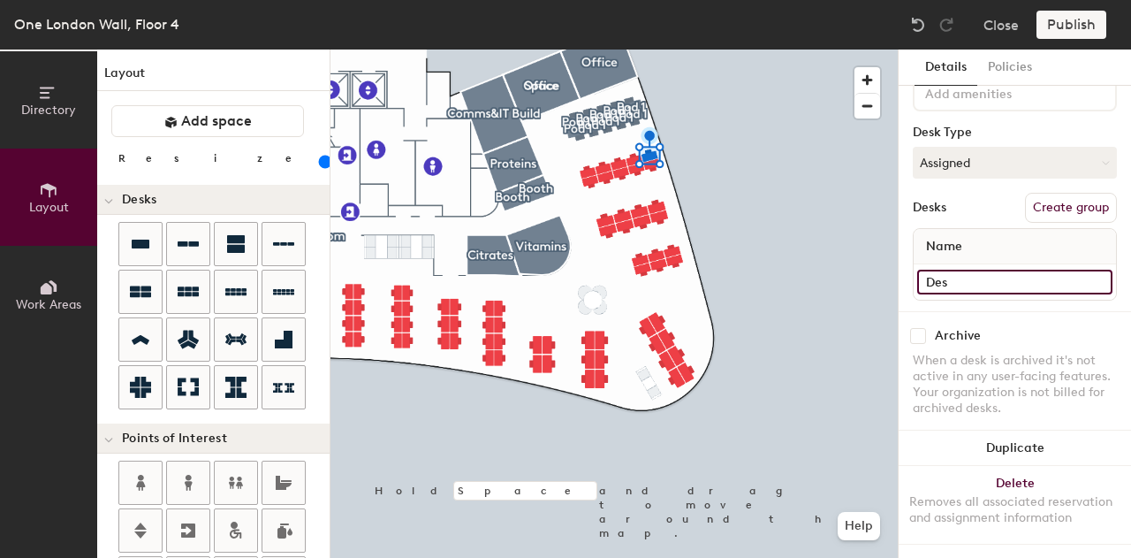
type input "Desk"
type input "120"
type input "Desk1"
type input "120"
type input "Desk11"
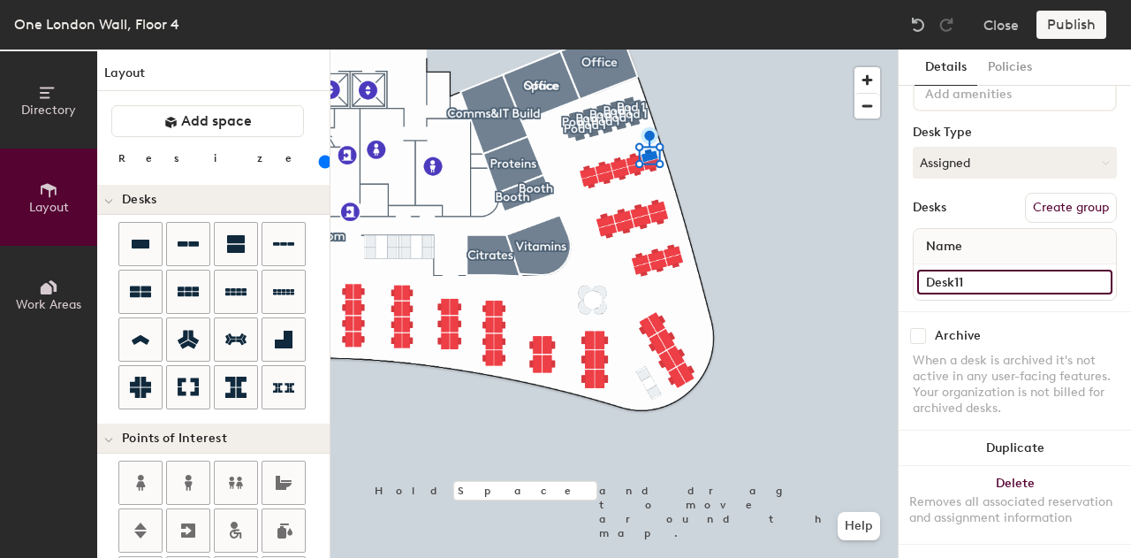
type input "120"
type input "Desk"
type input "120"
type input "Desk"
type input "120"
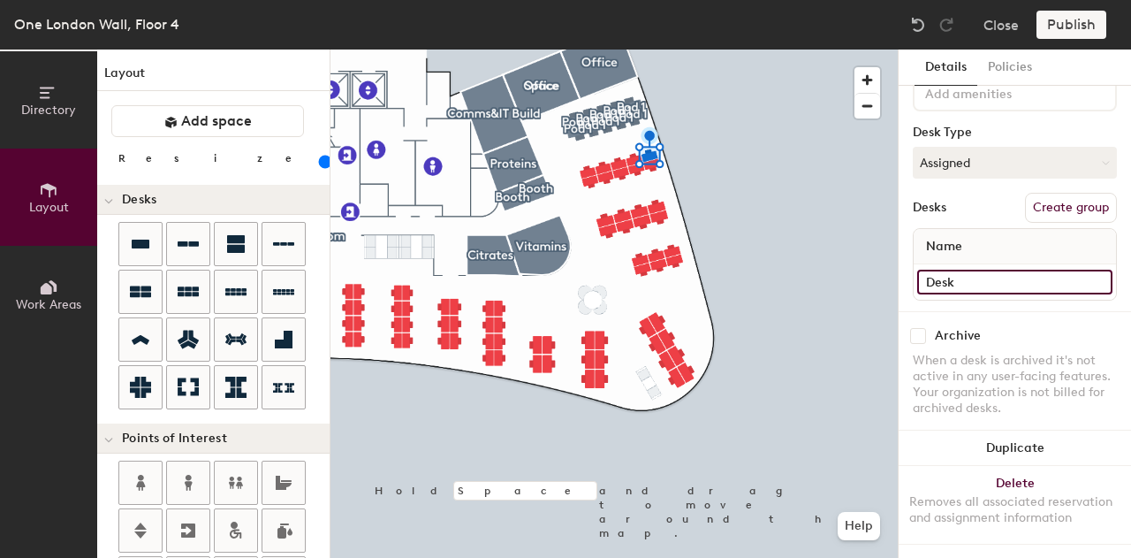
type input "Desk 1"
type input "120"
type input "Desk 11"
type input "120"
type input "Desk 11"
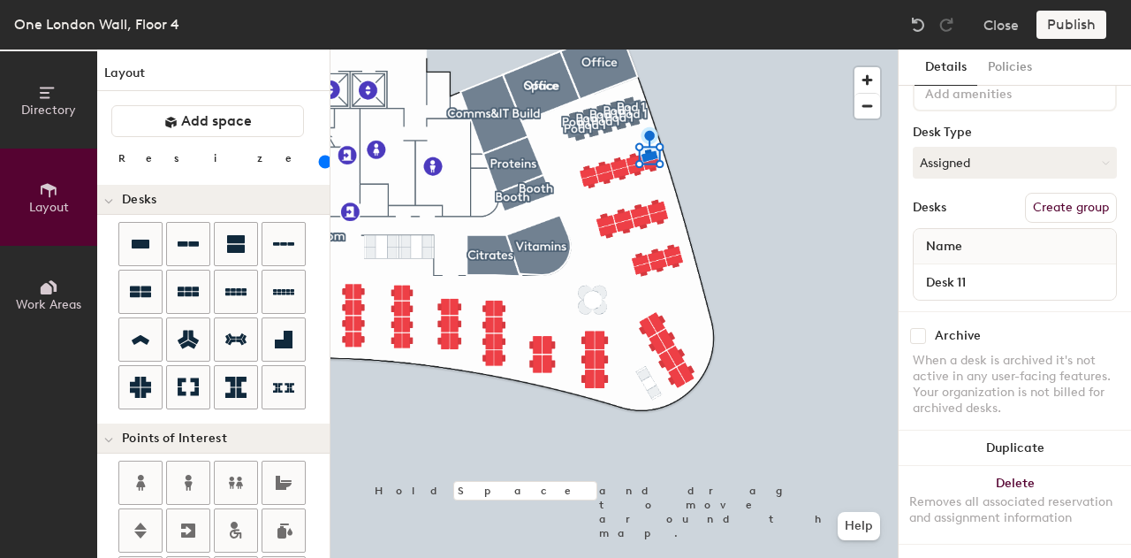
click at [1080, 197] on button "Create group" at bounding box center [1071, 208] width 92 height 30
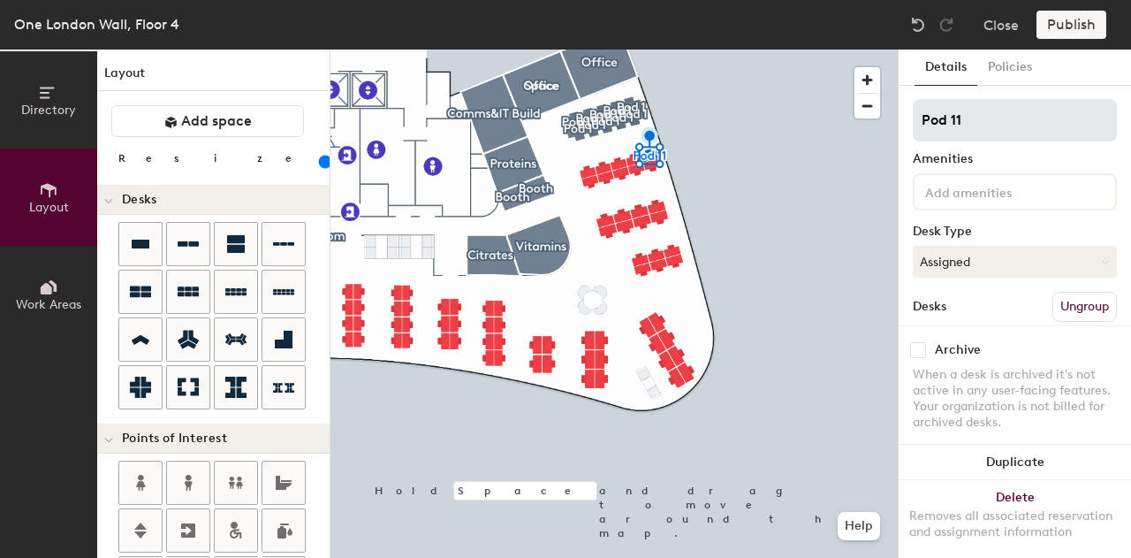
type input "120"
type input "Pod 1"
type input "120"
type input "Pod 12"
type input "120"
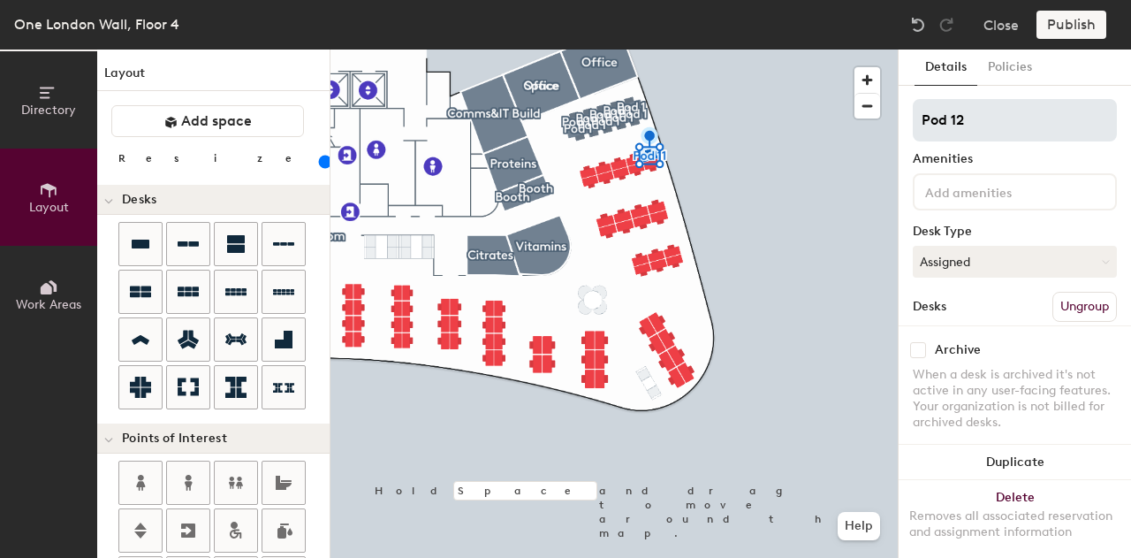
type input "Pod 1"
type input "120"
type input "Pod"
type input "120"
type input "Pod 2"
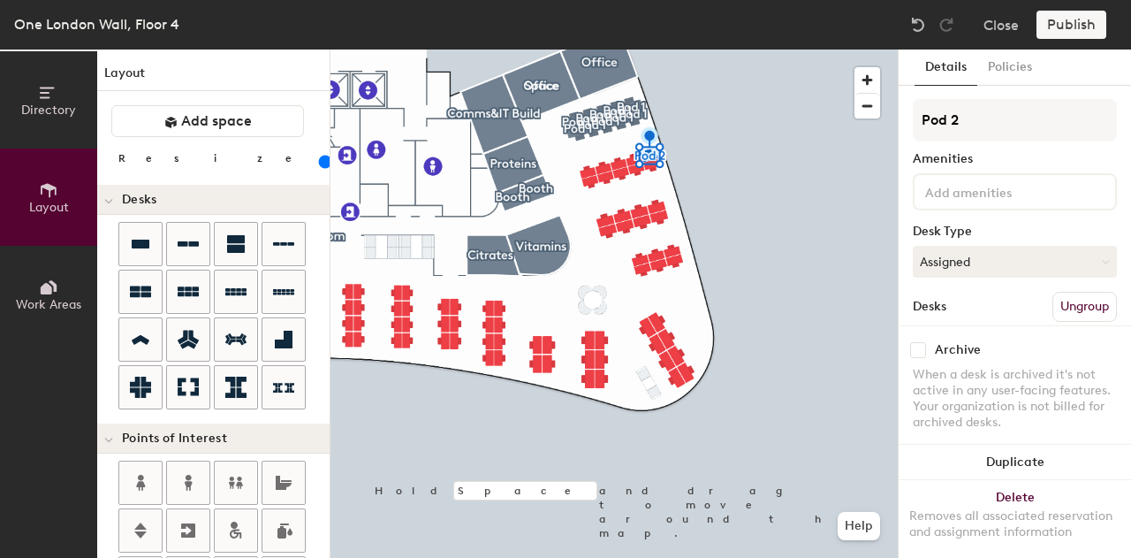
type input "120"
type input "Pod 2"
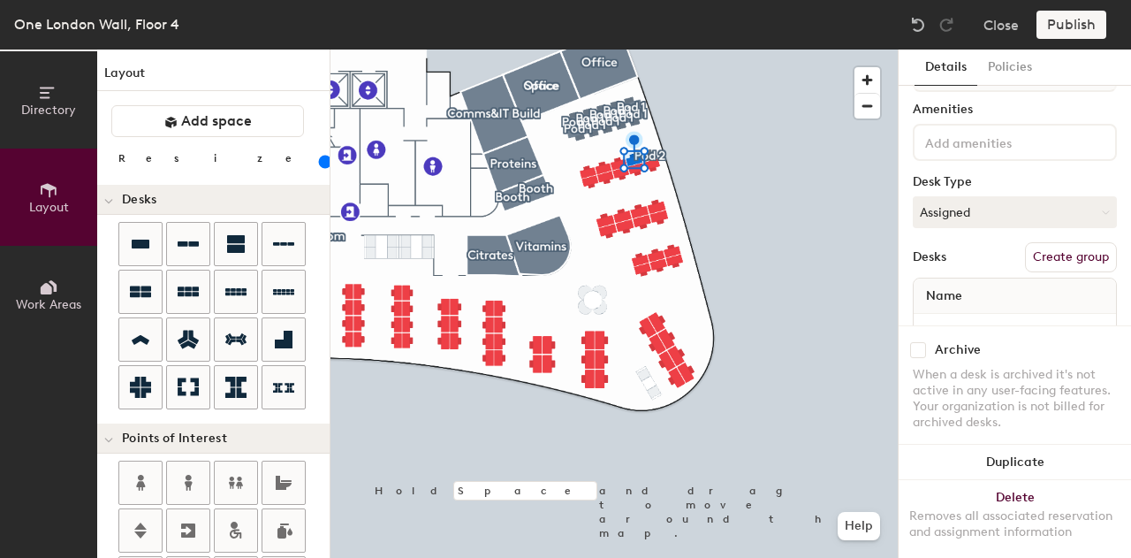
click at [1003, 304] on div "Name" at bounding box center [1015, 295] width 202 height 35
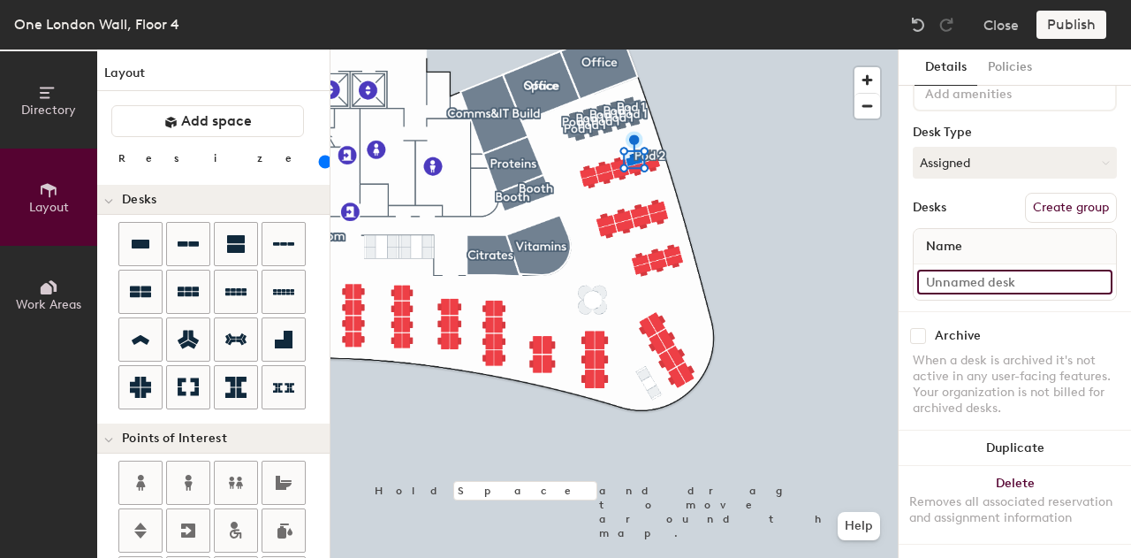
type input "120"
click at [997, 270] on input at bounding box center [1014, 282] width 195 height 25
type input "D"
type input "120"
type input "De"
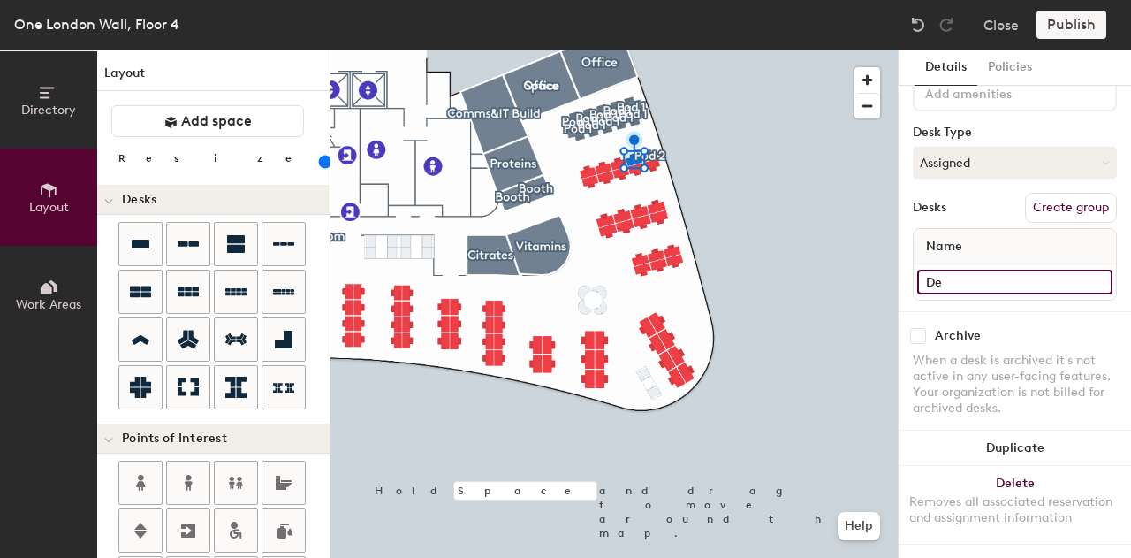
type input "120"
type input "Desk"
type input "120"
type input "Desk"
type input "120"
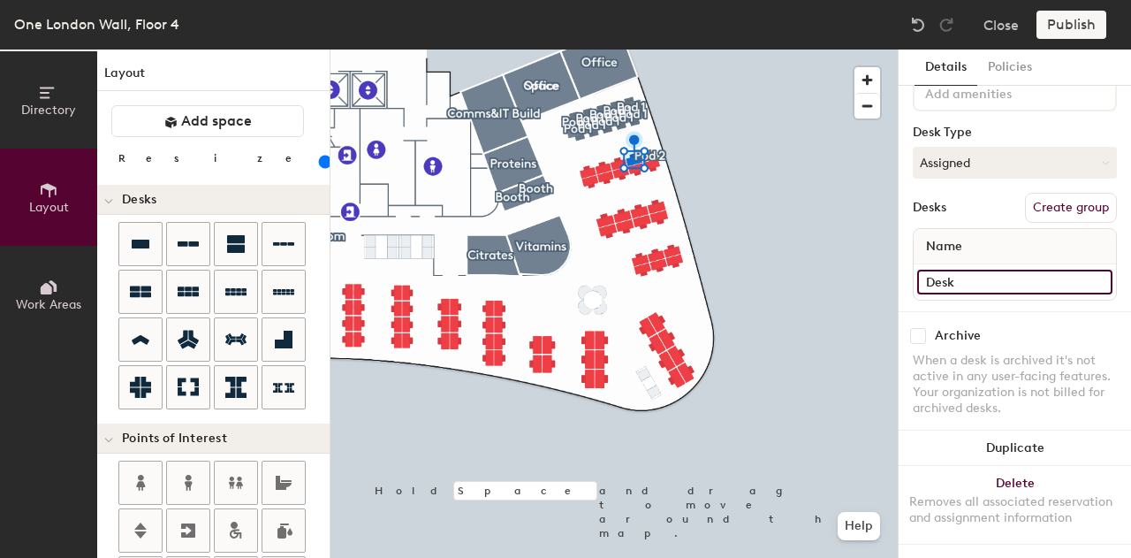
type input "Desk 1"
type input "120"
type input "Desk 12"
type input "120"
type input "Desk 12"
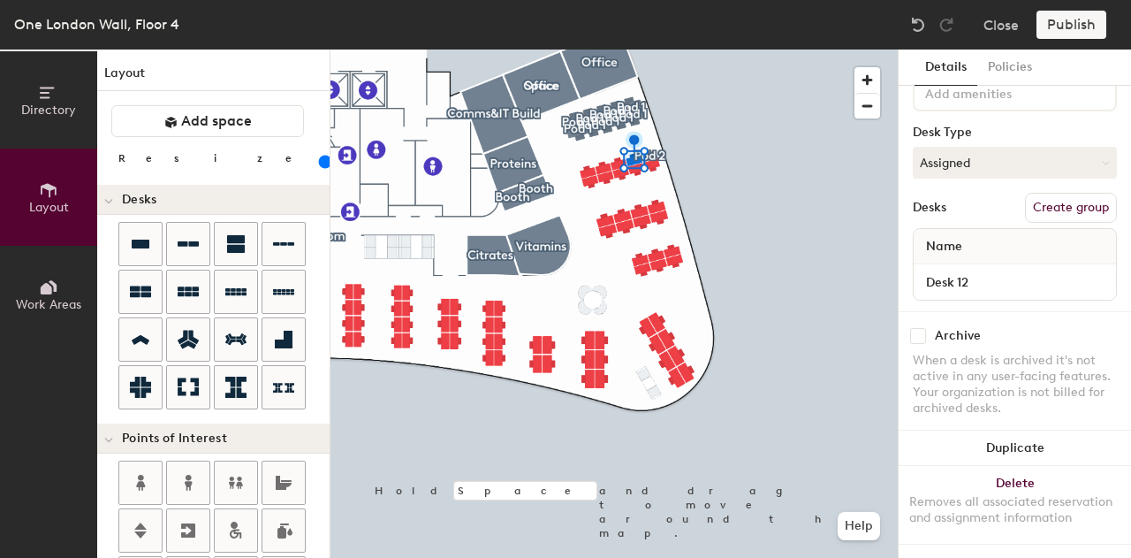
click at [1074, 197] on button "Create group" at bounding box center [1071, 208] width 92 height 30
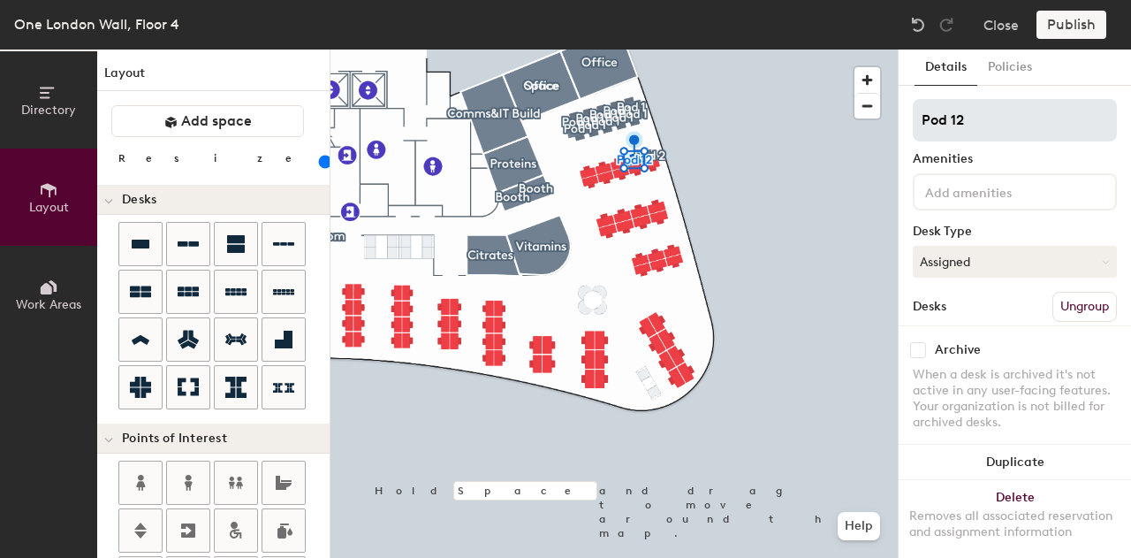
type input "120"
type input "Pod 1"
type input "120"
type input "Pod"
type input "120"
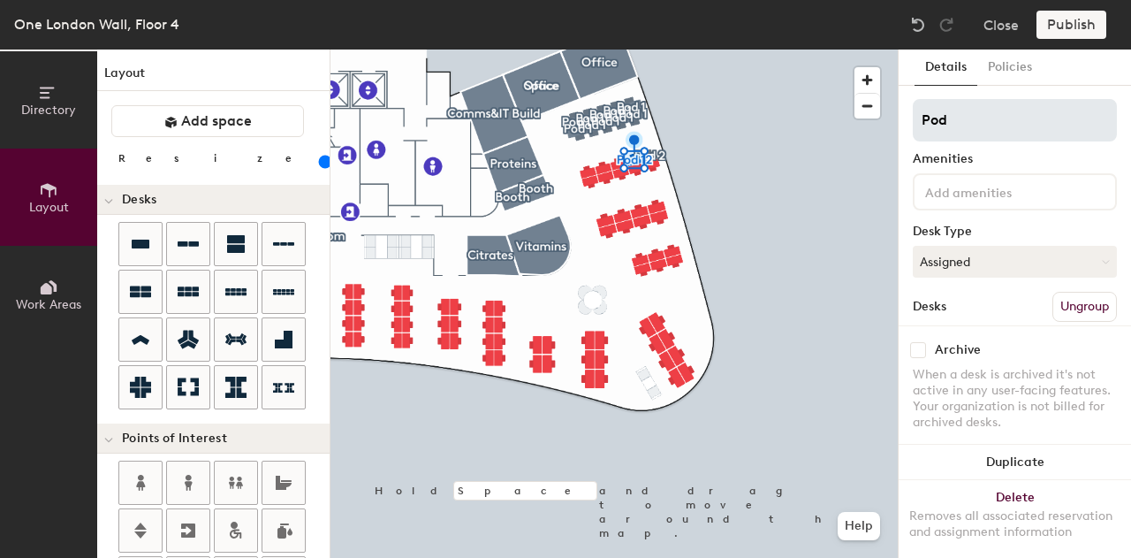
type input "Pod 2"
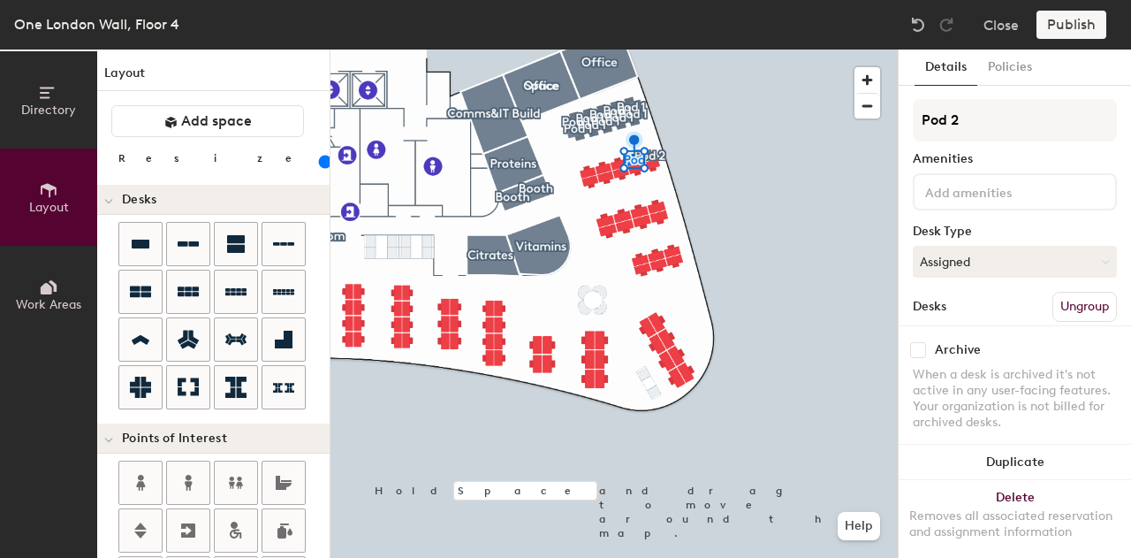
type input "120"
type input "Pod 2"
click at [1056, 301] on button "Create group" at bounding box center [1071, 307] width 92 height 30
type input "120"
click at [853, 112] on div "Directory Layout Work Areas Layout Add space Resize Desks Points of Interest Fu…" at bounding box center [565, 303] width 1131 height 508
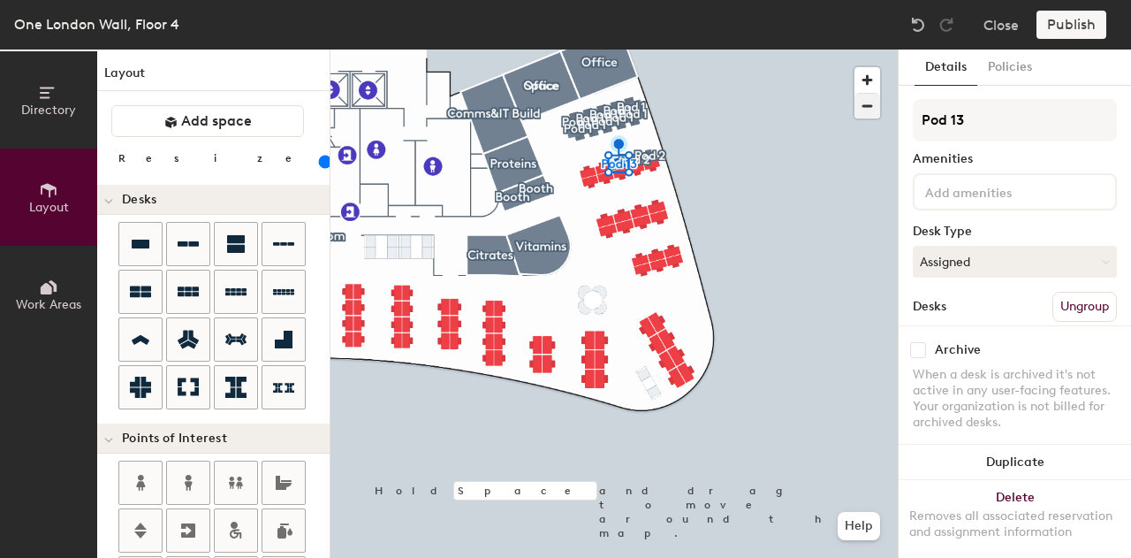
type input "D"
type input "120"
type input "De"
type input "120"
type input "D"
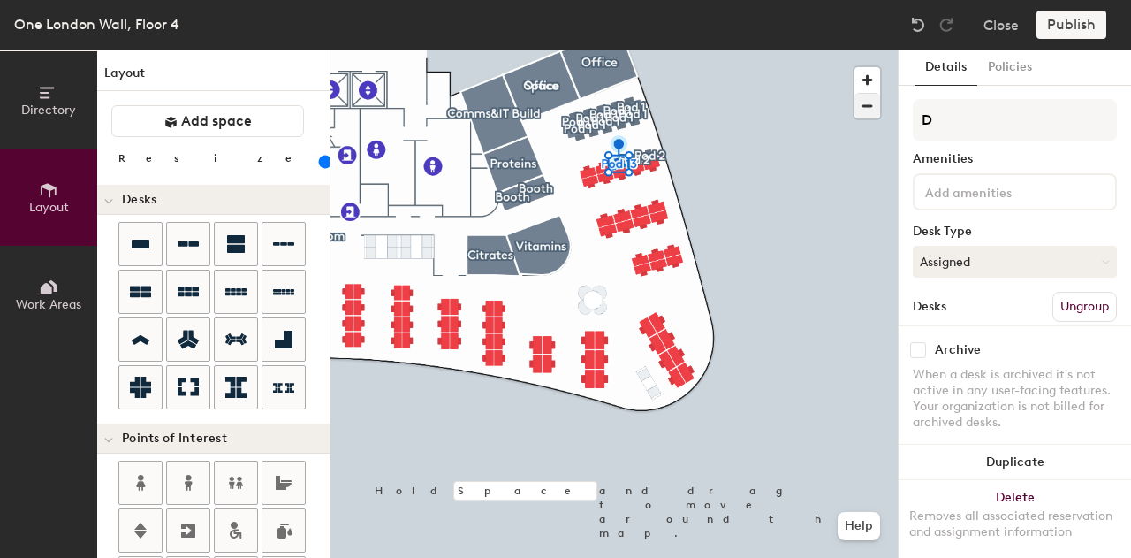
type input "120"
type input "P"
type input "120"
type input "Po"
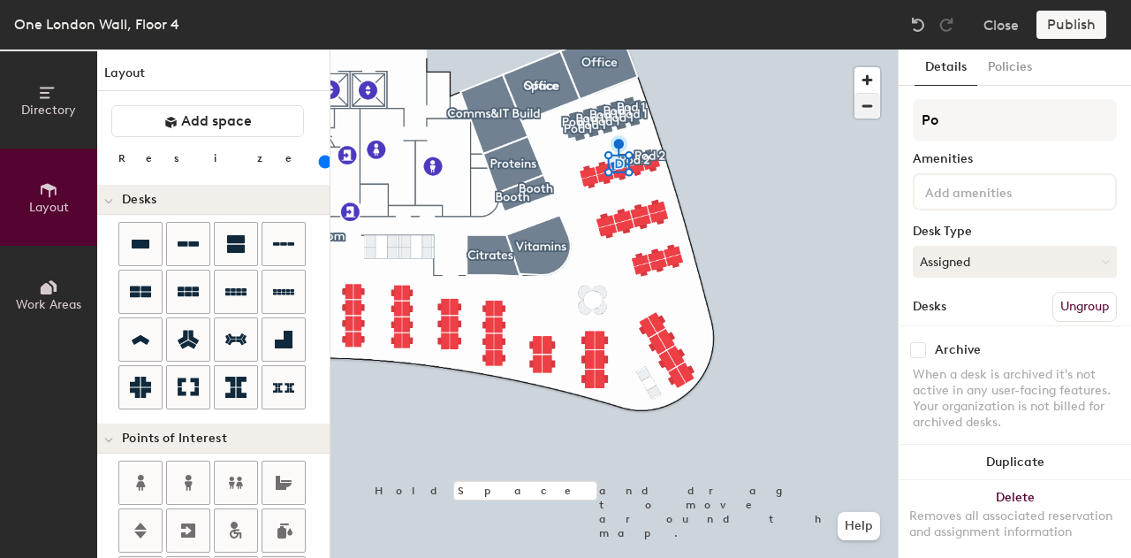
type input "120"
type input "Pod"
type input "120"
type input "Pod"
type input "120"
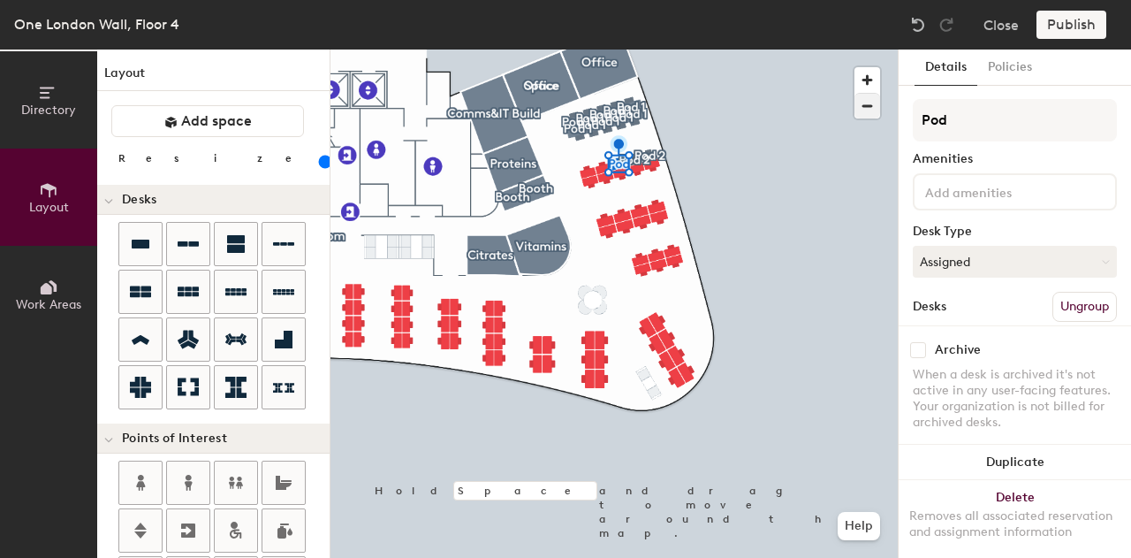
type input "Pod 2"
type input "120"
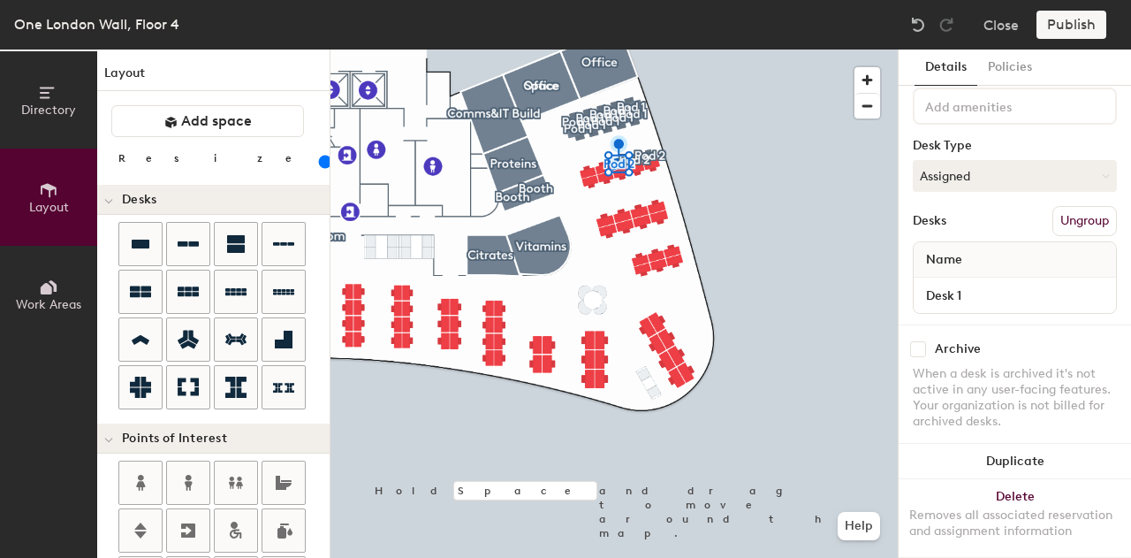
scroll to position [88, 0]
type input "Pod 2"
type input "120"
click at [971, 293] on input "Desk 1" at bounding box center [1014, 292] width 195 height 25
type input "Desk 13"
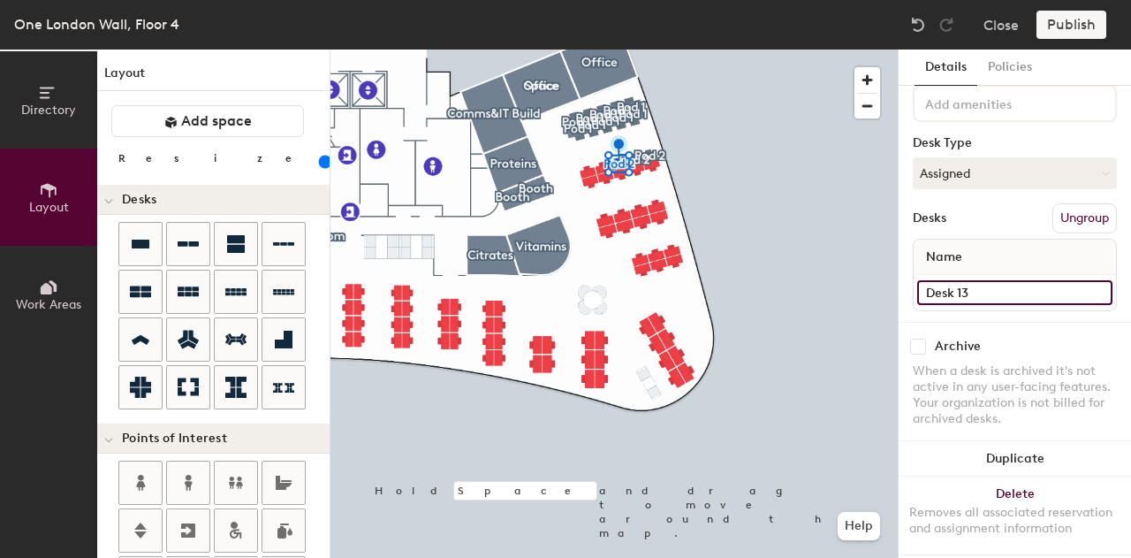
type input "120"
type input "Desk 13"
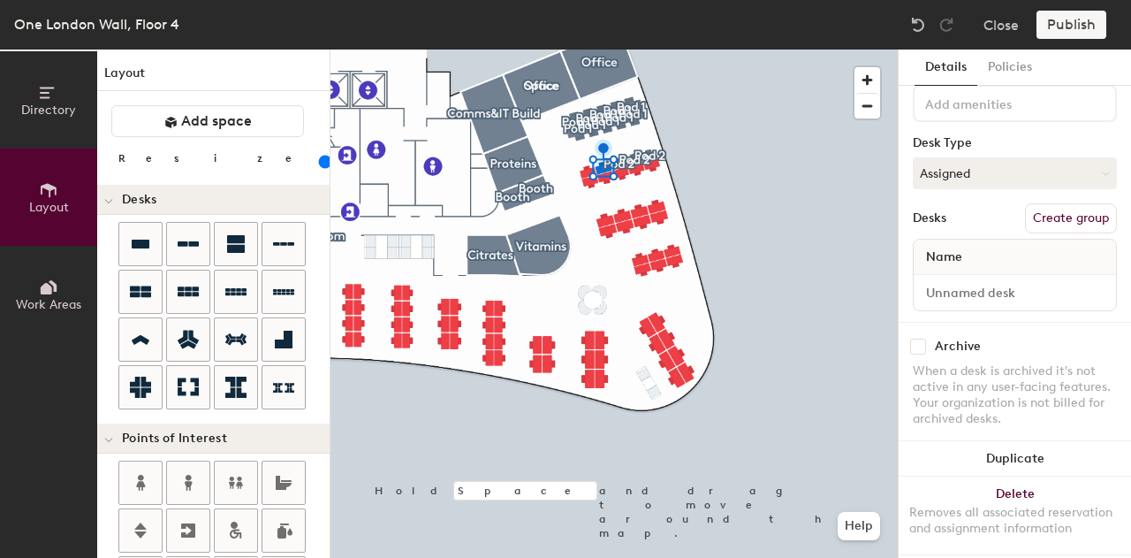
click at [1059, 225] on button "Create group" at bounding box center [1071, 218] width 92 height 30
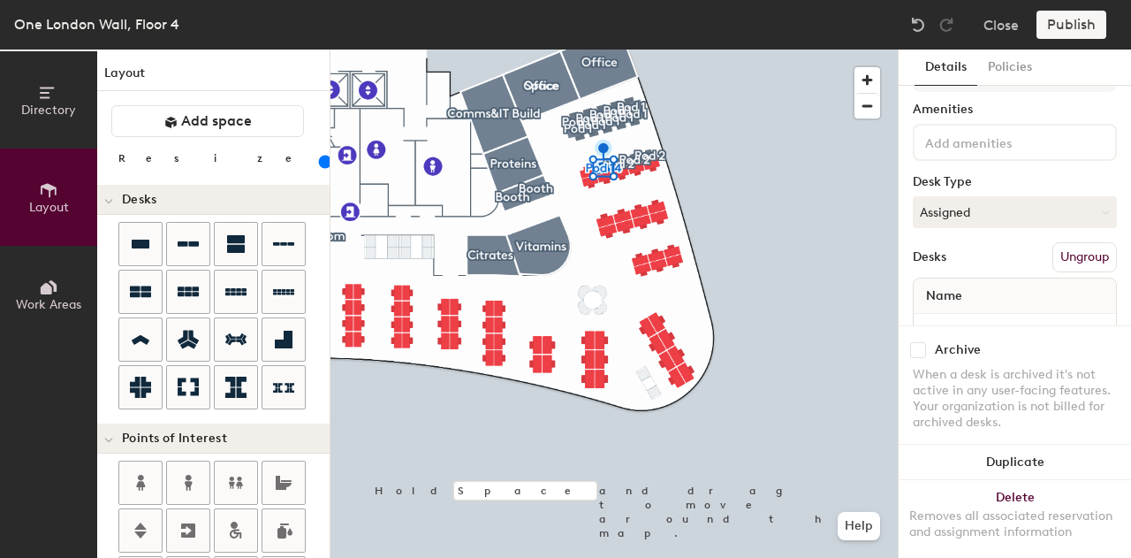
type input "120"
click at [1117, 162] on div "Details Policies Pod 14 Amenities Desk Type Assigned Desks Ungroup Name Desk 1 …" at bounding box center [1015, 303] width 232 height 508
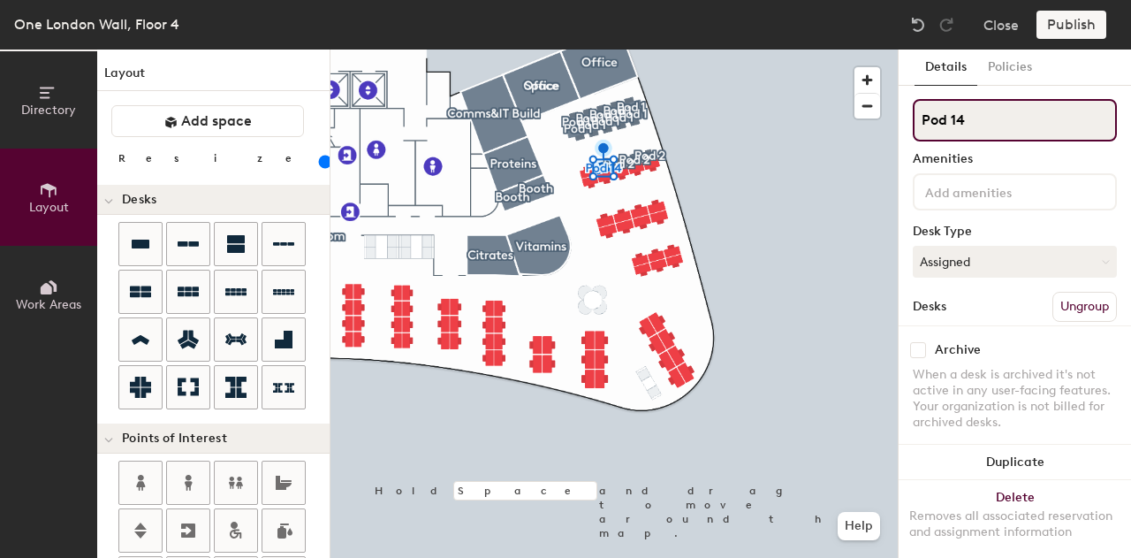
click at [970, 125] on input "Pod 14" at bounding box center [1015, 120] width 204 height 42
type input "Pod 1"
type input "120"
type input "Pod"
type input "120"
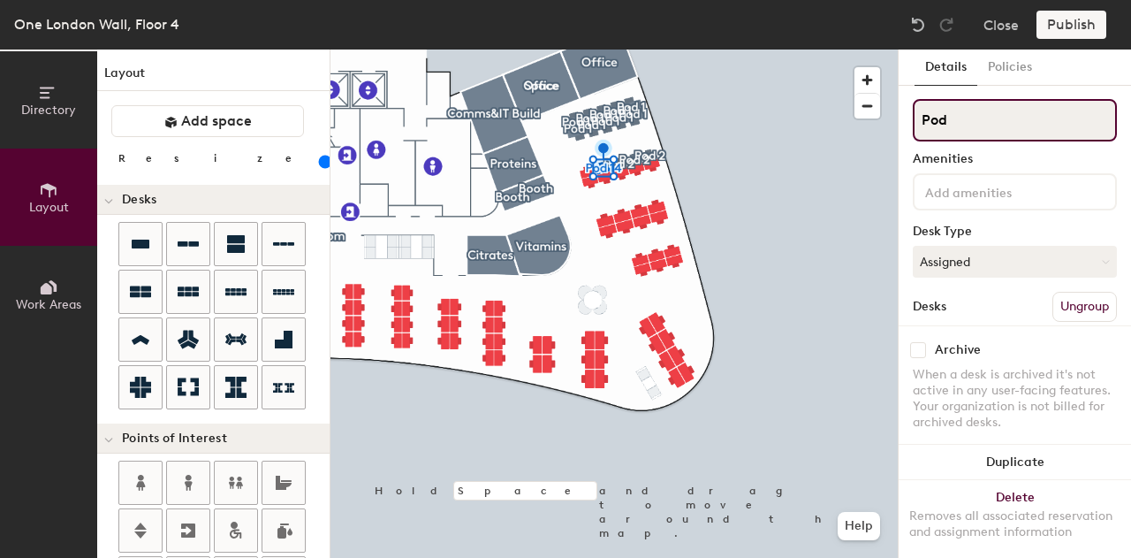
type input "Pod 2"
type input "120"
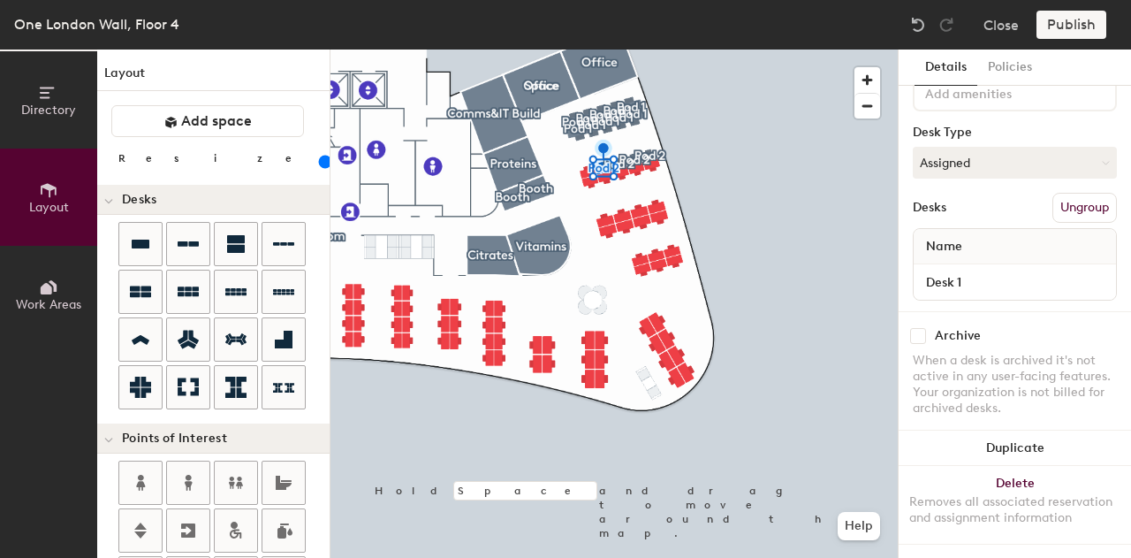
scroll to position [113, 0]
type input "Pod 2"
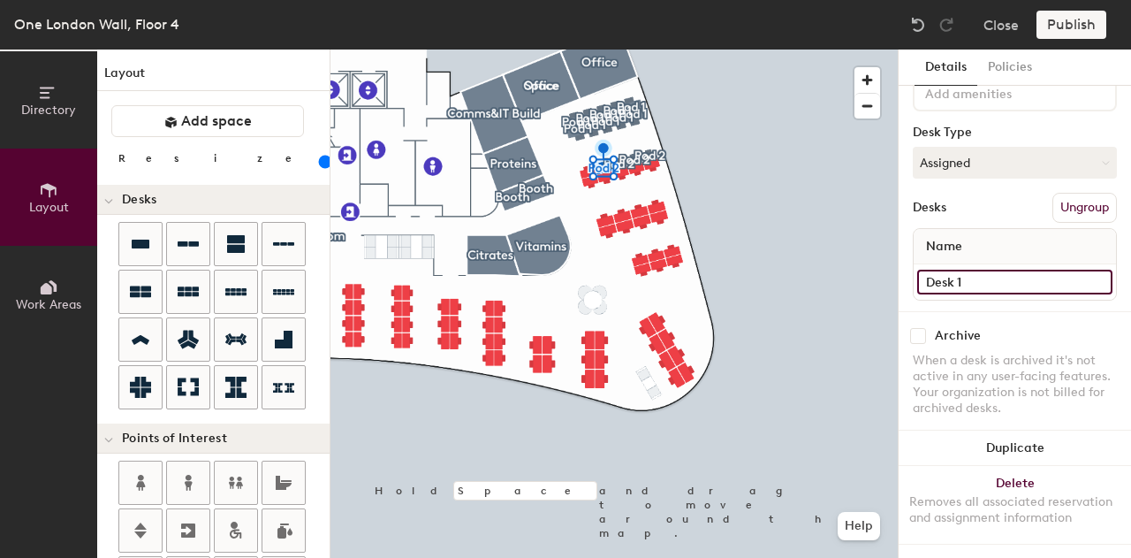
type input "120"
click at [973, 270] on input "Desk 1" at bounding box center [1014, 282] width 195 height 25
type input "Desk 14"
type input "120"
type input "Desk 14"
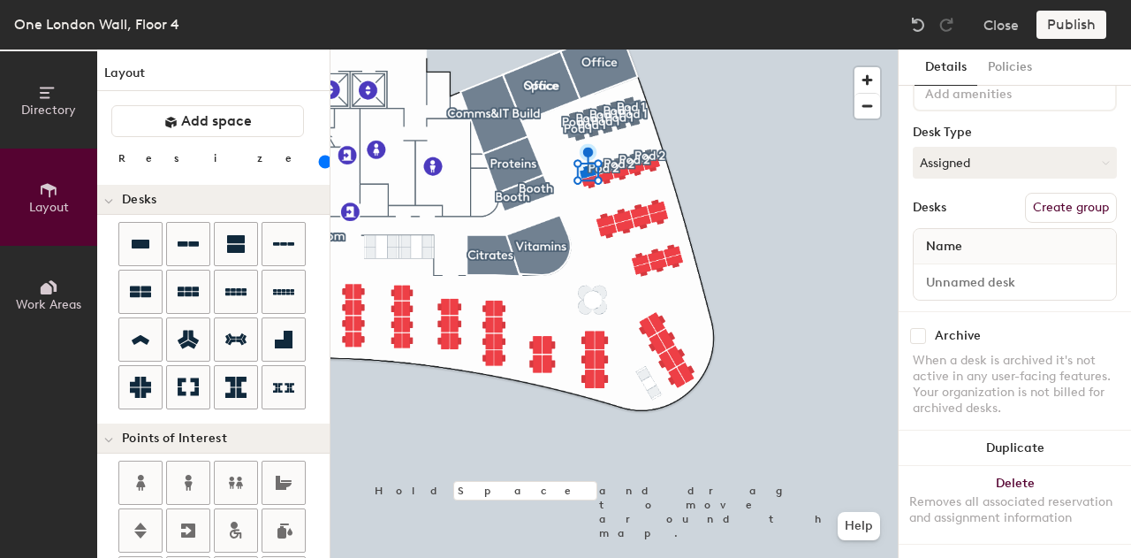
click at [1019, 280] on div at bounding box center [1015, 281] width 202 height 35
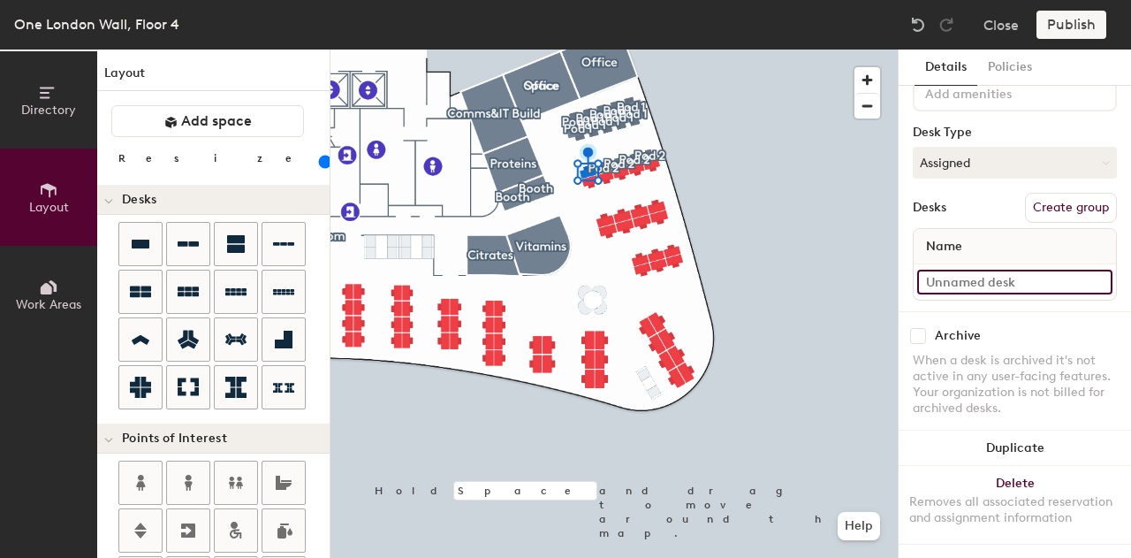
type input "120"
click at [1012, 270] on input at bounding box center [1014, 282] width 195 height 25
type input "D"
type input "120"
type input "De"
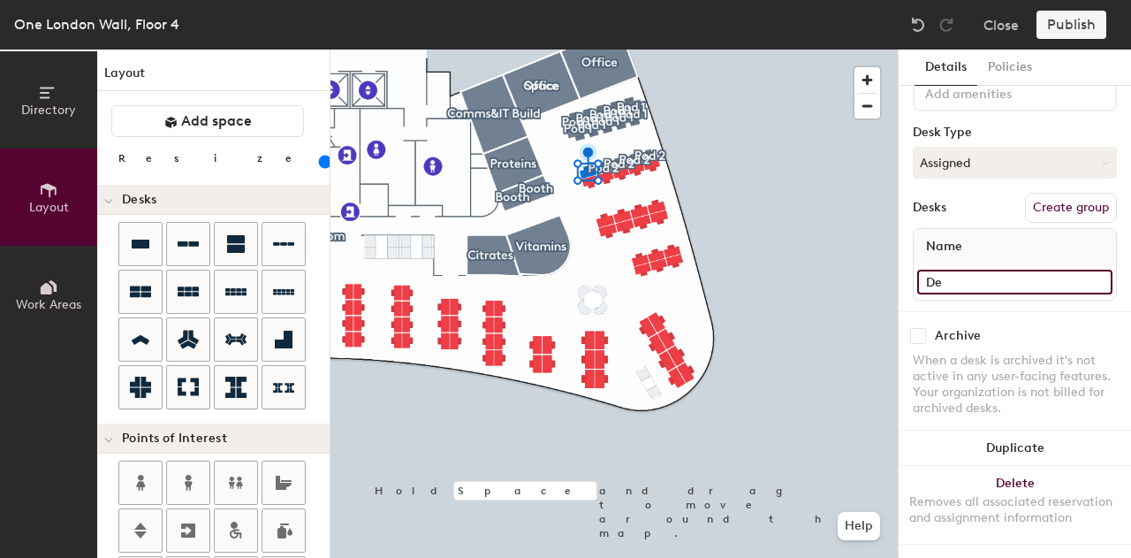
type input "120"
type input "Desl"
type input "120"
type input "Des"
type input "120"
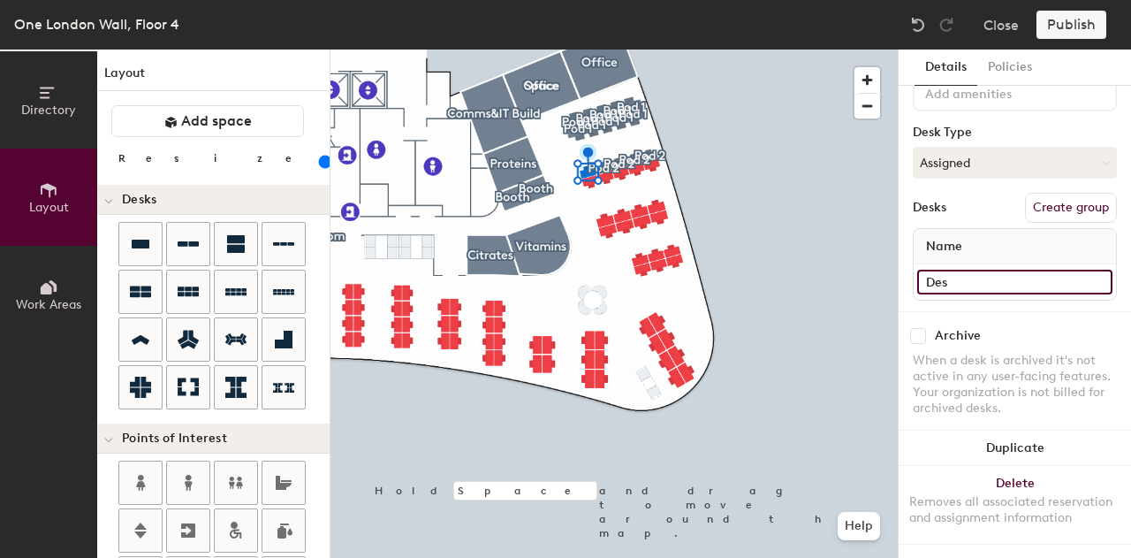
type input "Desk"
type input "120"
type input "Desk"
type input "120"
type input "Desk 1"
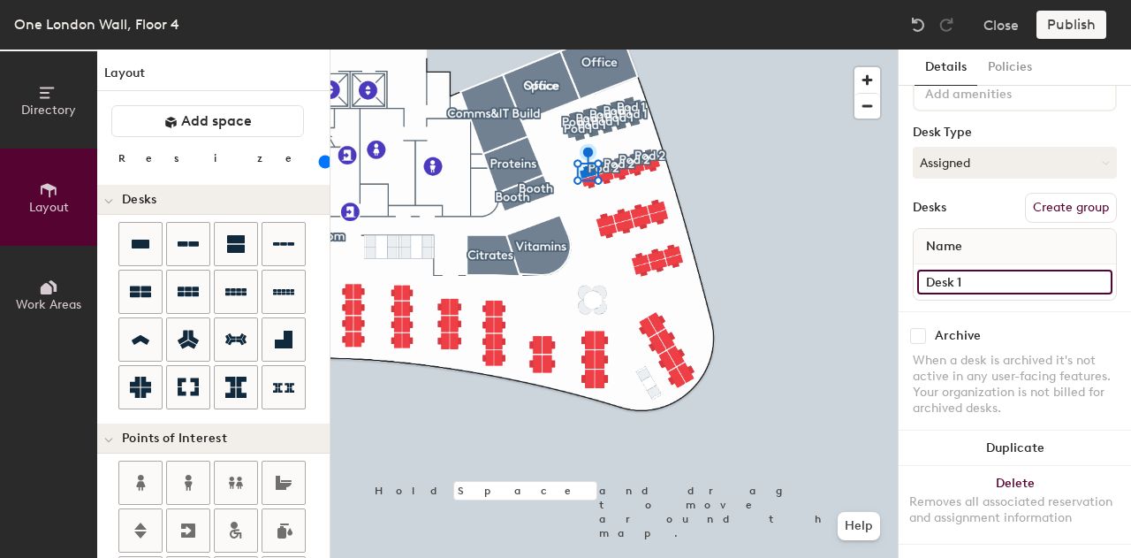
type input "120"
type input "Desk 15"
type input "120"
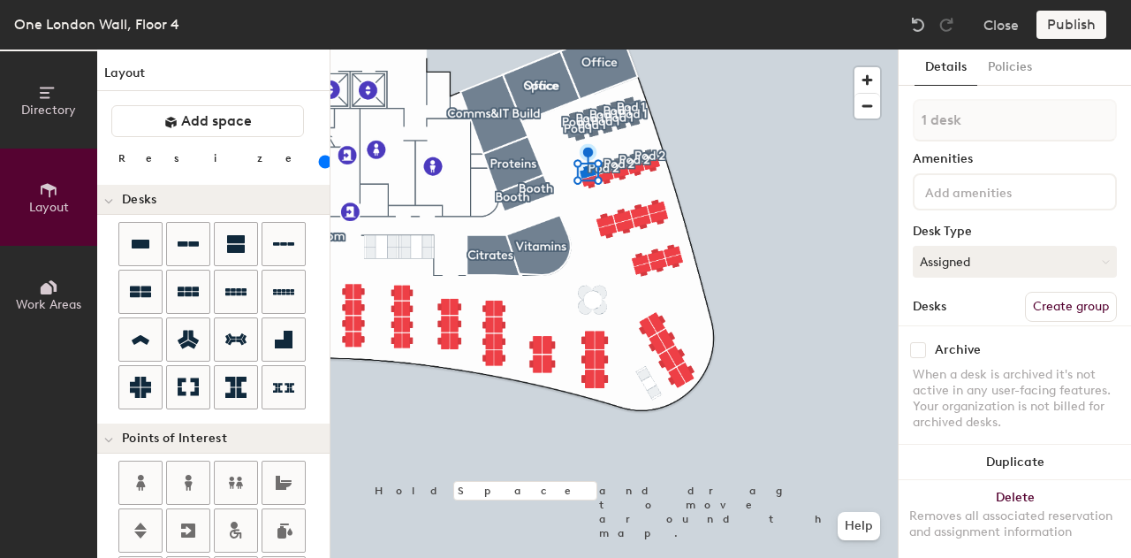
type input "Desk 15"
click at [1075, 298] on button "Create group" at bounding box center [1071, 307] width 92 height 30
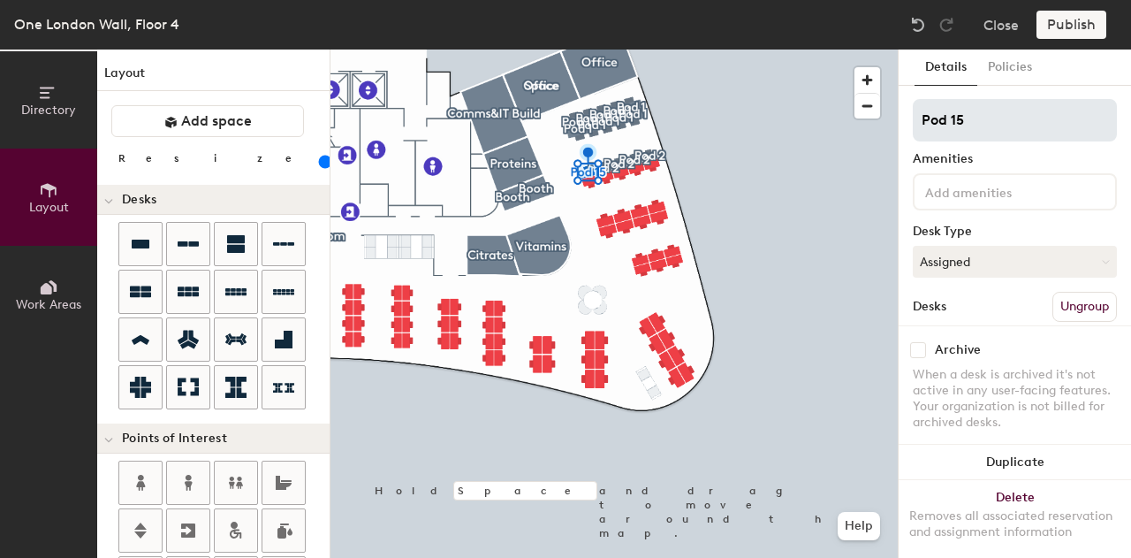
type input "120"
type input "Pod 1"
type input "120"
type input "Pod"
type input "120"
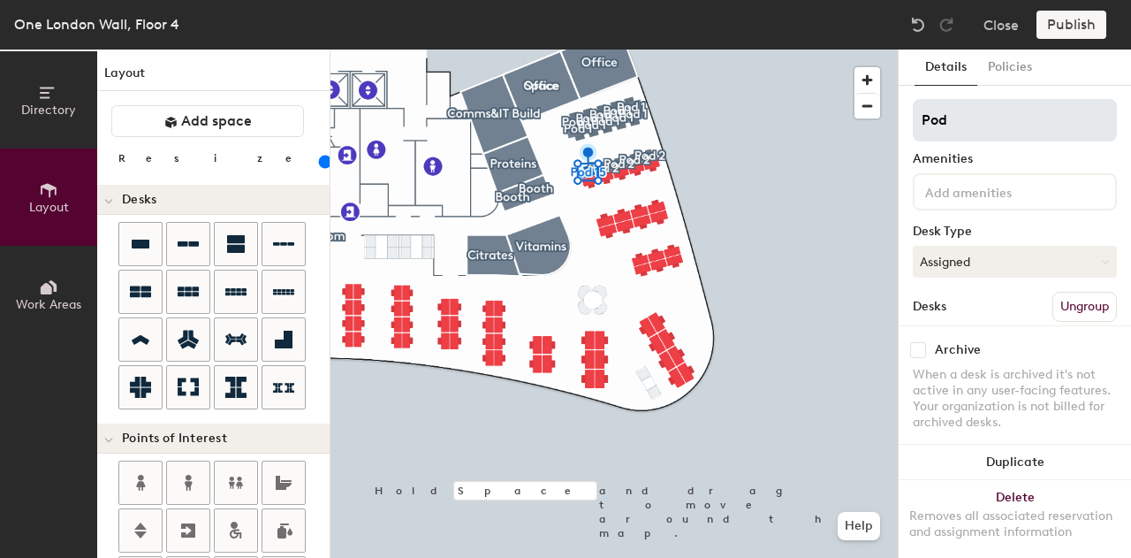
type input "Pod 2"
type input "120"
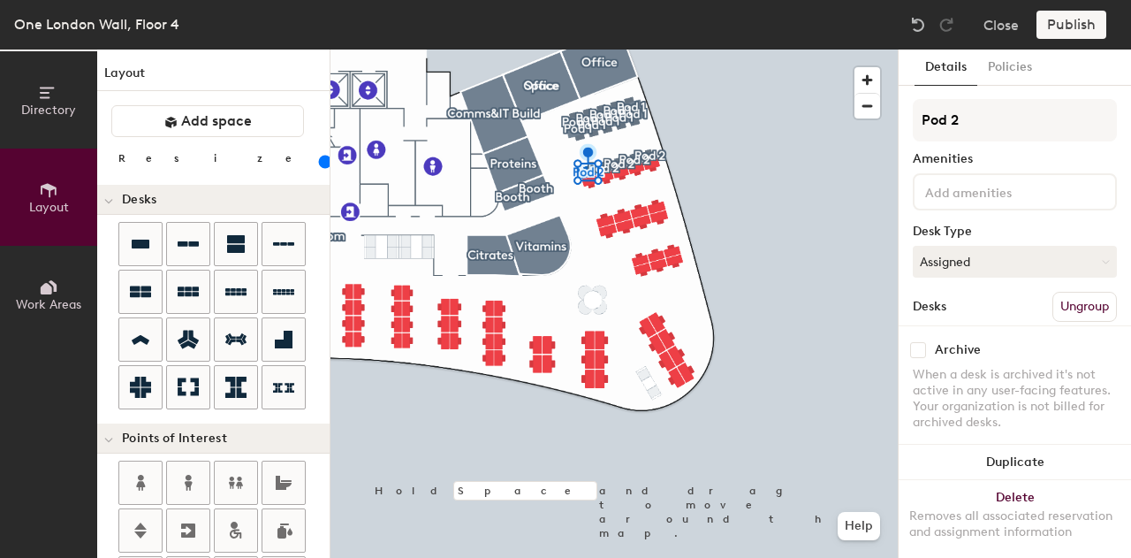
type input "Pod 2"
click at [1058, 306] on button "Create group" at bounding box center [1071, 307] width 92 height 30
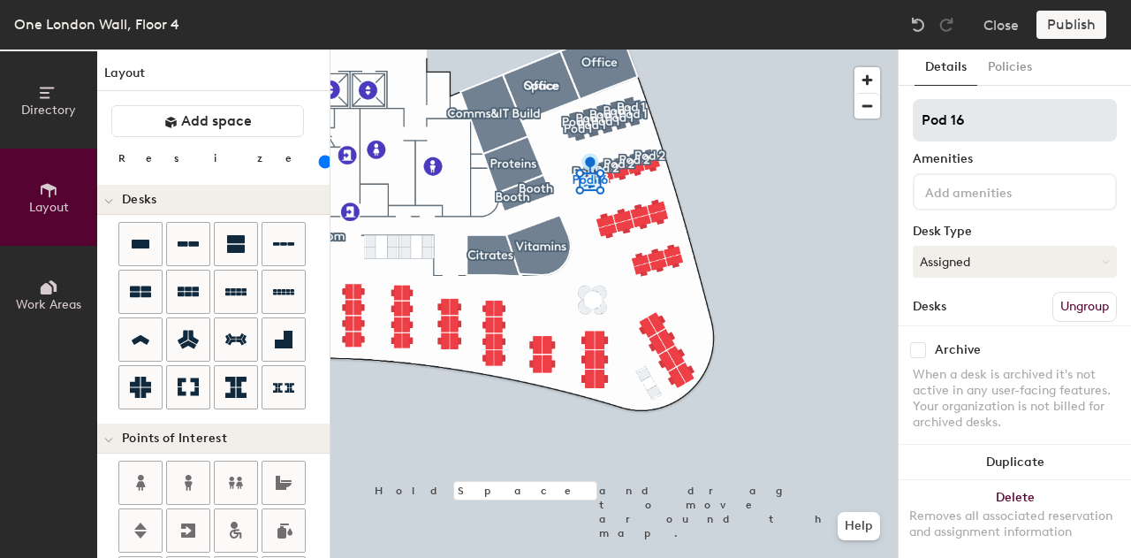
type input "120"
type input "Pod 1"
type input "120"
type input "Pod"
type input "120"
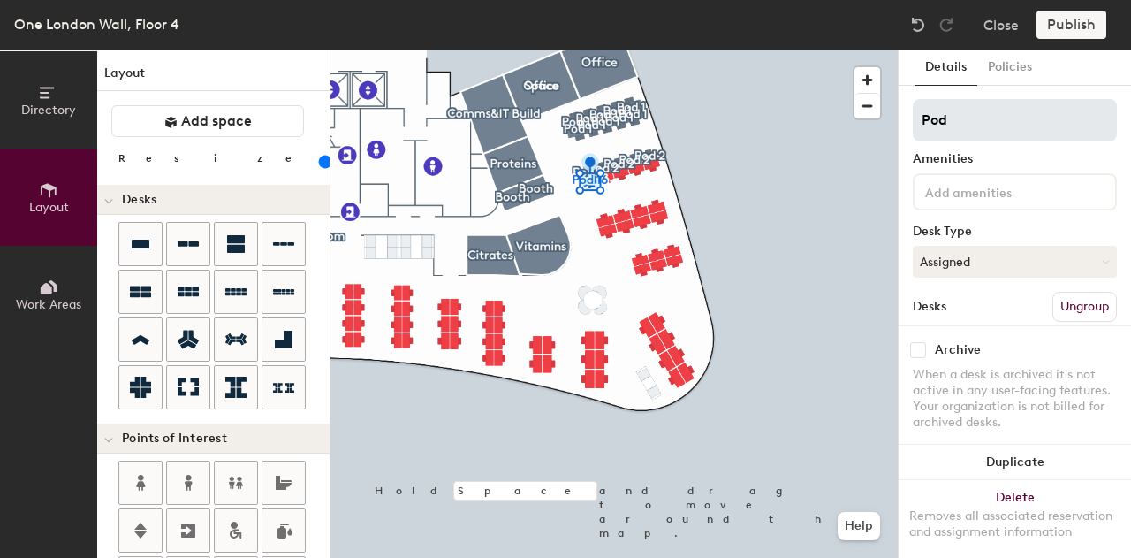
type input "Pod 2"
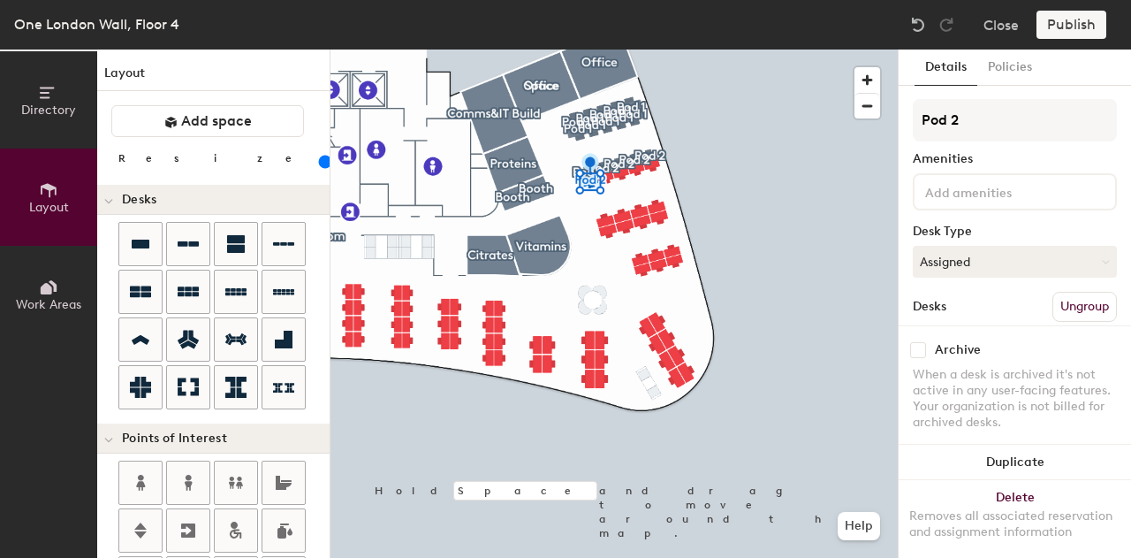
type input "120"
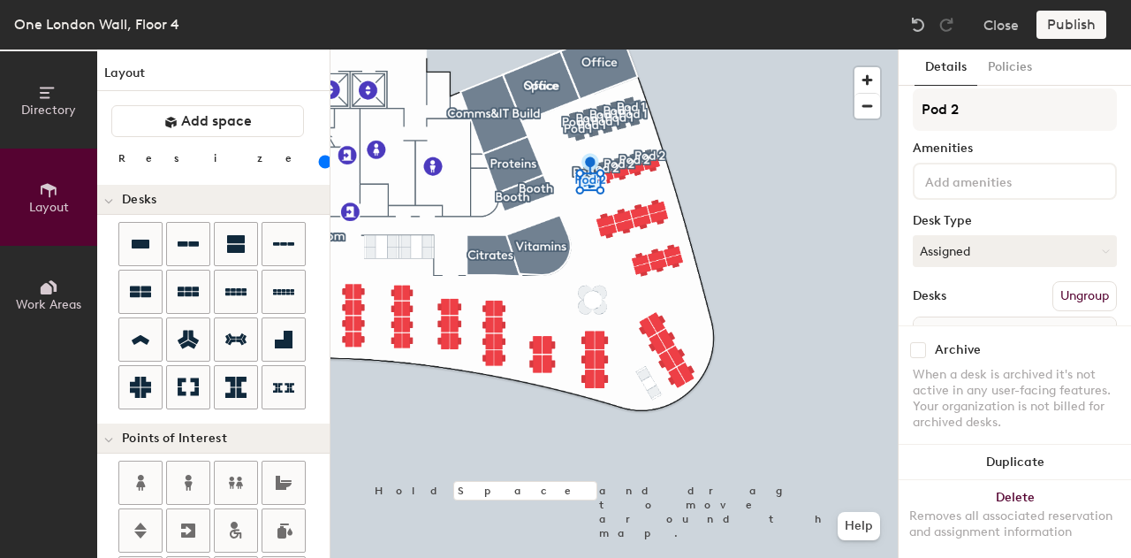
scroll to position [88, 0]
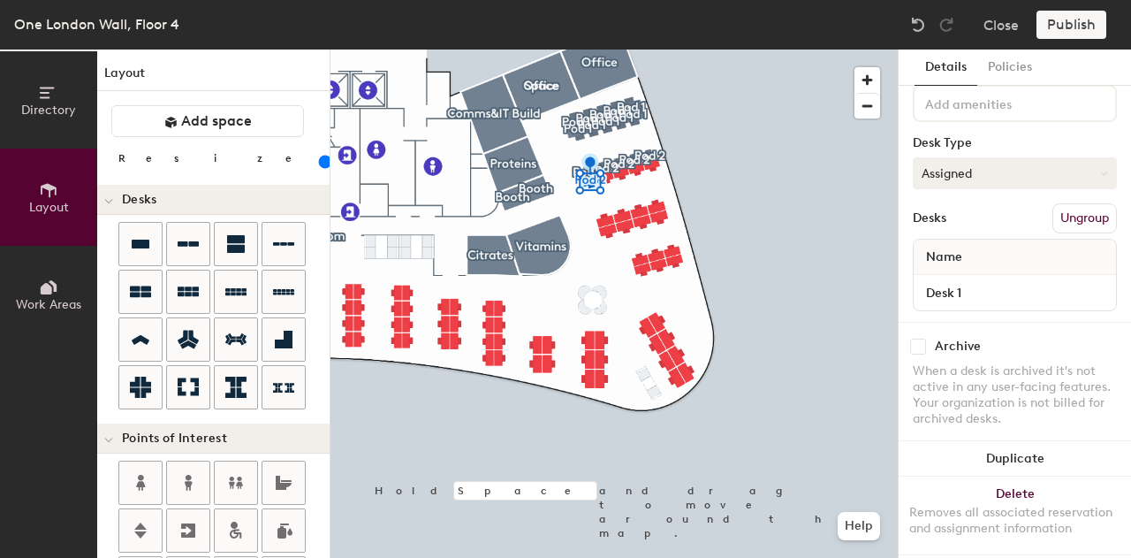
type input "Pod 2"
click at [986, 178] on button "Assigned" at bounding box center [1015, 173] width 204 height 32
click at [979, 277] on div "Hoteled" at bounding box center [1002, 281] width 177 height 27
type input "120"
click at [980, 294] on input "Desk 1" at bounding box center [1014, 292] width 195 height 25
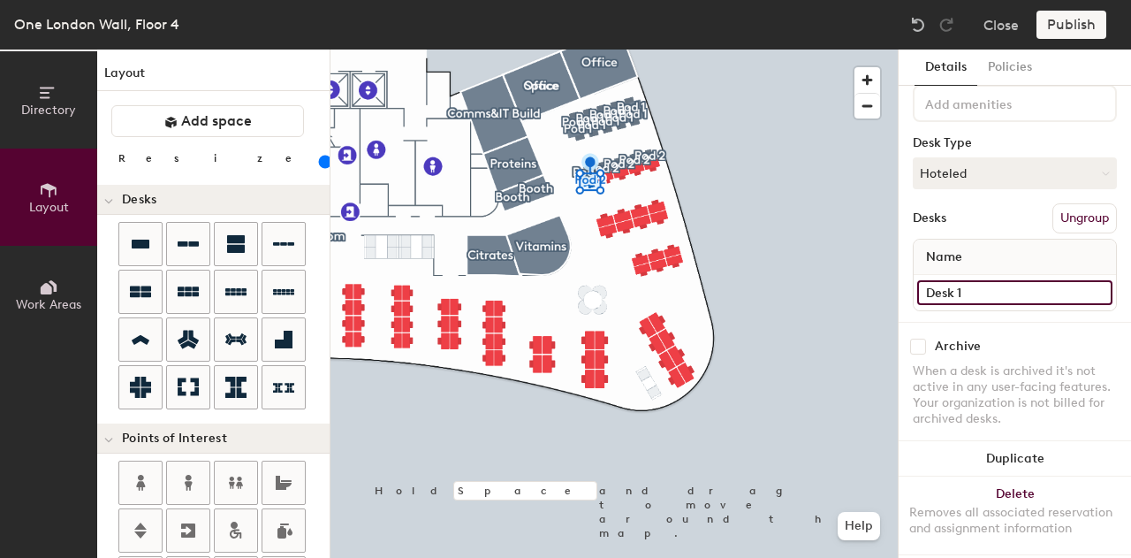
type input "Desk 16"
type input "120"
type input "Desk 16"
click at [871, 77] on span "button" at bounding box center [868, 80] width 26 height 26
type input "120"
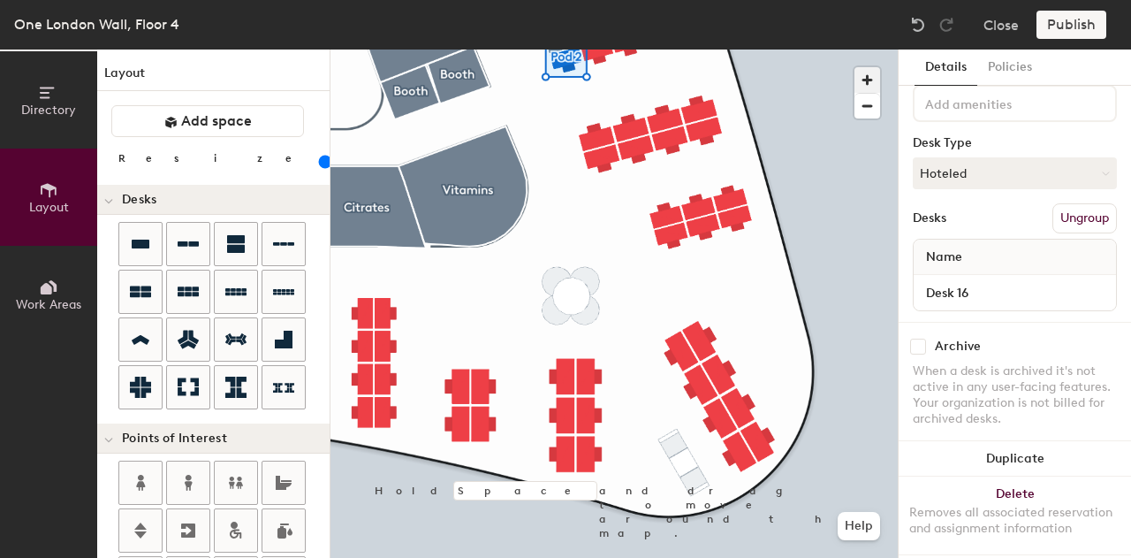
click at [871, 78] on span "button" at bounding box center [868, 80] width 26 height 26
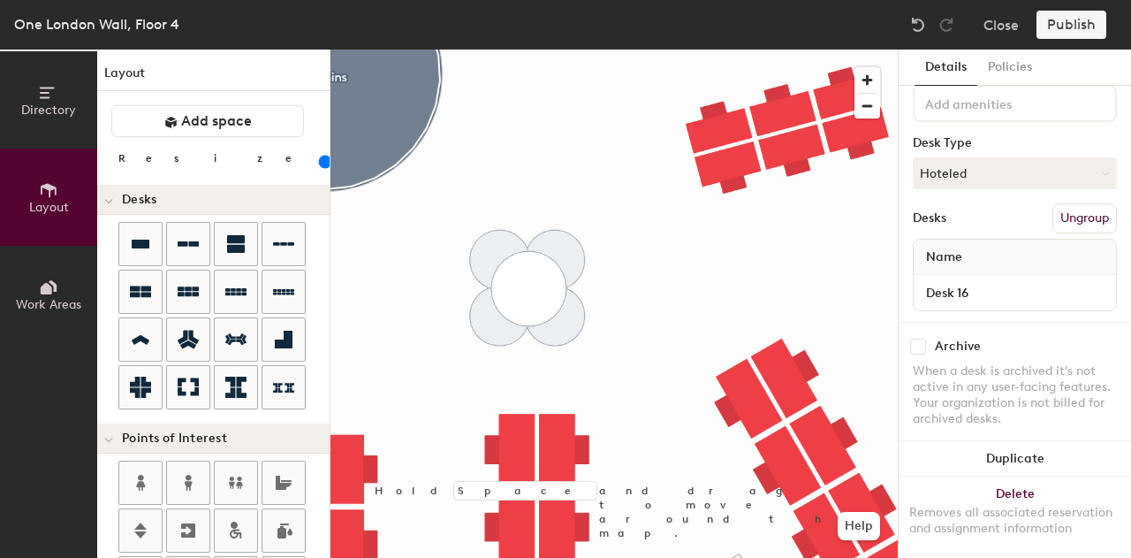
click at [858, 557] on html "Skip navigation Schedule Office People Analytics Visits Deliveries Services Man…" at bounding box center [565, 279] width 1131 height 558
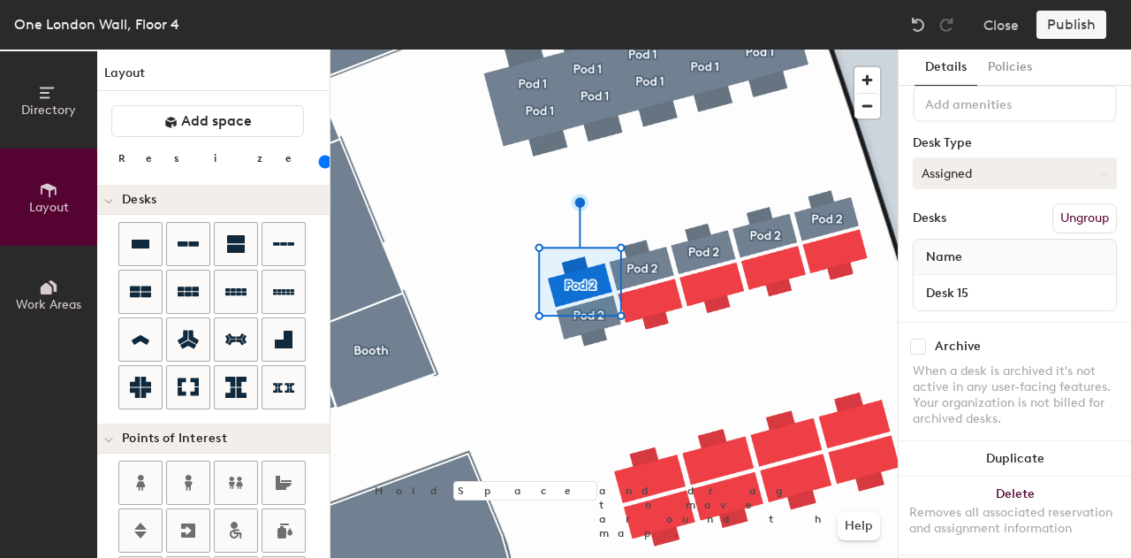
click at [967, 174] on button "Assigned" at bounding box center [1015, 173] width 204 height 32
click at [966, 281] on div "Hoteled" at bounding box center [1002, 281] width 177 height 27
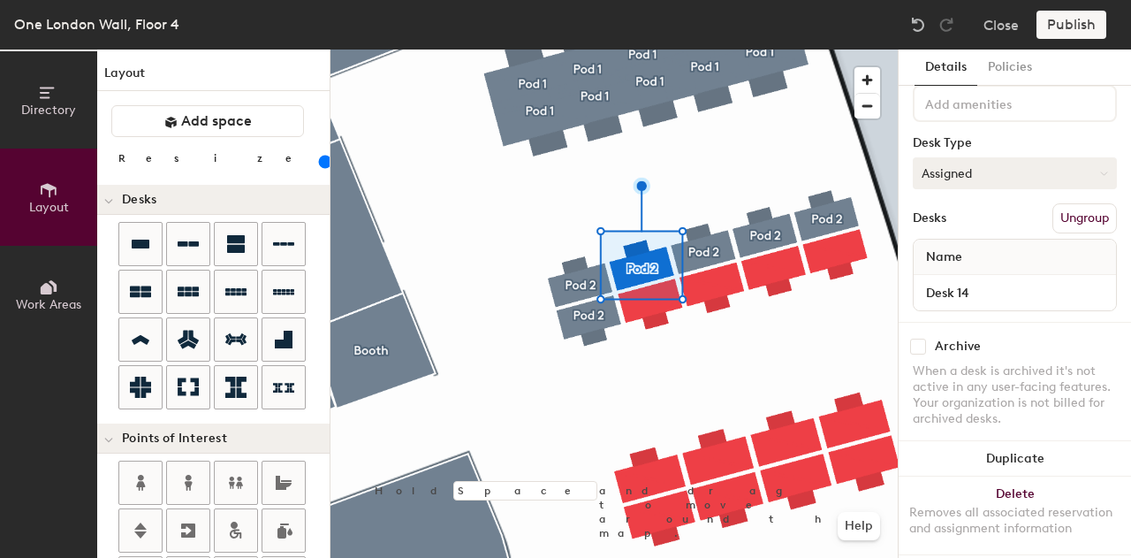
click at [939, 174] on button "Assigned" at bounding box center [1015, 173] width 204 height 32
click at [949, 273] on div "Hoteled" at bounding box center [1002, 281] width 177 height 27
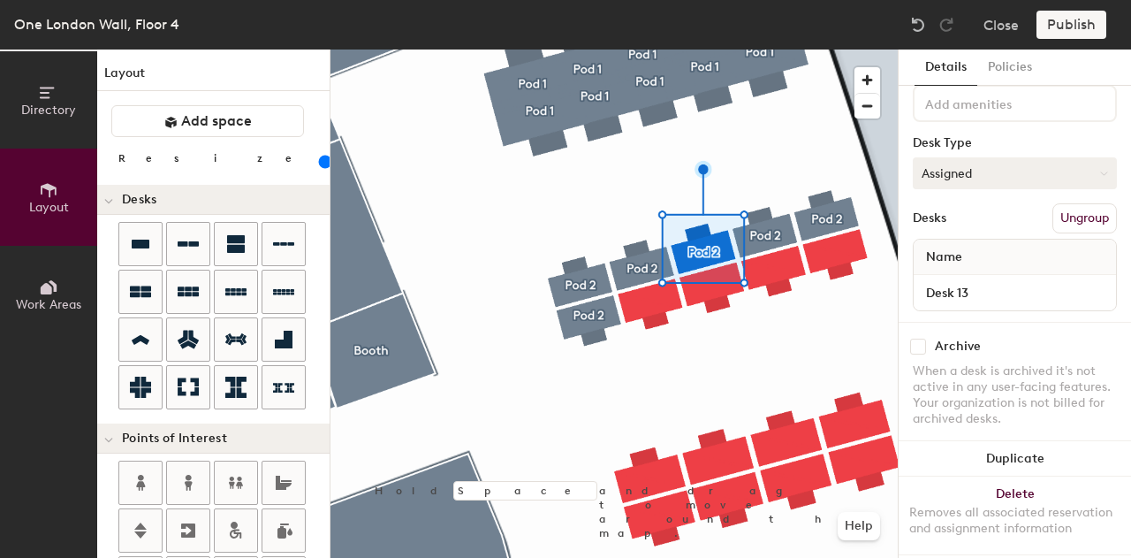
click at [951, 173] on button "Assigned" at bounding box center [1015, 173] width 204 height 32
click at [953, 284] on div "Hoteled" at bounding box center [1002, 281] width 177 height 27
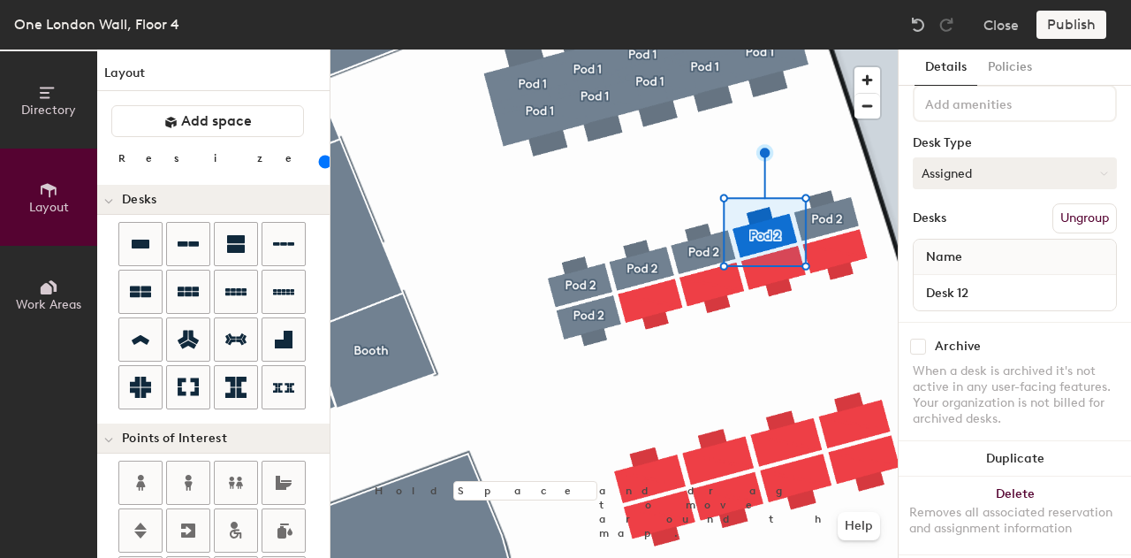
click at [972, 166] on button "Assigned" at bounding box center [1015, 173] width 204 height 32
click at [955, 282] on div "Hoteled" at bounding box center [1002, 281] width 177 height 27
click at [969, 186] on button "Assigned" at bounding box center [1015, 173] width 204 height 32
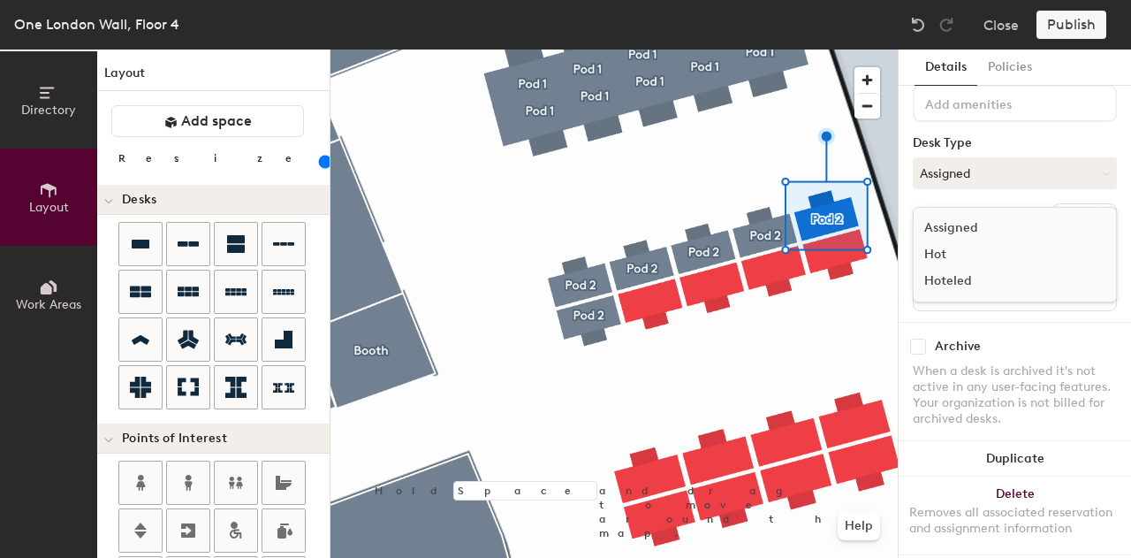
click at [969, 277] on div "Hoteled" at bounding box center [1002, 281] width 177 height 27
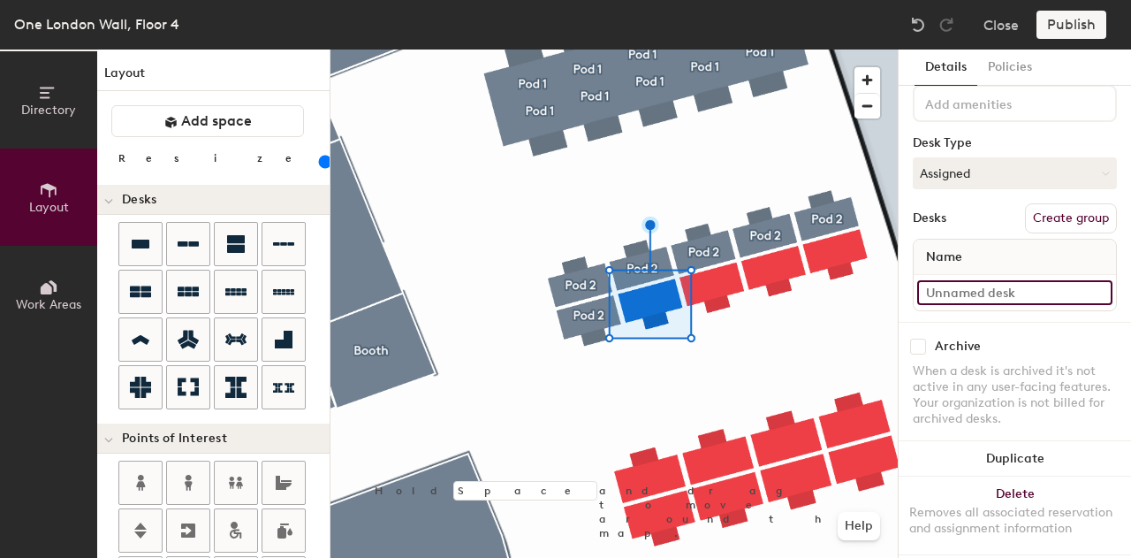
type input "120"
click at [1015, 293] on input at bounding box center [1014, 292] width 195 height 25
type input "D"
type input "120"
type input "De"
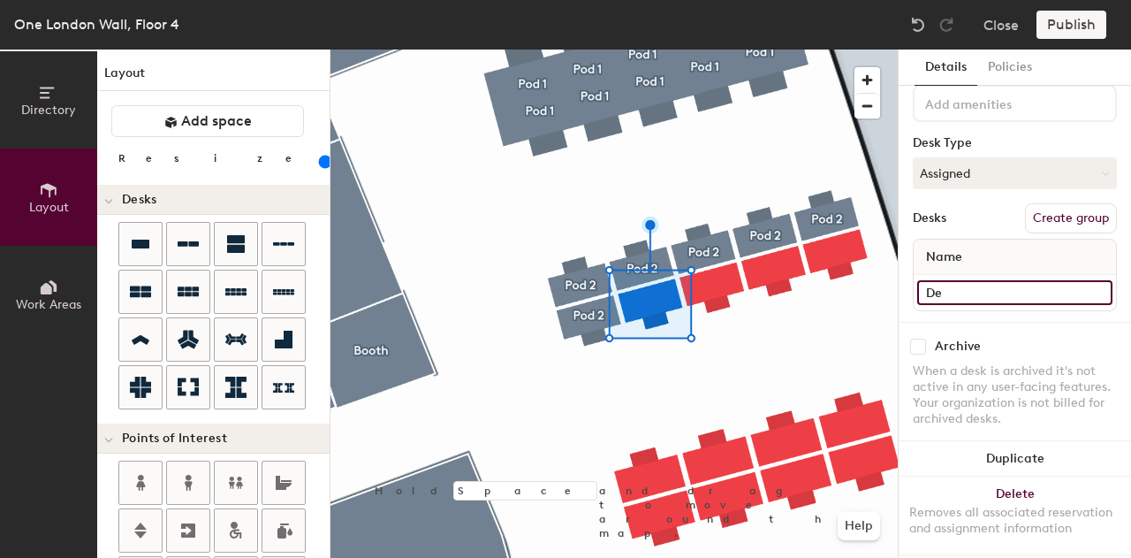
type input "120"
type input "Desk"
type input "120"
type input "Desk"
type input "120"
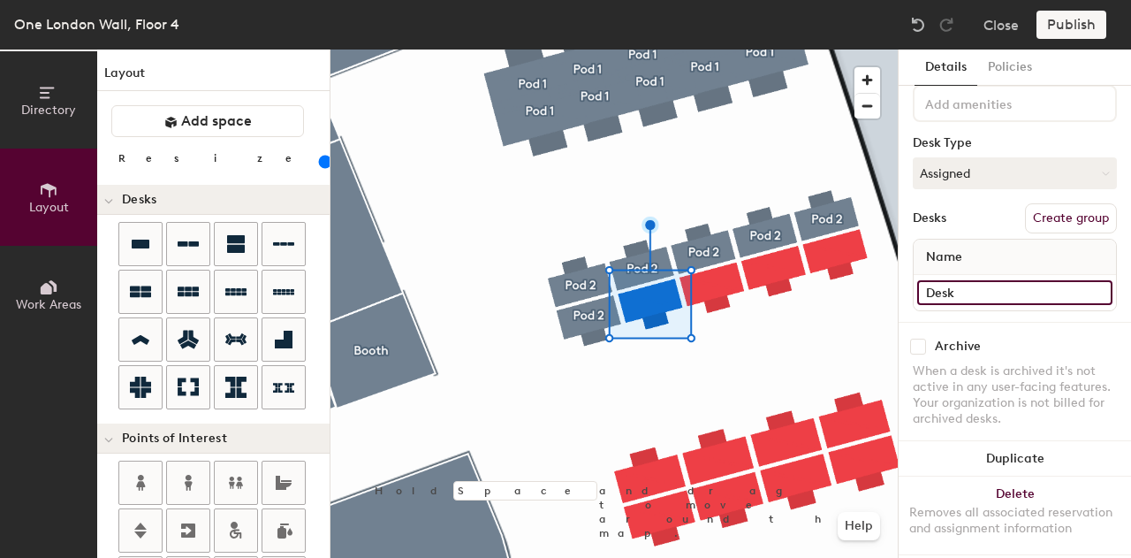
type input "Desk 1"
type input "120"
type input "Desk 17"
type input "120"
type input "Desk 17"
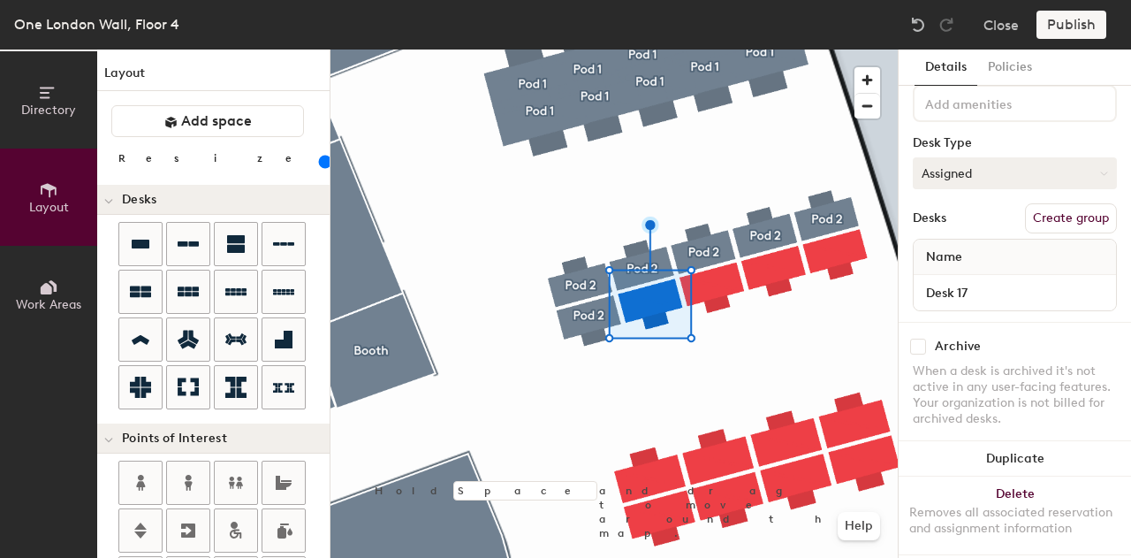
click at [1031, 167] on button "Assigned" at bounding box center [1015, 173] width 204 height 32
click at [963, 278] on div "Hoteled" at bounding box center [1002, 281] width 177 height 27
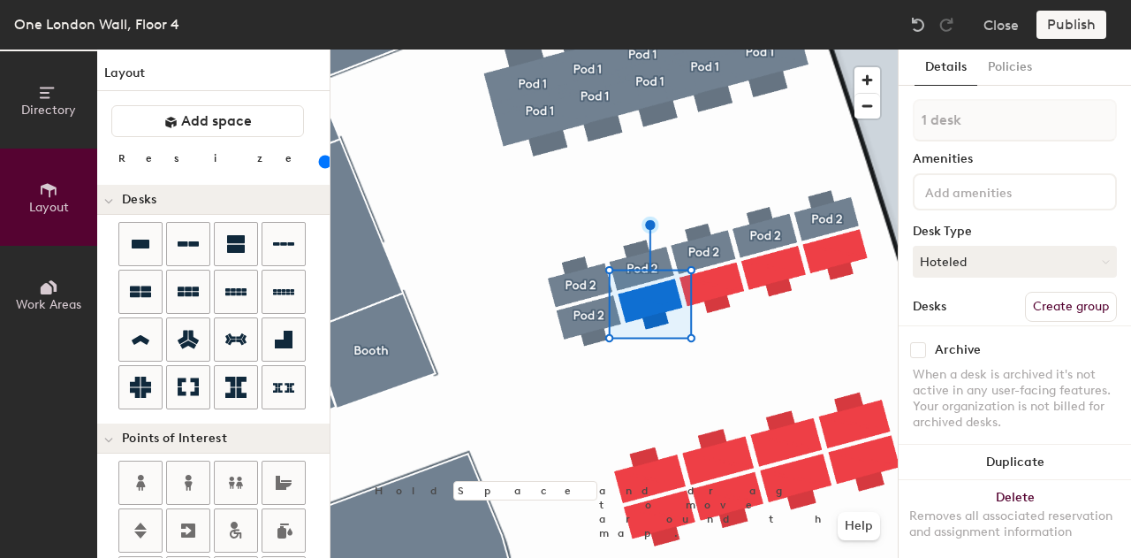
click at [1053, 296] on button "Create group" at bounding box center [1071, 307] width 92 height 30
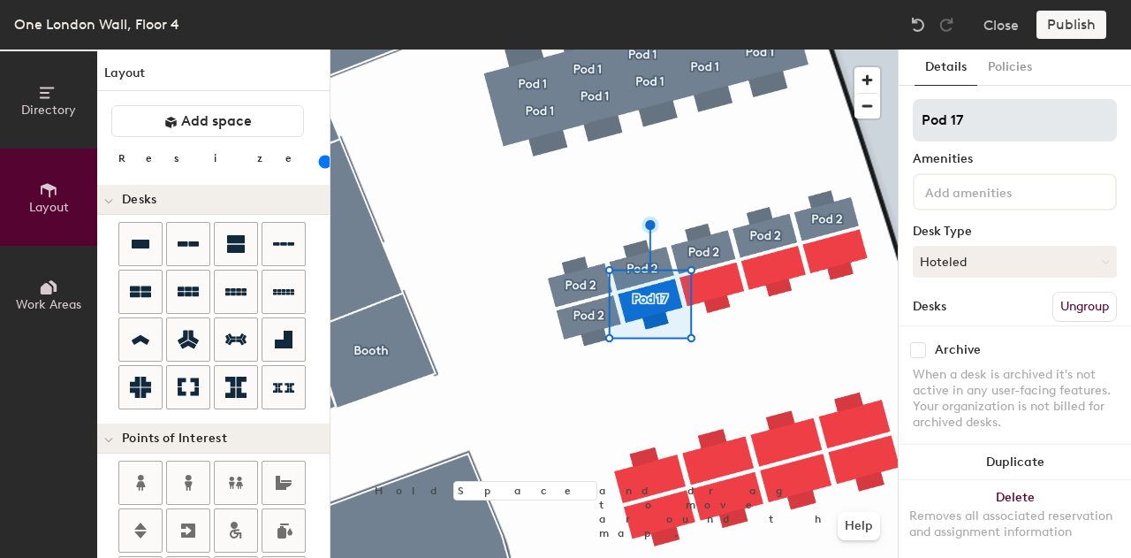
type input "120"
drag, startPoint x: 993, startPoint y: 118, endPoint x: 949, endPoint y: 118, distance: 43.3
click at [949, 118] on input "Pod 17" at bounding box center [1015, 120] width 204 height 42
type input "Pod 2"
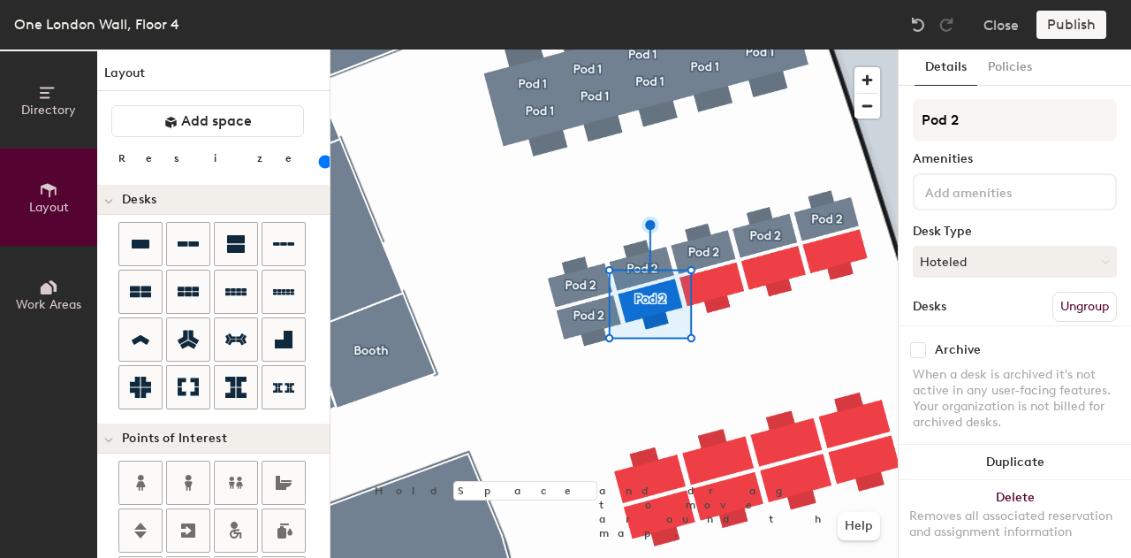
type input "120"
type input "Pod 2"
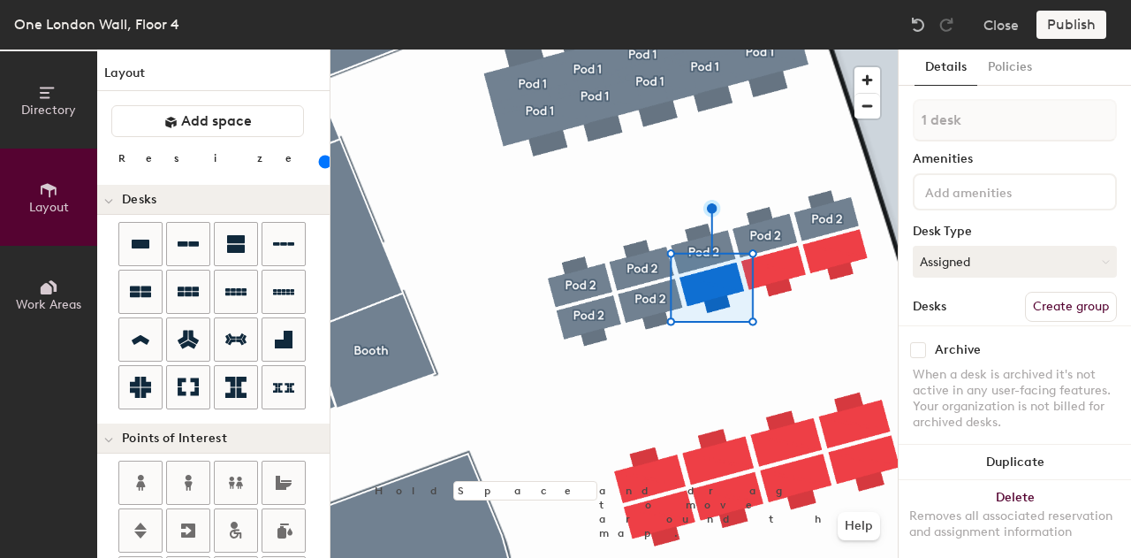
click at [1059, 295] on button "Create group" at bounding box center [1071, 307] width 92 height 30
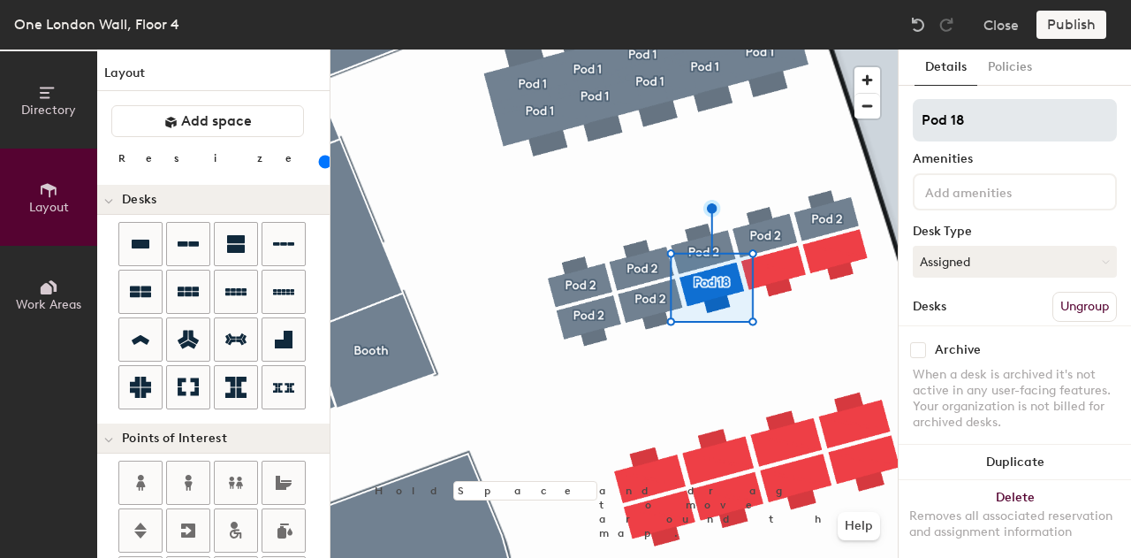
type input "120"
drag, startPoint x: 985, startPoint y: 115, endPoint x: 947, endPoint y: 120, distance: 37.5
click at [947, 120] on input "Pod 18" at bounding box center [1015, 120] width 204 height 42
type input "Pod2"
type input "120"
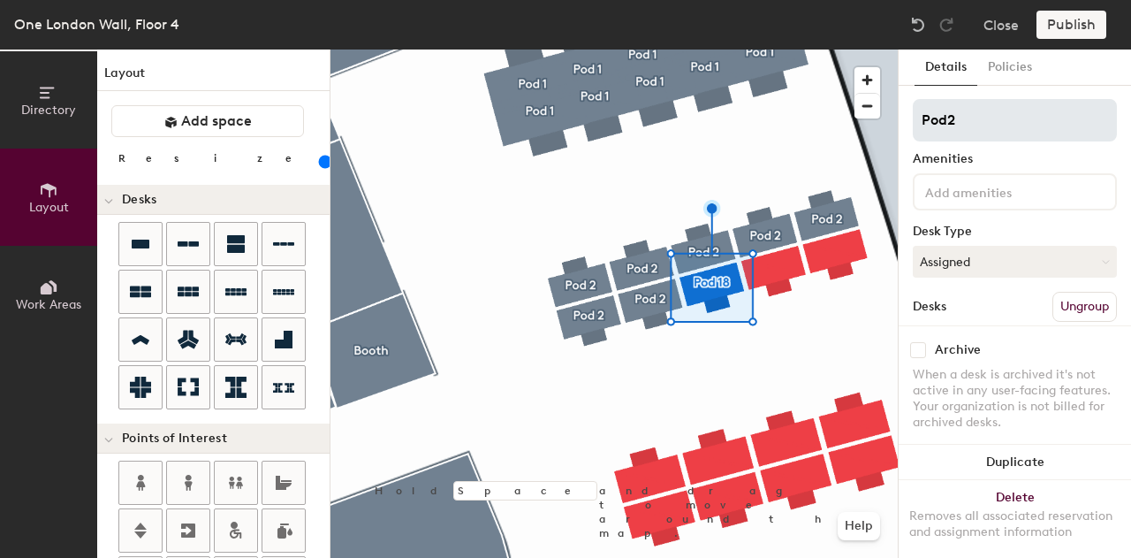
type input "Pod 2"
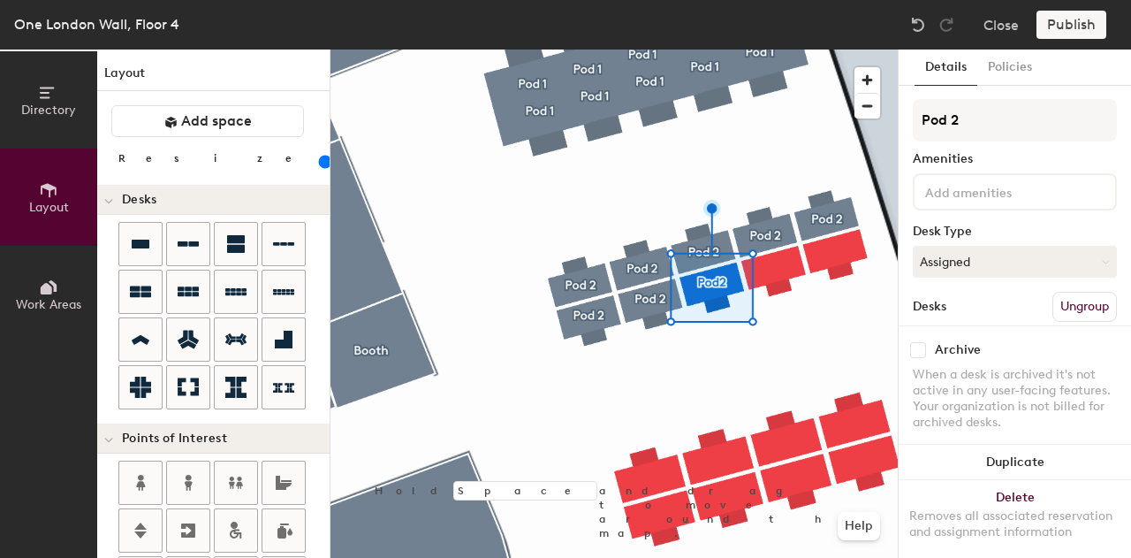
type input "120"
type input "Pod 2"
click at [1024, 264] on button "Assigned" at bounding box center [1015, 262] width 204 height 32
click at [962, 376] on div "Hoteled" at bounding box center [1002, 369] width 177 height 27
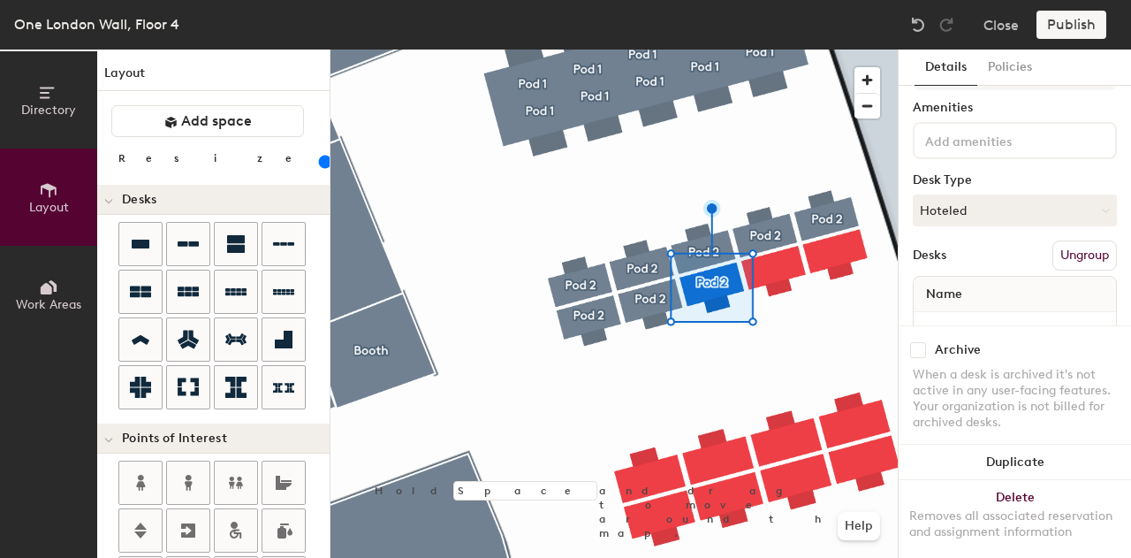
scroll to position [113, 0]
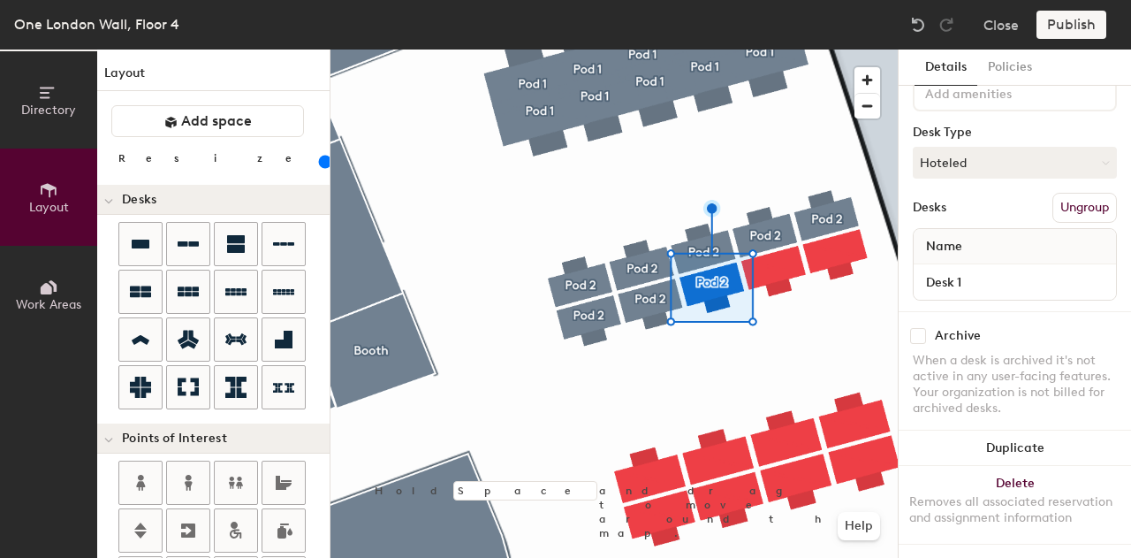
click at [986, 264] on div "Desk 1" at bounding box center [1015, 281] width 202 height 35
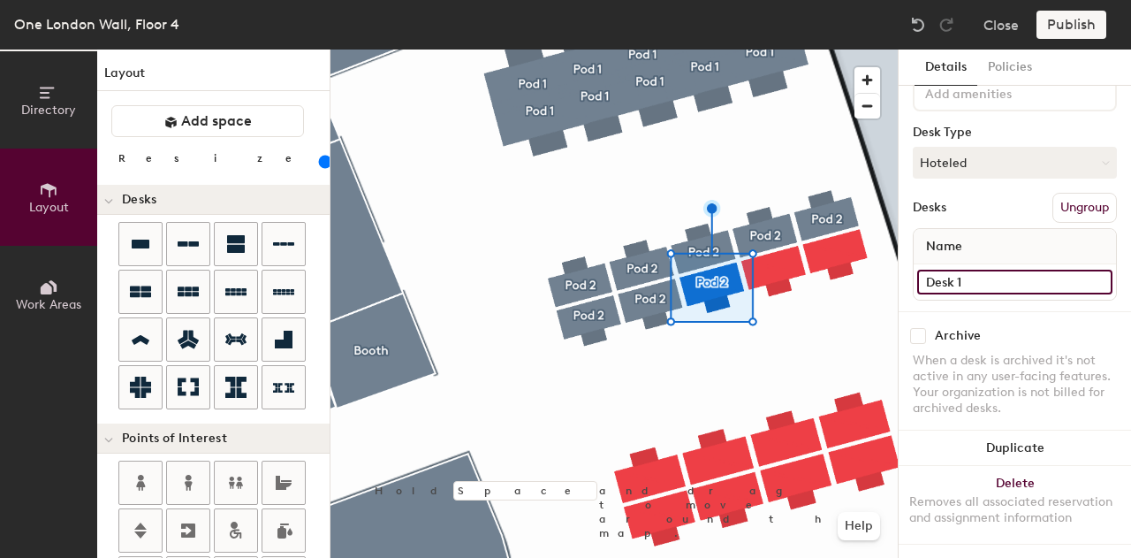
type input "120"
click at [992, 270] on input "Desk 1" at bounding box center [1014, 282] width 195 height 25
type input "Desk 18"
type input "120"
type input "Desk 18"
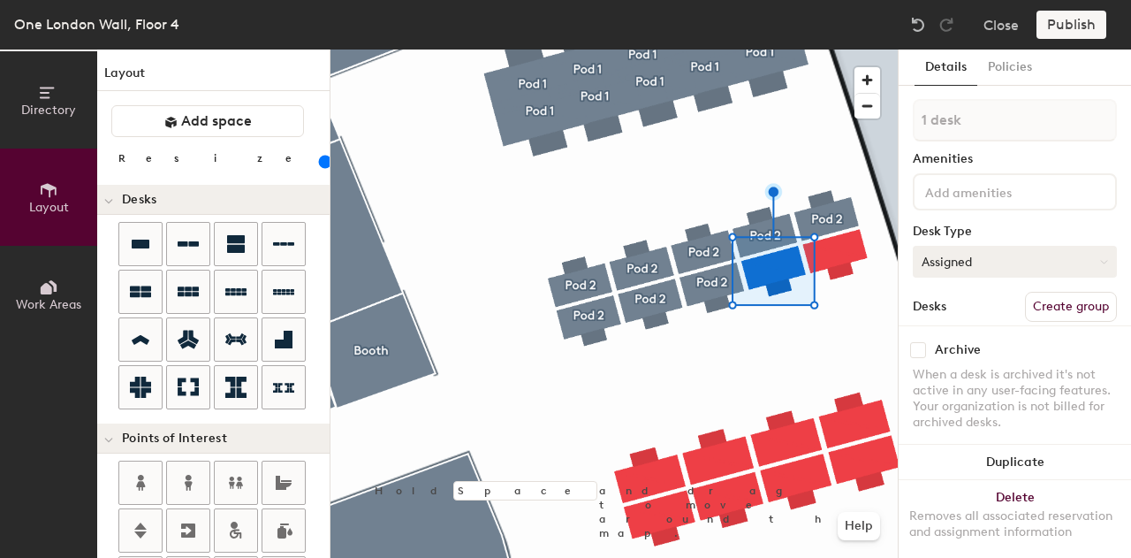
click at [994, 262] on button "Assigned" at bounding box center [1015, 262] width 204 height 32
click at [963, 366] on div "Hoteled" at bounding box center [1002, 369] width 177 height 27
click at [1062, 293] on button "Create group" at bounding box center [1071, 307] width 92 height 30
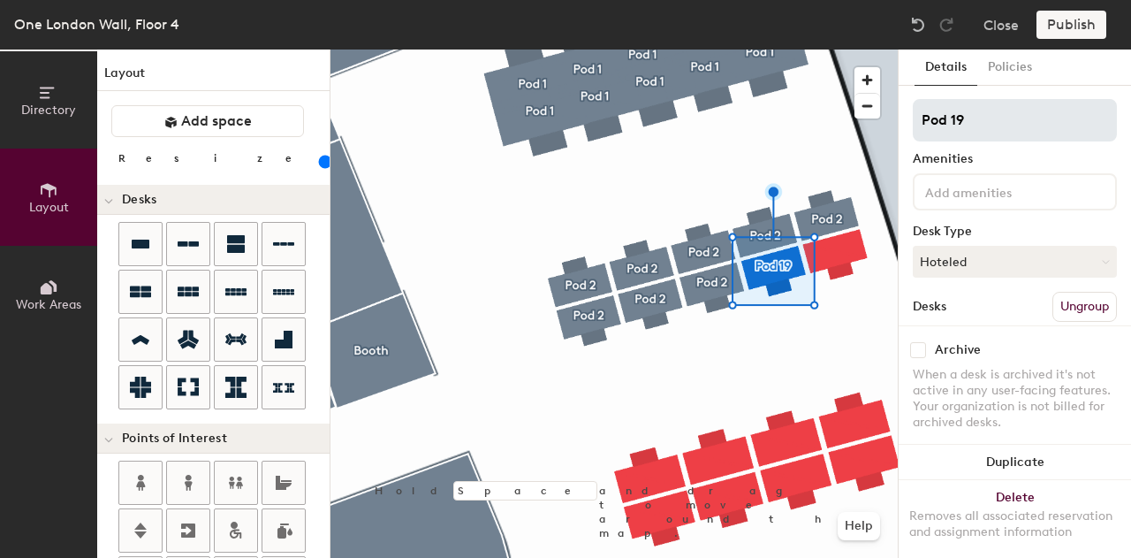
type input "120"
type input "Pod 1"
type input "120"
type input "Pod"
type input "120"
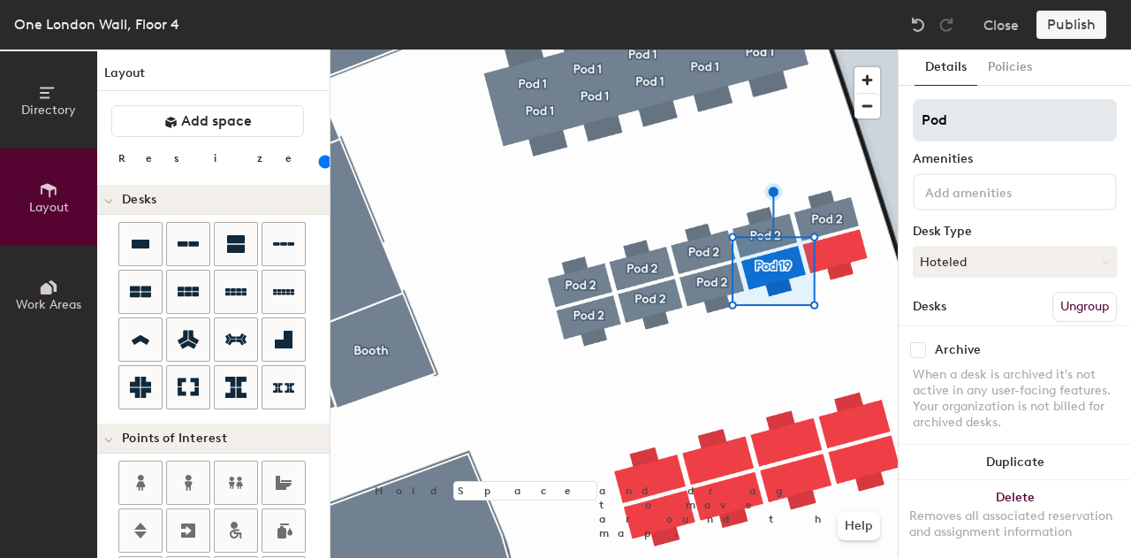
type input "Pod 2"
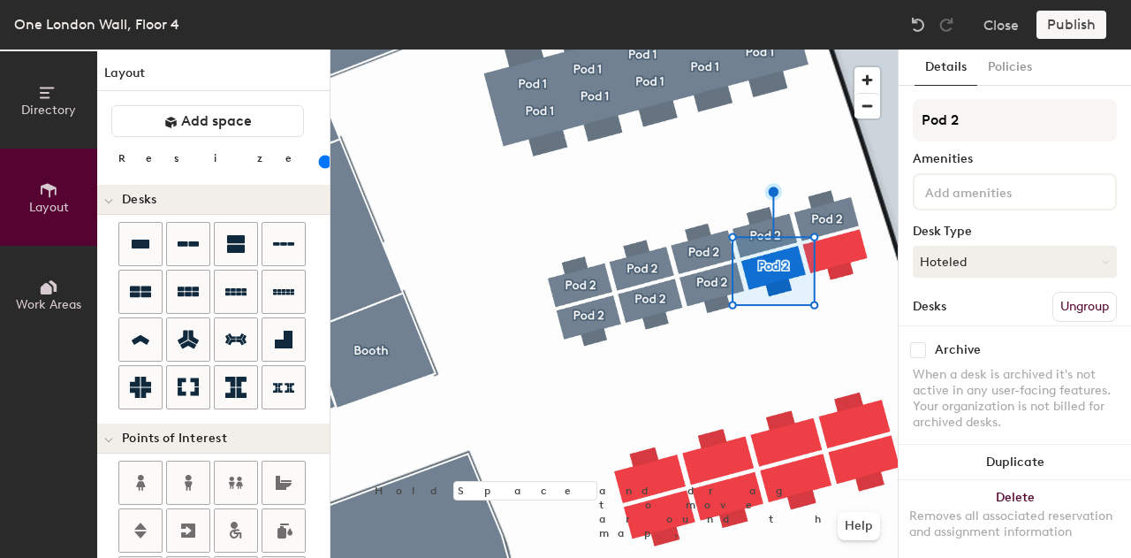
type input "120"
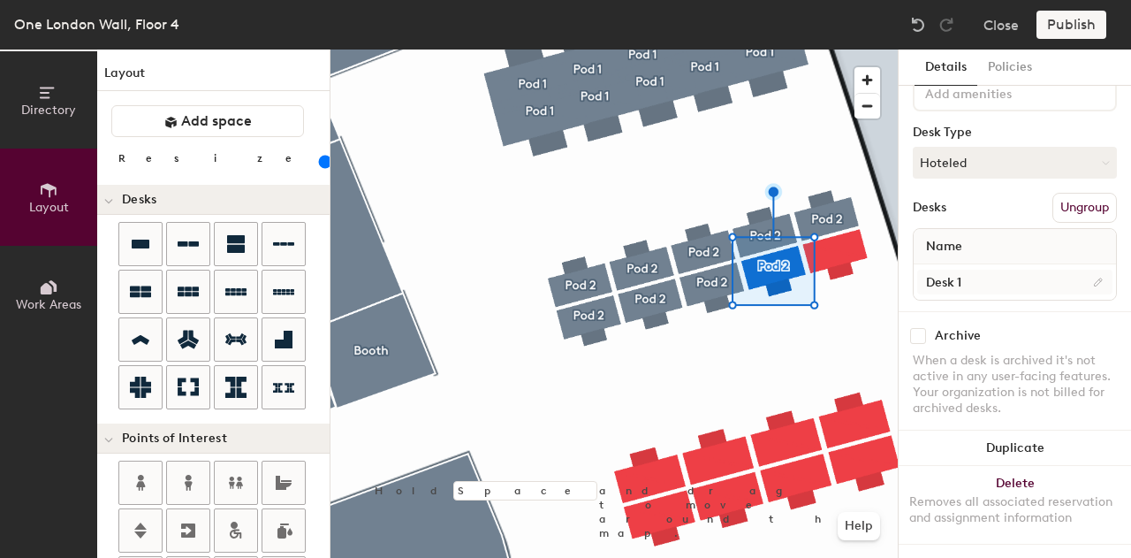
type input "Pod 2"
type input "120"
click at [992, 273] on input "Desk 1" at bounding box center [1014, 282] width 195 height 25
type input "Desk 19"
type input "120"
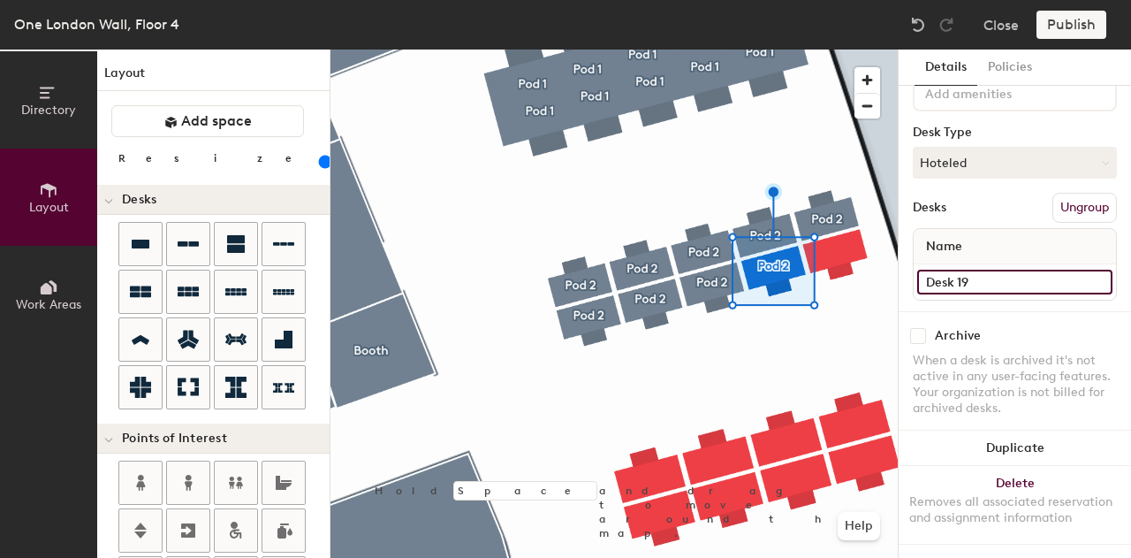
type input "Desk 19"
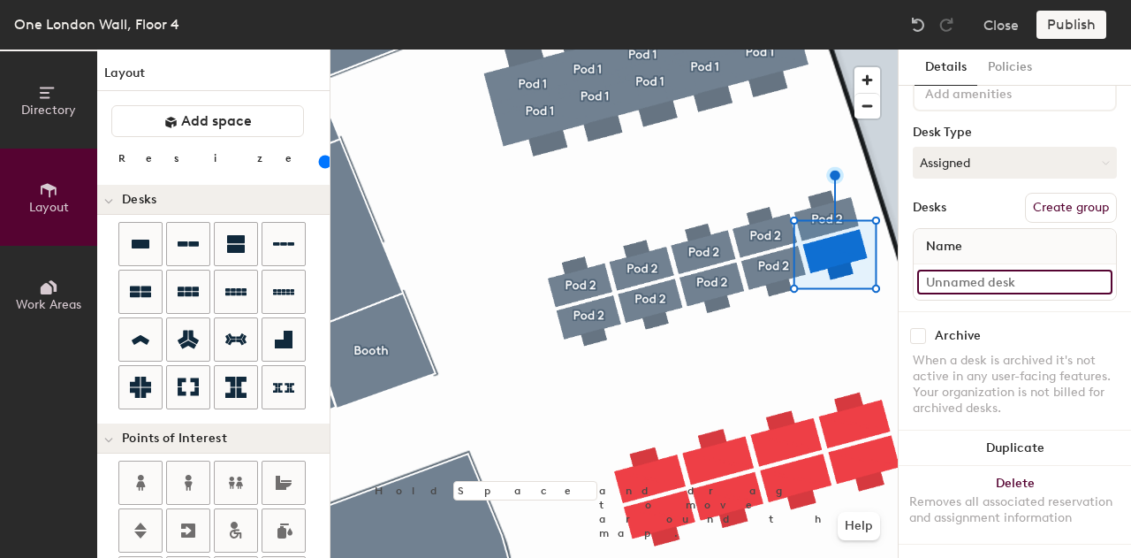
type input "120"
click at [1036, 270] on input at bounding box center [1014, 282] width 195 height 25
type input "D"
type input "120"
type input "Desk"
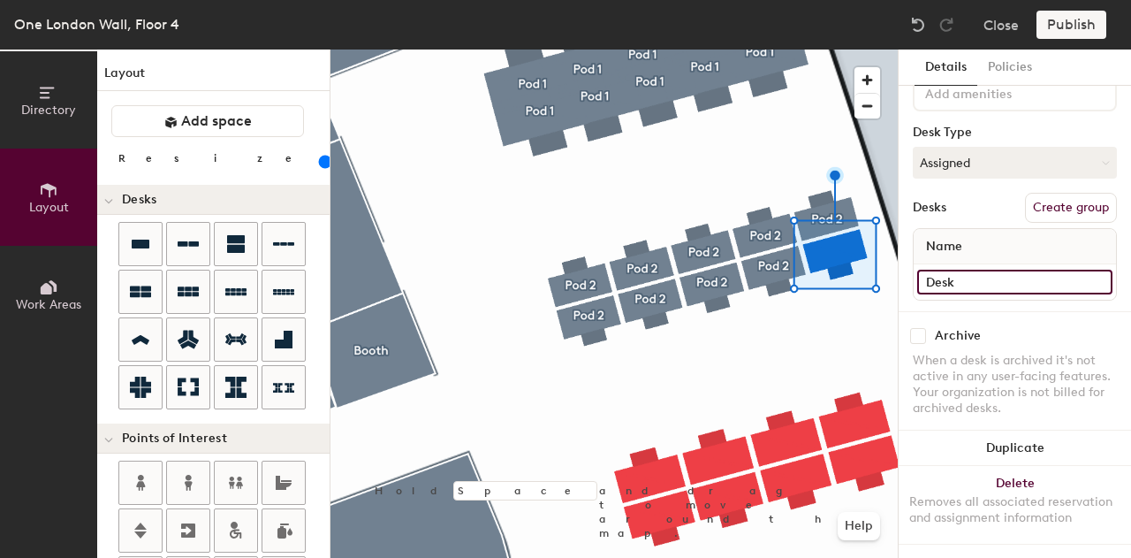
type input "120"
type input "Desk 2"
type input "120"
type input "Desk 20"
type input "120"
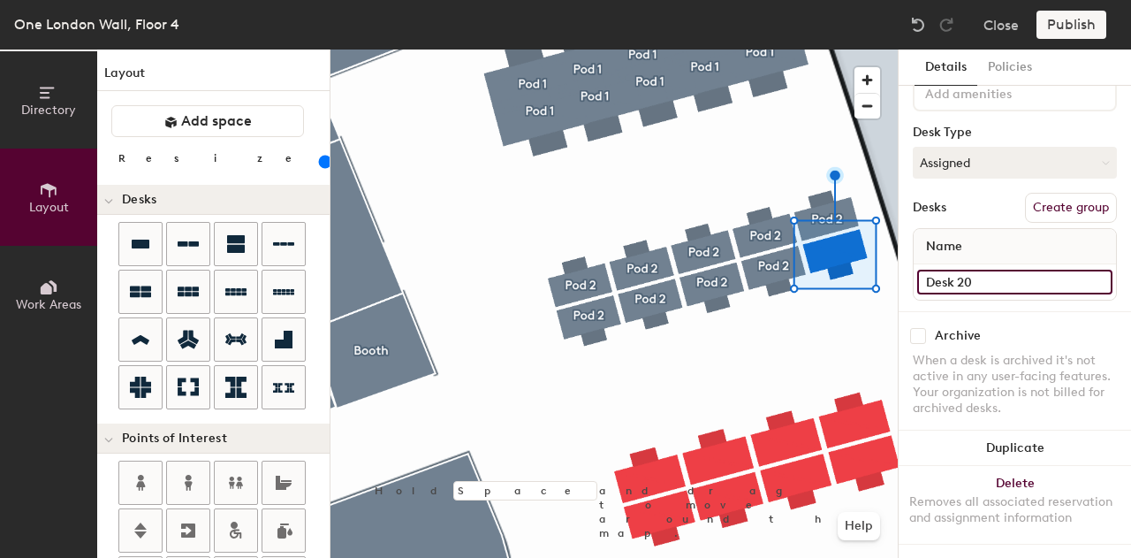
type input "Desk 20"
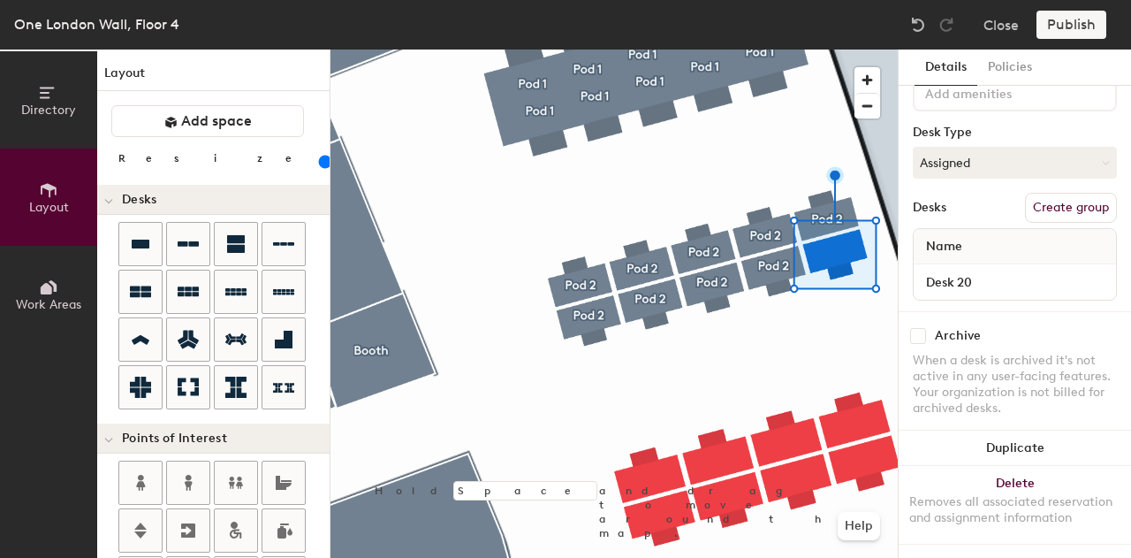
click at [1085, 193] on button "Create group" at bounding box center [1071, 208] width 92 height 30
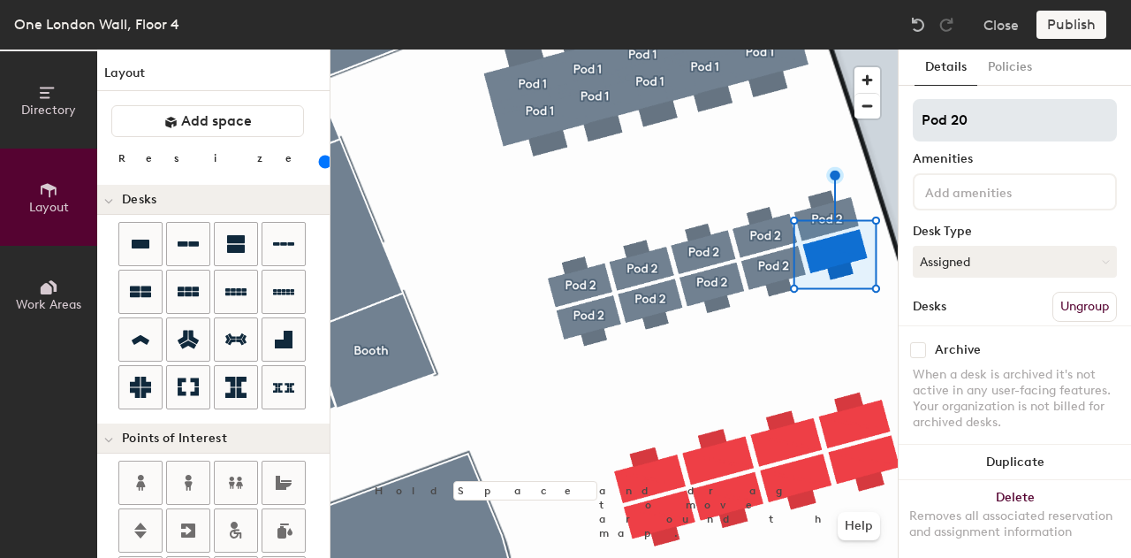
type input "120"
type input "Pod 2"
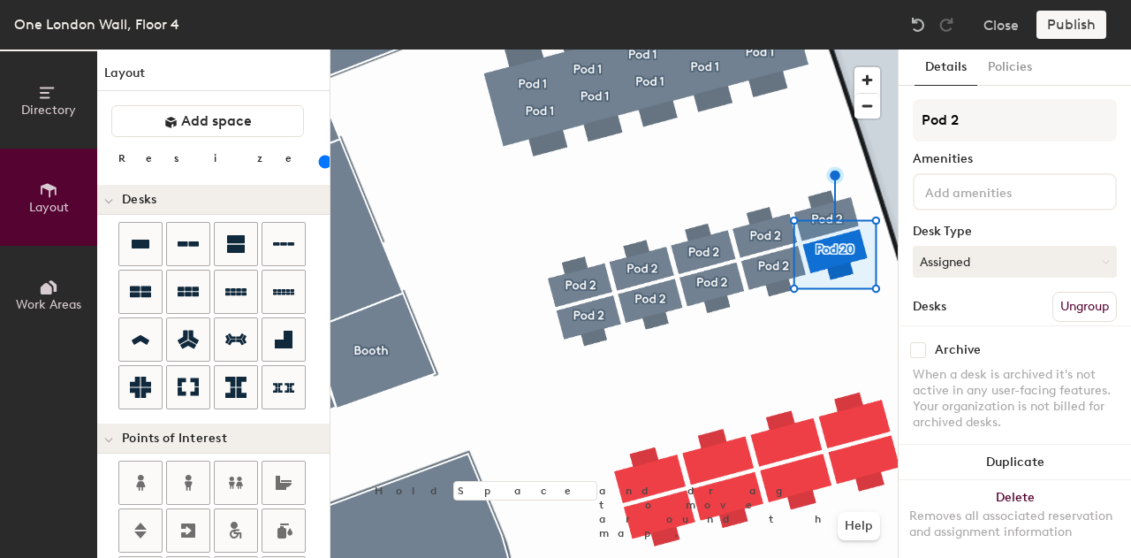
type input "120"
type input "Pod 2"
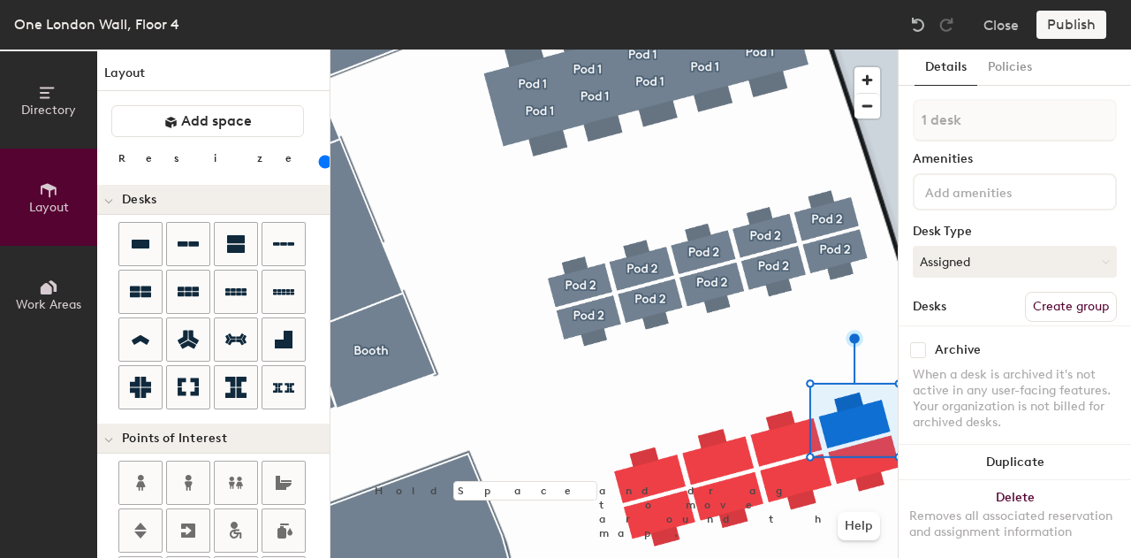
click at [1084, 300] on button "Create group" at bounding box center [1071, 307] width 92 height 30
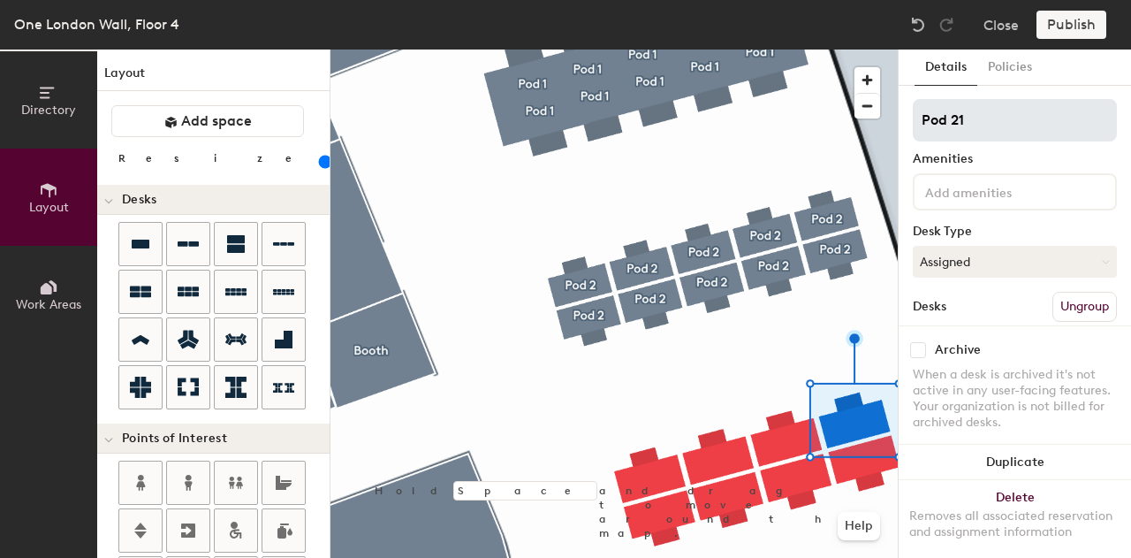
click at [1001, 125] on input "Pod 21" at bounding box center [1015, 120] width 204 height 42
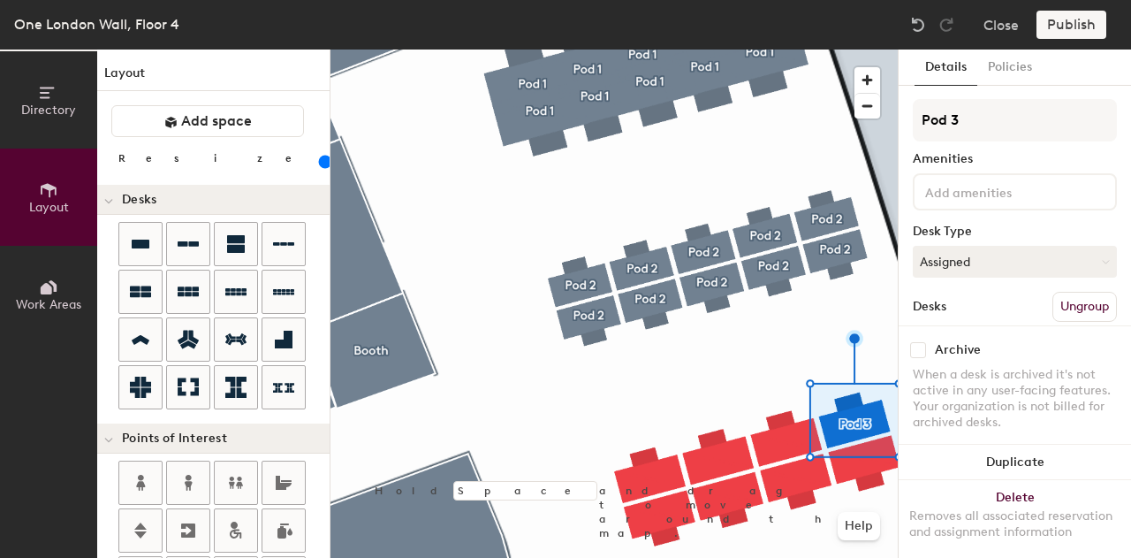
type input "Pod 3"
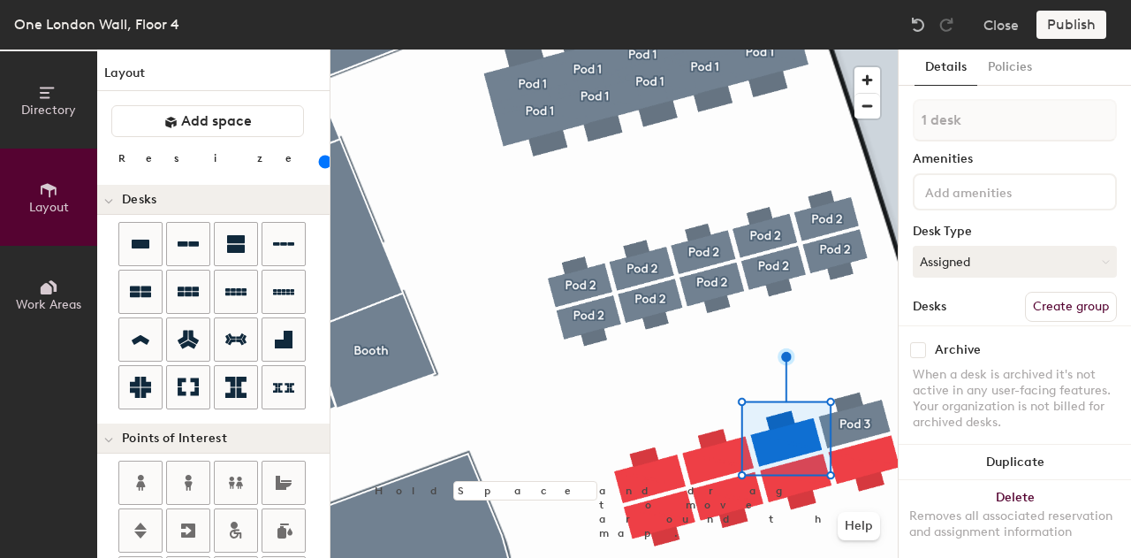
click at [1071, 298] on button "Create group" at bounding box center [1071, 307] width 92 height 30
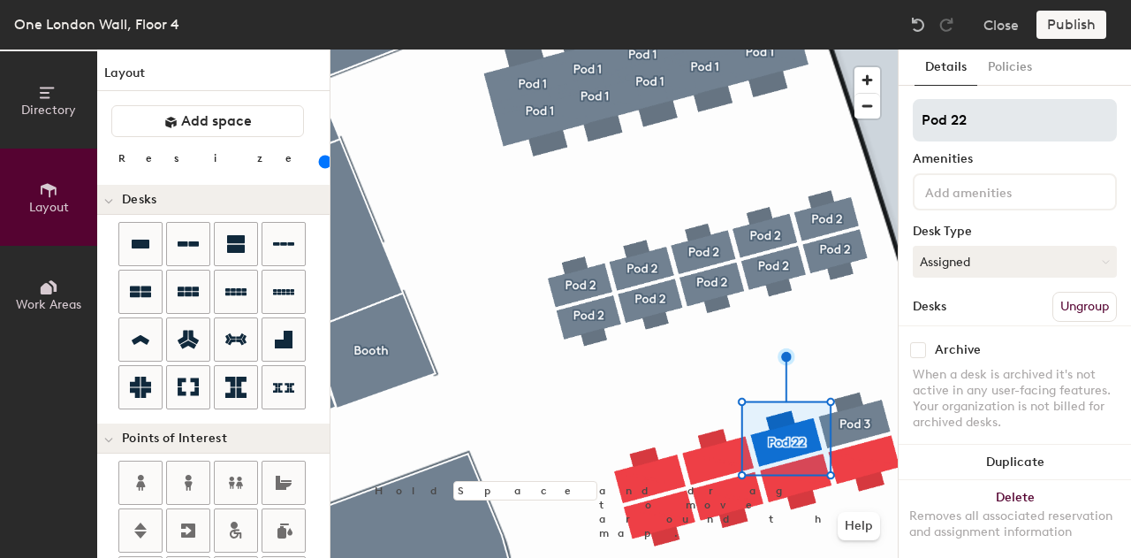
click at [993, 116] on input "Pod 22" at bounding box center [1015, 120] width 204 height 42
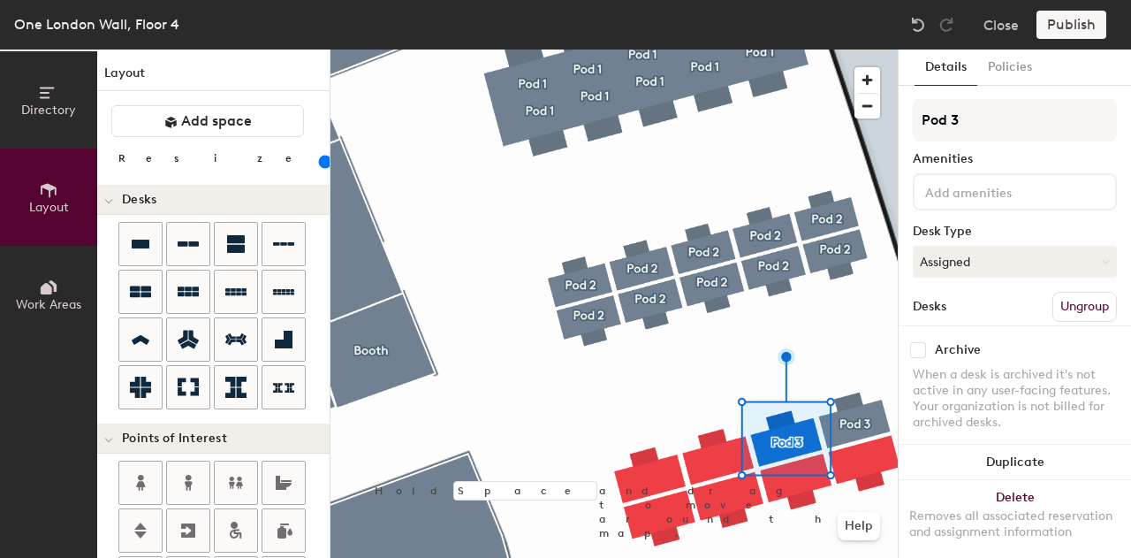
type input "Pod 3"
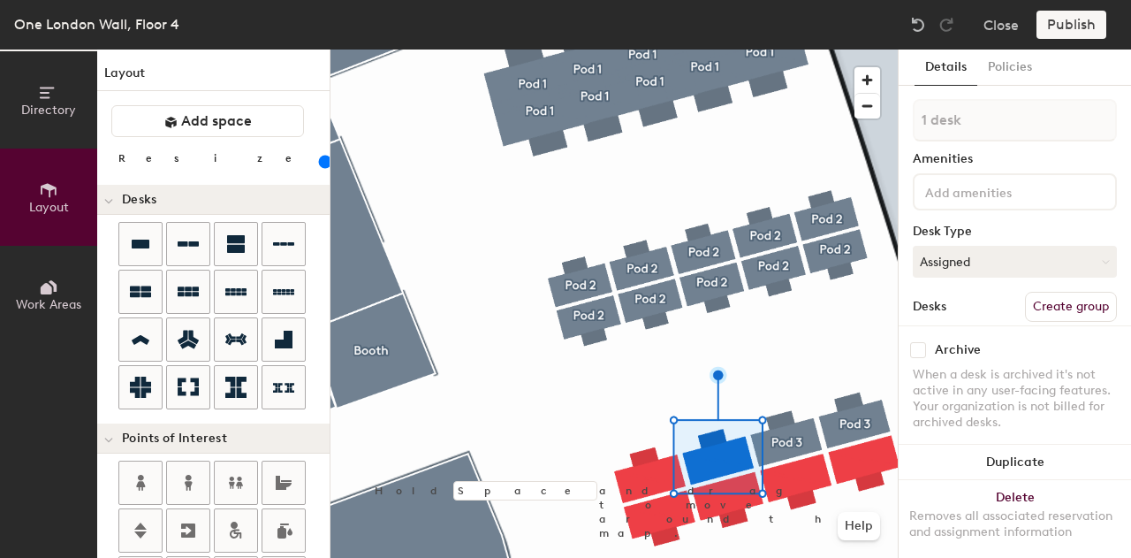
click at [1036, 294] on button "Create group" at bounding box center [1071, 307] width 92 height 30
type input "Pod 3"
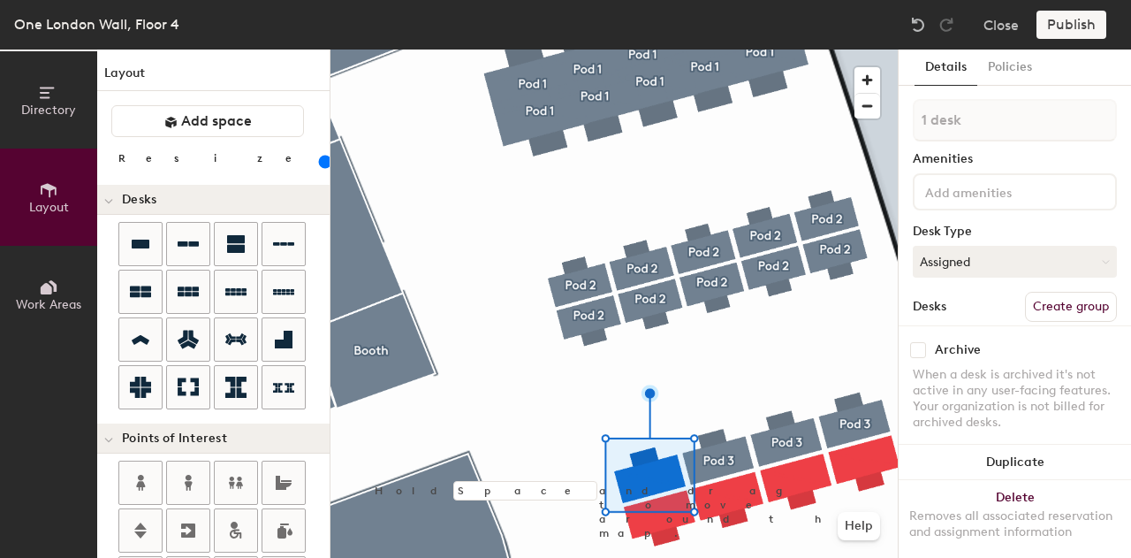
click at [1064, 301] on button "Create group" at bounding box center [1071, 307] width 92 height 30
type input "Pod 3"
click at [985, 268] on button "Assigned" at bounding box center [1015, 262] width 204 height 32
click at [967, 365] on div "Hoteled" at bounding box center [1002, 369] width 177 height 27
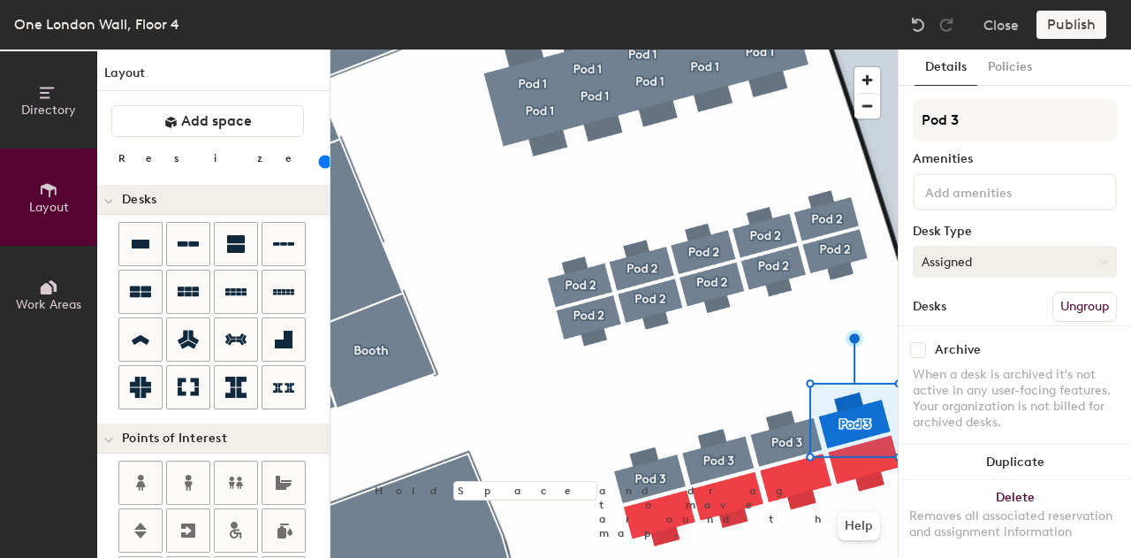
click at [1019, 258] on button "Assigned" at bounding box center [1015, 262] width 204 height 32
click at [969, 364] on div "Hoteled" at bounding box center [1002, 369] width 177 height 27
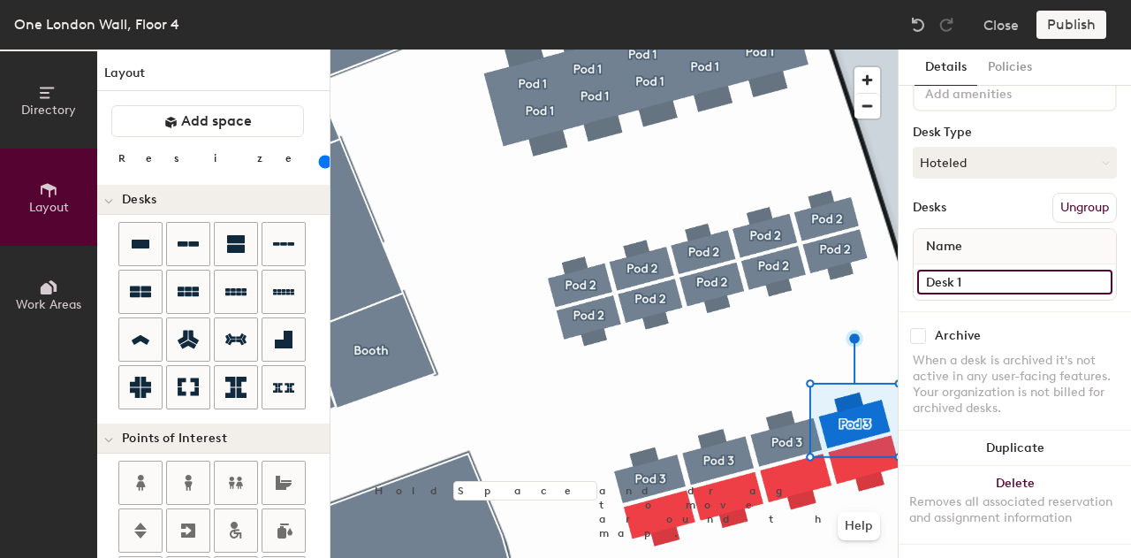
click at [995, 270] on input "Desk 1" at bounding box center [1014, 282] width 195 height 25
type input "Desk 21"
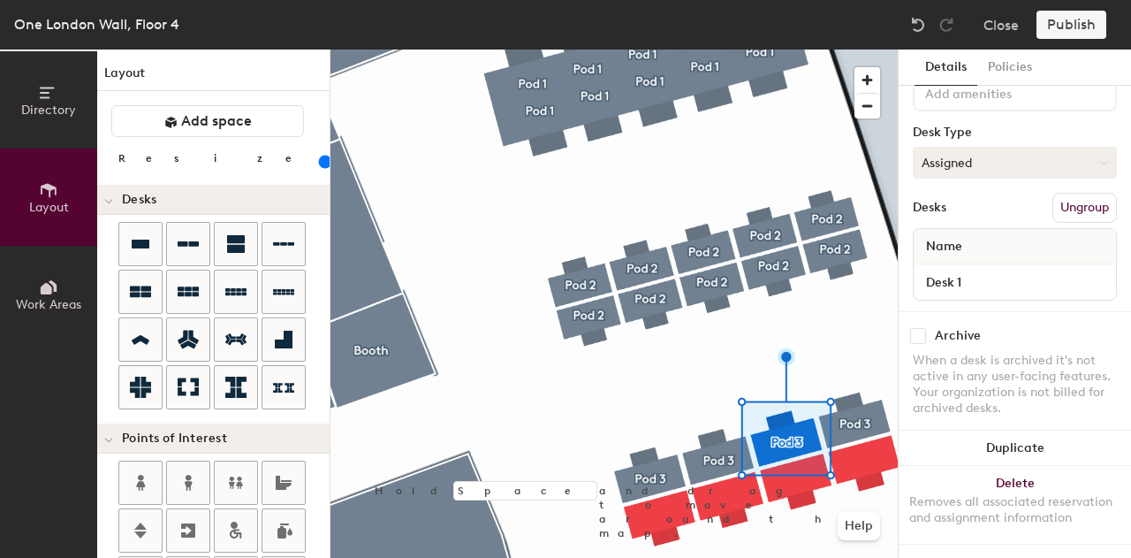
click at [951, 151] on button "Assigned" at bounding box center [1015, 163] width 204 height 32
click at [961, 257] on div "Hoteled" at bounding box center [1002, 270] width 177 height 27
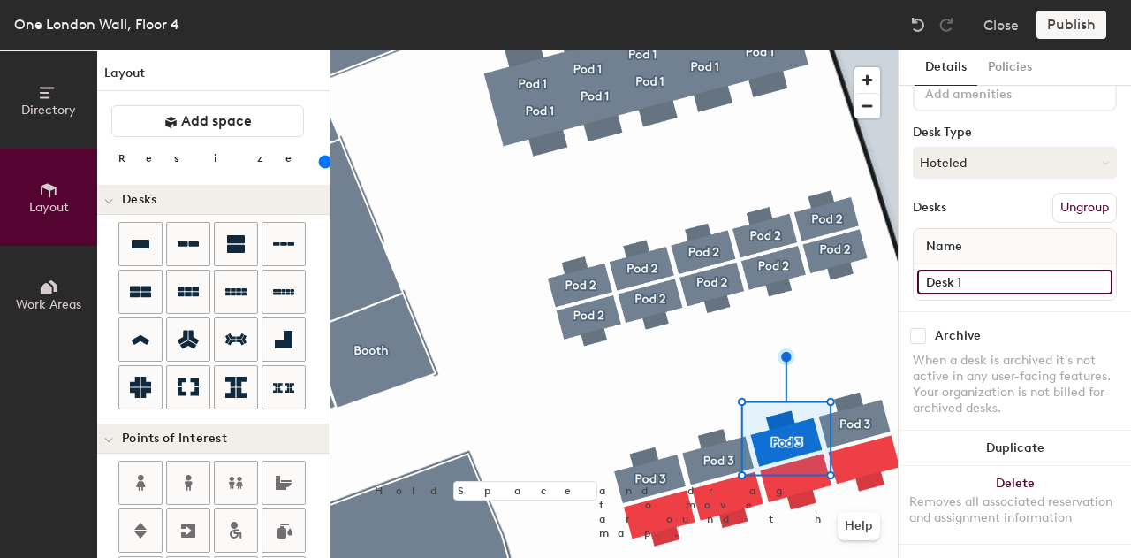
click at [970, 270] on input "Desk 1" at bounding box center [1014, 282] width 195 height 25
type input "Desk 22"
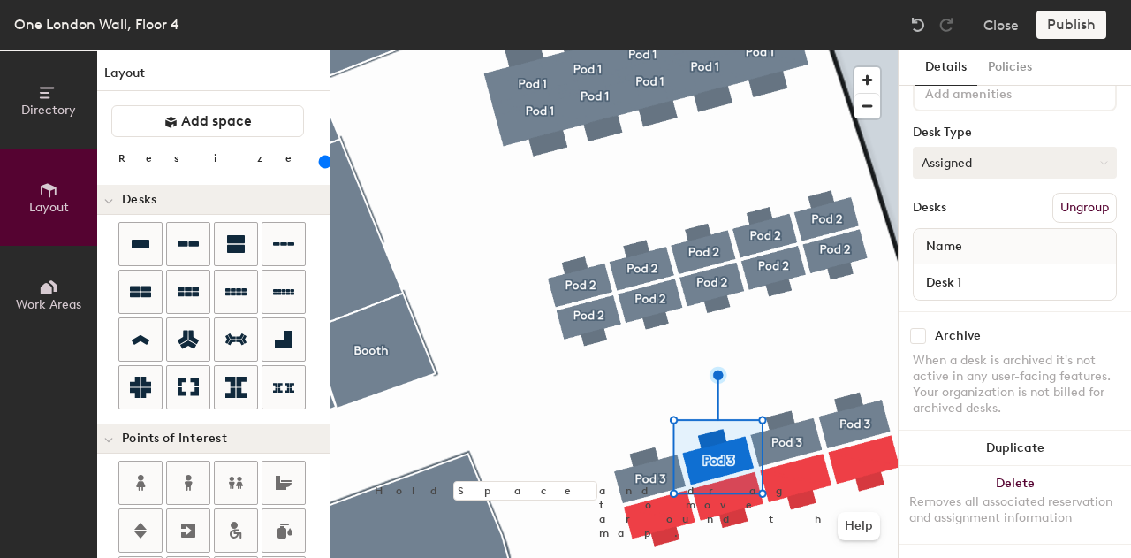
click at [977, 149] on button "Assigned" at bounding box center [1015, 163] width 204 height 32
click at [972, 257] on div "Hoteled" at bounding box center [1002, 270] width 177 height 27
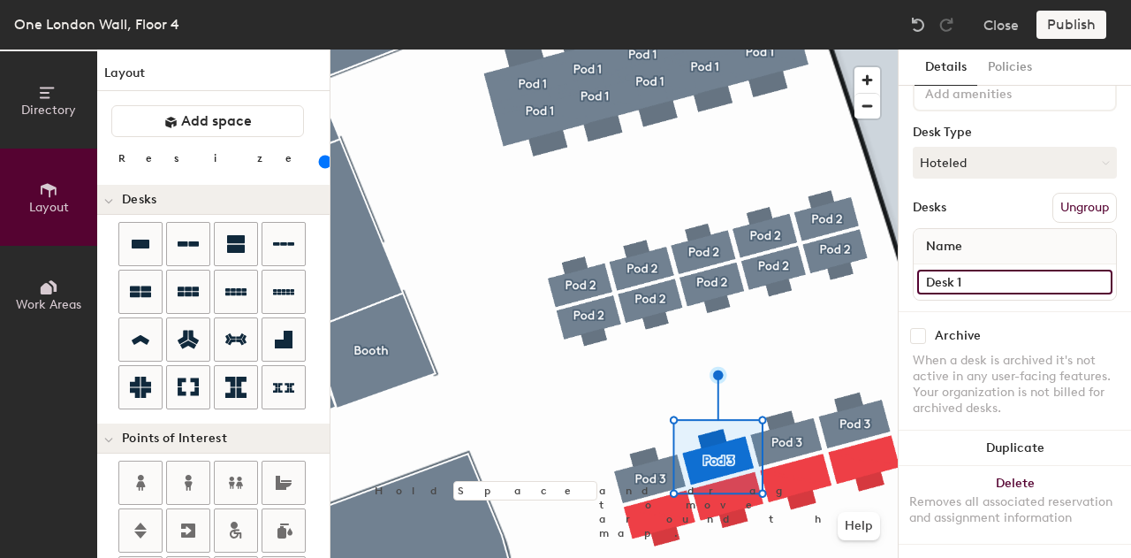
click at [980, 278] on input "Desk 1" at bounding box center [1014, 282] width 195 height 25
type input "Desk 23"
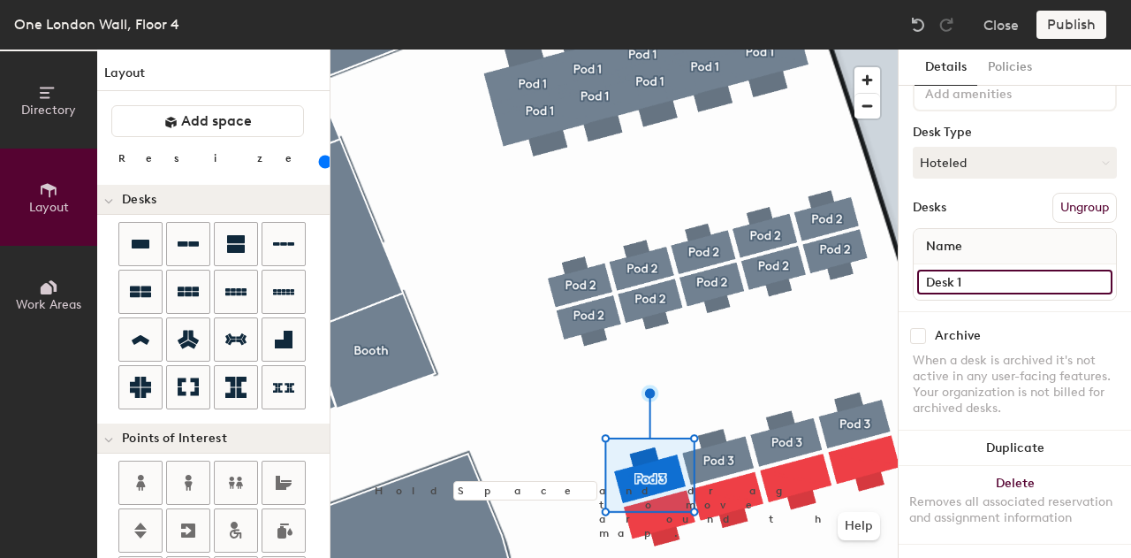
click at [980, 272] on input "Desk 1" at bounding box center [1014, 282] width 195 height 25
type input "Desk 24"
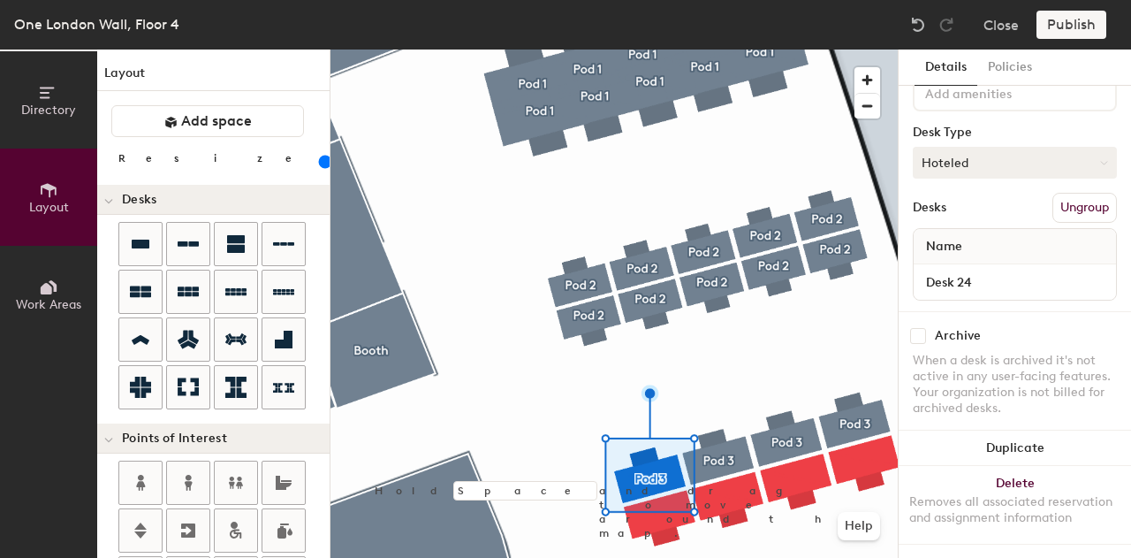
click at [1011, 147] on button "Hoteled" at bounding box center [1015, 163] width 204 height 32
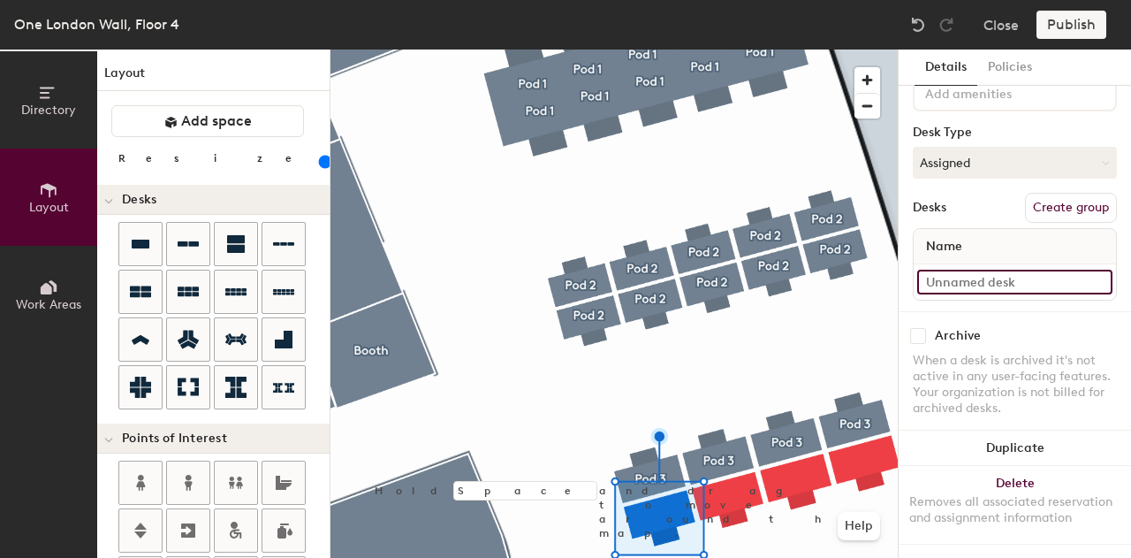
click at [1013, 275] on input at bounding box center [1014, 282] width 195 height 25
type input "Desk 25"
click at [1025, 125] on div "Desk Type" at bounding box center [1015, 132] width 204 height 14
click at [1024, 149] on button "Assigned" at bounding box center [1015, 163] width 204 height 32
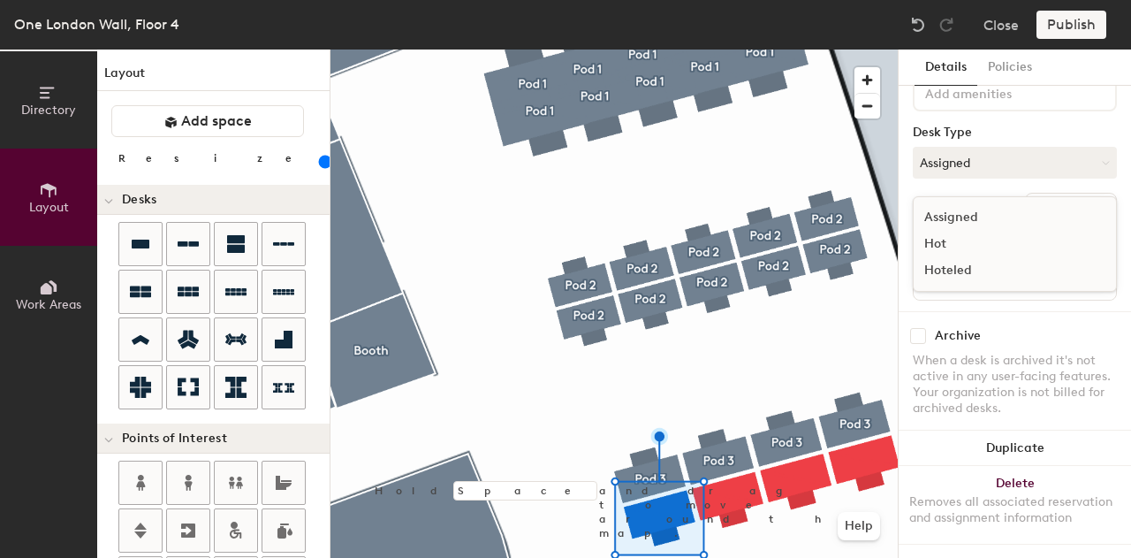
click at [962, 260] on div "Hoteled" at bounding box center [1002, 270] width 177 height 27
click at [1031, 200] on button "Create group" at bounding box center [1071, 208] width 92 height 30
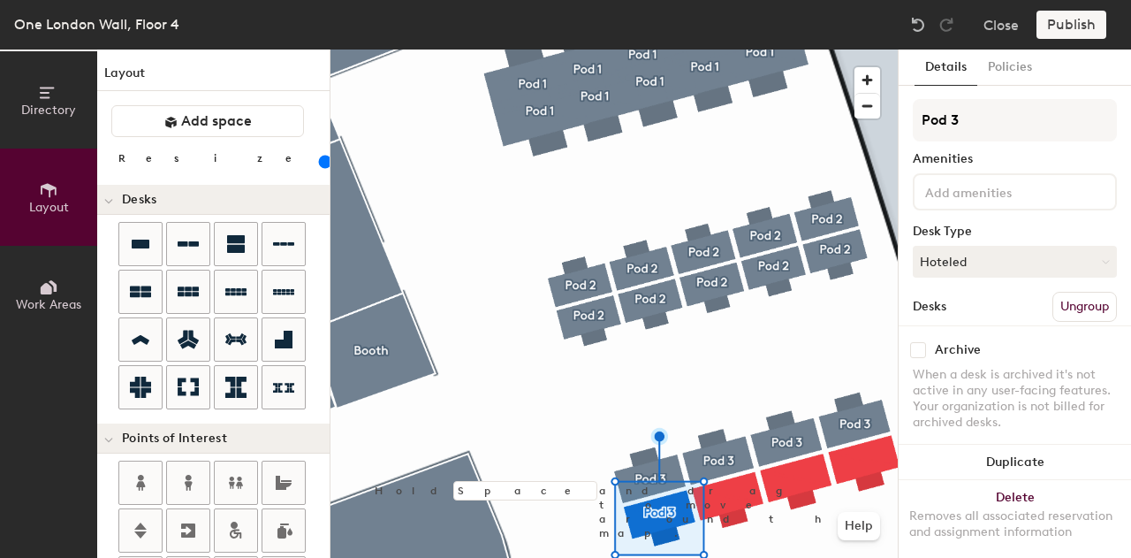
type input "Pod 3"
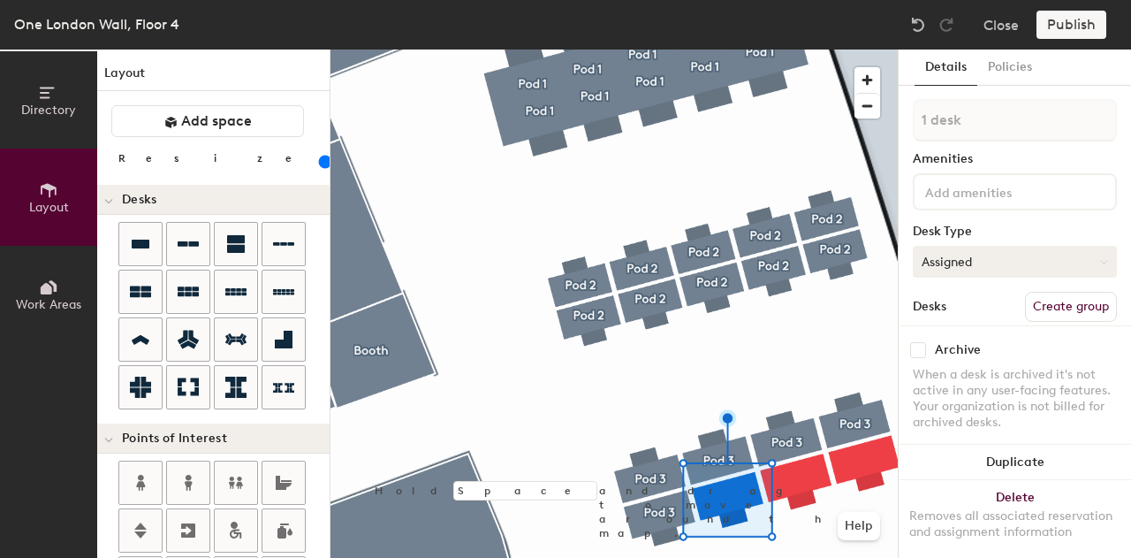
click at [997, 253] on button "Assigned" at bounding box center [1015, 262] width 204 height 32
click at [963, 372] on div "Hoteled" at bounding box center [1002, 369] width 177 height 27
click at [1044, 308] on button "Create group" at bounding box center [1071, 307] width 92 height 30
type input "Pod 3"
click at [1017, 262] on button "Hoteled" at bounding box center [1015, 262] width 204 height 32
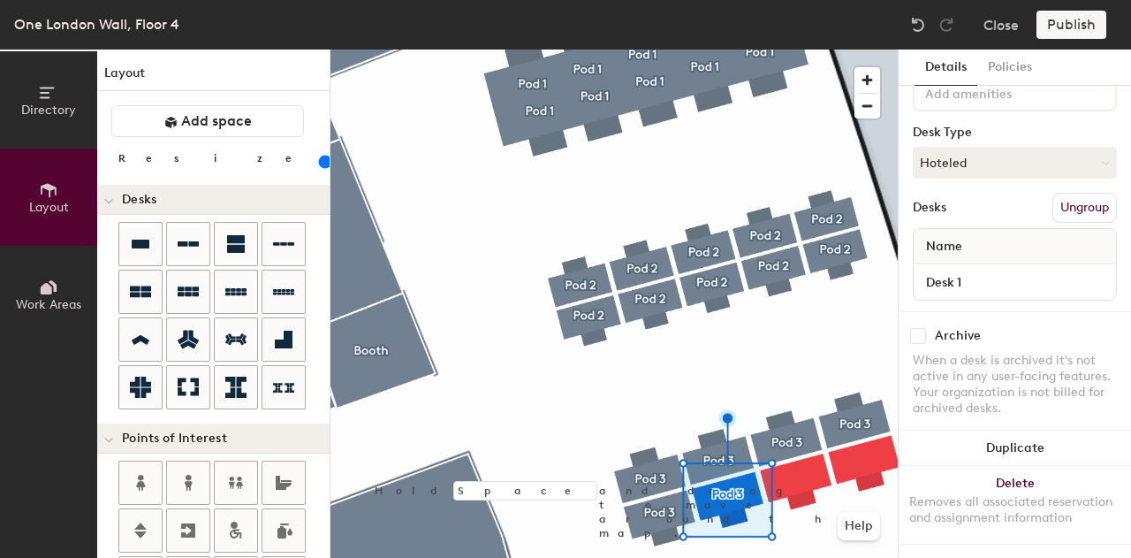
scroll to position [113, 0]
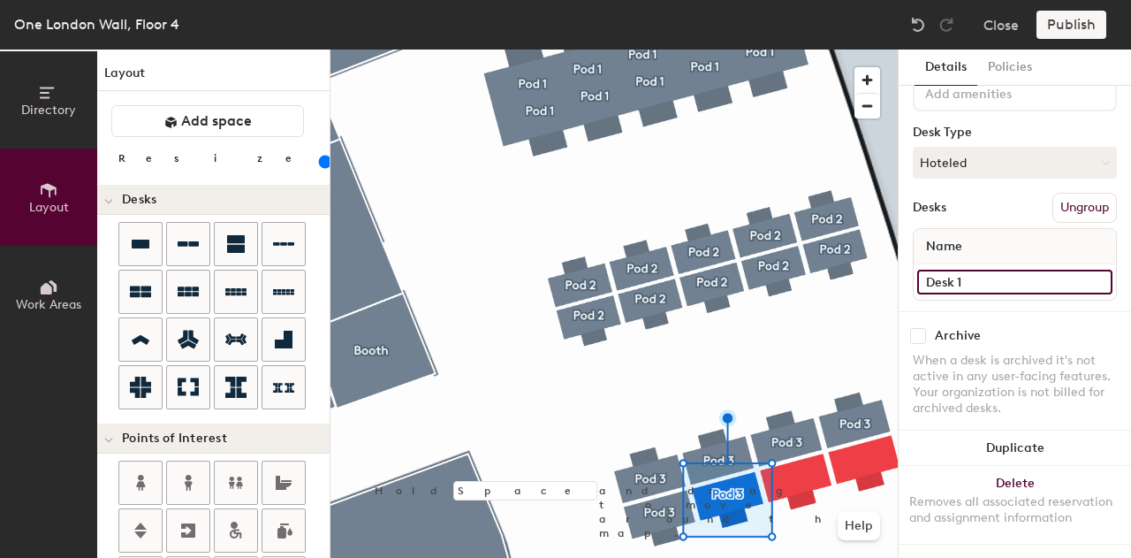
click at [992, 270] on input "Desk 1" at bounding box center [1014, 282] width 195 height 25
type input "Desk 26"
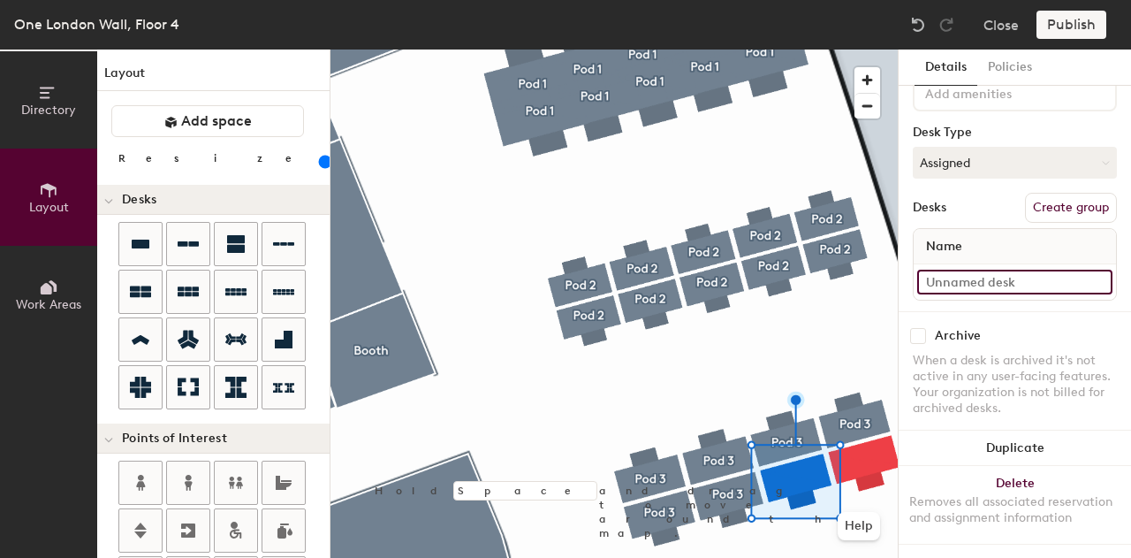
click at [1046, 270] on input at bounding box center [1014, 282] width 195 height 25
type input "Desk 27"
click at [1057, 197] on button "Create group" at bounding box center [1071, 208] width 92 height 30
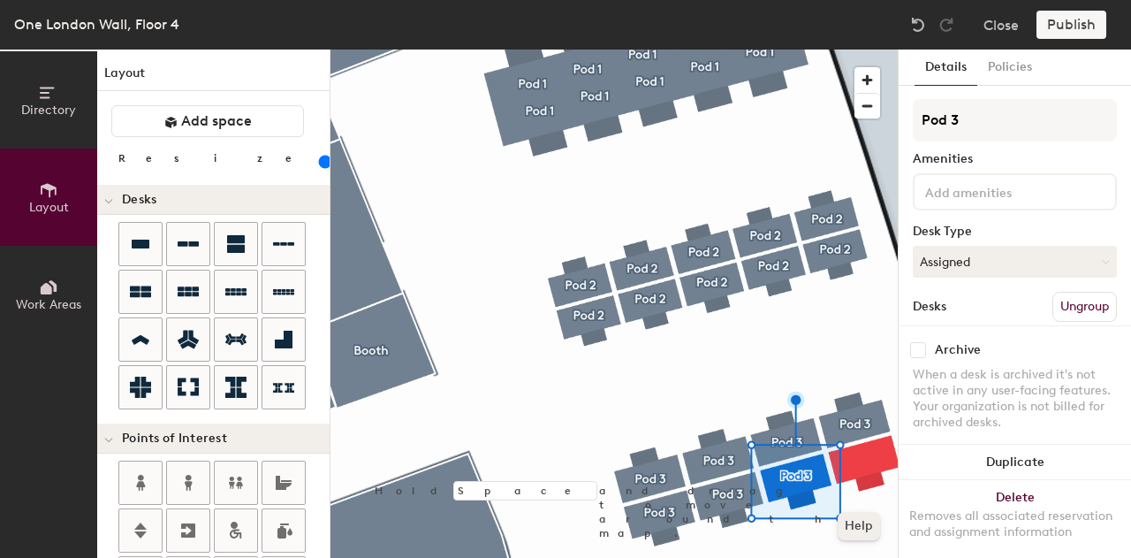
type input "Pod 3"
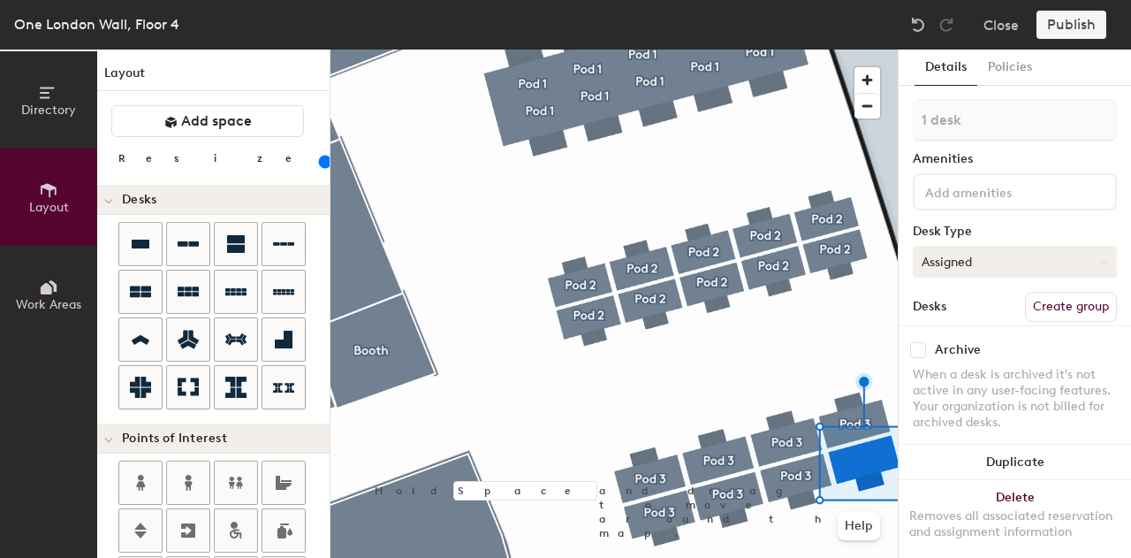
click at [996, 261] on button "Assigned" at bounding box center [1015, 262] width 204 height 32
click at [962, 376] on div "Hoteled" at bounding box center [1002, 369] width 177 height 27
click at [1075, 297] on button "Create group" at bounding box center [1071, 307] width 92 height 30
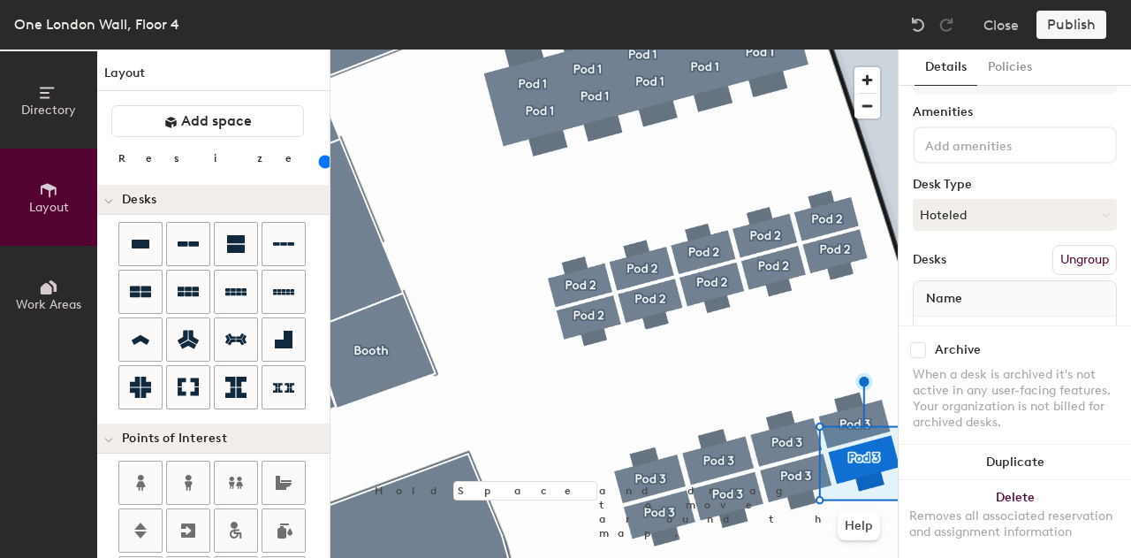
scroll to position [113, 0]
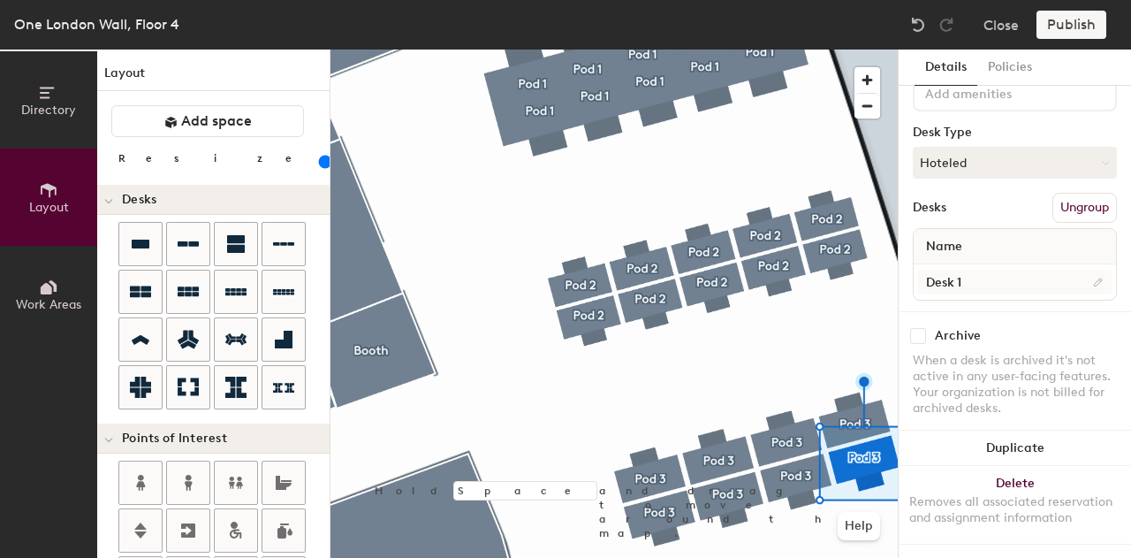
type input "Pod 3"
click at [983, 270] on input "Desk 1" at bounding box center [1014, 282] width 195 height 25
type input "Desk 28"
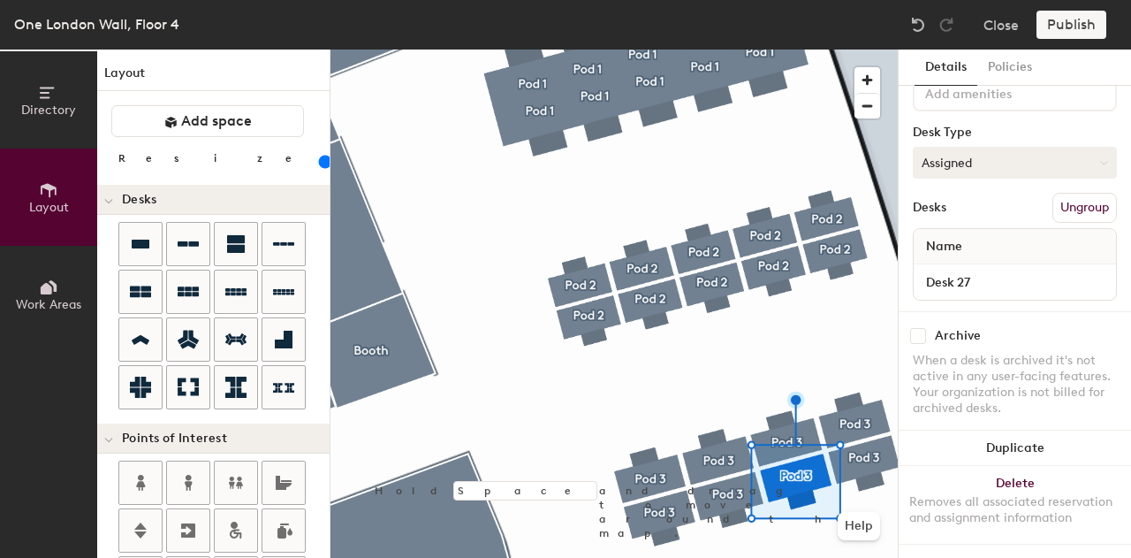
click at [980, 149] on button "Assigned" at bounding box center [1015, 163] width 204 height 32
click at [976, 257] on div "Hoteled" at bounding box center [1002, 270] width 177 height 27
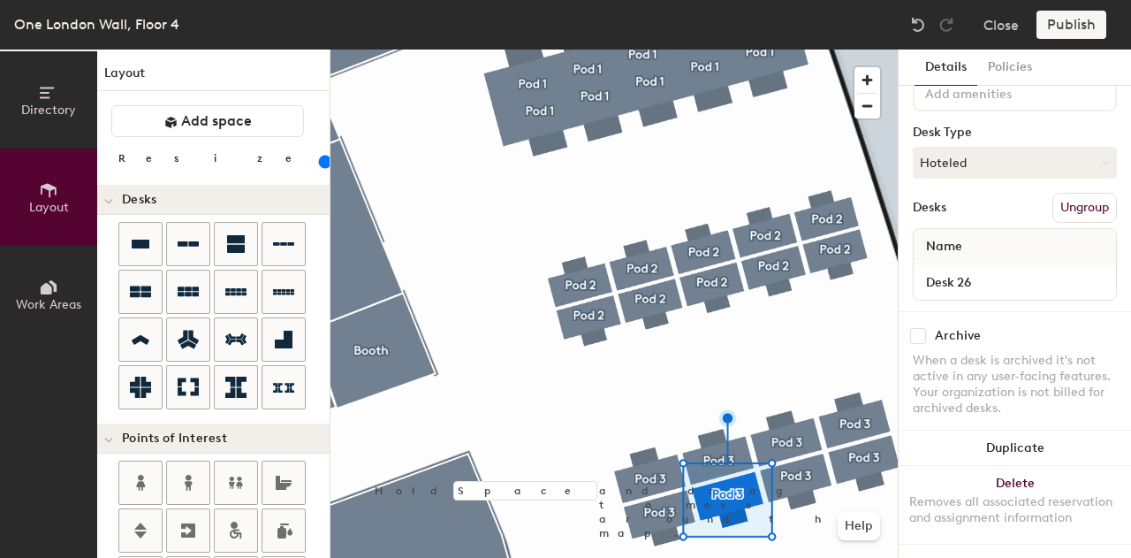
click at [688, 0] on html "Skip navigation Schedule Office People Analytics Visits Deliveries Services Man…" at bounding box center [565, 279] width 1131 height 558
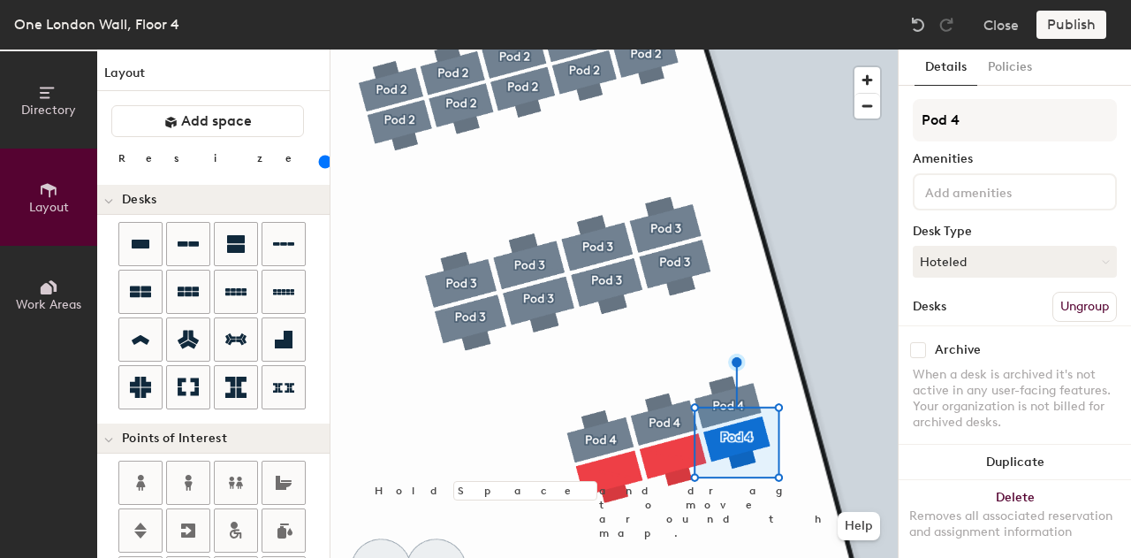
type input "Pod 4"
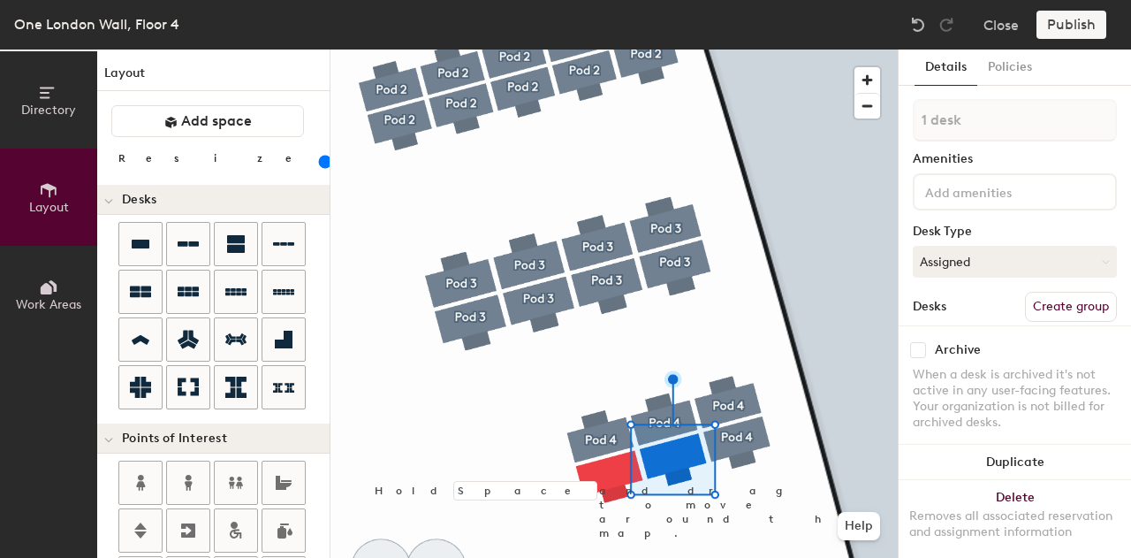
click at [1039, 308] on button "Create group" at bounding box center [1071, 307] width 92 height 30
type input "Pod 4"
click at [1009, 268] on button "Assigned" at bounding box center [1015, 262] width 204 height 32
click at [963, 365] on div "Hoteled" at bounding box center [1002, 369] width 177 height 27
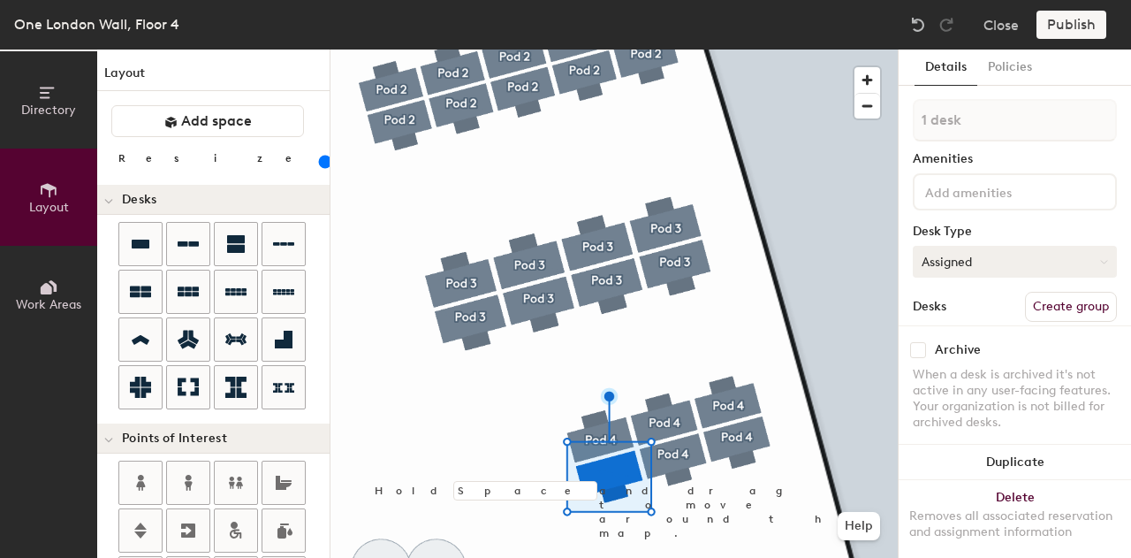
click at [985, 263] on button "Assigned" at bounding box center [1015, 262] width 204 height 32
click at [981, 369] on div "Hoteled" at bounding box center [1002, 369] width 177 height 27
click at [1075, 301] on button "Create group" at bounding box center [1071, 307] width 92 height 30
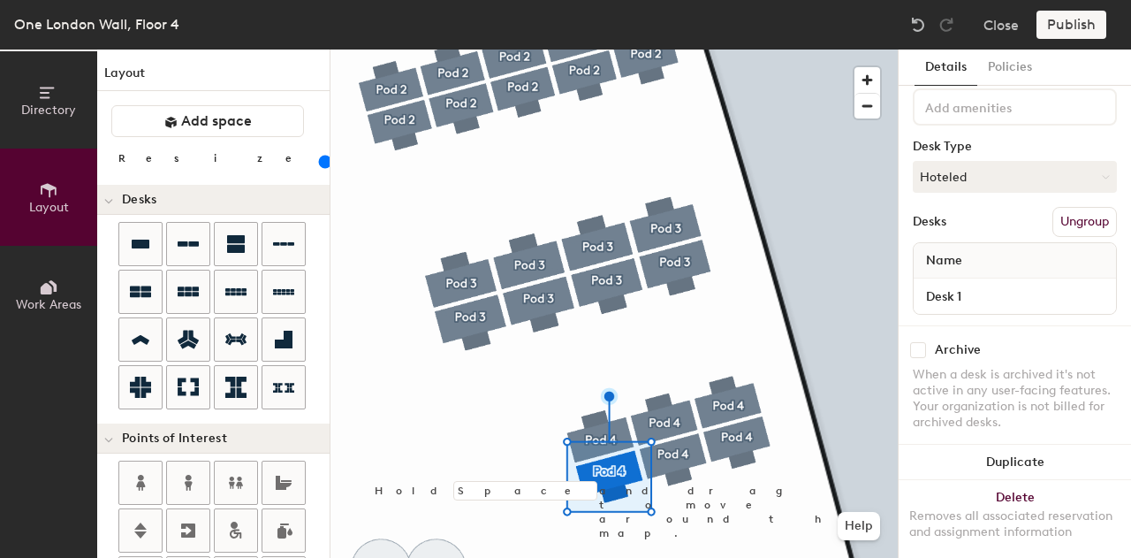
scroll to position [113, 0]
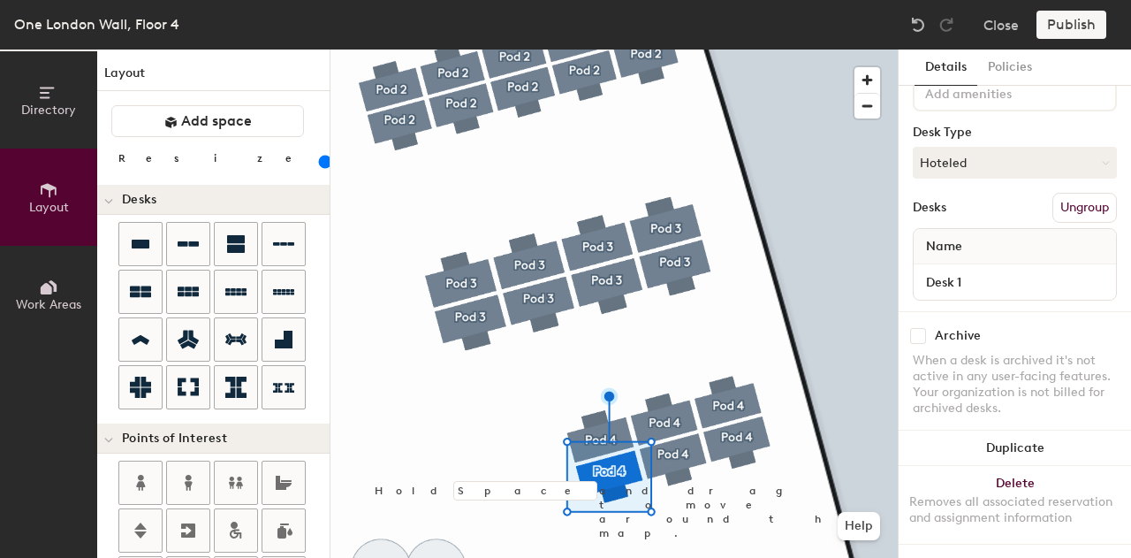
type input "Pod 4"
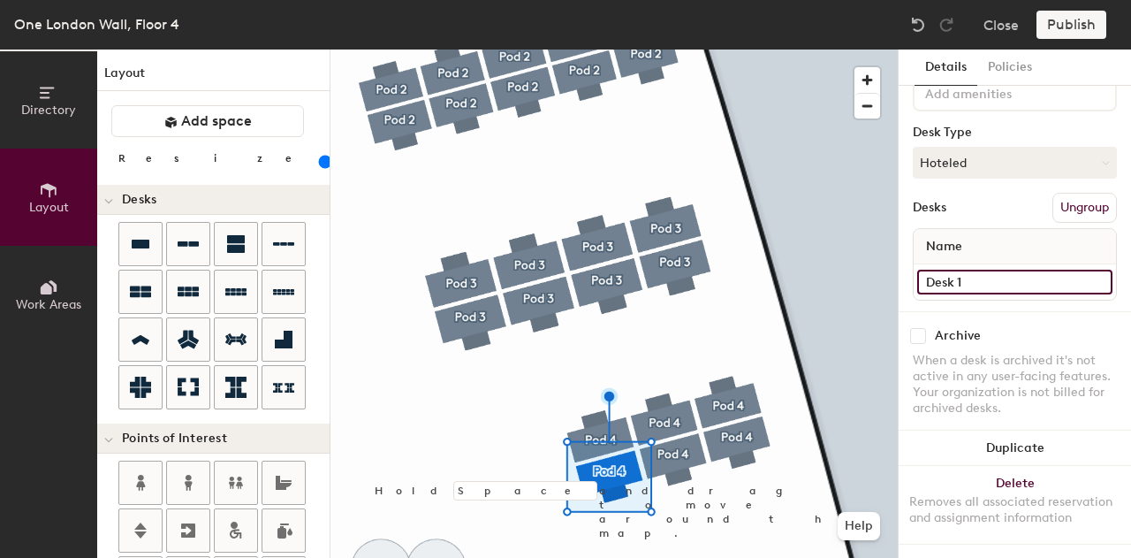
click at [994, 270] on input "Desk 1" at bounding box center [1014, 282] width 195 height 25
type input "Desk 32"
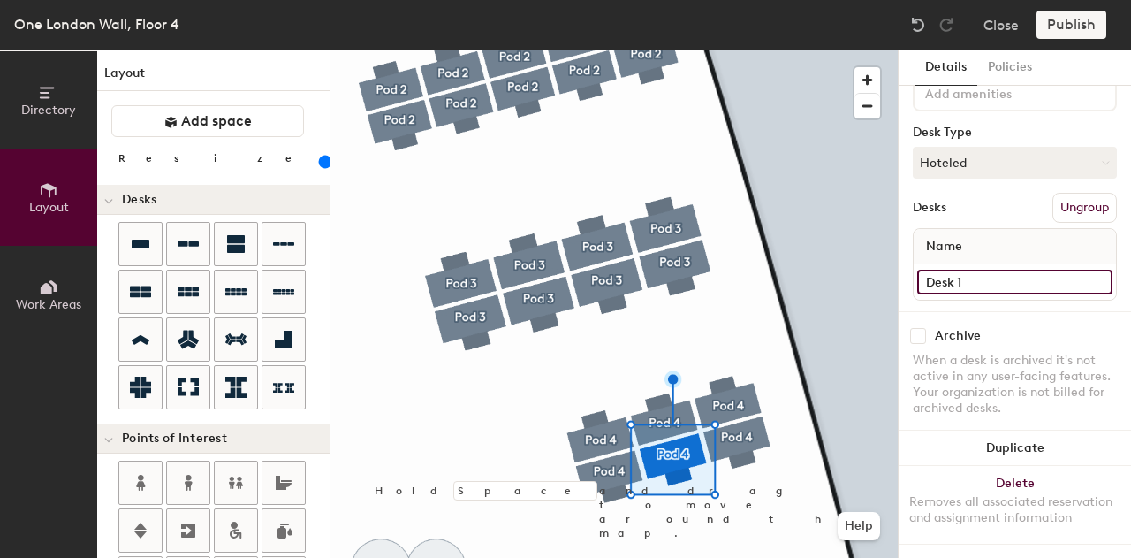
click at [977, 275] on input "Desk 1" at bounding box center [1014, 282] width 195 height 25
type input "Desk 33"
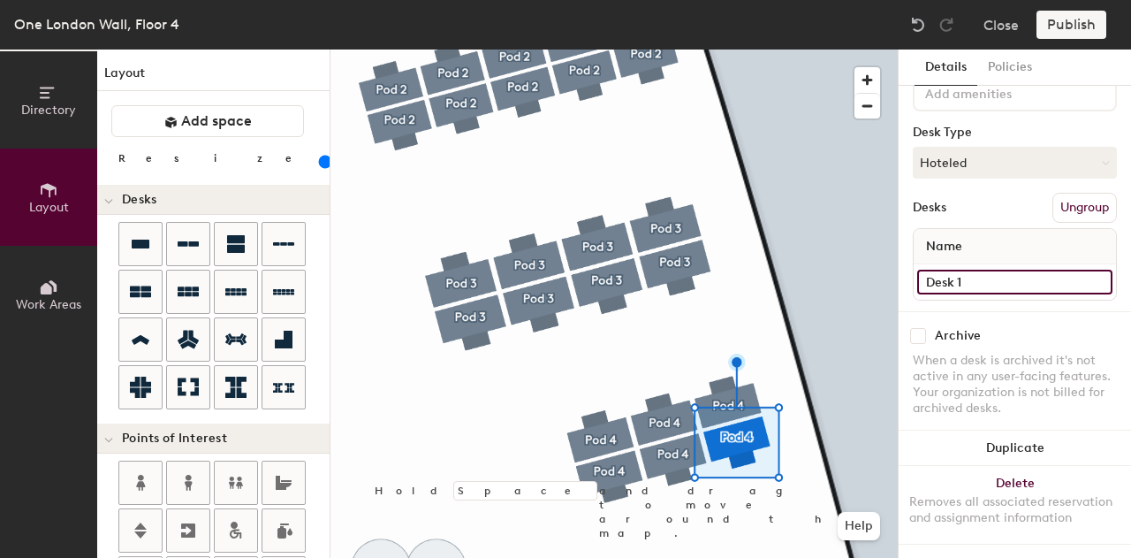
click at [1024, 278] on input "Desk 1" at bounding box center [1014, 282] width 195 height 25
type input "Desk 34"
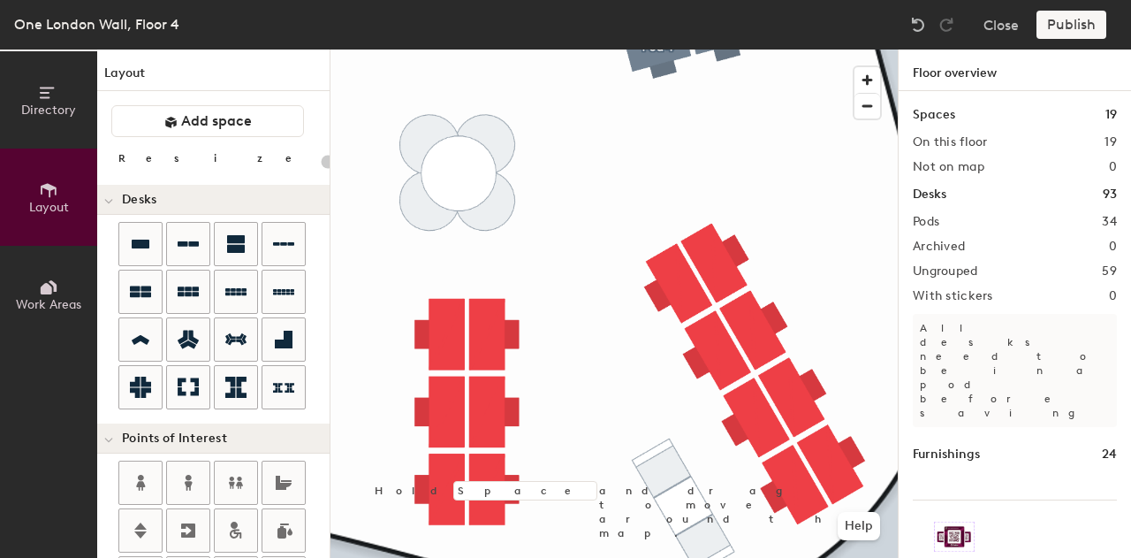
type input "140"
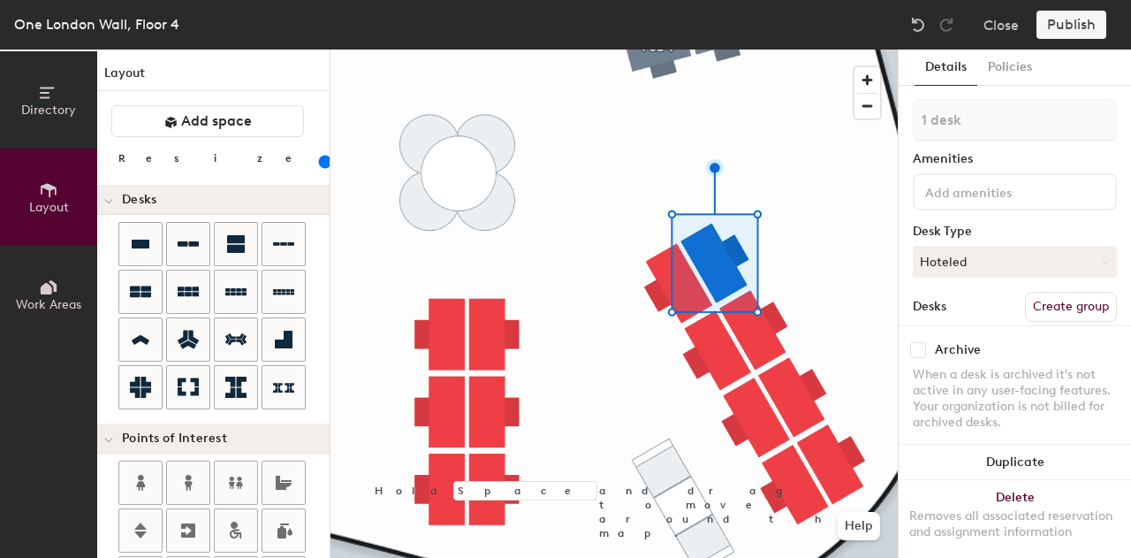
click at [1051, 305] on button "Create group" at bounding box center [1071, 307] width 92 height 30
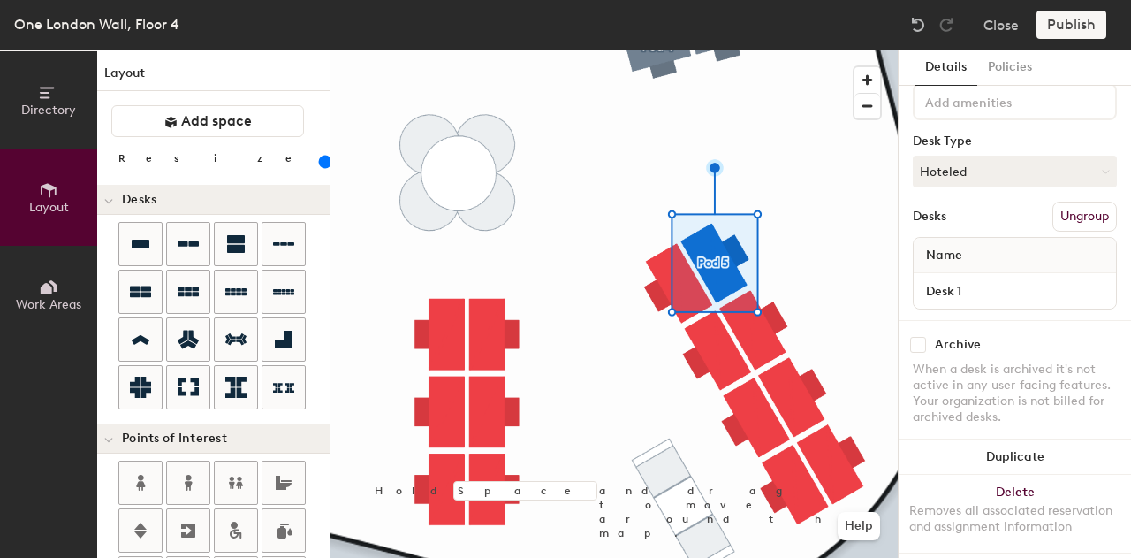
scroll to position [91, 0]
type input "Pod 5"
click at [970, 293] on input "Desk 1" at bounding box center [1014, 290] width 195 height 25
type input "Desk 35"
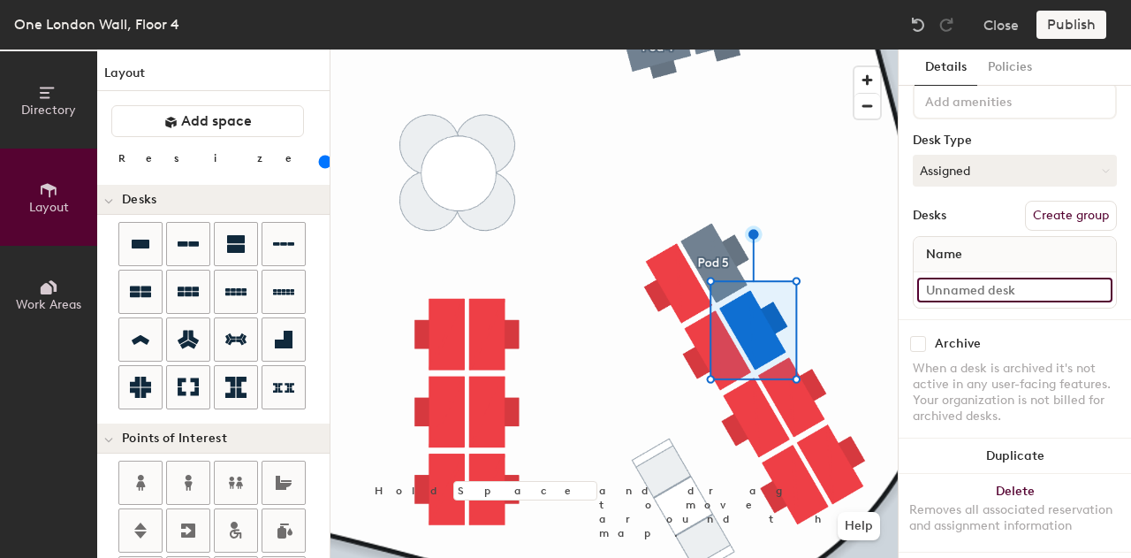
click at [1013, 288] on input at bounding box center [1014, 290] width 195 height 25
type input "Desk 36"
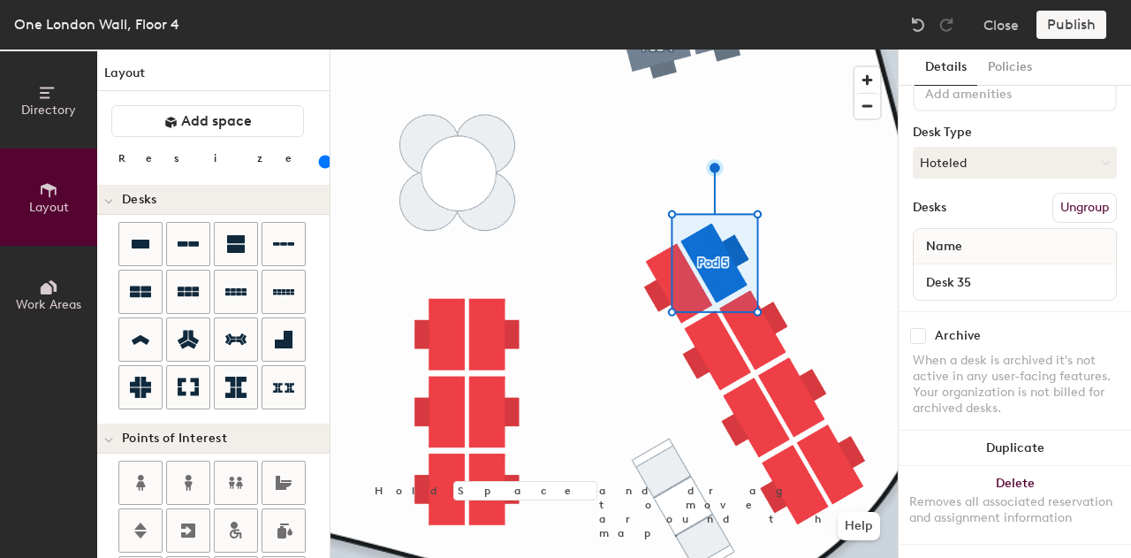
scroll to position [0, 0]
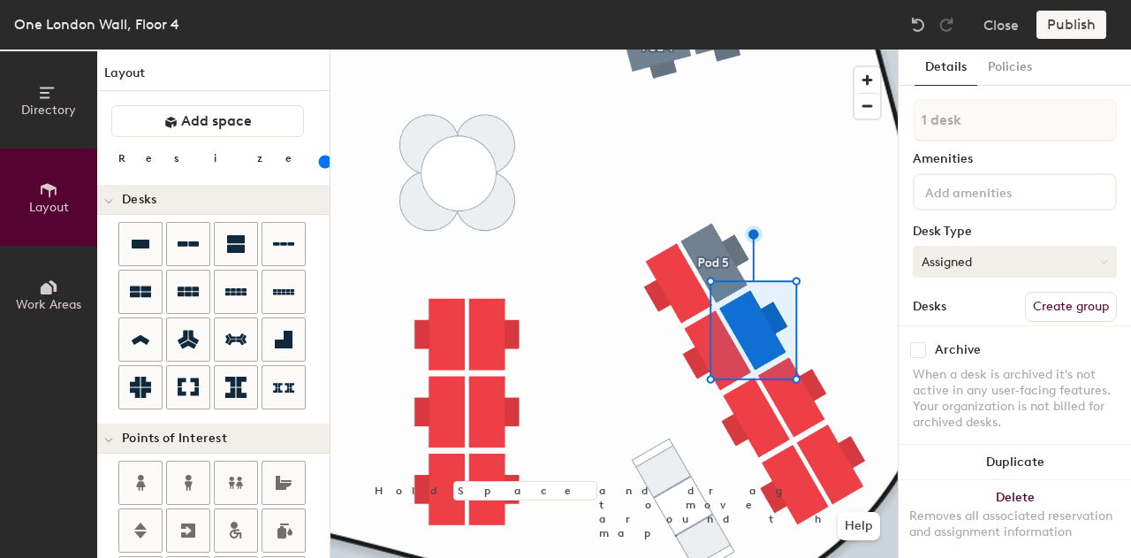
click at [921, 270] on button "Assigned" at bounding box center [1015, 262] width 204 height 32
click at [949, 363] on div "Hoteled" at bounding box center [1002, 369] width 177 height 27
click at [1041, 301] on button "Create group" at bounding box center [1071, 307] width 92 height 30
type input "Pod 5"
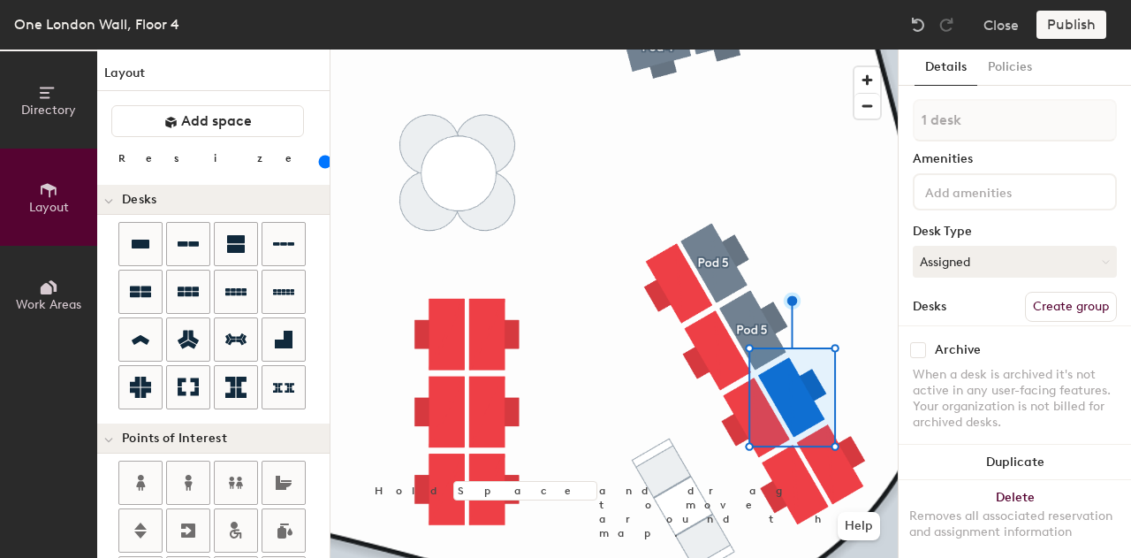
click at [1066, 304] on button "Create group" at bounding box center [1071, 307] width 92 height 30
type input "Pod 5"
click at [976, 261] on button "Assigned" at bounding box center [1015, 262] width 204 height 32
click at [967, 372] on div "Hoteled" at bounding box center [1002, 369] width 177 height 27
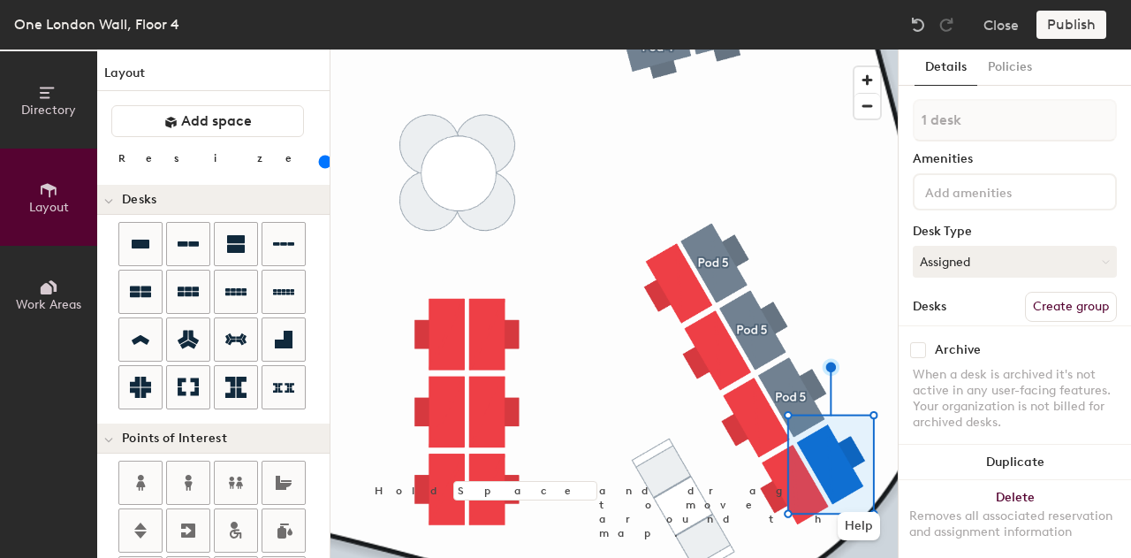
click at [1066, 304] on button "Create group" at bounding box center [1071, 307] width 92 height 30
type input "Pod 5"
click at [986, 264] on button "Assigned" at bounding box center [1015, 262] width 204 height 32
click at [979, 369] on div "Hoteled" at bounding box center [1002, 369] width 177 height 27
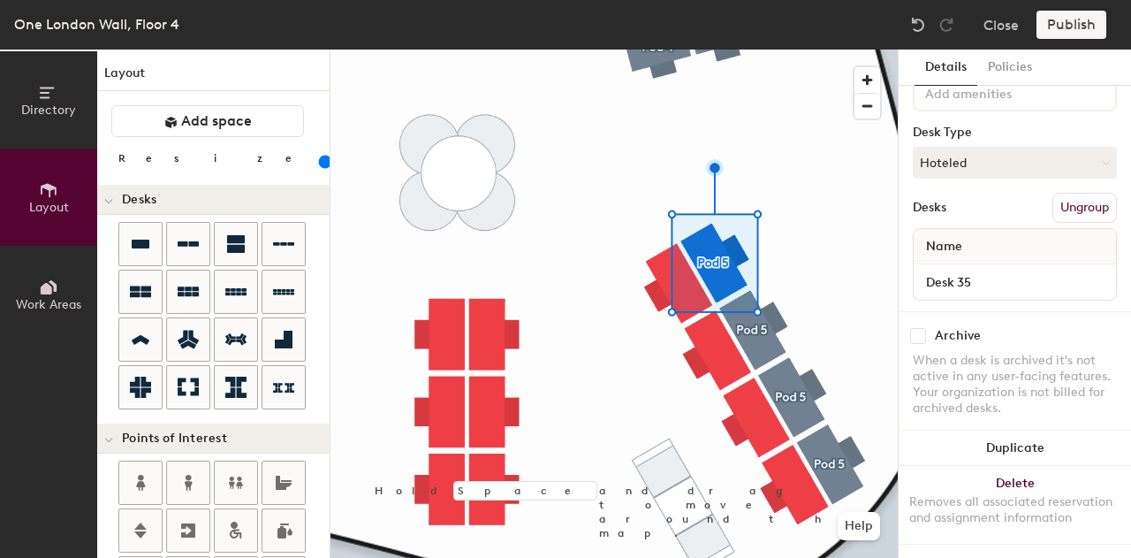
scroll to position [113, 0]
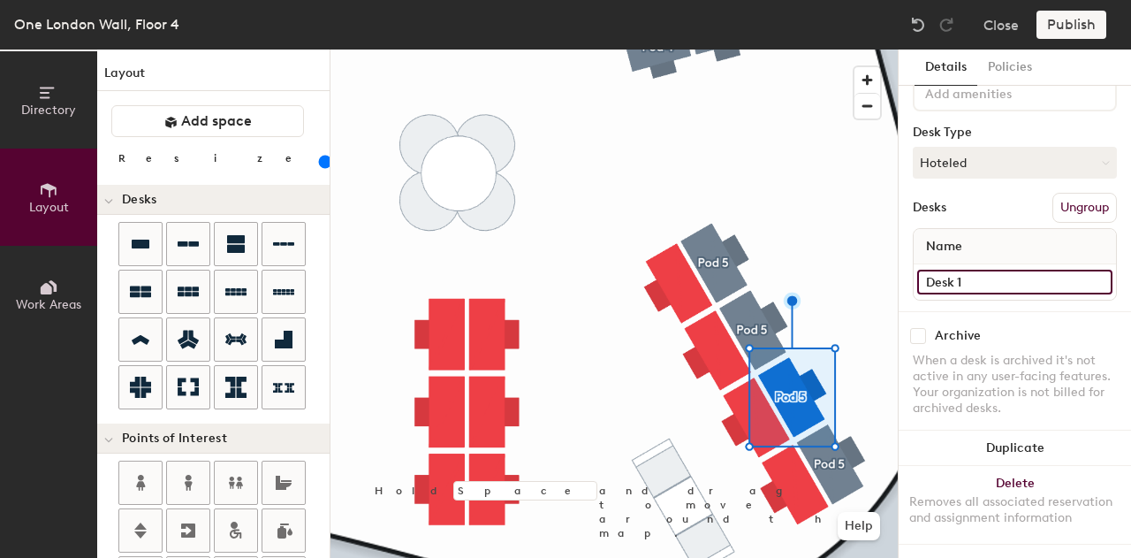
click at [1008, 270] on input "Desk 1" at bounding box center [1014, 282] width 195 height 25
type input "Desk 37"
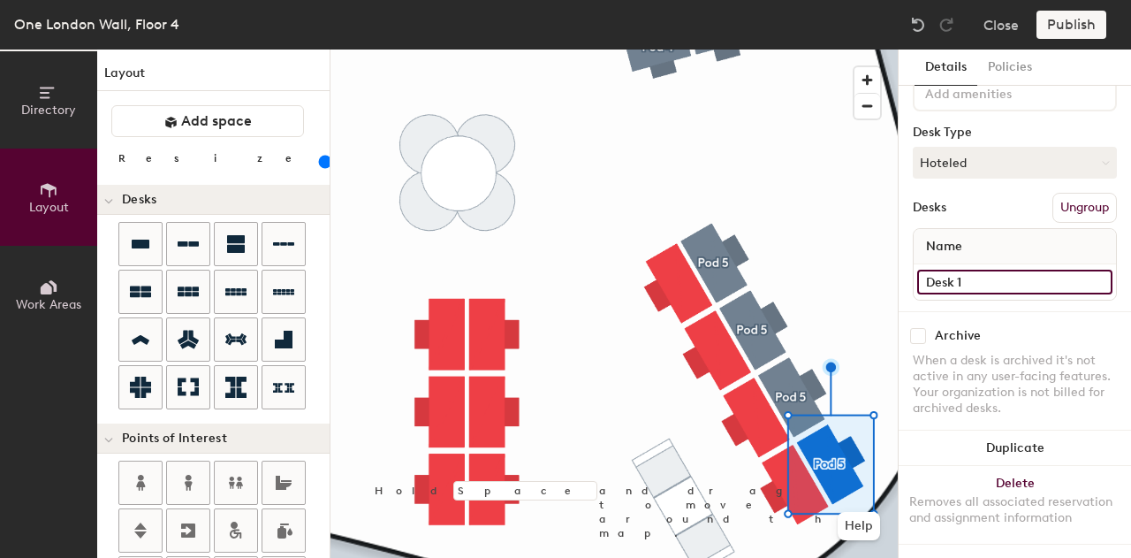
click at [1022, 271] on input "Desk 1" at bounding box center [1014, 282] width 195 height 25
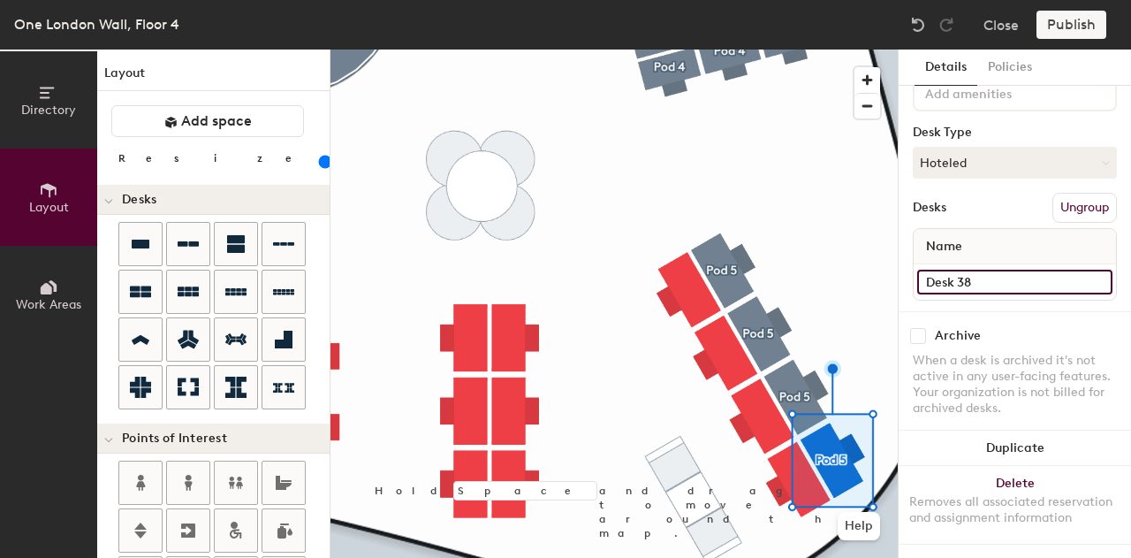
type input "Desk 38"
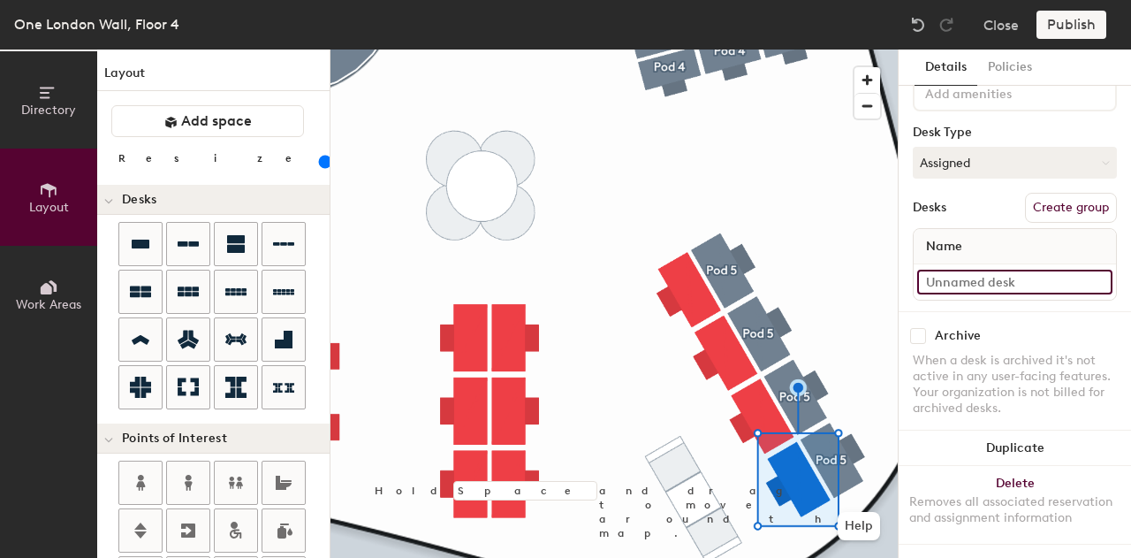
click at [1002, 270] on input at bounding box center [1014, 282] width 195 height 25
type input "Desk 39"
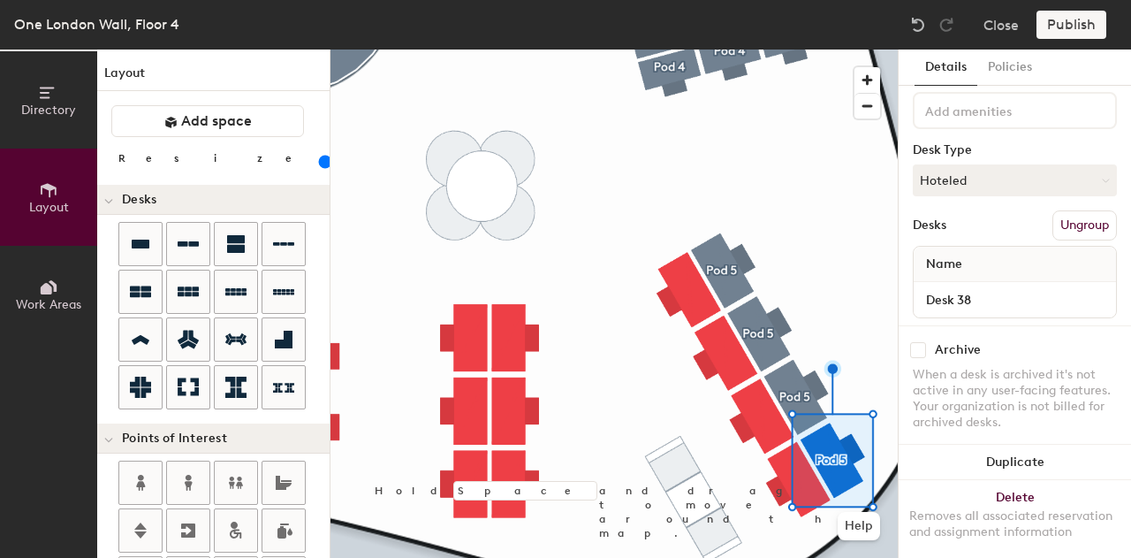
scroll to position [82, 0]
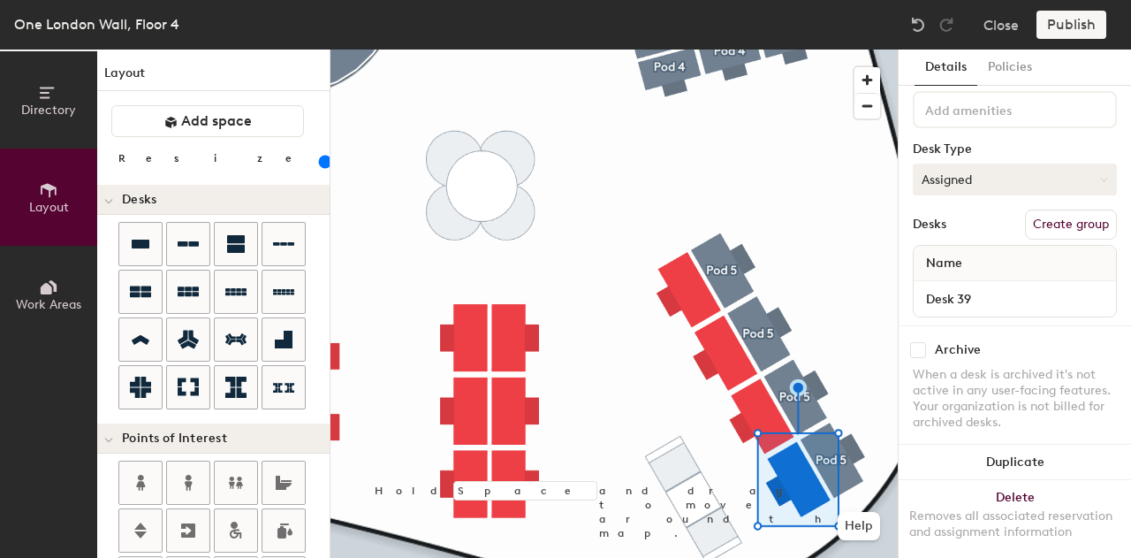
click at [984, 178] on button "Assigned" at bounding box center [1015, 180] width 204 height 32
click at [958, 285] on div "Hoteled" at bounding box center [1002, 287] width 177 height 27
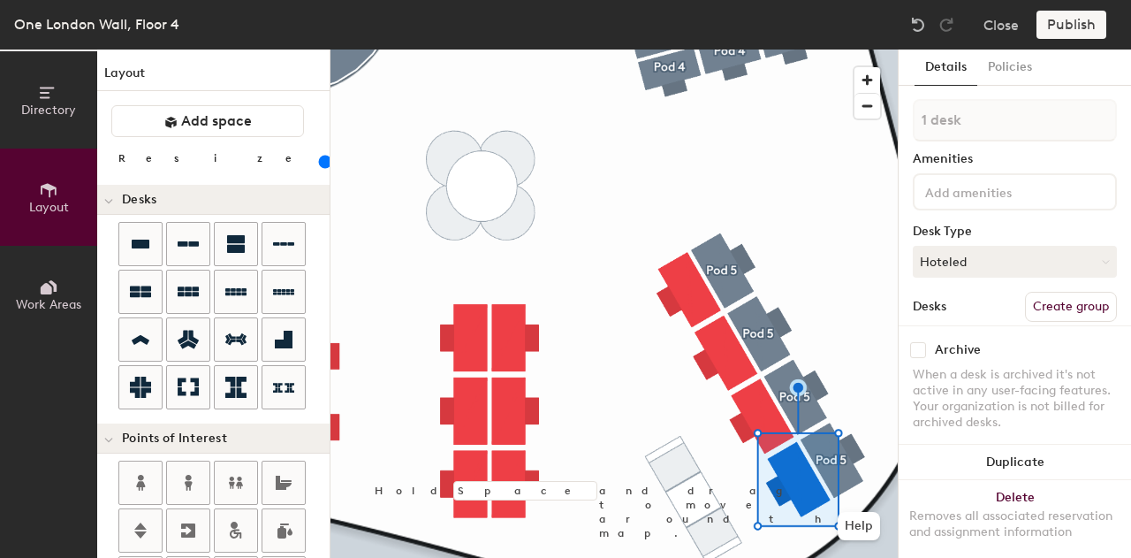
click at [1063, 302] on button "Create group" at bounding box center [1071, 307] width 92 height 30
type input "Pod 5"
click at [973, 258] on button "Assigned" at bounding box center [1015, 262] width 204 height 32
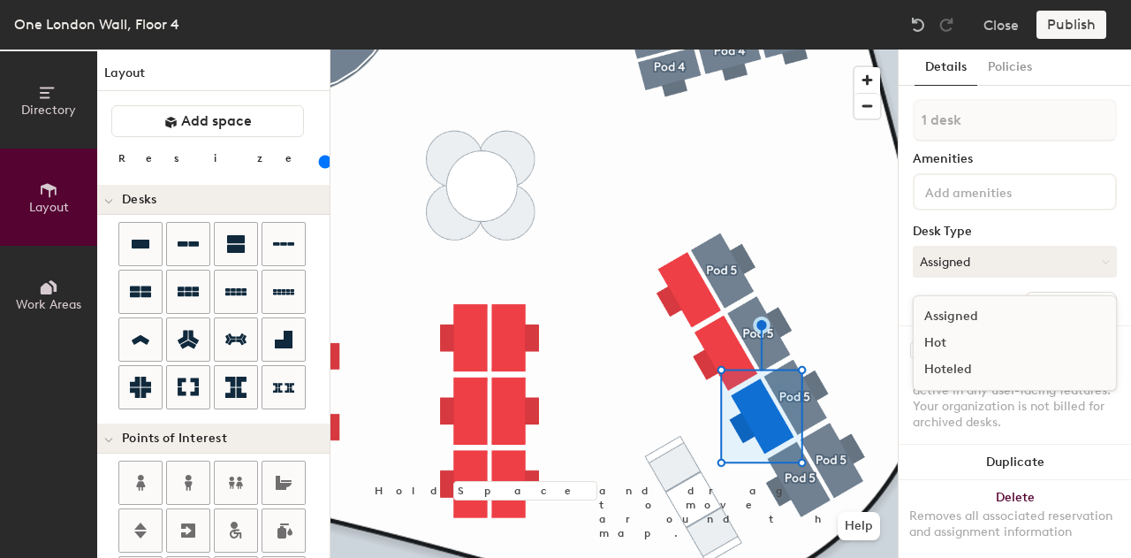
click at [953, 370] on div "Hoteled" at bounding box center [1002, 369] width 177 height 27
click at [1045, 301] on button "Create group" at bounding box center [1071, 307] width 92 height 30
type input "Pod 5"
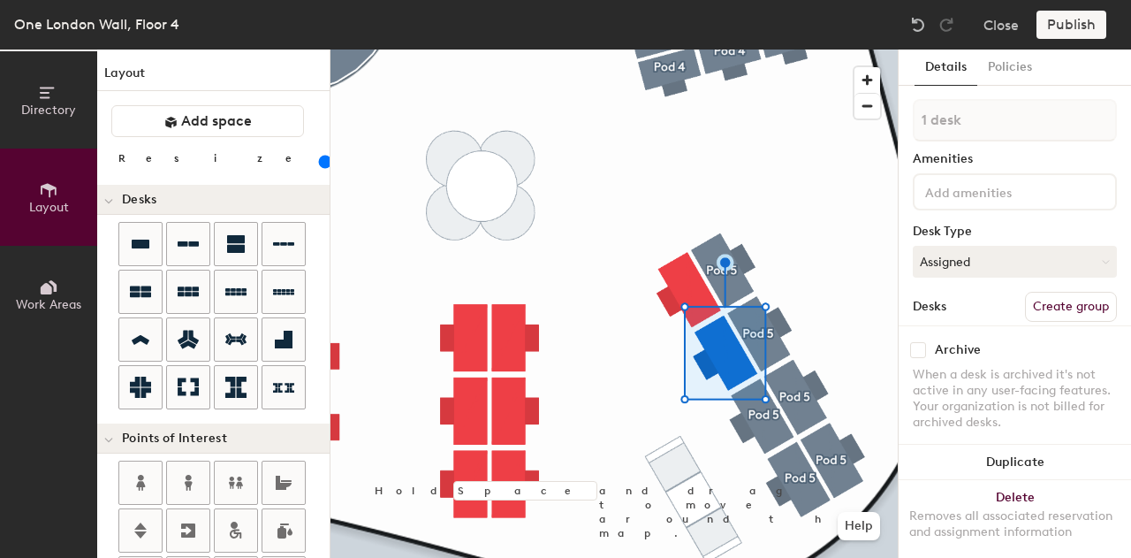
click at [1025, 306] on button "Create group" at bounding box center [1071, 307] width 92 height 30
type input "Pod 5"
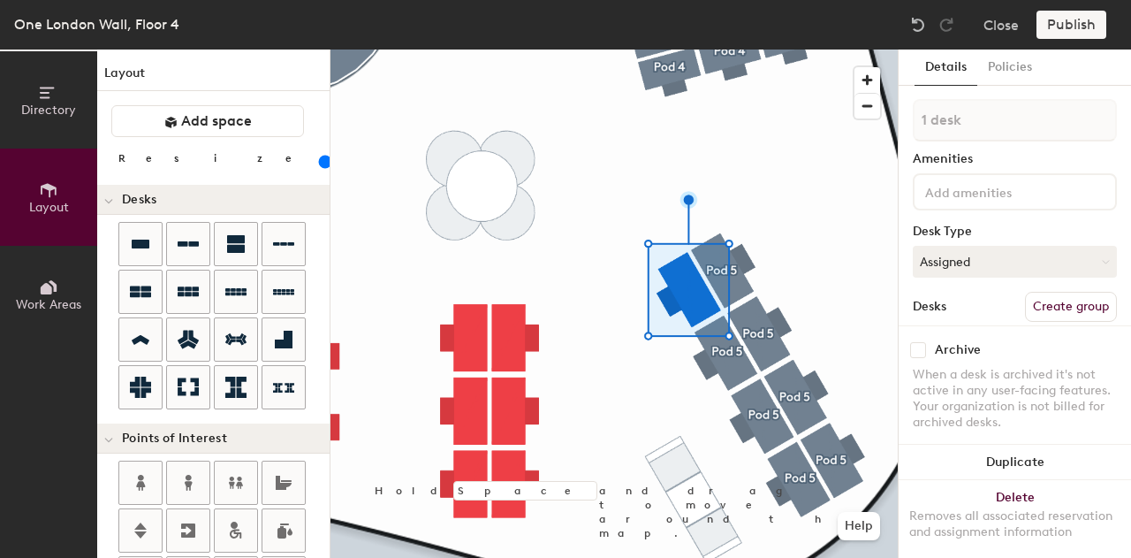
click at [1077, 301] on button "Create group" at bounding box center [1071, 307] width 92 height 30
type input "Pod 5"
click at [968, 259] on button "Assigned" at bounding box center [1015, 262] width 204 height 32
click at [950, 361] on div "Hoteled" at bounding box center [1002, 369] width 177 height 27
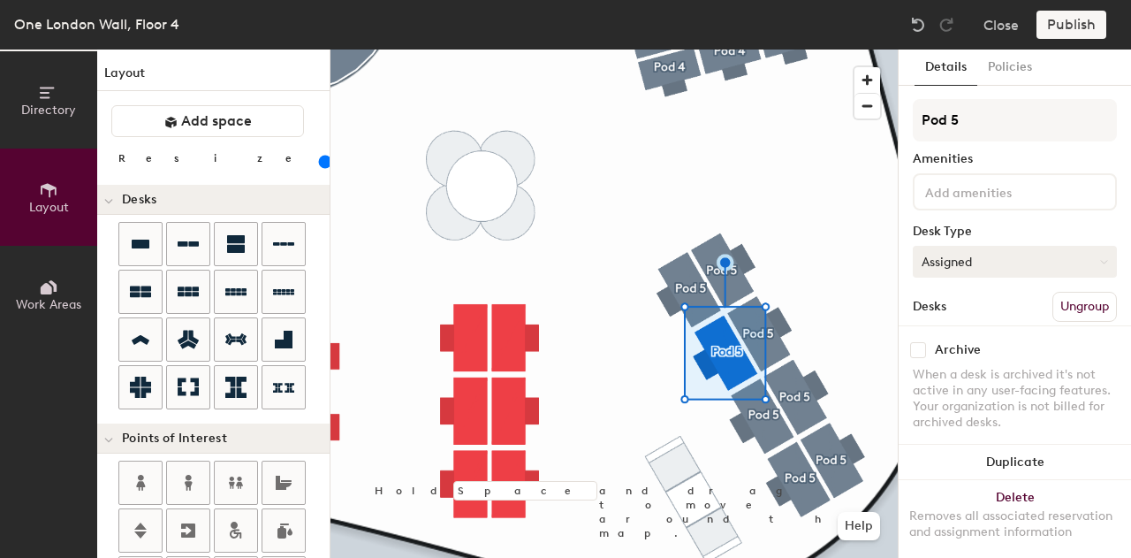
click at [945, 274] on button "Assigned" at bounding box center [1015, 262] width 204 height 32
click at [947, 364] on div "Hoteled" at bounding box center [1002, 369] width 177 height 27
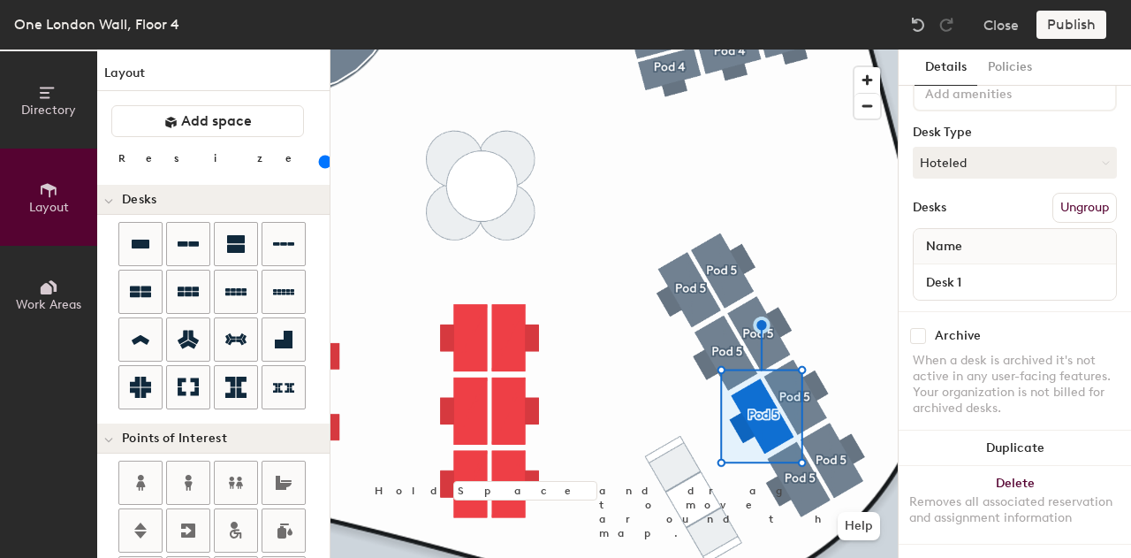
scroll to position [113, 0]
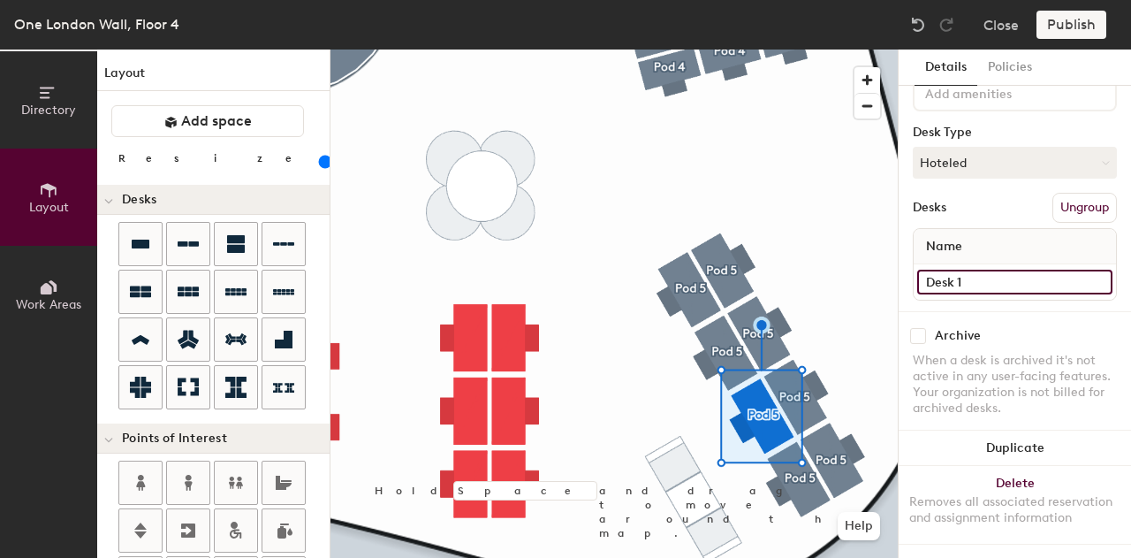
click at [995, 270] on input "Desk 1" at bounding box center [1014, 282] width 195 height 25
type input "Desk 40"
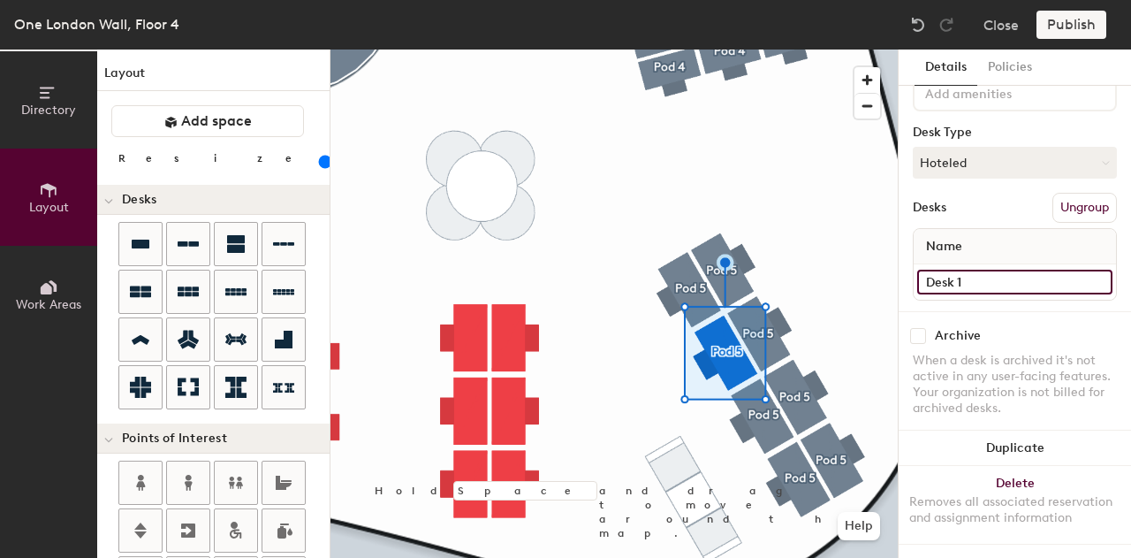
click at [985, 277] on input "Desk 1" at bounding box center [1014, 282] width 195 height 25
type input "Desk 41"
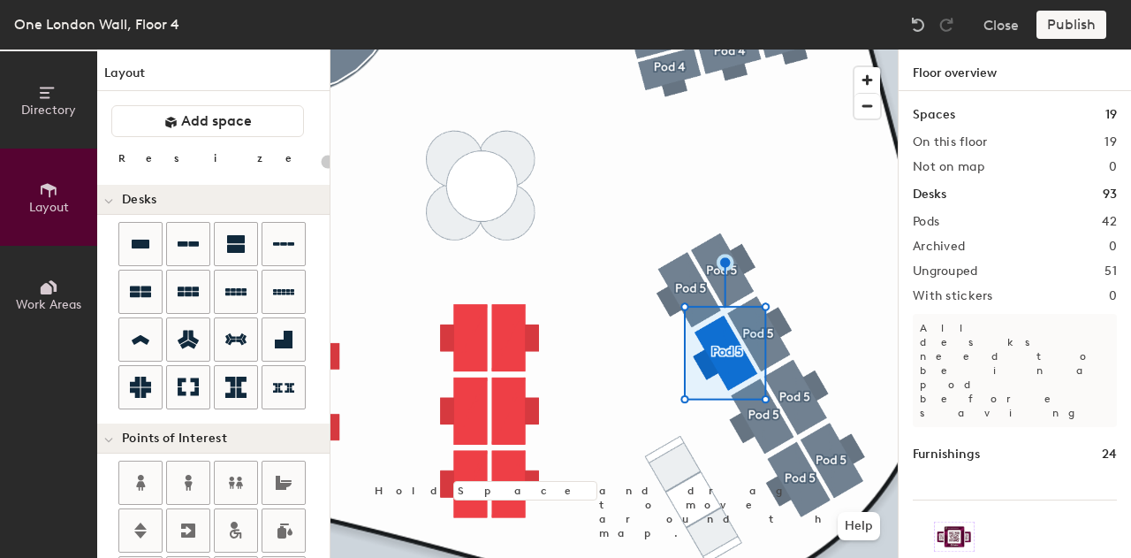
type input "140"
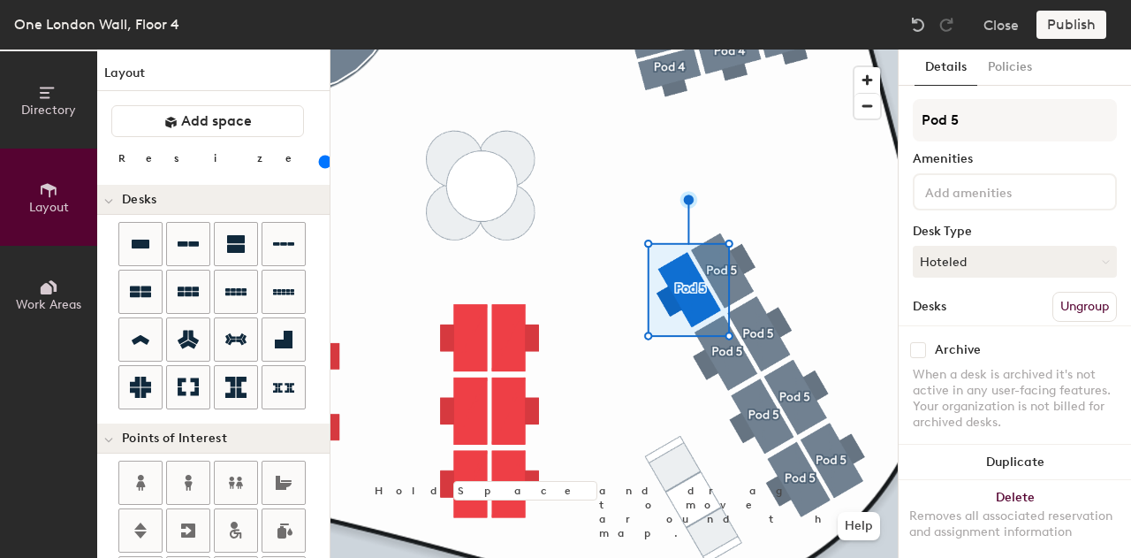
scroll to position [92, 0]
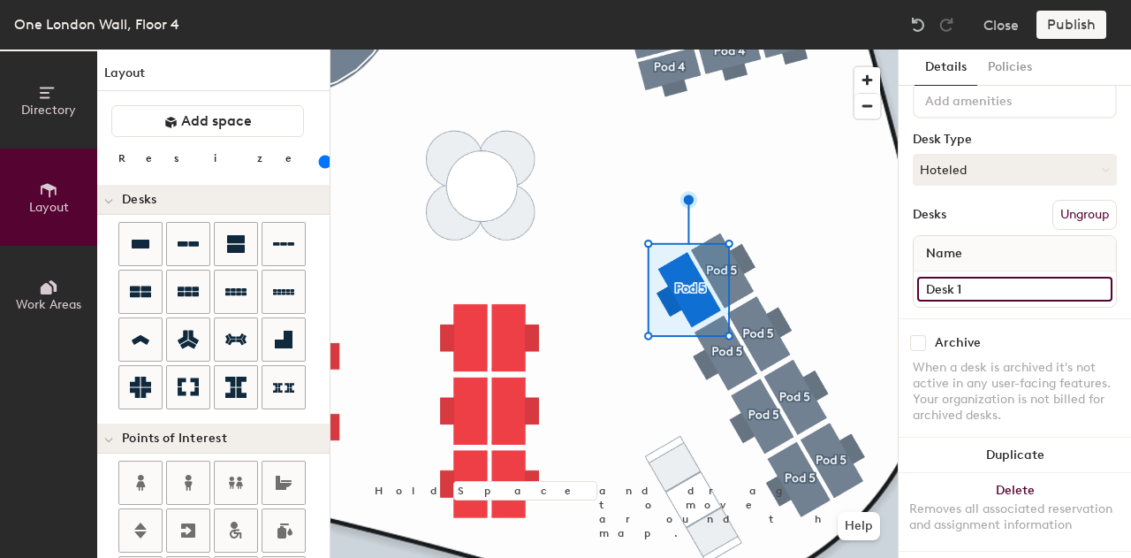
click at [1016, 290] on input "Desk 1" at bounding box center [1014, 289] width 195 height 25
type input "Desk 42"
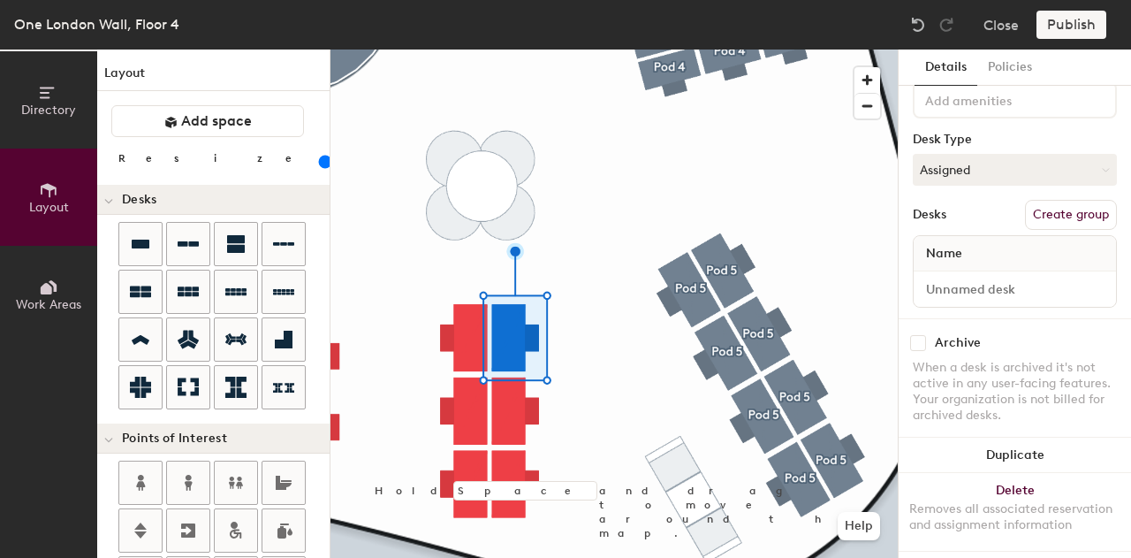
click at [1042, 218] on button "Create group" at bounding box center [1071, 215] width 92 height 30
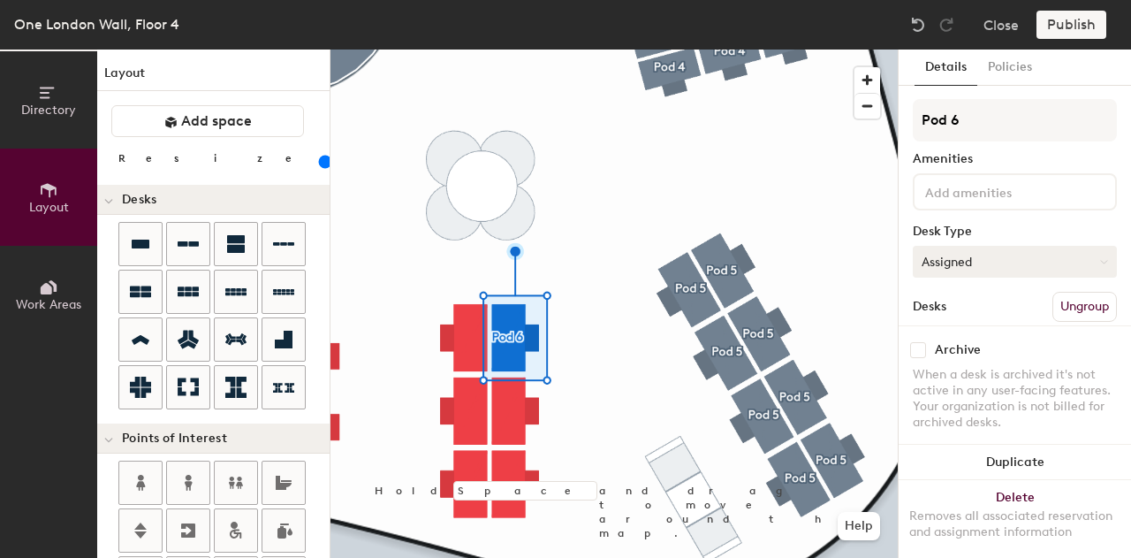
type input "Pod 6"
click at [1029, 261] on button "Assigned" at bounding box center [1015, 262] width 204 height 32
click at [977, 361] on div "Hoteled" at bounding box center [1002, 369] width 177 height 27
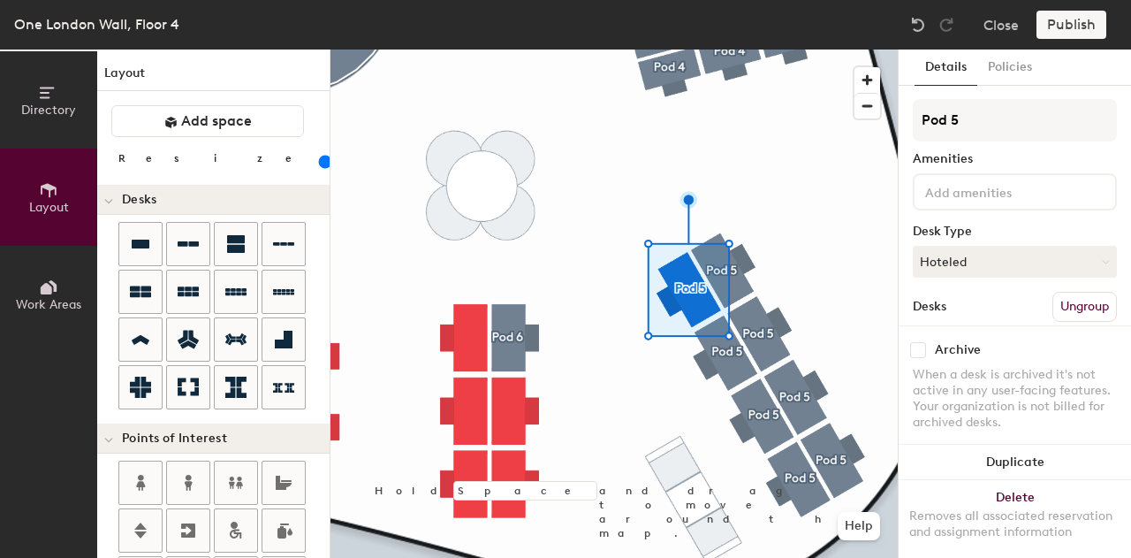
scroll to position [113, 0]
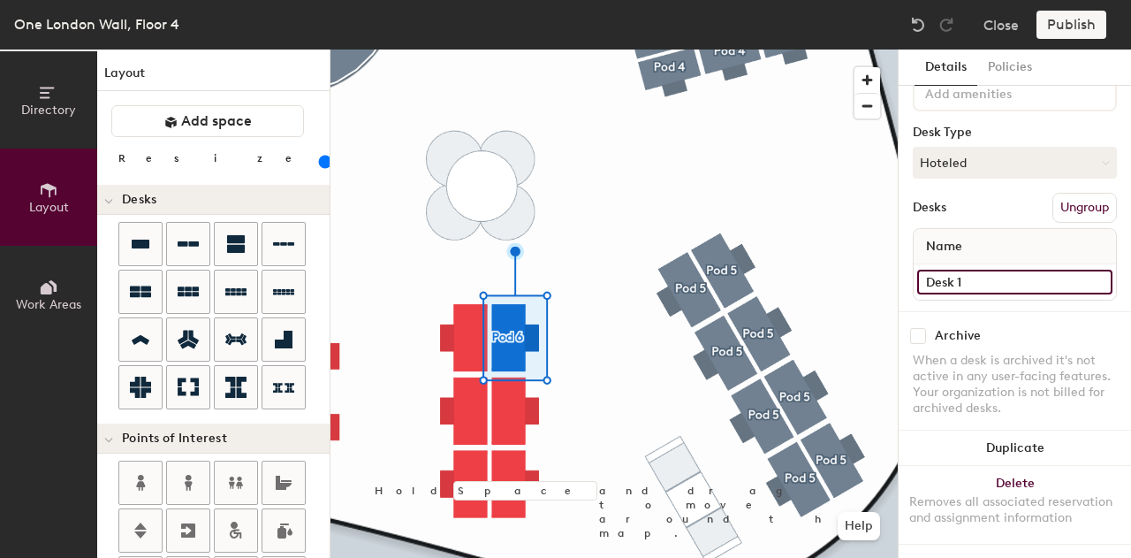
click at [1011, 270] on input "Desk 1" at bounding box center [1014, 282] width 195 height 25
type input "Desk 43"
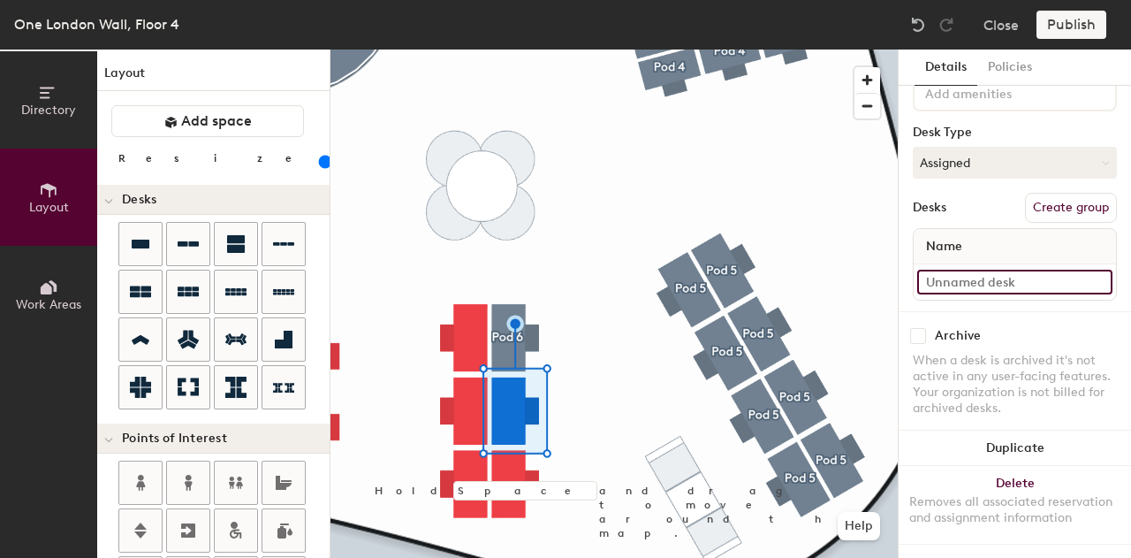
click at [1018, 271] on input at bounding box center [1014, 282] width 195 height 25
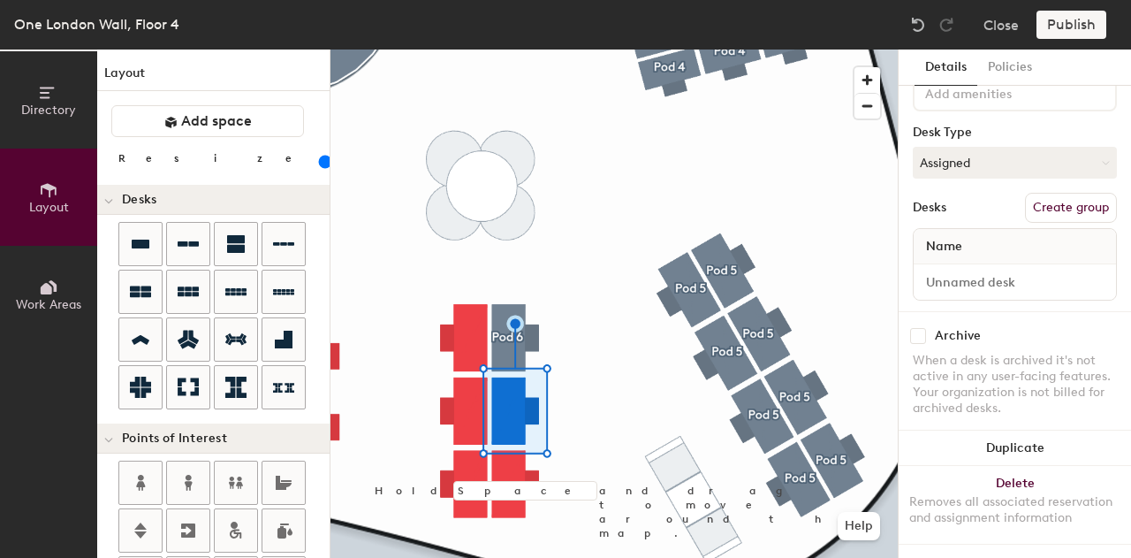
click at [1039, 229] on div "Name" at bounding box center [1015, 246] width 202 height 35
click at [1034, 197] on button "Create group" at bounding box center [1071, 208] width 92 height 30
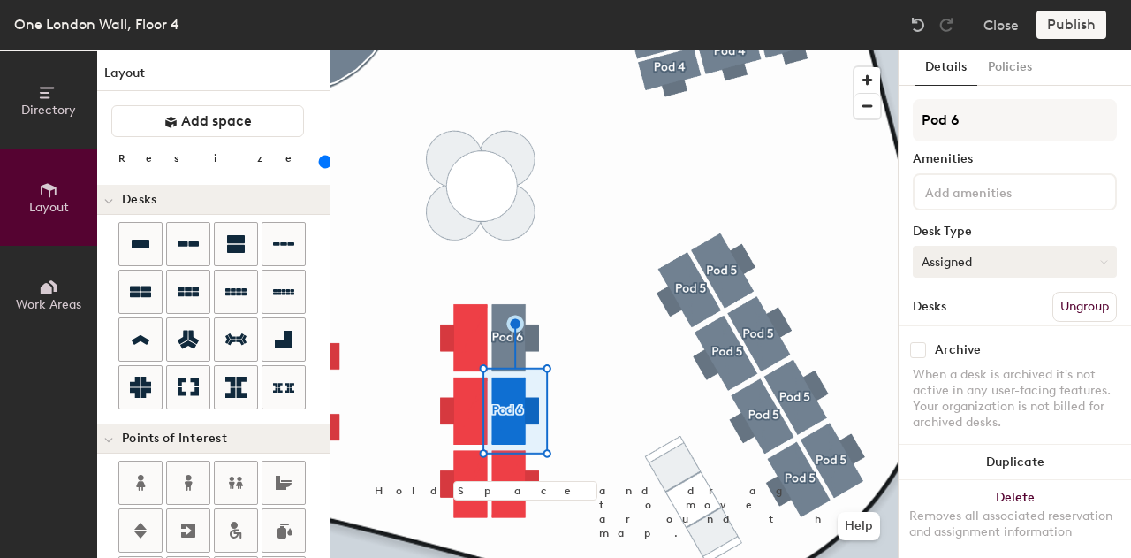
type input "Pod 6"
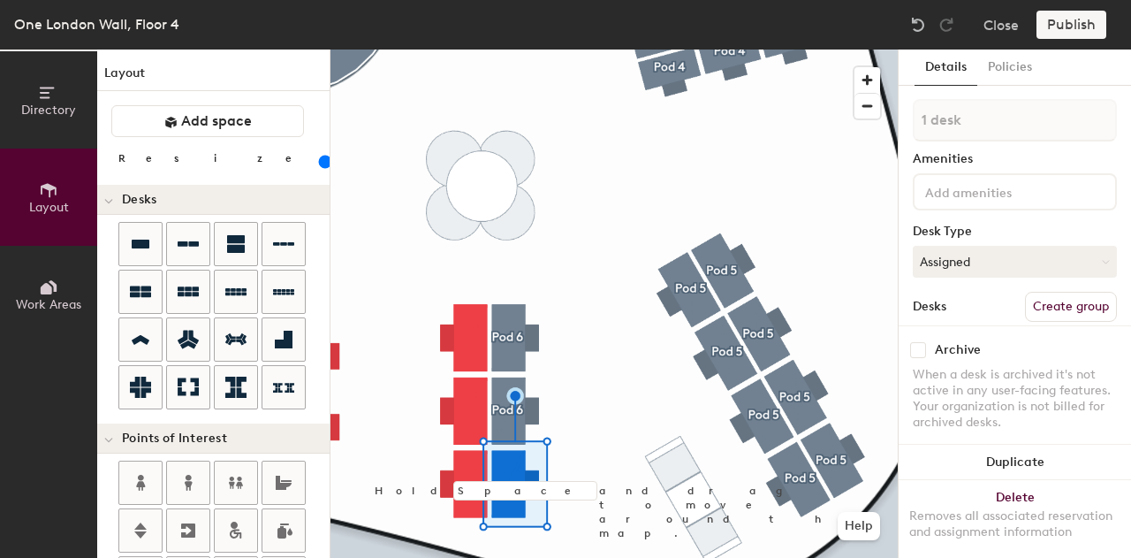
click at [1057, 299] on button "Create group" at bounding box center [1071, 307] width 92 height 30
type input "Pod 6"
click at [993, 258] on button "Assigned" at bounding box center [1015, 262] width 204 height 32
click at [972, 363] on div "Hoteled" at bounding box center [1002, 369] width 177 height 27
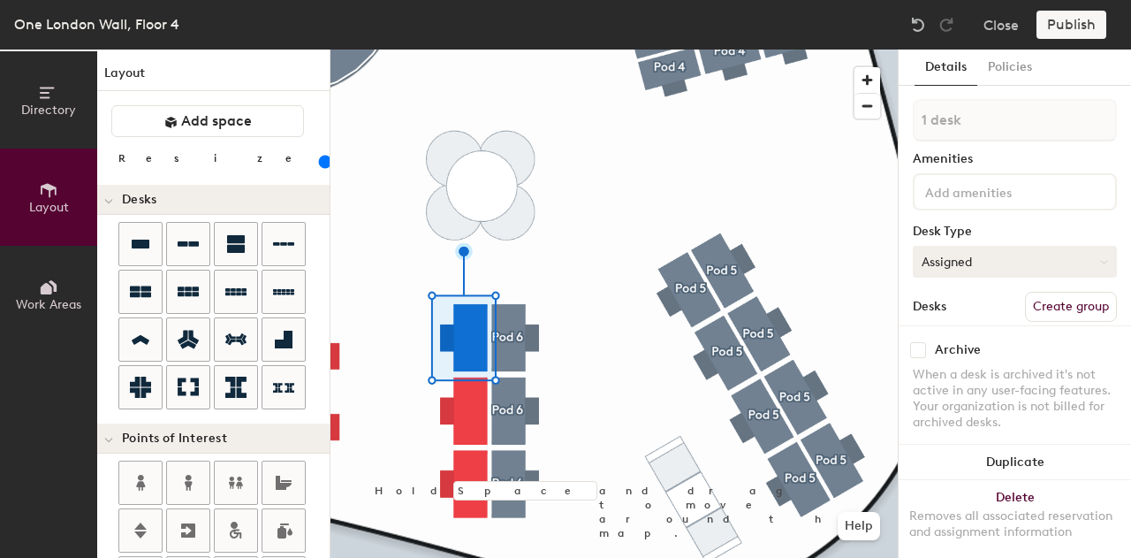
click at [1008, 268] on button "Assigned" at bounding box center [1015, 262] width 204 height 32
click at [965, 377] on div "Hoteled" at bounding box center [1002, 369] width 177 height 27
click at [1068, 304] on button "Create group" at bounding box center [1071, 307] width 92 height 30
type input "Pod 6"
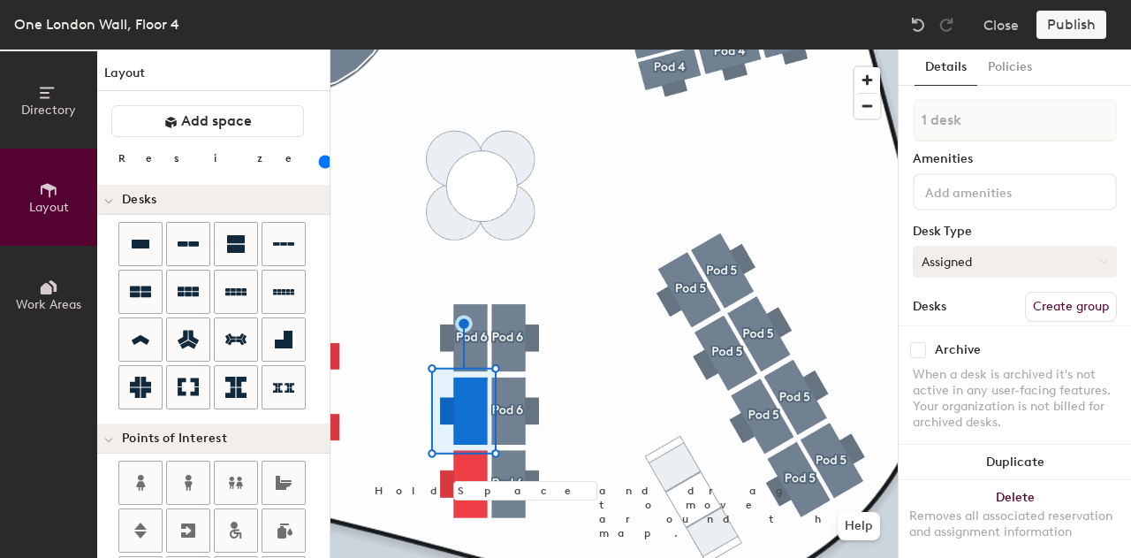
click at [960, 259] on button "Assigned" at bounding box center [1015, 262] width 204 height 32
click at [969, 361] on div "Hoteled" at bounding box center [1002, 369] width 177 height 27
click at [1062, 303] on button "Create group" at bounding box center [1071, 307] width 92 height 30
type input "Pod 6"
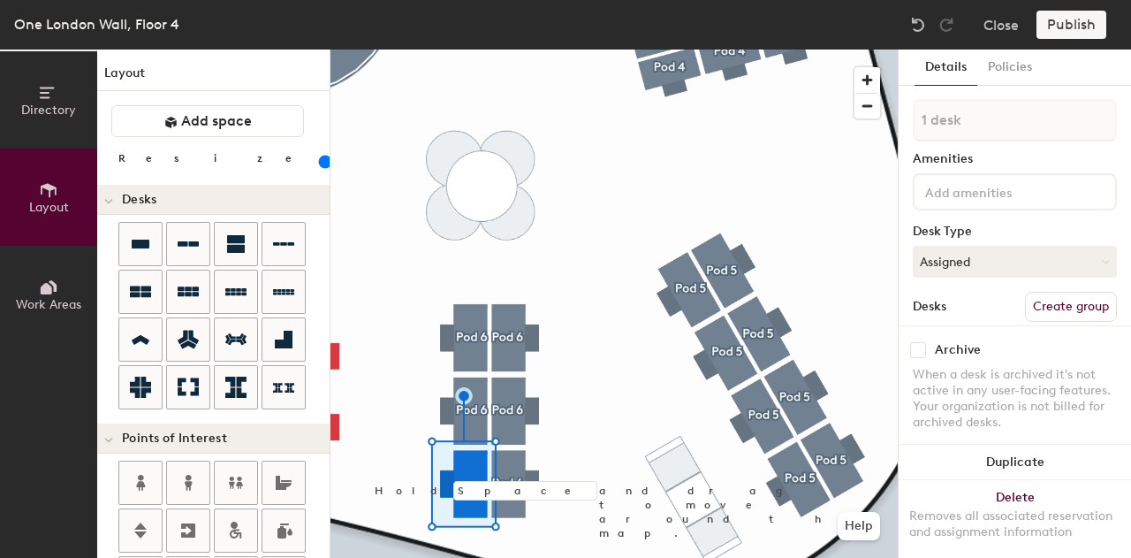
click at [1061, 303] on button "Create group" at bounding box center [1071, 307] width 92 height 30
type input "Pod 6"
click at [1010, 257] on button "Assigned" at bounding box center [1015, 262] width 204 height 32
click at [973, 365] on div "Hoteled" at bounding box center [1002, 369] width 177 height 27
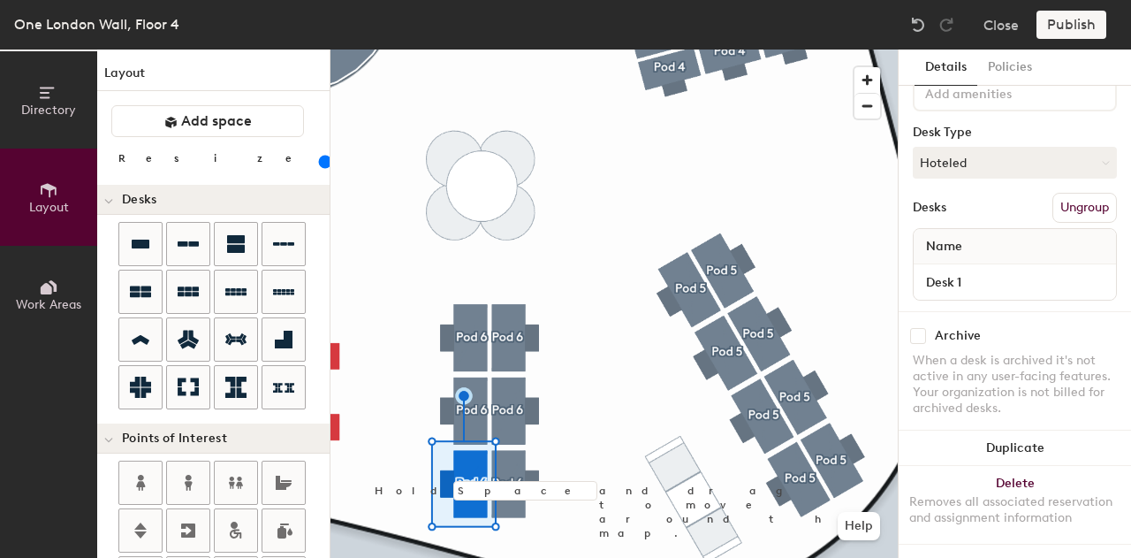
click at [948, 310] on div "Directory Layout Work Areas Layout Add space Resize Desks Points of Interest Fu…" at bounding box center [565, 303] width 1131 height 508
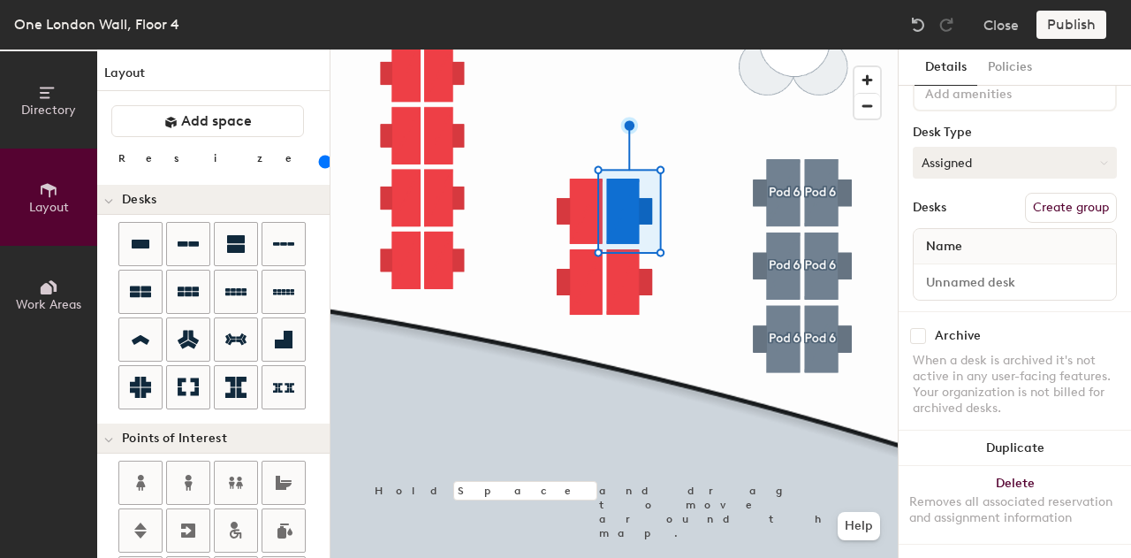
click at [970, 147] on button "Assigned" at bounding box center [1015, 163] width 204 height 32
click at [963, 261] on div "Hoteled" at bounding box center [1002, 270] width 177 height 27
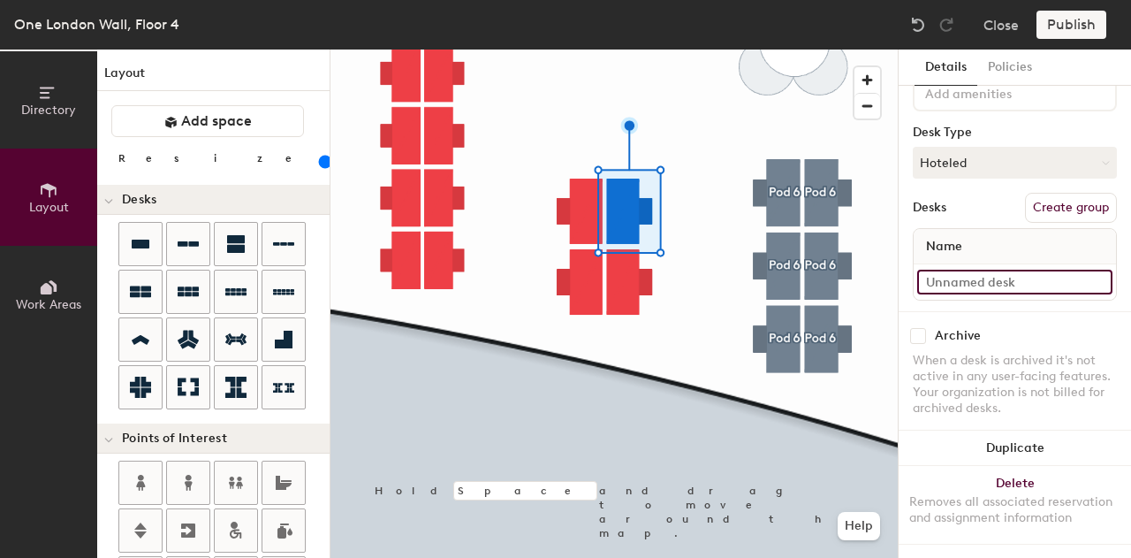
type input "140"
click at [1007, 270] on input at bounding box center [1014, 282] width 195 height 25
type input "D"
type input "140"
type input "De"
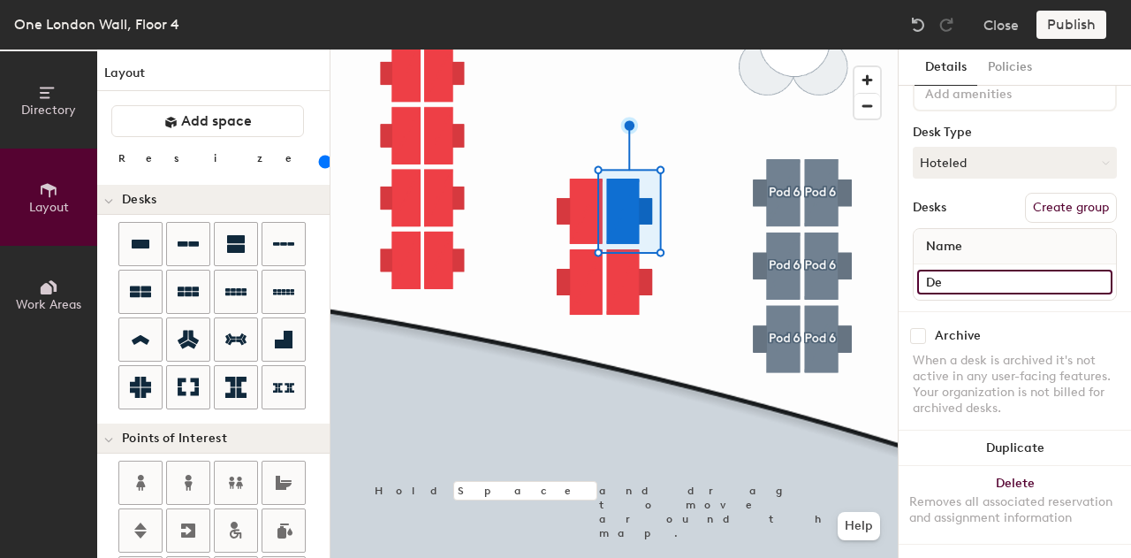
type input "140"
type input "Desk"
type input "140"
type input "Des"
type input "140"
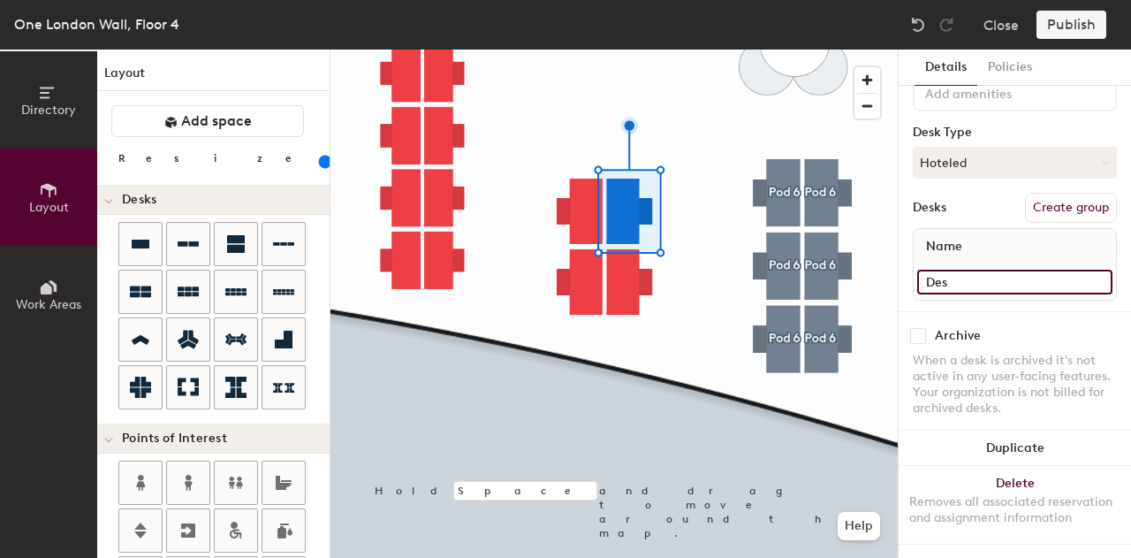
type input "De"
type input "140"
type input "Desk"
type input "140"
type input "Desk"
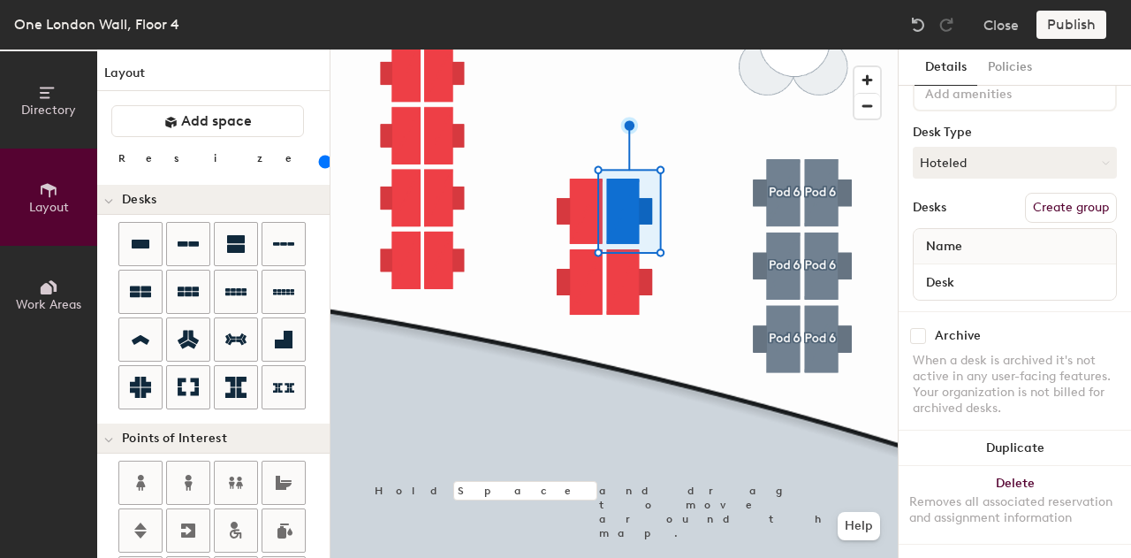
click at [1068, 199] on button "Create group" at bounding box center [1071, 208] width 92 height 30
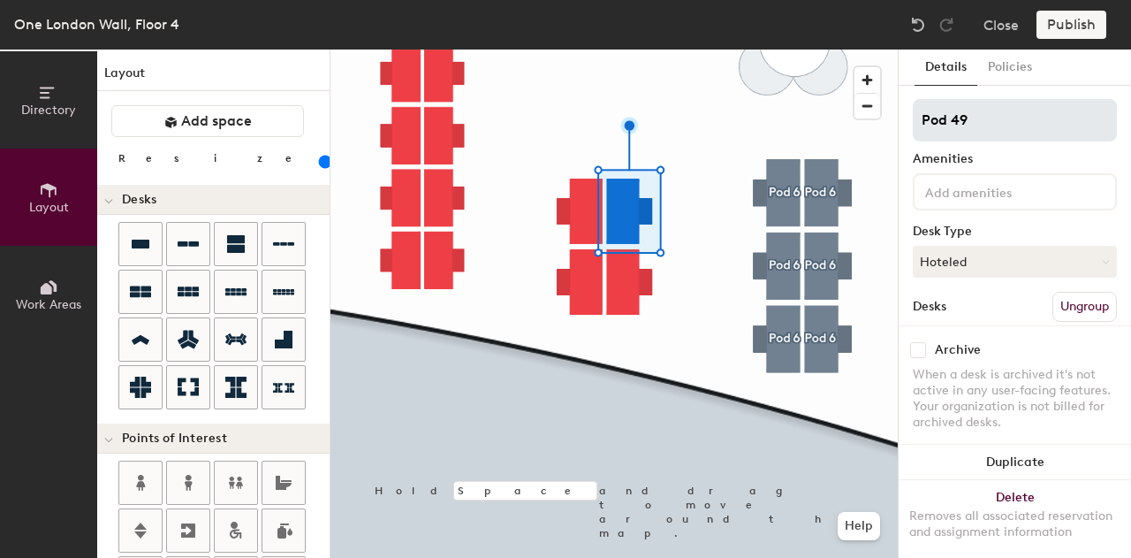
type input "140"
type input "Pod 4"
type input "140"
type input "Pod"
type input "140"
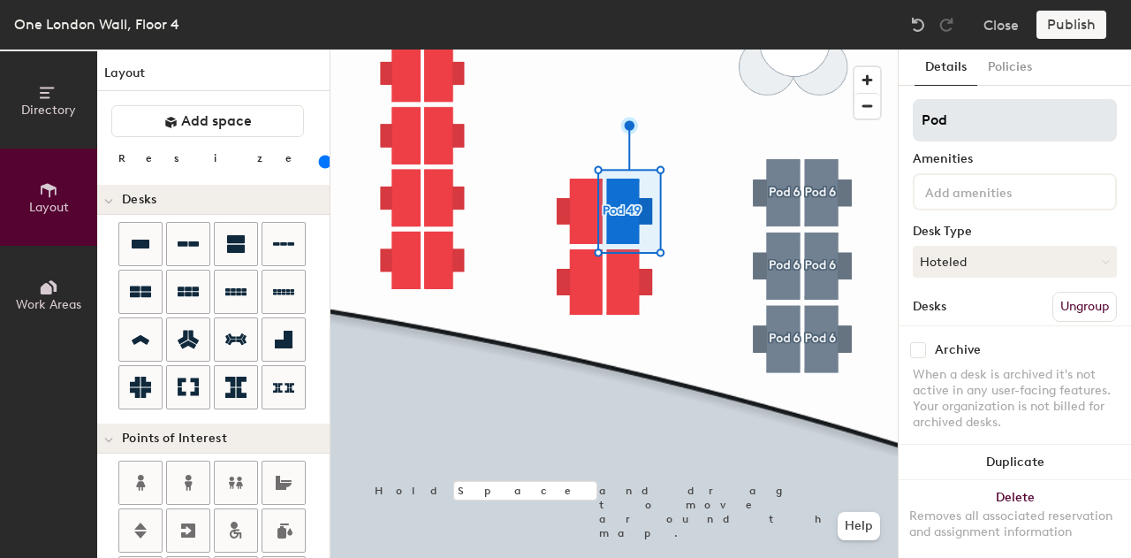
type input "Pod 7"
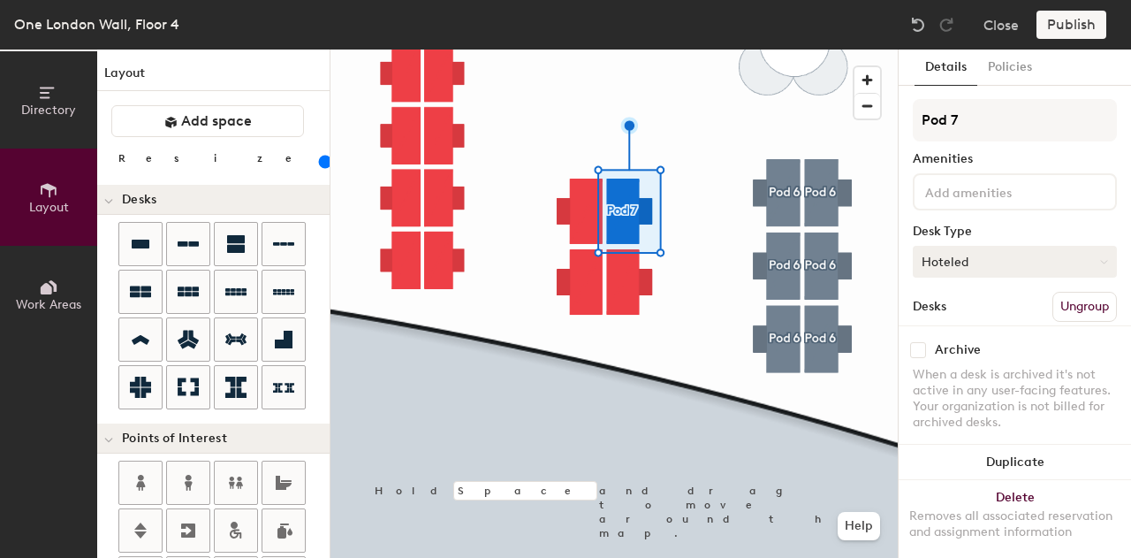
type input "140"
type input "Pod 7"
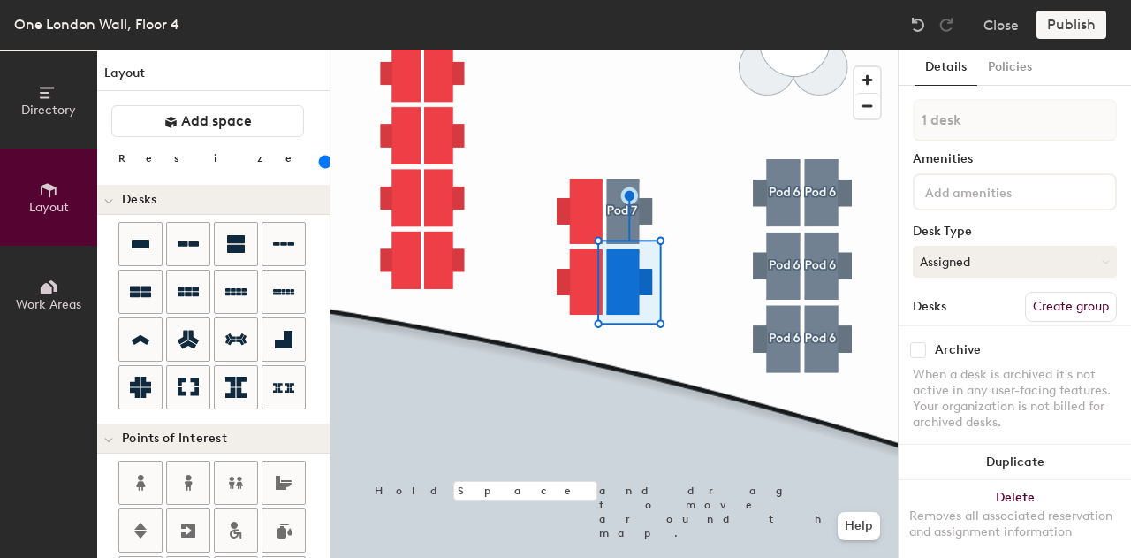
click at [1043, 292] on button "Create group" at bounding box center [1071, 307] width 92 height 30
type input "140"
type input "Pod 5"
type input "140"
type input "Pod"
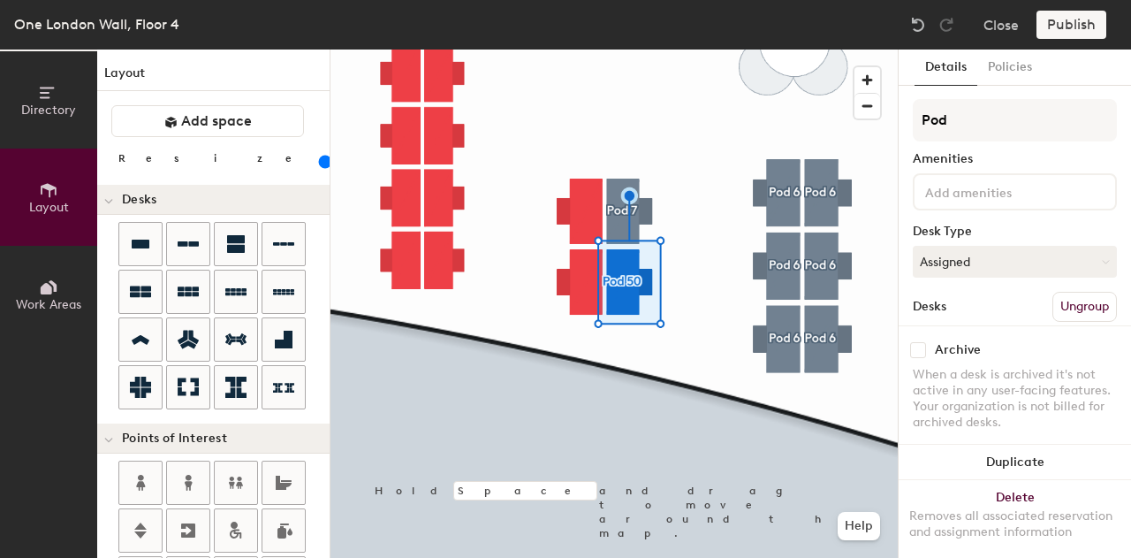
type input "140"
type input "Pod 7"
type input "140"
type input "Pod 7"
click at [980, 261] on button "Assigned" at bounding box center [1015, 262] width 204 height 32
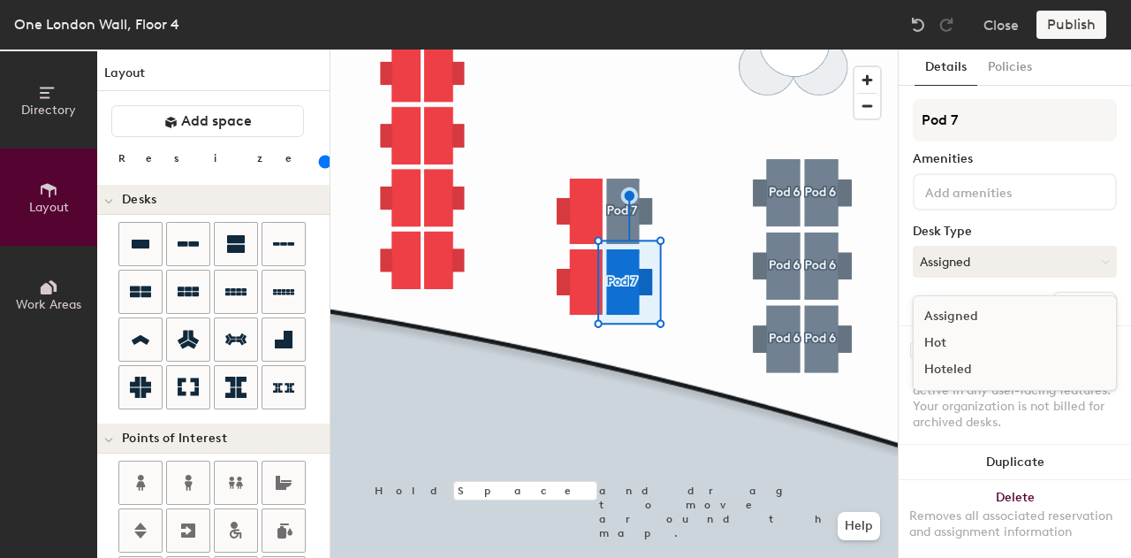
click at [965, 372] on div "Hoteled" at bounding box center [1002, 369] width 177 height 27
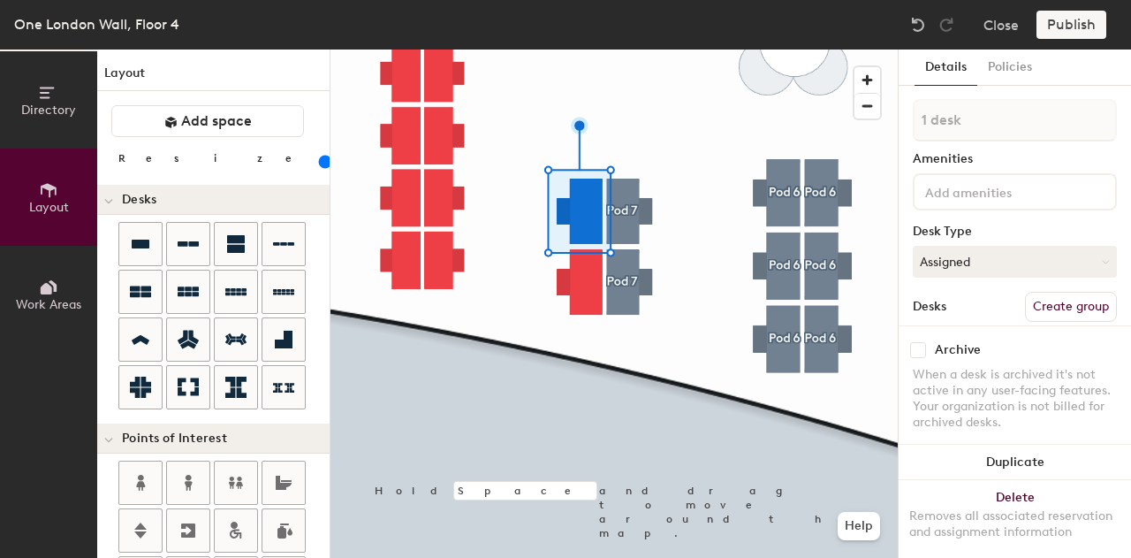
click at [1041, 308] on button "Create group" at bounding box center [1071, 307] width 92 height 30
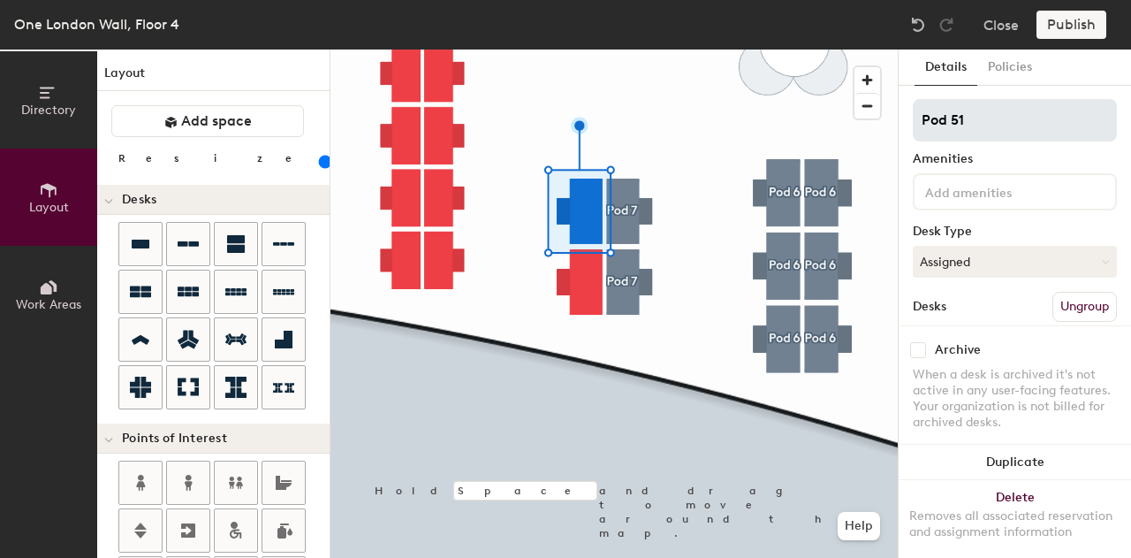
type input "140"
type input "Pod 5"
type input "140"
type input "Pod"
type input "140"
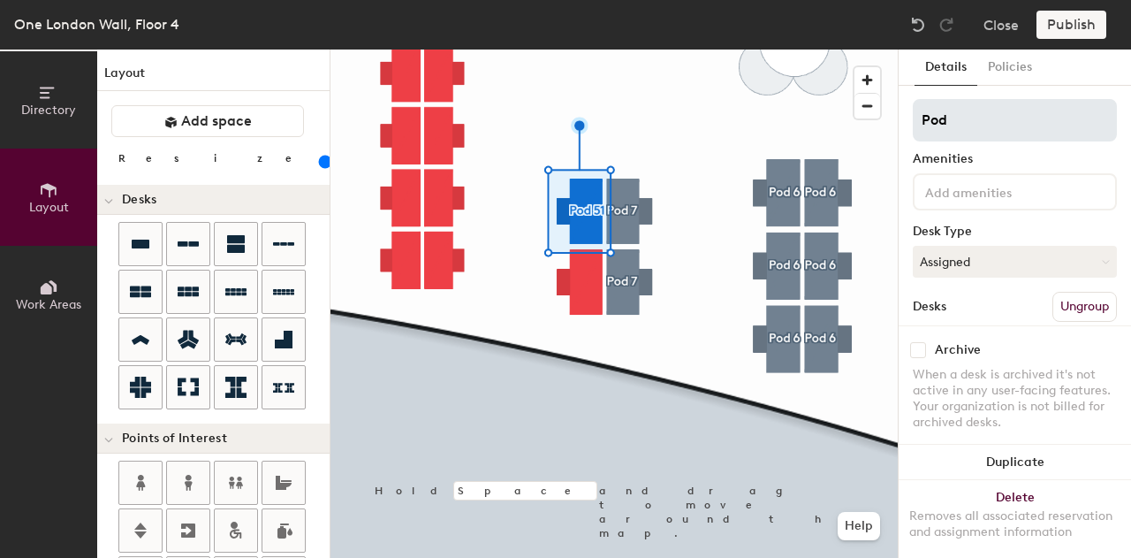
type input "Pod 7"
type input "140"
type input "Pod 7"
click at [951, 275] on button "Assigned" at bounding box center [1015, 262] width 204 height 32
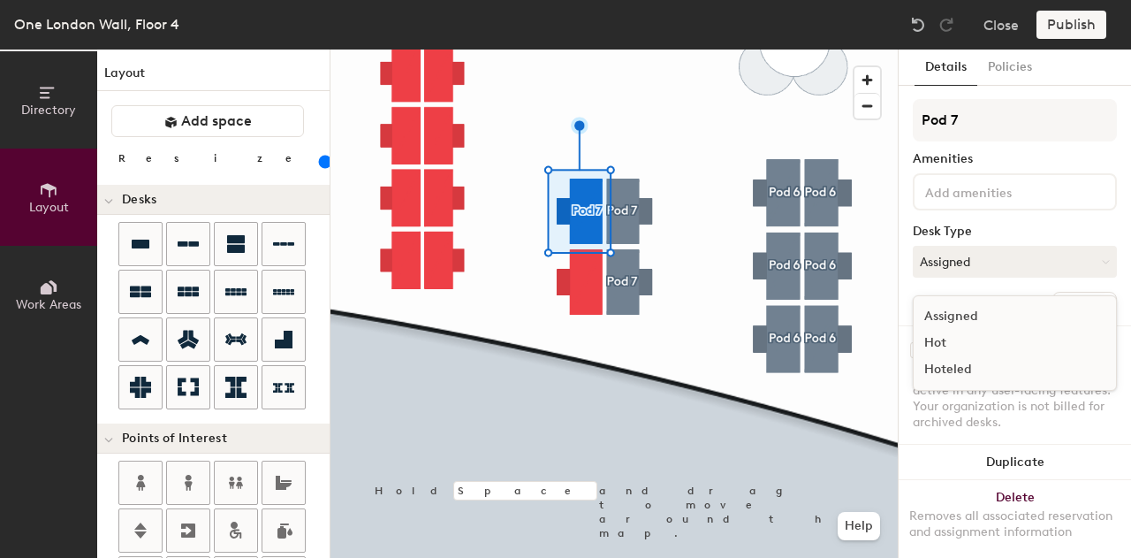
click at [962, 364] on div "Hoteled" at bounding box center [1002, 369] width 177 height 27
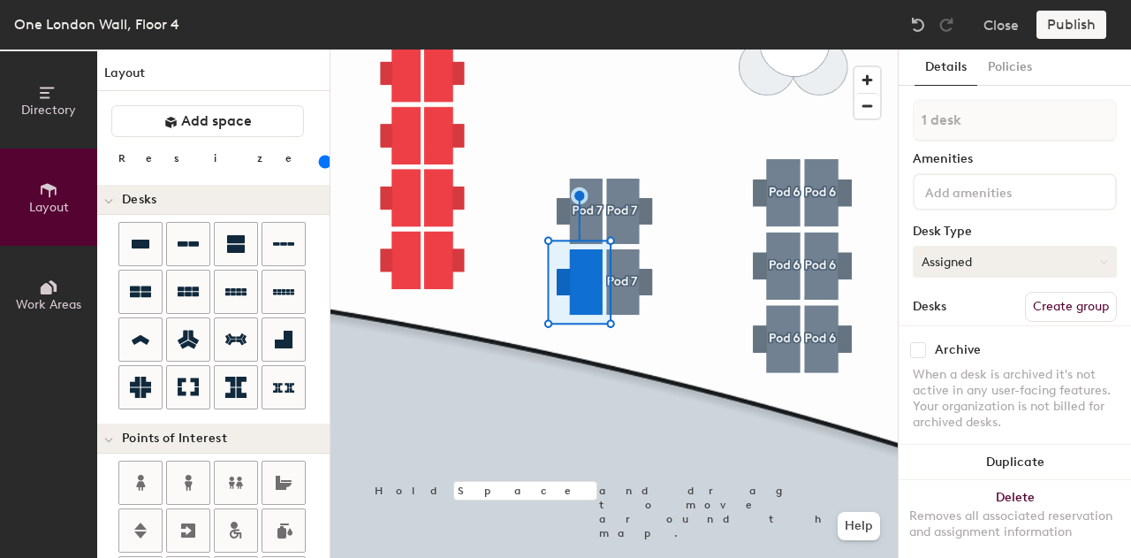
click at [995, 277] on button "Assigned" at bounding box center [1015, 262] width 204 height 32
click at [969, 376] on div "Hoteled" at bounding box center [1002, 369] width 177 height 27
click at [1053, 303] on button "Create group" at bounding box center [1071, 307] width 92 height 30
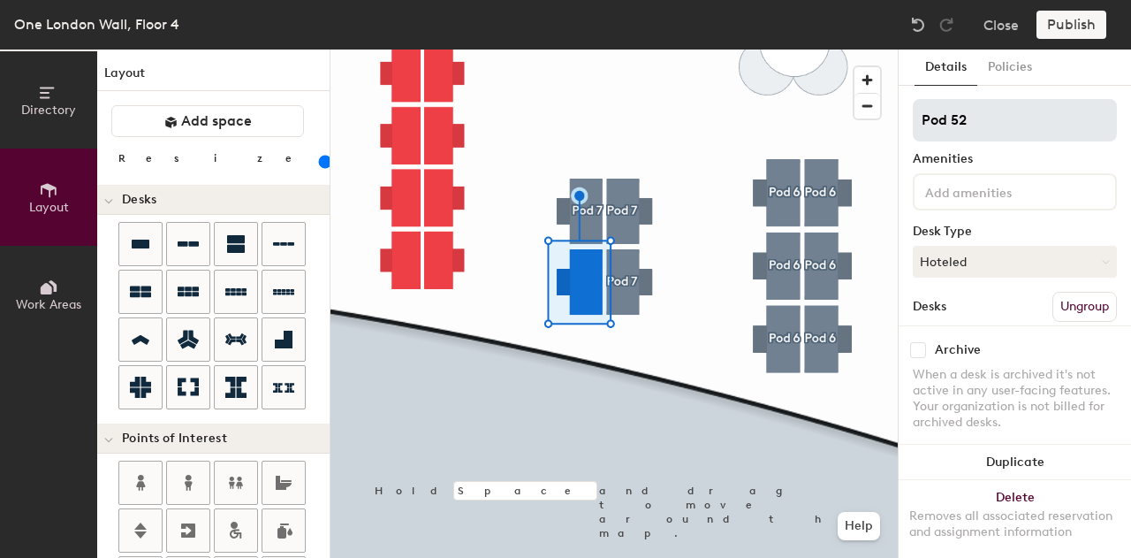
type input "140"
type input "Pod"
type input "140"
type input "Pod 7"
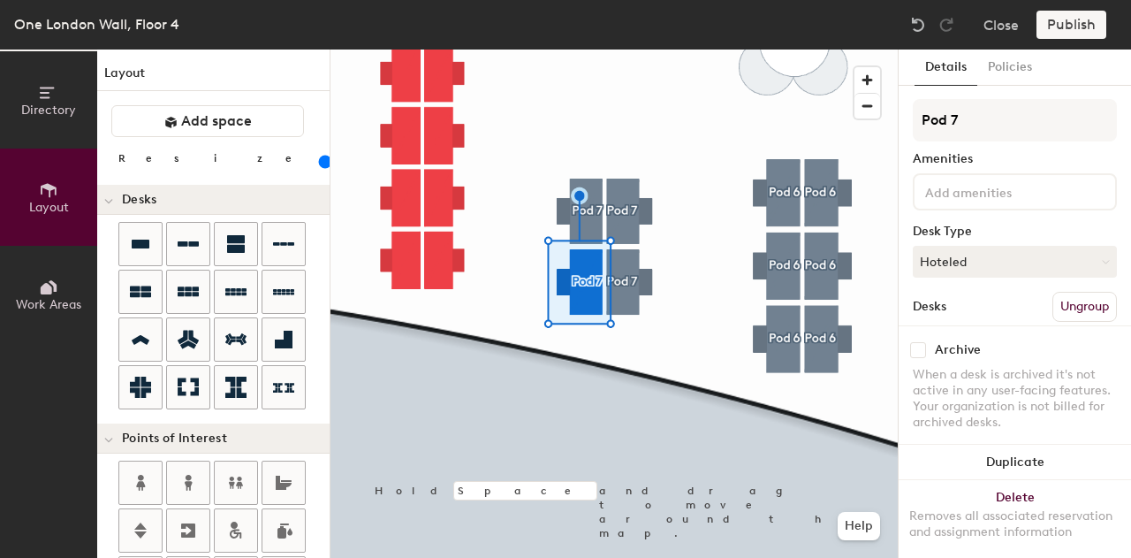
type input "140"
type input "Pod 7"
type input "140"
type input "Pod 7"
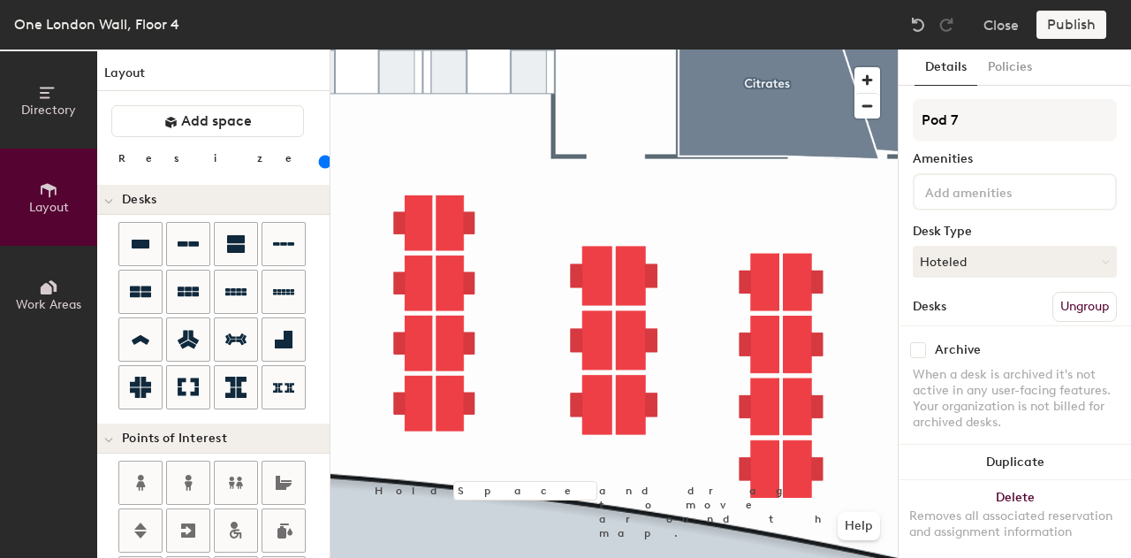
type input "120"
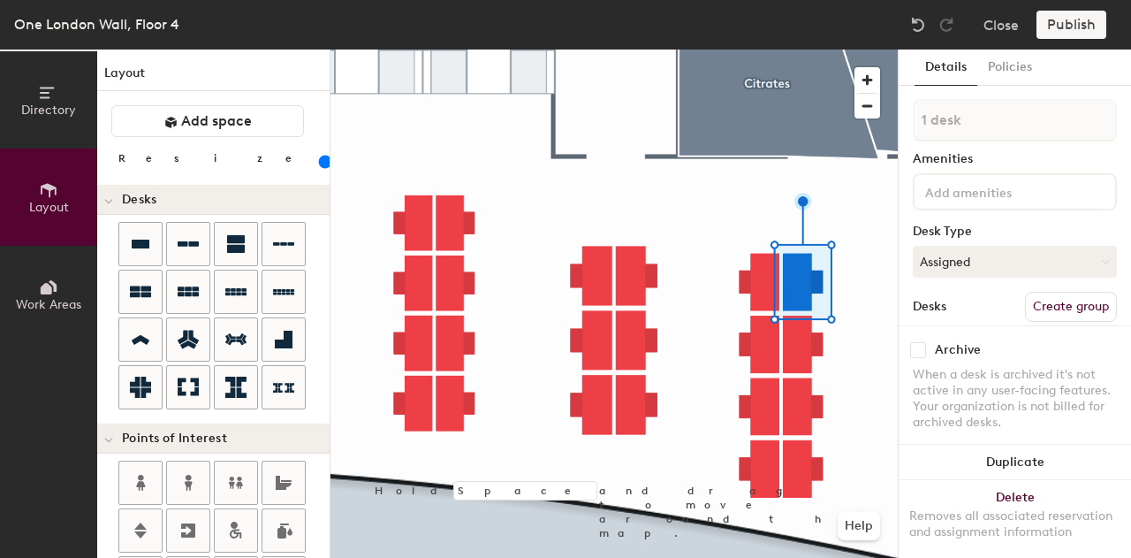
click at [1053, 295] on button "Create group" at bounding box center [1071, 307] width 92 height 30
type input "Pod 8"
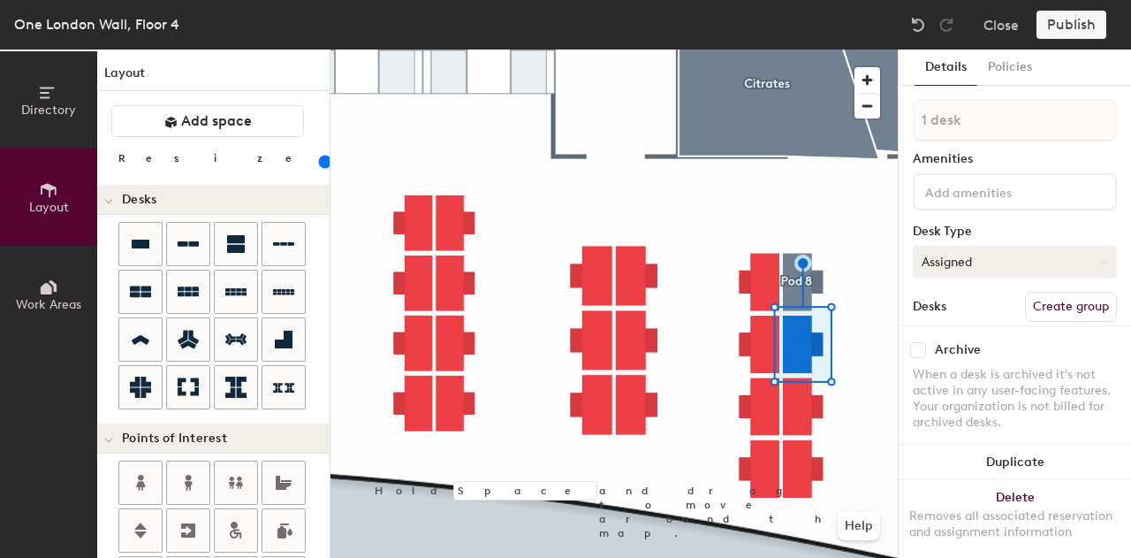
click at [995, 269] on button "Assigned" at bounding box center [1015, 262] width 204 height 32
click at [961, 367] on div "Hoteled" at bounding box center [1002, 369] width 177 height 27
click at [1022, 325] on div "Archive When a desk is archived it's not active in any user-facing features. Yo…" at bounding box center [1015, 388] width 232 height 126
click at [1025, 302] on button "Create group" at bounding box center [1071, 307] width 92 height 30
type input "Pod 8"
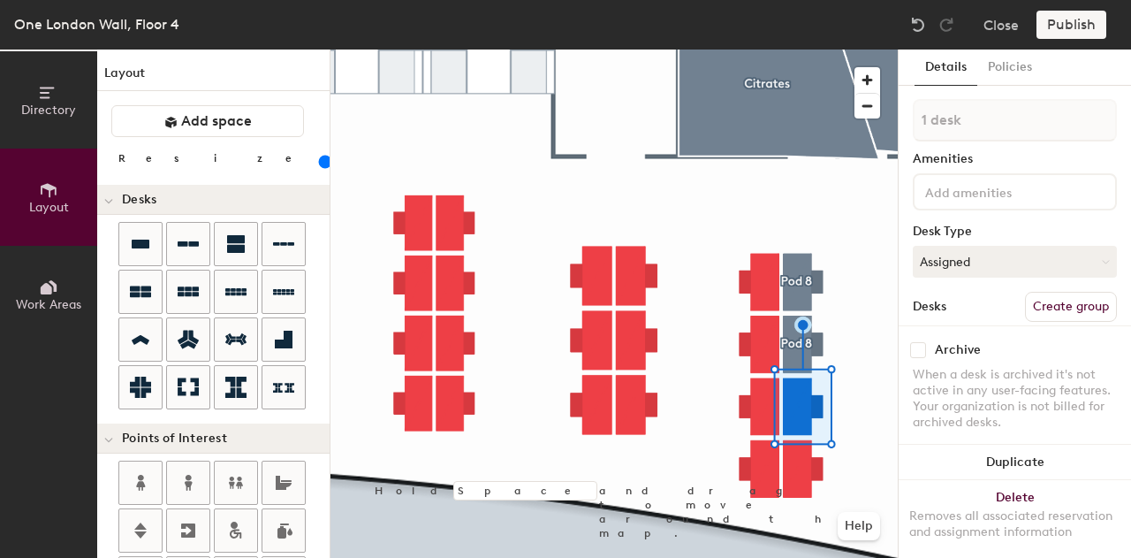
click at [1053, 325] on div "Archive When a desk is archived it's not active in any user-facing features. Yo…" at bounding box center [1015, 388] width 232 height 126
click at [1050, 303] on button "Create group" at bounding box center [1071, 307] width 92 height 30
type input "Pod 8"
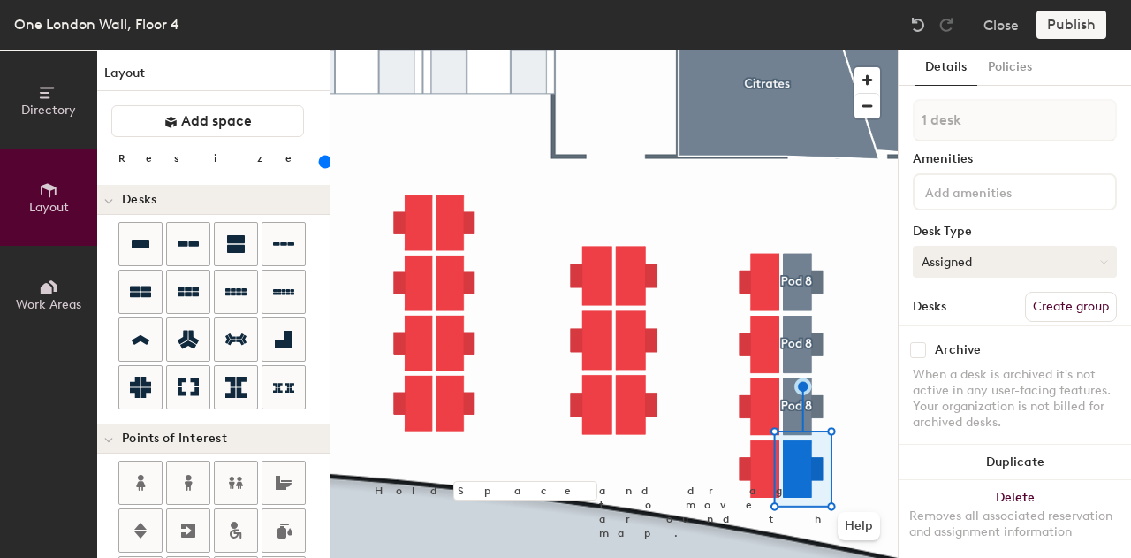
click at [970, 262] on button "Assigned" at bounding box center [1015, 262] width 204 height 32
click at [968, 372] on div "Hoteled" at bounding box center [1002, 369] width 177 height 27
click at [1087, 308] on button "Create group" at bounding box center [1071, 307] width 92 height 30
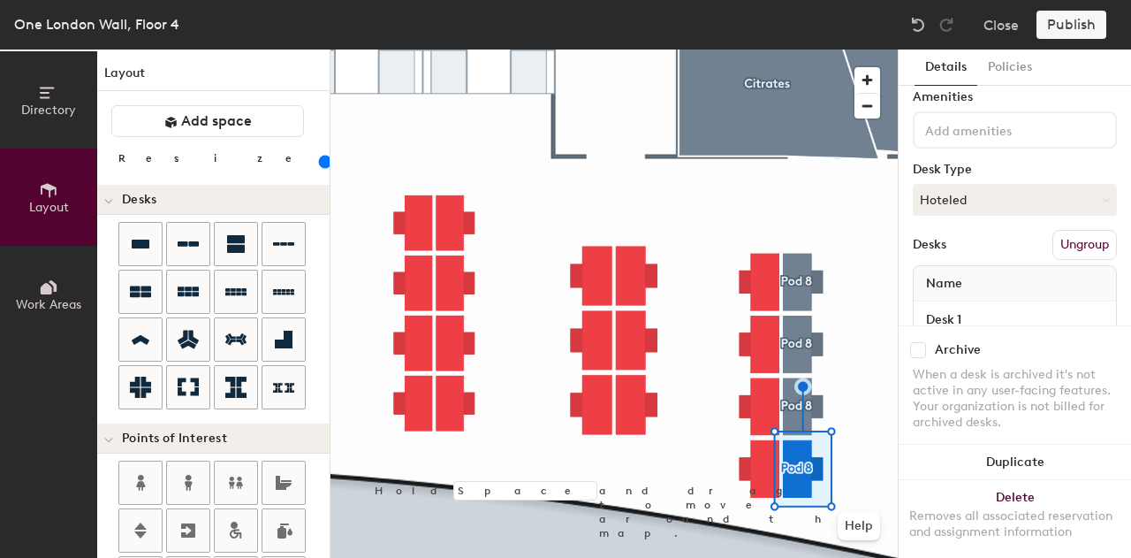
scroll to position [62, 0]
type input "Pod 8"
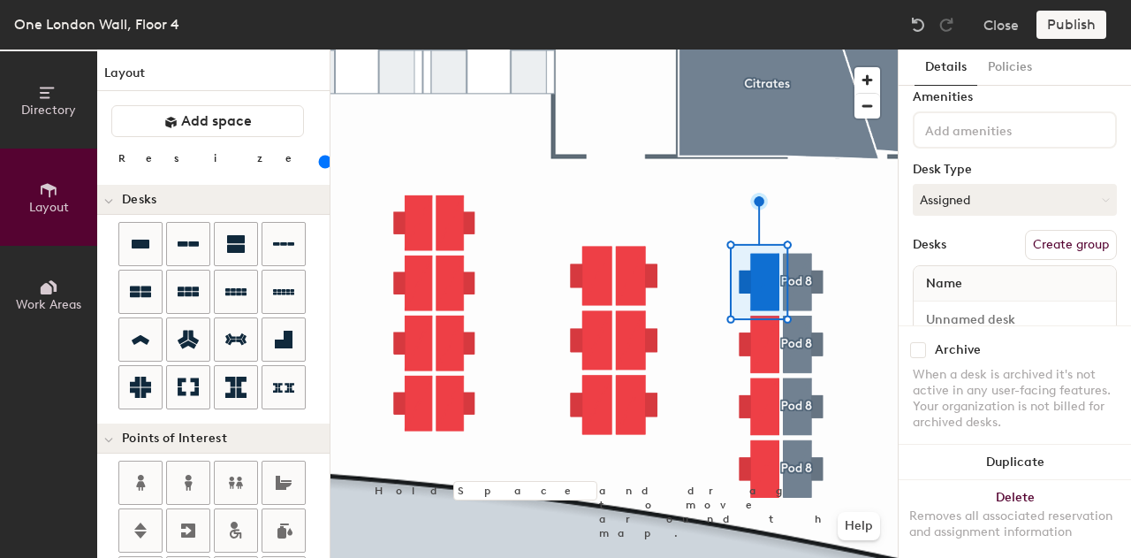
click at [1064, 244] on button "Create group" at bounding box center [1071, 245] width 92 height 30
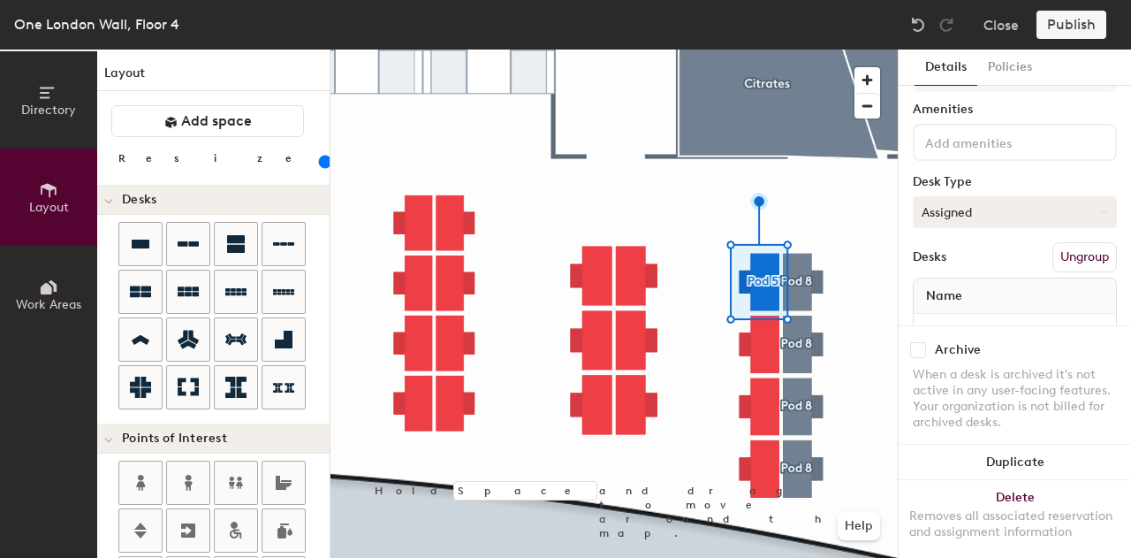
click at [1016, 220] on button "Assigned" at bounding box center [1015, 212] width 204 height 32
click at [980, 327] on div "Hoteled" at bounding box center [1002, 320] width 177 height 27
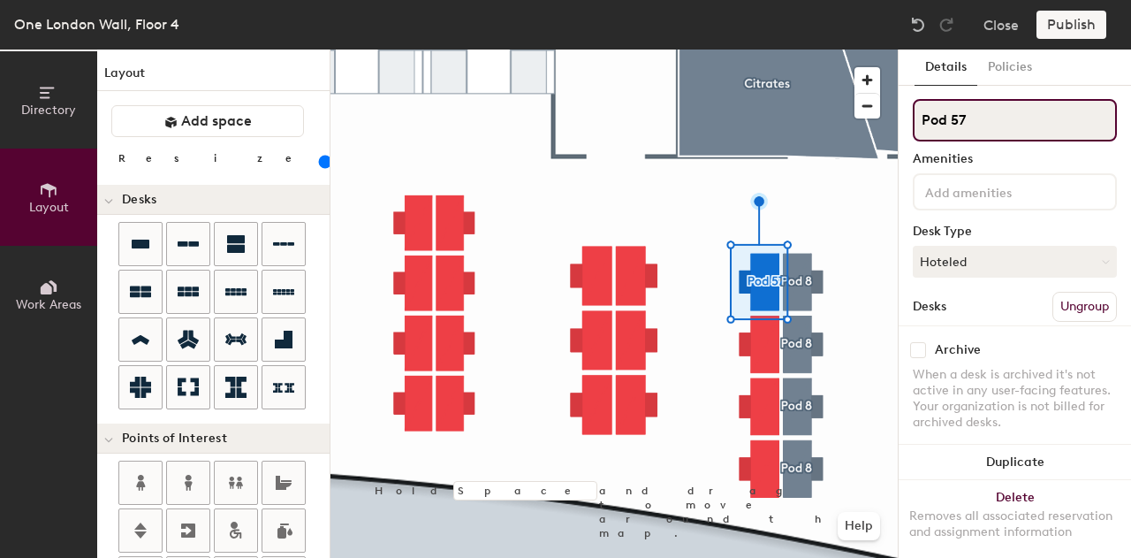
click at [1009, 114] on input "Pod 57" at bounding box center [1015, 120] width 204 height 42
type input "Pod 8"
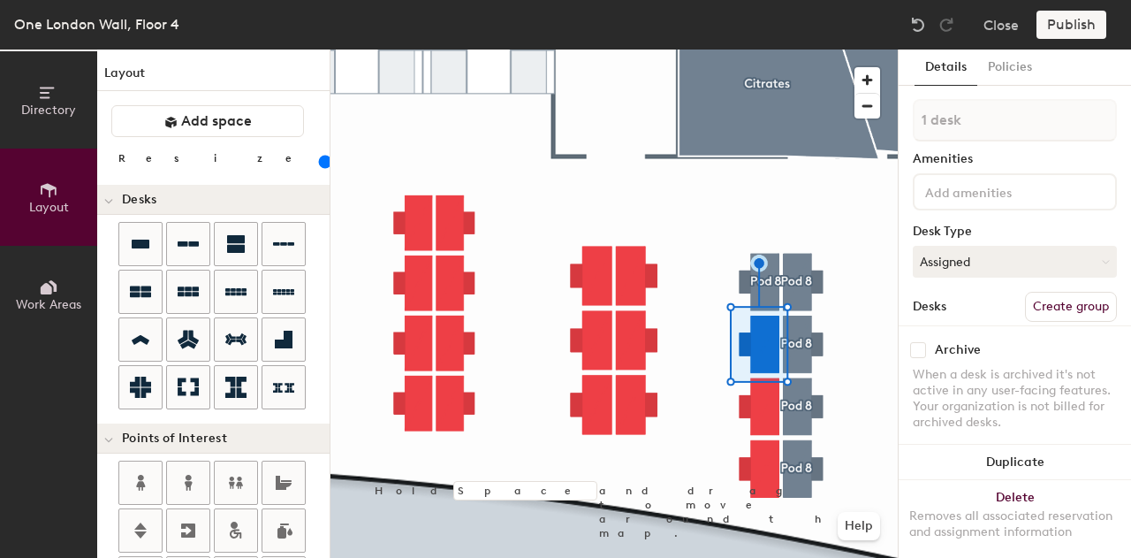
click at [1033, 307] on button "Create group" at bounding box center [1071, 307] width 92 height 30
type input "Pod 8"
click at [1015, 262] on button "Assigned" at bounding box center [1015, 262] width 204 height 32
click at [977, 361] on div "Hoteled" at bounding box center [1002, 369] width 177 height 27
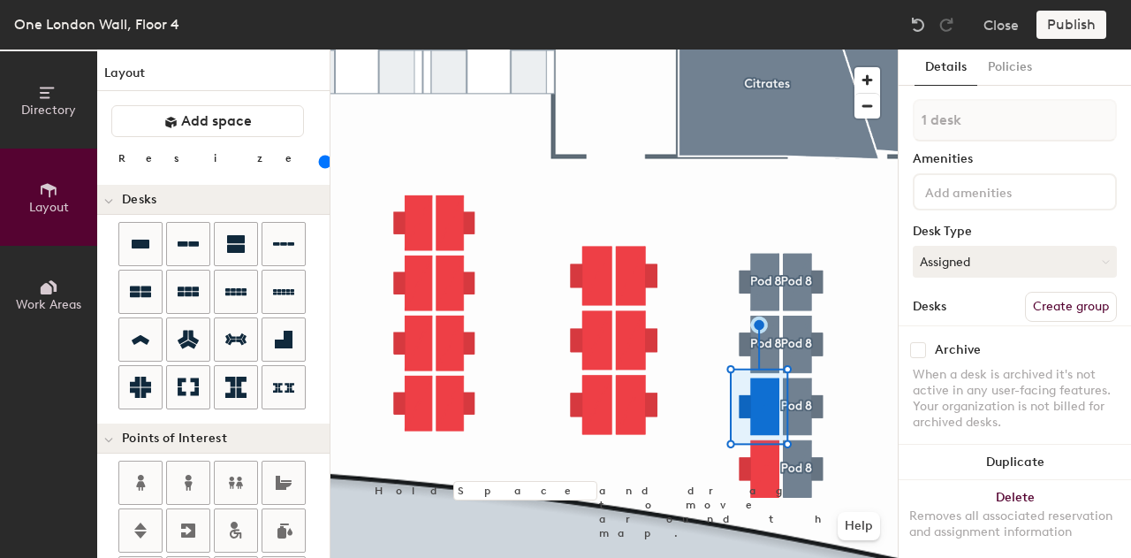
click at [1055, 303] on button "Create group" at bounding box center [1071, 307] width 92 height 30
click at [986, 263] on button "Assigned" at bounding box center [1015, 262] width 204 height 32
click at [977, 367] on div "Hoteled" at bounding box center [1002, 369] width 177 height 27
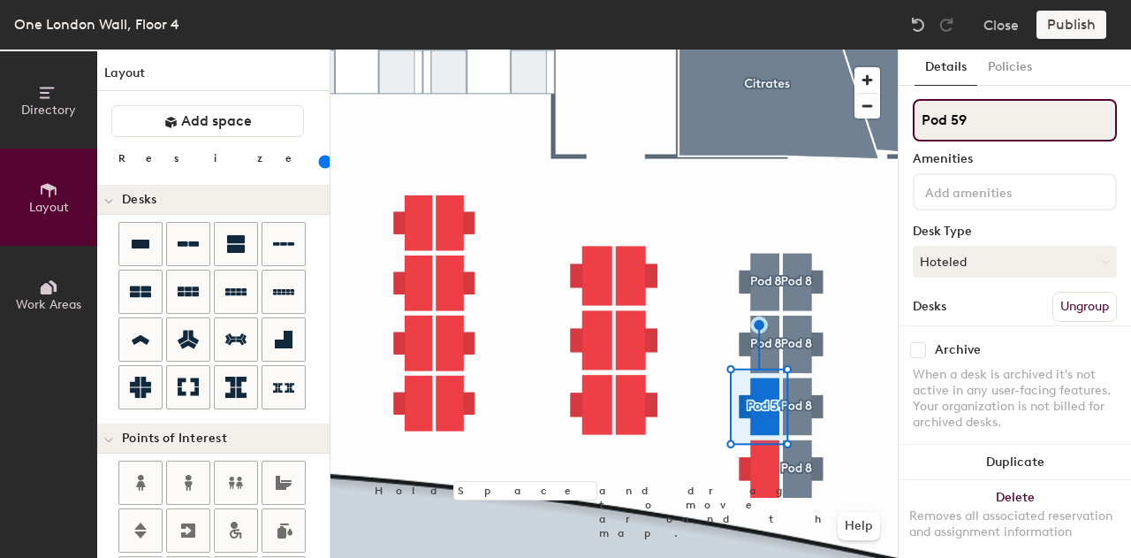
click at [1020, 130] on input "Pod 59" at bounding box center [1015, 120] width 204 height 42
type input "Pod 8"
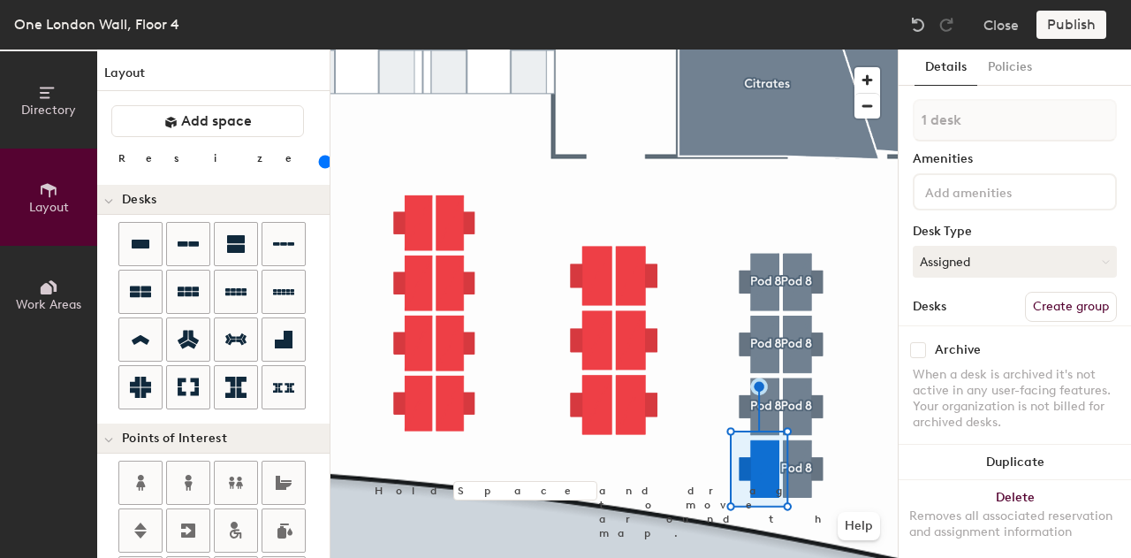
click at [1052, 305] on button "Create group" at bounding box center [1071, 307] width 92 height 30
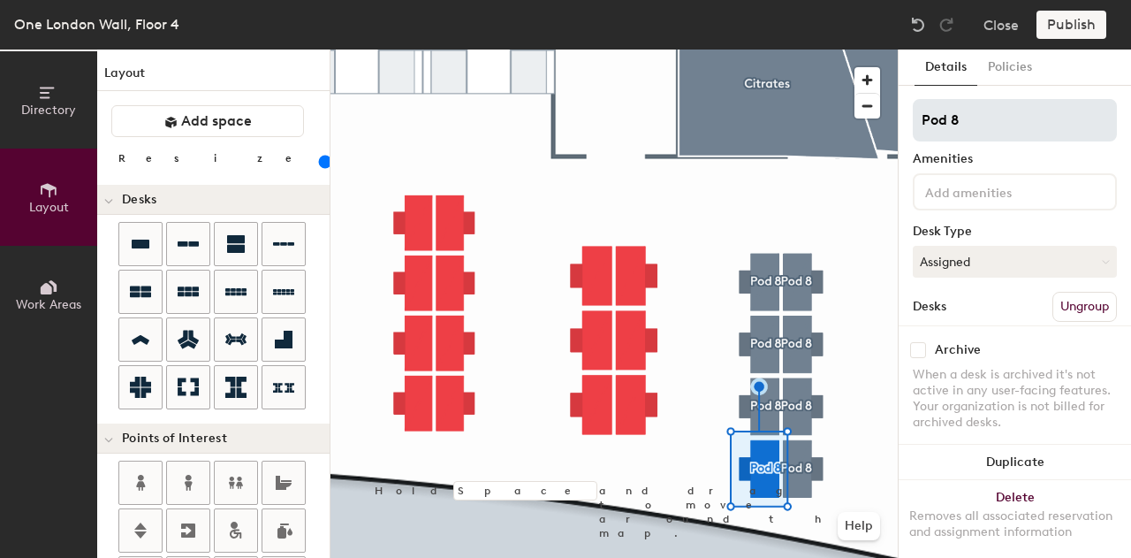
type input "Pod 8"
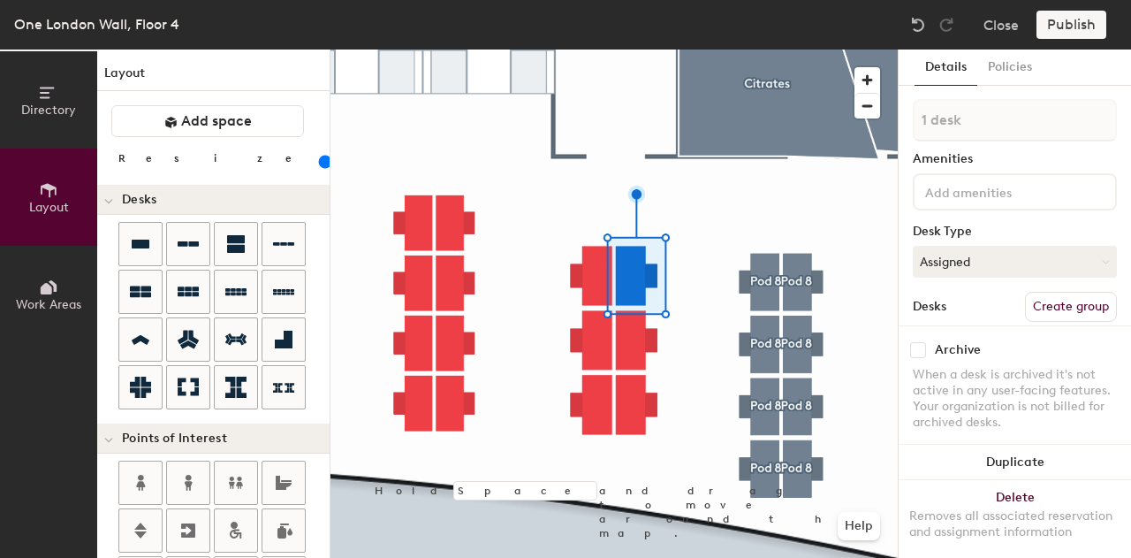
click at [1041, 303] on button "Create group" at bounding box center [1071, 307] width 92 height 30
type input "Pod 9"
click at [987, 268] on button "Assigned" at bounding box center [1015, 262] width 204 height 32
click at [977, 370] on div "Hoteled" at bounding box center [1002, 369] width 177 height 27
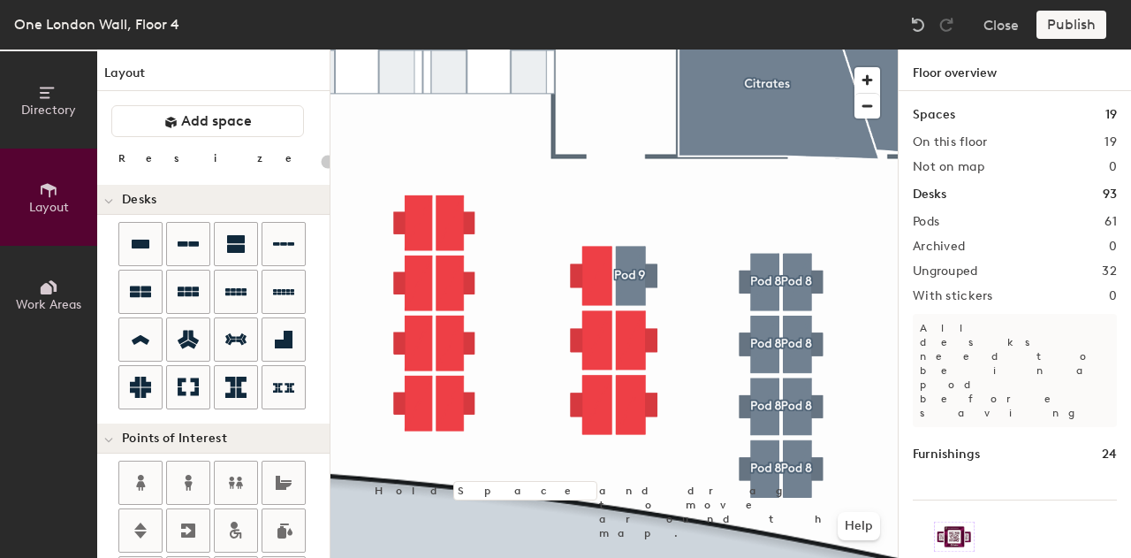
type input "120"
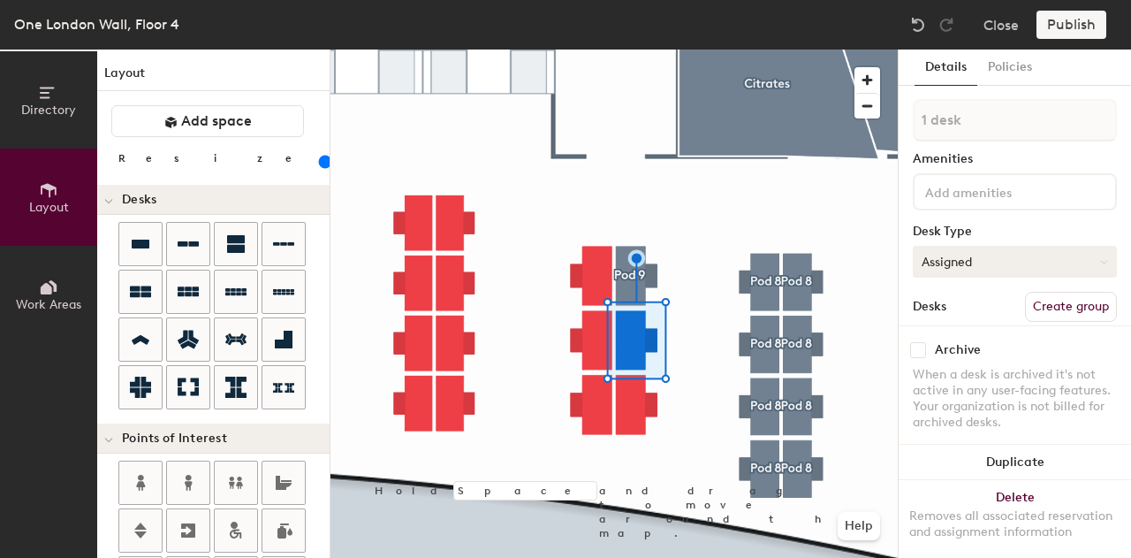
click at [1034, 262] on button "Assigned" at bounding box center [1015, 262] width 204 height 32
click at [980, 367] on div "Hoteled" at bounding box center [1002, 369] width 177 height 27
click at [1073, 306] on button "Create group" at bounding box center [1071, 307] width 92 height 30
type input "Pod 9"
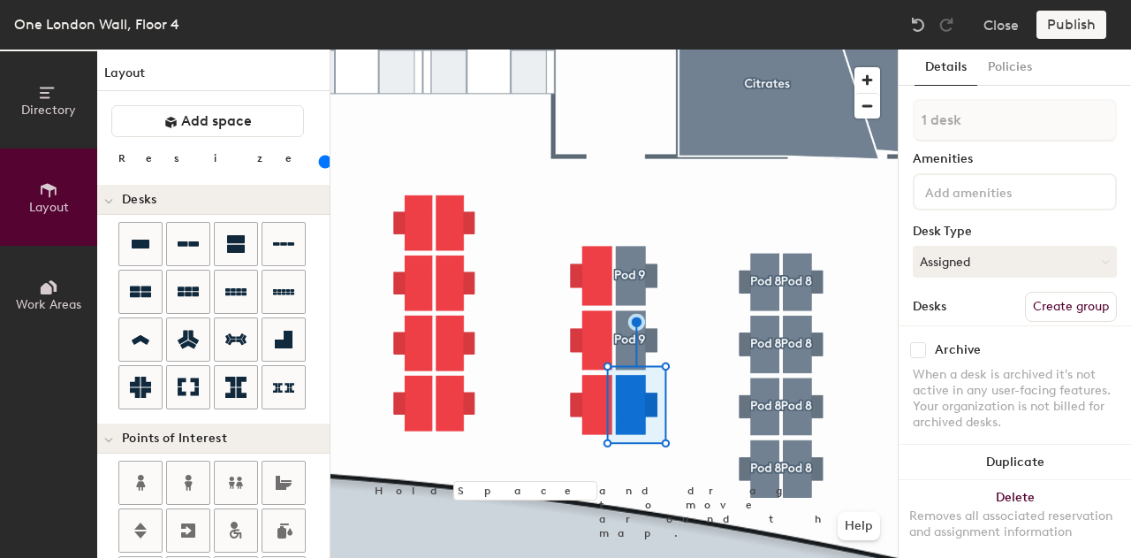
click at [1034, 325] on div "Archive When a desk is archived it's not active in any user-facing features. Yo…" at bounding box center [1015, 388] width 232 height 126
click at [1031, 303] on button "Create group" at bounding box center [1071, 307] width 92 height 30
type input "Pod 9"
click at [1013, 272] on button "Assigned" at bounding box center [1015, 262] width 204 height 32
click at [997, 369] on div "Hoteled" at bounding box center [1002, 369] width 177 height 27
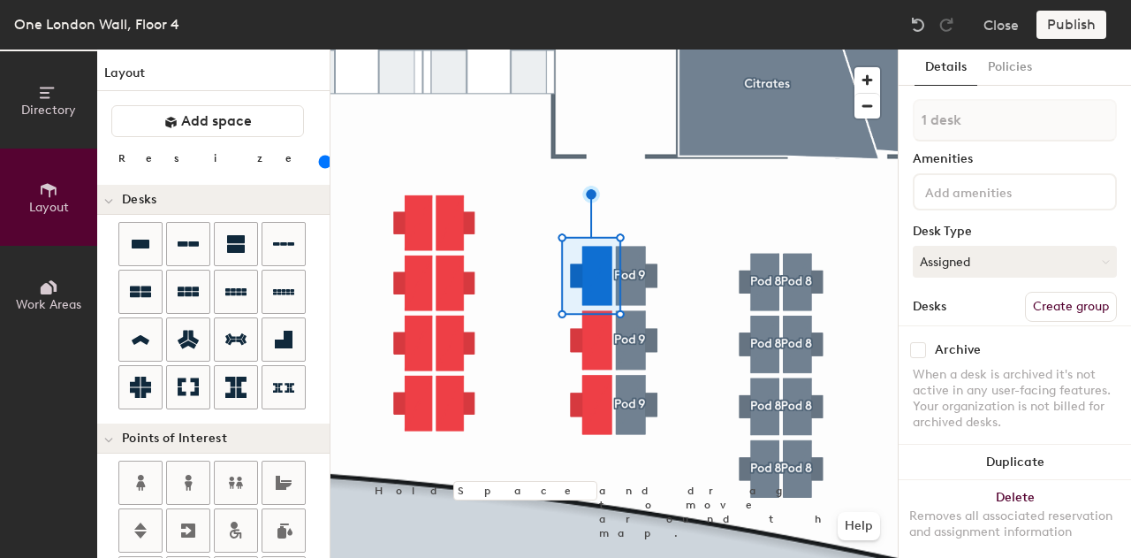
click at [1093, 304] on button "Create group" at bounding box center [1071, 307] width 92 height 30
type input "Pod 9"
click at [941, 273] on button "Assigned" at bounding box center [1015, 262] width 204 height 32
click at [956, 375] on div "Hoteled" at bounding box center [1002, 369] width 177 height 27
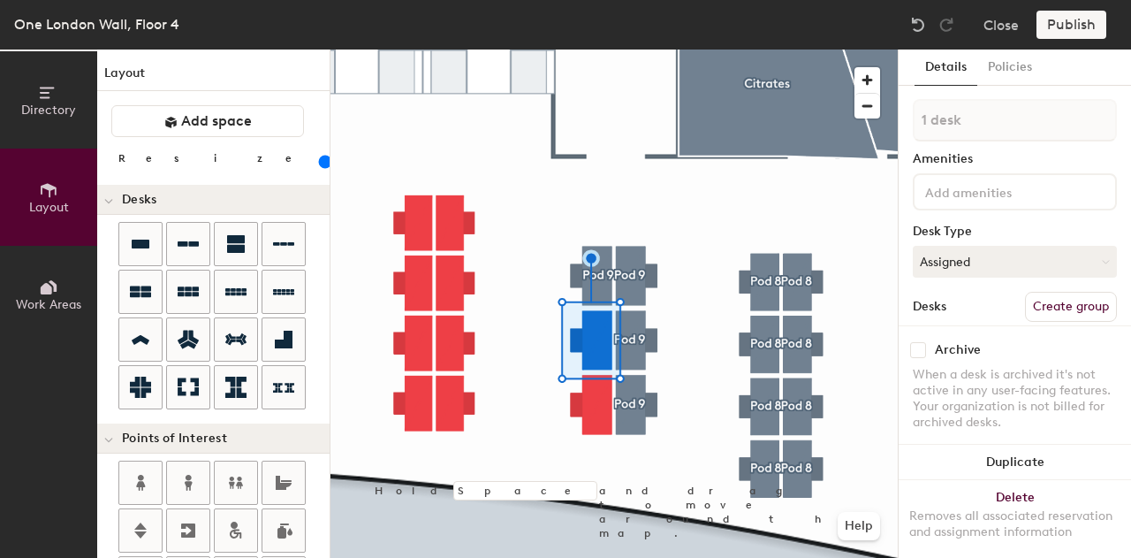
click at [1048, 308] on button "Create group" at bounding box center [1071, 307] width 92 height 30
type input "Pod 9"
click at [995, 269] on button "Assigned" at bounding box center [1015, 262] width 204 height 32
click at [977, 372] on div "Hoteled" at bounding box center [1002, 369] width 177 height 27
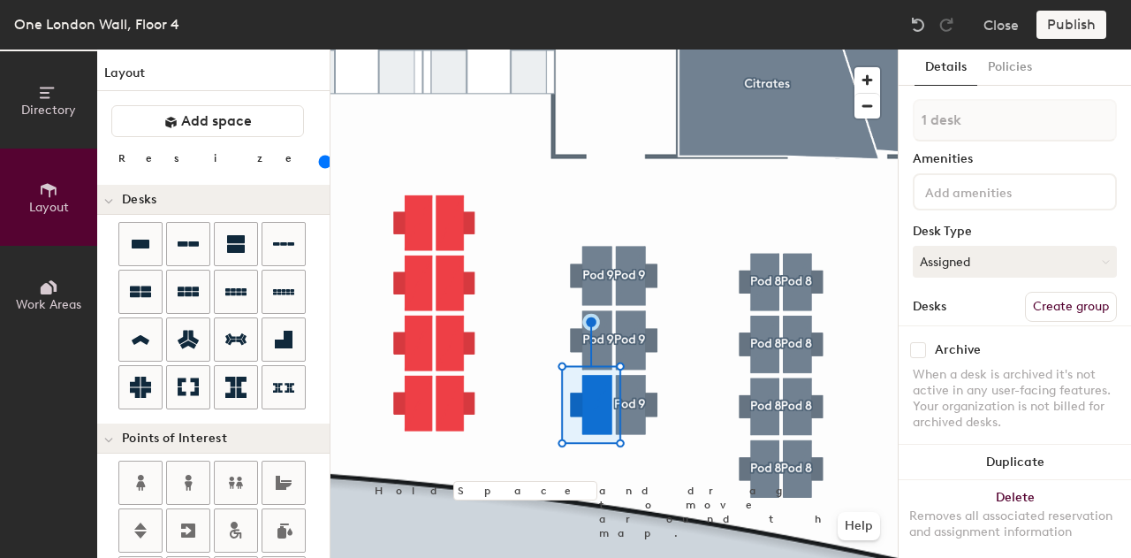
click at [1031, 296] on button "Create group" at bounding box center [1071, 307] width 92 height 30
type input "Pod 9"
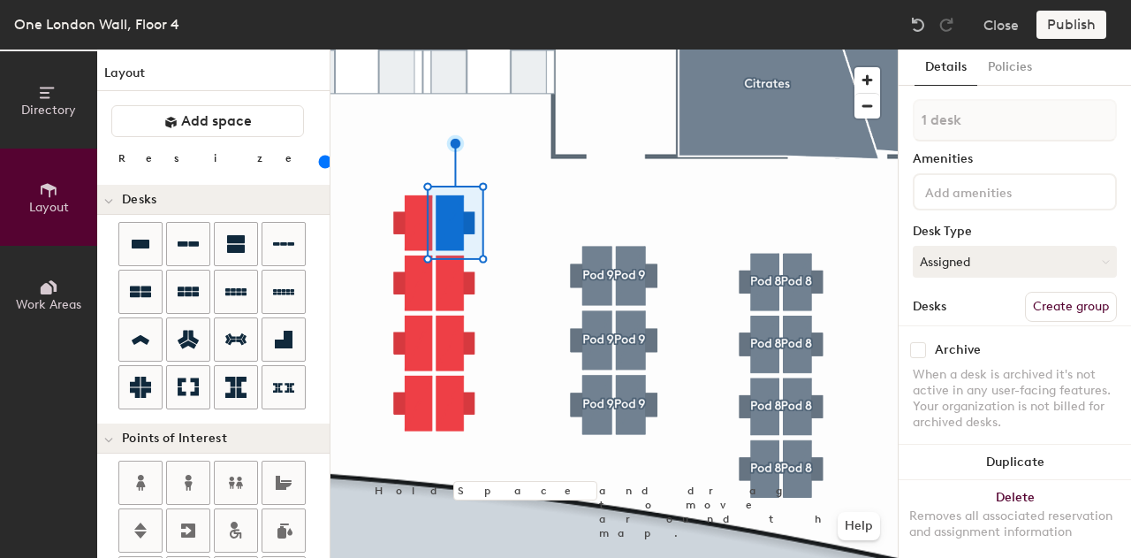
click at [1057, 325] on div "Archive When a desk is archived it's not active in any user-facing features. Yo…" at bounding box center [1015, 388] width 232 height 126
click at [1050, 307] on button "Create group" at bounding box center [1071, 307] width 92 height 30
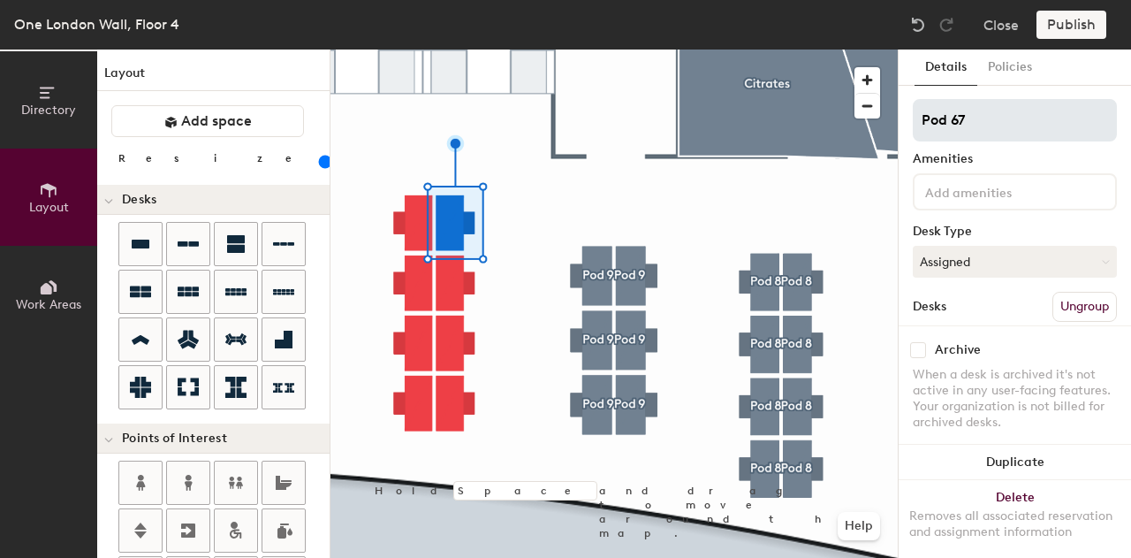
type input "120"
type input "Pod 6"
type input "120"
type input "Pod"
type input "120"
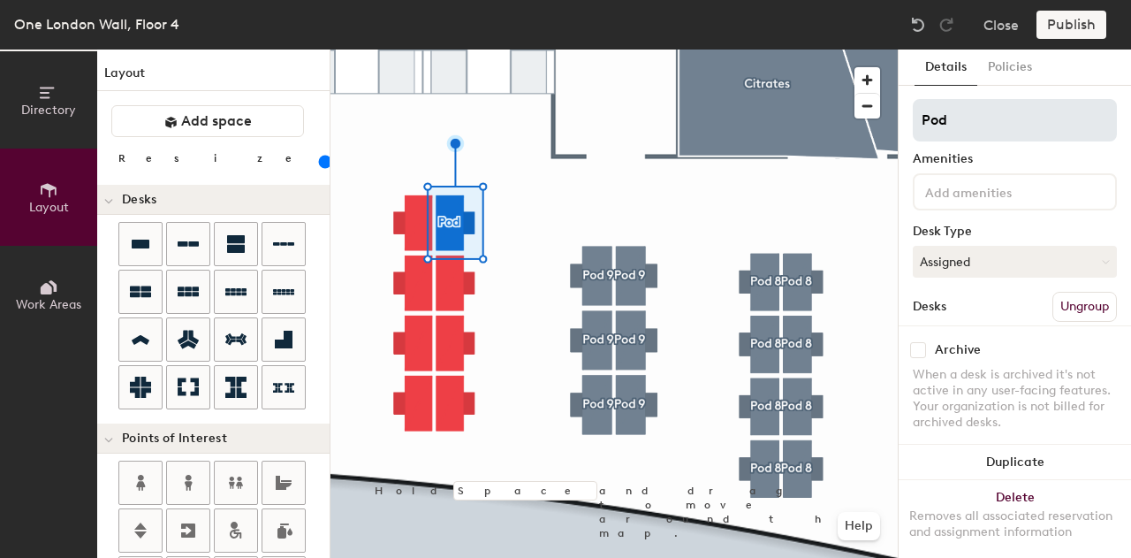
type input "Pod 1"
type input "120"
type input "Pod 10"
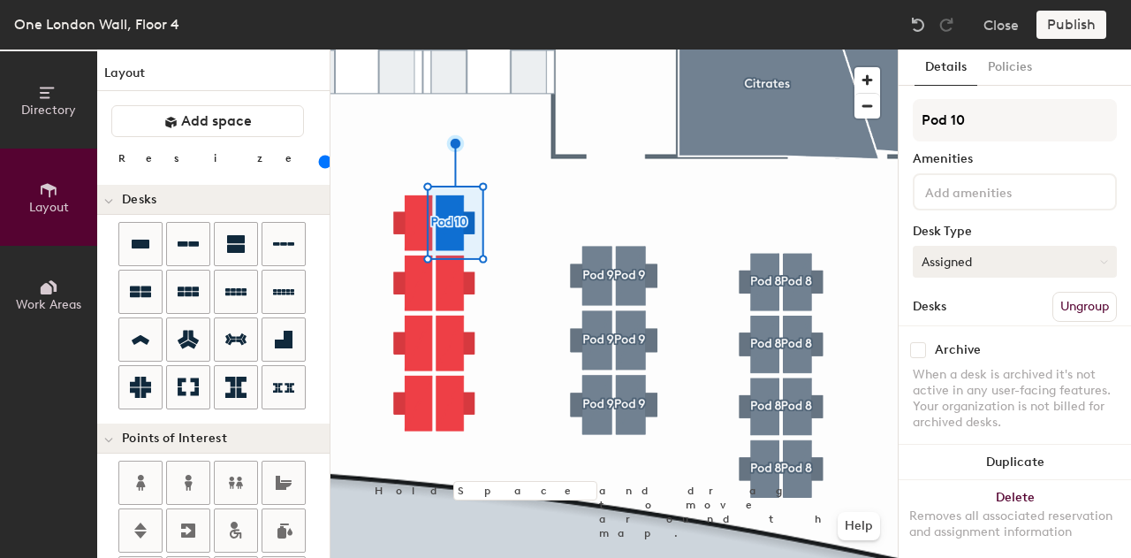
type input "120"
type input "Pod 10"
click at [1025, 264] on button "Assigned" at bounding box center [1015, 262] width 204 height 32
click at [980, 368] on div "Hoteled" at bounding box center [1002, 369] width 177 height 27
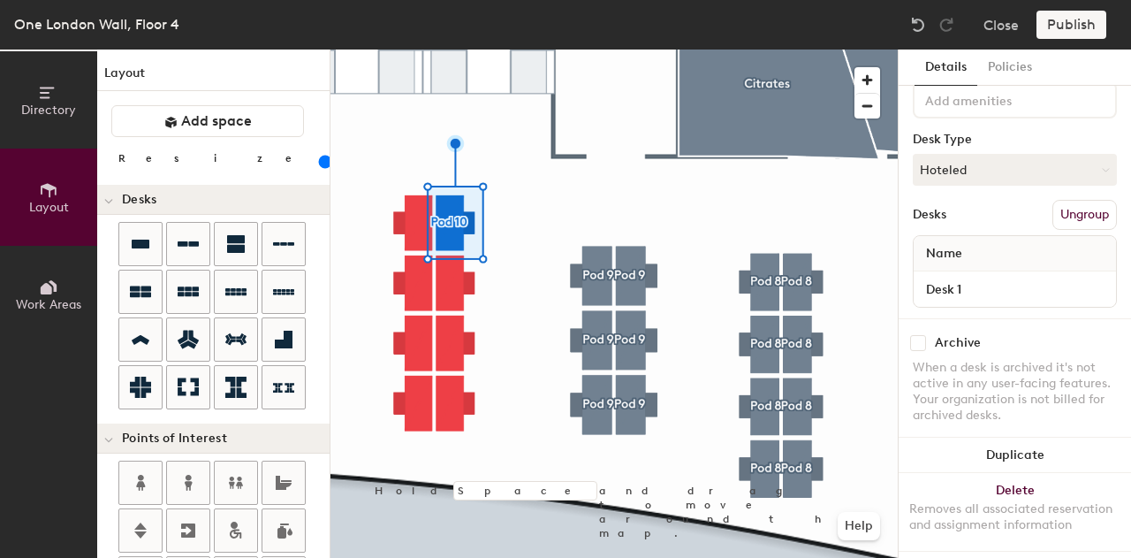
scroll to position [113, 0]
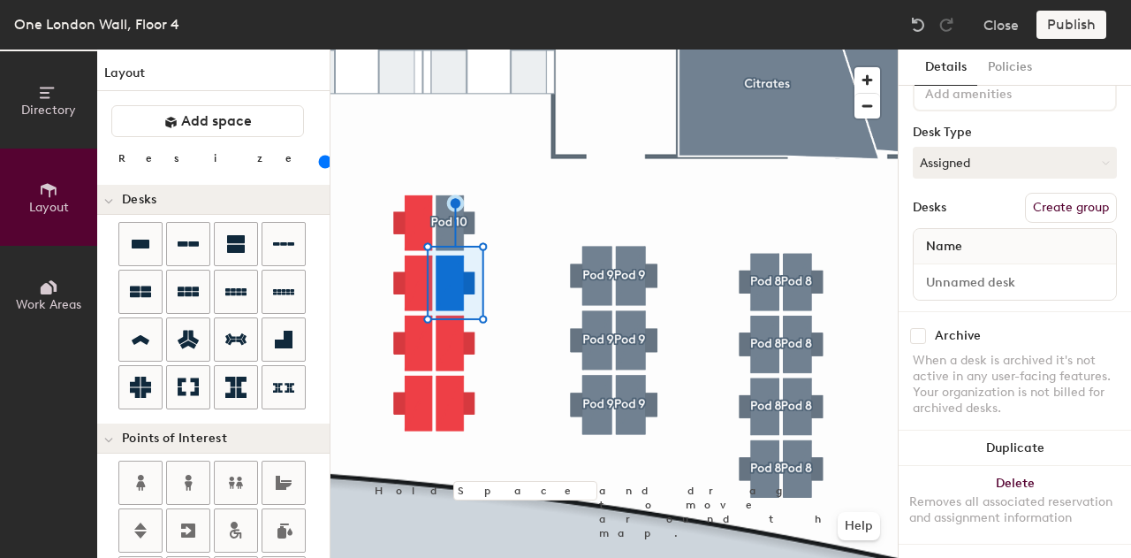
click at [1045, 193] on button "Create group" at bounding box center [1071, 208] width 92 height 30
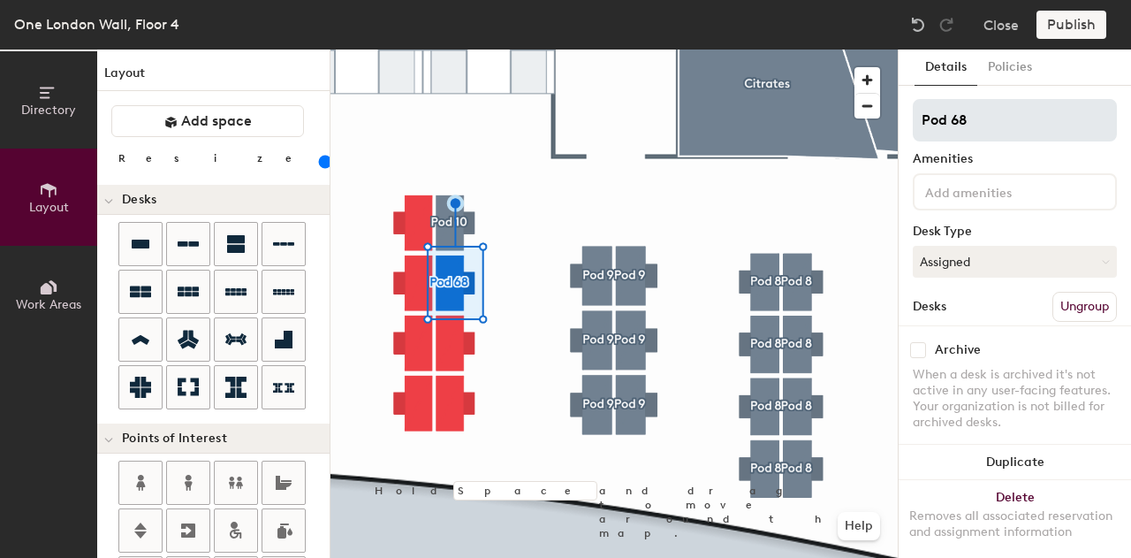
type input "120"
type input "Pod 6"
type input "120"
type input "Pod"
type input "120"
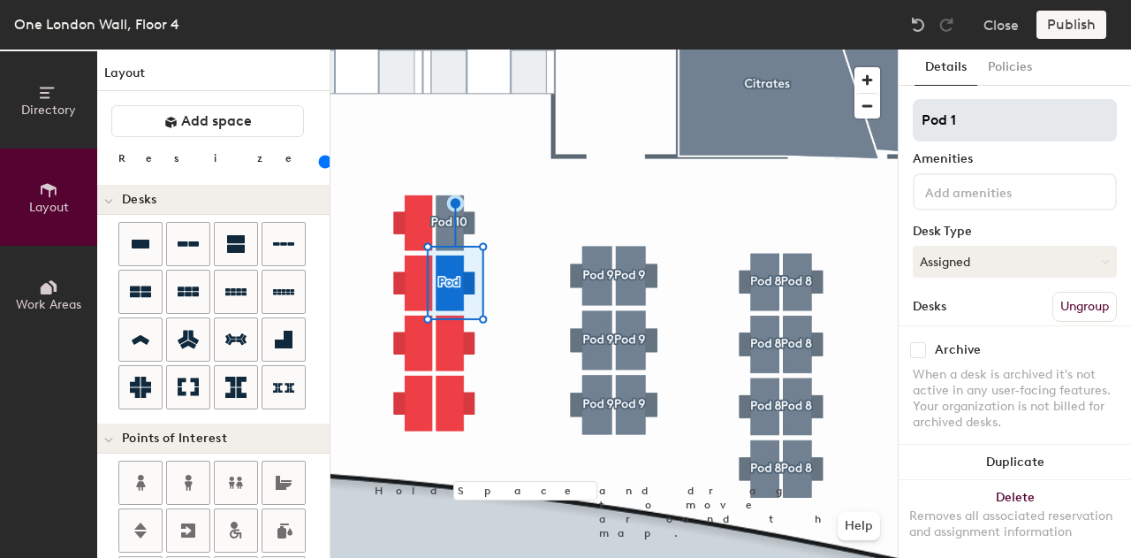
type input "Pod 10"
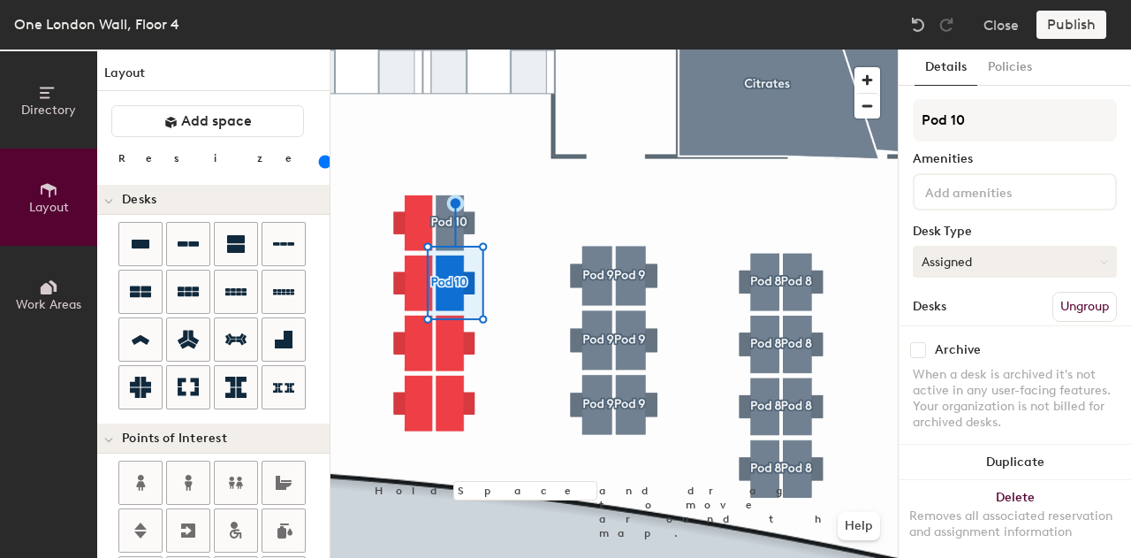
type input "120"
type input "Pod 10"
click at [988, 261] on button "Assigned" at bounding box center [1015, 262] width 204 height 32
click at [967, 361] on div "Hoteled" at bounding box center [1002, 369] width 177 height 27
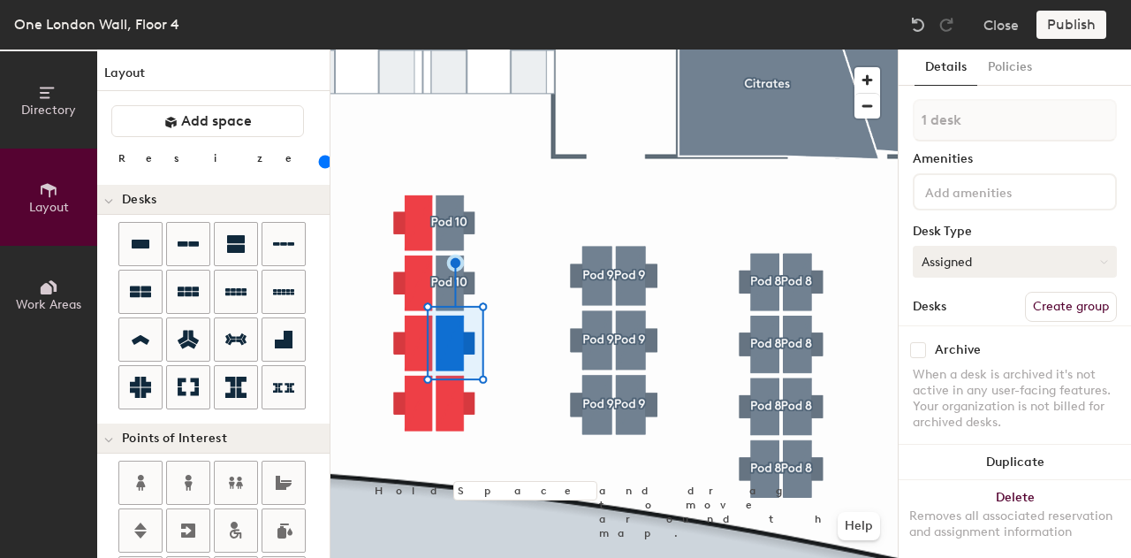
type input "120"
click at [1035, 262] on button "Assigned" at bounding box center [1015, 262] width 204 height 32
click at [979, 372] on div "Hoteled" at bounding box center [1002, 369] width 177 height 27
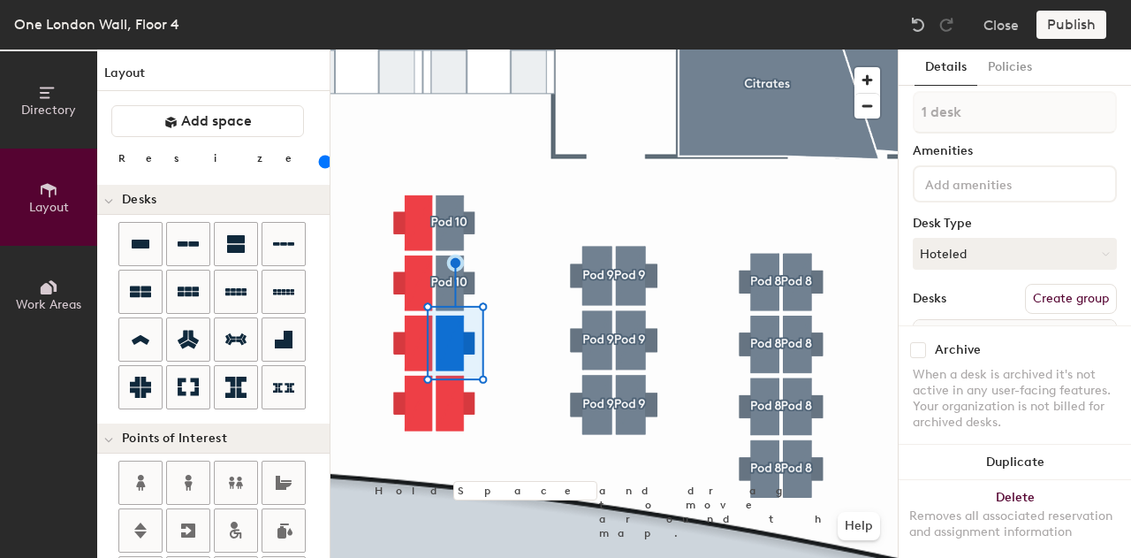
scroll to position [9, 0]
click at [1038, 298] on button "Create group" at bounding box center [1071, 298] width 92 height 30
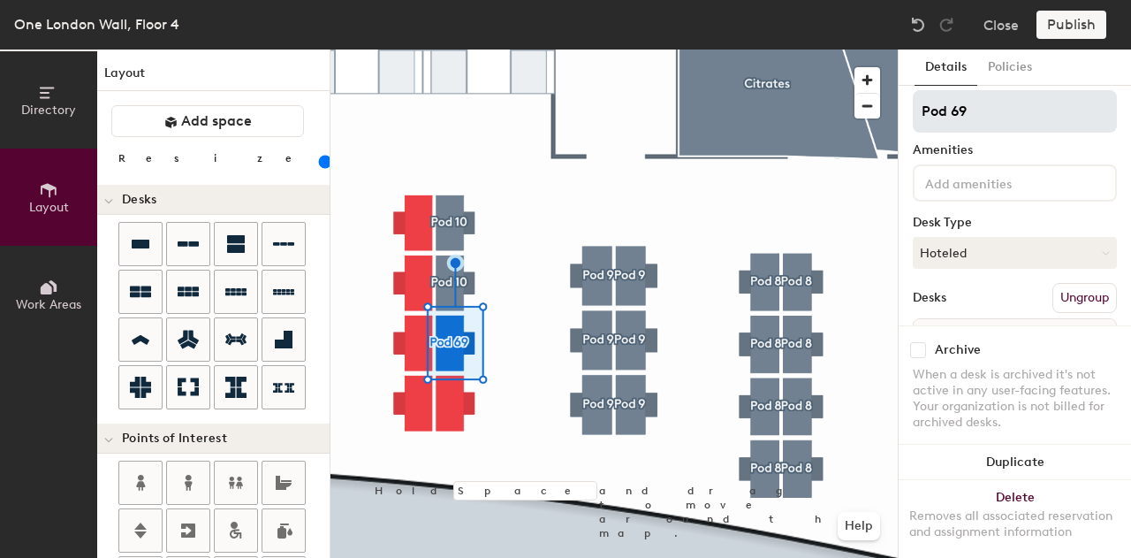
type input "120"
type input "Pod 6"
type input "120"
type input "Pod"
type input "120"
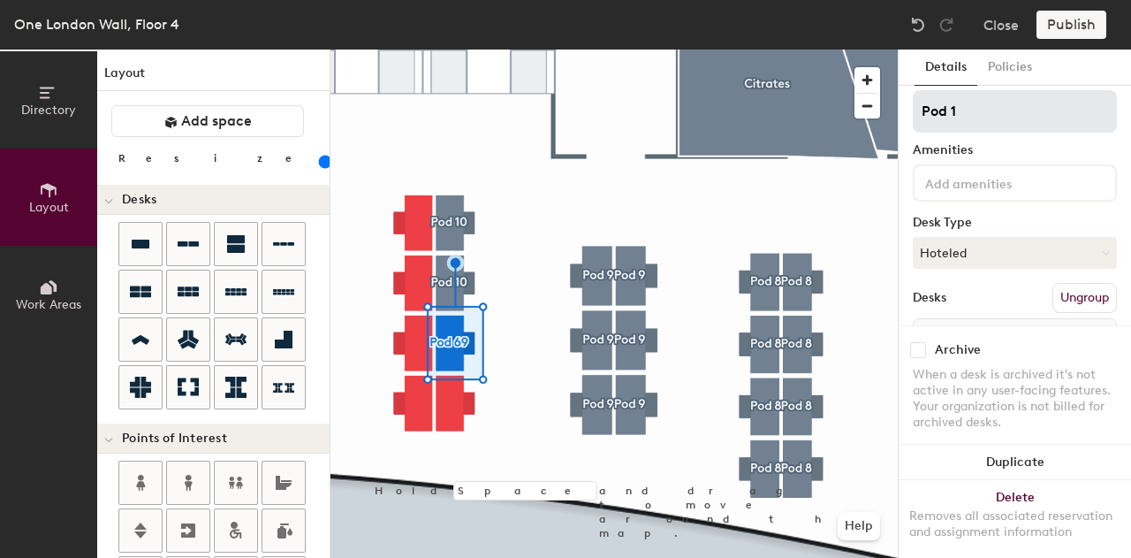
type input "Pod 10"
type input "120"
type input "Pod 10"
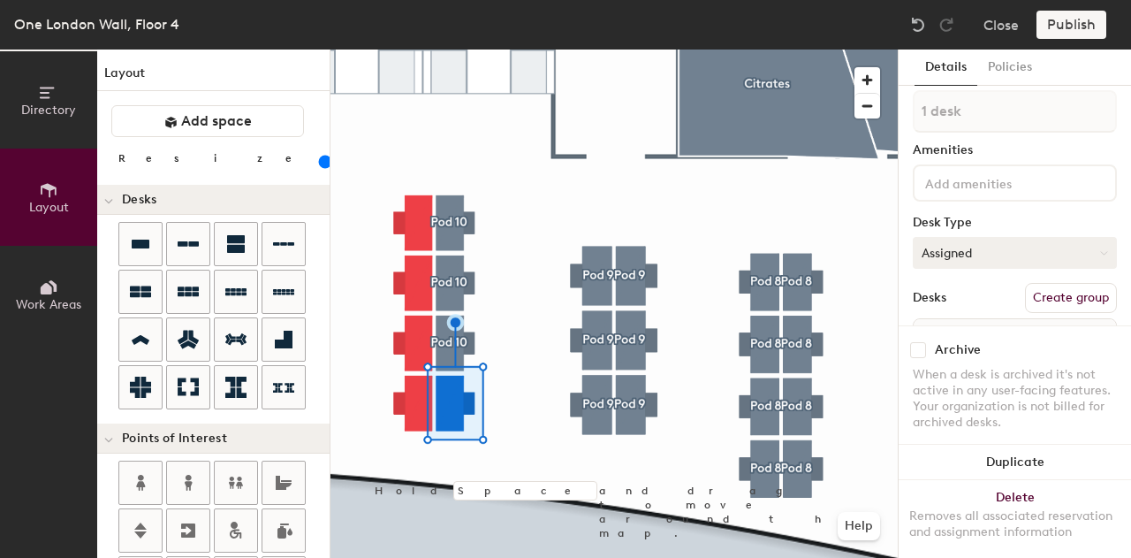
click at [1023, 259] on button "Assigned" at bounding box center [1015, 253] width 204 height 32
click at [977, 366] on div "Hoteled" at bounding box center [1002, 360] width 177 height 27
click at [1087, 299] on button "Create group" at bounding box center [1071, 298] width 92 height 30
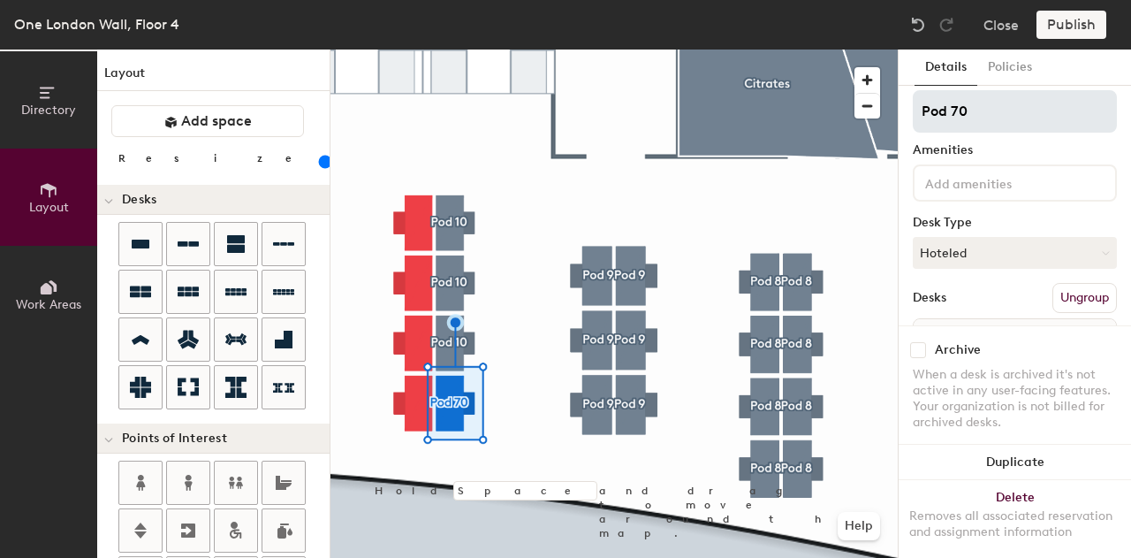
type input "120"
type input "Pod"
type input "120"
type input "Pod 1"
type input "120"
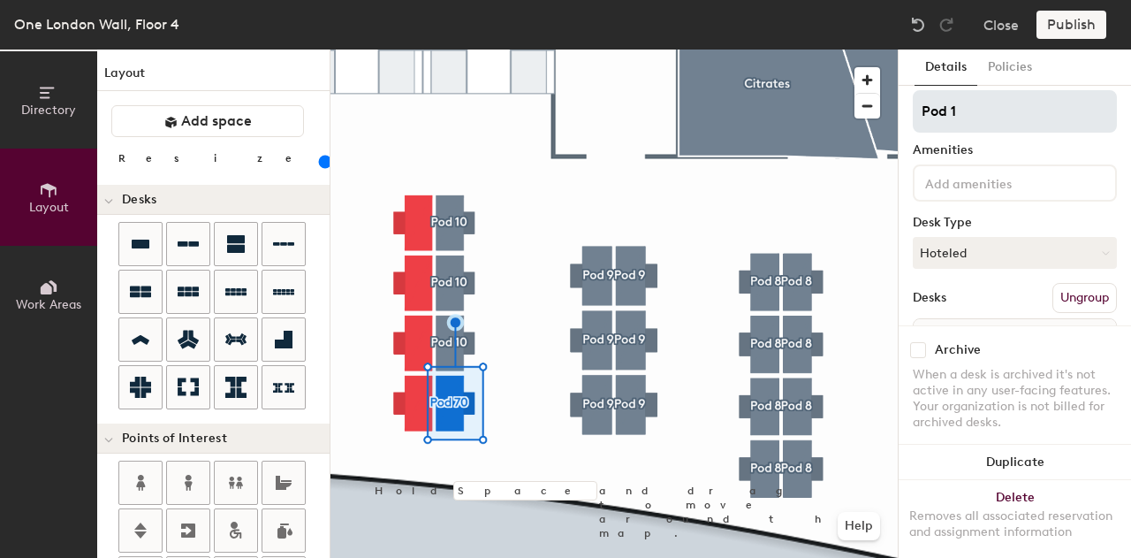
type input "Pod 10"
type input "120"
type input "Pod 10"
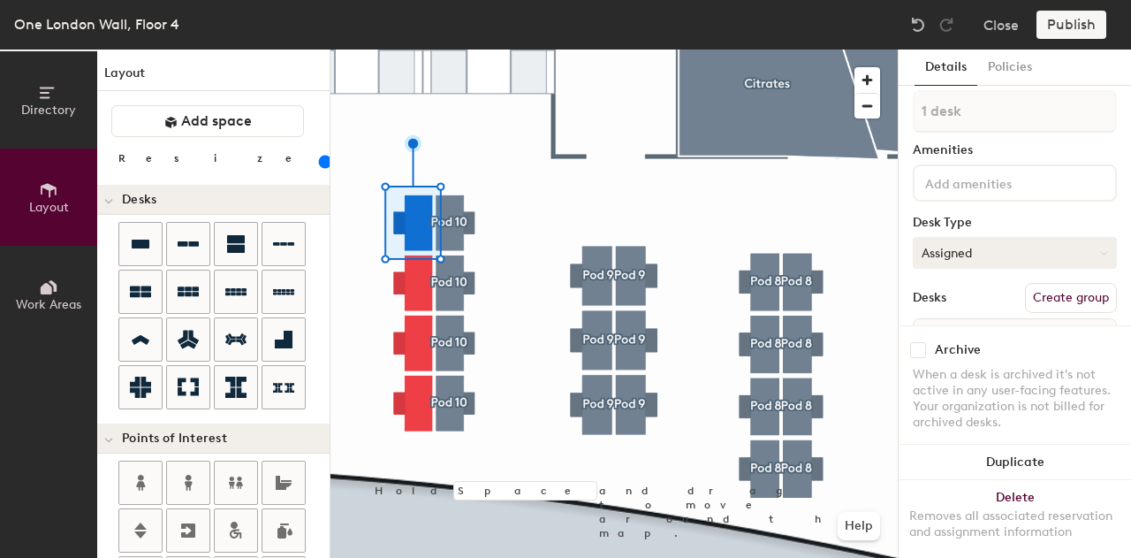
click at [1010, 255] on button "Assigned" at bounding box center [1015, 253] width 204 height 32
click at [985, 358] on div "Hoteled" at bounding box center [1002, 360] width 177 height 27
click at [1086, 301] on button "Create group" at bounding box center [1071, 298] width 92 height 30
type input "120"
type input "Pod"
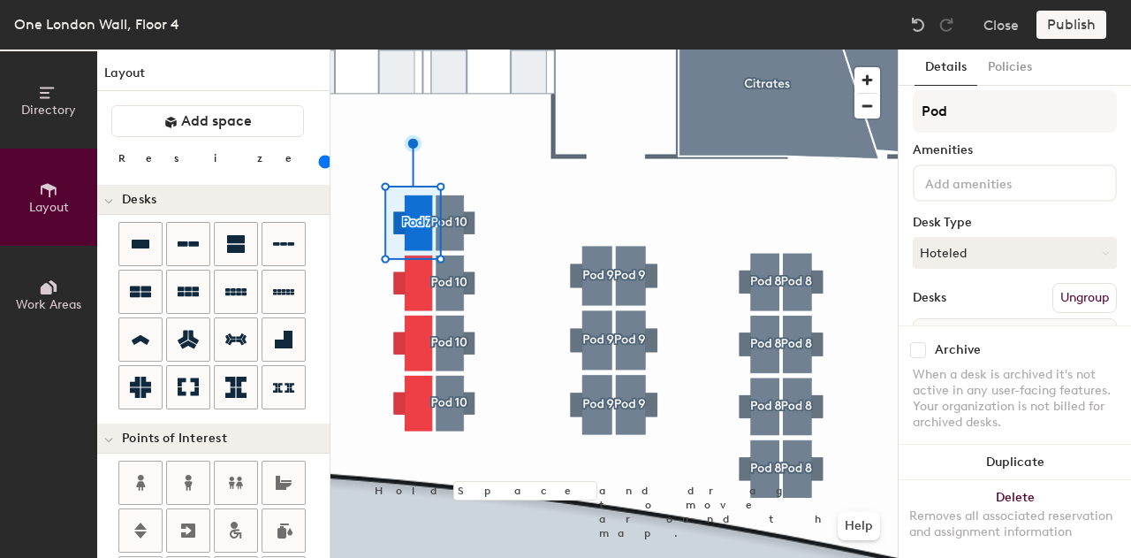
type input "120"
type input "Pod 1"
type input "120"
type input "Pod 10"
type input "120"
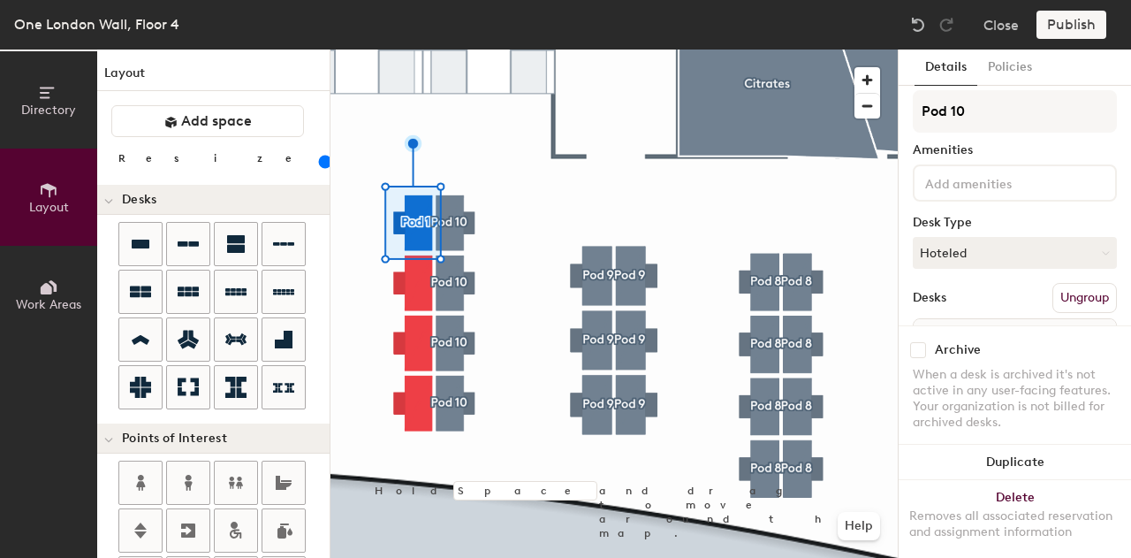
type input "Pod 10"
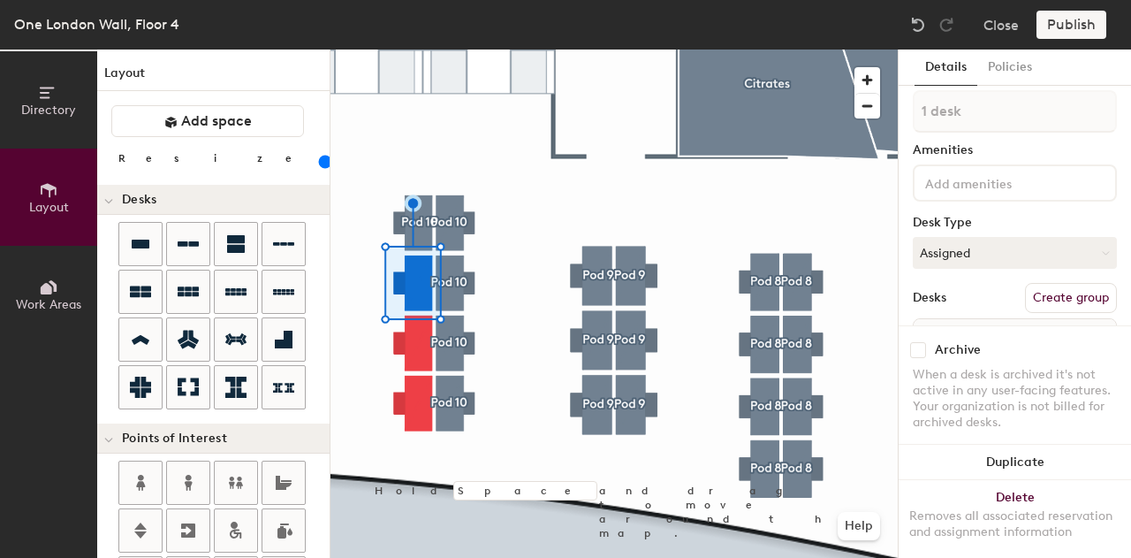
click at [1041, 298] on button "Create group" at bounding box center [1071, 298] width 92 height 30
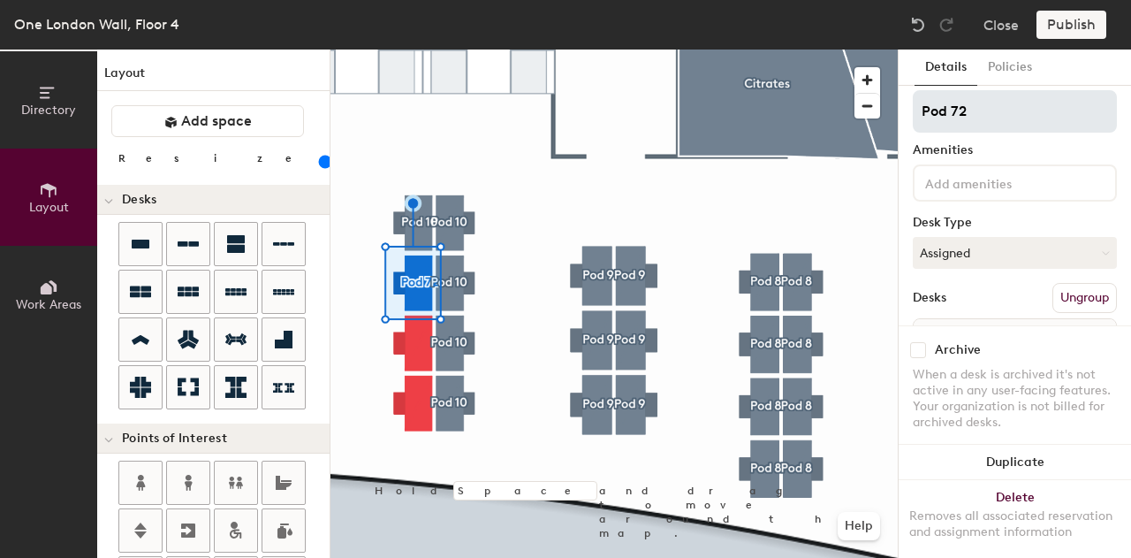
type input "120"
type input "Pod 7"
type input "120"
type input "Pod"
type input "120"
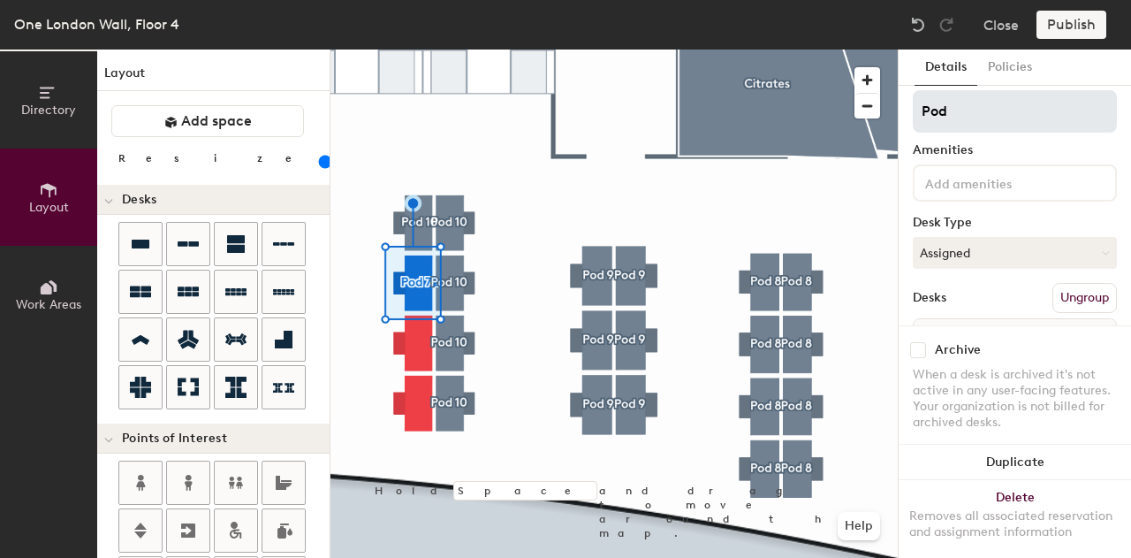
type input "Pod 1"
type input "120"
type input "Pod 10"
type input "120"
type input "Pod 10"
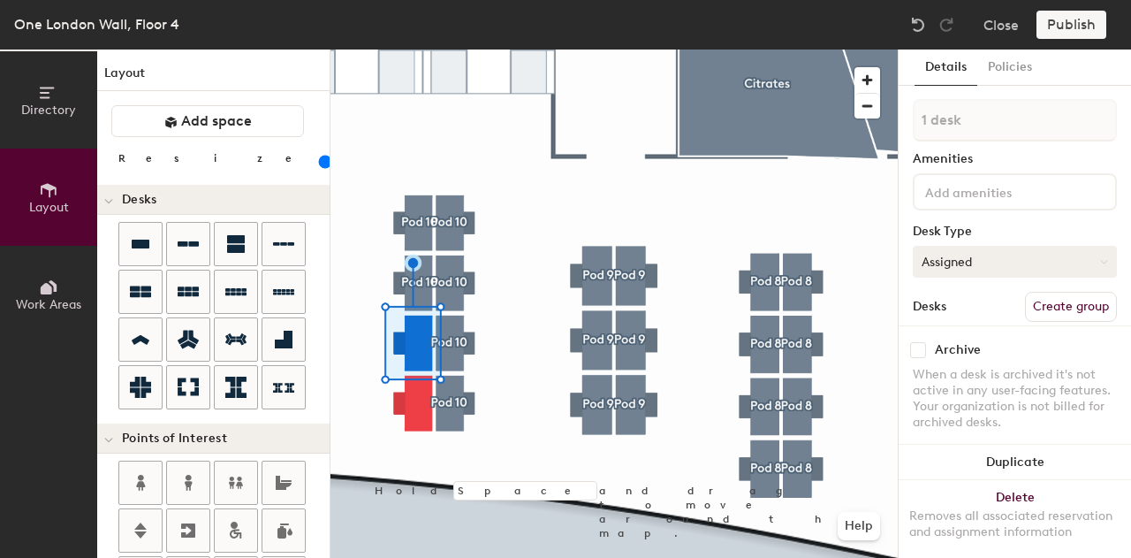
click at [1019, 254] on button "Assigned" at bounding box center [1015, 262] width 204 height 32
click at [972, 374] on div "Hoteled" at bounding box center [1002, 369] width 177 height 27
click at [1091, 302] on button "Create group" at bounding box center [1071, 307] width 92 height 30
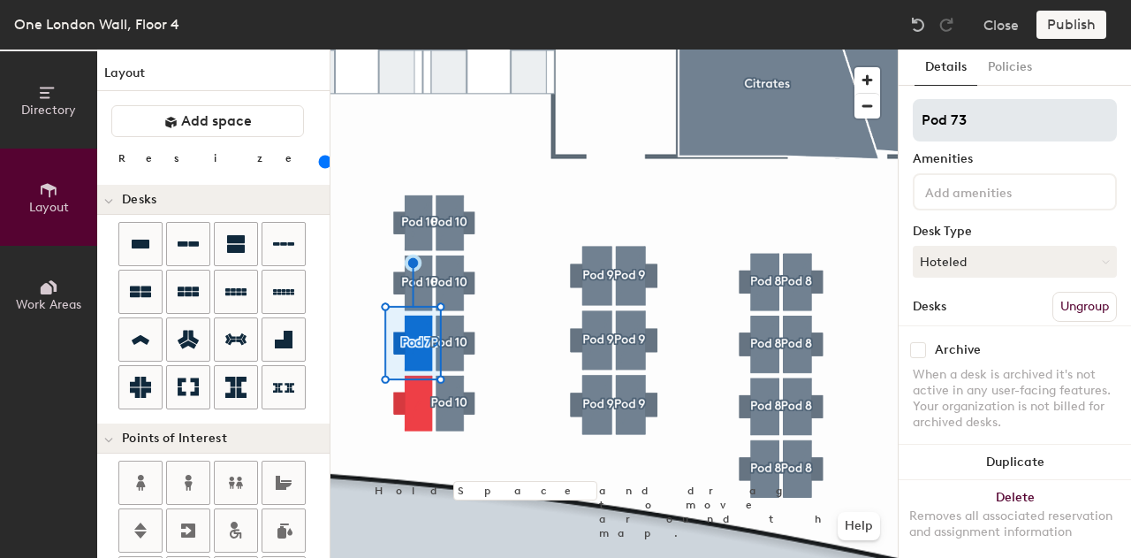
type input "120"
type input "Pod"
type input "120"
type input "Pod 1"
type input "120"
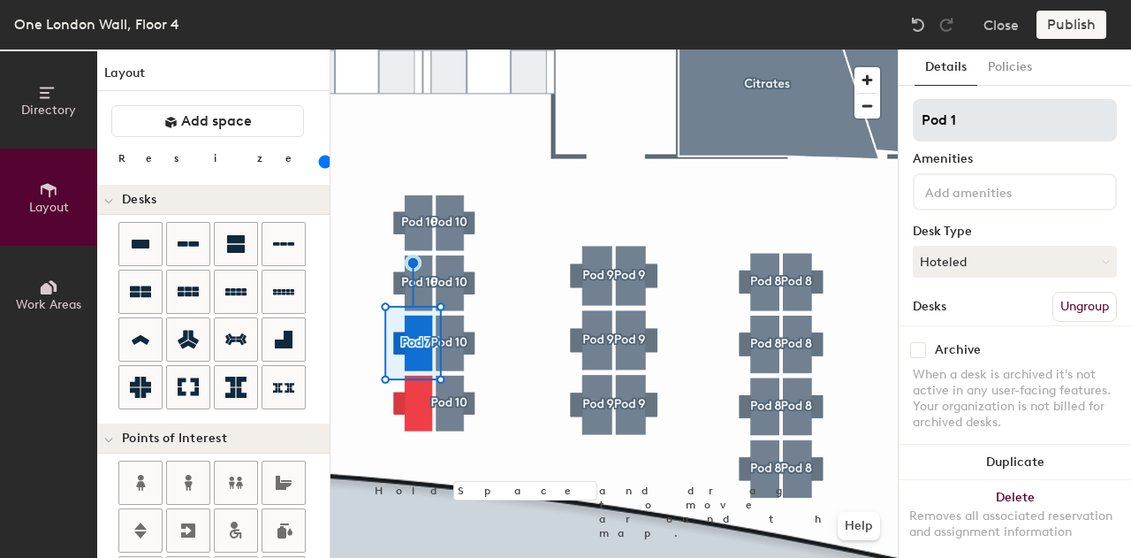
type input "Pod 10"
type input "120"
type input "Pod 10"
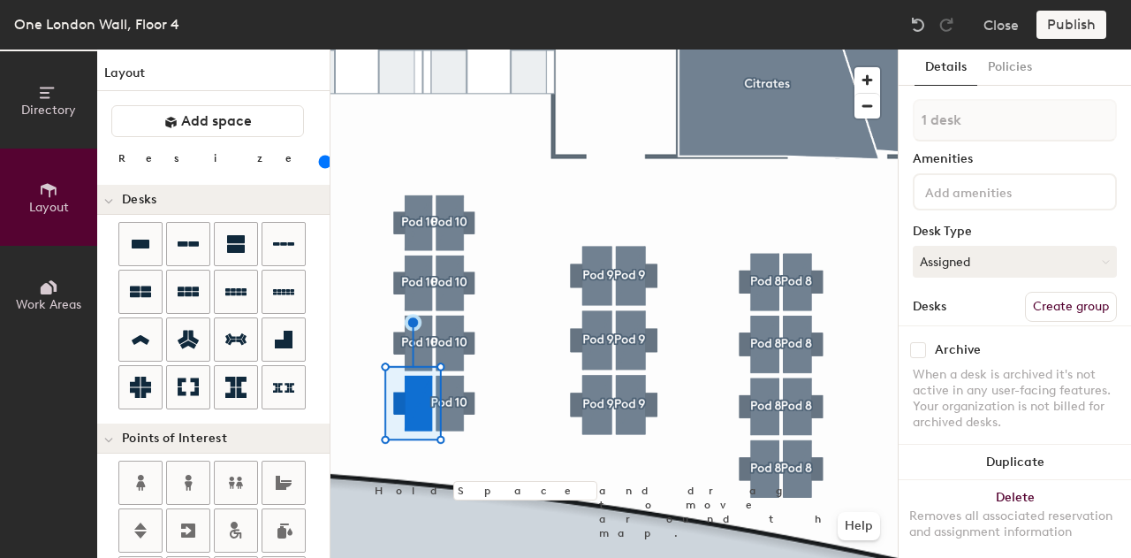
click at [1051, 304] on button "Create group" at bounding box center [1071, 307] width 92 height 30
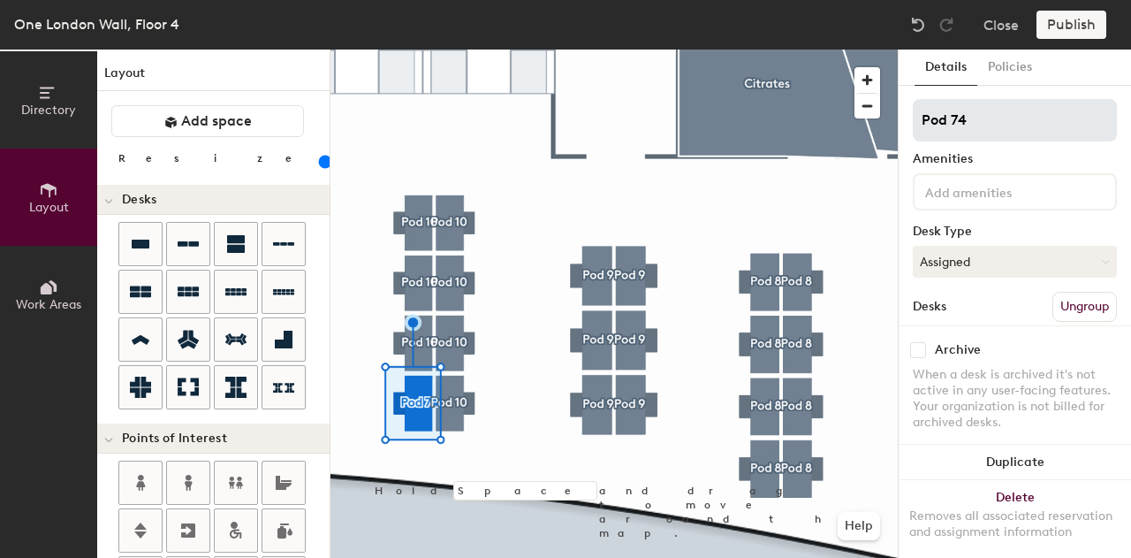
type input "120"
type input "Pod 7"
type input "120"
type input "Pod"
type input "120"
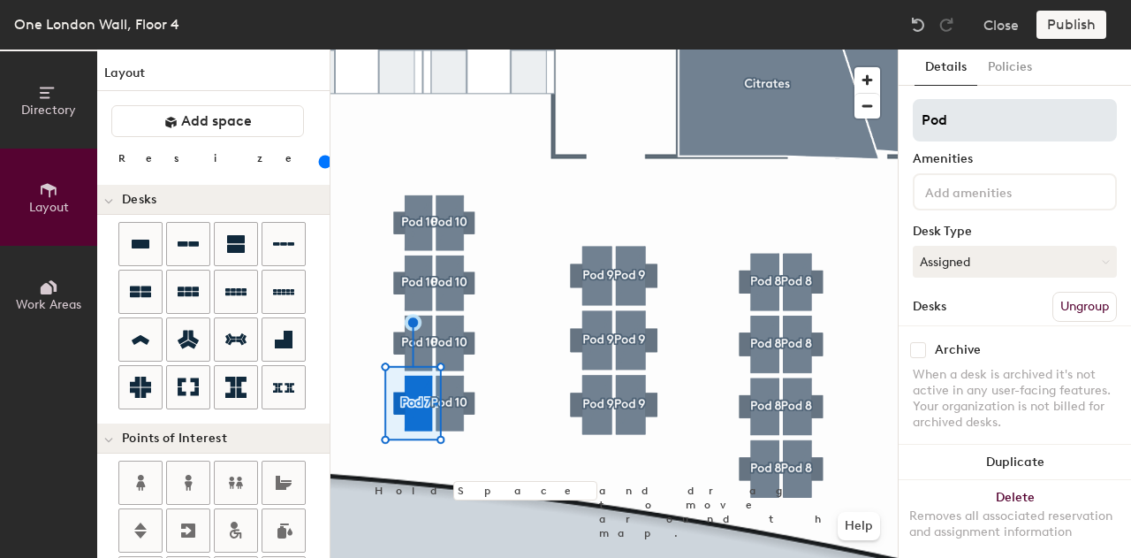
type input "Pod 1"
type input "120"
type input "Pod 10"
type input "120"
type input "Pod 10"
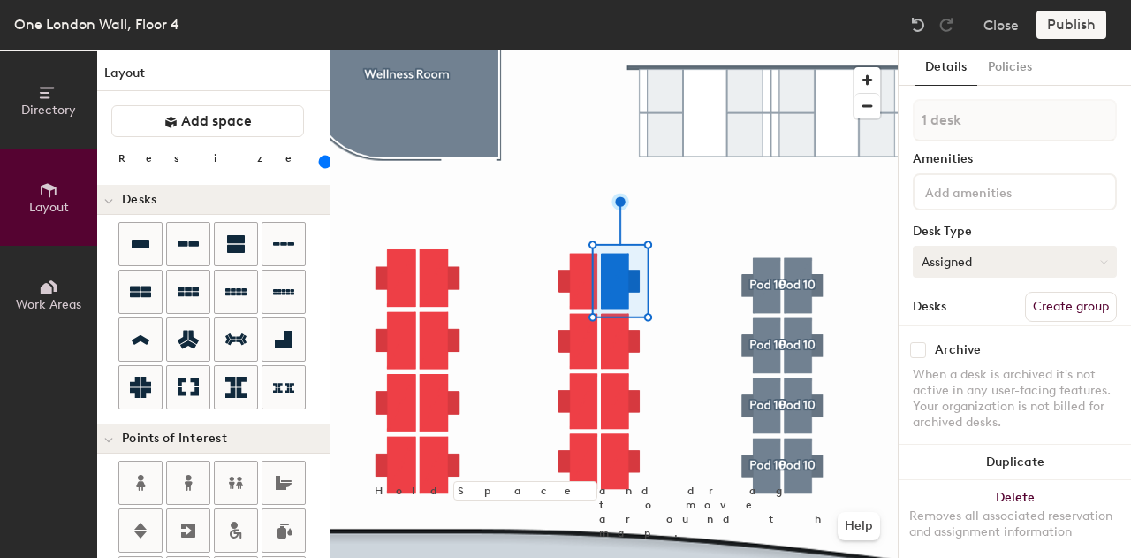
click at [1018, 255] on button "Assigned" at bounding box center [1015, 262] width 204 height 32
click at [962, 372] on div "Hoteled" at bounding box center [1002, 369] width 177 height 27
click at [1078, 299] on button "Create group" at bounding box center [1071, 307] width 92 height 30
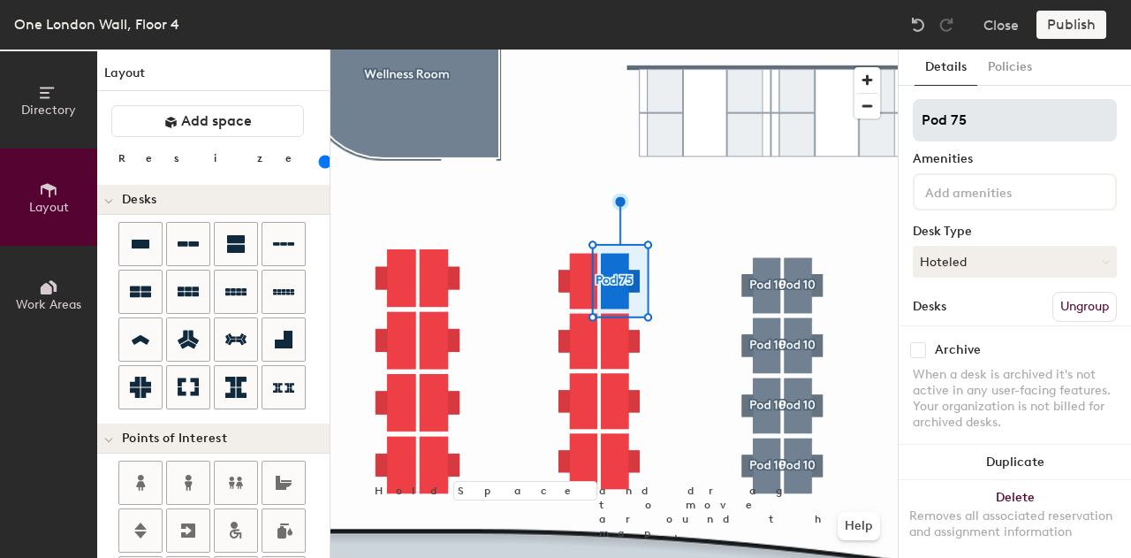
type input "120"
type input "Pod 7"
type input "120"
type input "Pod"
type input "120"
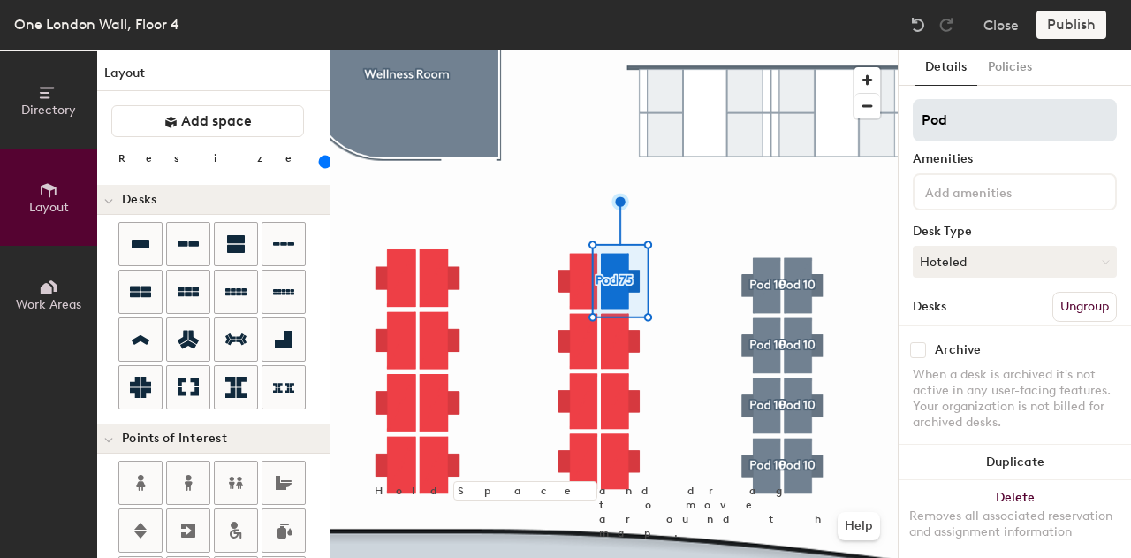
type input "Pod 1"
type input "120"
type input "Pod 11"
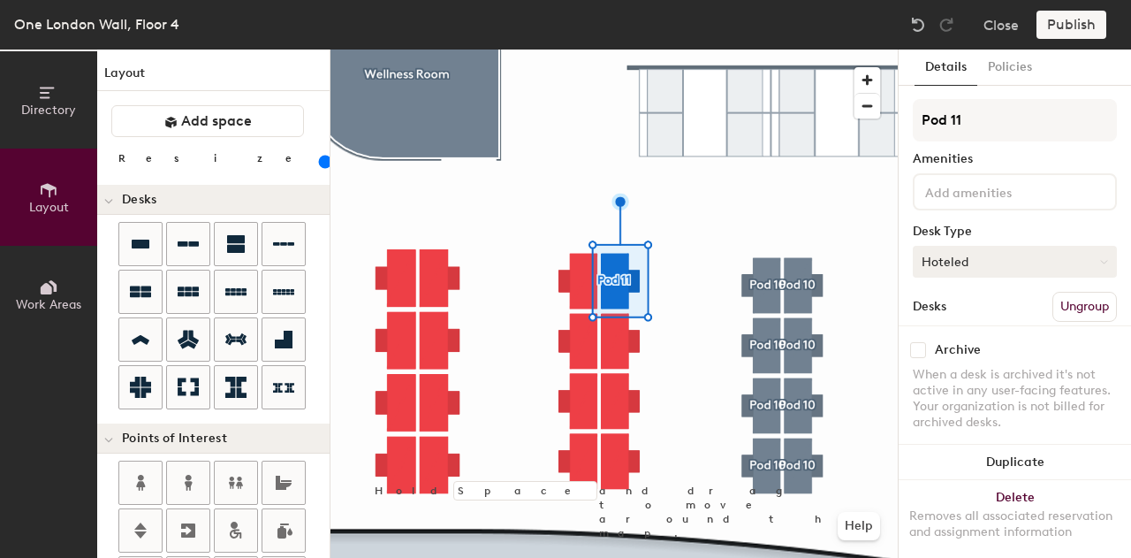
type input "120"
type input "Pod 11"
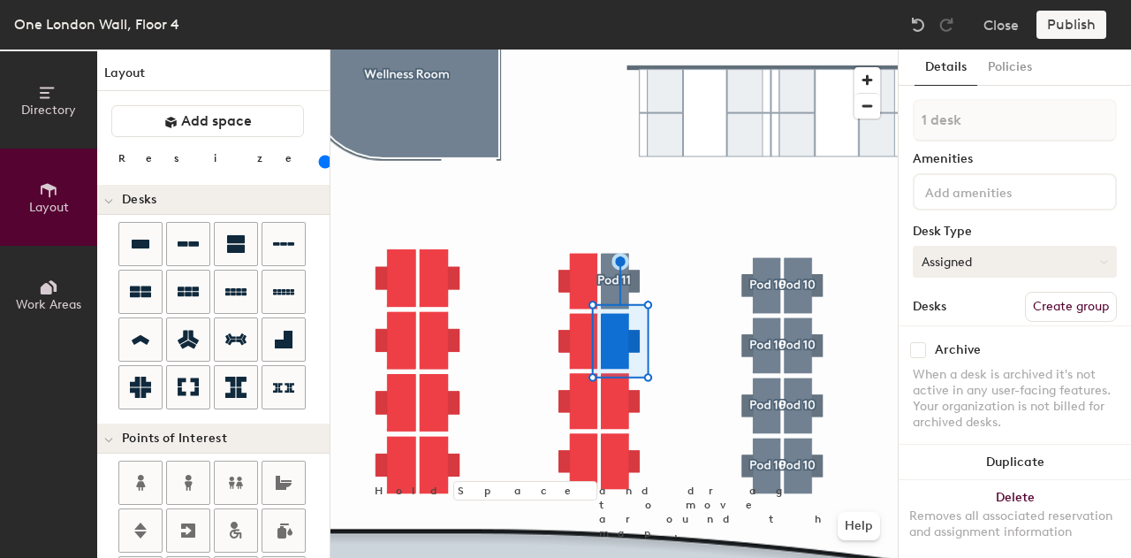
click at [993, 259] on button "Assigned" at bounding box center [1015, 262] width 204 height 32
click at [936, 371] on div "Hoteled" at bounding box center [1002, 369] width 177 height 27
click at [1048, 305] on button "Create group" at bounding box center [1071, 307] width 92 height 30
type input "120"
type input "Pod 7"
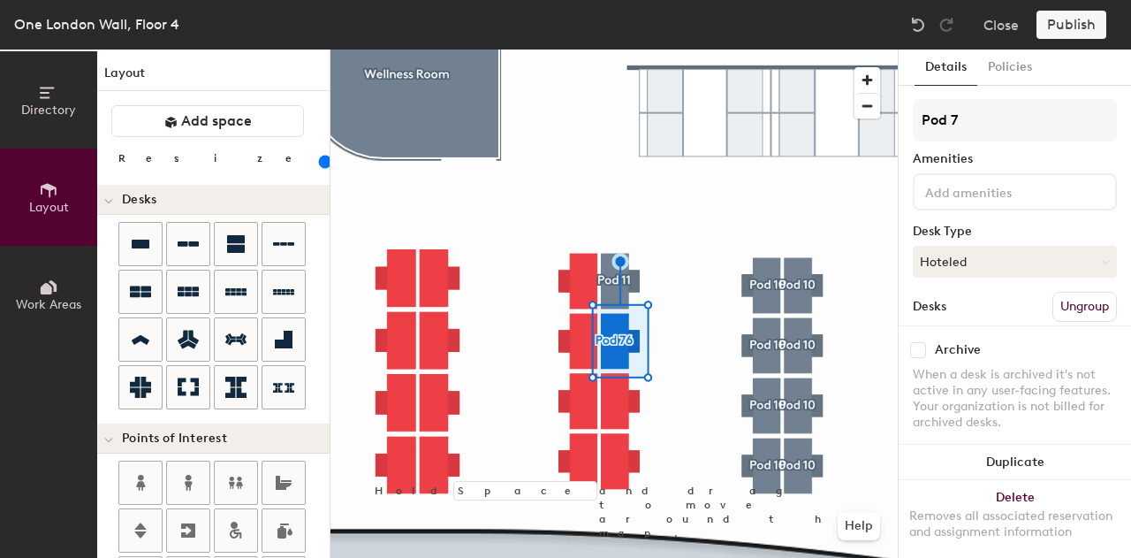
type input "120"
type input "Pod"
type input "120"
type input "Pod 1"
type input "120"
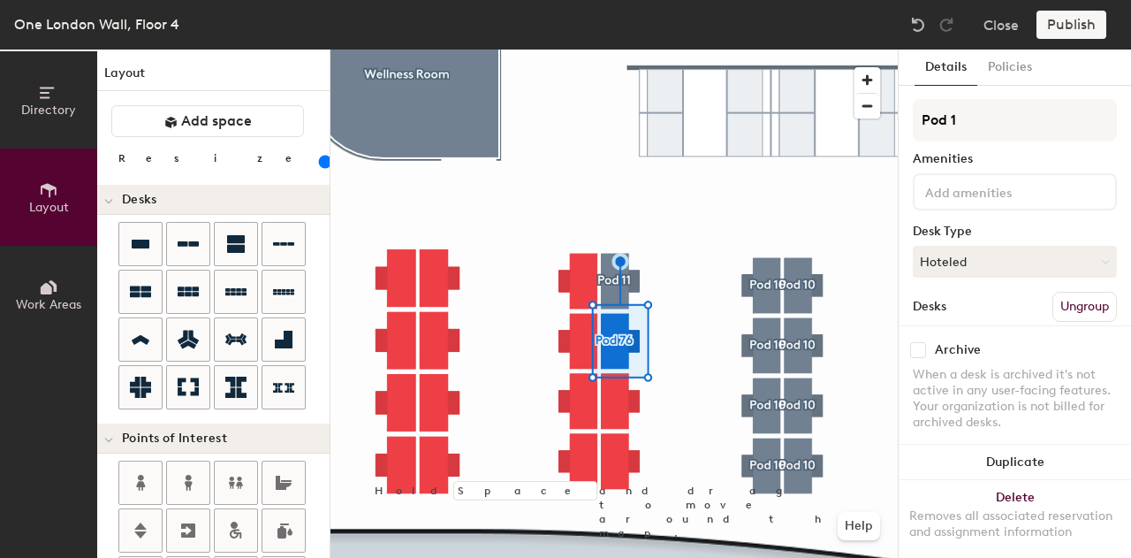
type input "Pod 11"
type input "120"
type input "Pod 11"
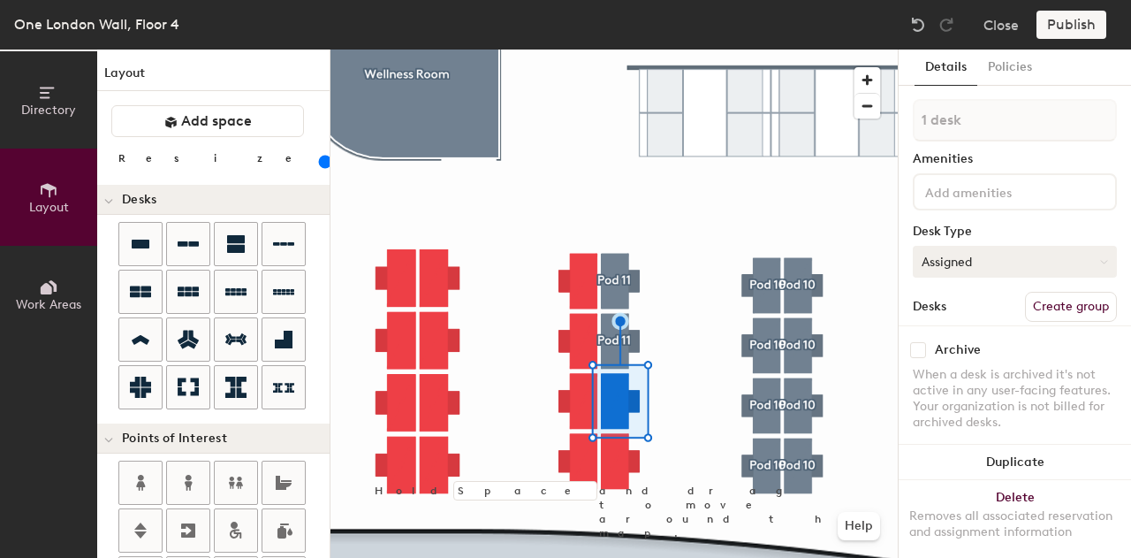
click at [965, 271] on button "Assigned" at bounding box center [1015, 262] width 204 height 32
click at [968, 359] on div "Hoteled" at bounding box center [1002, 369] width 177 height 27
click at [1053, 325] on div "Archive When a desk is archived it's not active in any user-facing features. Yo…" at bounding box center [1015, 388] width 232 height 126
click at [1049, 299] on button "Create group" at bounding box center [1071, 307] width 92 height 30
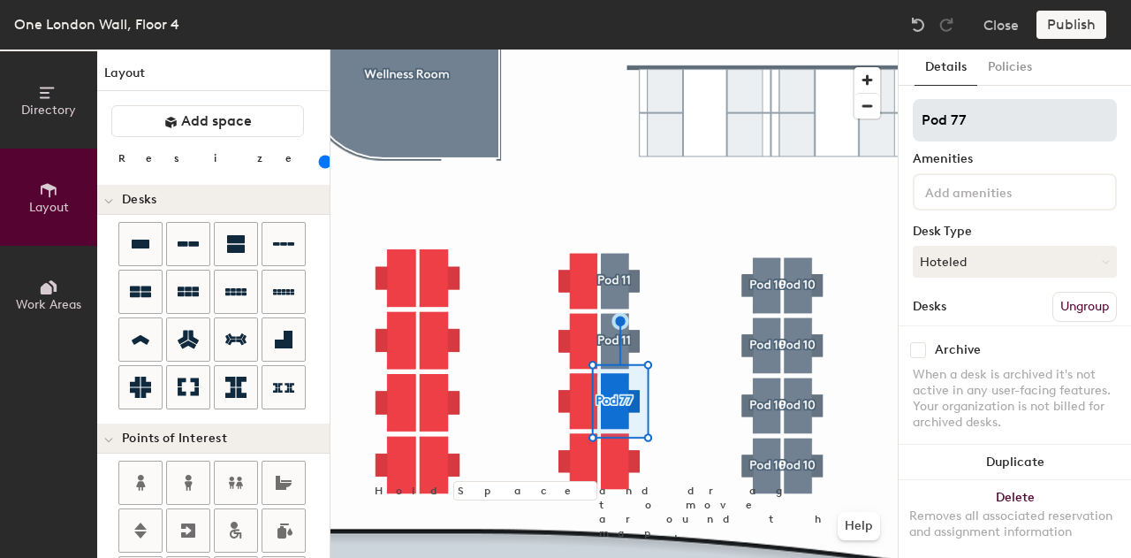
type input "120"
type input "Pod 7"
type input "120"
type input "Pod"
type input "120"
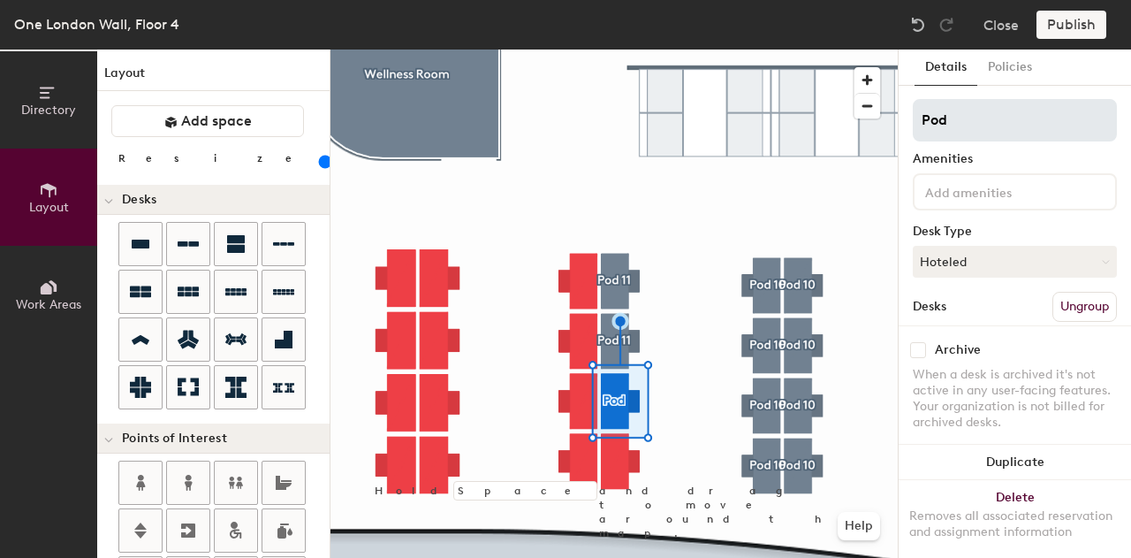
type input "Pod 1"
type input "120"
type input "Pod 11"
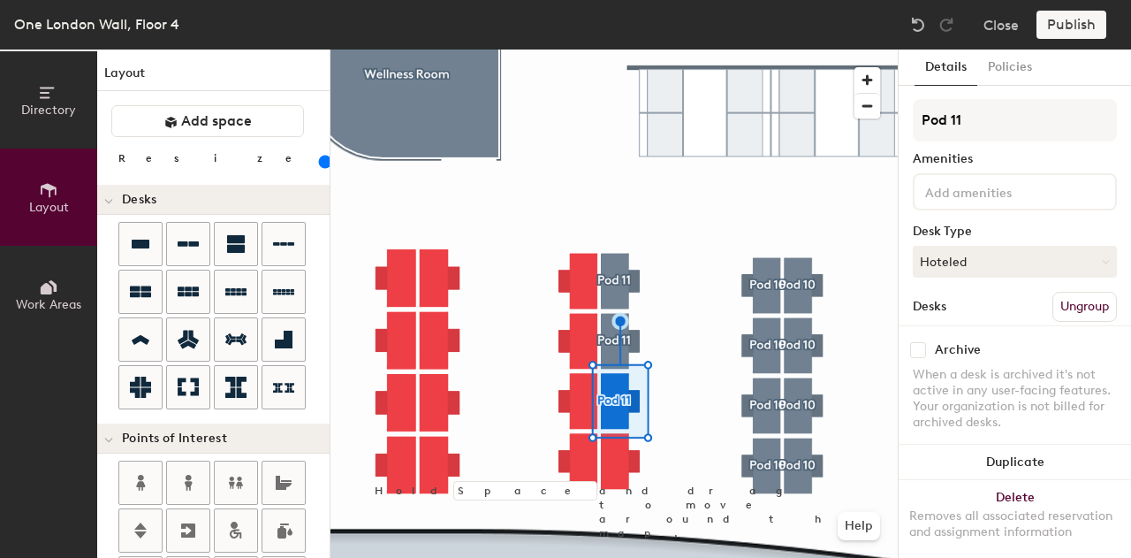
type input "120"
type input "Pod 11"
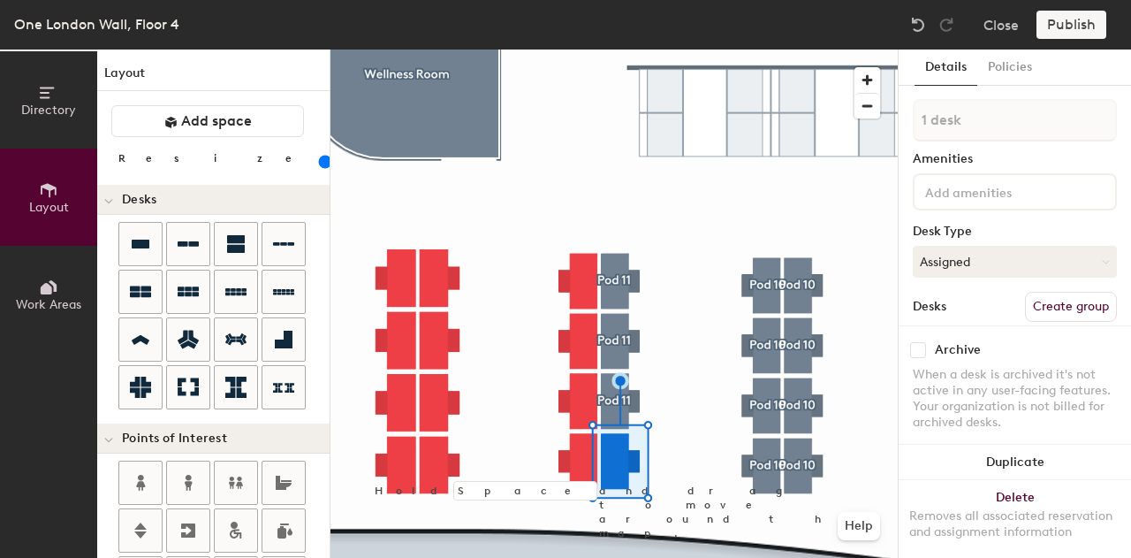
click at [1080, 305] on button "Create group" at bounding box center [1071, 307] width 92 height 30
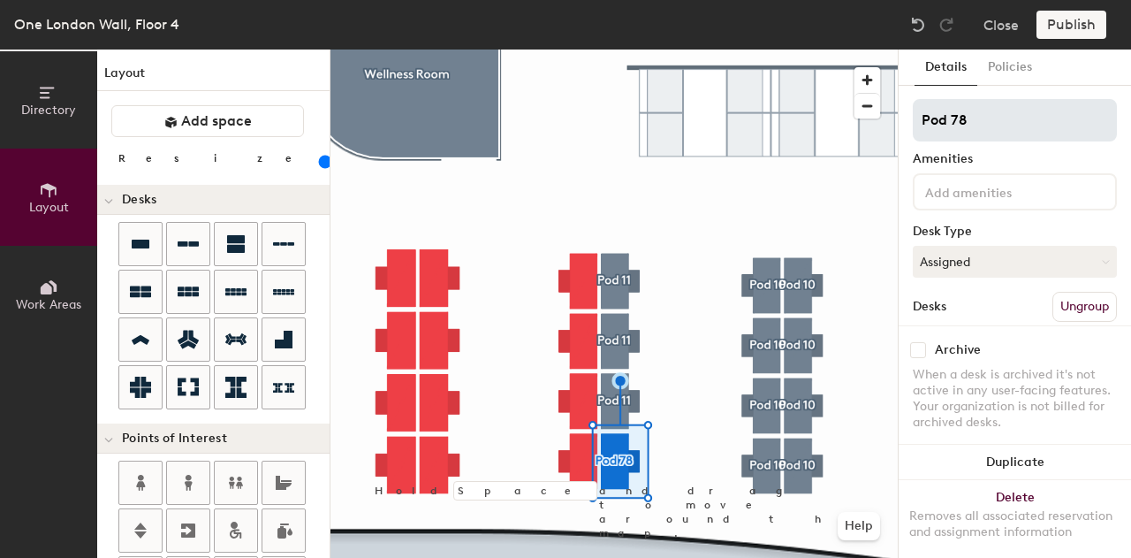
type input "120"
type input "Pod 7"
type input "120"
type input "Pod"
type input "120"
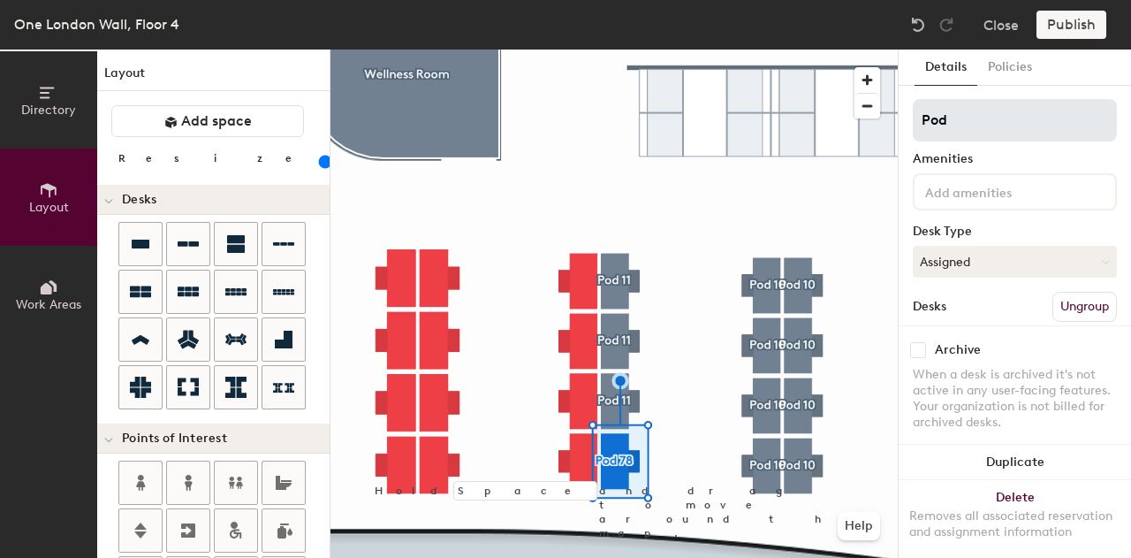
type input "Pod 1"
type input "120"
type input "Pod 11"
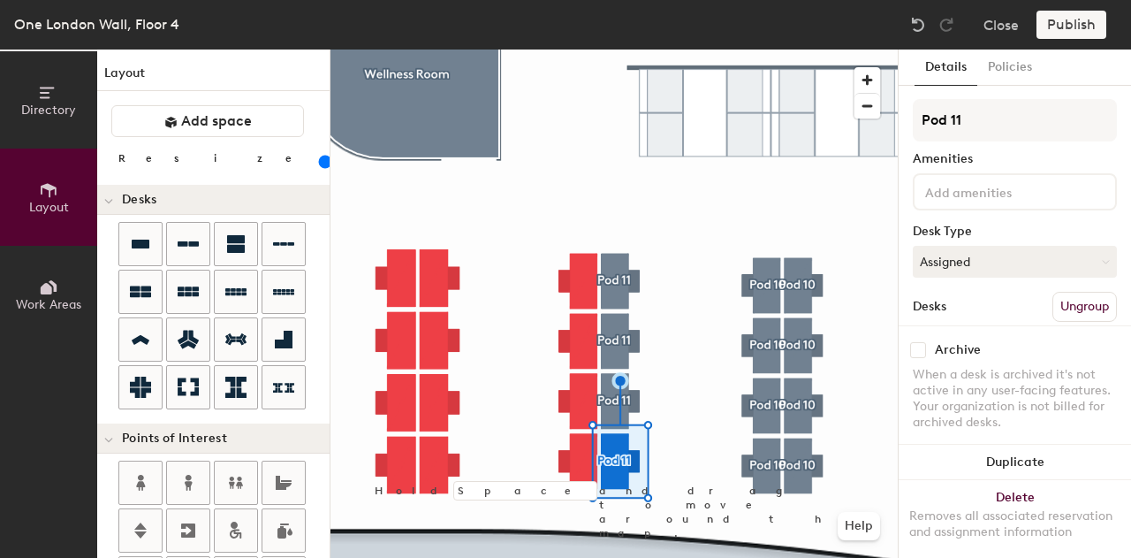
type input "120"
type input "Pod 11"
click at [1037, 254] on button "Assigned" at bounding box center [1015, 262] width 204 height 32
click at [945, 364] on div "Hoteled" at bounding box center [1002, 369] width 177 height 27
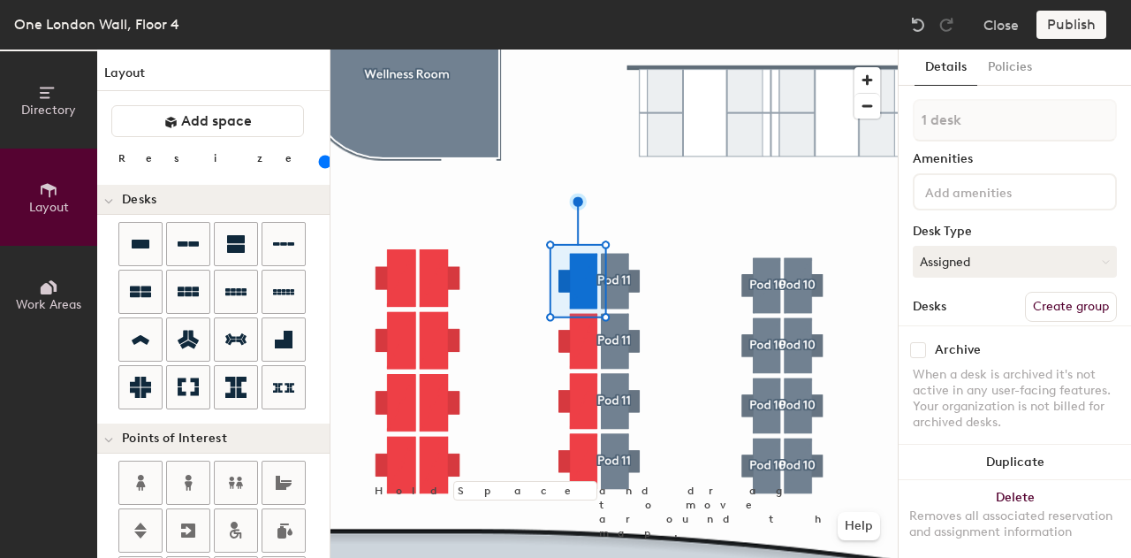
click at [1040, 305] on button "Create group" at bounding box center [1071, 307] width 92 height 30
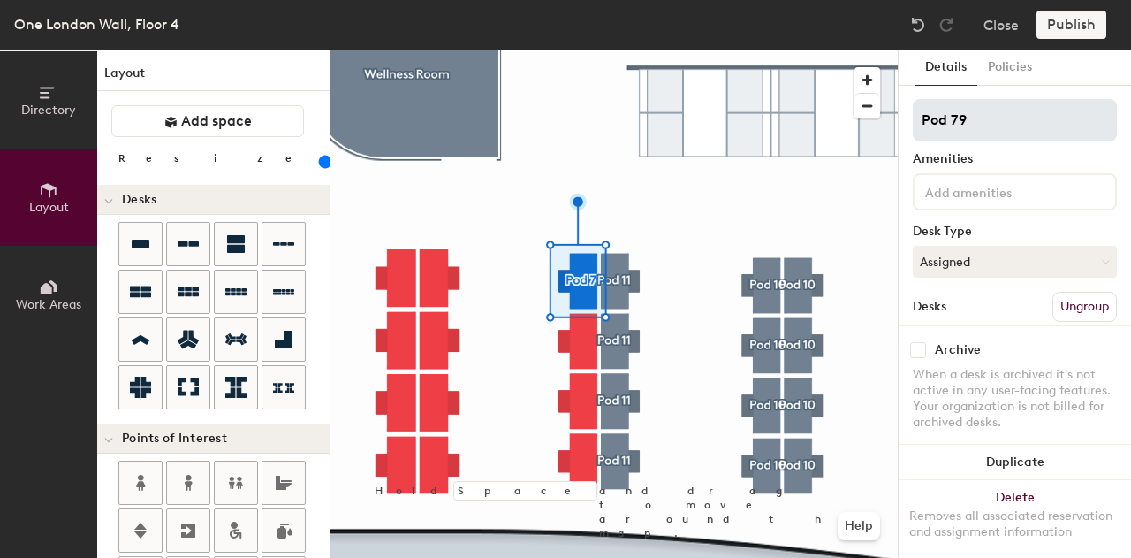
type input "120"
type input "Pod"
type input "120"
type input "Pod 1"
type input "120"
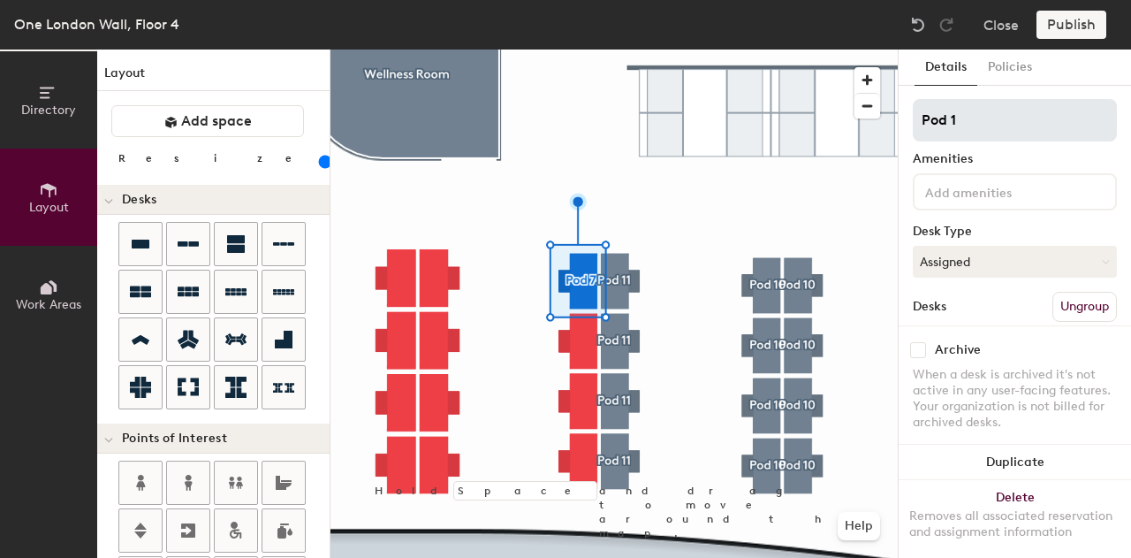
type input "Pod 11"
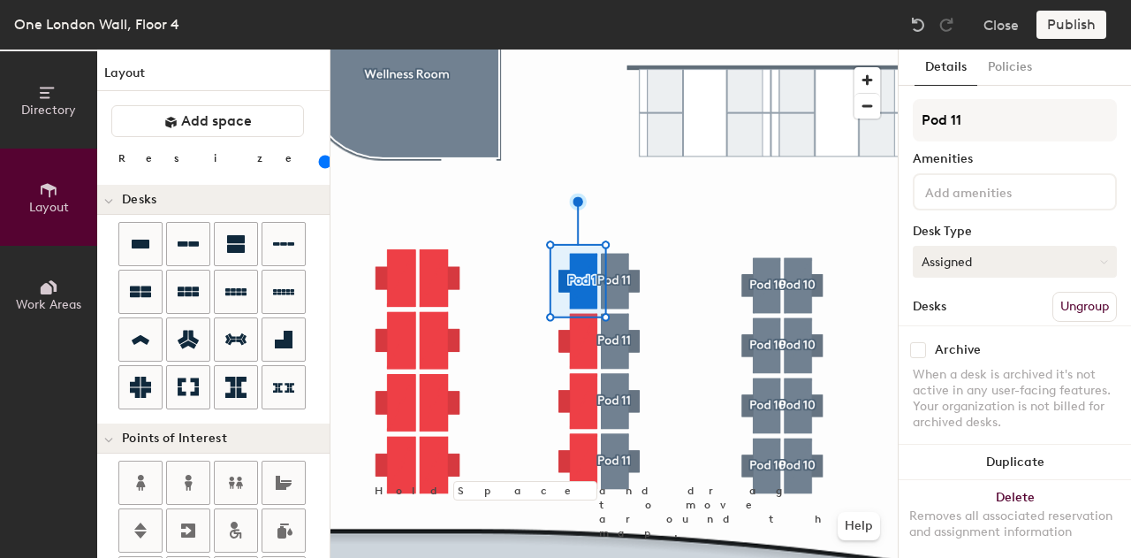
type input "120"
type input "Pod 11"
click at [1029, 264] on button "Assigned" at bounding box center [1015, 262] width 204 height 32
click at [967, 372] on div "Hoteled" at bounding box center [1002, 369] width 177 height 27
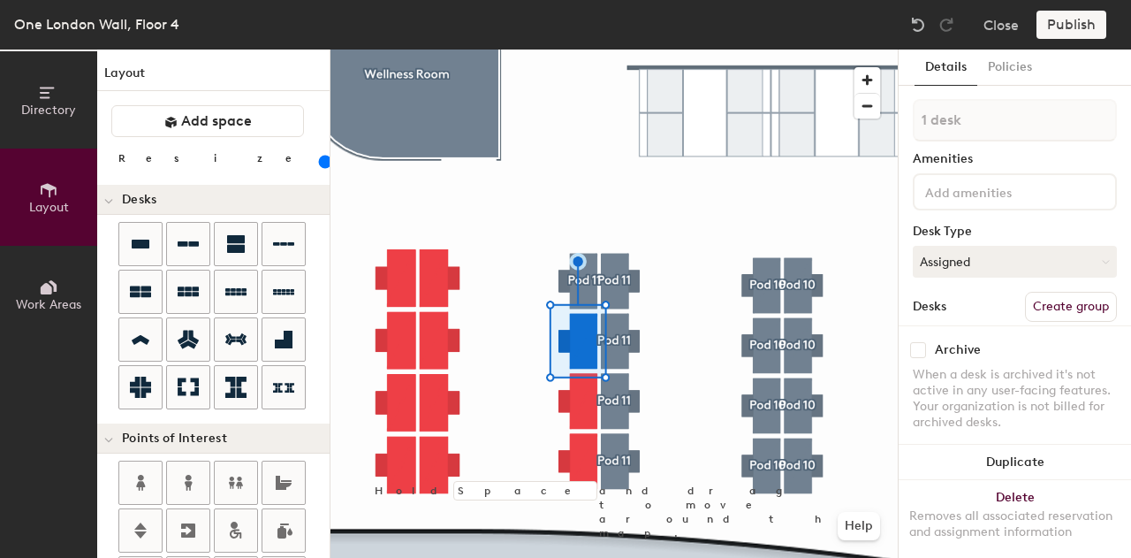
click at [1046, 300] on button "Create group" at bounding box center [1071, 307] width 92 height 30
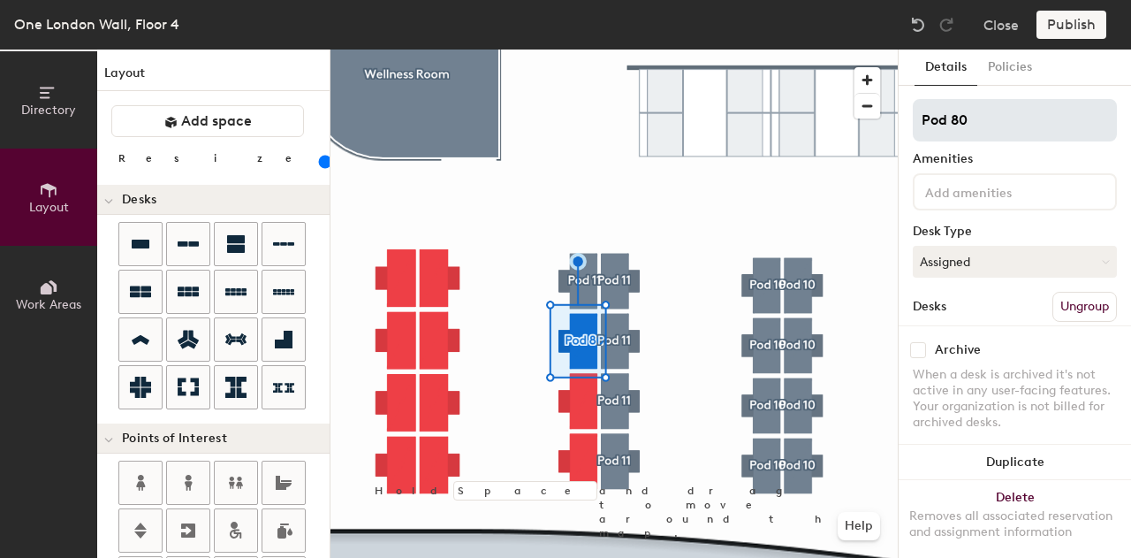
type input "120"
type input "Pod"
type input "120"
type input "Pod 1"
type input "120"
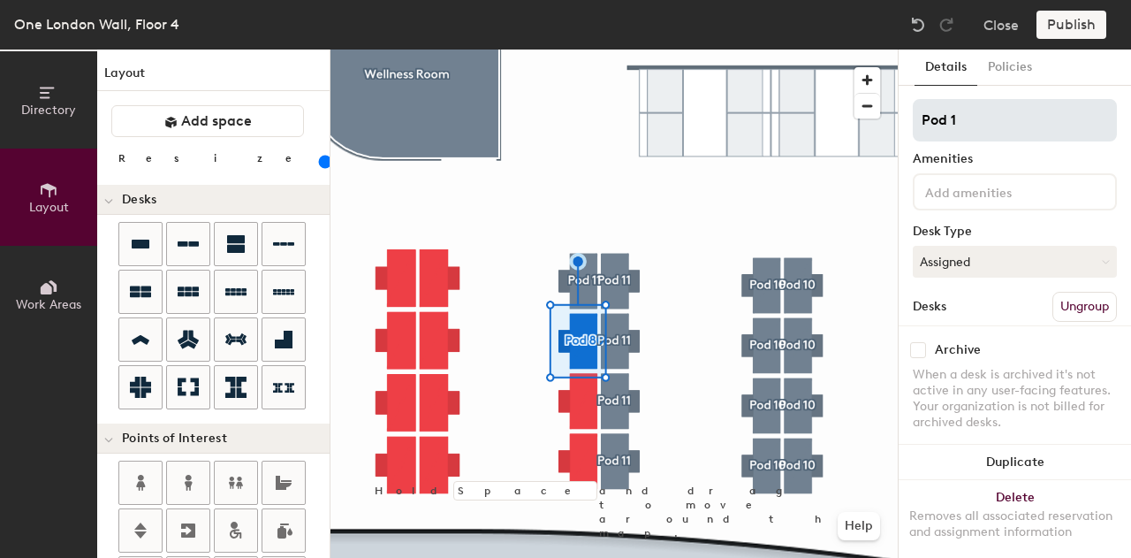
type input "Pod 11"
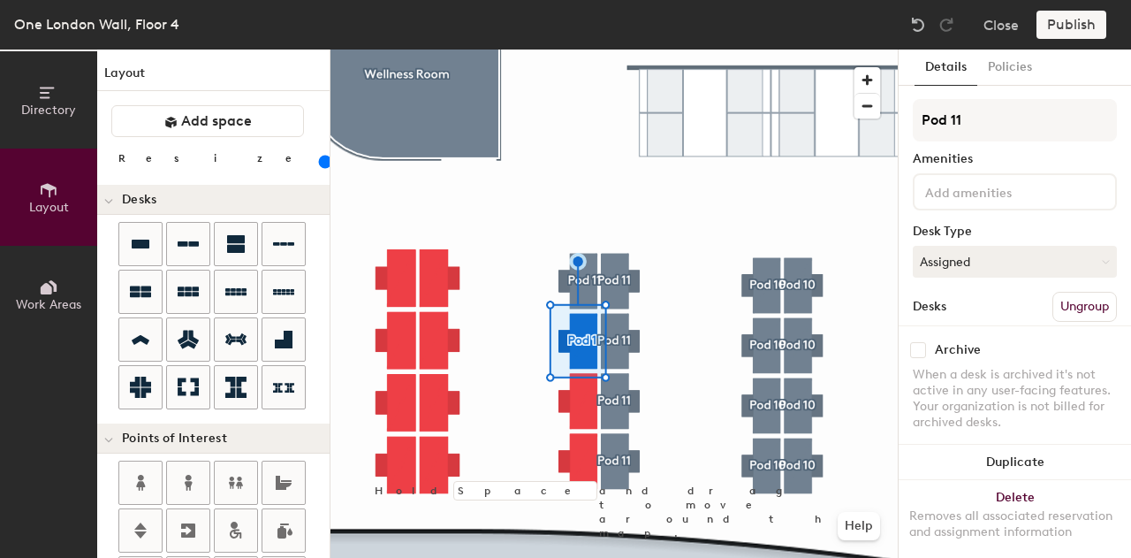
type input "120"
type input "Pod 11"
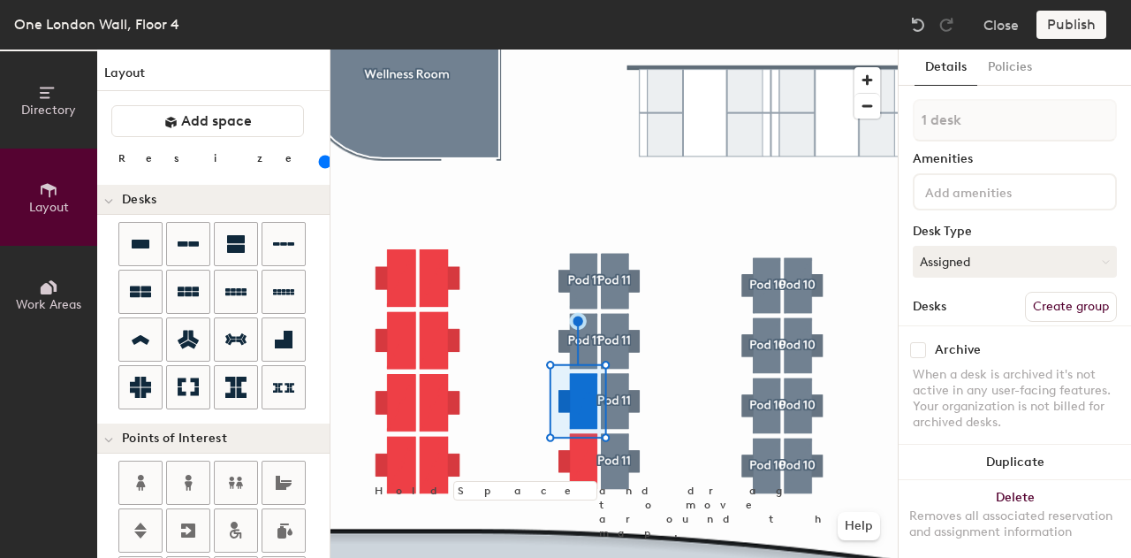
click at [1037, 300] on button "Create group" at bounding box center [1071, 307] width 92 height 30
type input "120"
type input "Pod 8"
type input "120"
type input "Pod"
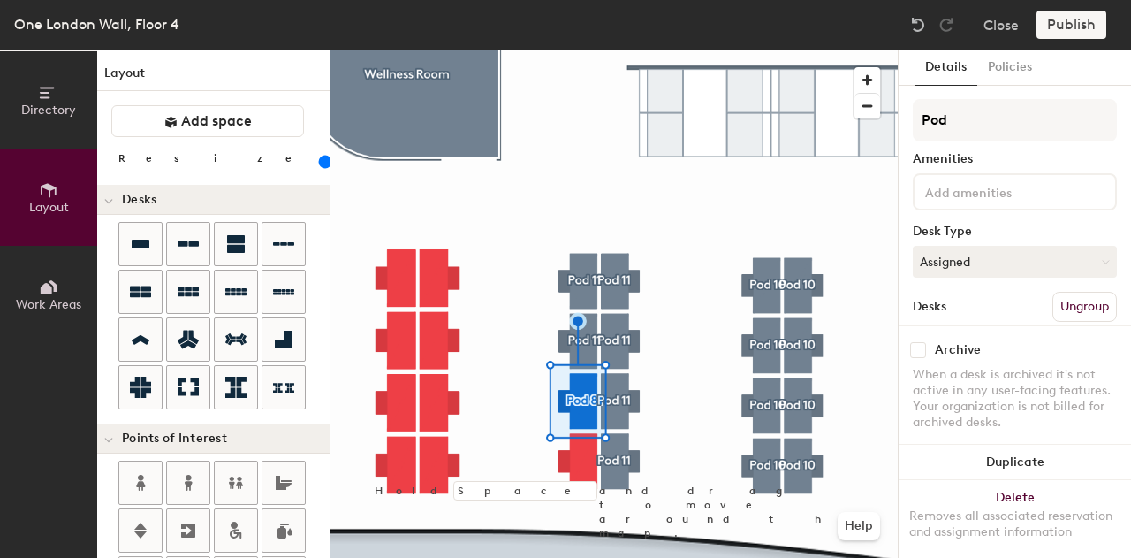
type input "120"
type input "Pod 1"
type input "120"
type input "Pod 11"
type input "120"
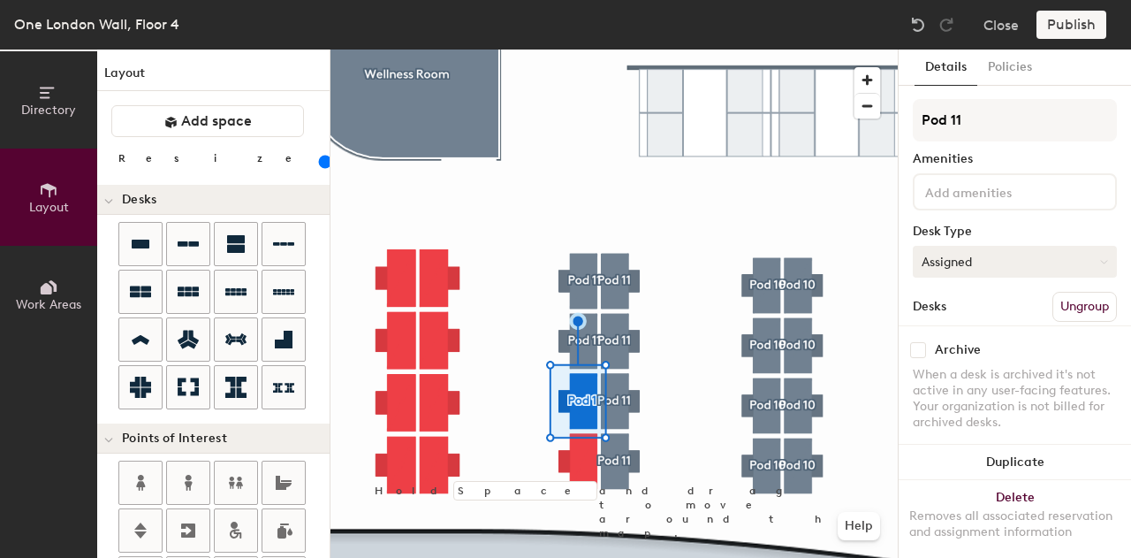
type input "Pod 11"
click at [975, 268] on button "Assigned" at bounding box center [1015, 262] width 204 height 32
click at [962, 367] on div "Hoteled" at bounding box center [1002, 369] width 177 height 27
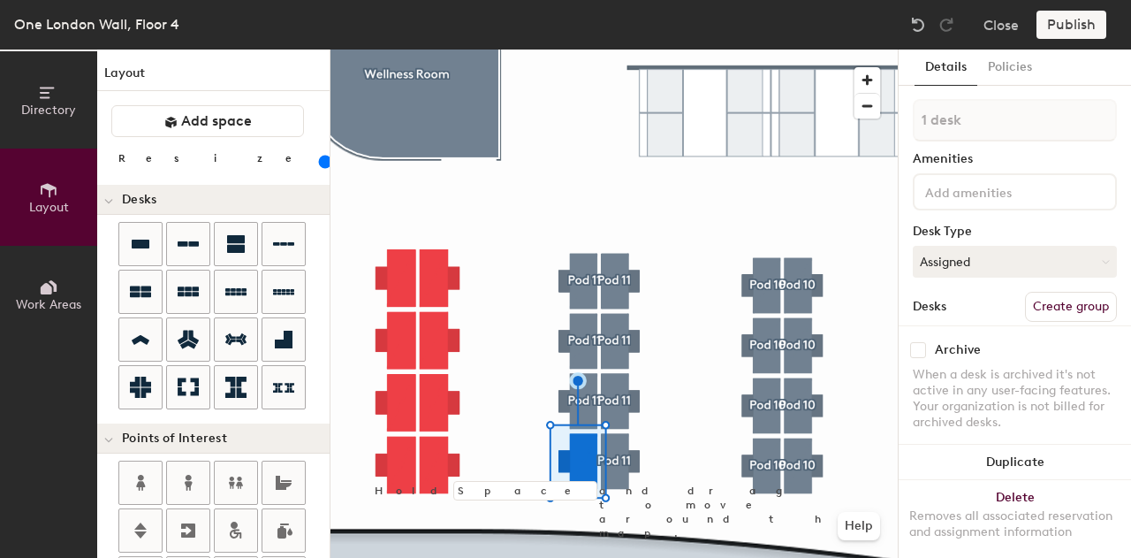
click at [1091, 300] on button "Create group" at bounding box center [1071, 307] width 92 height 30
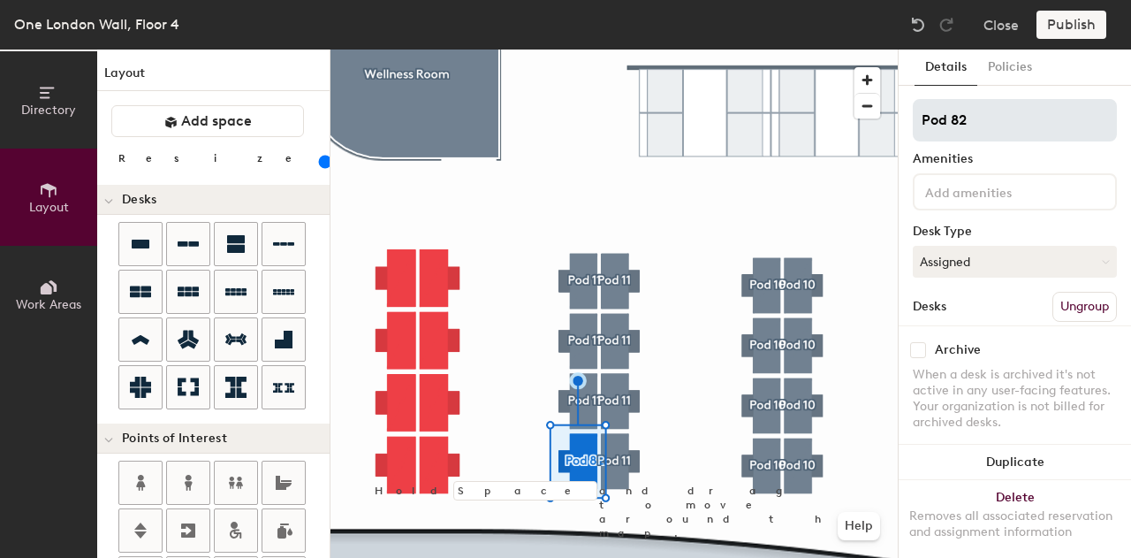
type input "120"
type input "Pod"
type input "120"
type input "Pod 1"
type input "120"
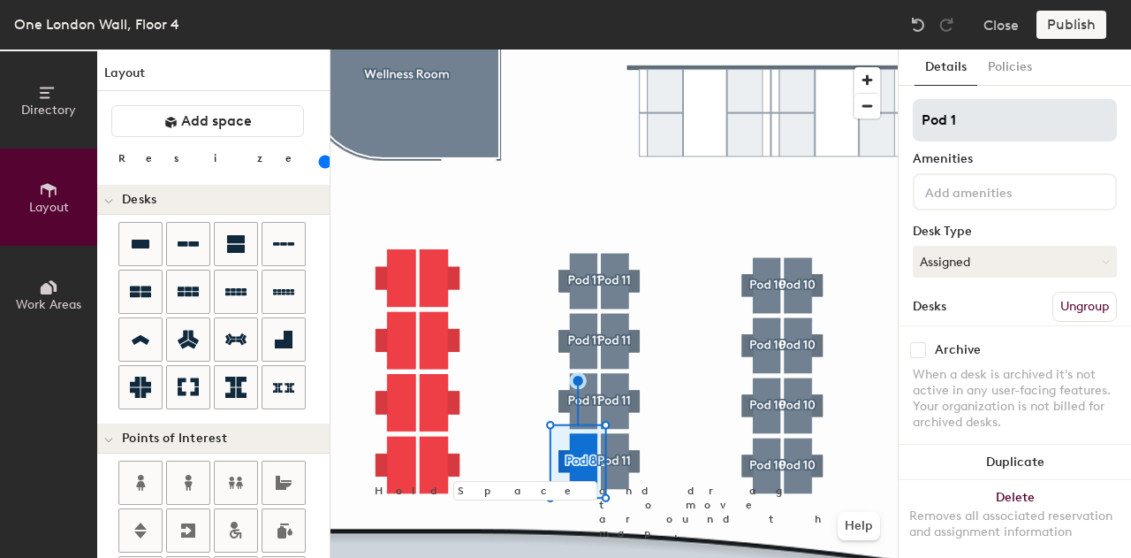
type input "Pod 11"
type input "120"
type input "Pod 11"
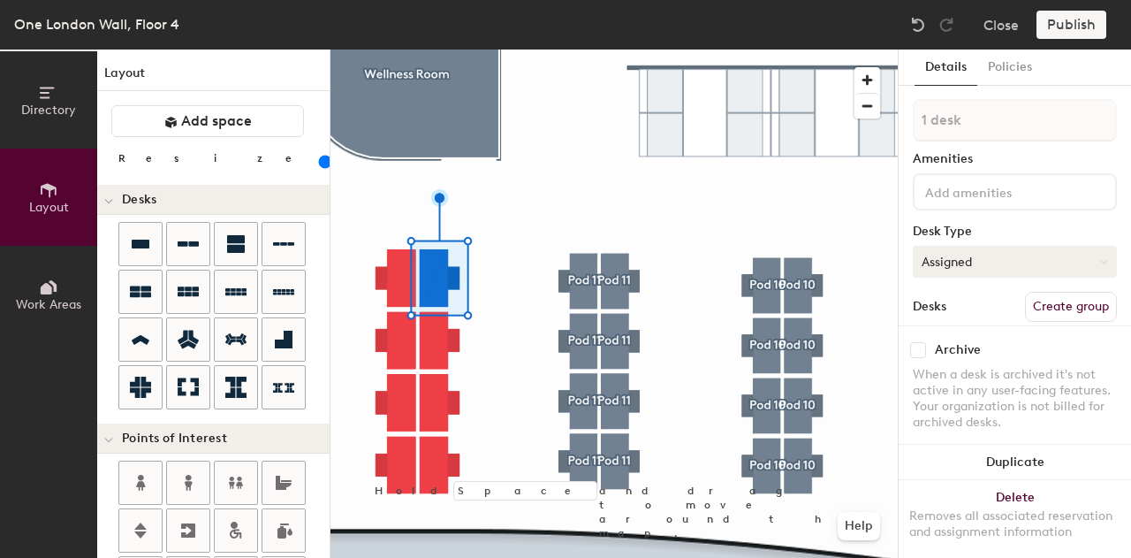
click at [1004, 270] on button "Assigned" at bounding box center [1015, 262] width 204 height 32
click at [980, 363] on div "Hoteled" at bounding box center [1002, 369] width 177 height 27
click at [1045, 303] on button "Create group" at bounding box center [1071, 307] width 92 height 30
type input "Pod 12"
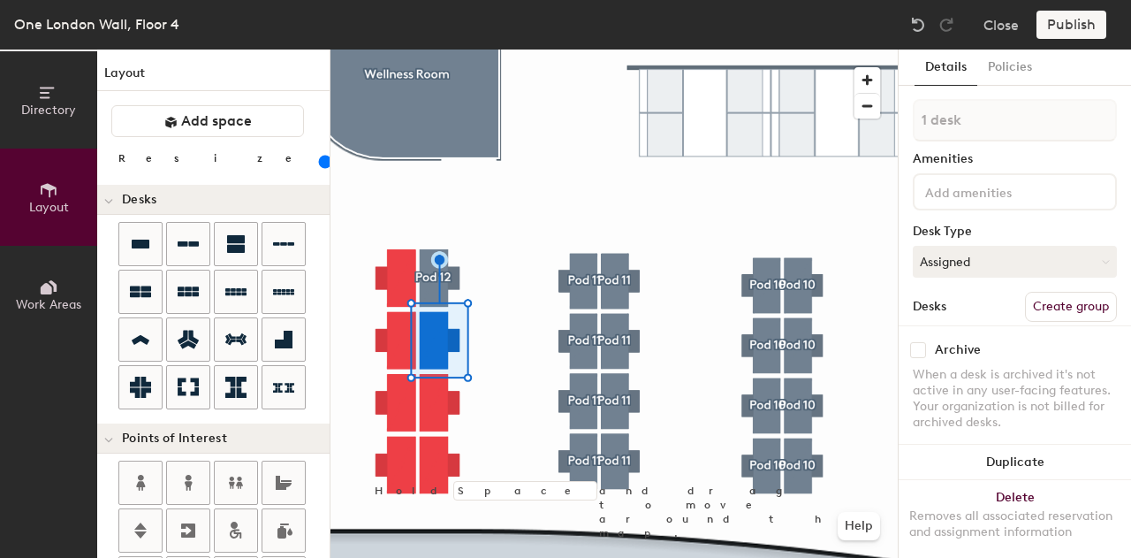
click at [1039, 298] on button "Create group" at bounding box center [1071, 307] width 92 height 30
type input "Pod 12"
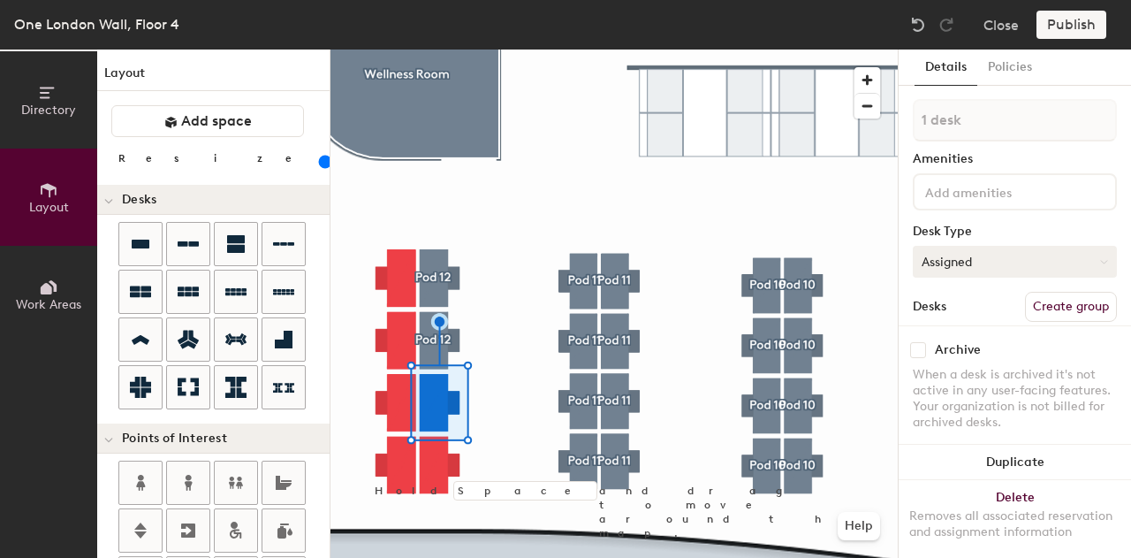
click at [1029, 256] on button "Assigned" at bounding box center [1015, 262] width 204 height 32
click at [977, 369] on div "Hoteled" at bounding box center [1002, 369] width 177 height 27
click at [1039, 304] on button "Create group" at bounding box center [1071, 307] width 92 height 30
type input "Pod 12"
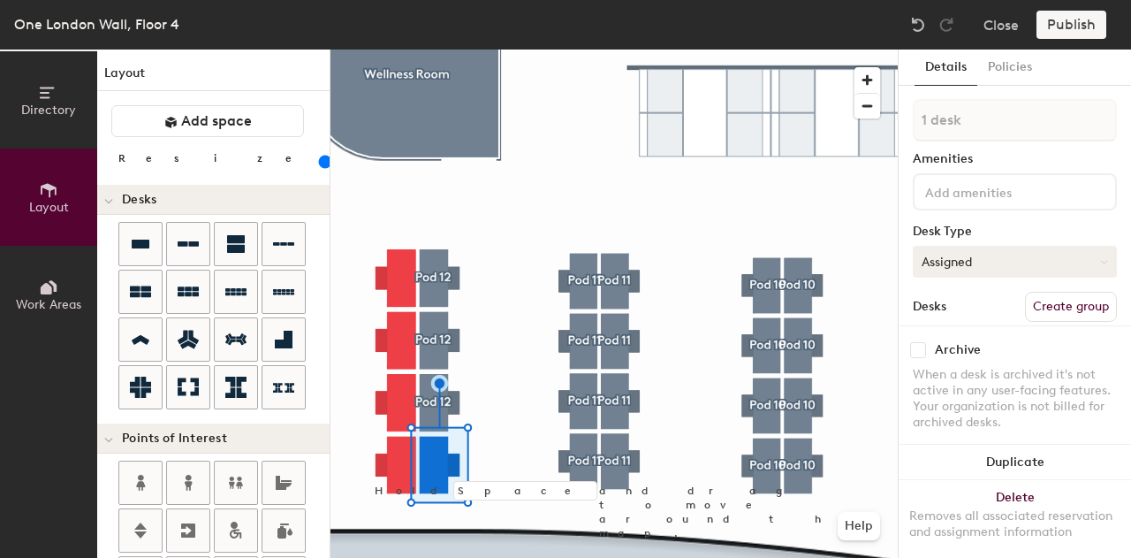
click at [1014, 265] on button "Assigned" at bounding box center [1015, 262] width 204 height 32
click at [982, 369] on div "Hoteled" at bounding box center [1002, 369] width 177 height 27
click at [1062, 306] on button "Create group" at bounding box center [1071, 307] width 92 height 30
type input "Pod 12"
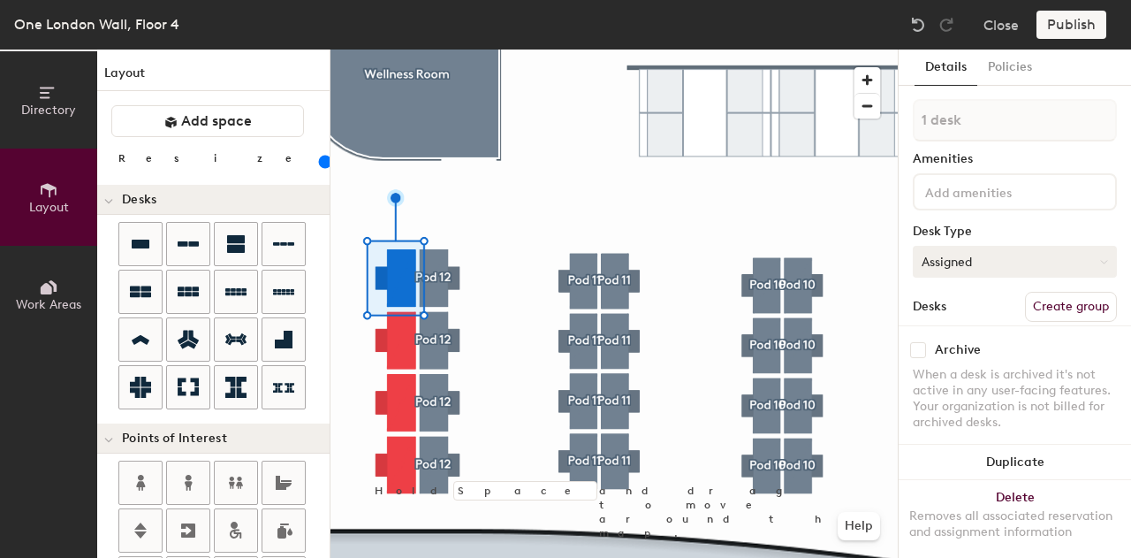
click at [973, 254] on button "Assigned" at bounding box center [1015, 262] width 204 height 32
click at [983, 360] on div "Hoteled" at bounding box center [1002, 369] width 177 height 27
click at [1048, 298] on button "Create group" at bounding box center [1071, 307] width 92 height 30
type input "Pod 12"
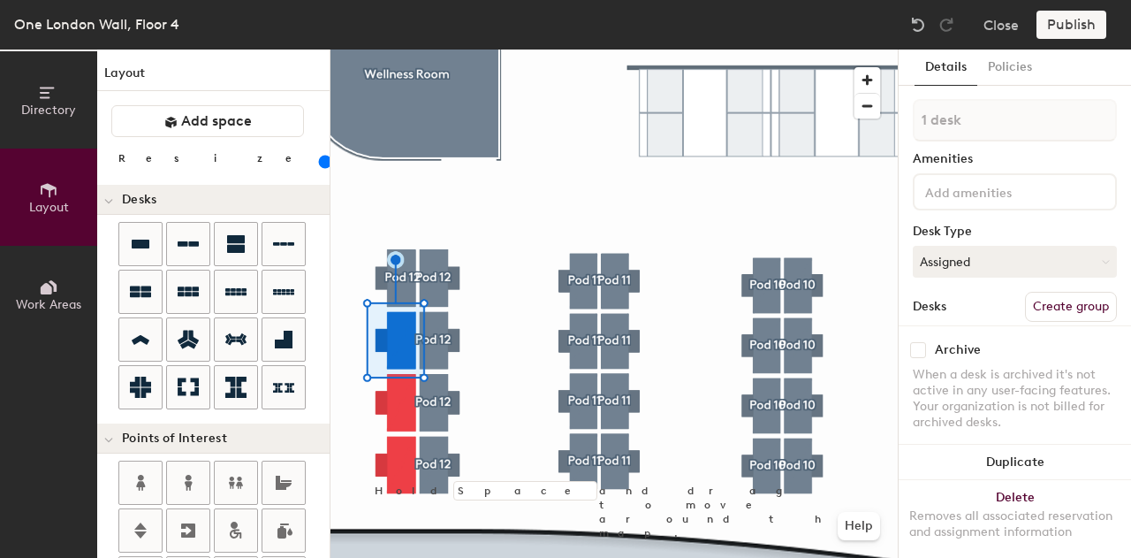
click at [1082, 307] on button "Create group" at bounding box center [1071, 307] width 92 height 30
type input "Pod 12"
click at [987, 262] on button "Assigned" at bounding box center [1015, 262] width 204 height 32
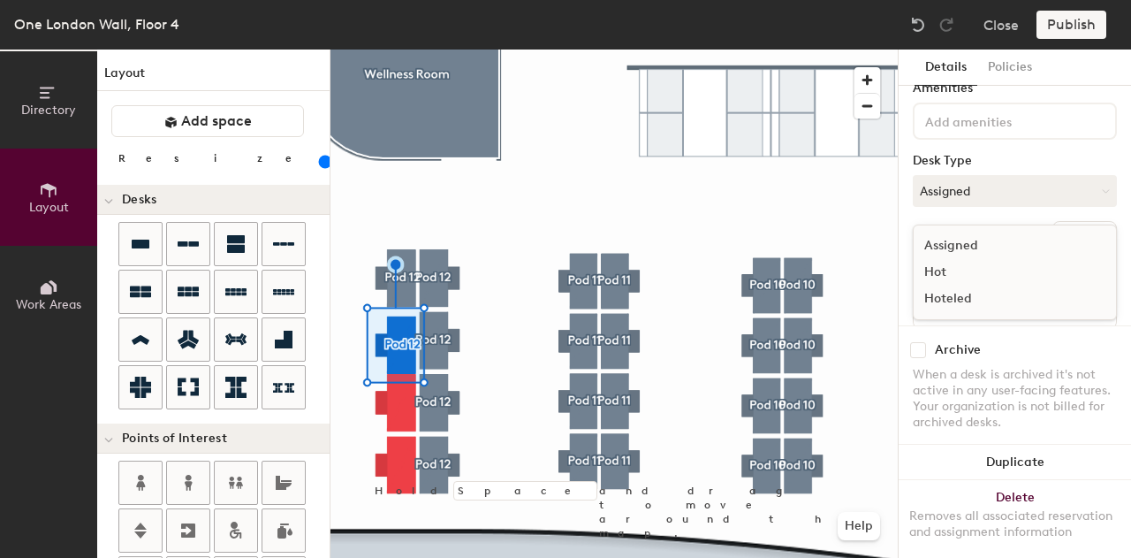
click at [953, 294] on div "Hoteled" at bounding box center [1002, 298] width 177 height 27
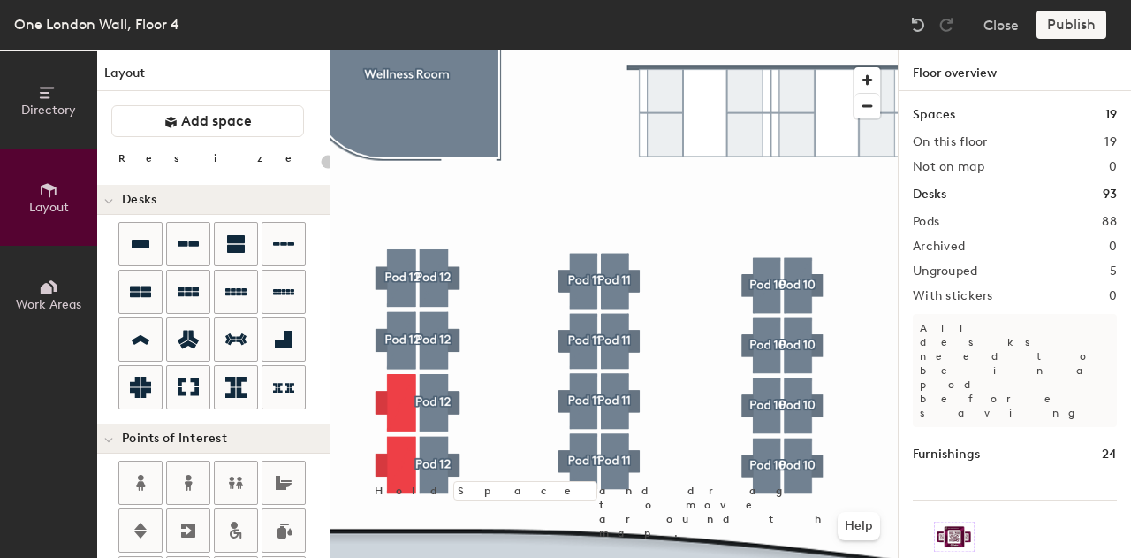
type input "120"
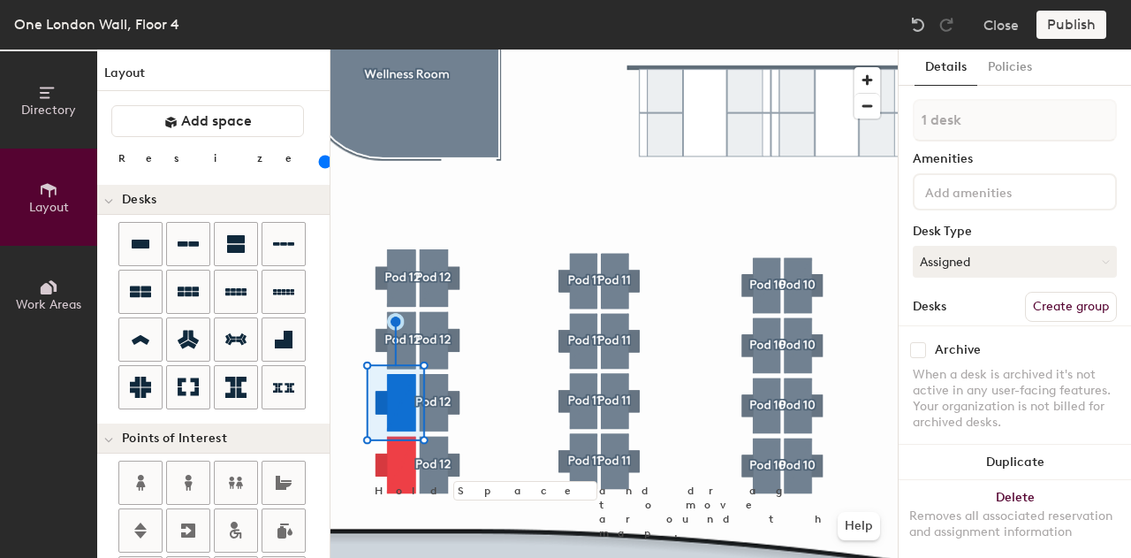
click at [1050, 307] on button "Create group" at bounding box center [1071, 307] width 92 height 30
type input "Pod 12"
click at [977, 271] on button "Assigned" at bounding box center [1015, 262] width 204 height 32
click at [971, 369] on div "Hoteled" at bounding box center [1002, 369] width 177 height 27
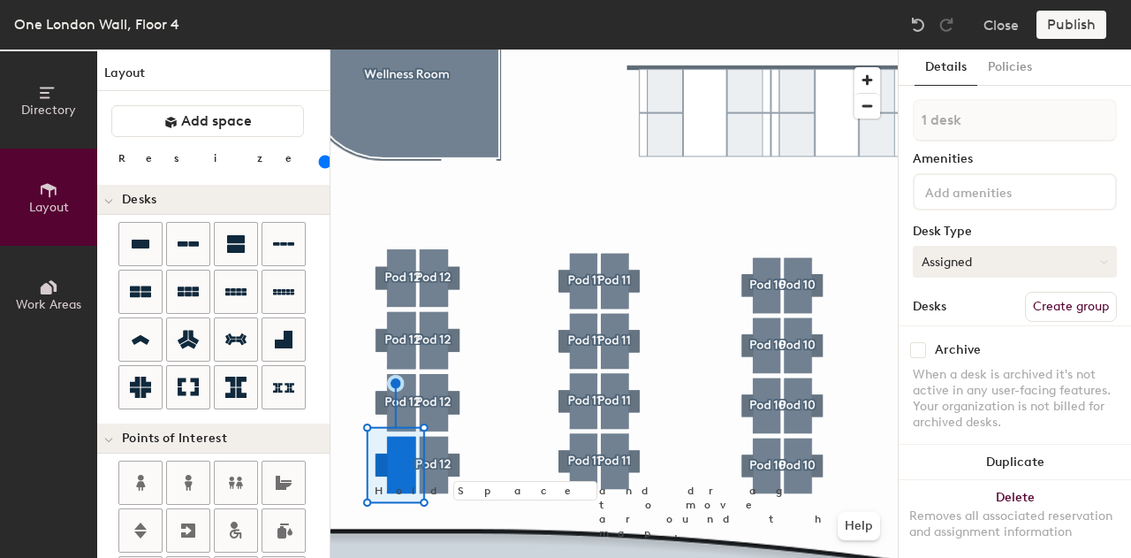
click at [1027, 252] on button "Assigned" at bounding box center [1015, 262] width 204 height 32
click at [958, 368] on div "Hoteled" at bounding box center [1002, 369] width 177 height 27
click at [1046, 301] on button "Create group" at bounding box center [1071, 307] width 92 height 30
type input "Pod 12"
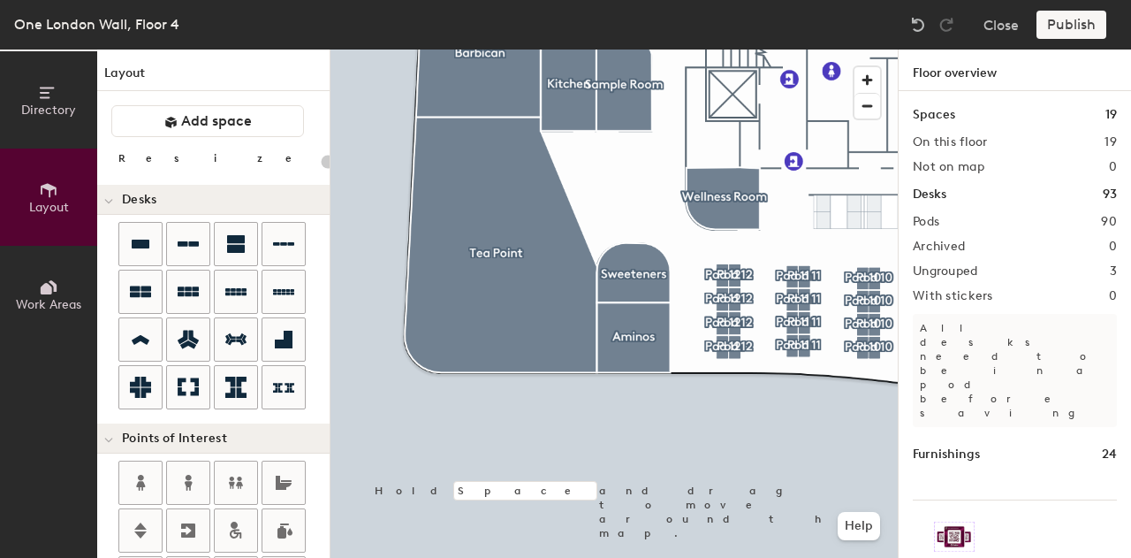
type input "20"
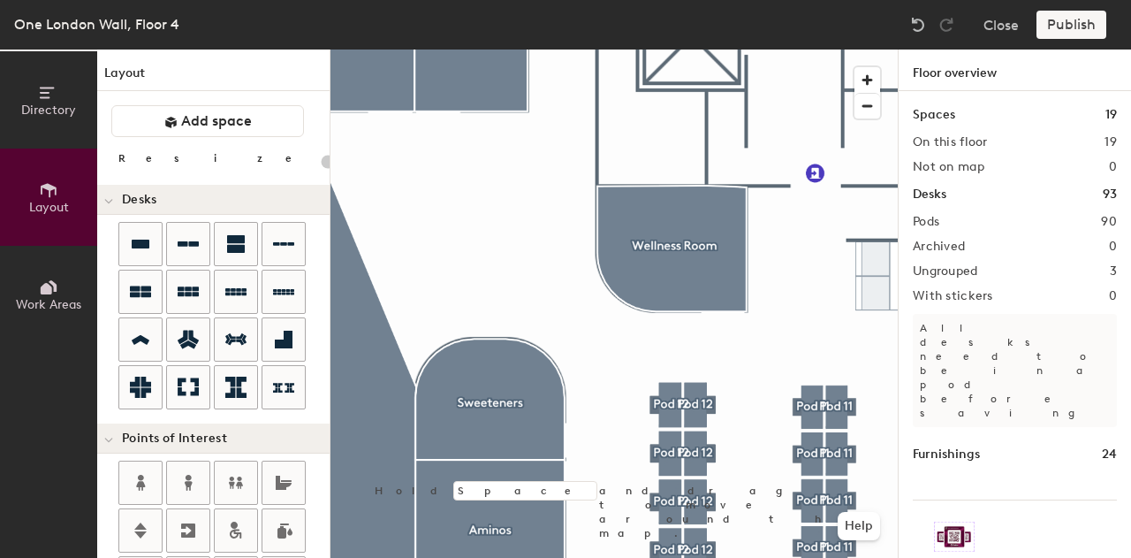
click at [1073, 26] on div "Publish" at bounding box center [1077, 25] width 80 height 28
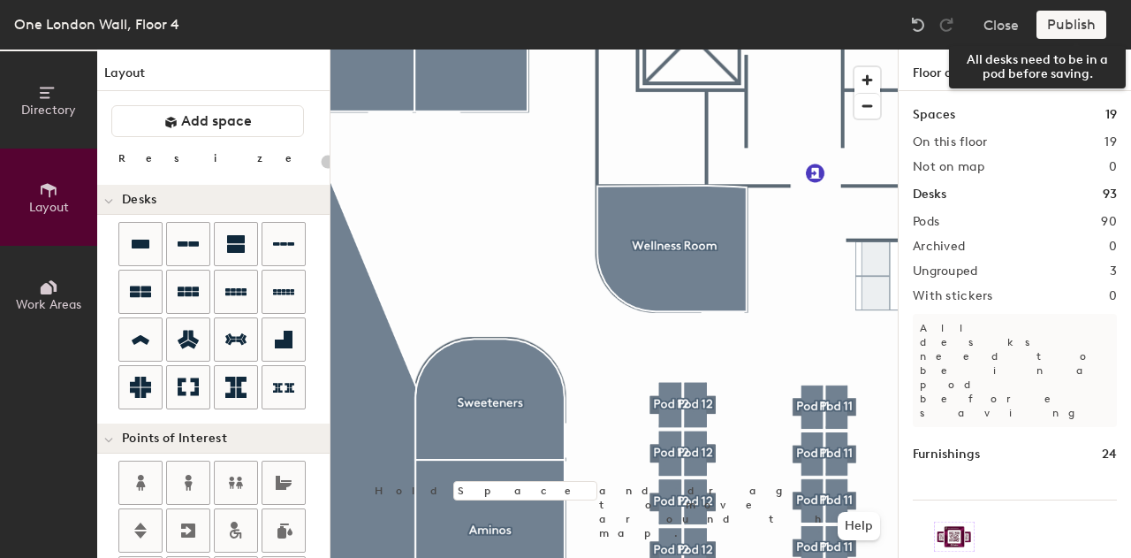
click at [1084, 26] on div "Publish" at bounding box center [1077, 25] width 80 height 28
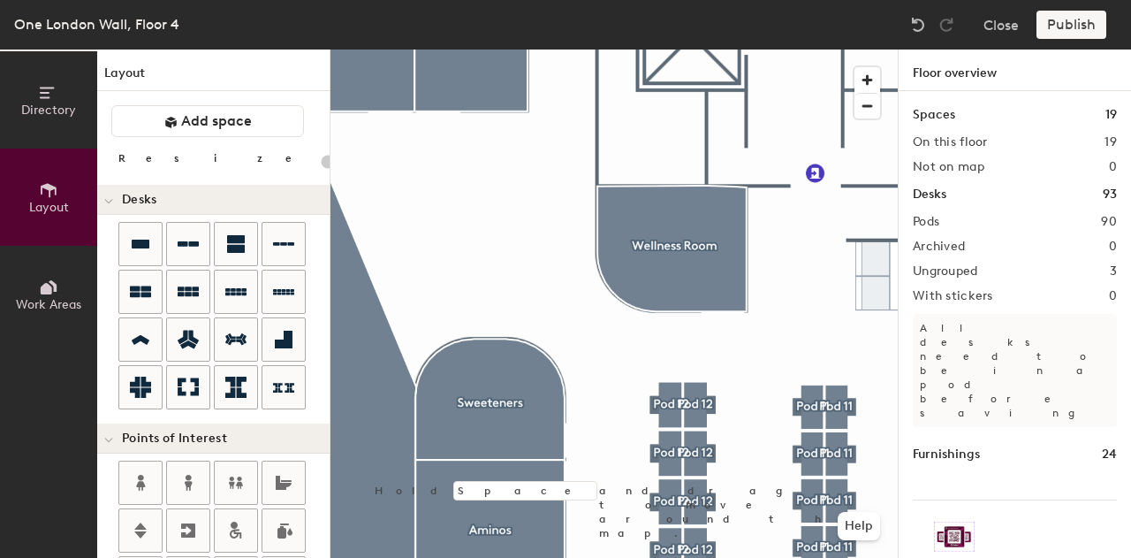
click at [1083, 29] on div "Publish" at bounding box center [1077, 25] width 80 height 28
click at [1082, 33] on div "Publish" at bounding box center [1077, 25] width 80 height 28
click at [878, 113] on span "button" at bounding box center [868, 106] width 26 height 25
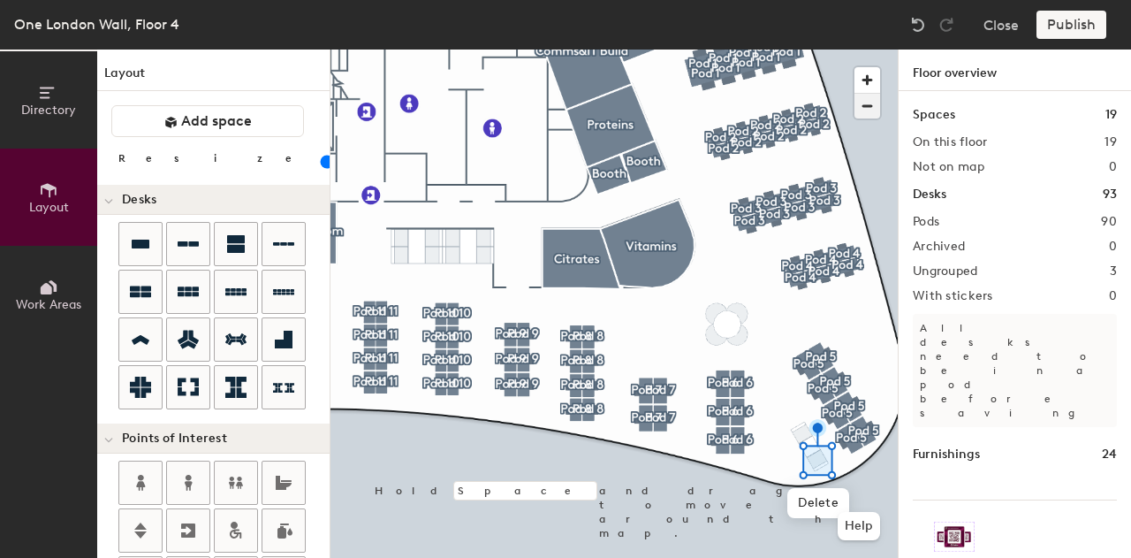
click at [863, 108] on span "button" at bounding box center [868, 106] width 26 height 25
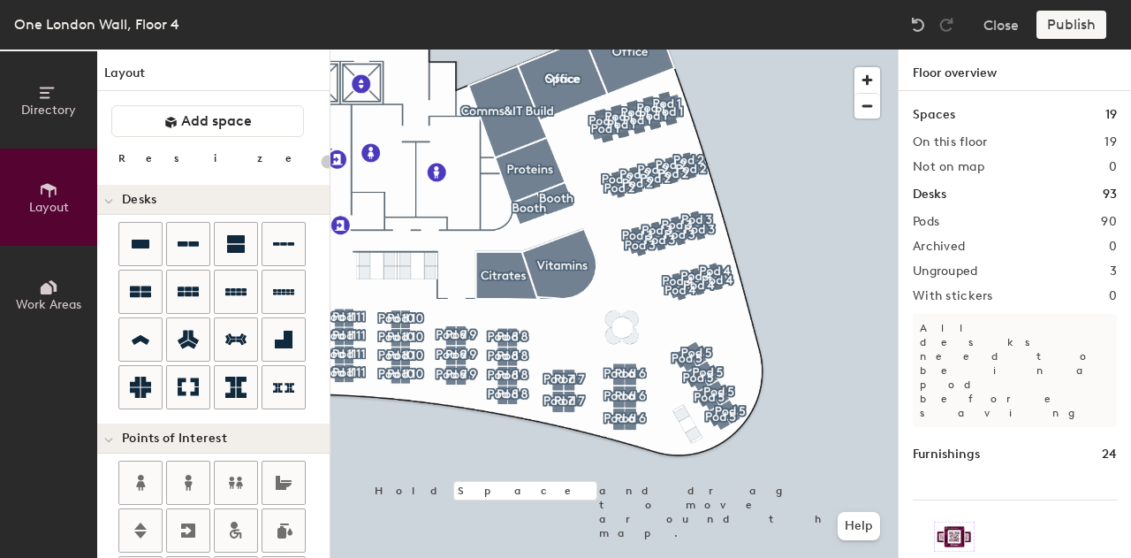
click at [1053, 321] on div "Directory Layout Work Areas Layout Add space Resize Desks Points of Interest Fu…" at bounding box center [565, 303] width 1131 height 508
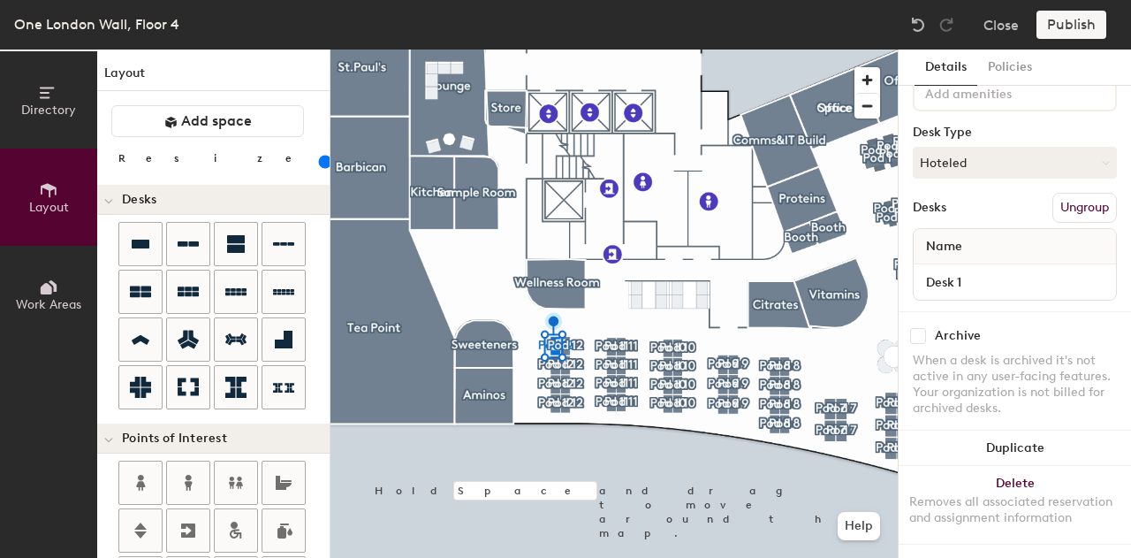
scroll to position [113, 0]
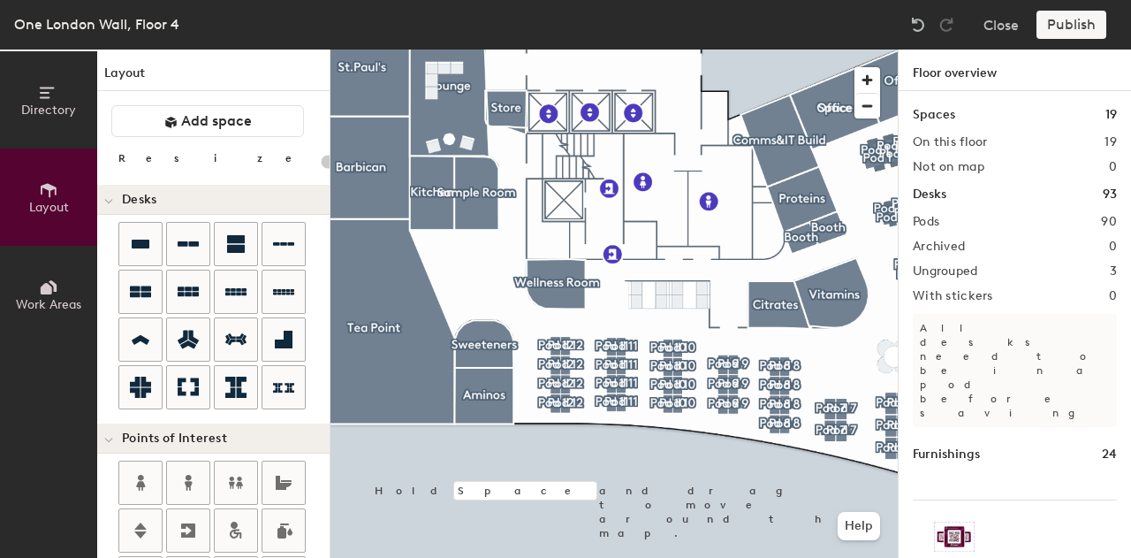
type input "20"
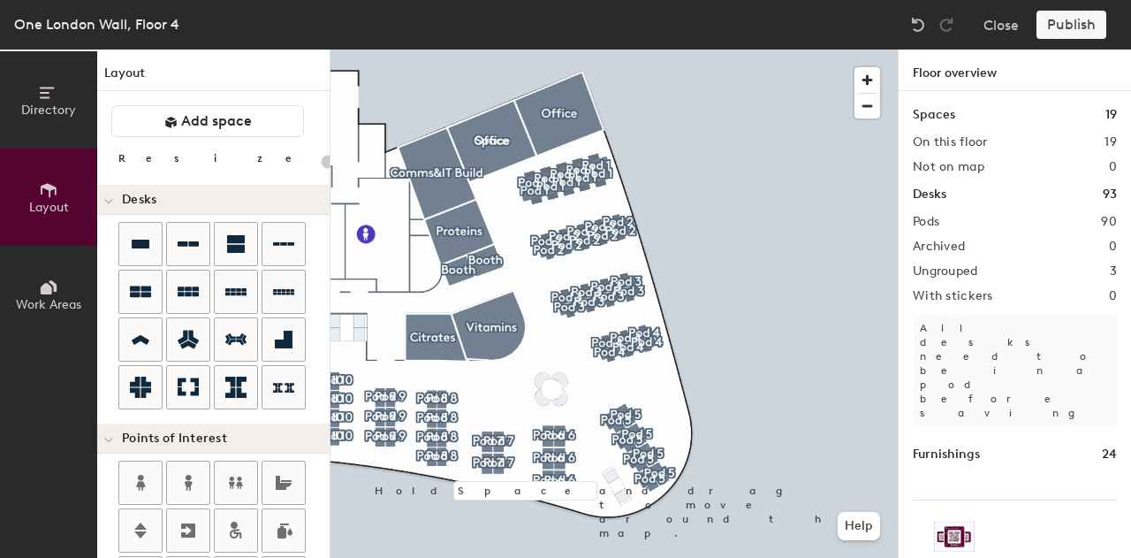
click at [49, 283] on icon at bounding box center [48, 287] width 19 height 19
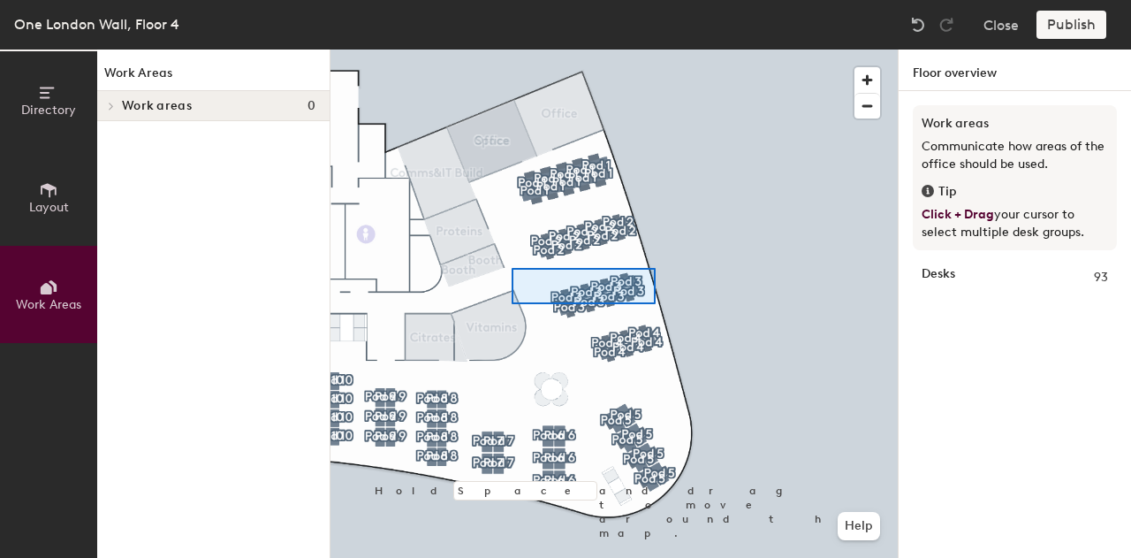
click at [512, 49] on div at bounding box center [614, 49] width 567 height 0
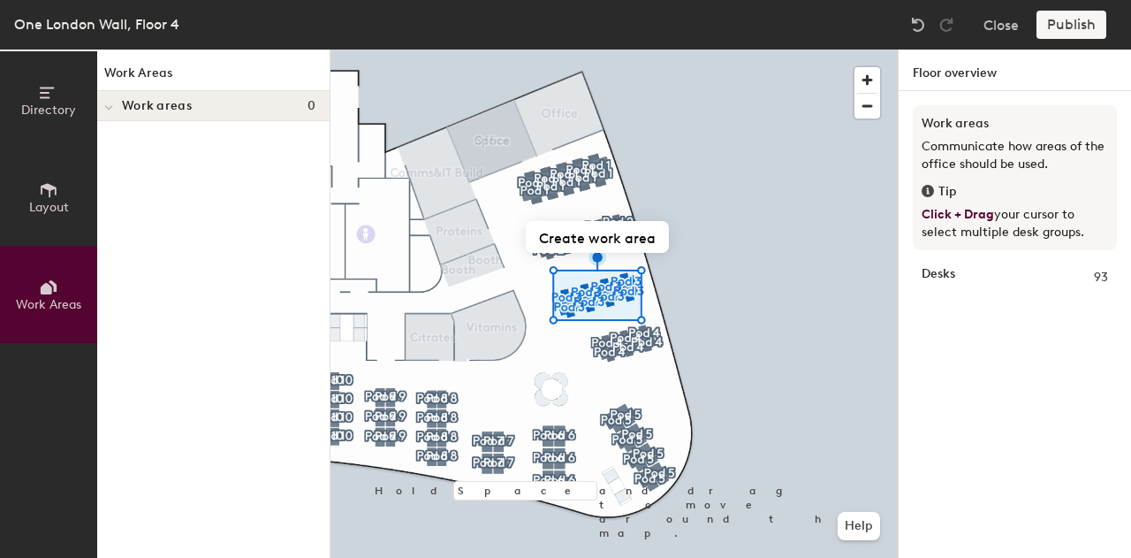
click at [969, 274] on div "Desks 93" at bounding box center [1015, 277] width 186 height 19
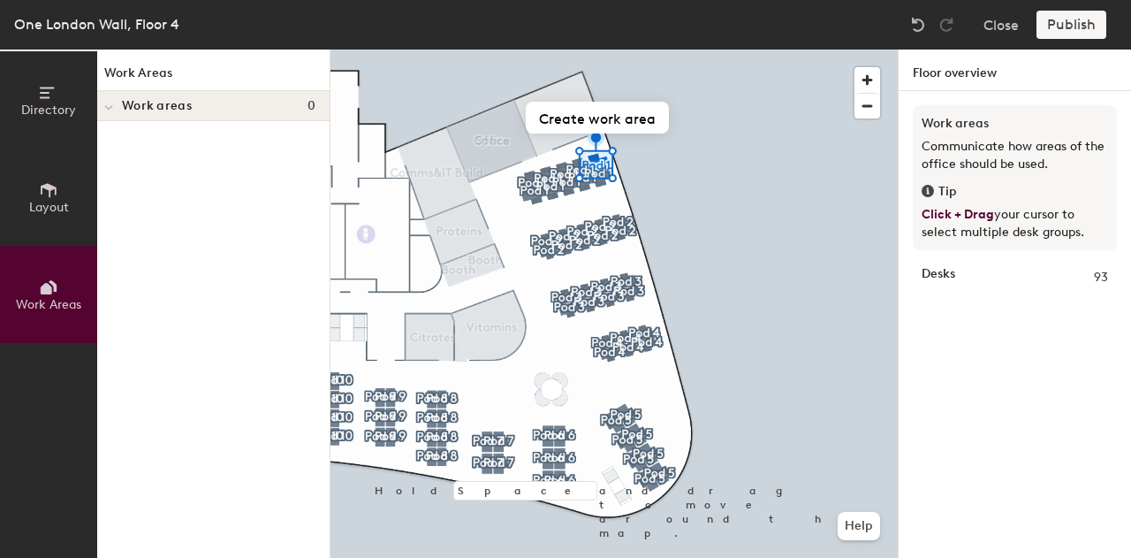
click at [57, 209] on span "Layout" at bounding box center [49, 207] width 40 height 15
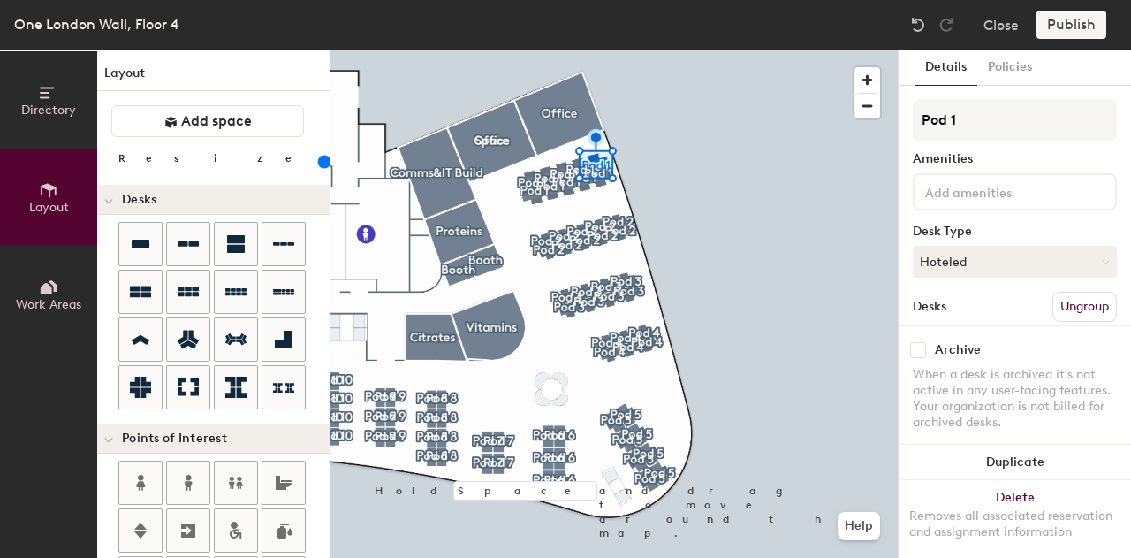
click at [36, 107] on span "Directory" at bounding box center [48, 110] width 55 height 15
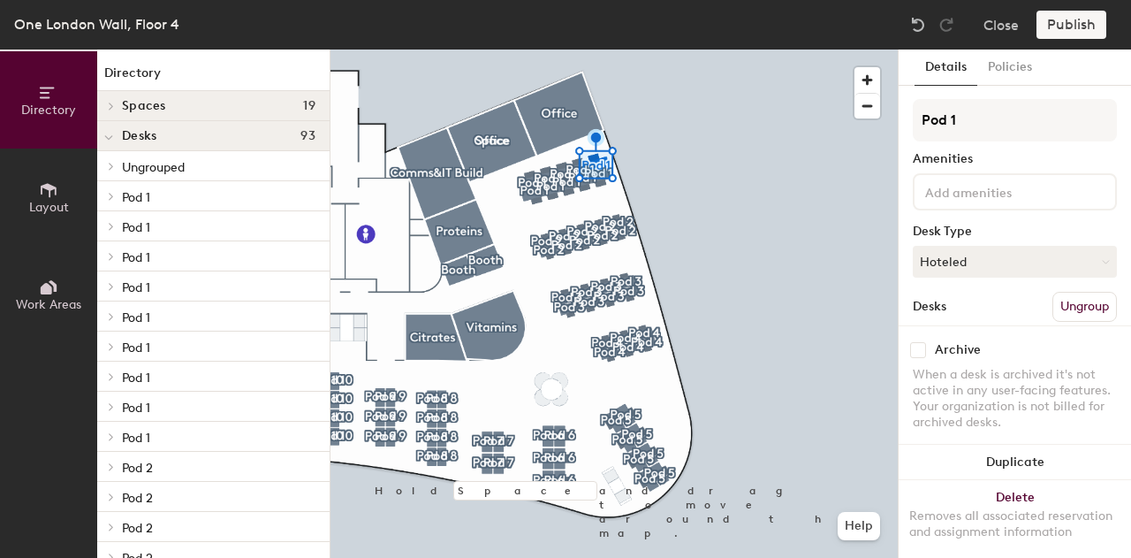
click at [145, 201] on span "Pod 1" at bounding box center [136, 197] width 28 height 15
click at [117, 164] on span at bounding box center [110, 166] width 15 height 9
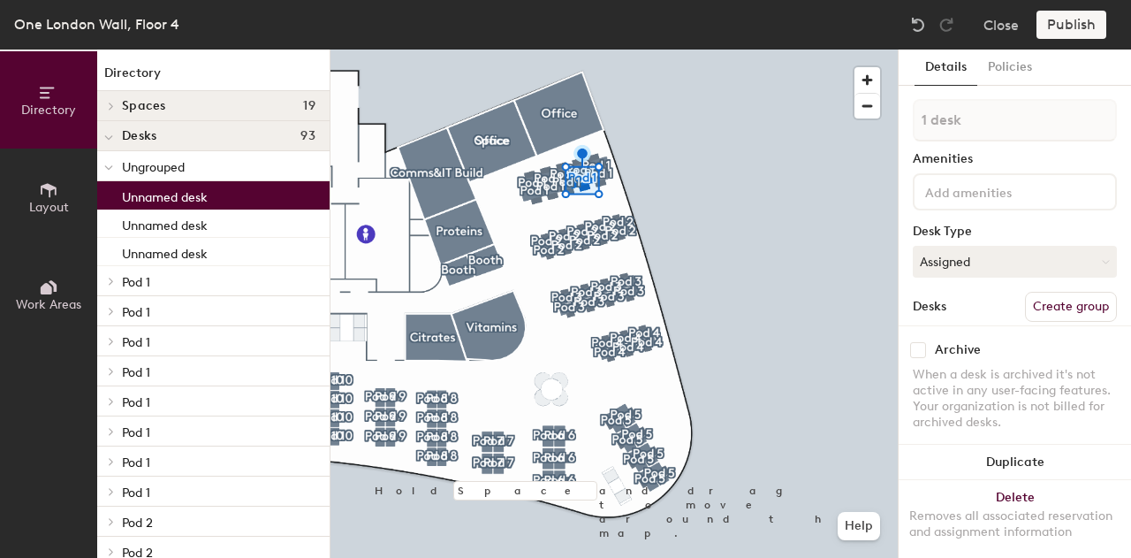
click at [182, 191] on p "Unnamed desk" at bounding box center [165, 195] width 86 height 20
click at [866, 105] on span "button" at bounding box center [868, 106] width 26 height 25
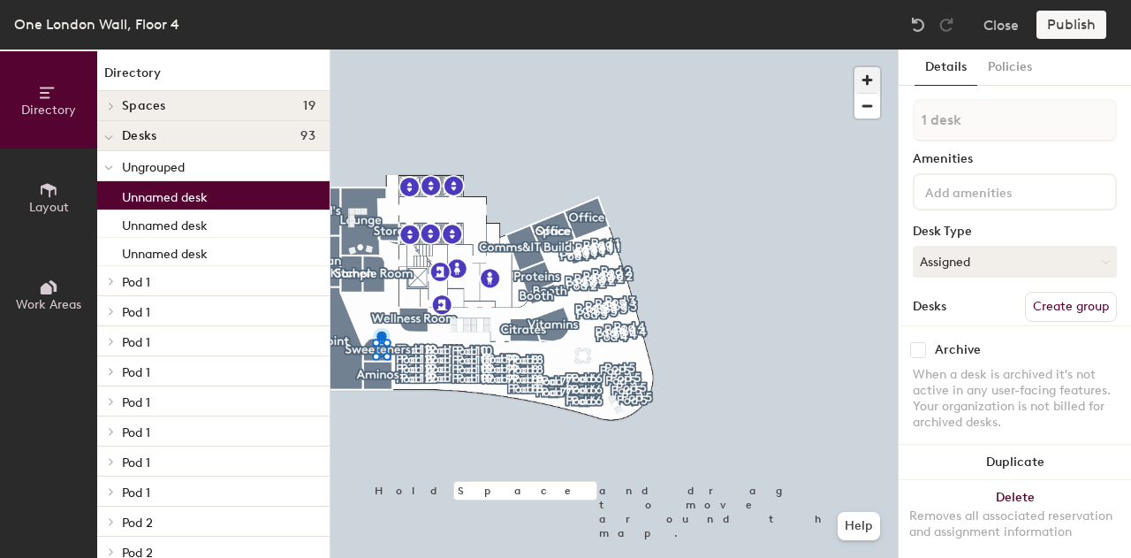
click at [863, 80] on span "button" at bounding box center [868, 80] width 26 height 26
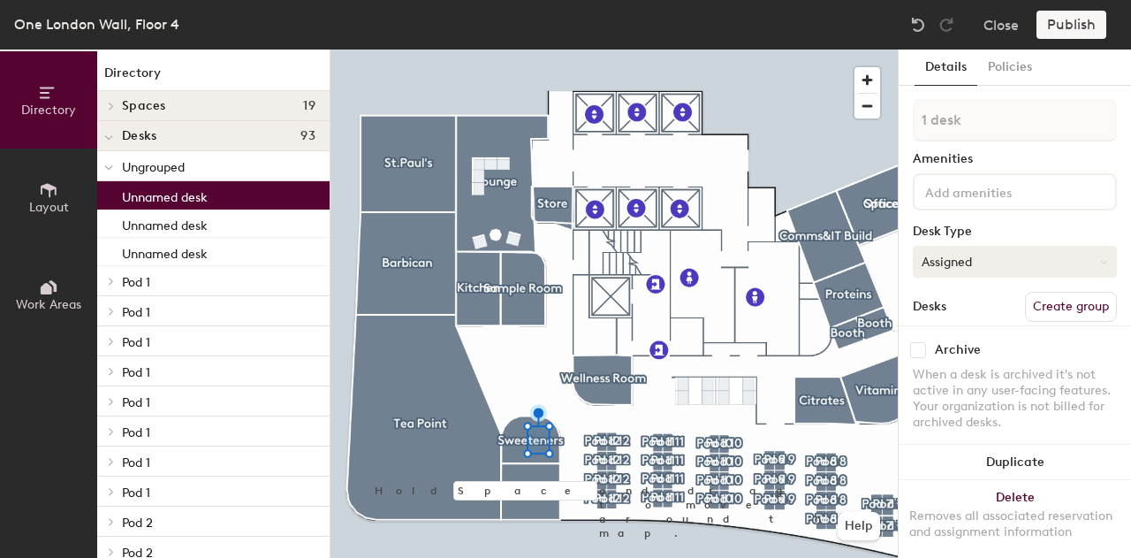
click at [986, 261] on button "Assigned" at bounding box center [1015, 262] width 204 height 32
click at [963, 338] on div "Hot" at bounding box center [1002, 343] width 177 height 27
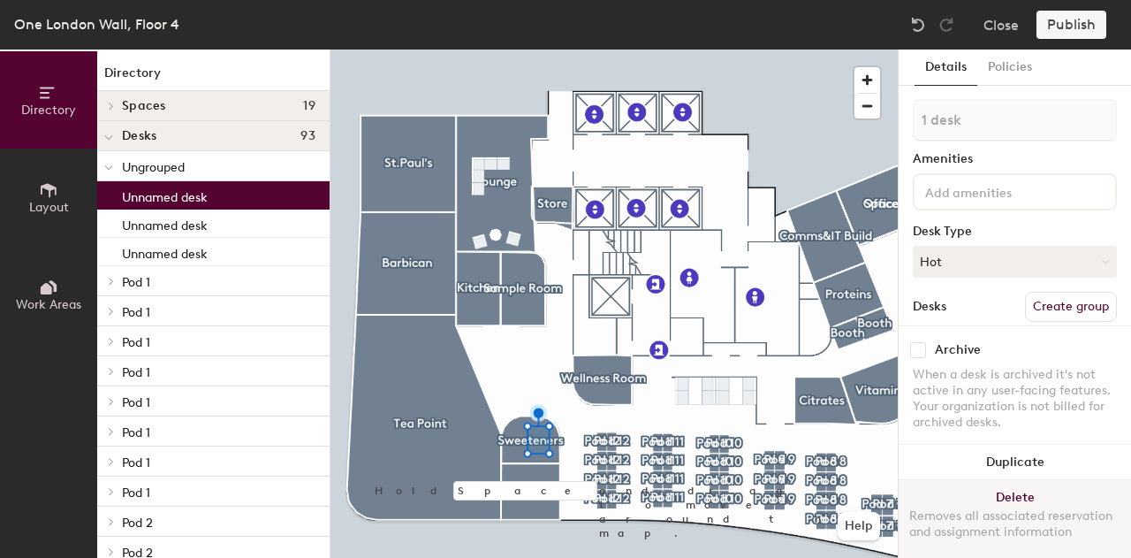
click at [1009, 487] on button "Delete Removes all associated reservation and assignment information" at bounding box center [1015, 519] width 232 height 78
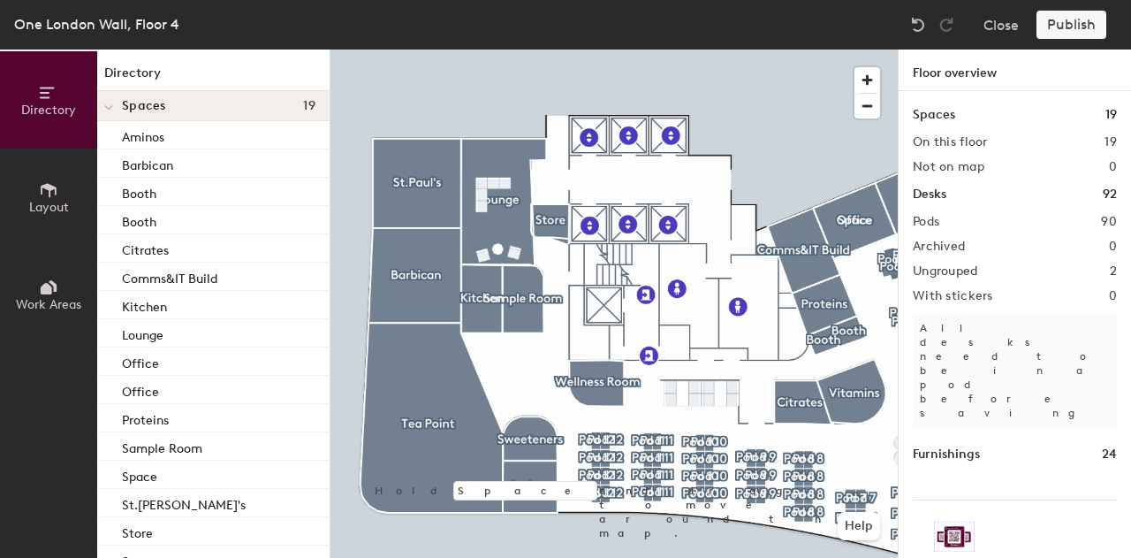
click at [173, 107] on h4 "Spaces 19" at bounding box center [219, 106] width 194 height 14
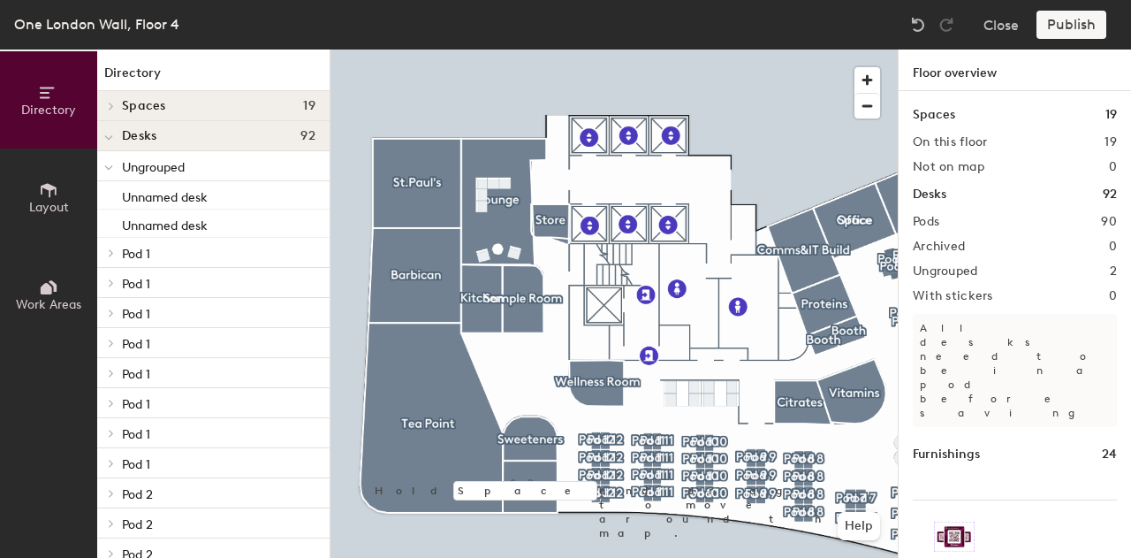
click at [127, 167] on span "Ungrouped" at bounding box center [153, 167] width 63 height 15
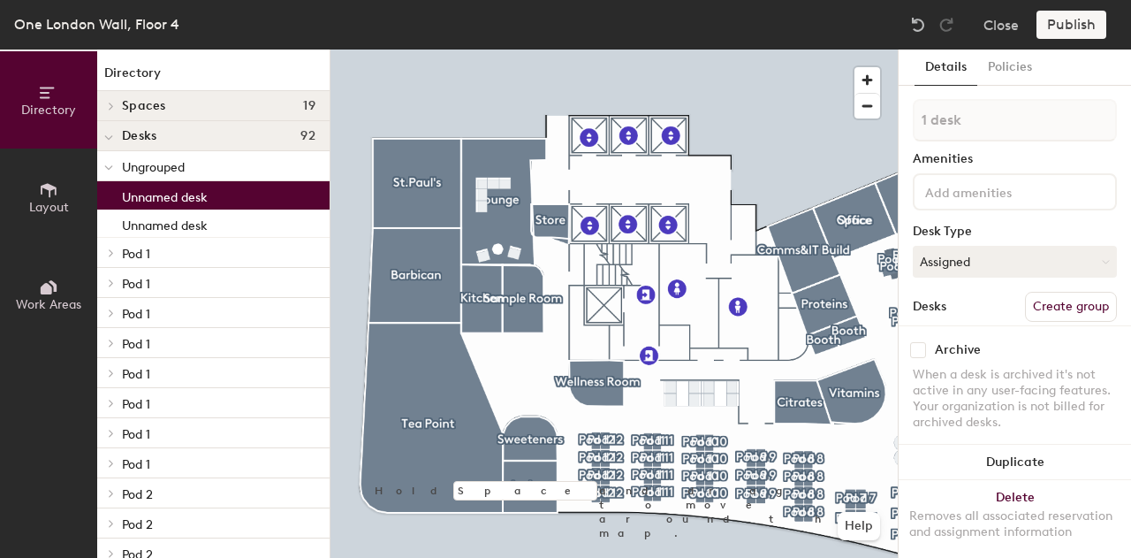
click at [136, 199] on p "Unnamed desk" at bounding box center [165, 195] width 86 height 20
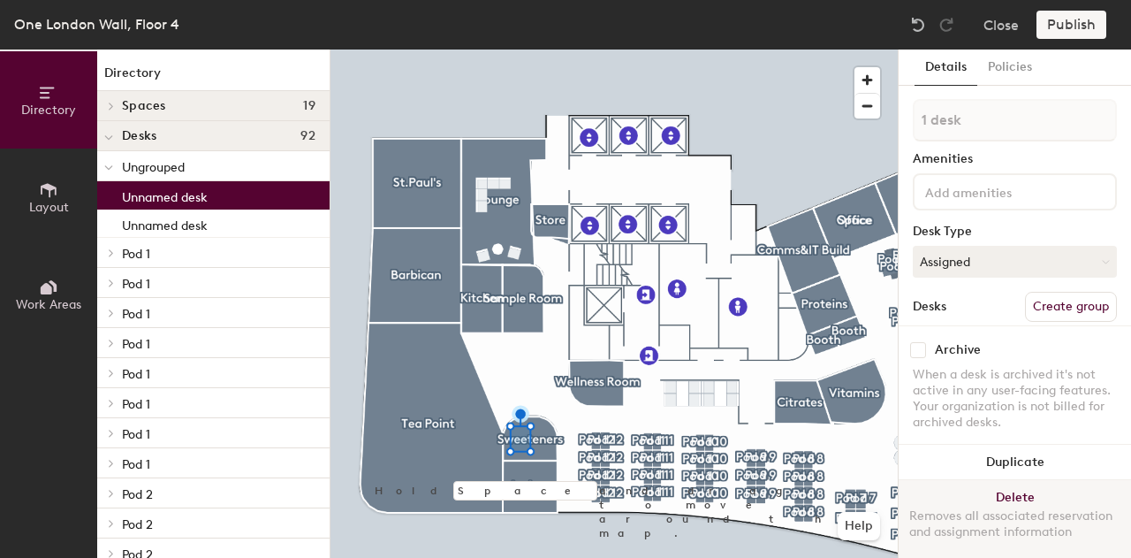
click at [1020, 487] on button "Delete Removes all associated reservation and assignment information" at bounding box center [1015, 519] width 232 height 78
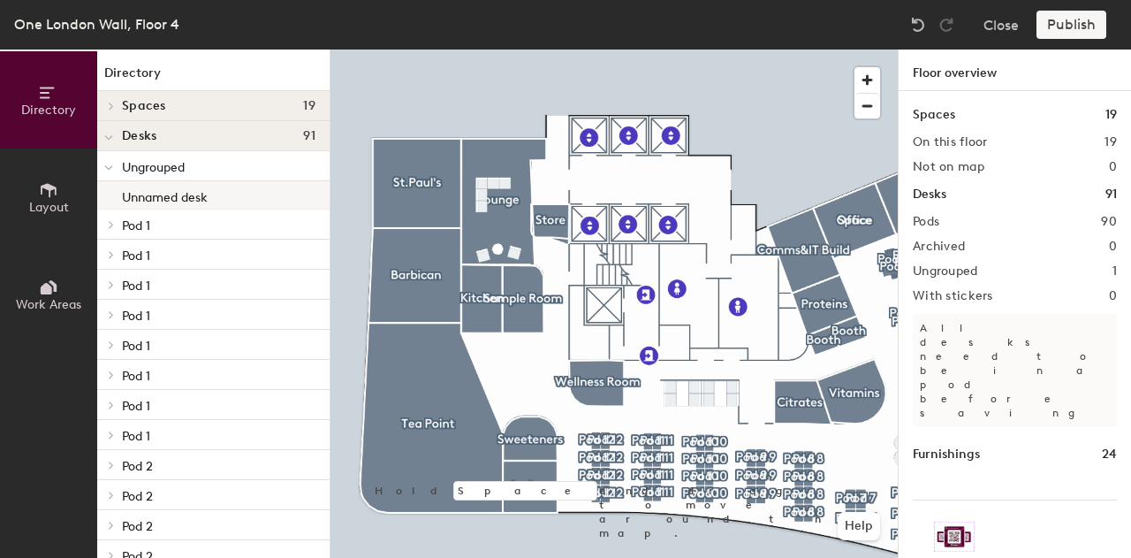
click at [160, 195] on p "Unnamed desk" at bounding box center [165, 195] width 86 height 20
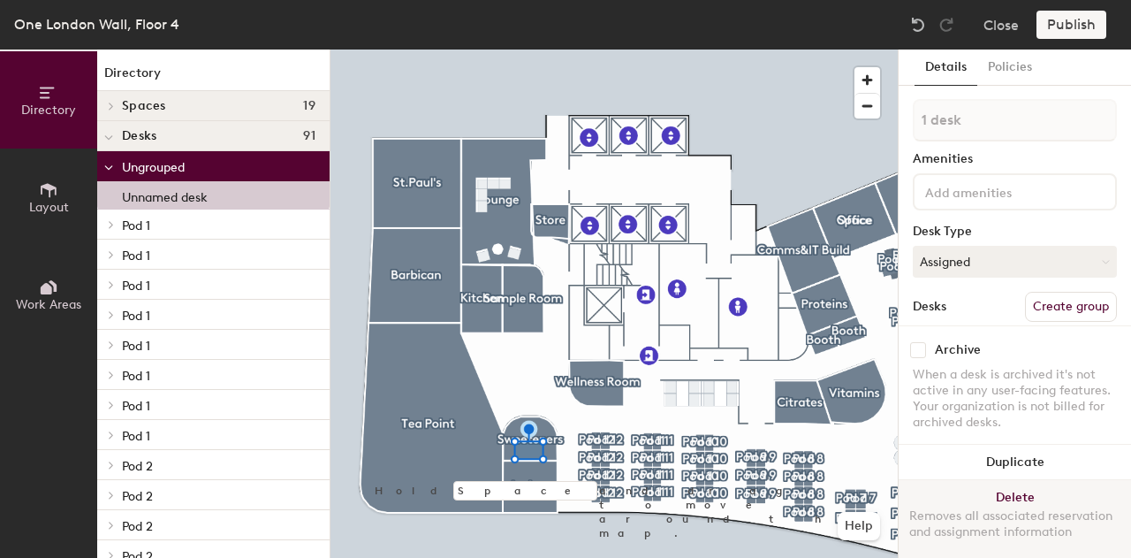
click at [993, 486] on button "Delete Removes all associated reservation and assignment information" at bounding box center [1015, 519] width 232 height 78
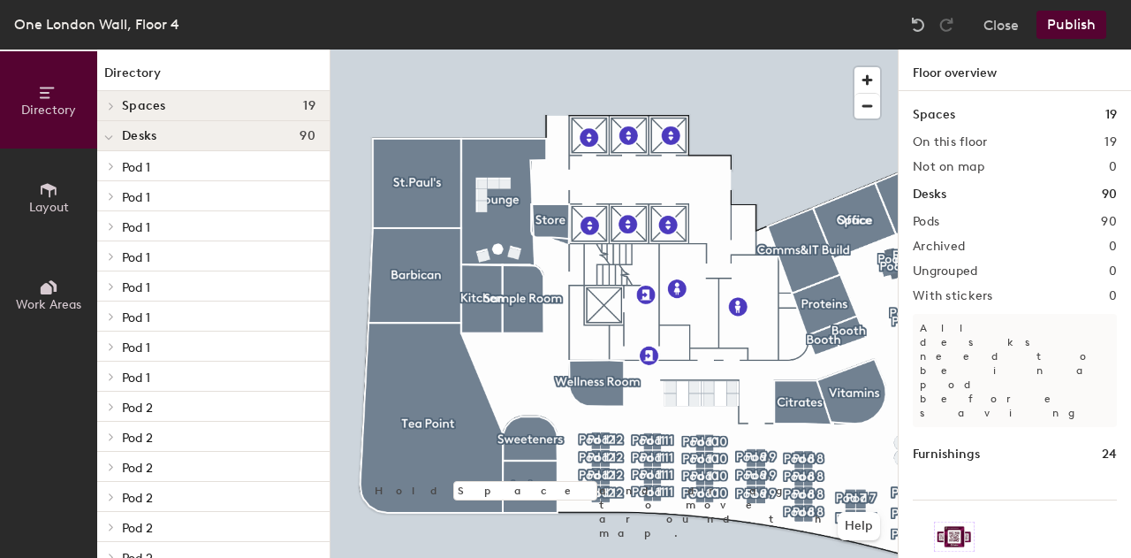
click at [1081, 28] on button "Publish" at bounding box center [1072, 25] width 70 height 28
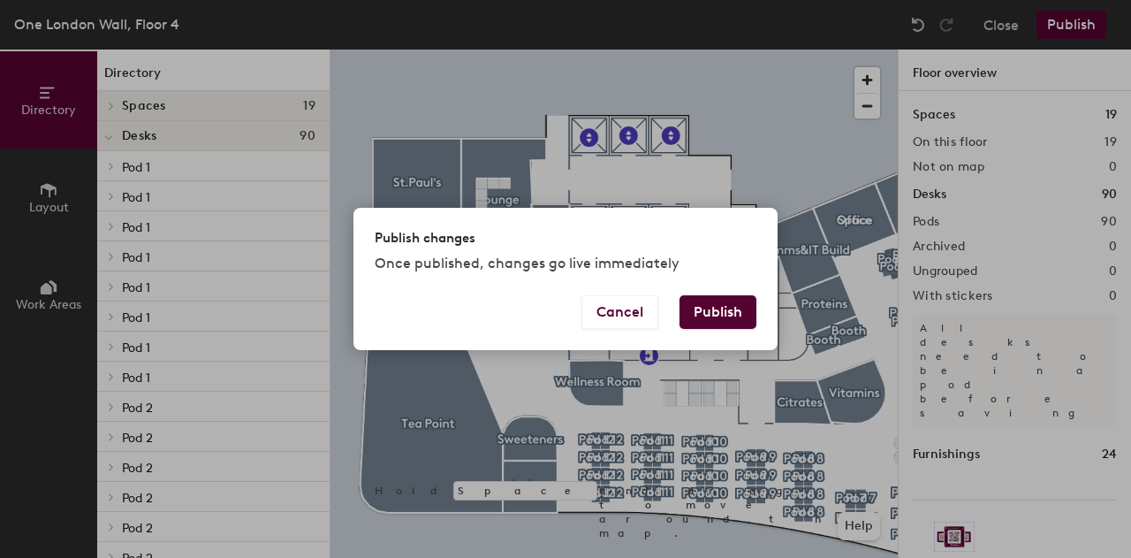
click at [718, 307] on button "Publish" at bounding box center [718, 312] width 77 height 34
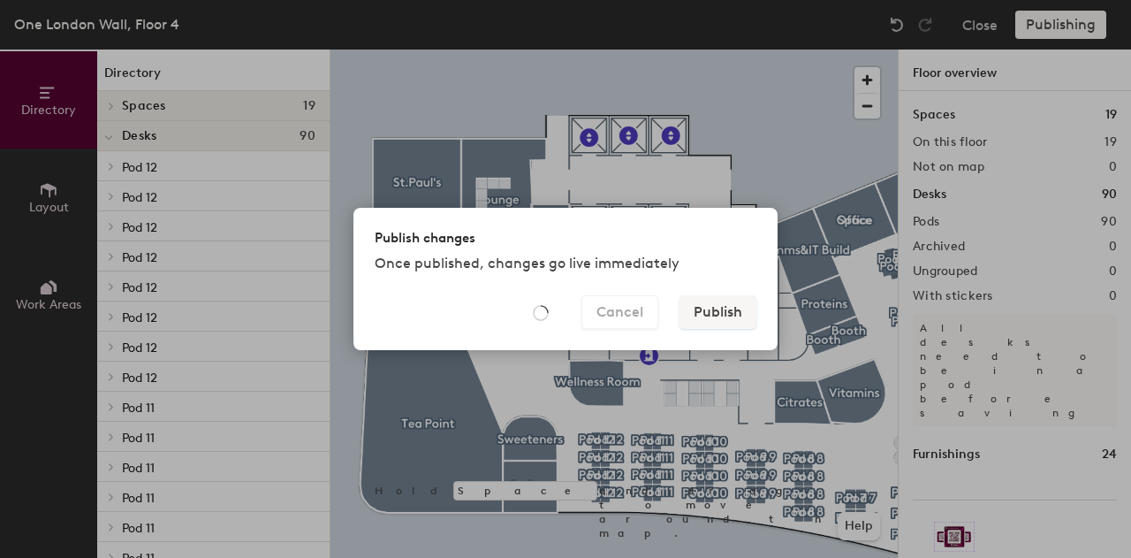
click at [887, 269] on div "Publish changes Once published, changes go live immediately Cancel Publish" at bounding box center [565, 279] width 1131 height 558
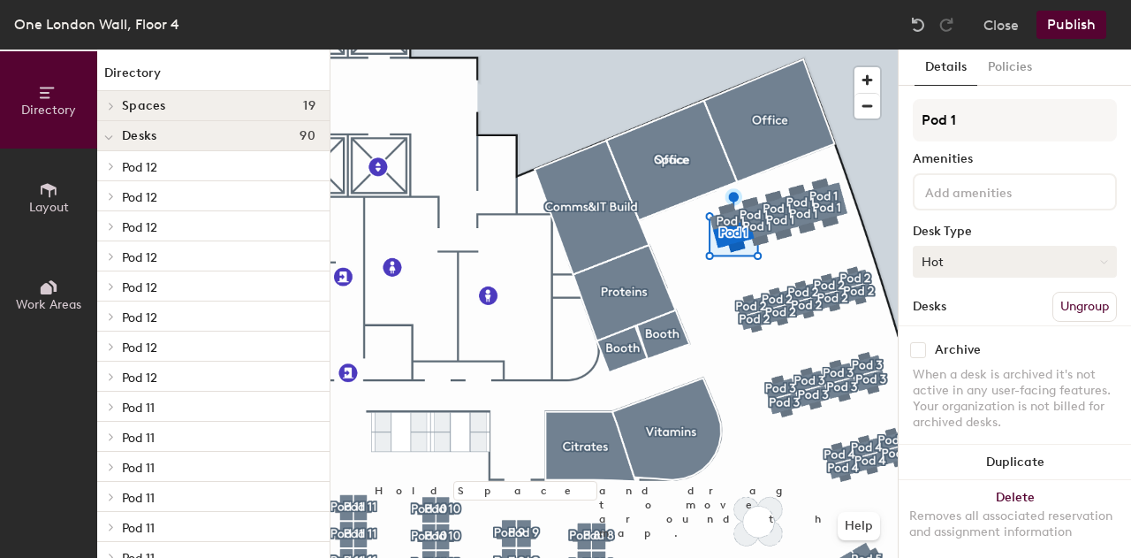
click at [978, 263] on button "Hot" at bounding box center [1015, 262] width 204 height 32
click at [979, 364] on div "Hoteled" at bounding box center [1002, 369] width 177 height 27
click at [1066, 24] on button "Publish" at bounding box center [1072, 25] width 70 height 28
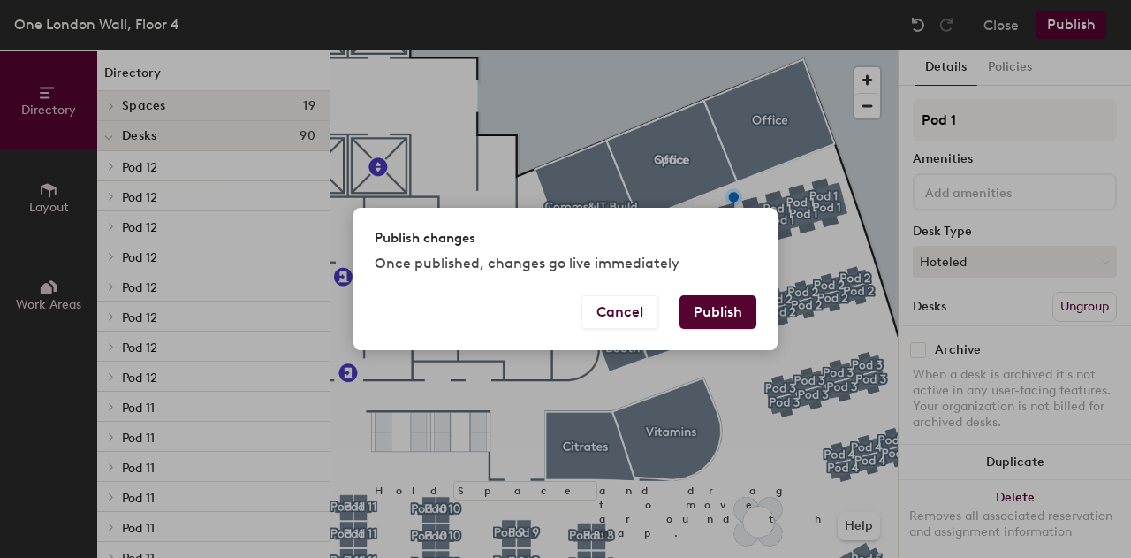
click at [721, 327] on button "Publish" at bounding box center [718, 312] width 77 height 34
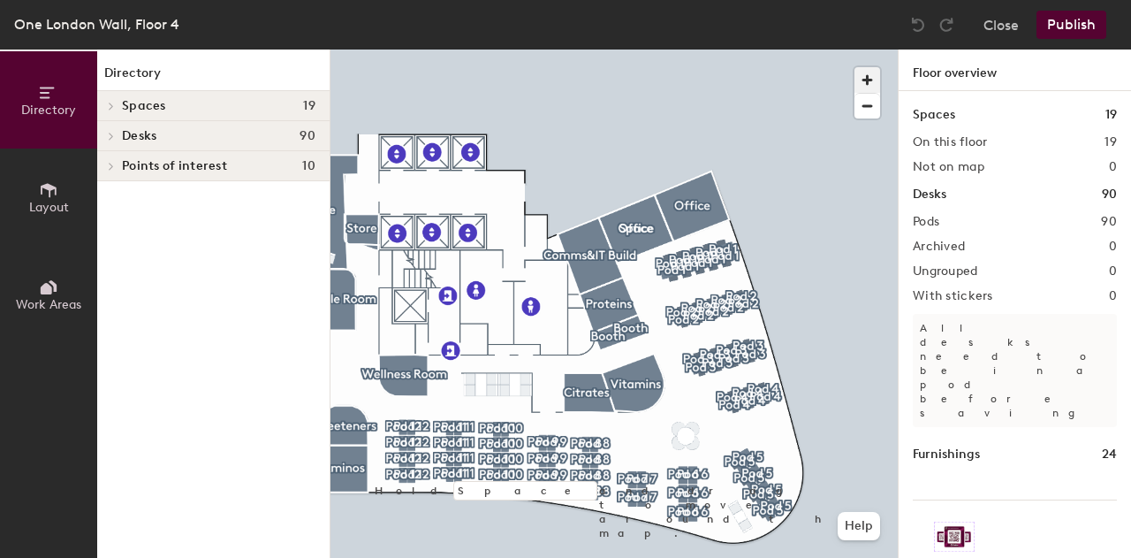
click at [871, 75] on span "button" at bounding box center [868, 80] width 26 height 26
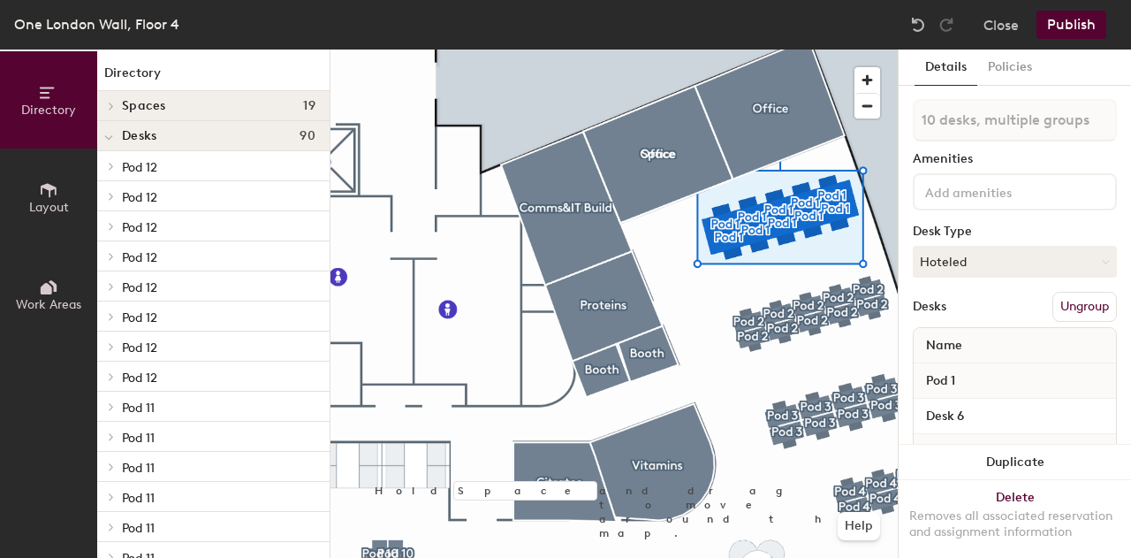
click at [1061, 304] on button "Ungroup" at bounding box center [1085, 307] width 65 height 30
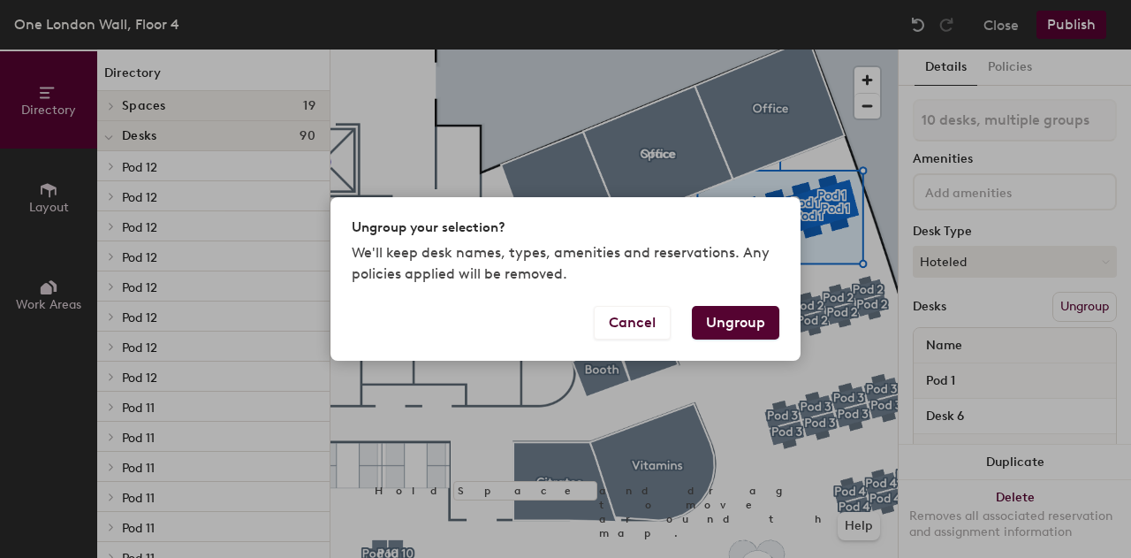
click at [716, 330] on button "Ungroup" at bounding box center [735, 323] width 87 height 34
type input "10 desks"
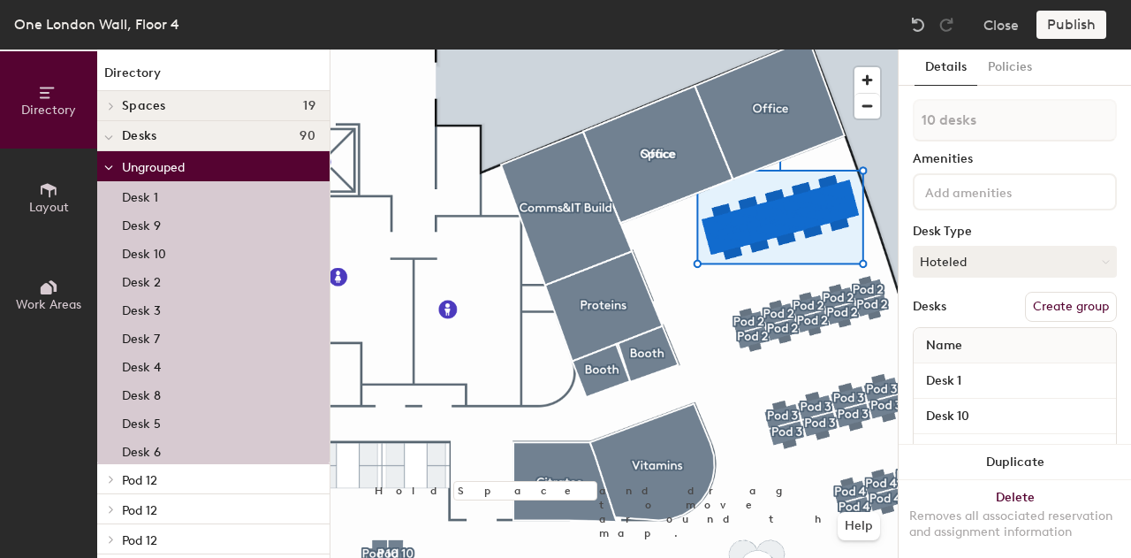
click at [1043, 308] on button "Create group" at bounding box center [1071, 307] width 92 height 30
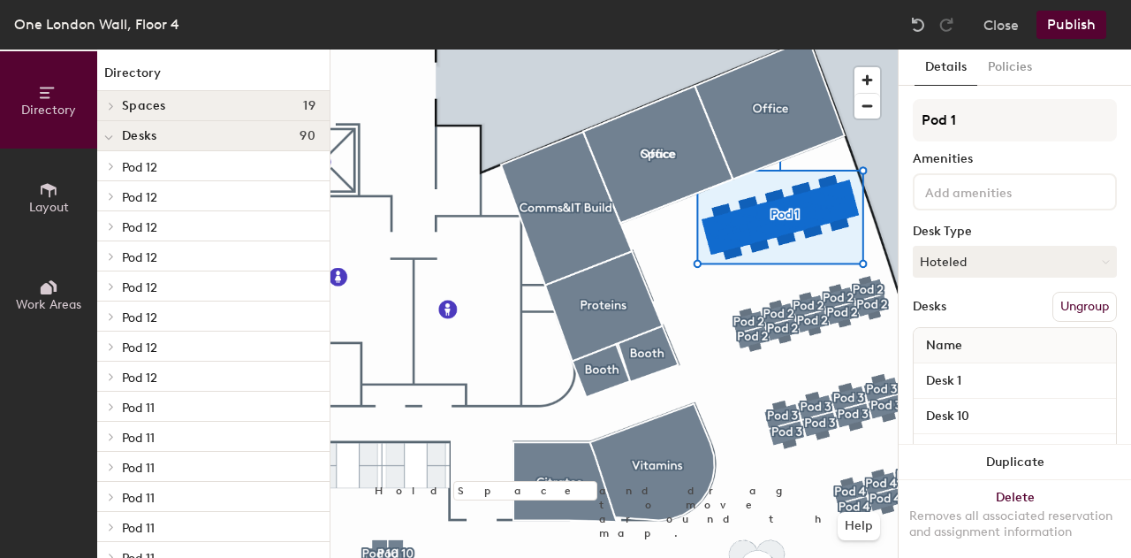
type input "Pod 1"
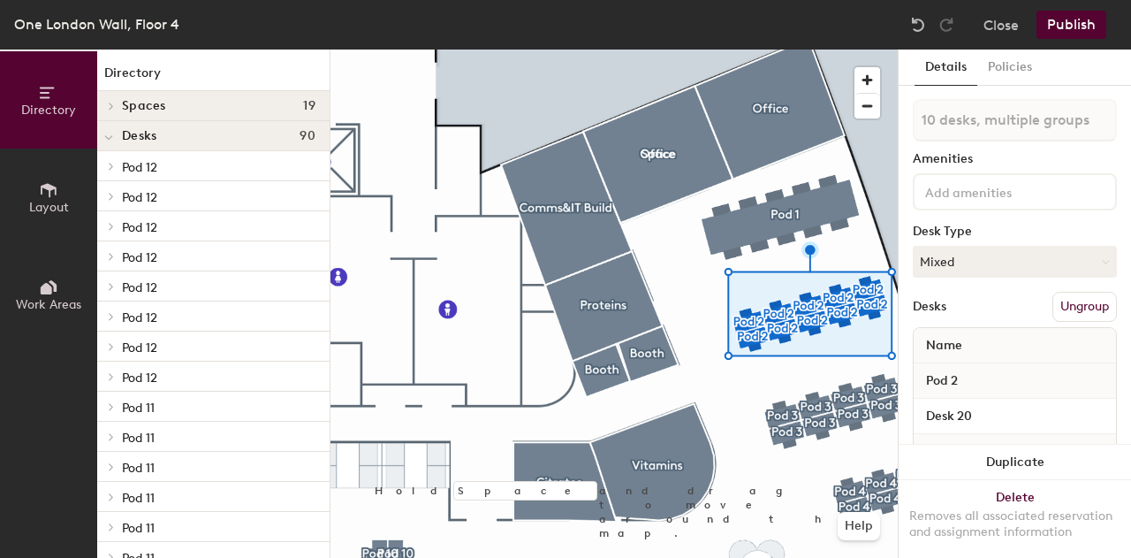
click at [1053, 310] on button "Ungroup" at bounding box center [1085, 307] width 65 height 30
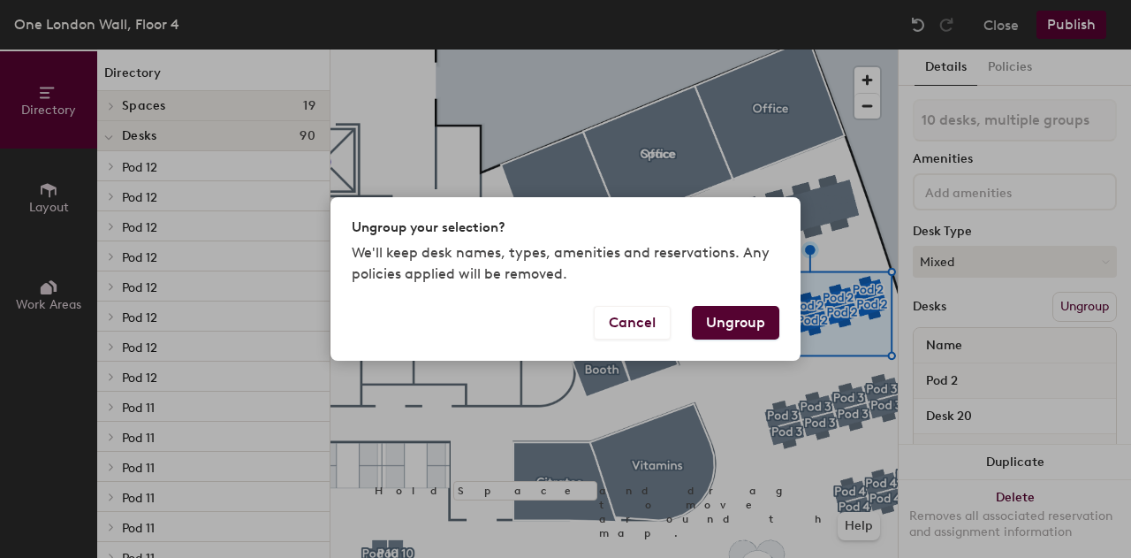
click at [726, 316] on button "Ungroup" at bounding box center [735, 323] width 87 height 34
type input "10 desks"
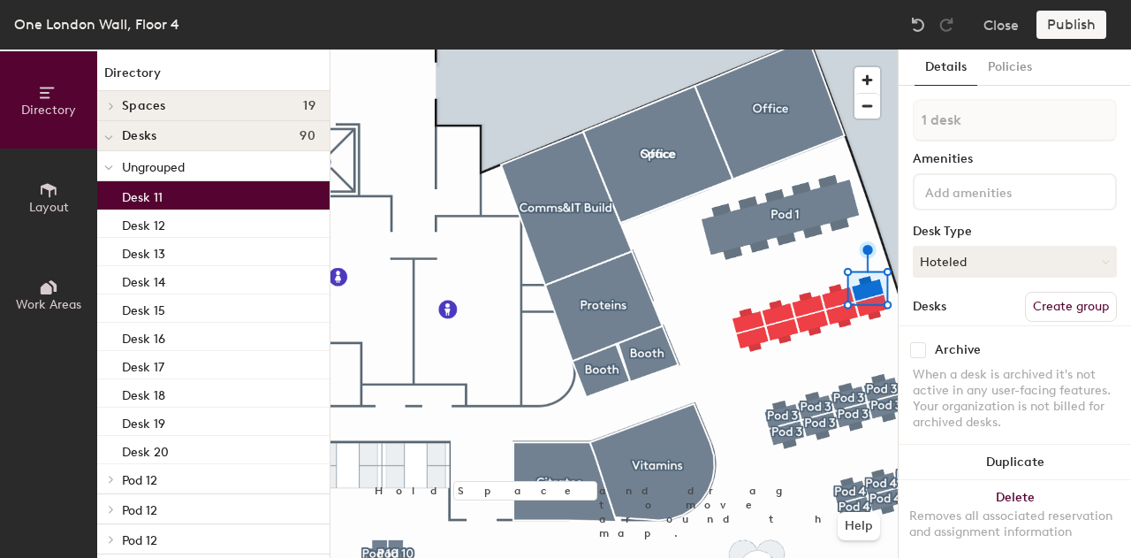
type input "2 desks"
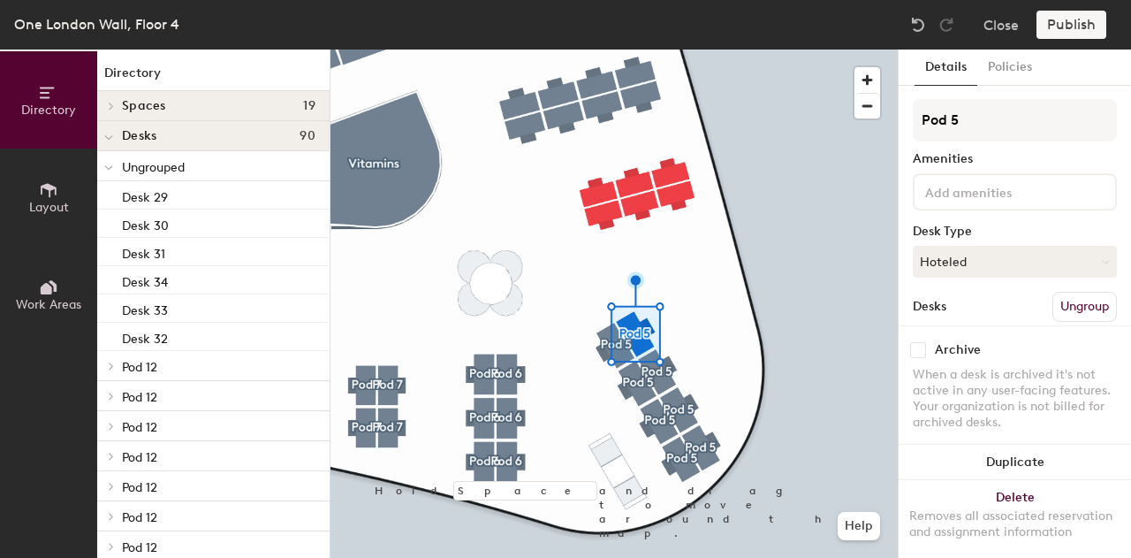
click at [1065, 298] on button "Ungroup" at bounding box center [1085, 307] width 65 height 30
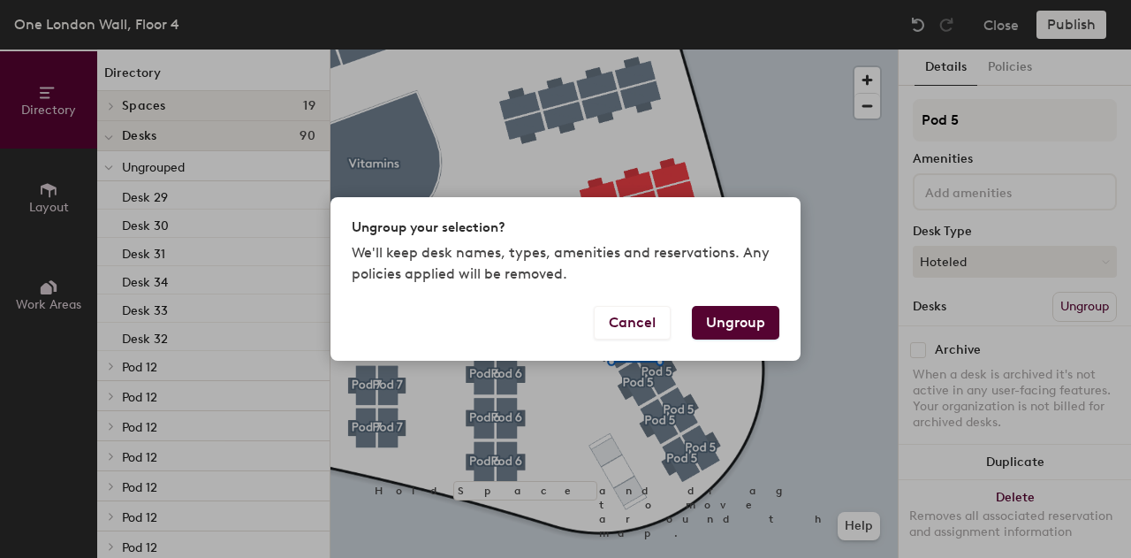
click at [718, 325] on button "Ungroup" at bounding box center [735, 323] width 87 height 34
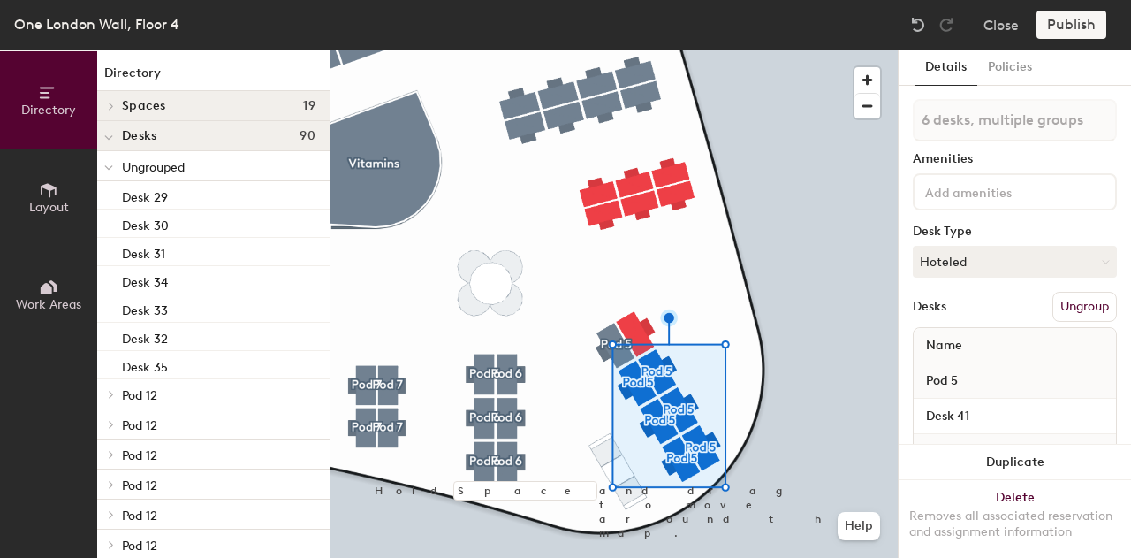
type input "7 desks, multiple groups"
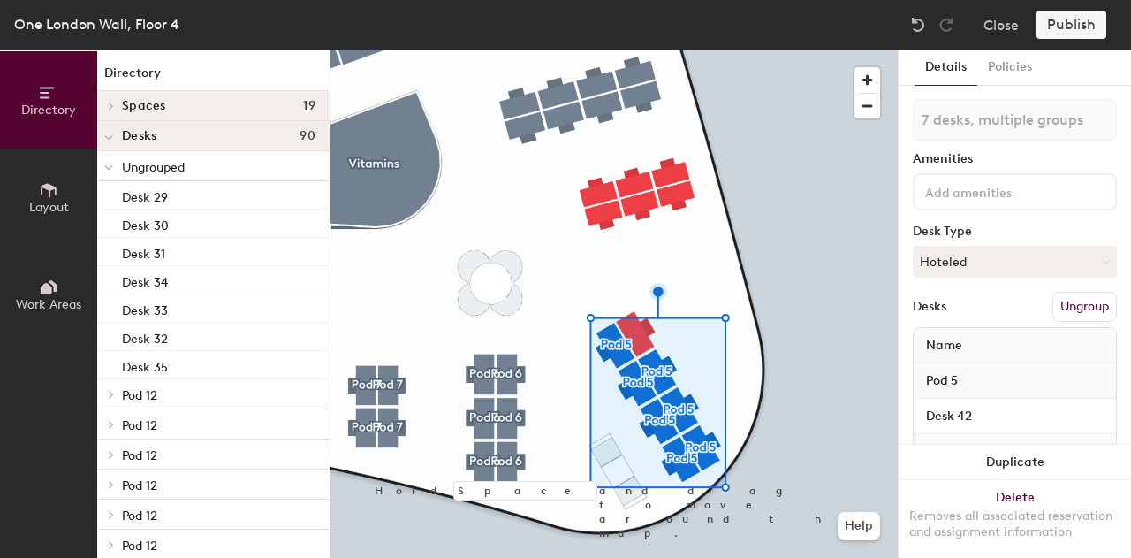
click at [1064, 303] on button "Ungroup" at bounding box center [1085, 307] width 65 height 30
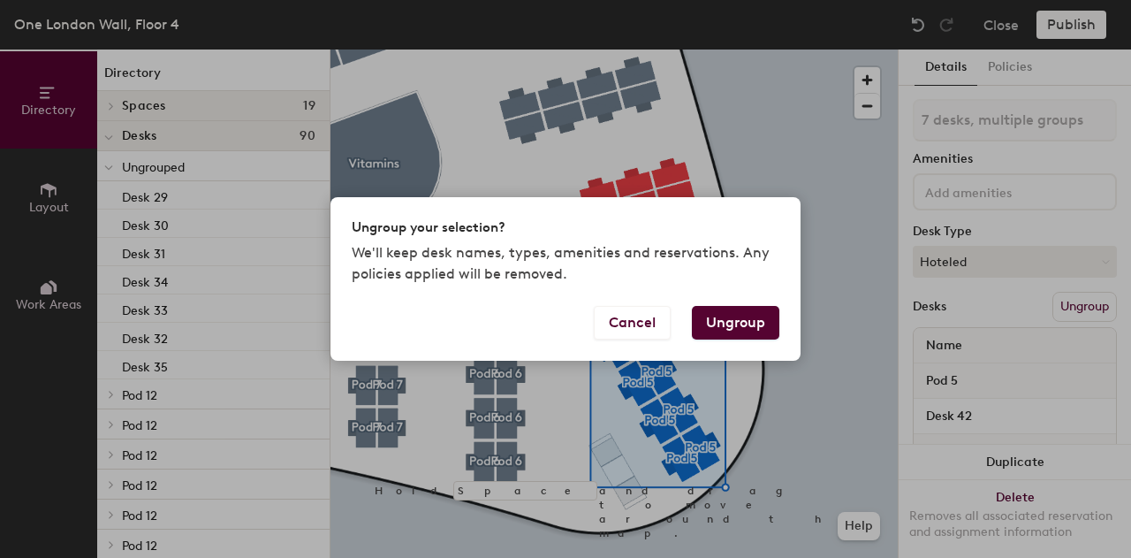
click at [734, 321] on button "Ungroup" at bounding box center [735, 323] width 87 height 34
type input "7 desks"
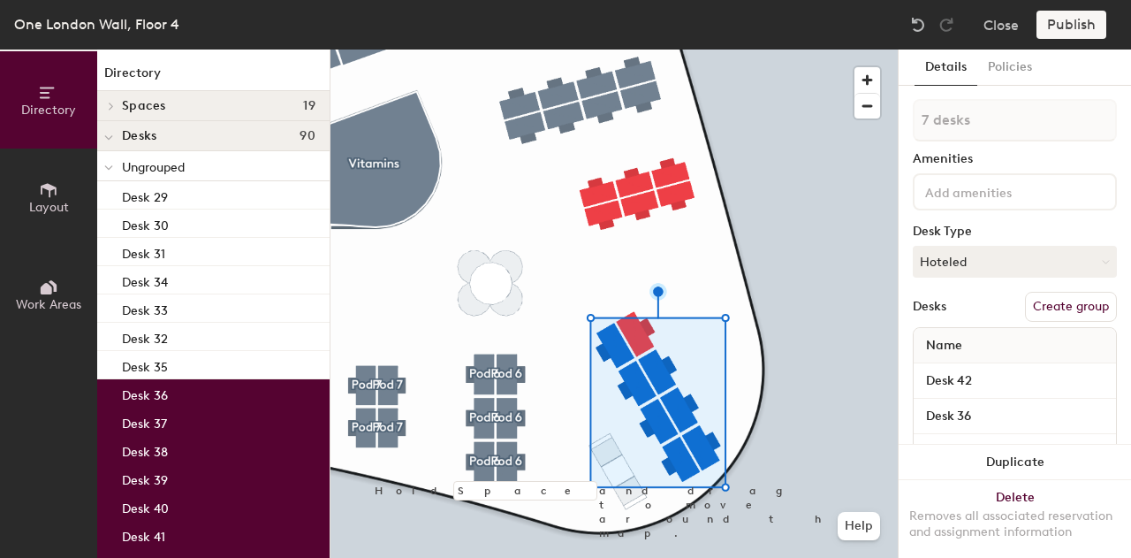
click at [1065, 311] on button "Create group" at bounding box center [1071, 307] width 92 height 30
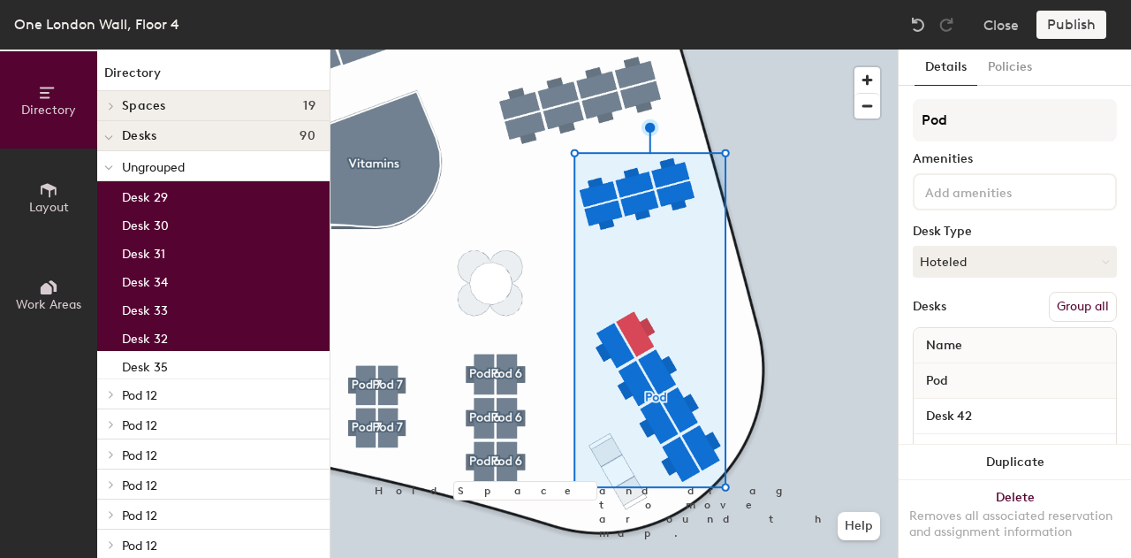
click at [1076, 301] on button "Group all" at bounding box center [1083, 307] width 68 height 30
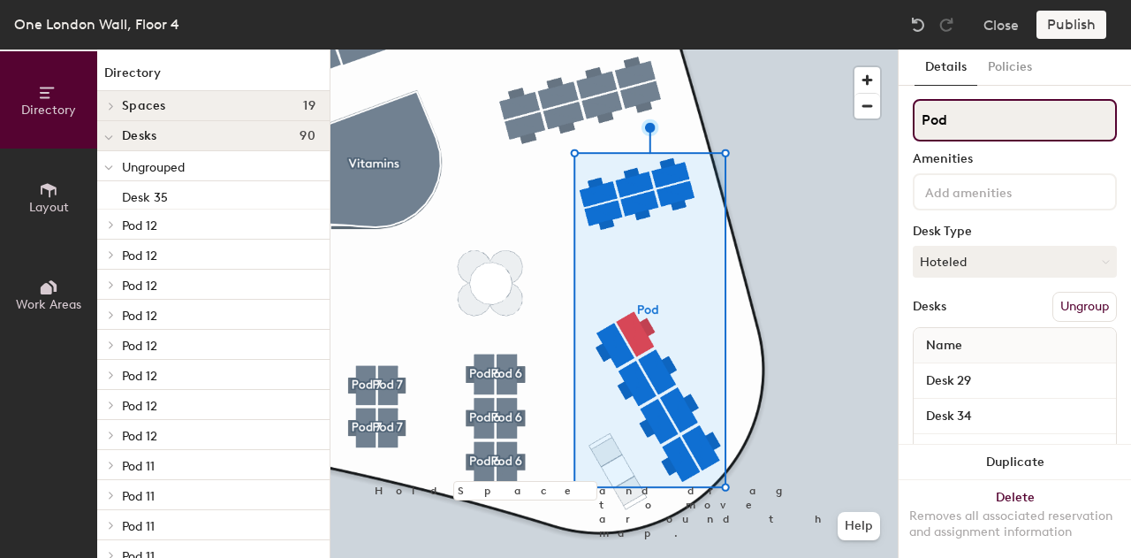
click at [985, 126] on input "Pod" at bounding box center [1015, 120] width 204 height 42
type input "Pod 2"
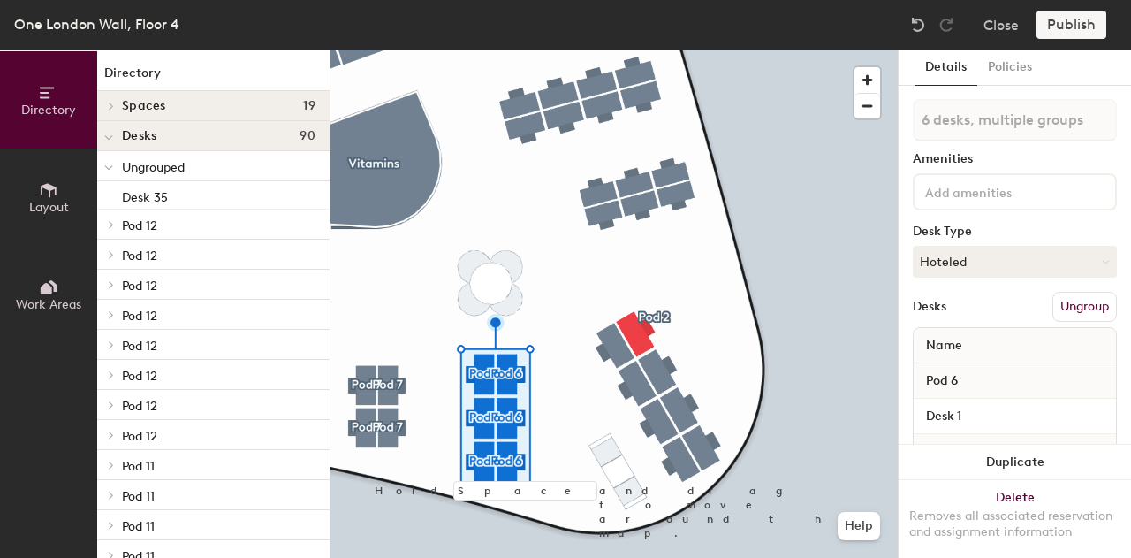
click at [1068, 300] on button "Ungroup" at bounding box center [1085, 307] width 65 height 30
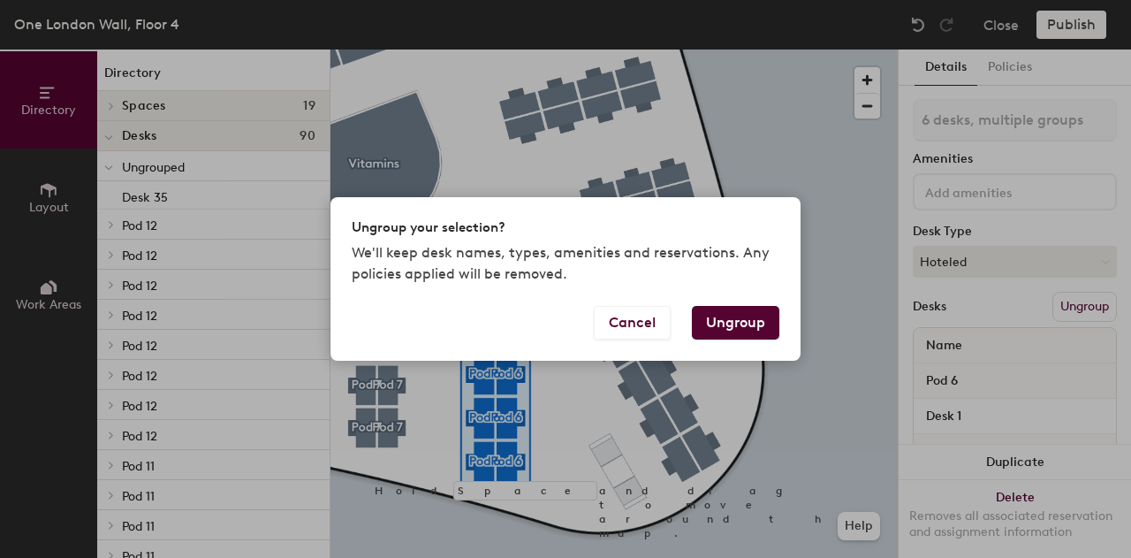
click at [749, 324] on button "Ungroup" at bounding box center [735, 323] width 87 height 34
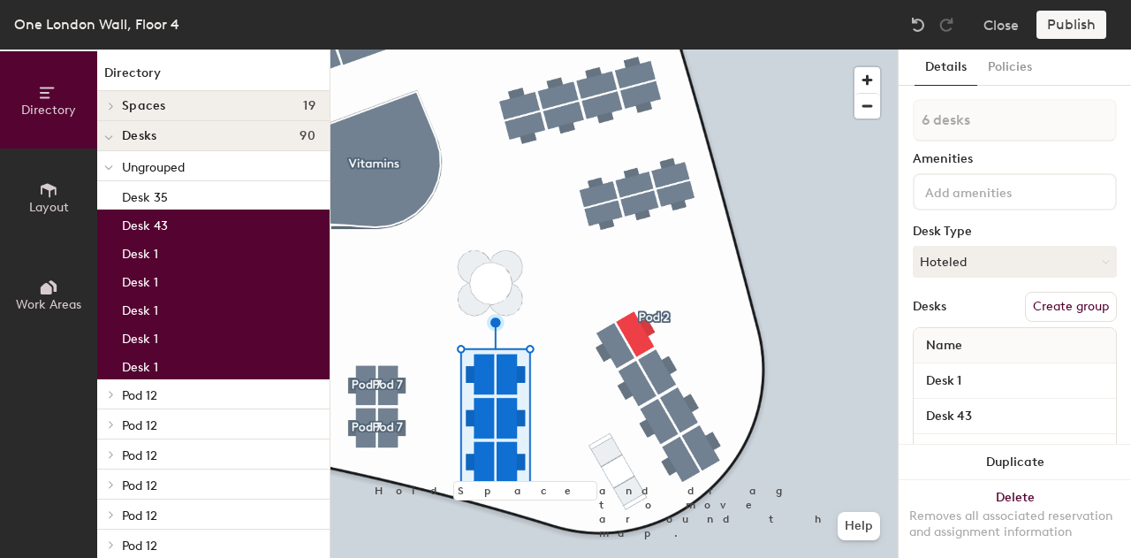
type input "7 desks"
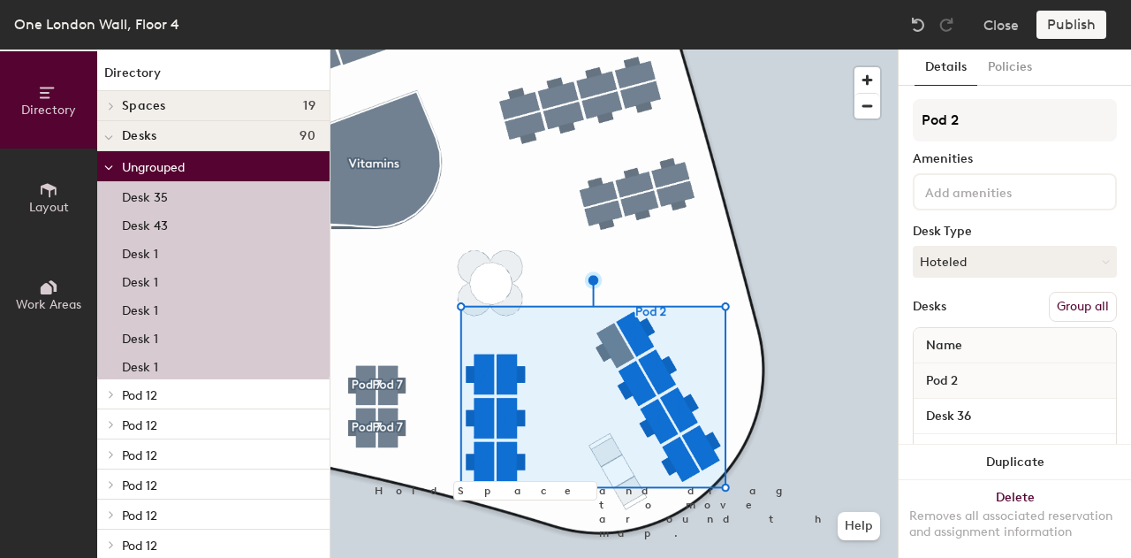
click at [1068, 295] on button "Group all" at bounding box center [1083, 307] width 68 height 30
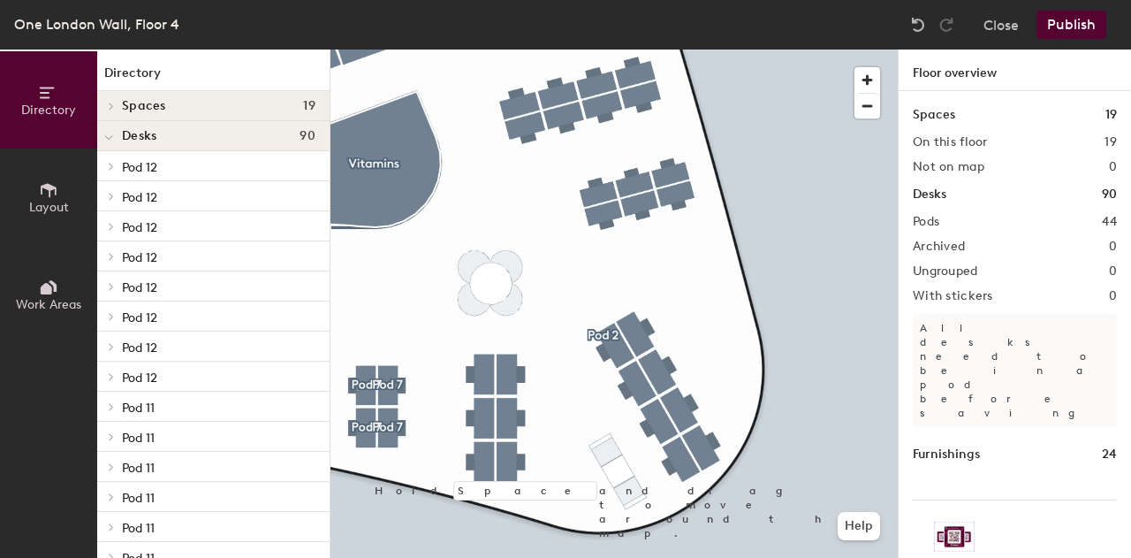
click at [979, 262] on div "Directory Layout Work Areas Directory Spaces 19 Aminos Barbican Booth Booth Cit…" at bounding box center [565, 303] width 1131 height 508
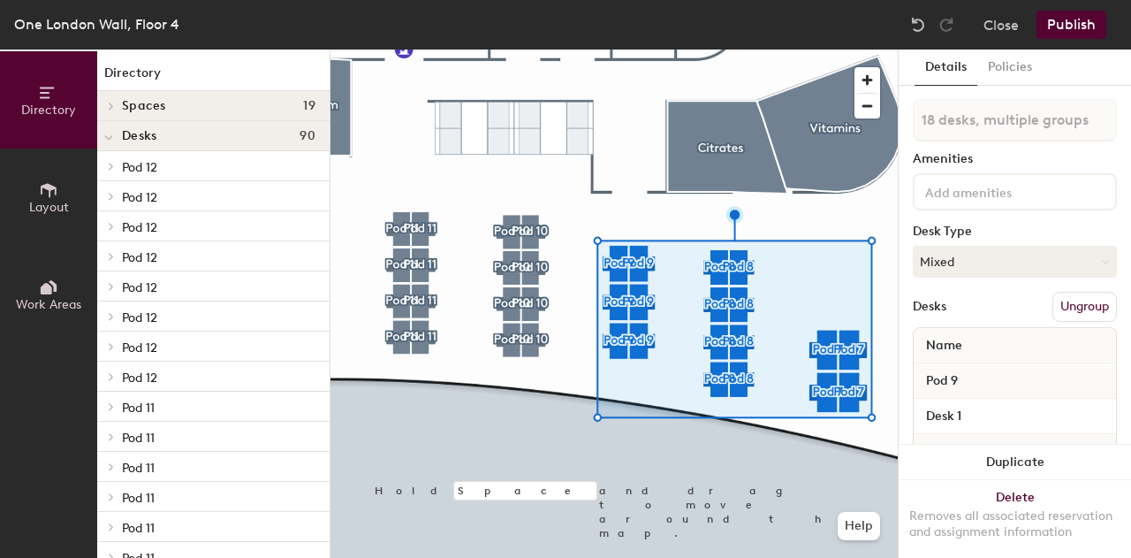
click at [1053, 308] on button "Ungroup" at bounding box center [1085, 307] width 65 height 30
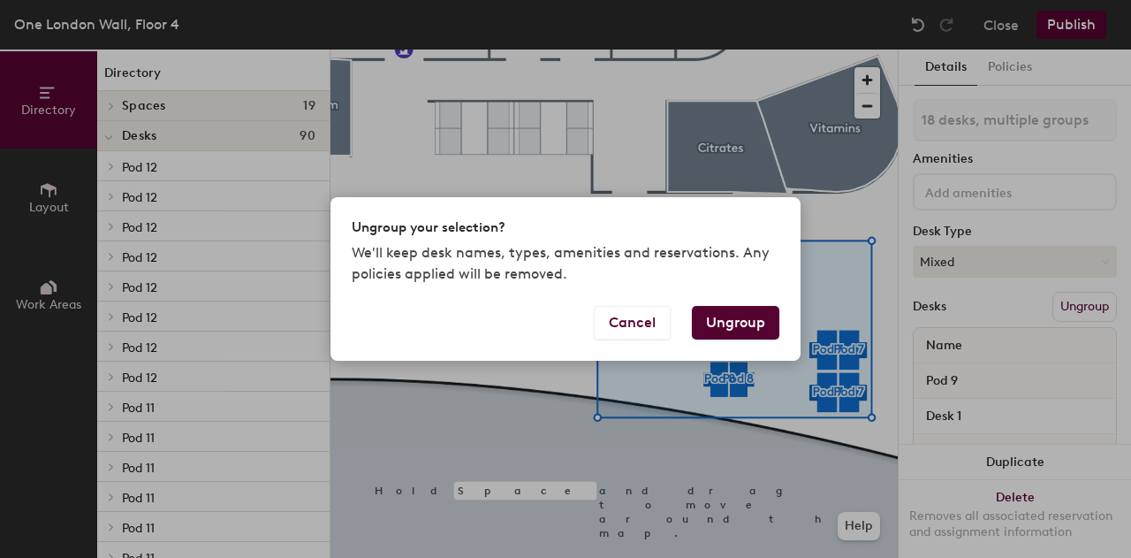
click at [749, 322] on button "Ungroup" at bounding box center [735, 323] width 87 height 34
type input "18 desks"
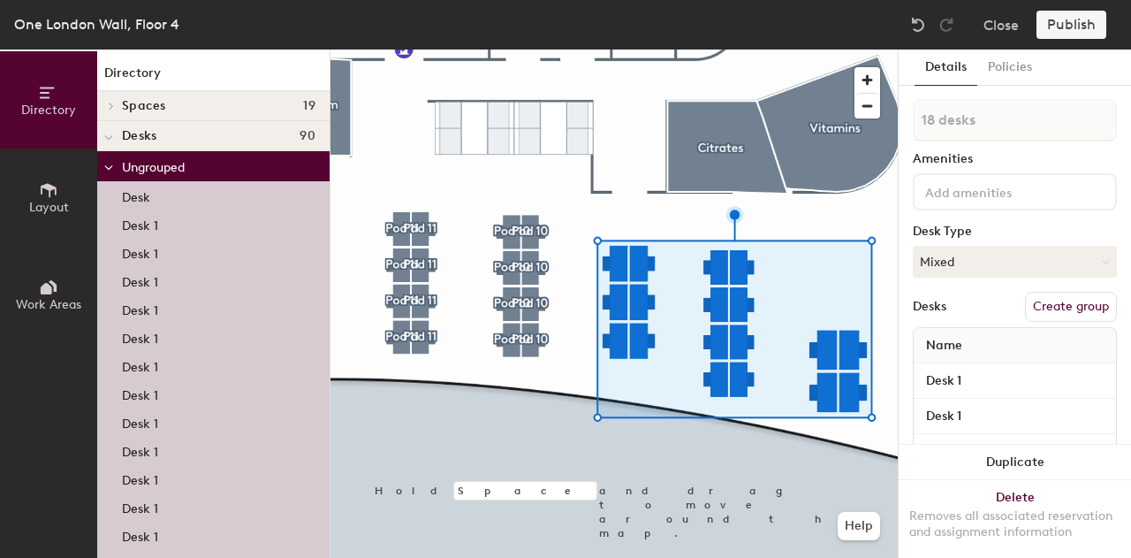
click at [1040, 305] on button "Create group" at bounding box center [1071, 307] width 92 height 30
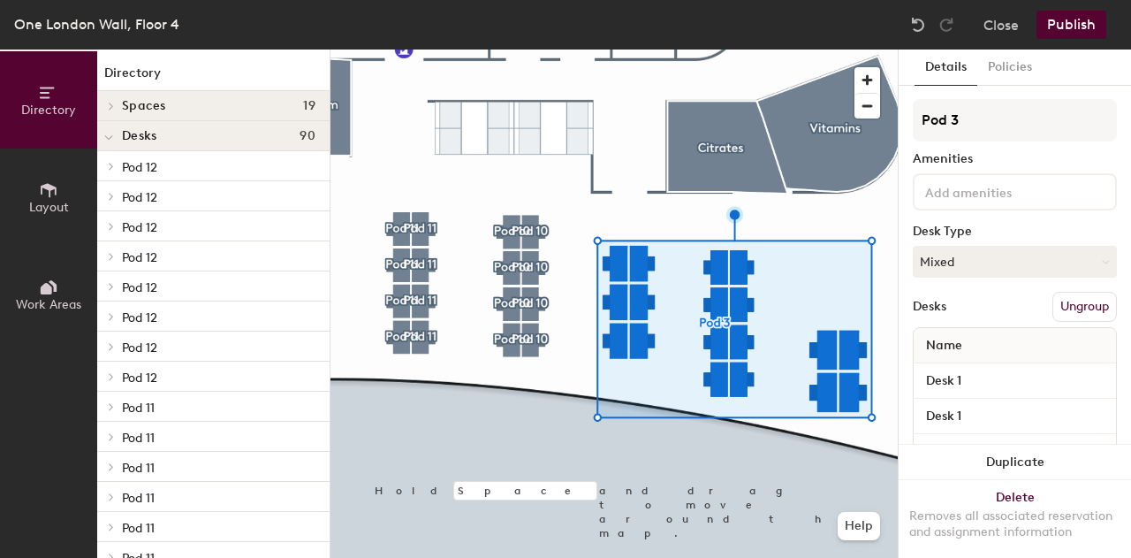
type input "Pod 3"
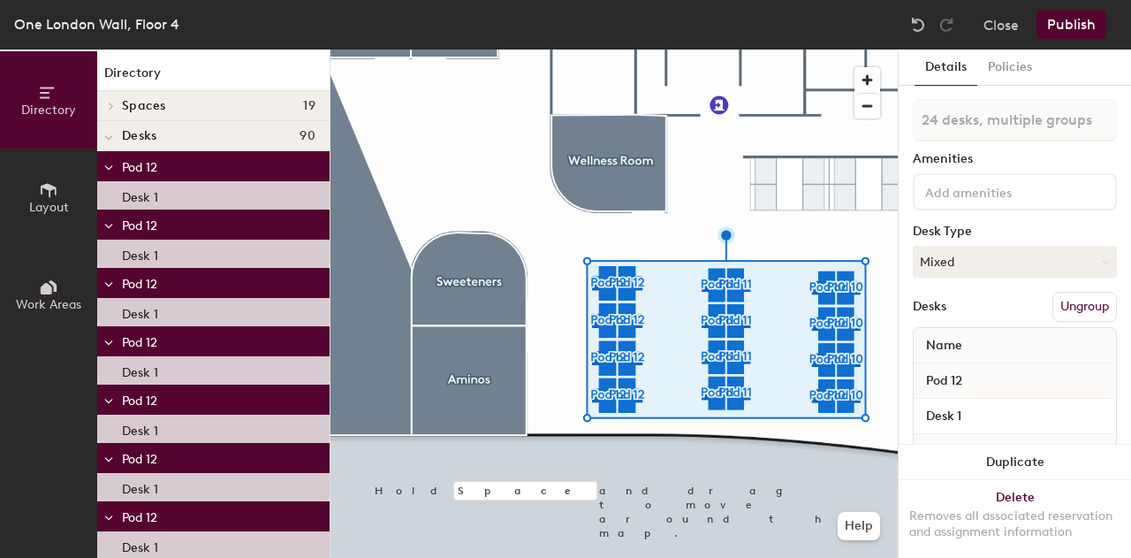
click at [1091, 300] on button "Ungroup" at bounding box center [1085, 307] width 65 height 30
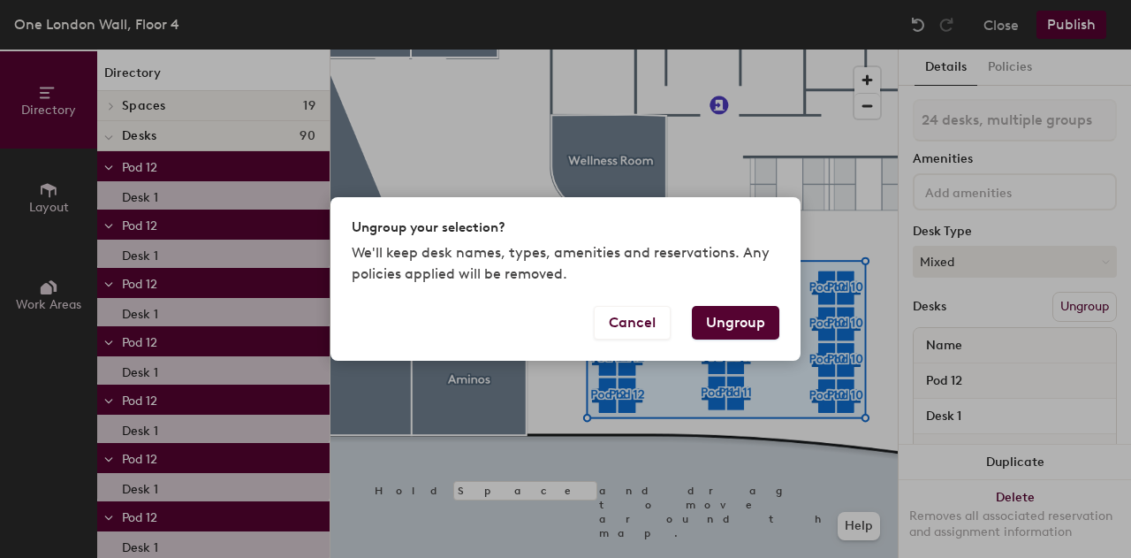
click at [754, 332] on button "Ungroup" at bounding box center [735, 323] width 87 height 34
type input "24 desks"
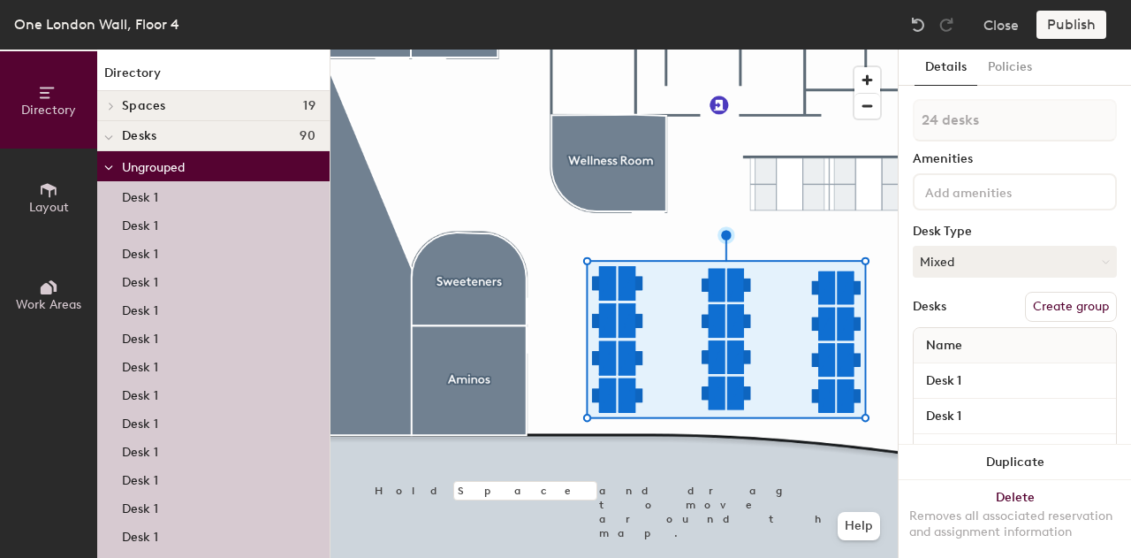
click at [1071, 311] on button "Create group" at bounding box center [1071, 307] width 92 height 30
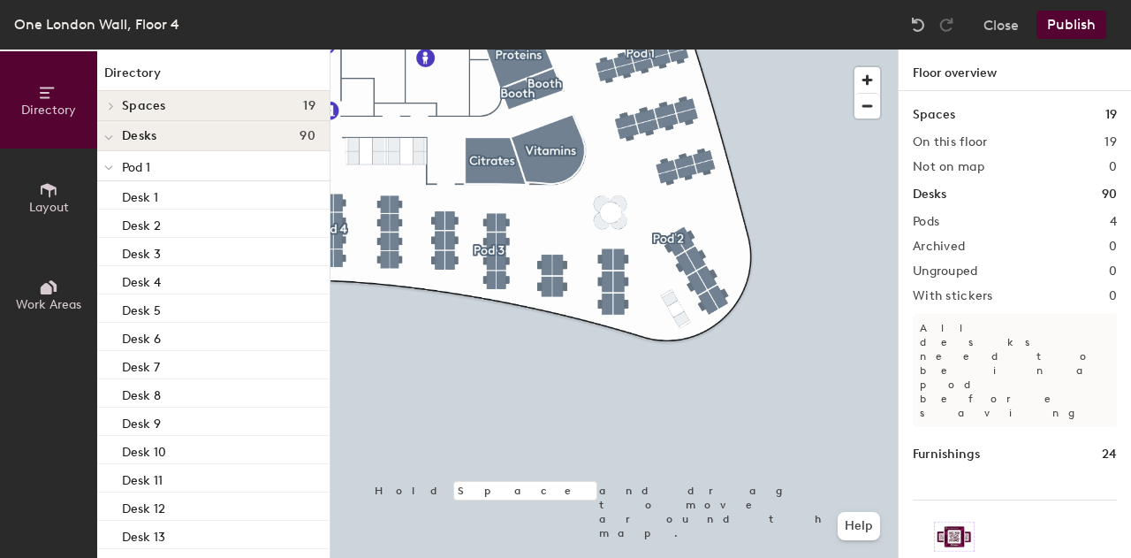
click at [40, 217] on button "Layout" at bounding box center [48, 196] width 97 height 97
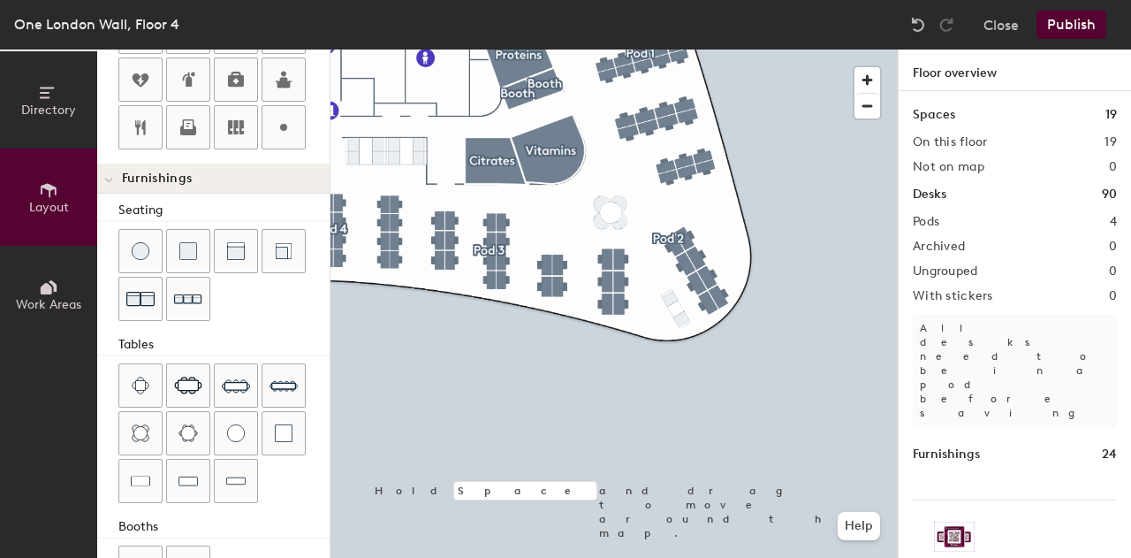
scroll to position [550, 0]
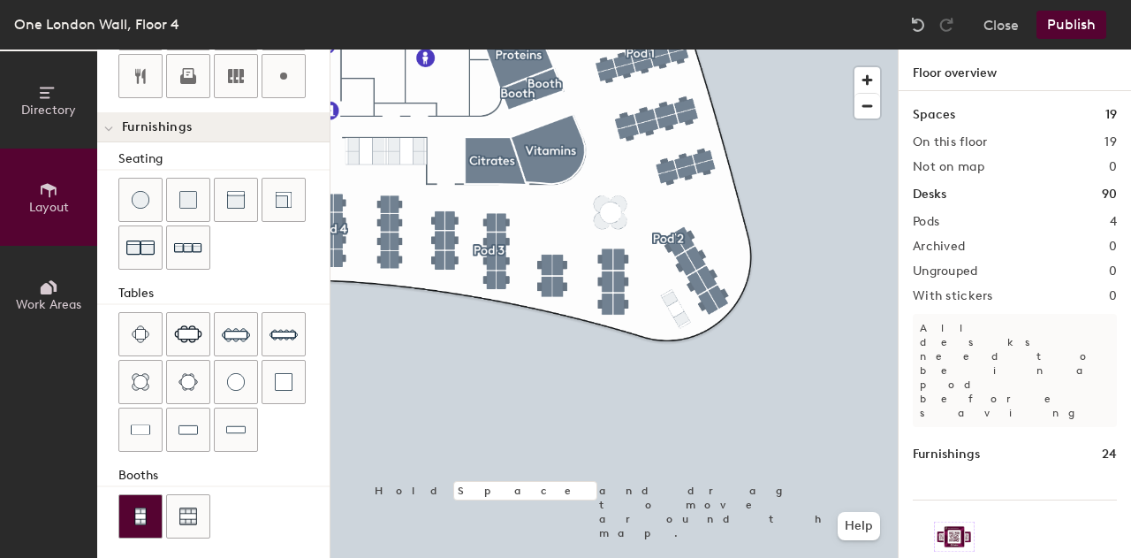
click at [143, 513] on img at bounding box center [141, 516] width 16 height 18
click at [725, 49] on div at bounding box center [614, 49] width 567 height 0
click at [290, 379] on img at bounding box center [284, 382] width 18 height 18
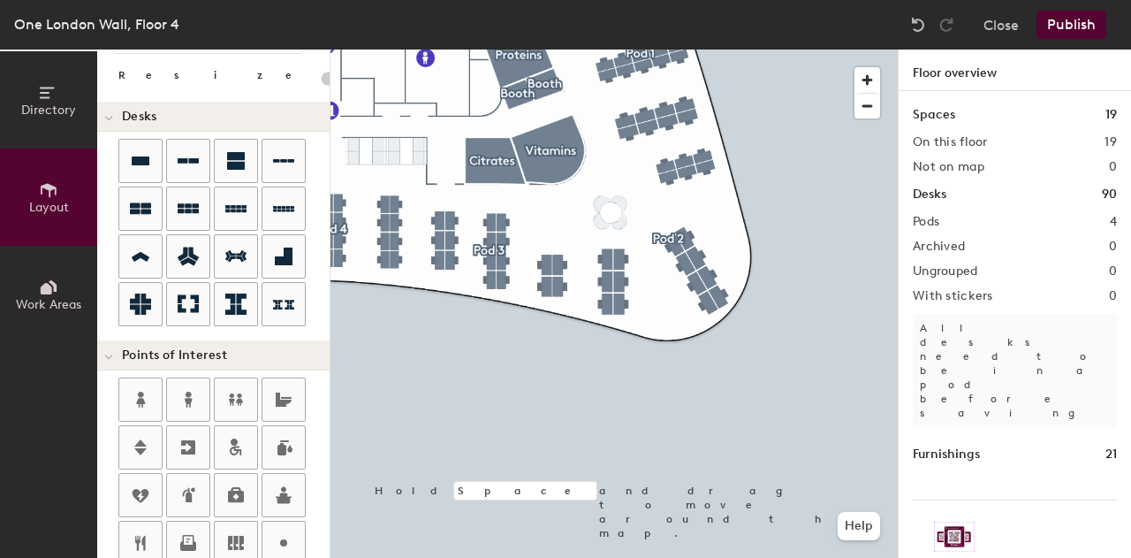
scroll to position [0, 0]
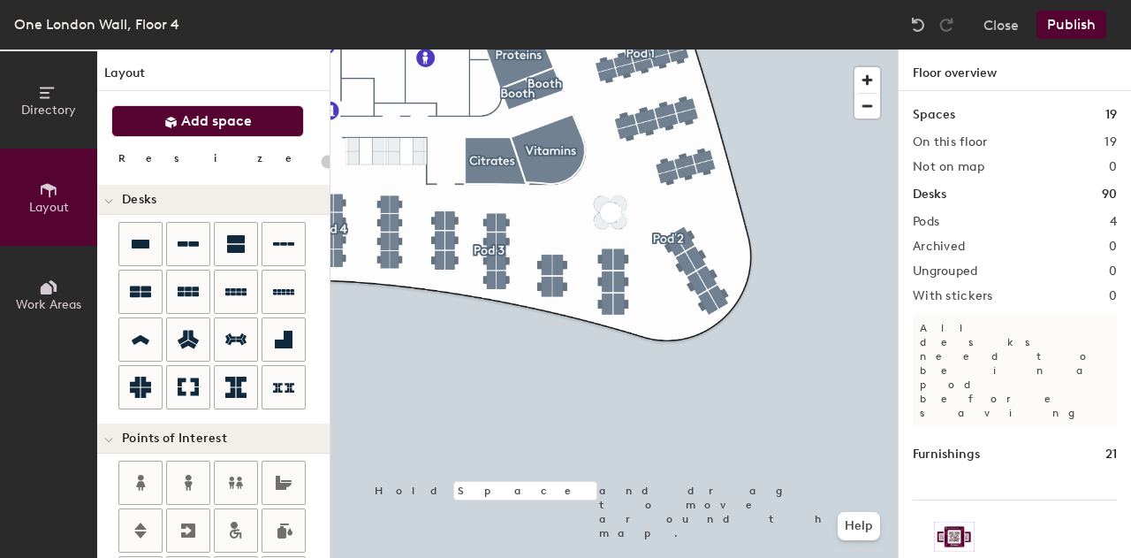
click at [209, 112] on span "Add space" at bounding box center [216, 121] width 71 height 18
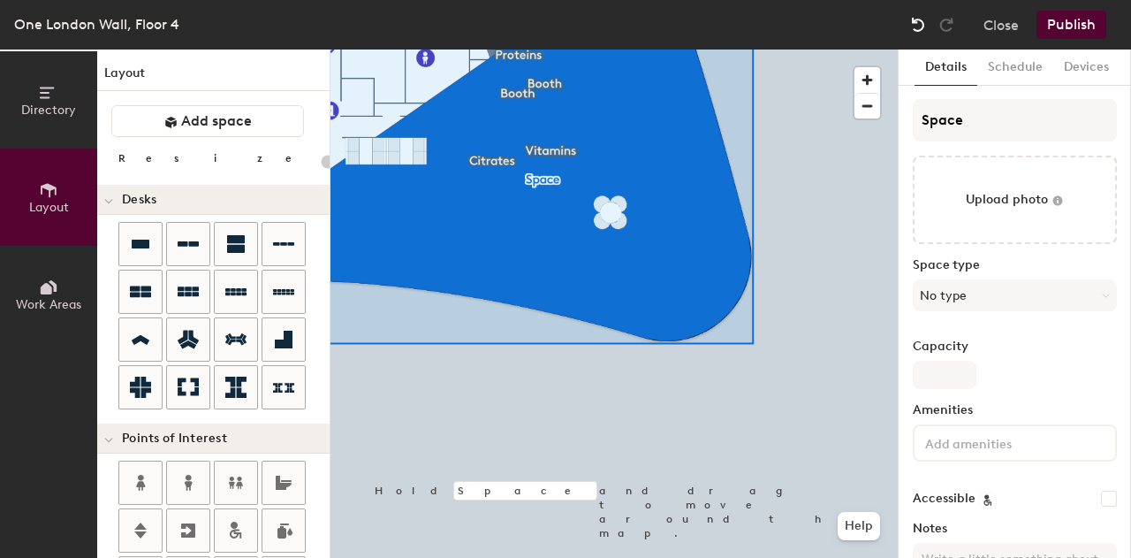
click at [921, 24] on img at bounding box center [918, 25] width 18 height 18
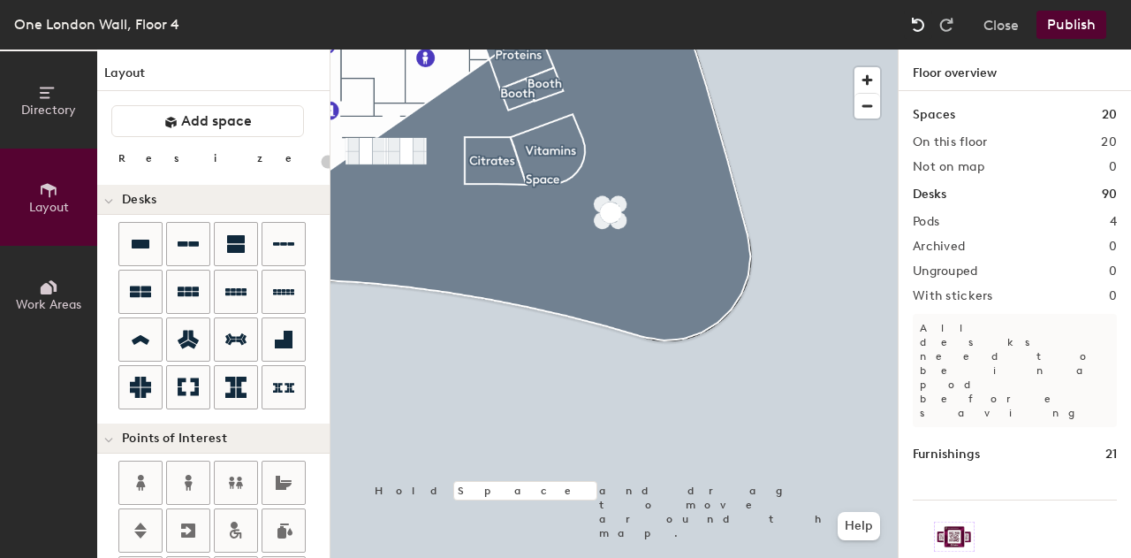
click at [921, 24] on img at bounding box center [918, 25] width 18 height 18
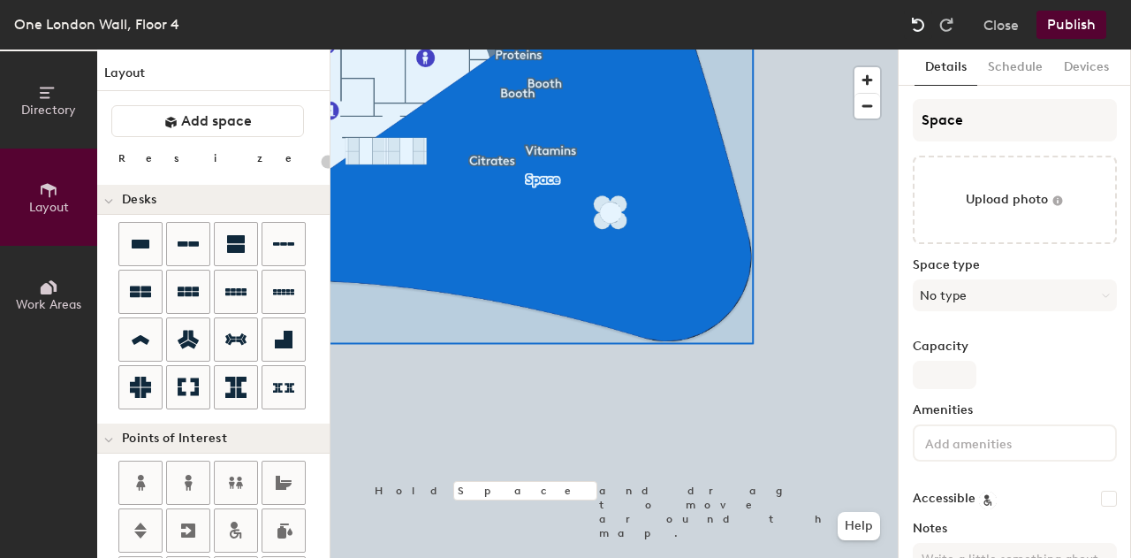
click at [921, 25] on img at bounding box center [918, 25] width 18 height 18
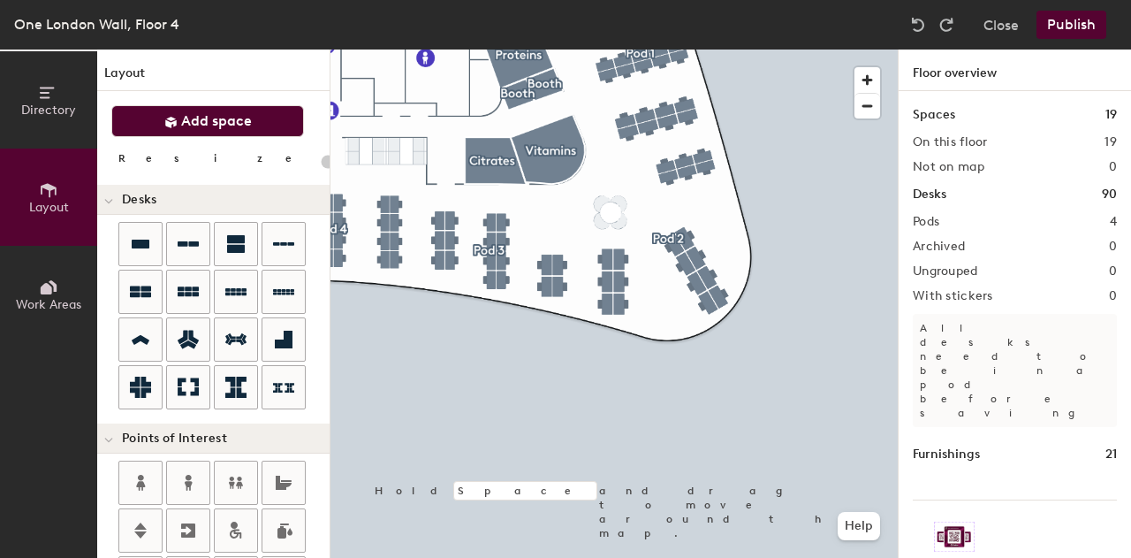
click at [250, 127] on span "Add space" at bounding box center [216, 121] width 71 height 18
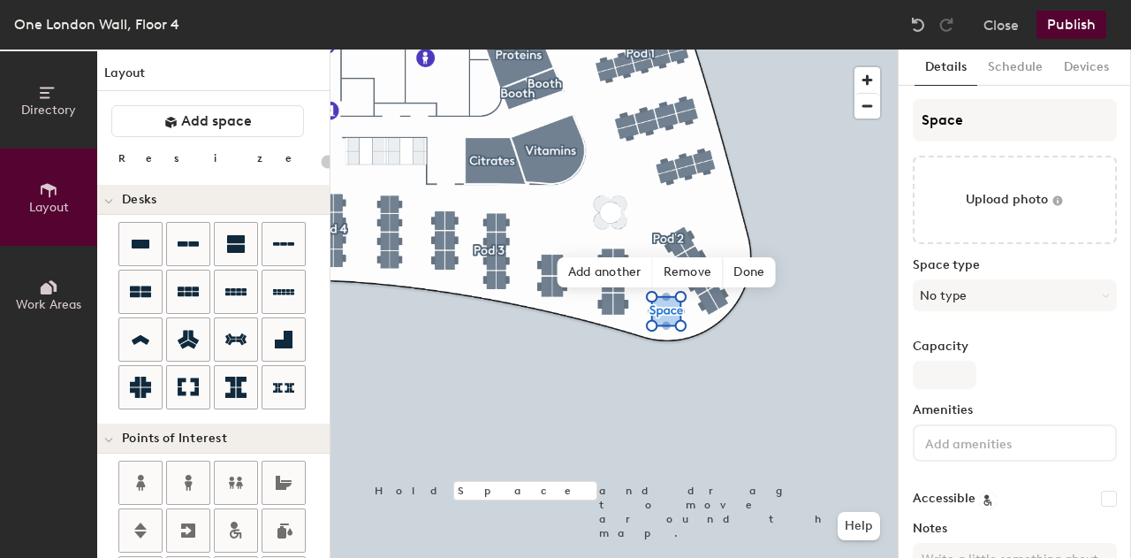
type input "20"
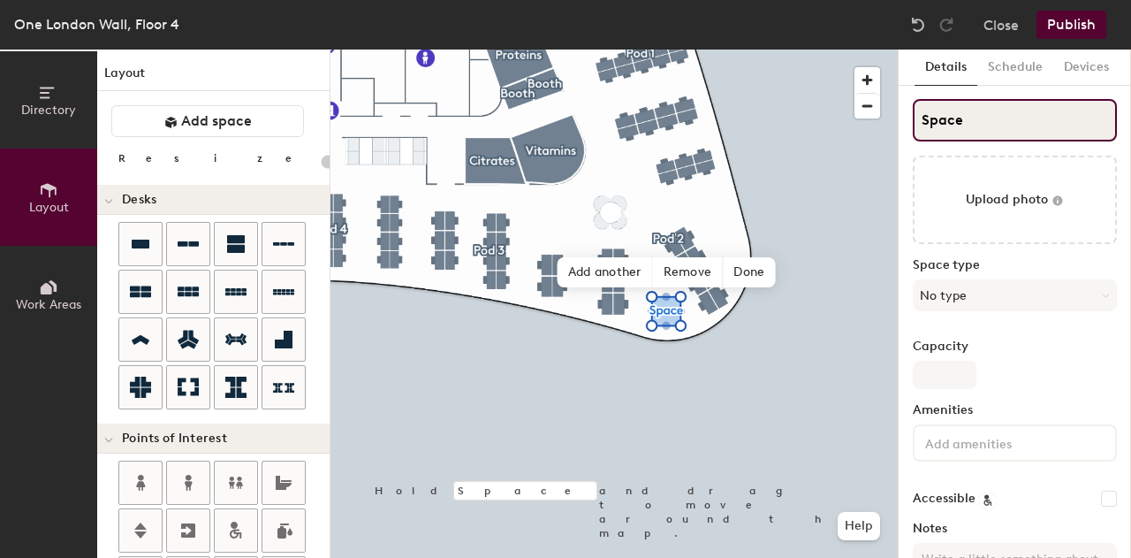
click at [979, 118] on input "Space" at bounding box center [1015, 120] width 204 height 42
type input "Spac"
type input "20"
type input "S"
type input "20"
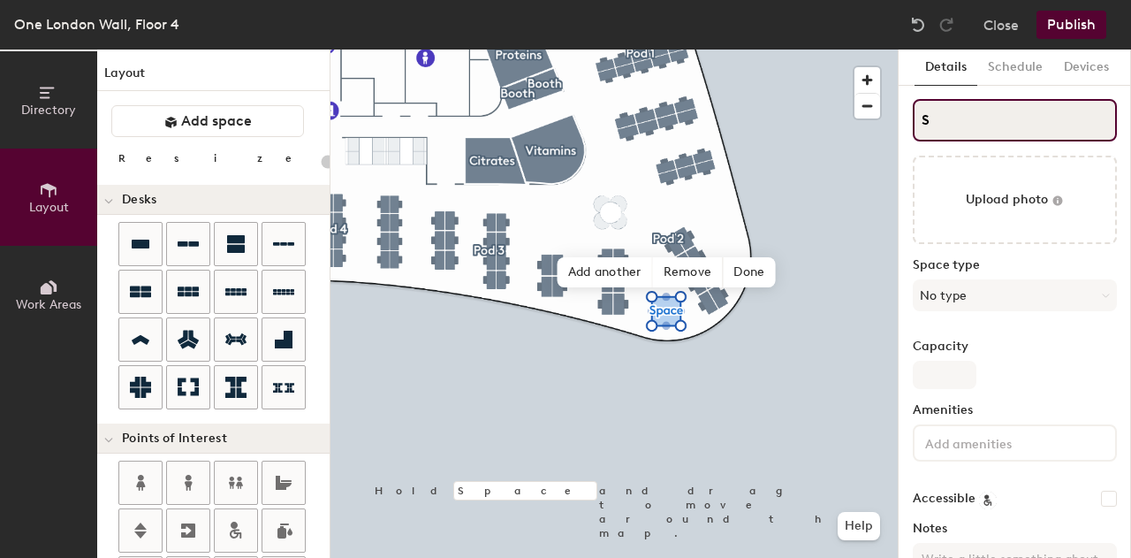
type input "S"
type input "20"
type input "S"
type input "20"
type input "SB"
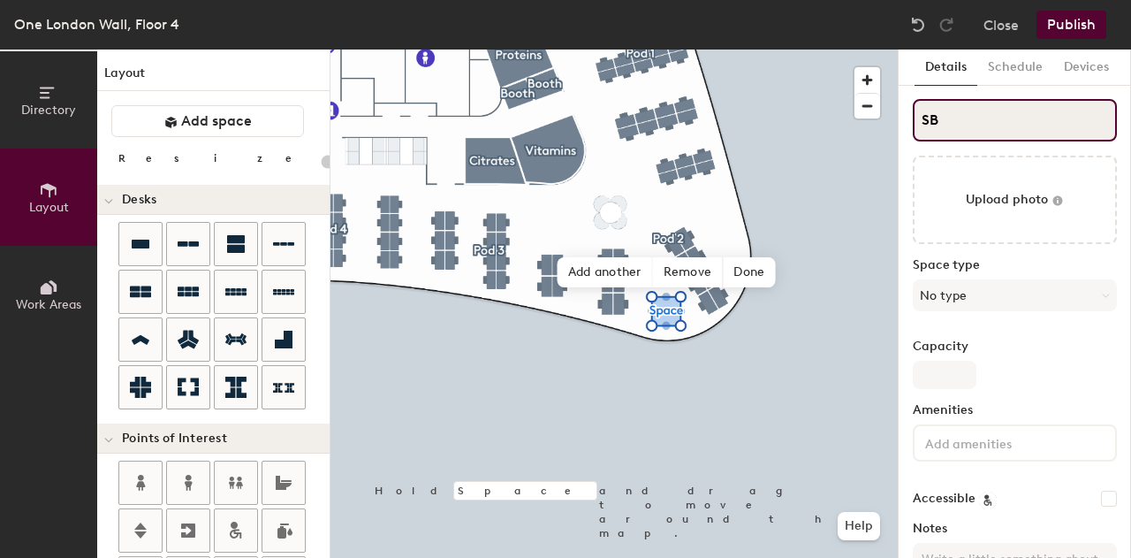
type input "20"
type input "SBo"
type input "20"
type input "SBoo"
type input "20"
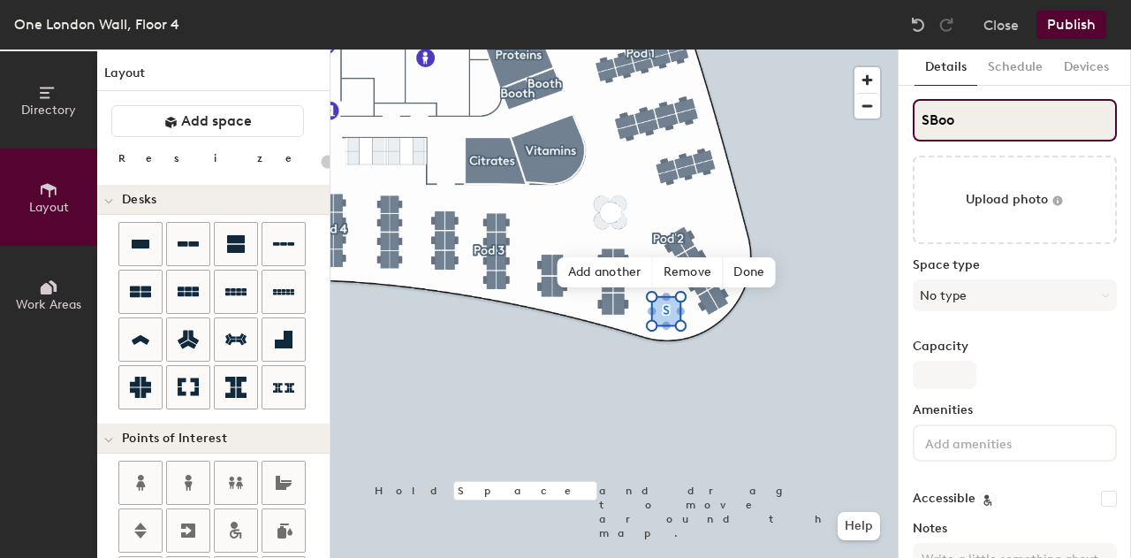
type input "SBoot"
type input "20"
type input "SBooth"
type input "20"
type input "SBoot"
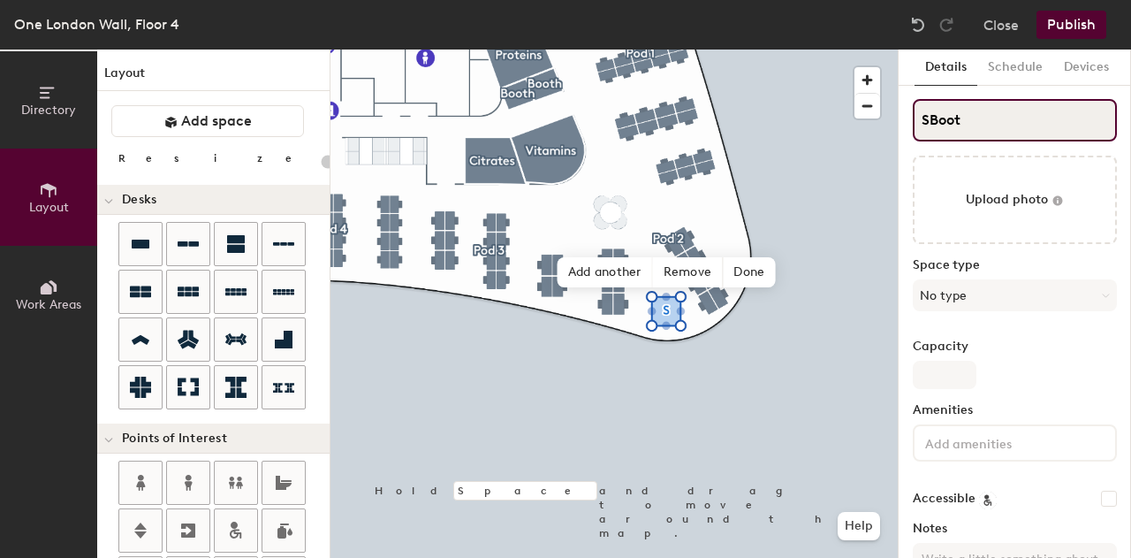
type input "20"
type input "SBoo"
type input "20"
type input "S"
type input "20"
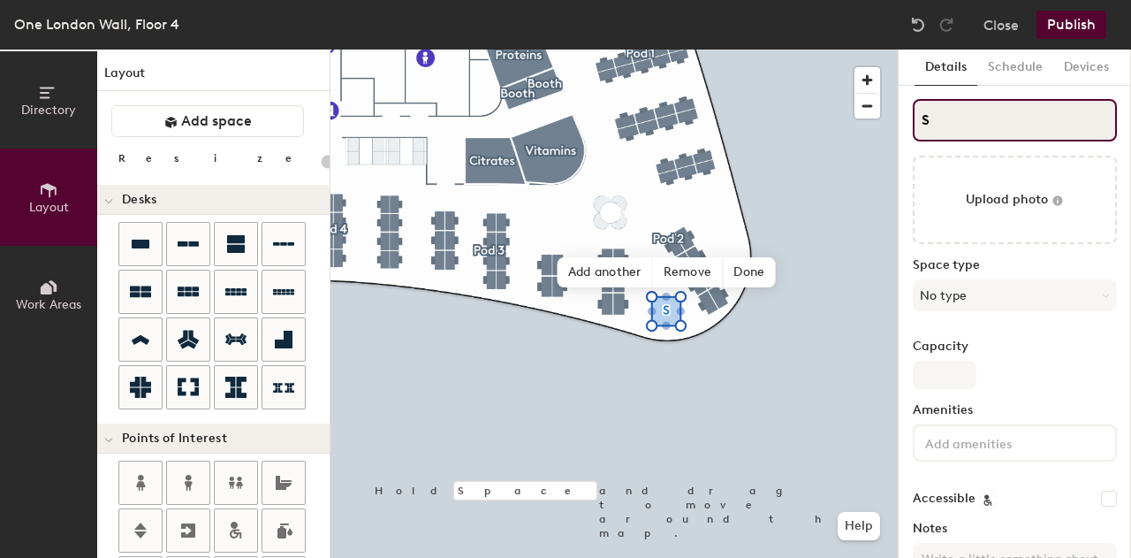
type input "S"
type input "20"
type input "S"
type input "20"
click at [937, 130] on input "S" at bounding box center [1015, 120] width 204 height 42
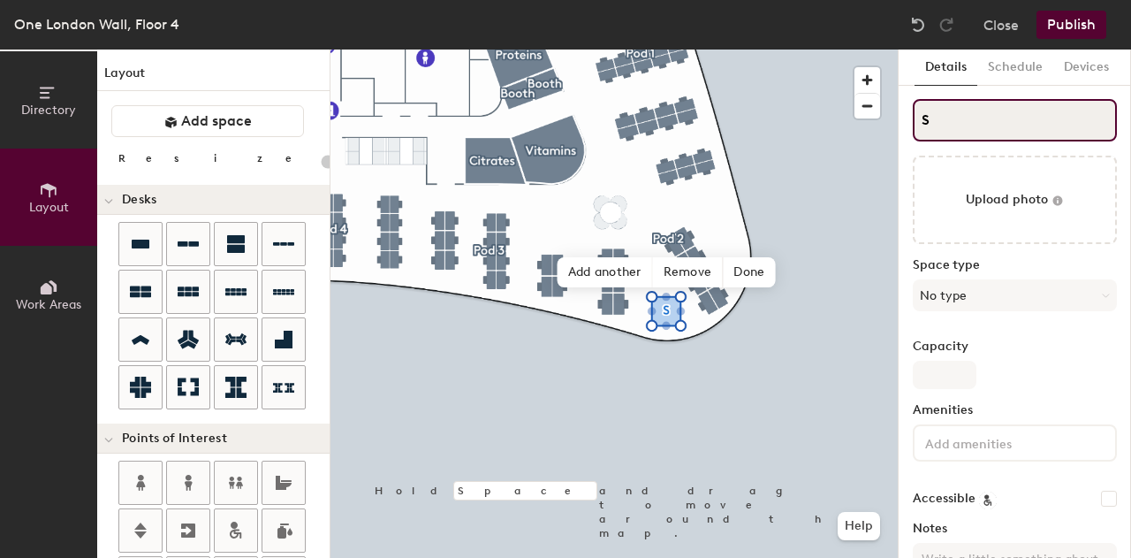
click at [937, 130] on input "S" at bounding box center [1015, 120] width 204 height 42
type input "BS"
type input "20"
type input "BooS"
type input "20"
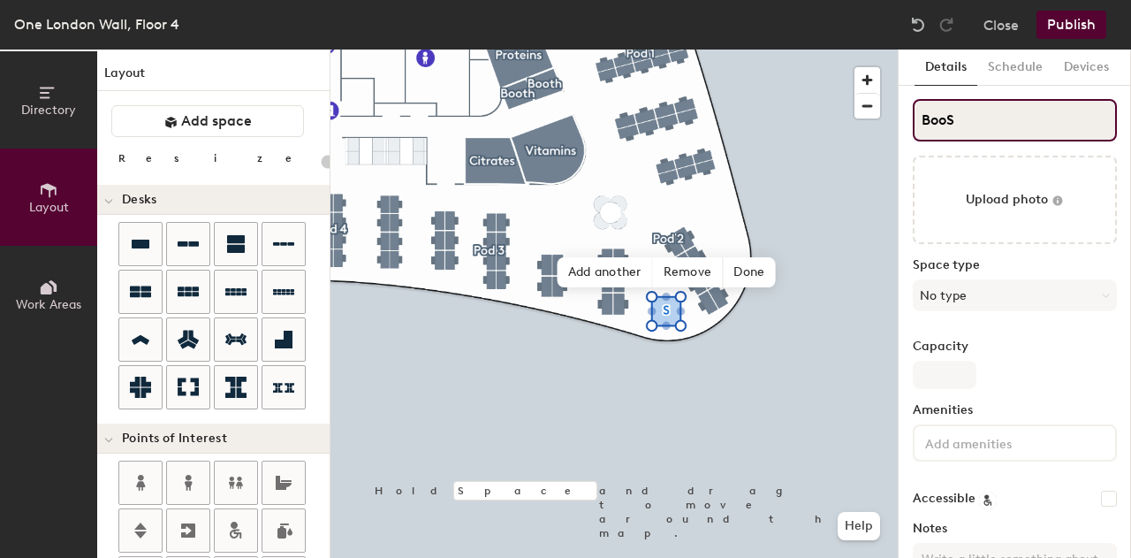
type input "BootS"
type input "20"
type input "BoothS"
type input "20"
type input "Booth"
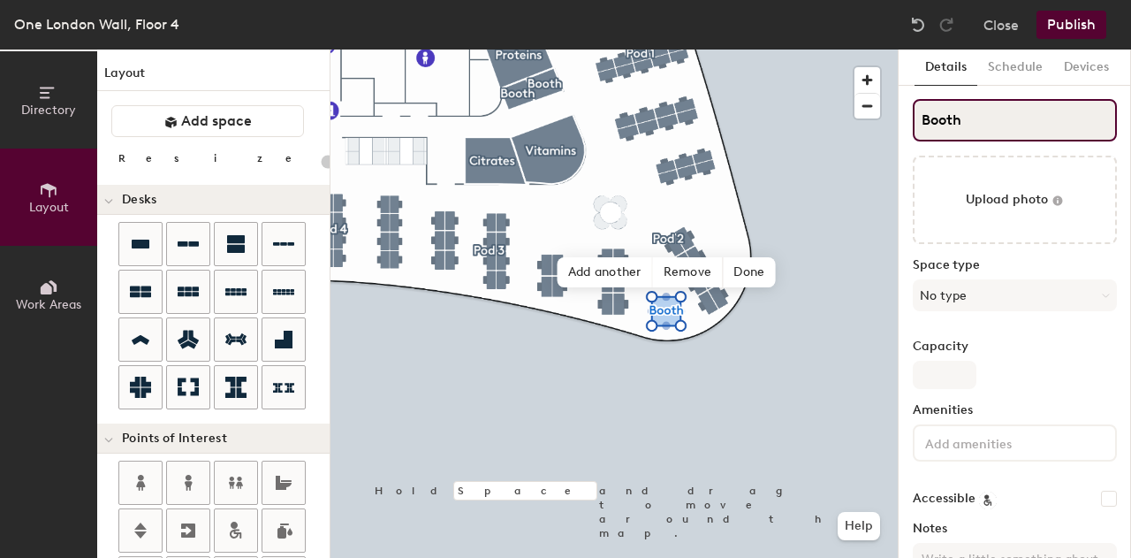
type input "20"
type input "Booth"
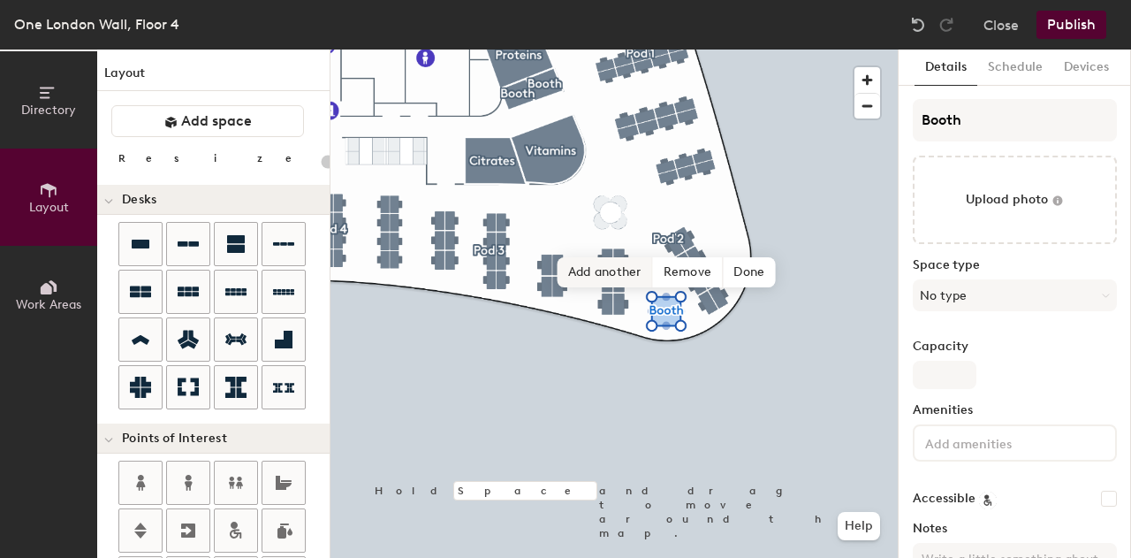
click at [581, 272] on span "Add another" at bounding box center [605, 272] width 95 height 30
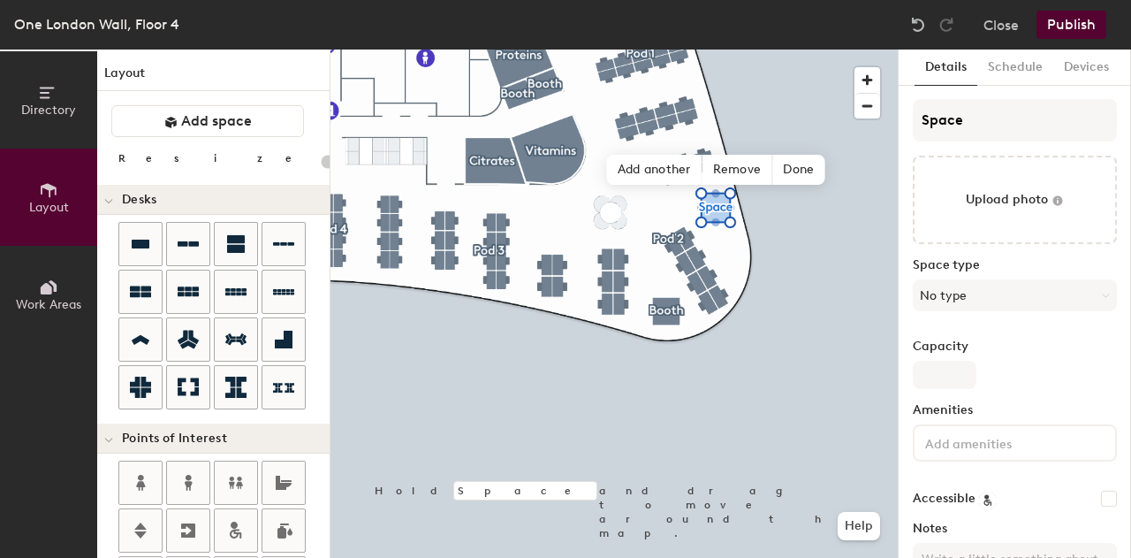
type input "20"
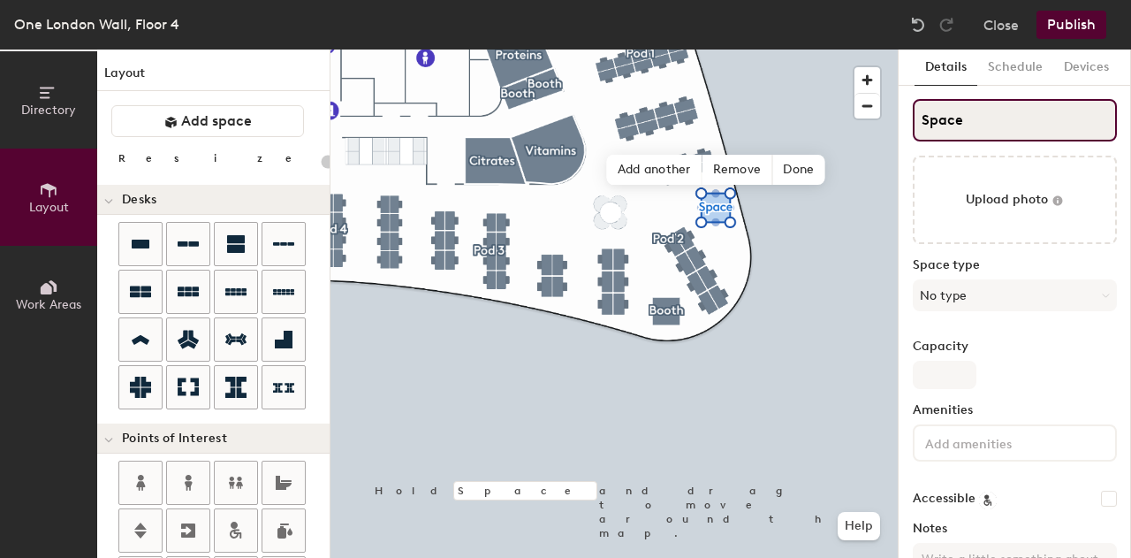
click at [939, 121] on input "Space" at bounding box center [1015, 120] width 204 height 42
type input "B"
type input "20"
type input "Booth"
type input "20"
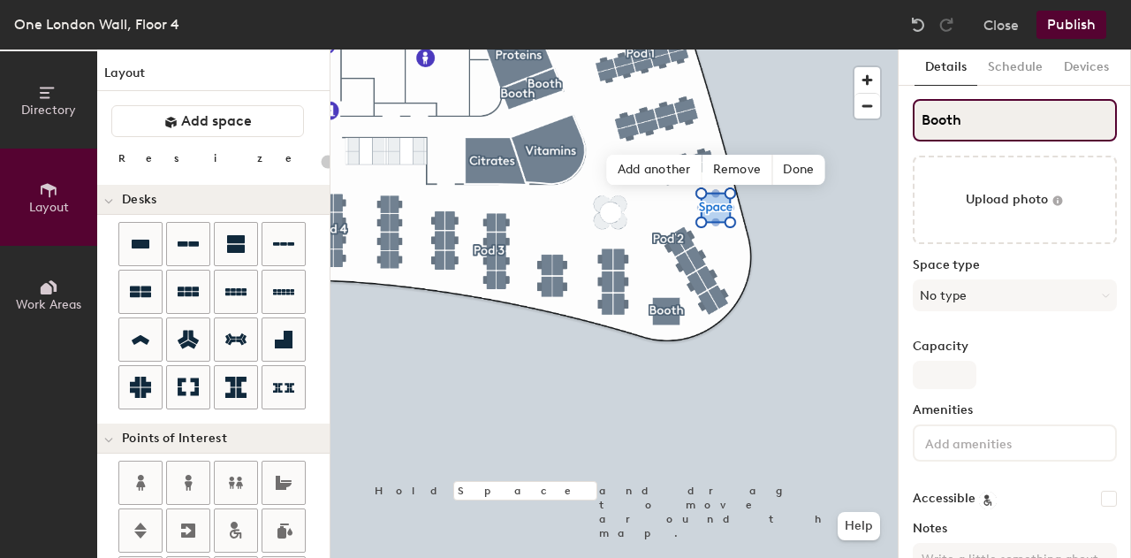
type input "Booth"
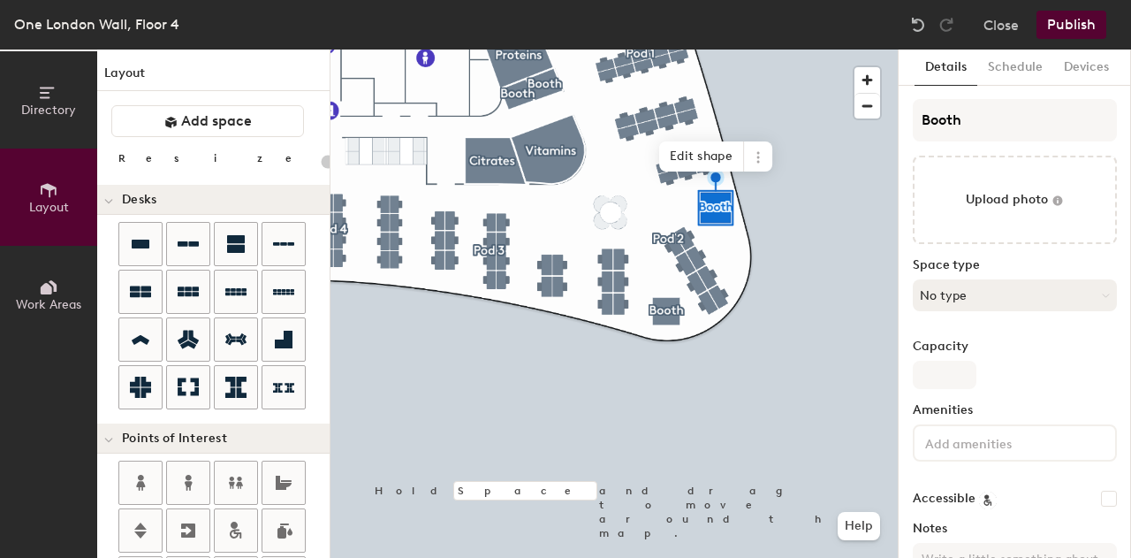
type input "20"
click at [939, 384] on input "Capacity" at bounding box center [945, 375] width 64 height 28
type input "1"
type input "20"
type input "1"
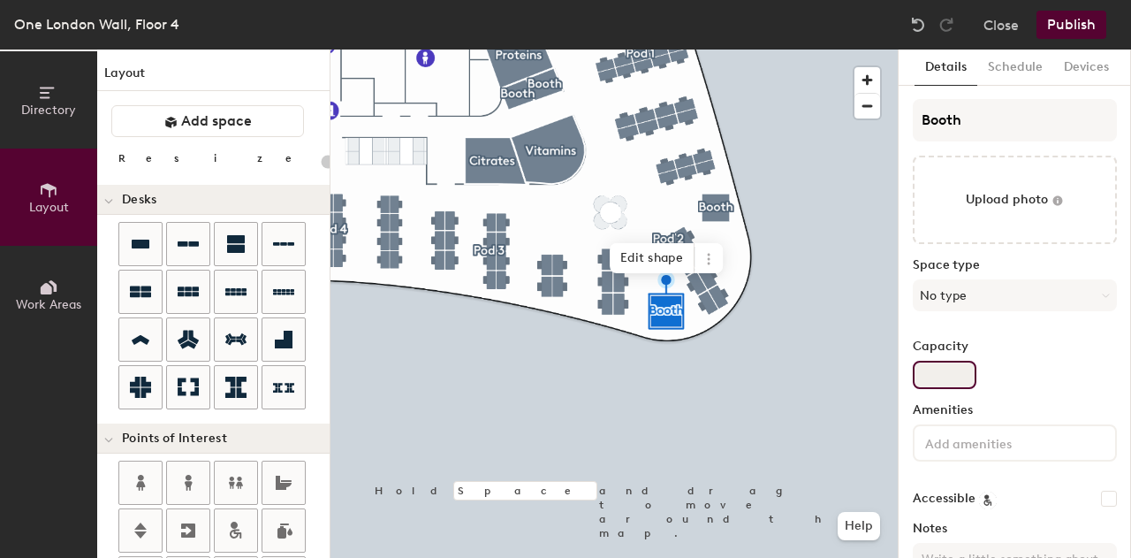
click at [939, 372] on input "Capacity" at bounding box center [945, 375] width 64 height 28
type input "20"
type input "1"
click at [939, 372] on input "1" at bounding box center [945, 375] width 64 height 28
type input "20"
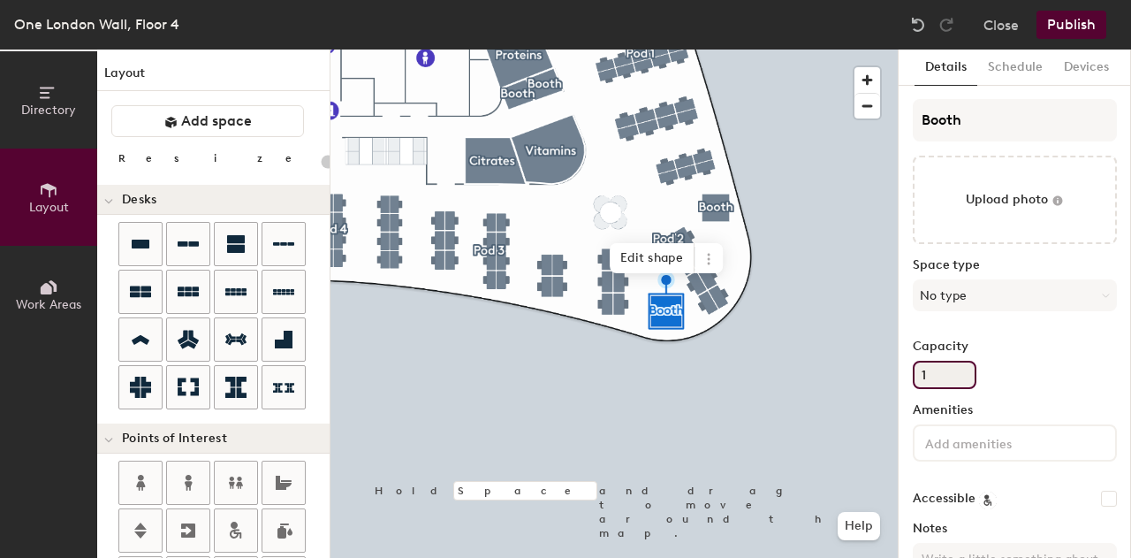
type input "1"
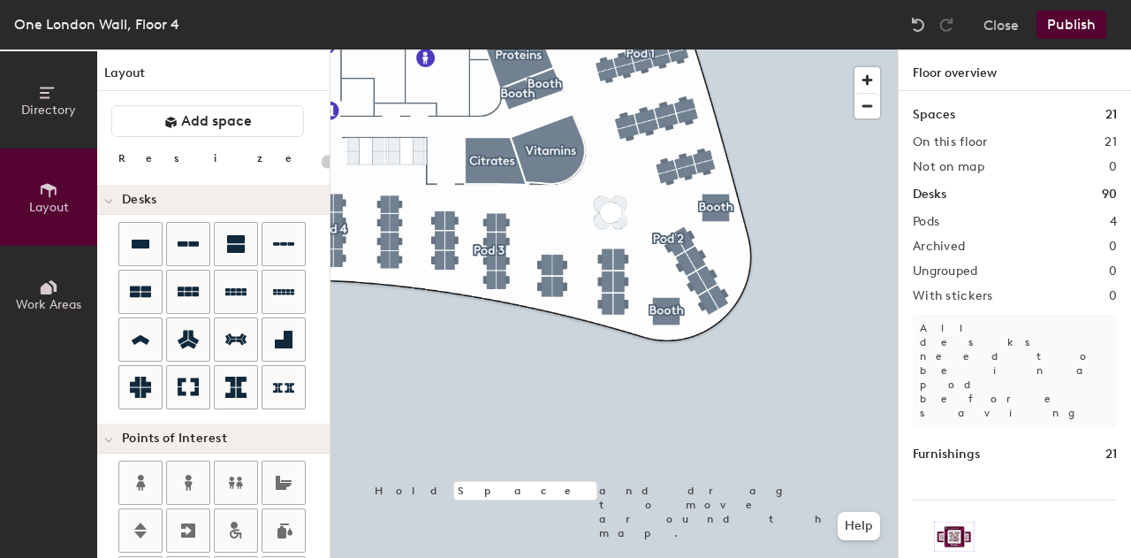
click at [313, 490] on div at bounding box center [223, 555] width 211 height 191
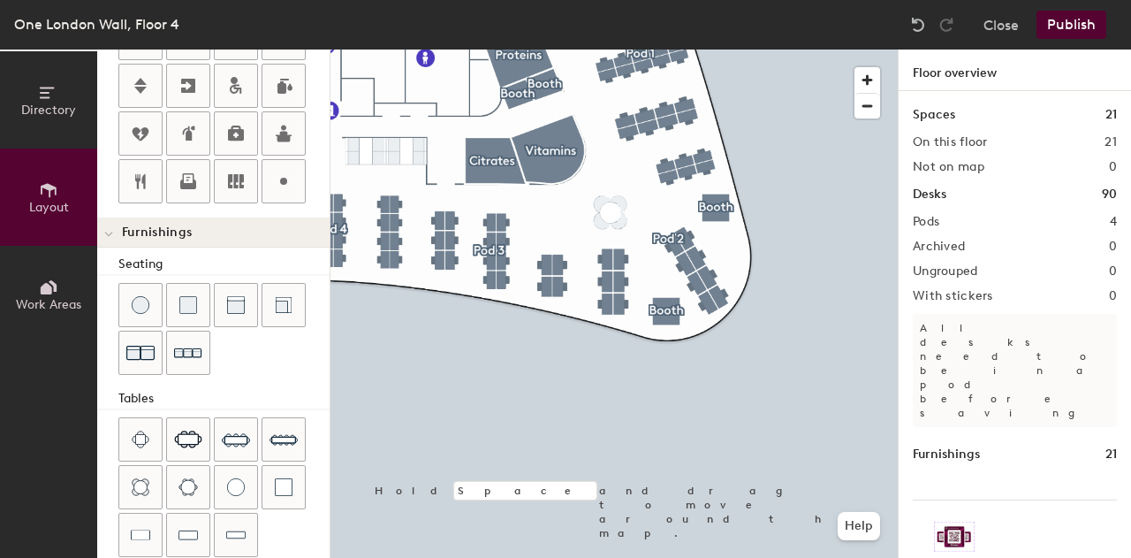
scroll to position [550, 0]
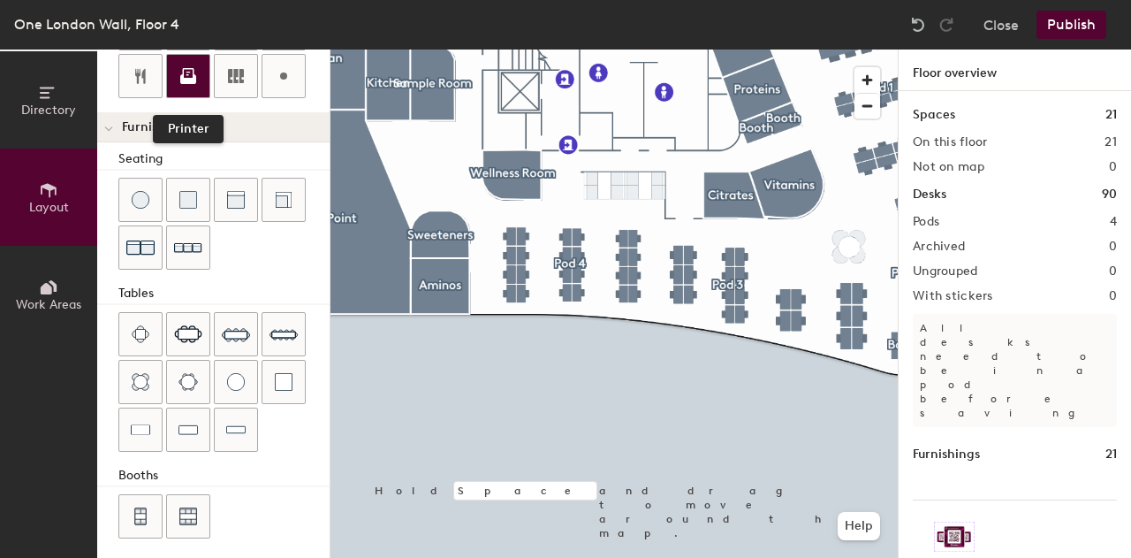
click at [176, 79] on div at bounding box center [188, 76] width 42 height 42
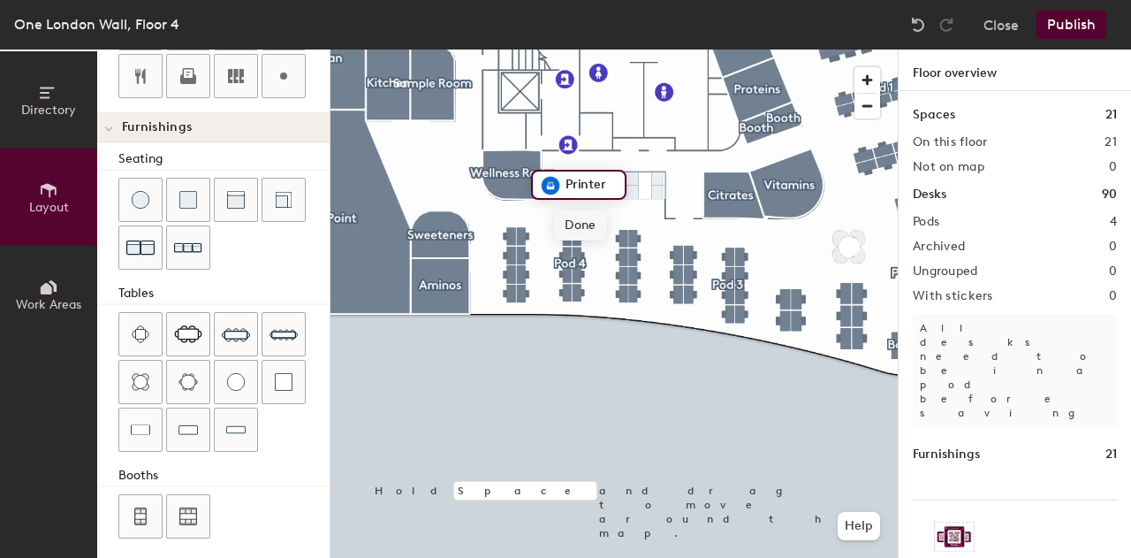
click at [571, 227] on span "Done" at bounding box center [580, 225] width 52 height 30
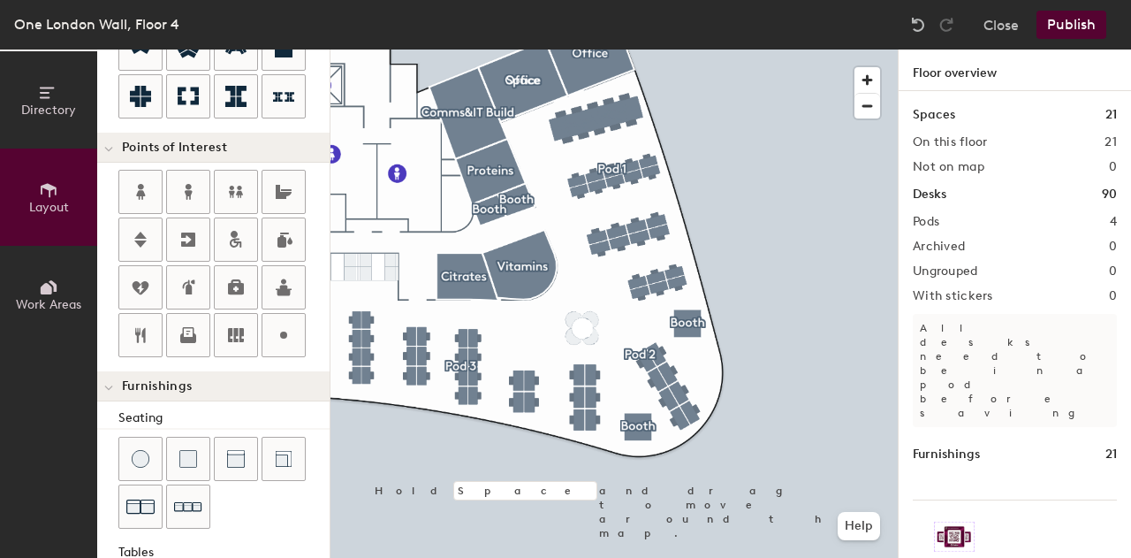
scroll to position [274, 0]
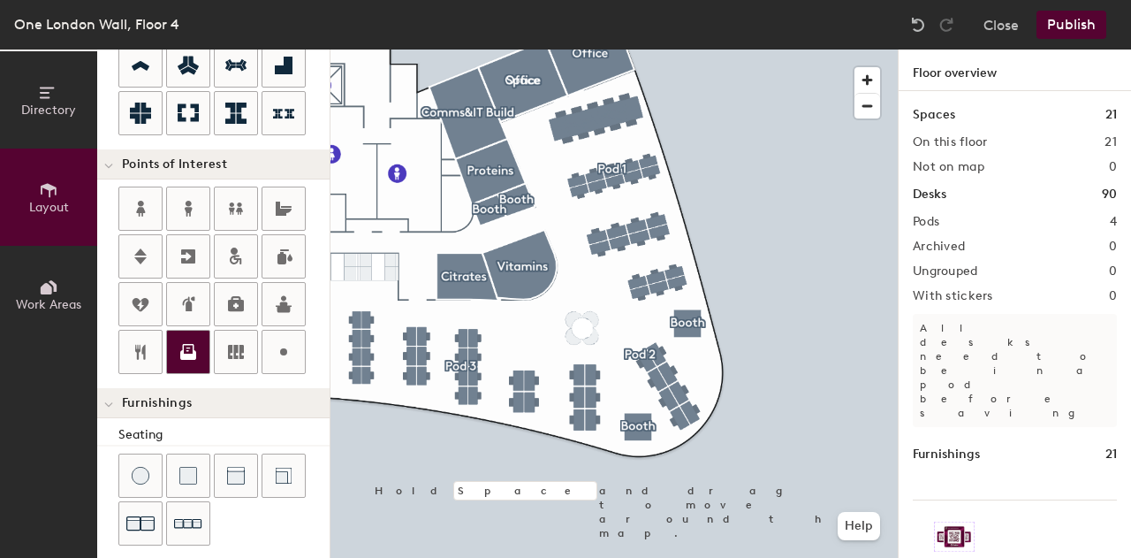
click at [188, 348] on icon at bounding box center [188, 351] width 21 height 21
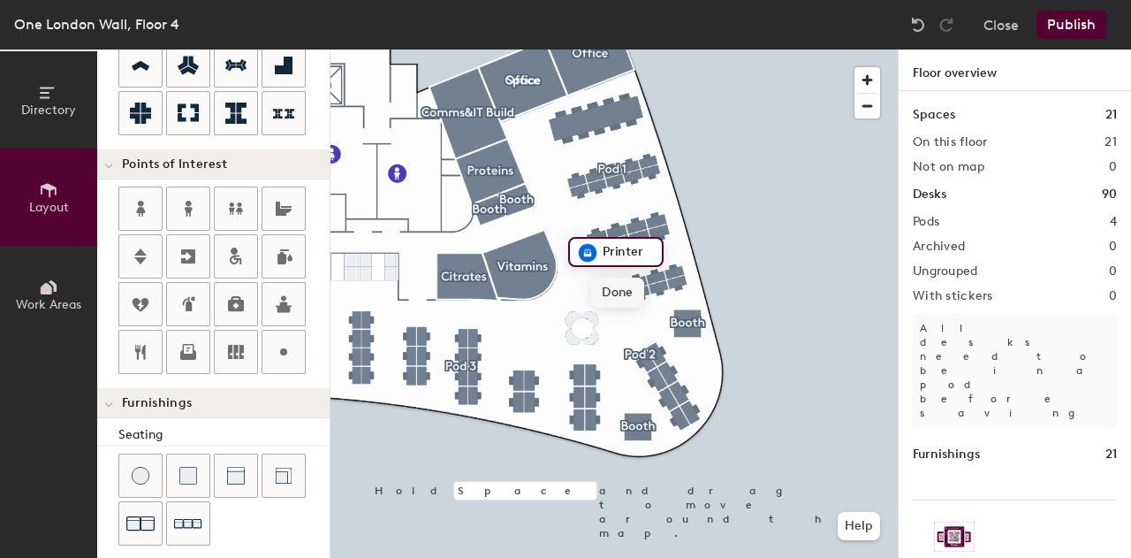
click at [613, 300] on span "Done" at bounding box center [617, 293] width 52 height 30
click at [1061, 18] on button "Publish" at bounding box center [1072, 25] width 70 height 28
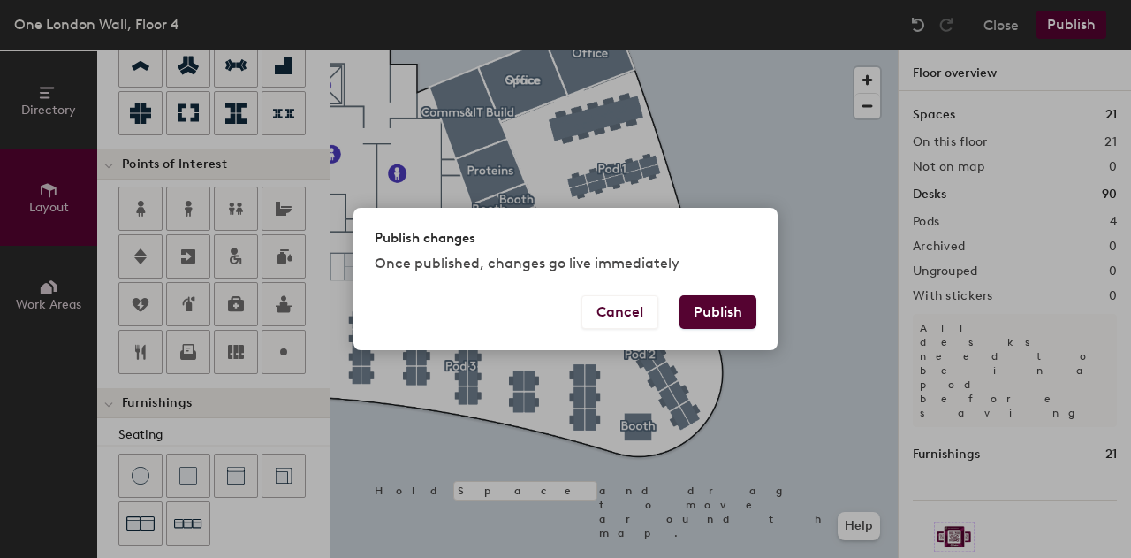
click at [712, 316] on button "Publish" at bounding box center [718, 312] width 77 height 34
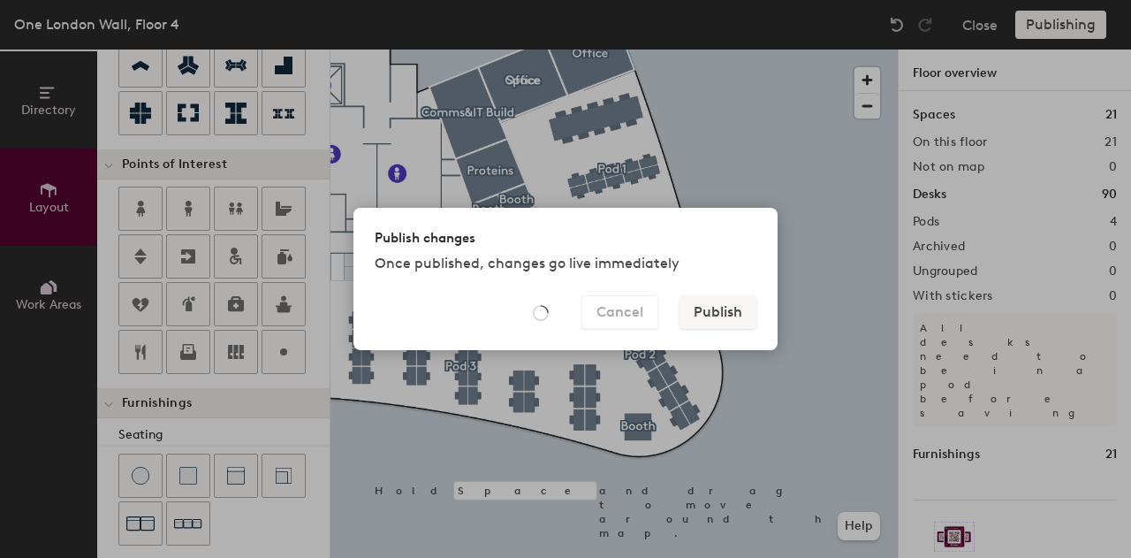
type input "20"
